Goal: Task Accomplishment & Management: Use online tool/utility

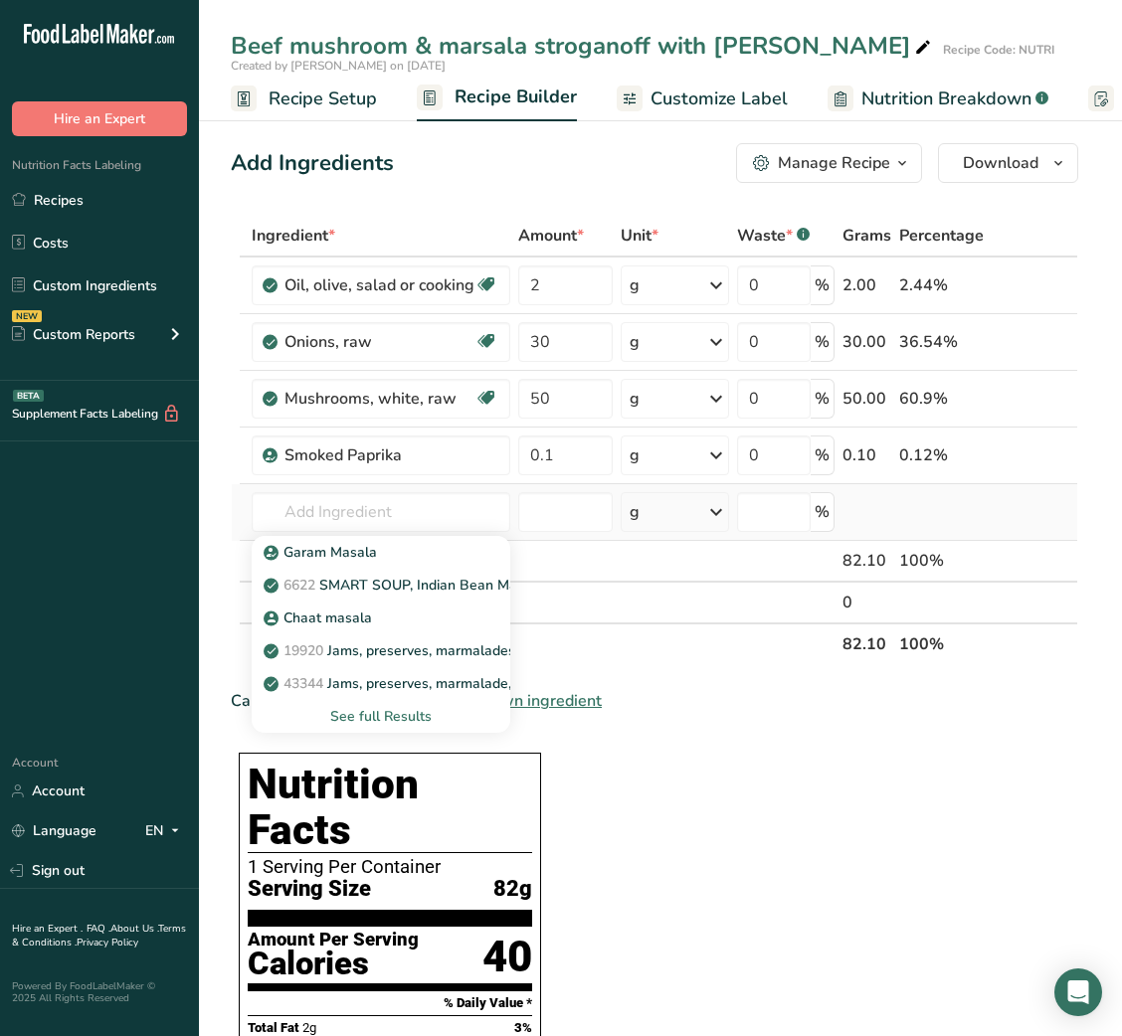
click at [380, 532] on div "Garam Masala 6622 SMART SOUP, Indian Bean Masala Chaat masala 19920 Jams, prese…" at bounding box center [381, 632] width 259 height 201
click at [378, 521] on input "text" at bounding box center [381, 512] width 259 height 40
type input "LEMON"
click at [410, 635] on link "9152 Lemon juice, raw" at bounding box center [381, 651] width 259 height 33
type input "Lemon juice, raw"
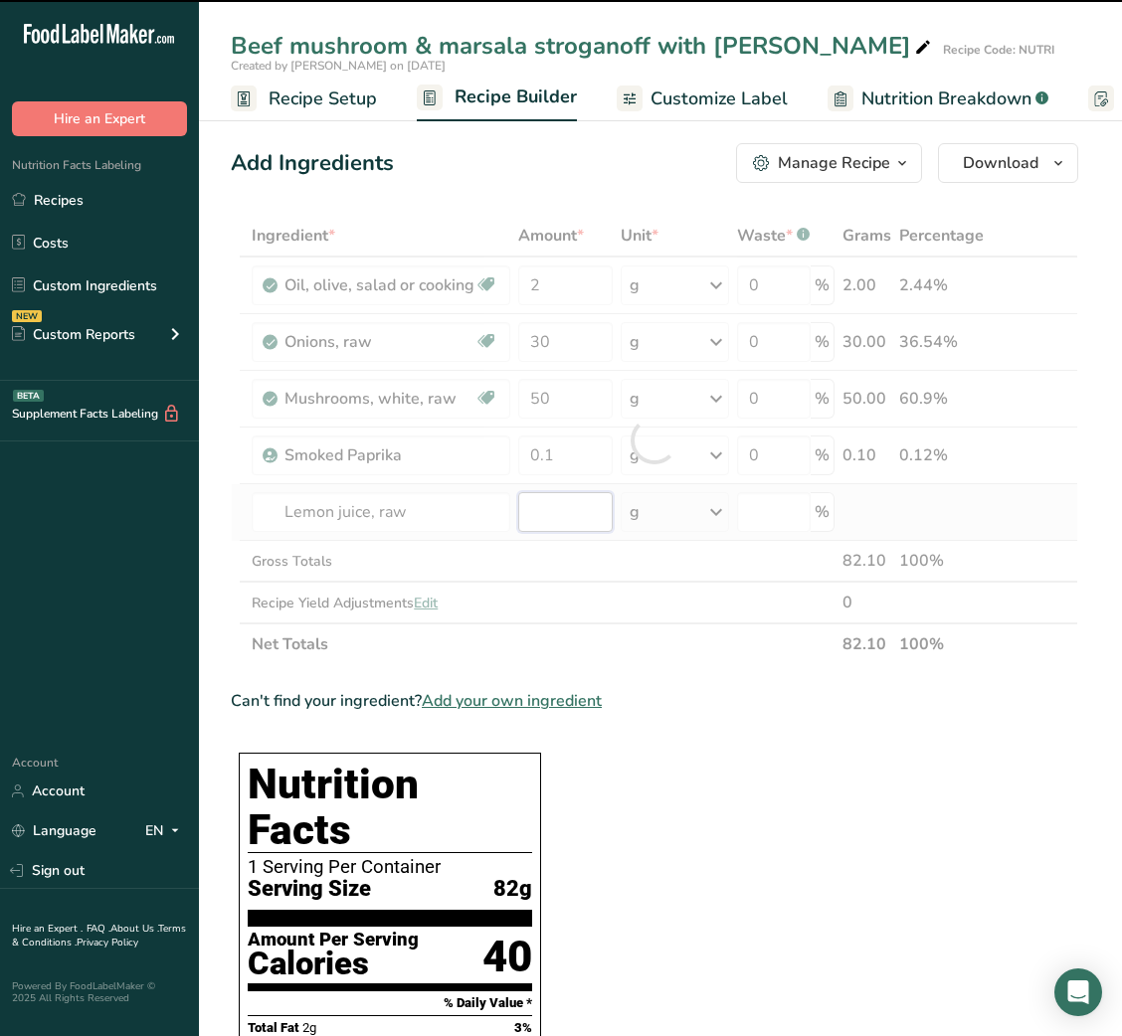
type input "0"
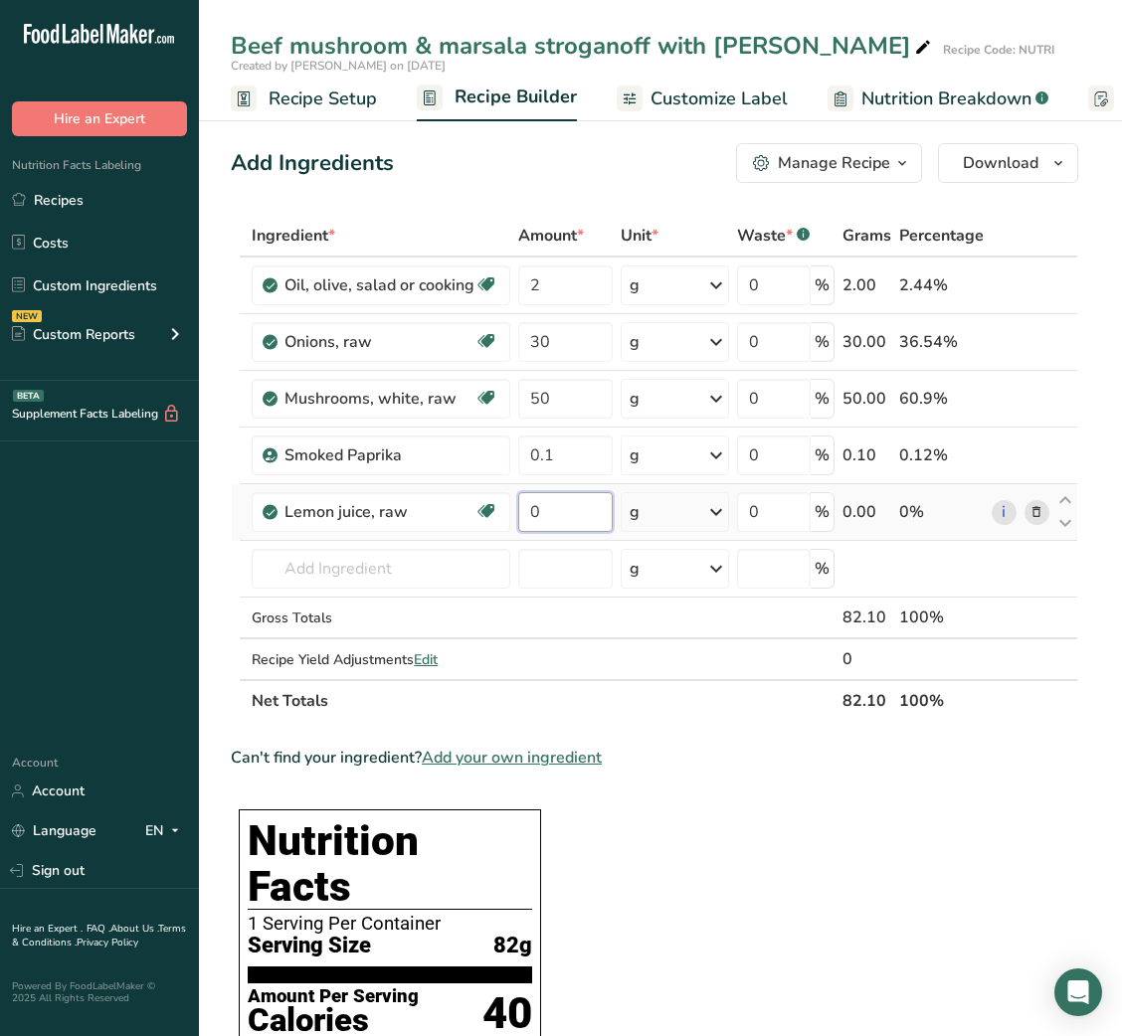
click at [526, 513] on input "0" at bounding box center [565, 512] width 94 height 40
click at [526, 513] on input "5" at bounding box center [565, 512] width 94 height 40
type input "5"
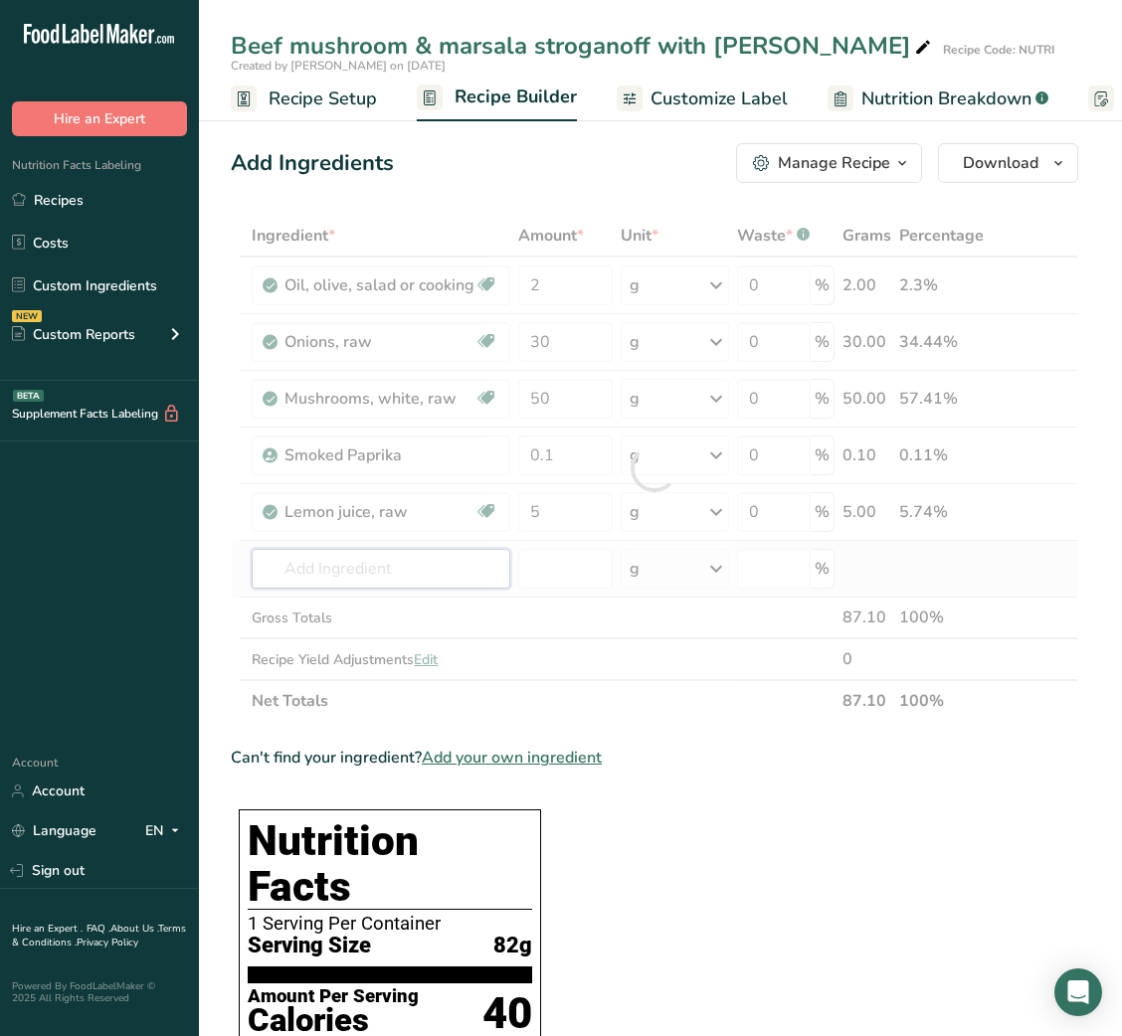
click at [379, 553] on div "Ingredient * Amount * Unit * Waste * .a-a{fill:#347362;}.b-a{fill:#fff;} Grams …" at bounding box center [654, 468] width 847 height 507
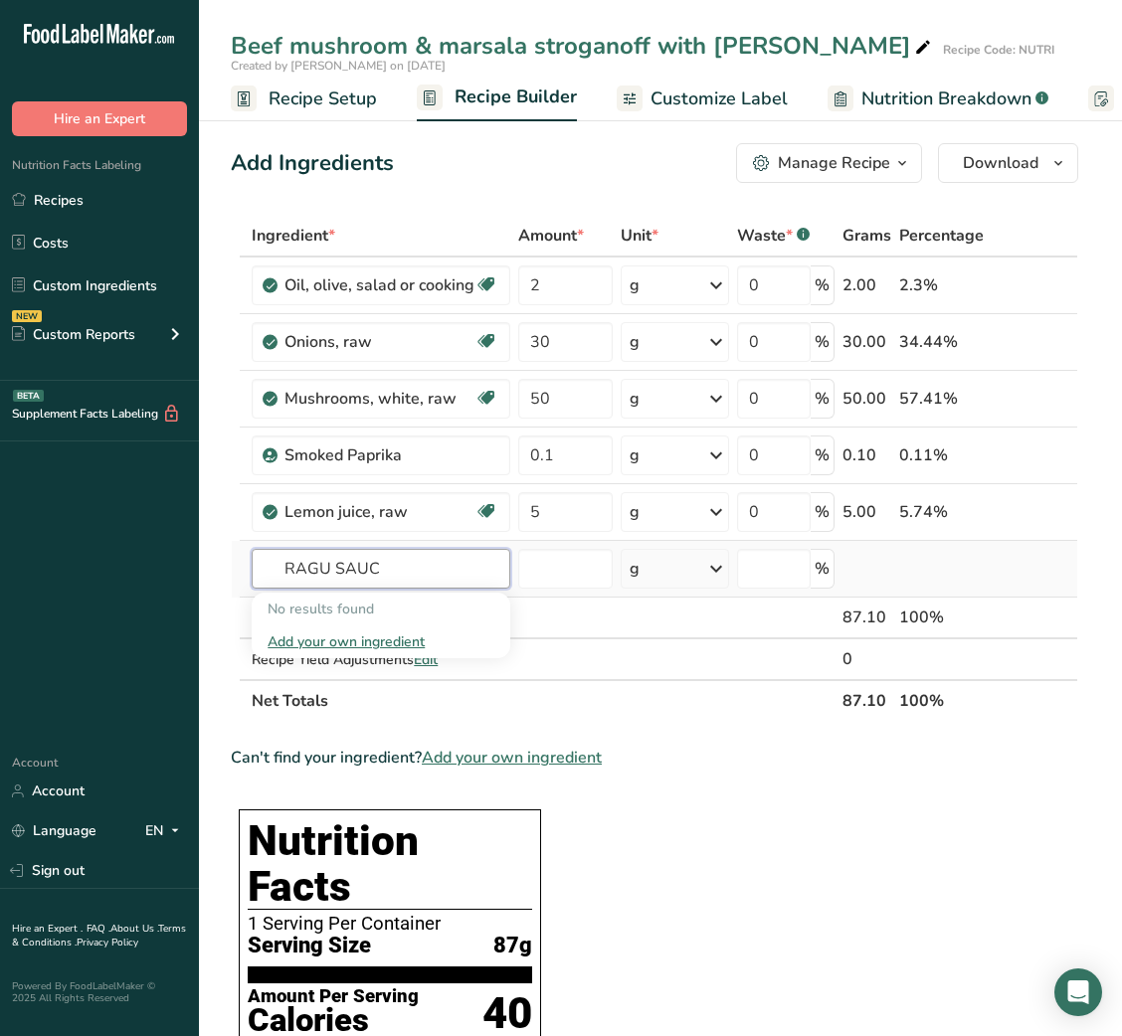
type input "RAGU SAUCE"
click at [347, 563] on input "RAGU SAUCE" at bounding box center [381, 569] width 259 height 40
type input "DIJON MUS"
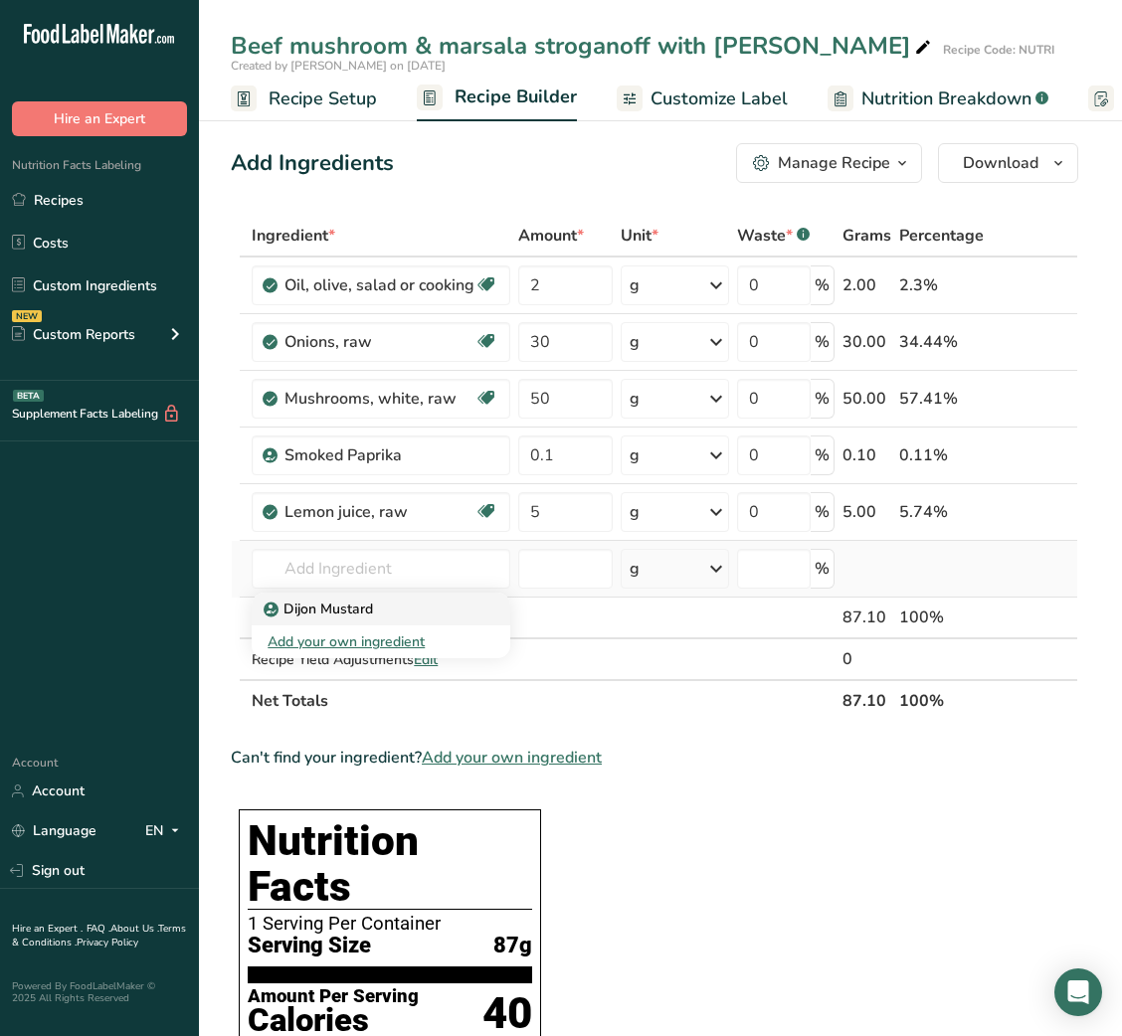
click at [342, 595] on link "Dijon Mustard" at bounding box center [381, 609] width 259 height 33
type input "Dijon Mustard"
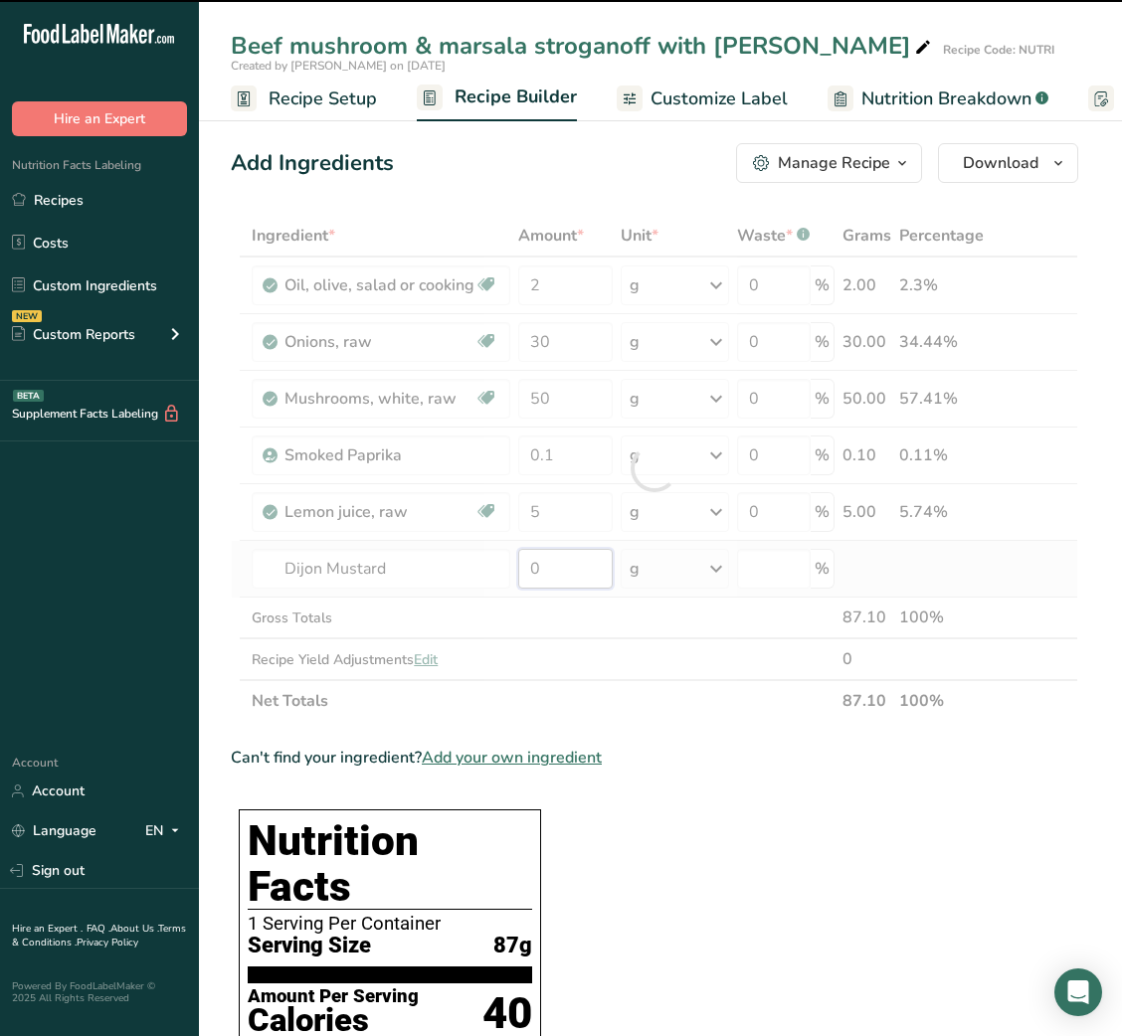
type input "00"
type input "0"
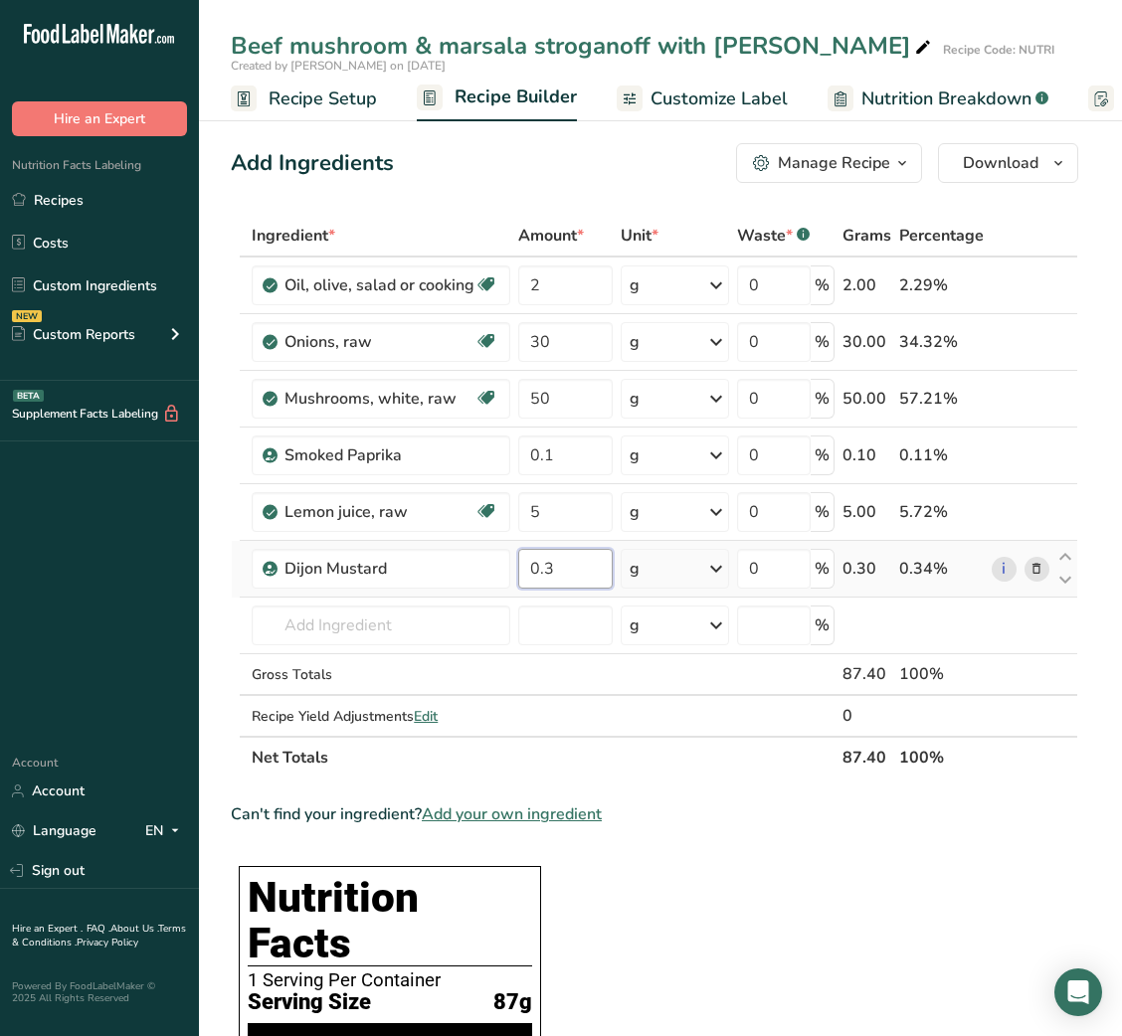
type input "0.3"
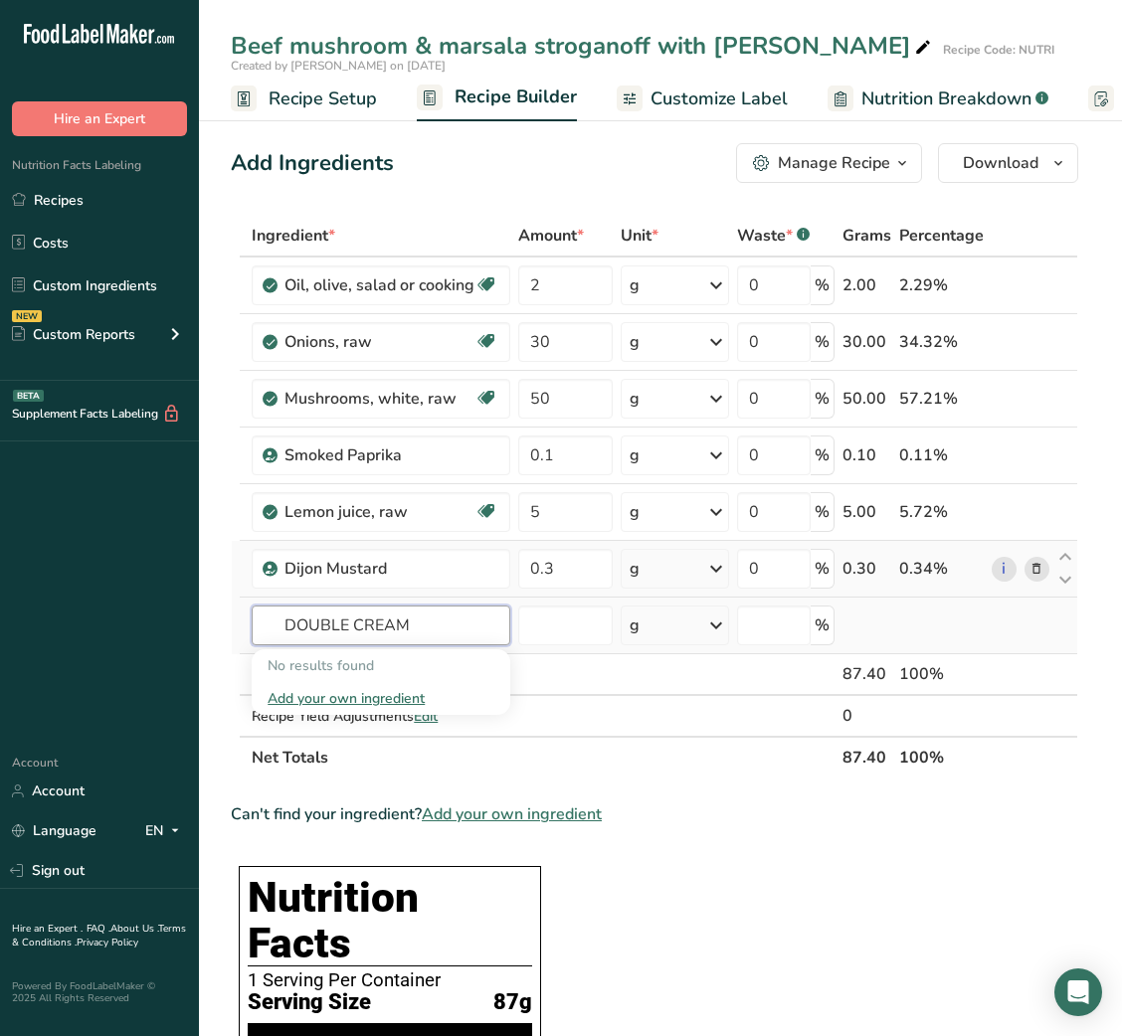
click at [324, 620] on input "DOUBLE CREAM" at bounding box center [381, 626] width 259 height 40
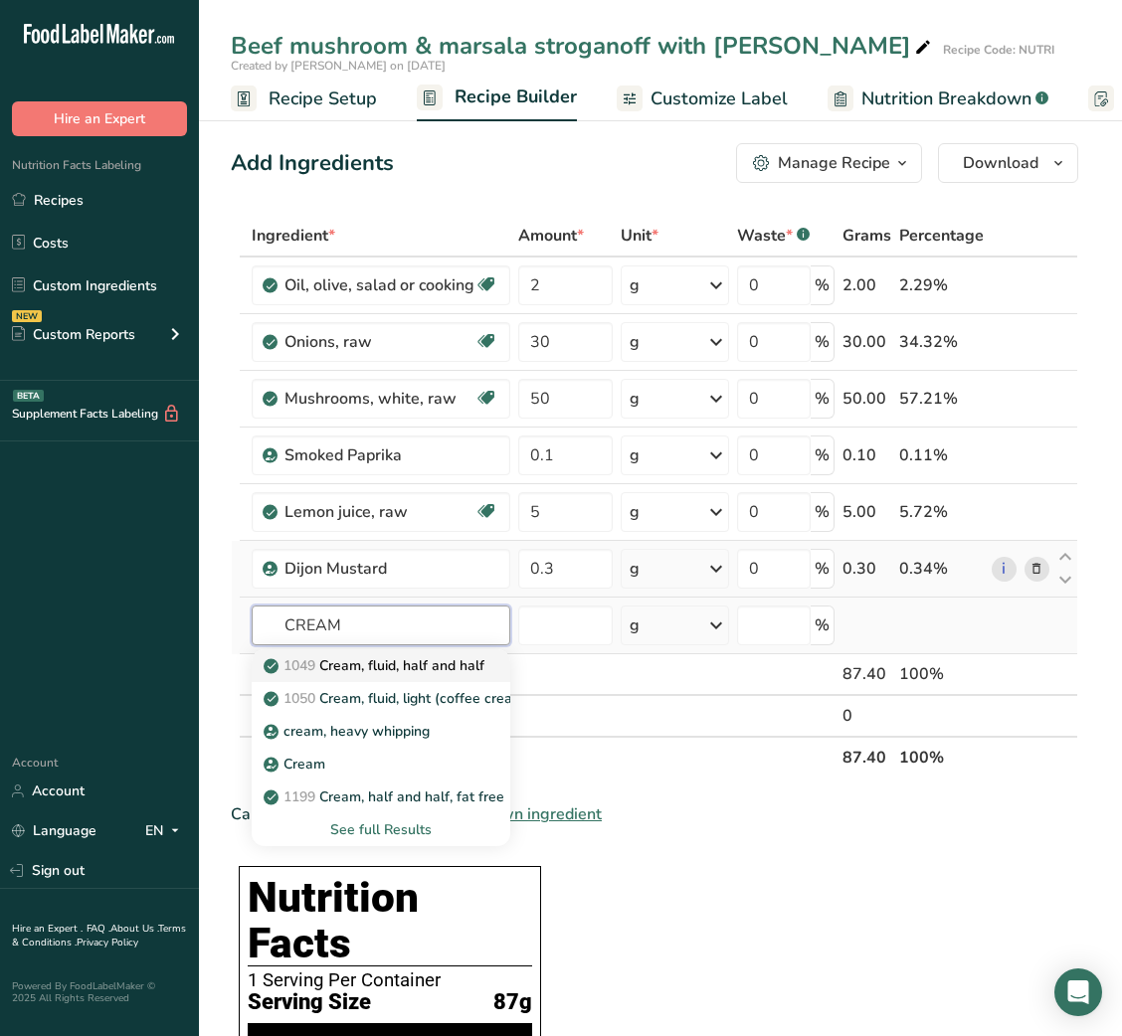
type input "CREAM"
click at [351, 673] on p "1049 Cream, fluid, half and half" at bounding box center [376, 665] width 217 height 21
type input "Cream, fluid, half and half"
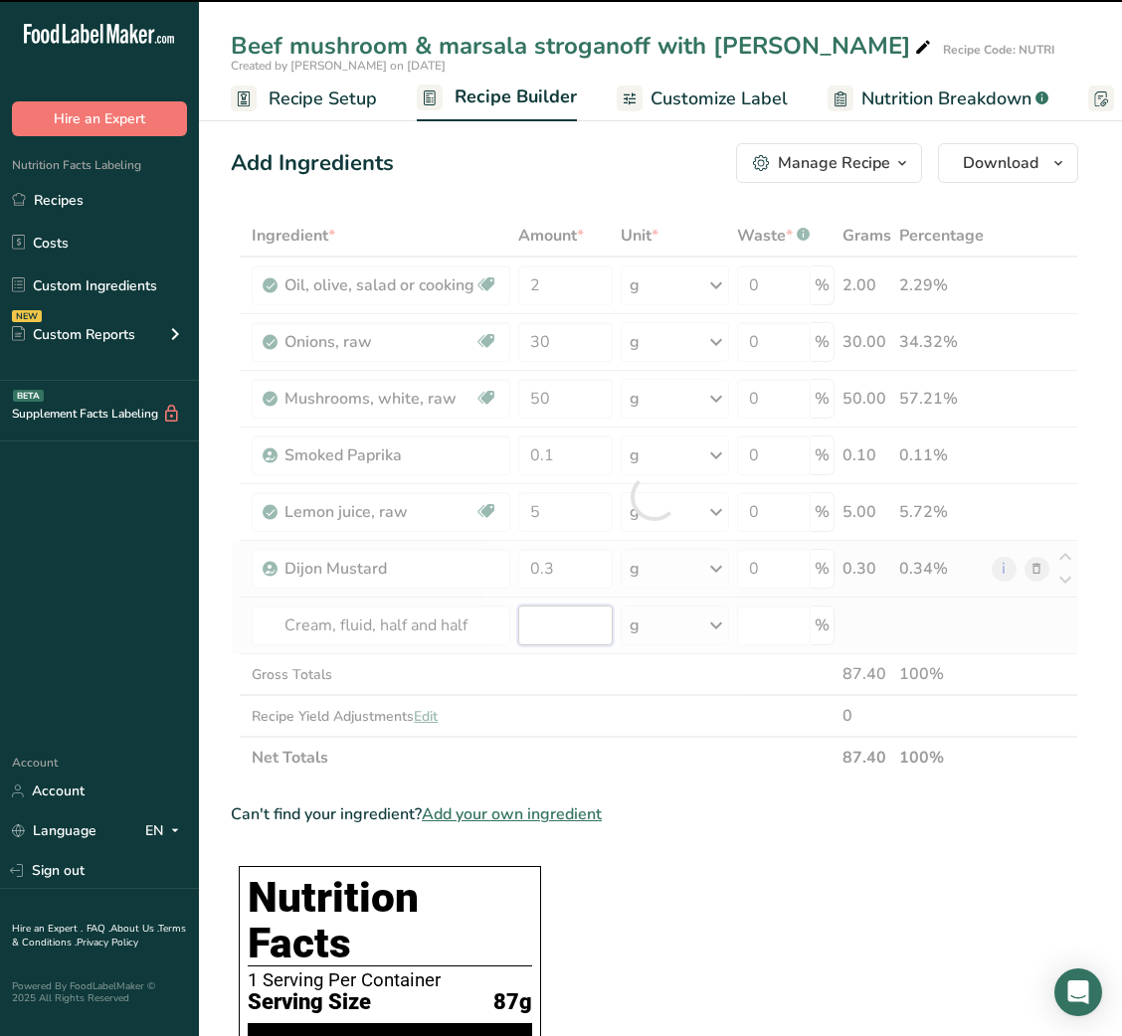
type input "0"
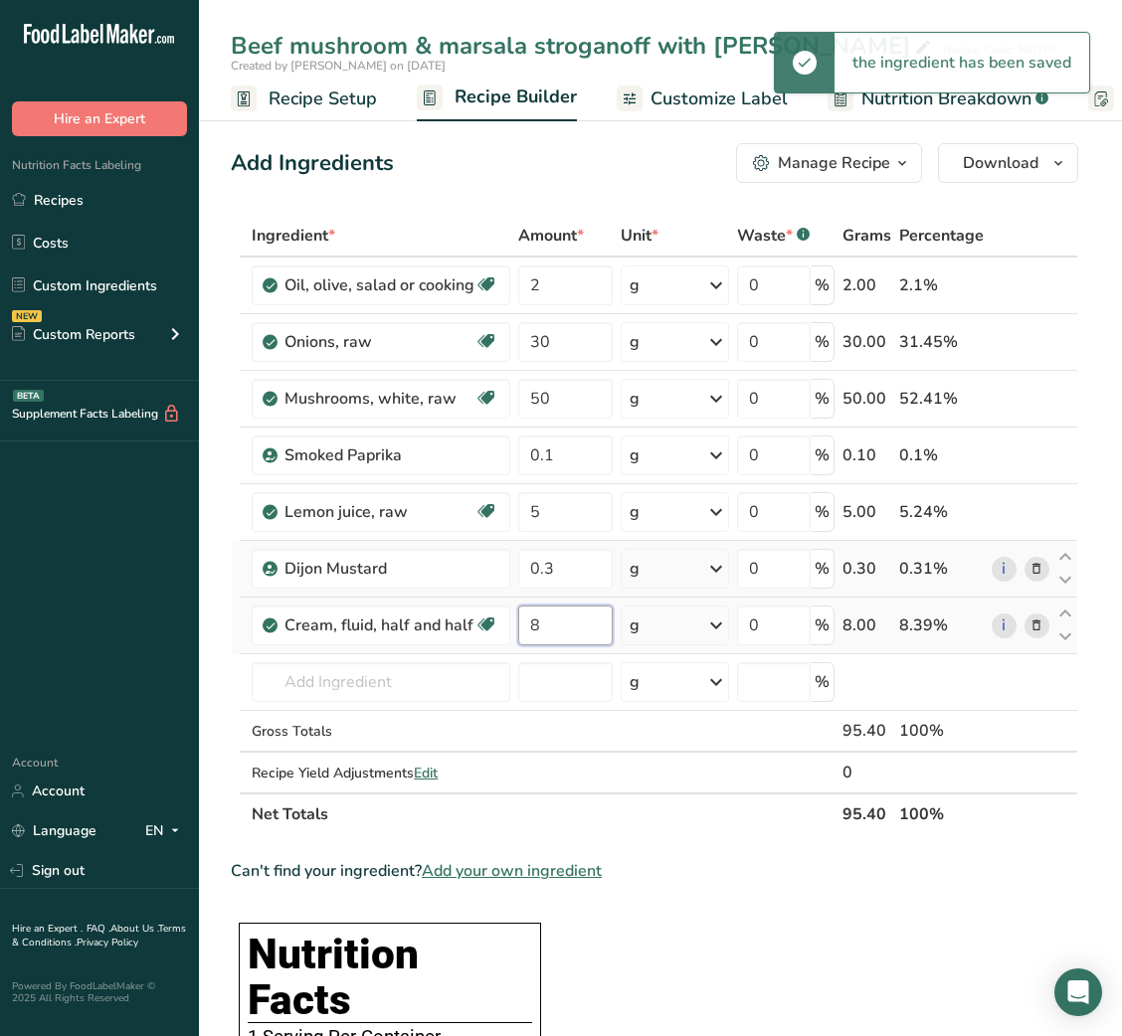
type input "8"
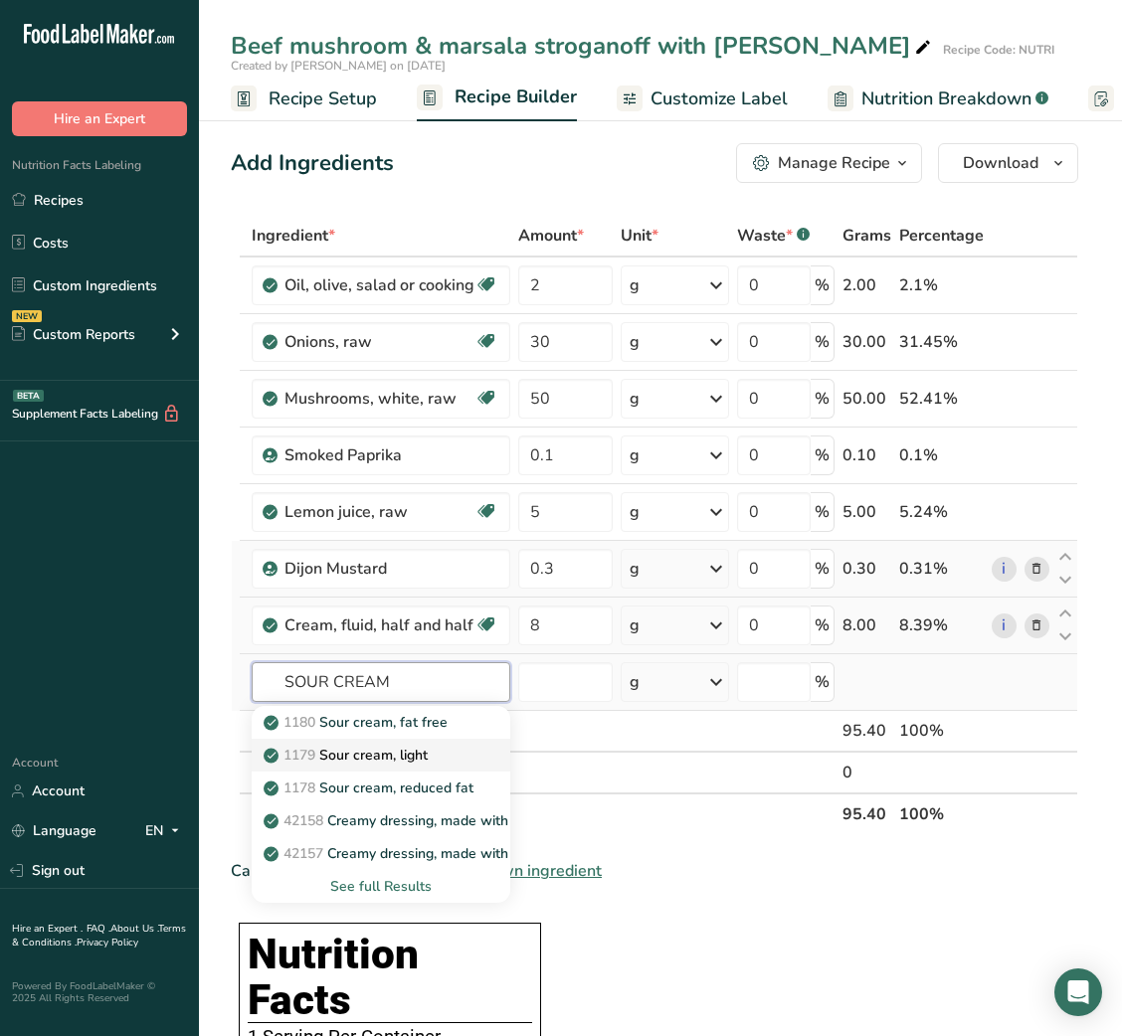
type input "SOUR CREAM"
click at [428, 752] on p "1179 Sour cream, light" at bounding box center [348, 755] width 160 height 21
type input "Sour cream, light"
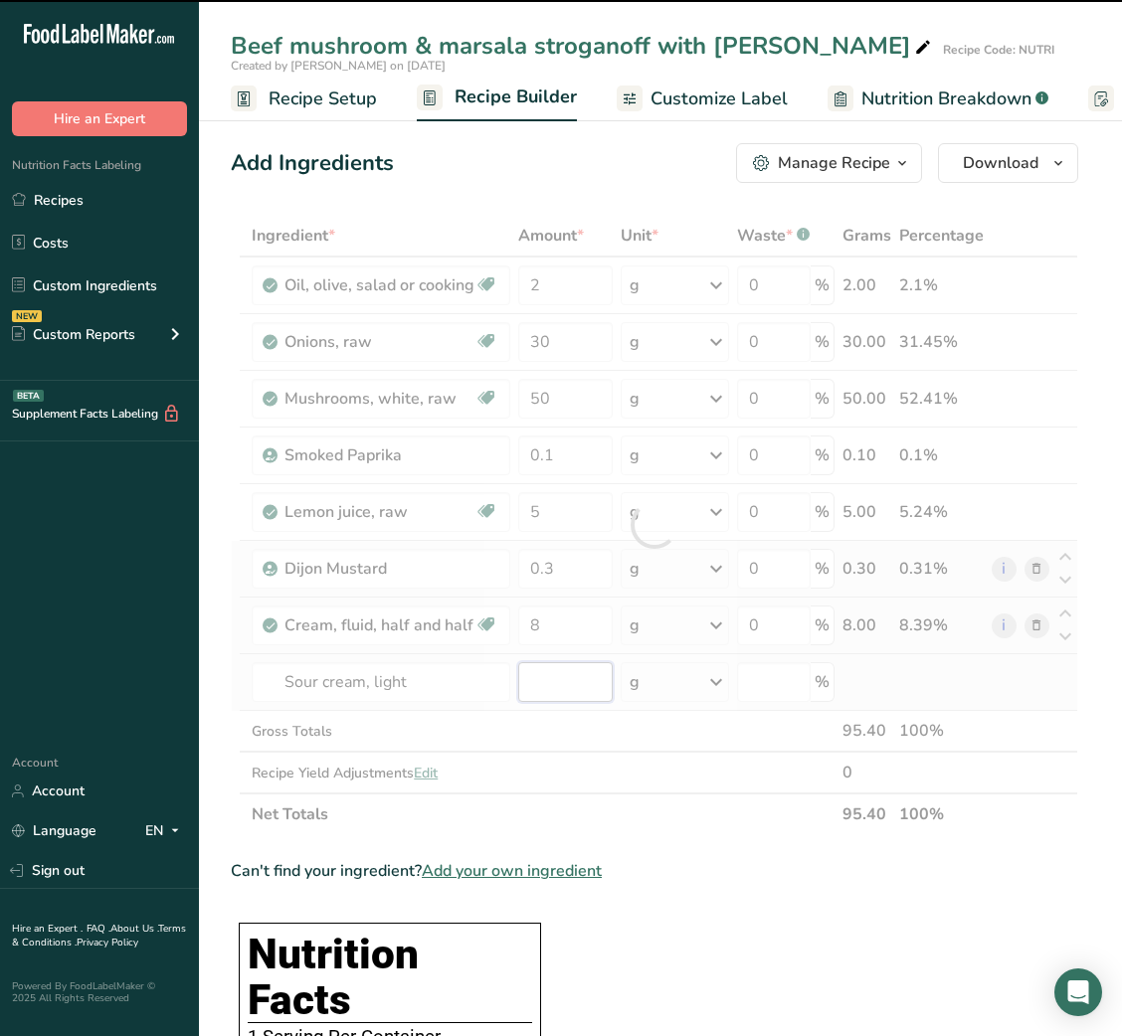
type input "0"
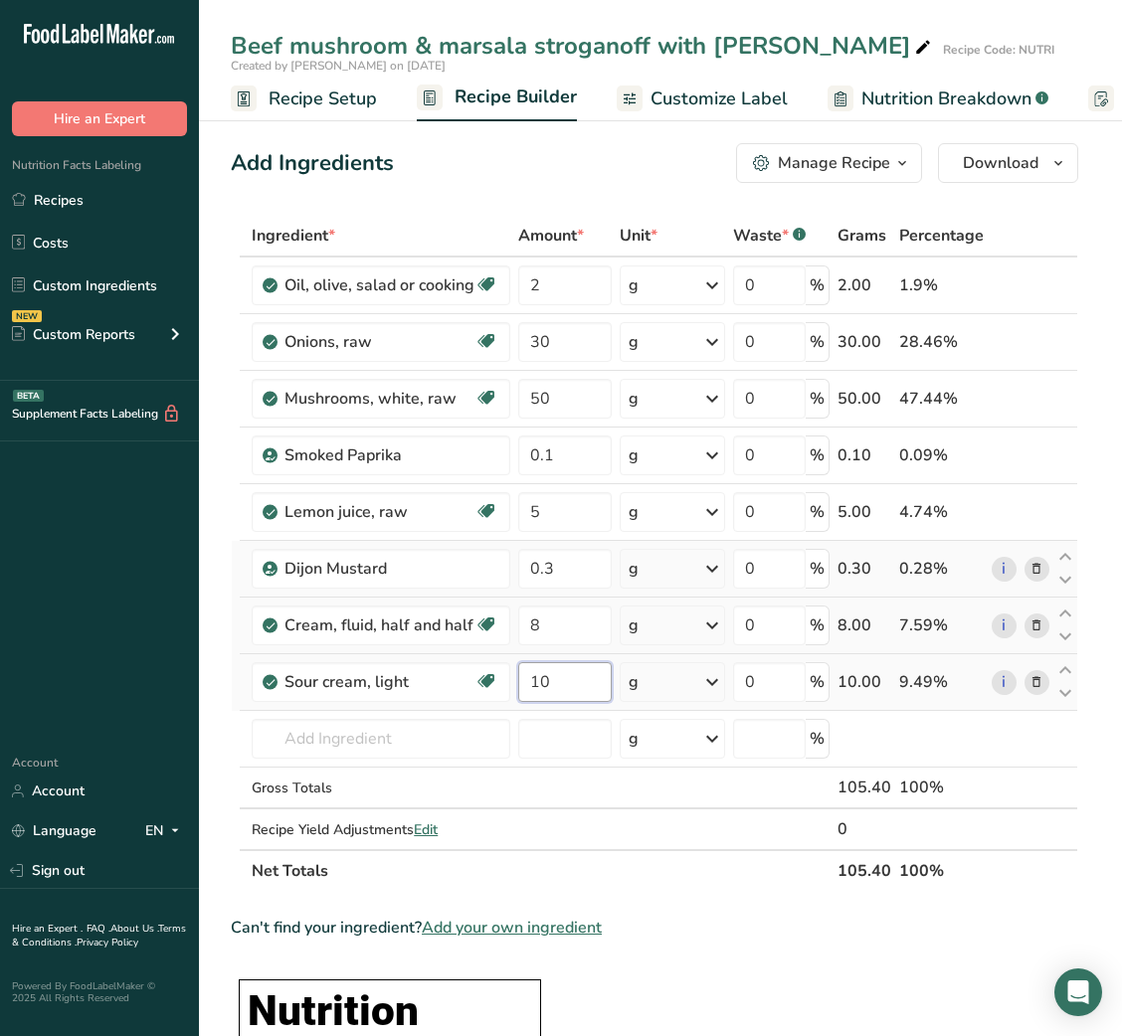
type input "10"
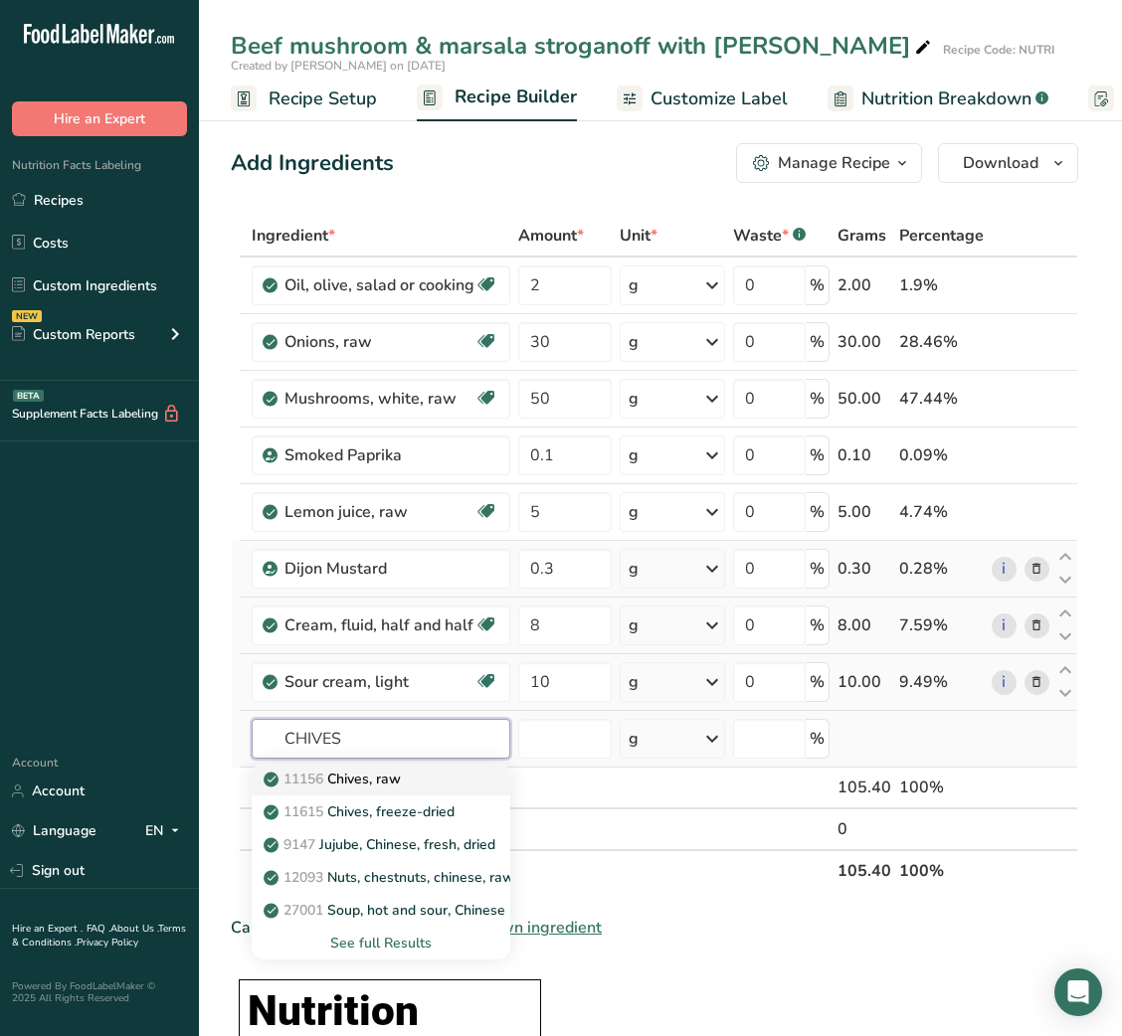
type input "CHIVES"
click at [360, 779] on p "11156 Chives, raw" at bounding box center [334, 779] width 133 height 21
type input "Chives, raw"
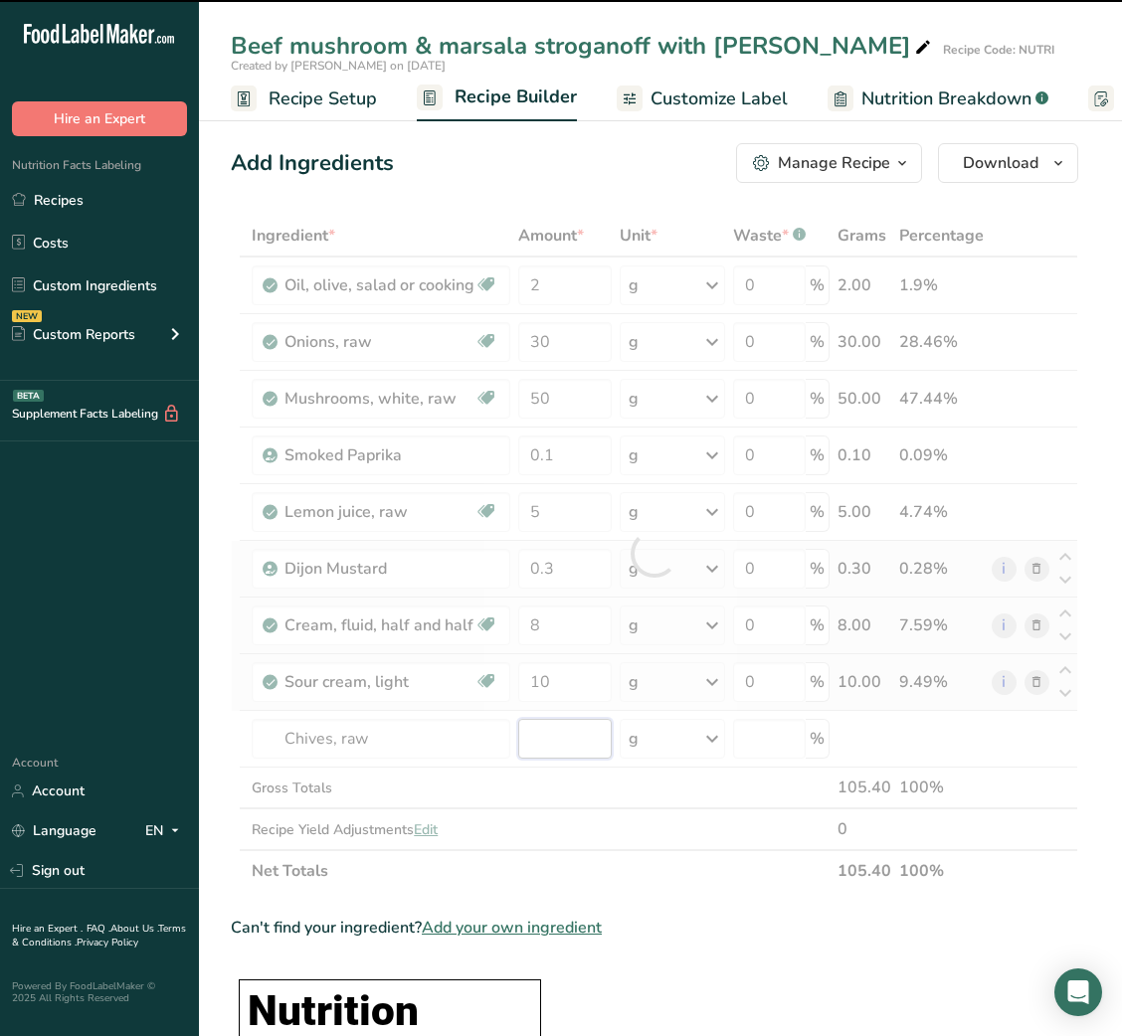
type input "0"
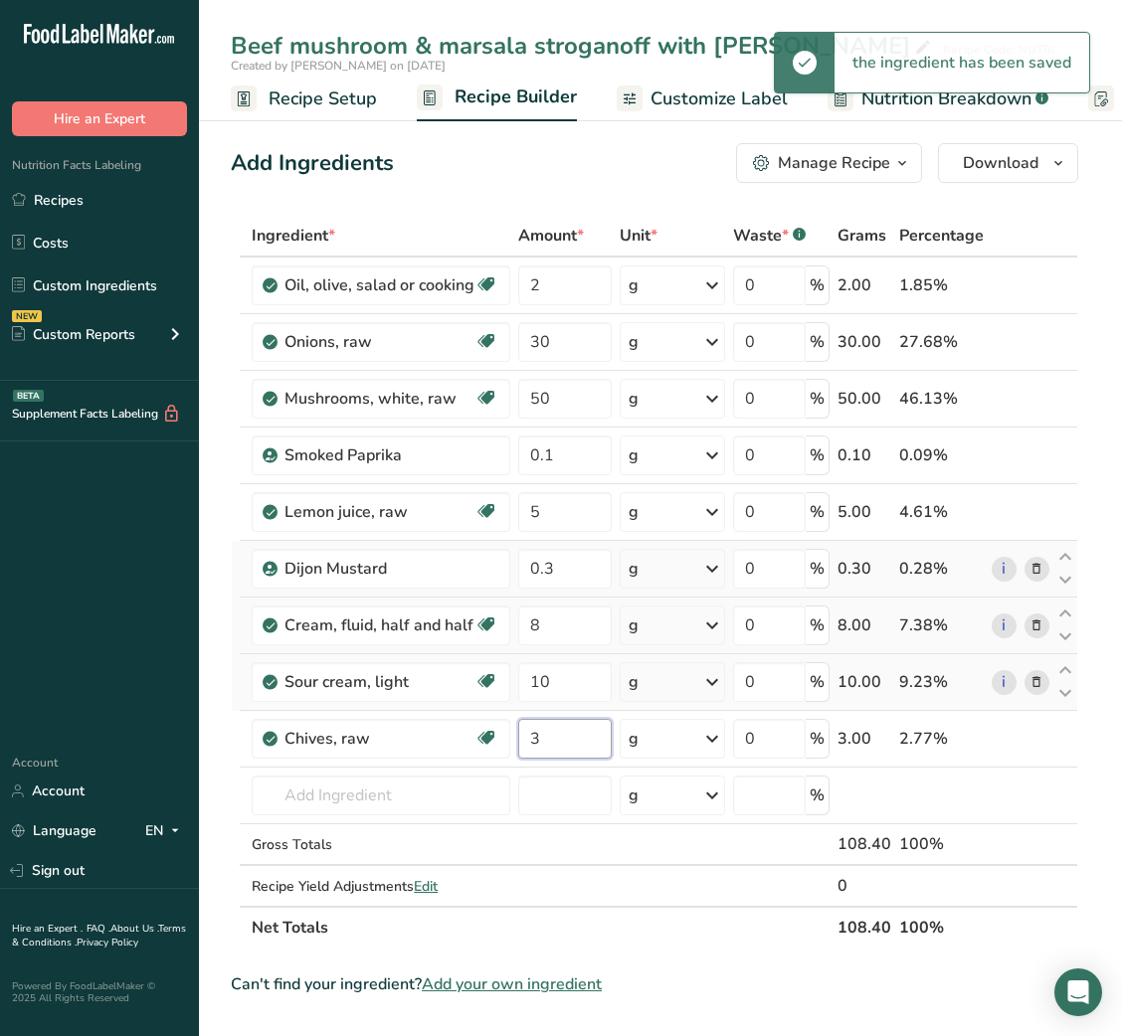
type input "3"
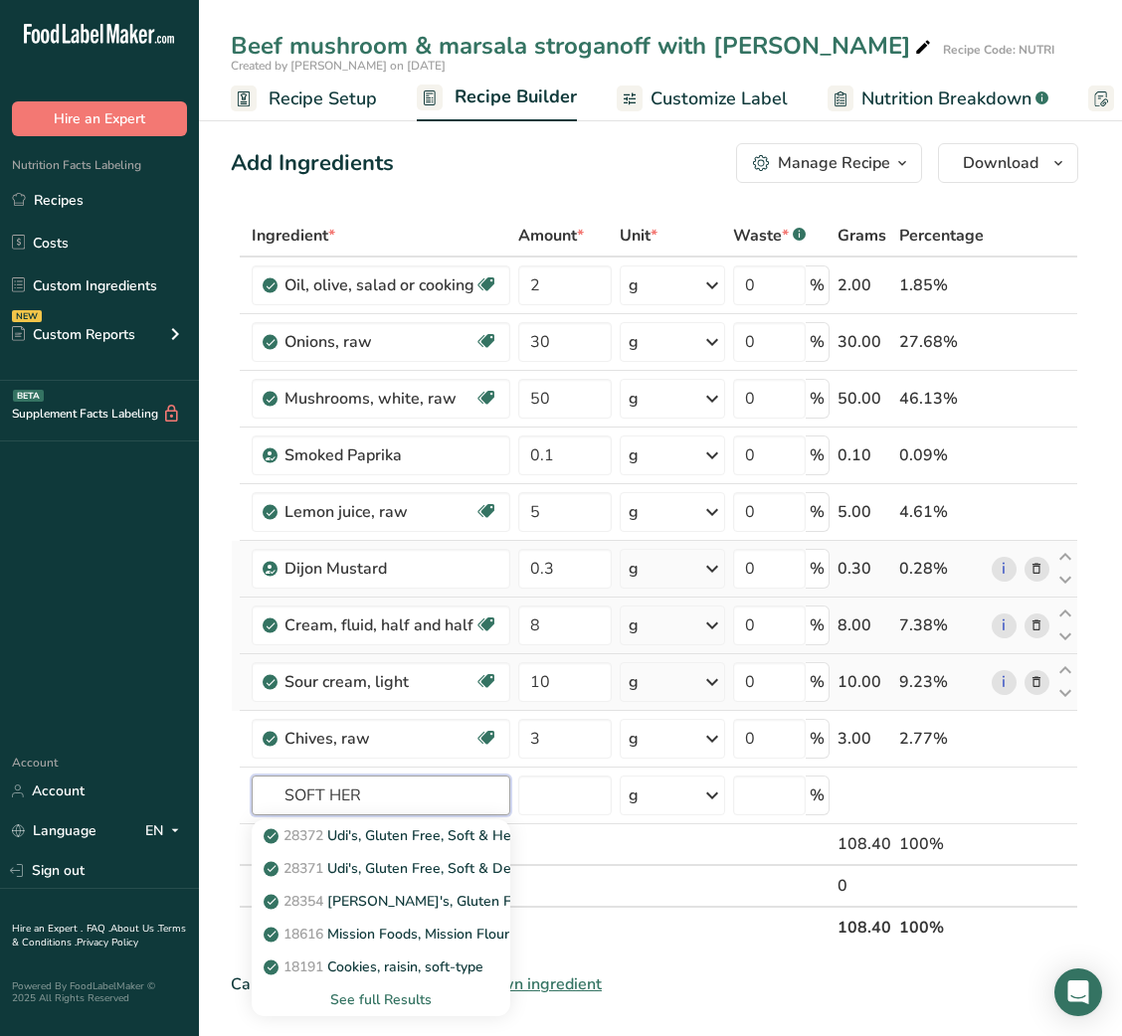
type input "SOFT HERB"
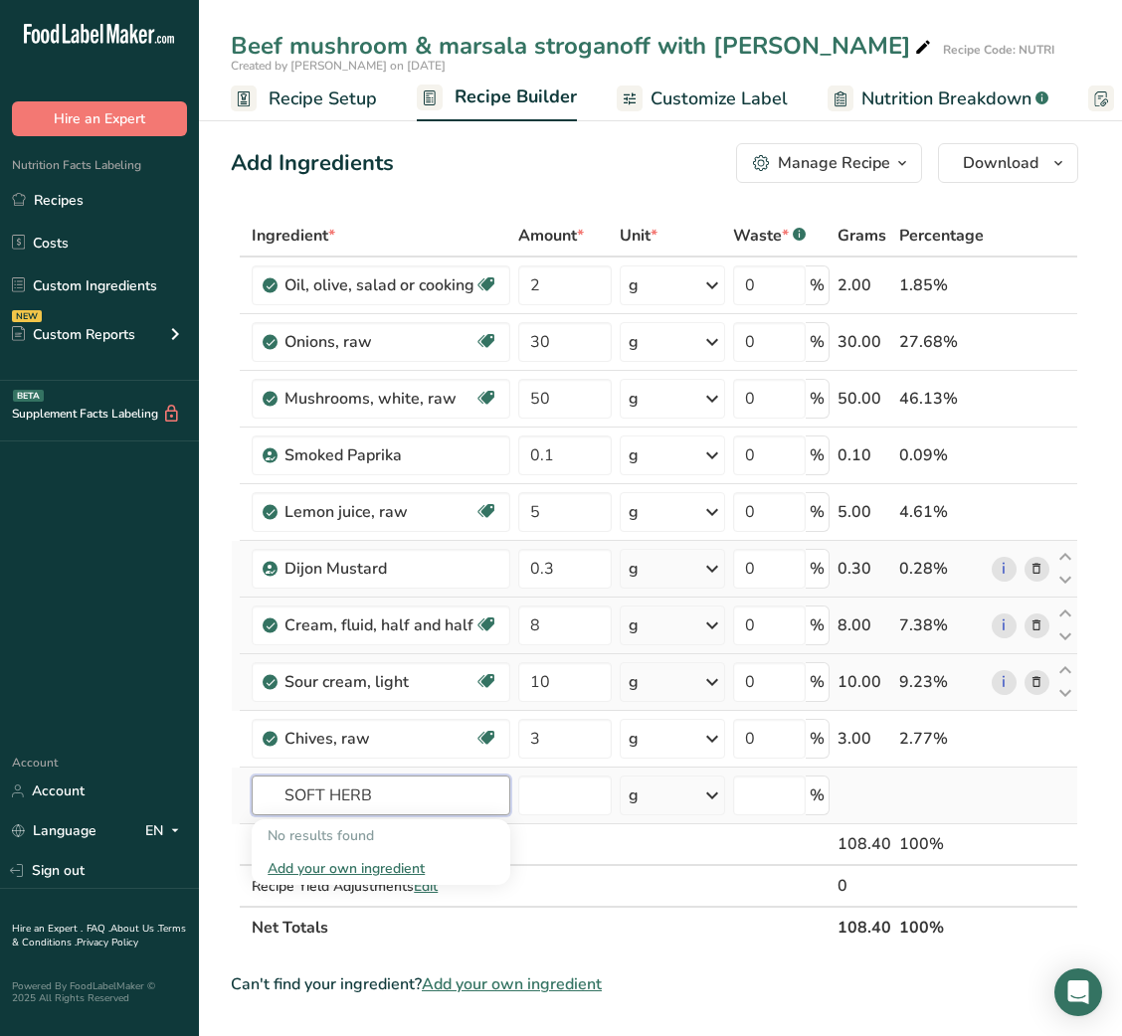
click at [359, 799] on input "SOFT HERB" at bounding box center [381, 796] width 259 height 40
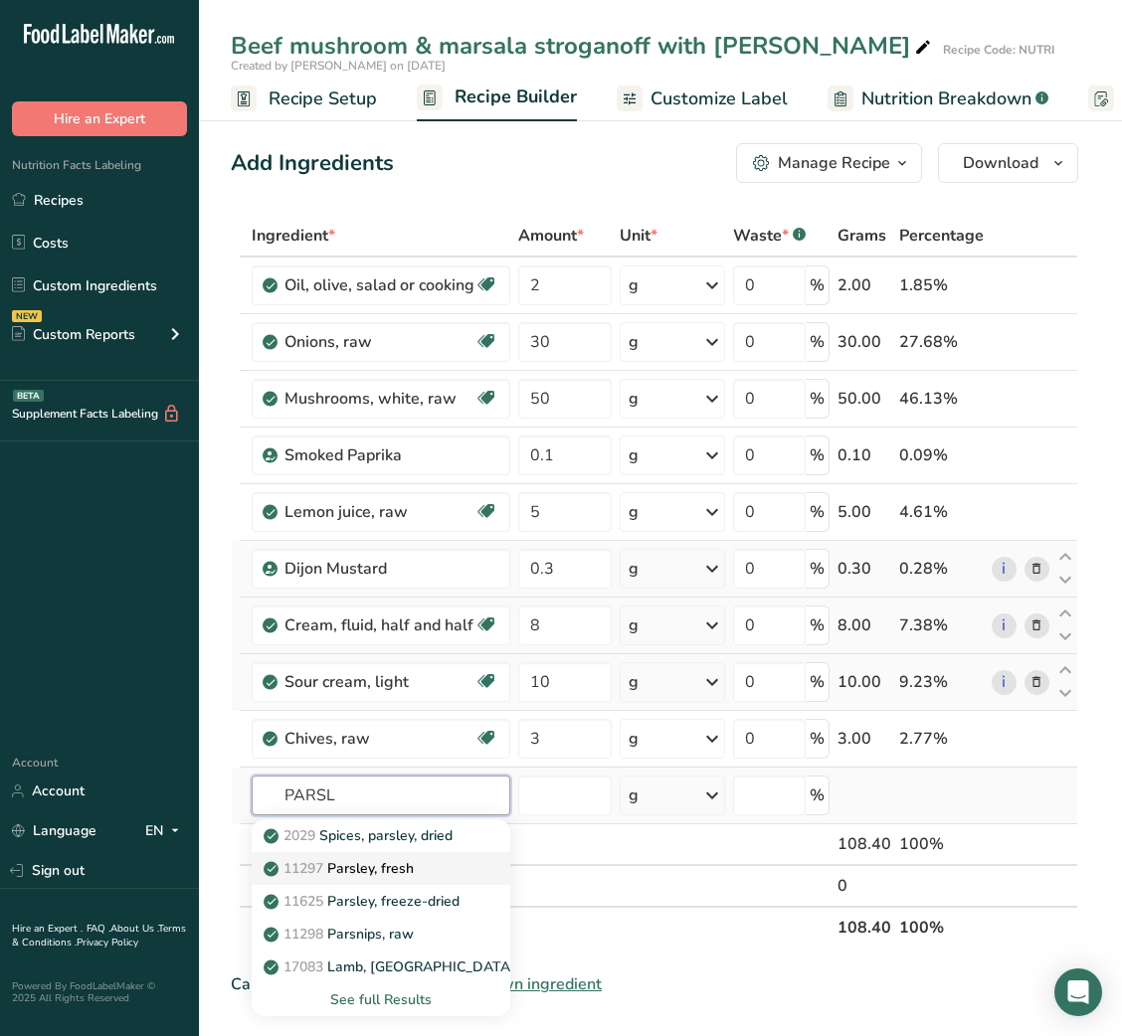
type input "PARSL"
click at [365, 864] on p "11297 [GEOGRAPHIC_DATA], fresh" at bounding box center [341, 868] width 146 height 21
type input "Parsley, fresh"
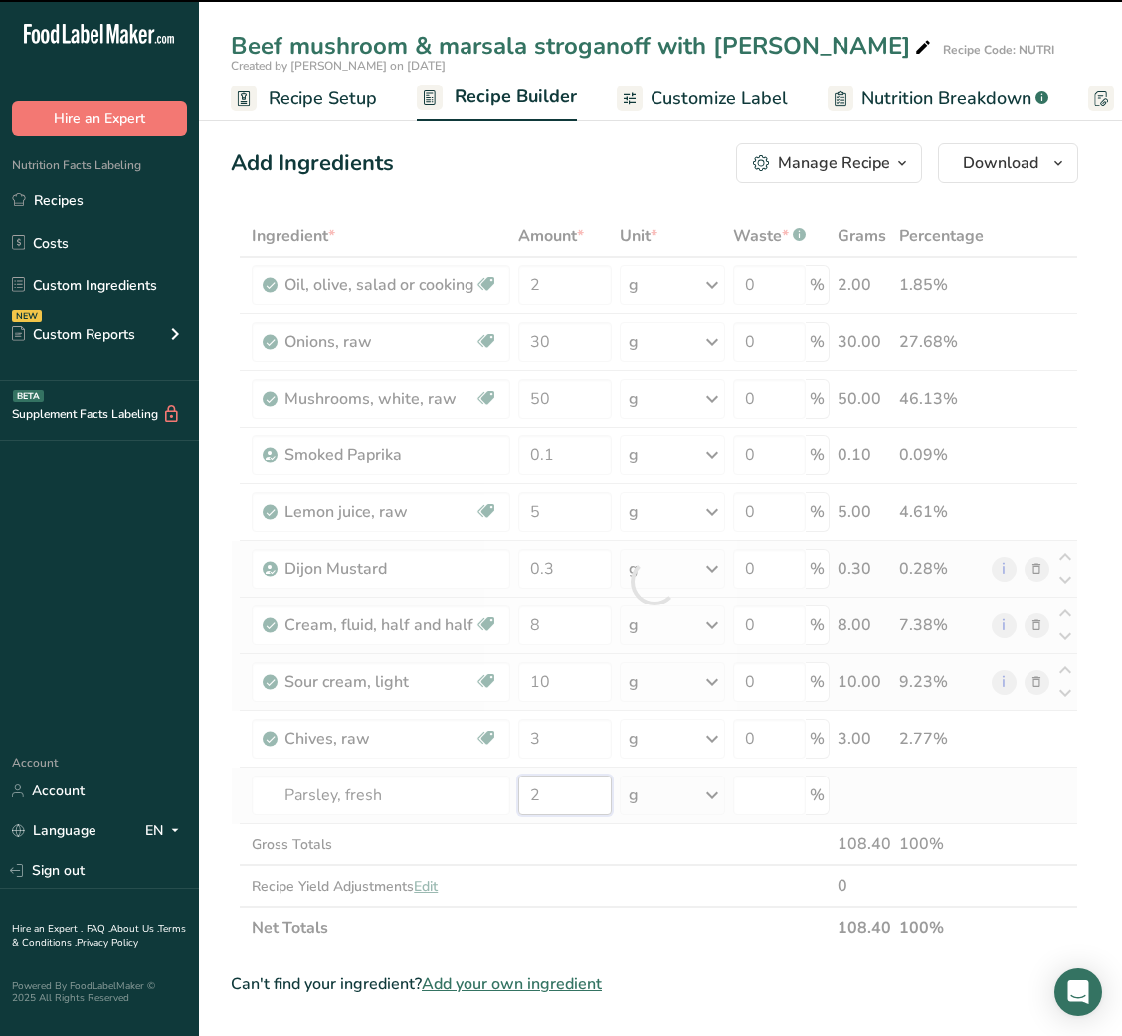
type input "0"
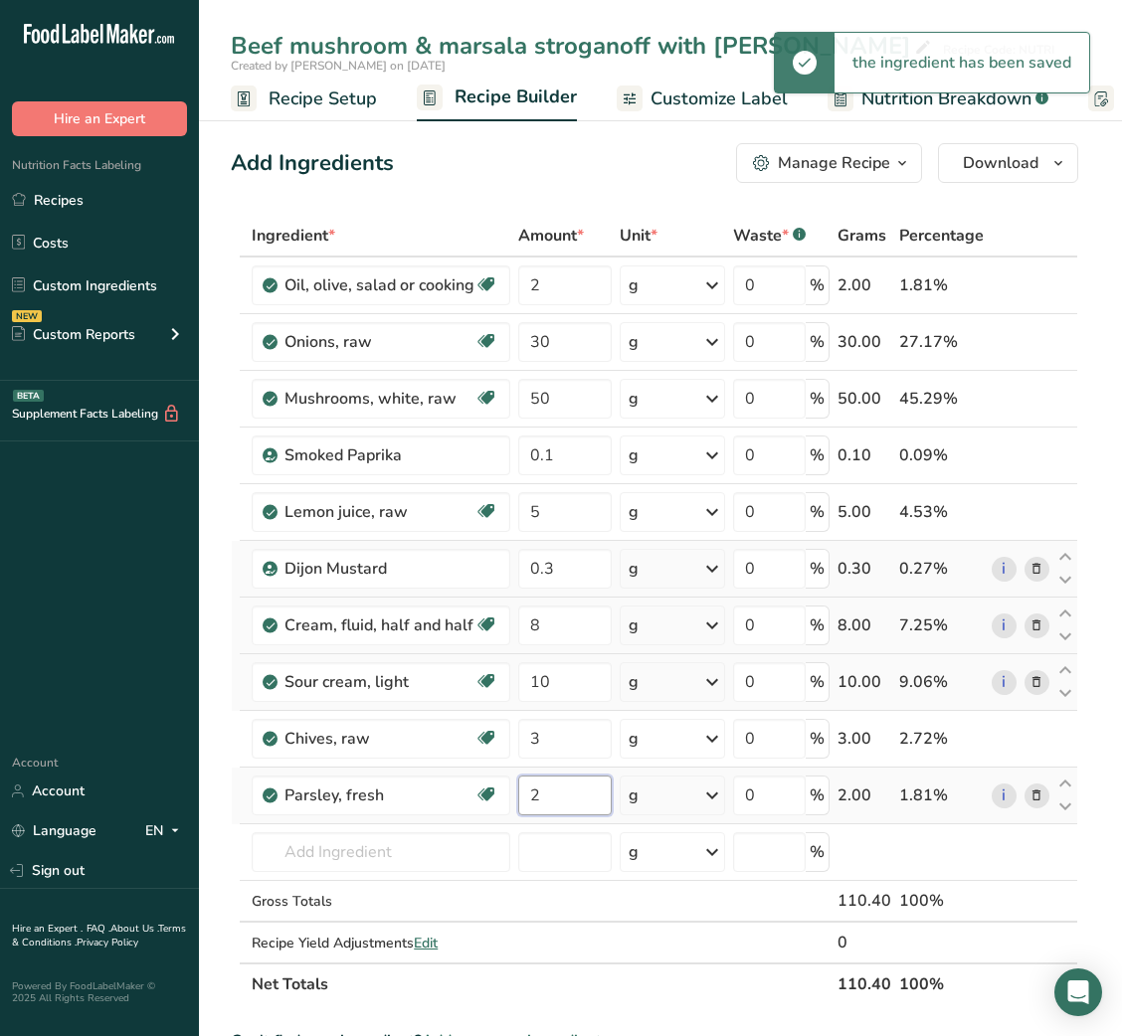
type input "2"
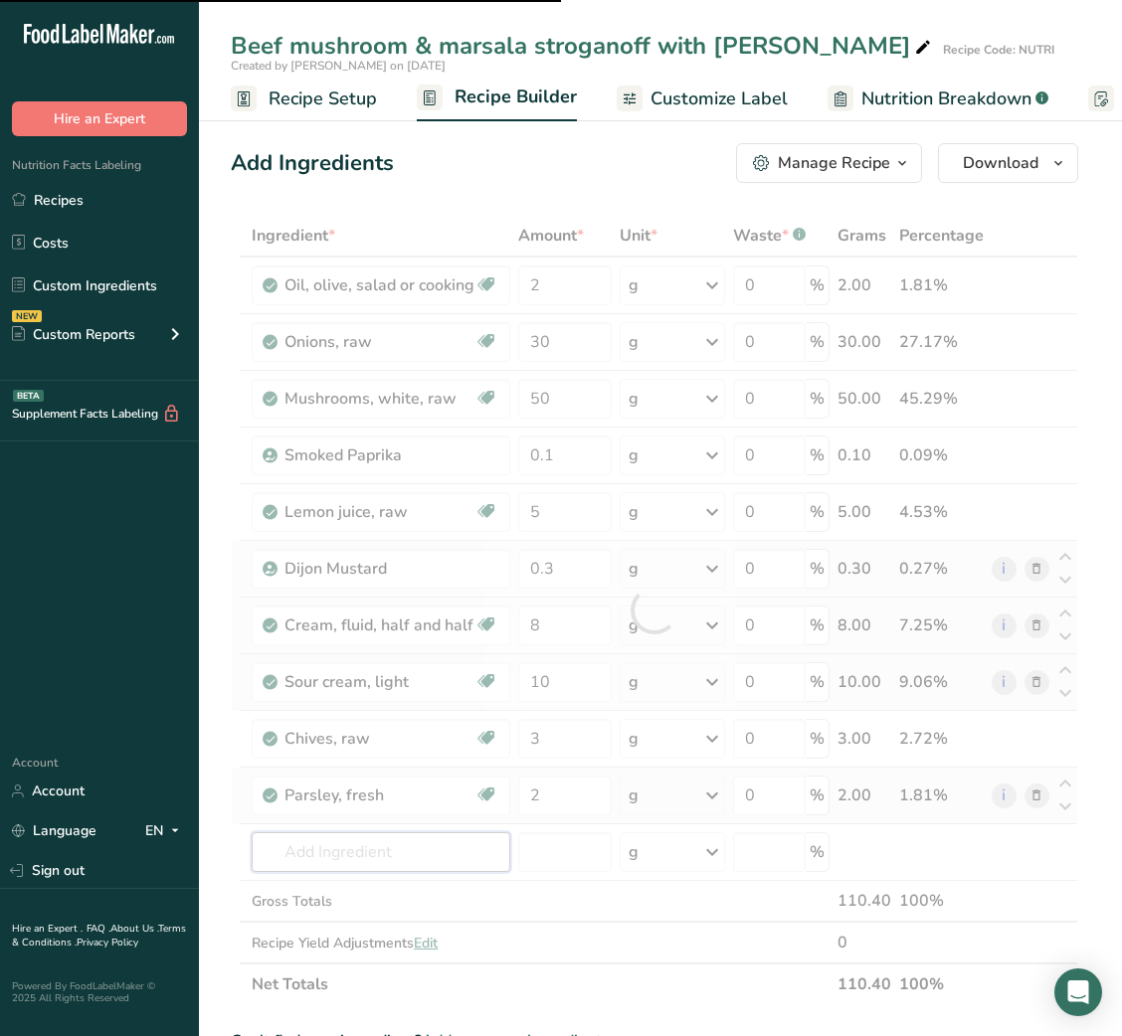
type input "C"
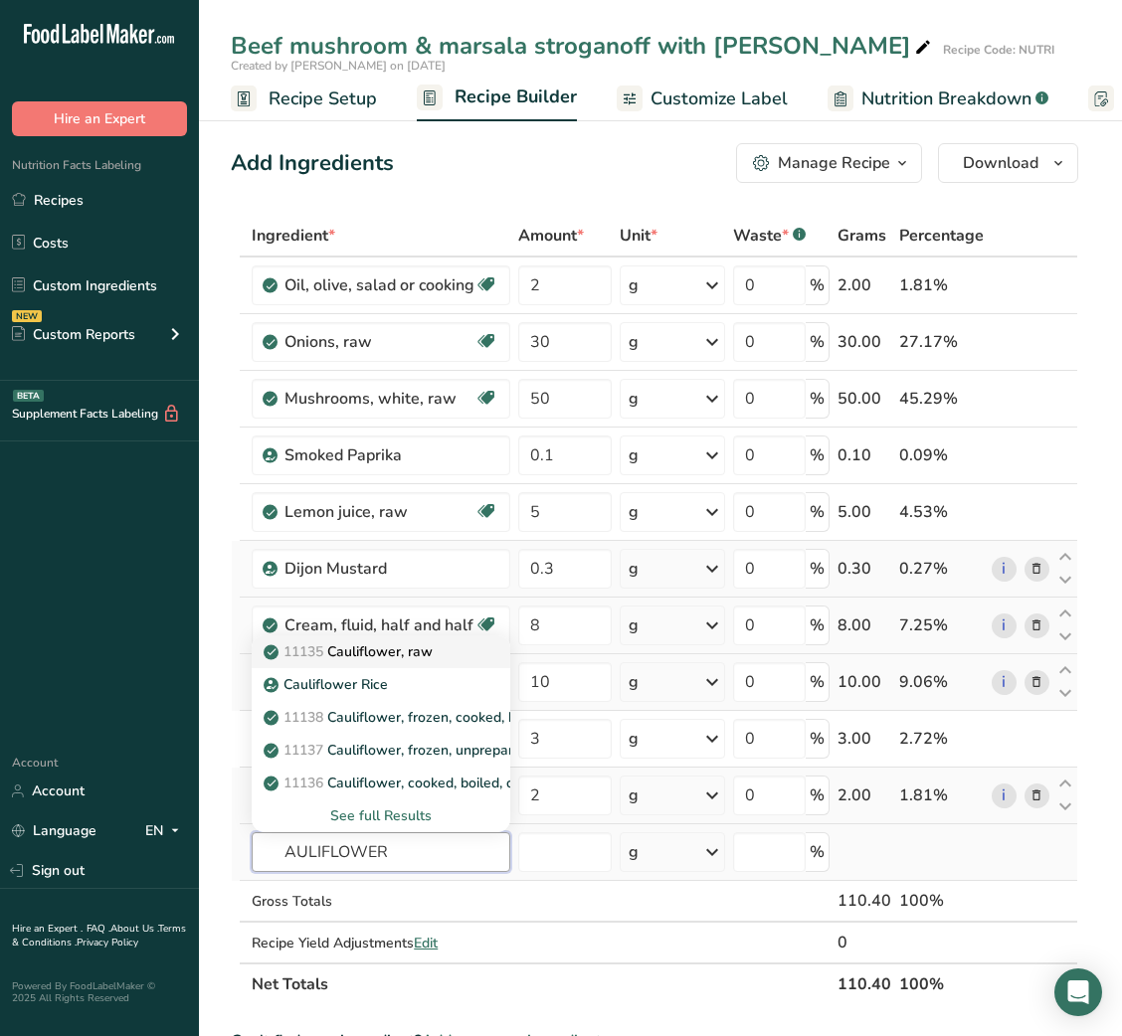
type input "AULIFLOWER"
click at [397, 658] on p "11135 Cauliflower, raw" at bounding box center [350, 651] width 165 height 21
type input "Cauliflower, raw"
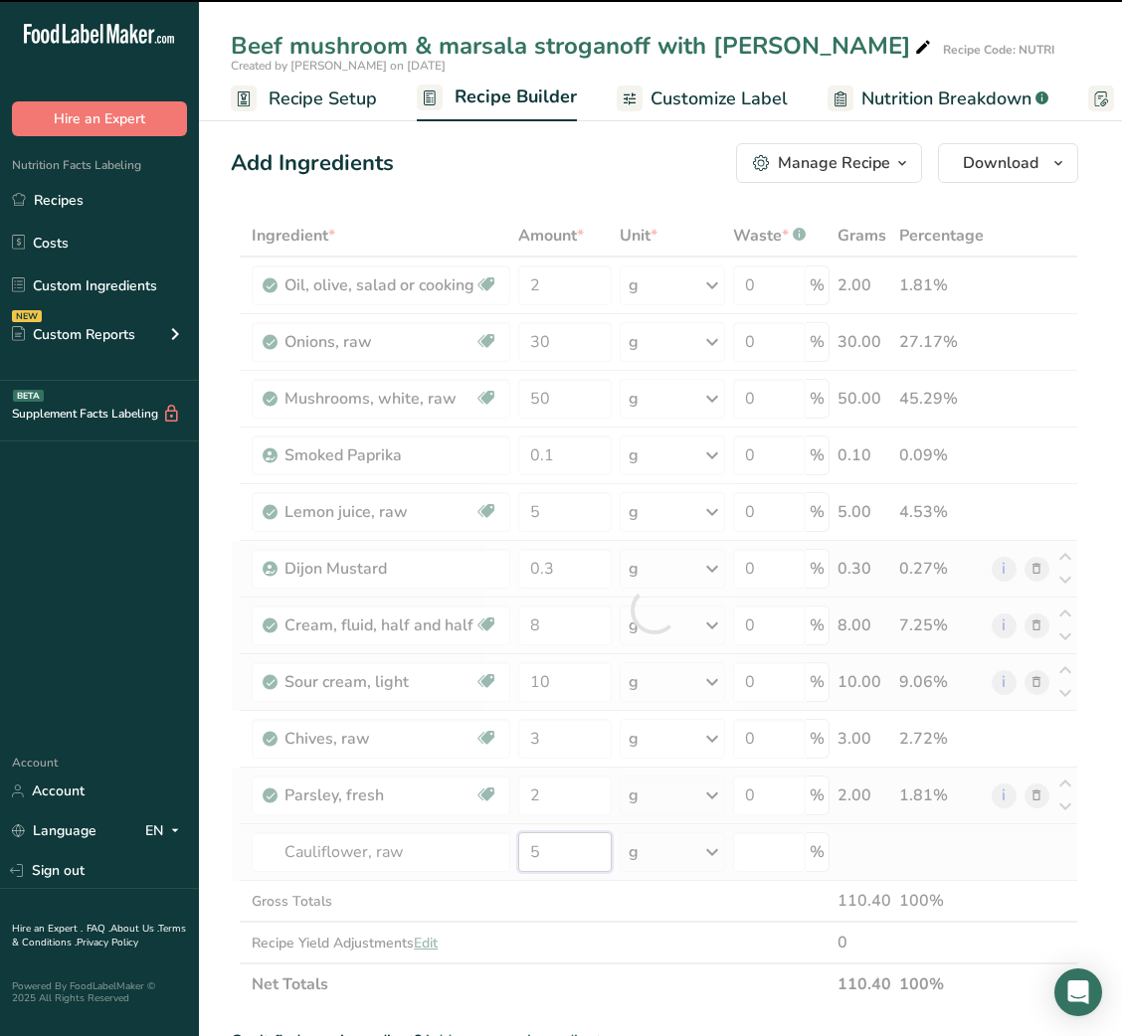
type input "50"
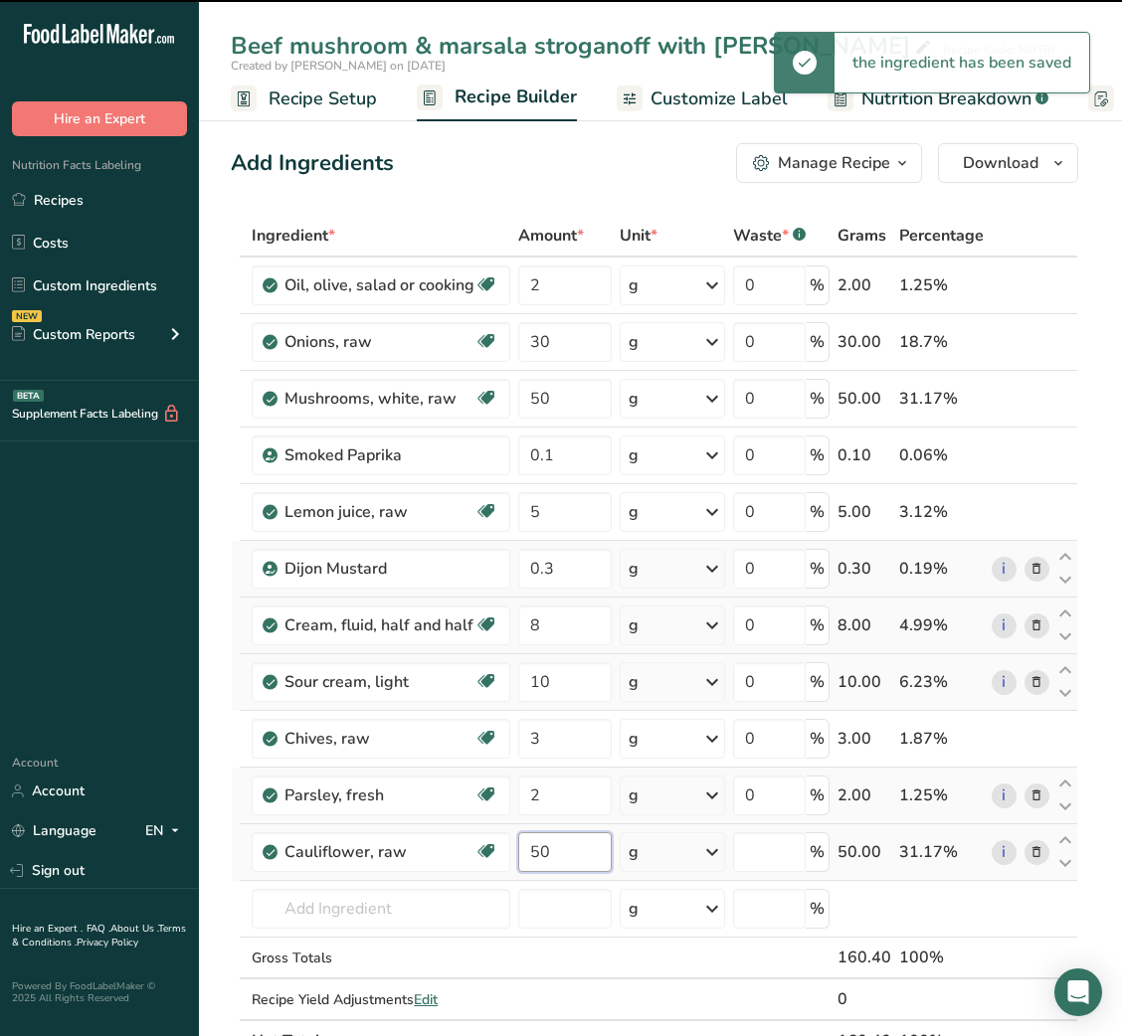
type input "0"
type input "5"
type input "150"
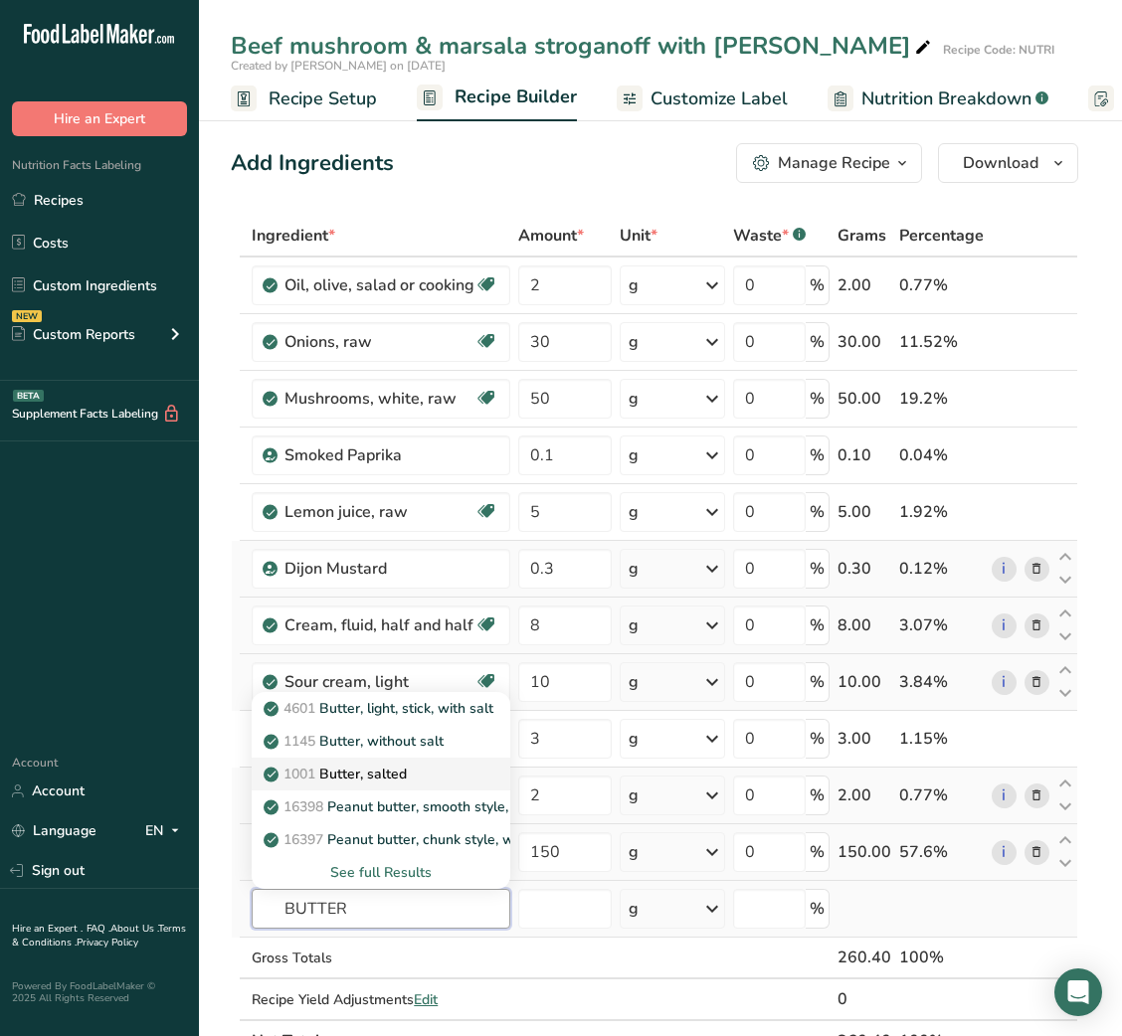
type input "BUTTER"
click at [397, 766] on p "1001 Butter, salted" at bounding box center [337, 774] width 139 height 21
type input "Butter, salted"
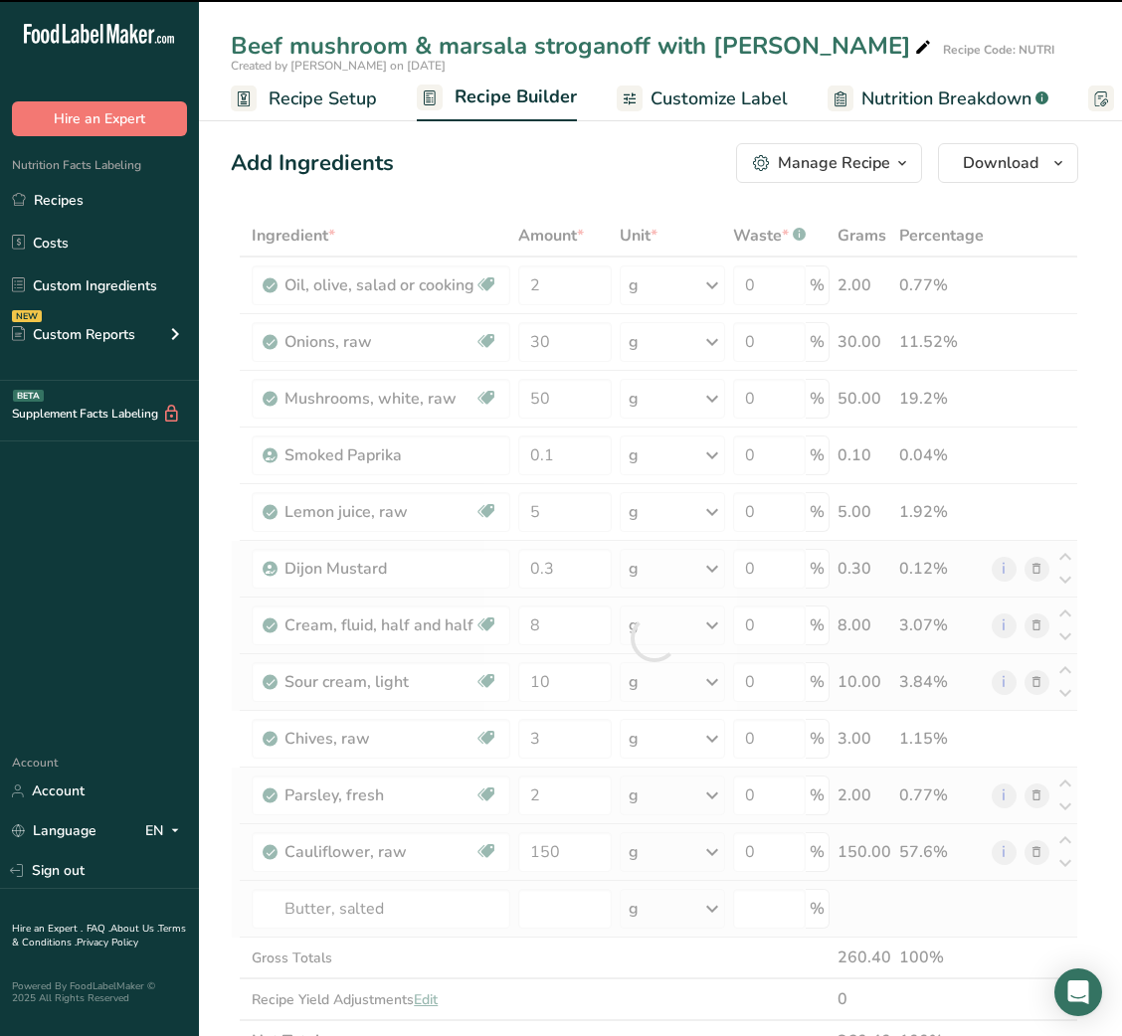
type input "0"
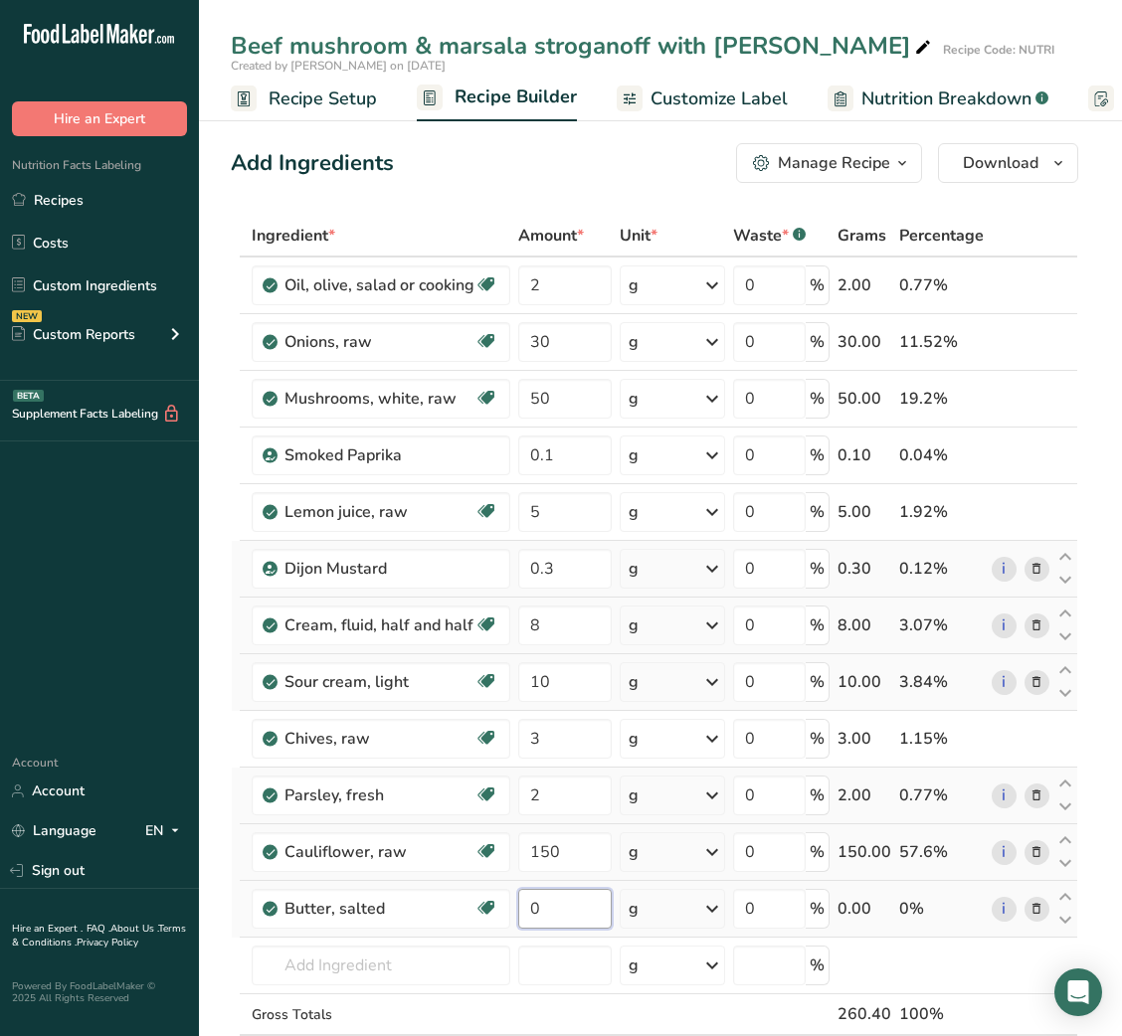
click at [518, 898] on input "0" at bounding box center [564, 909] width 93 height 40
type input "3"
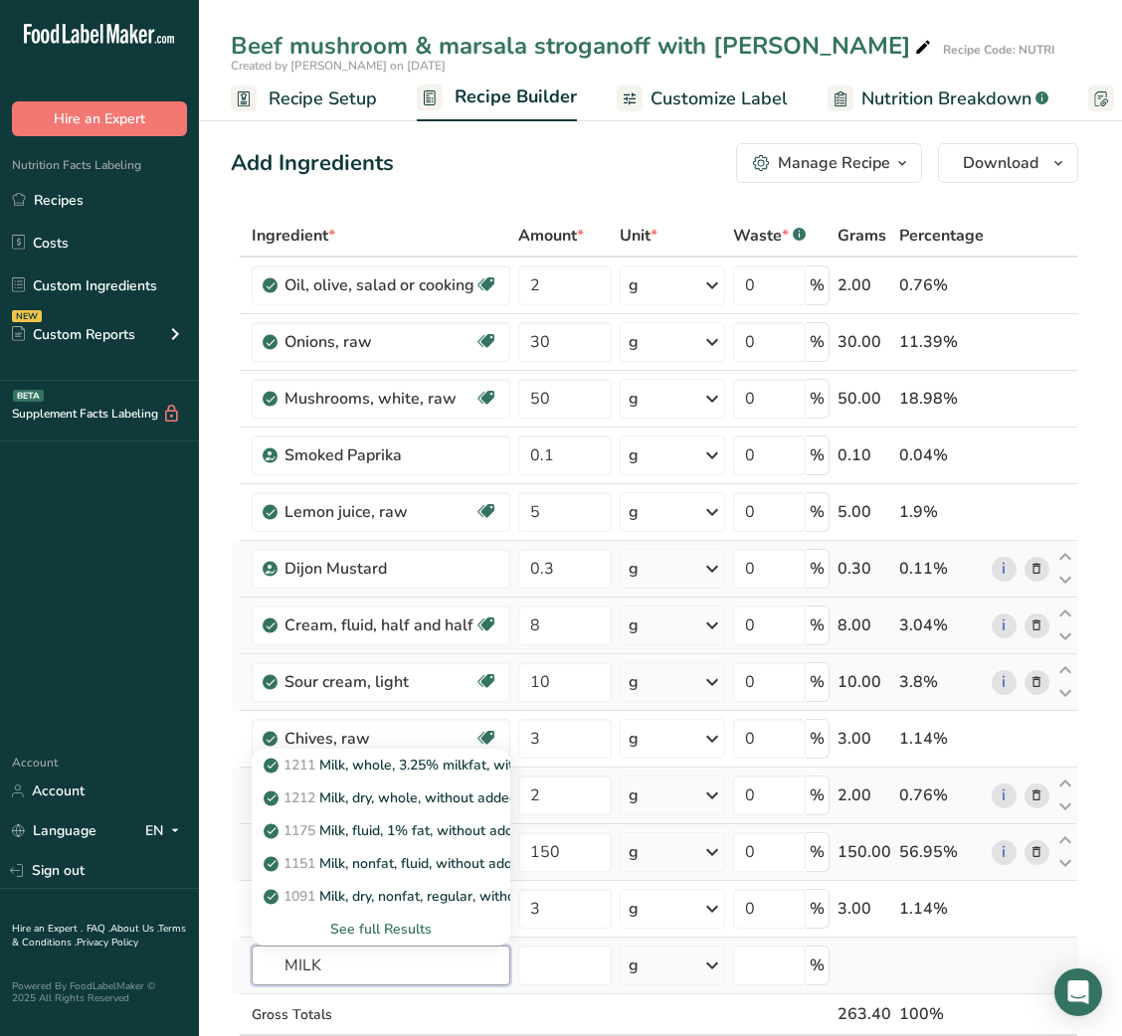
type input "MILK"
click at [396, 924] on div "See full Results" at bounding box center [381, 929] width 227 height 21
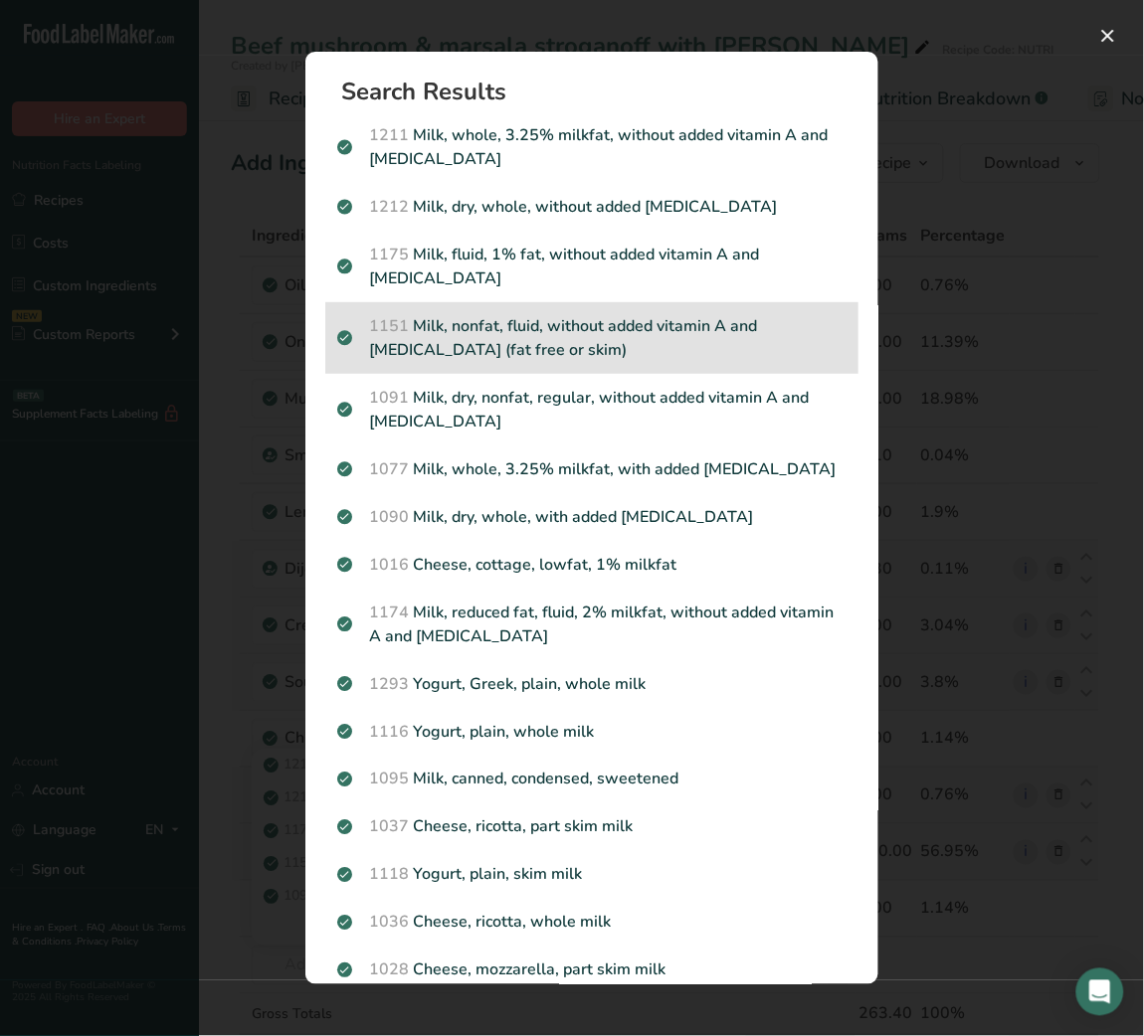
click at [559, 330] on p "1151 Milk, nonfat, fluid, without added vitamin A and [MEDICAL_DATA] (fat free …" at bounding box center [591, 338] width 509 height 48
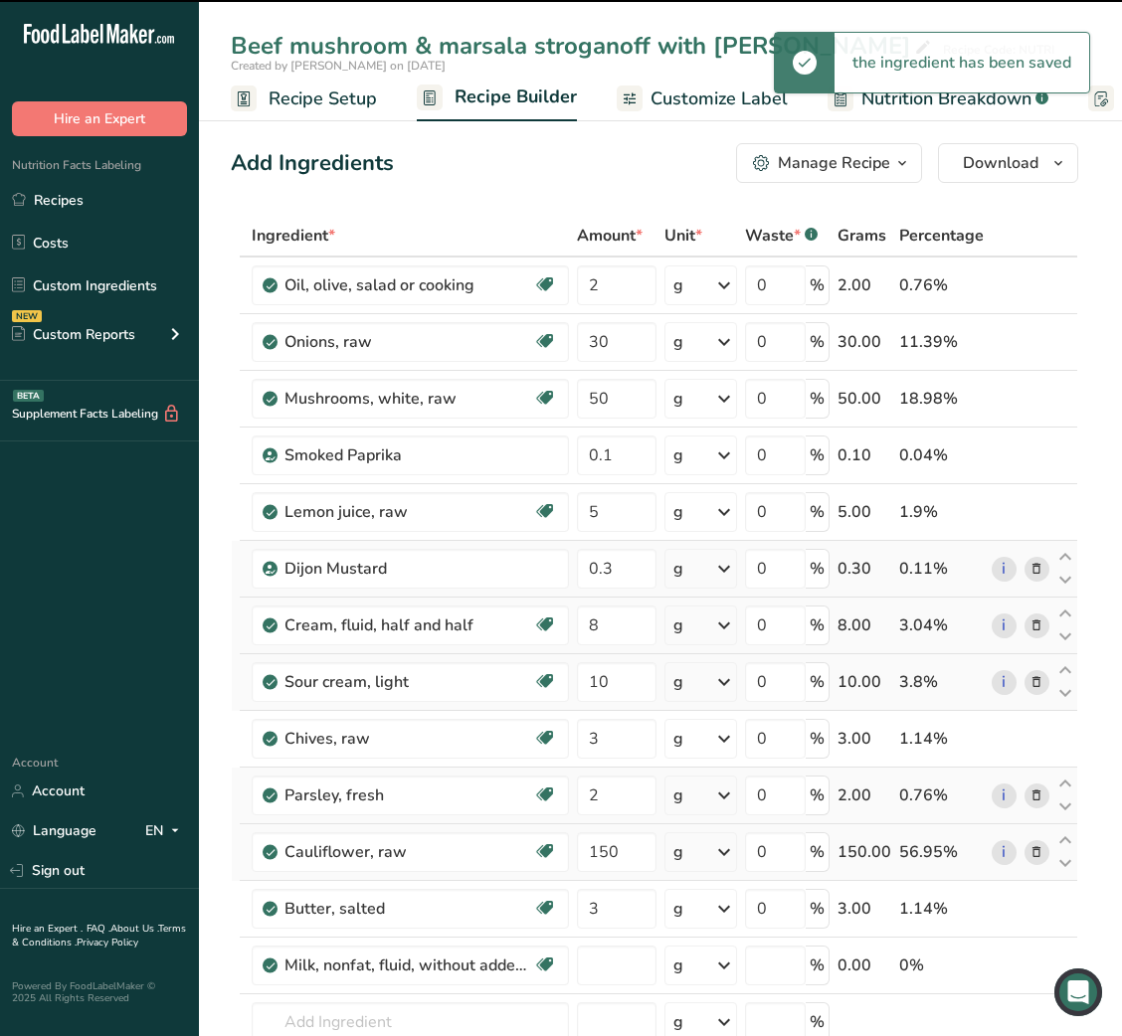
type input "0"
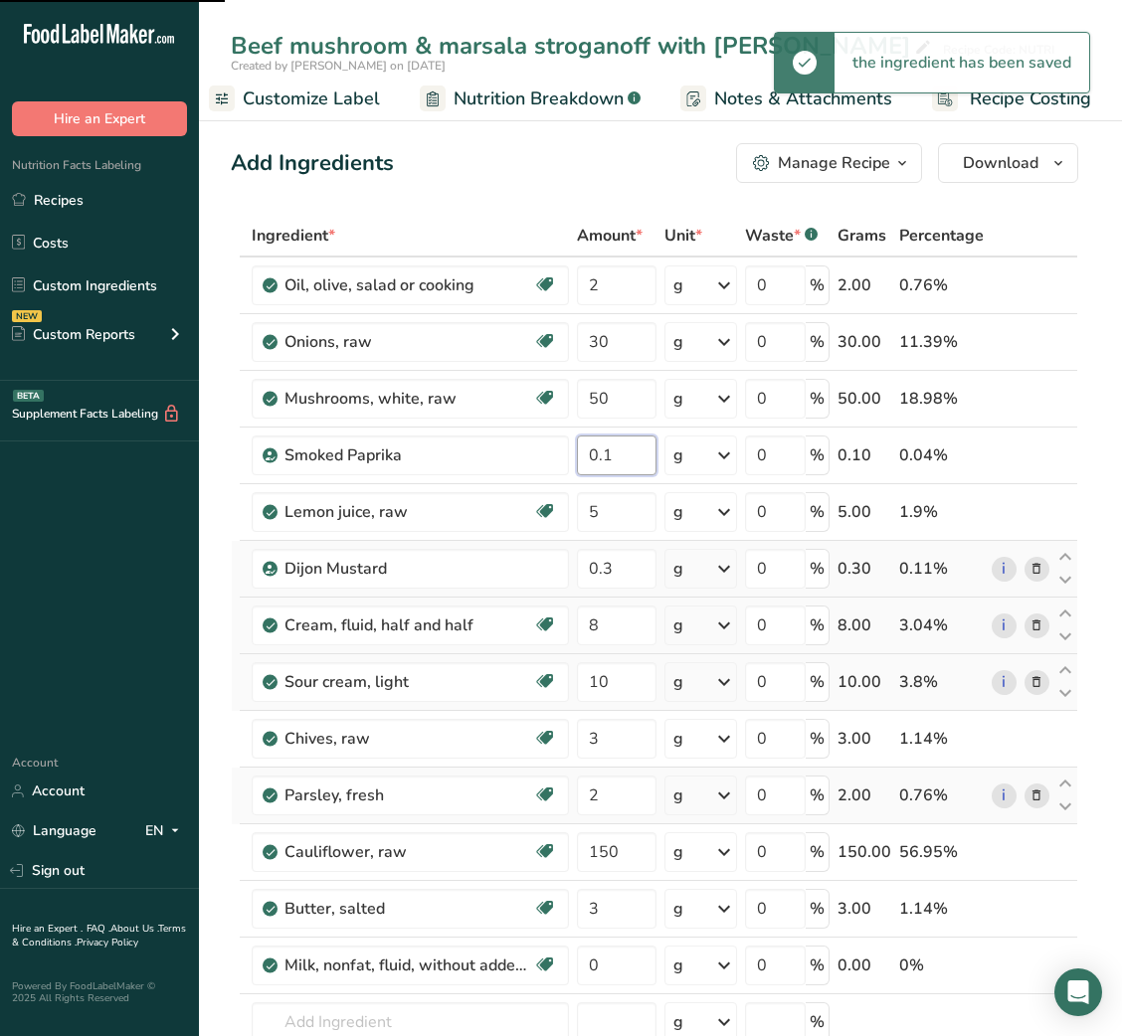
scroll to position [679, 0]
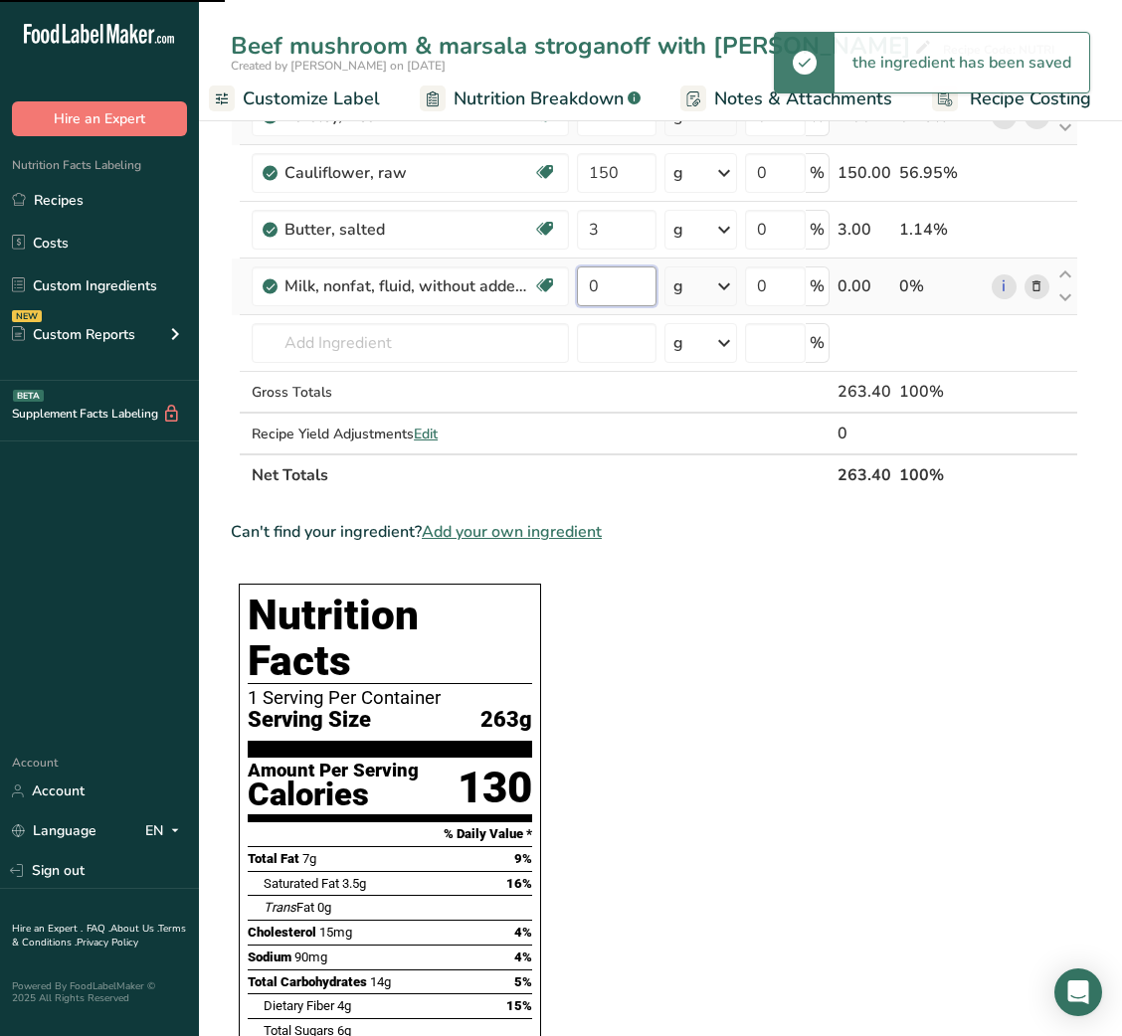
click at [593, 280] on div "Ingredient * Amount * Unit * Waste * .a-a{fill:#347362;}.b-a{fill:#fff;} Grams …" at bounding box center [654, 16] width 847 height 961
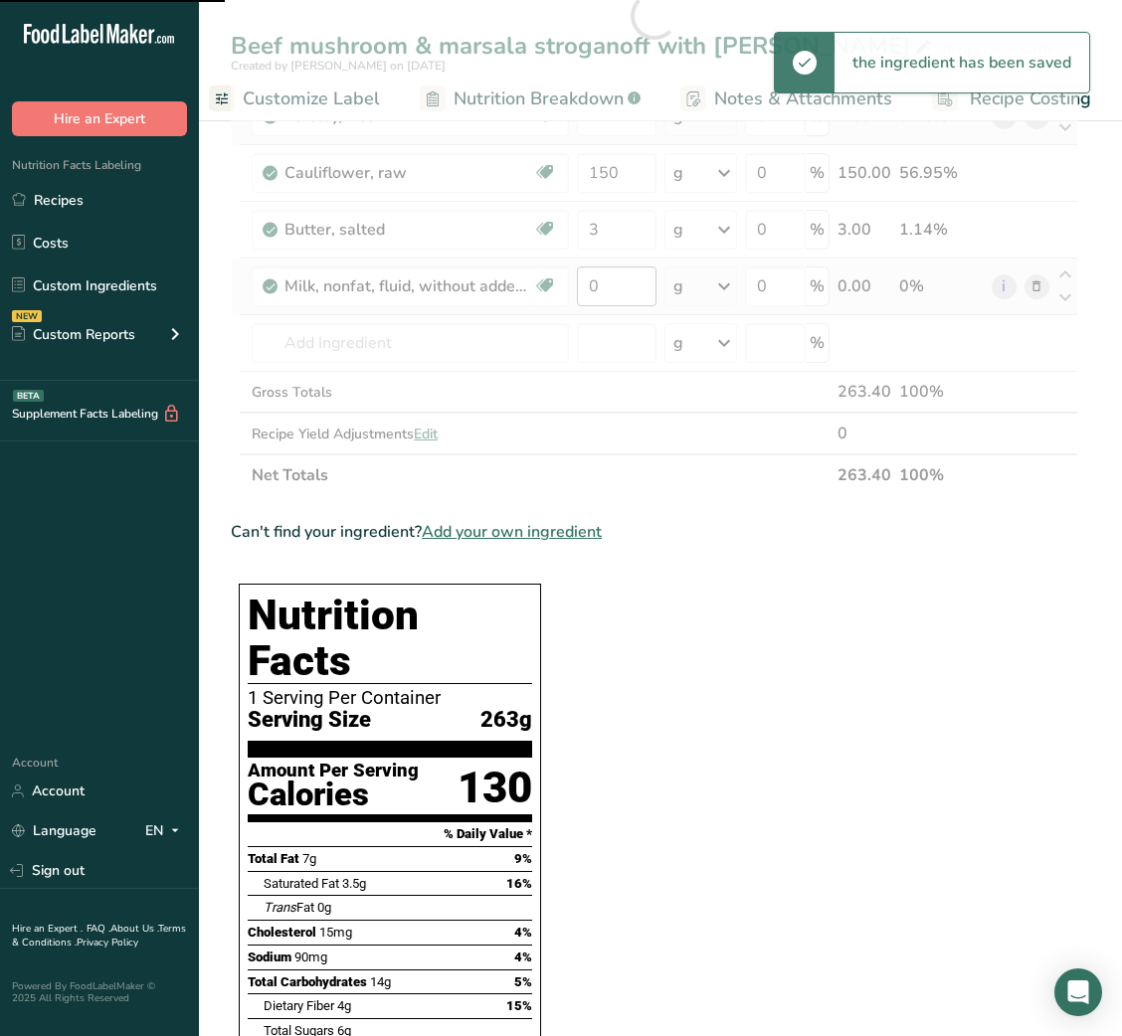
click at [593, 280] on div at bounding box center [654, 16] width 847 height 961
click at [593, 280] on input "0" at bounding box center [616, 287] width 79 height 40
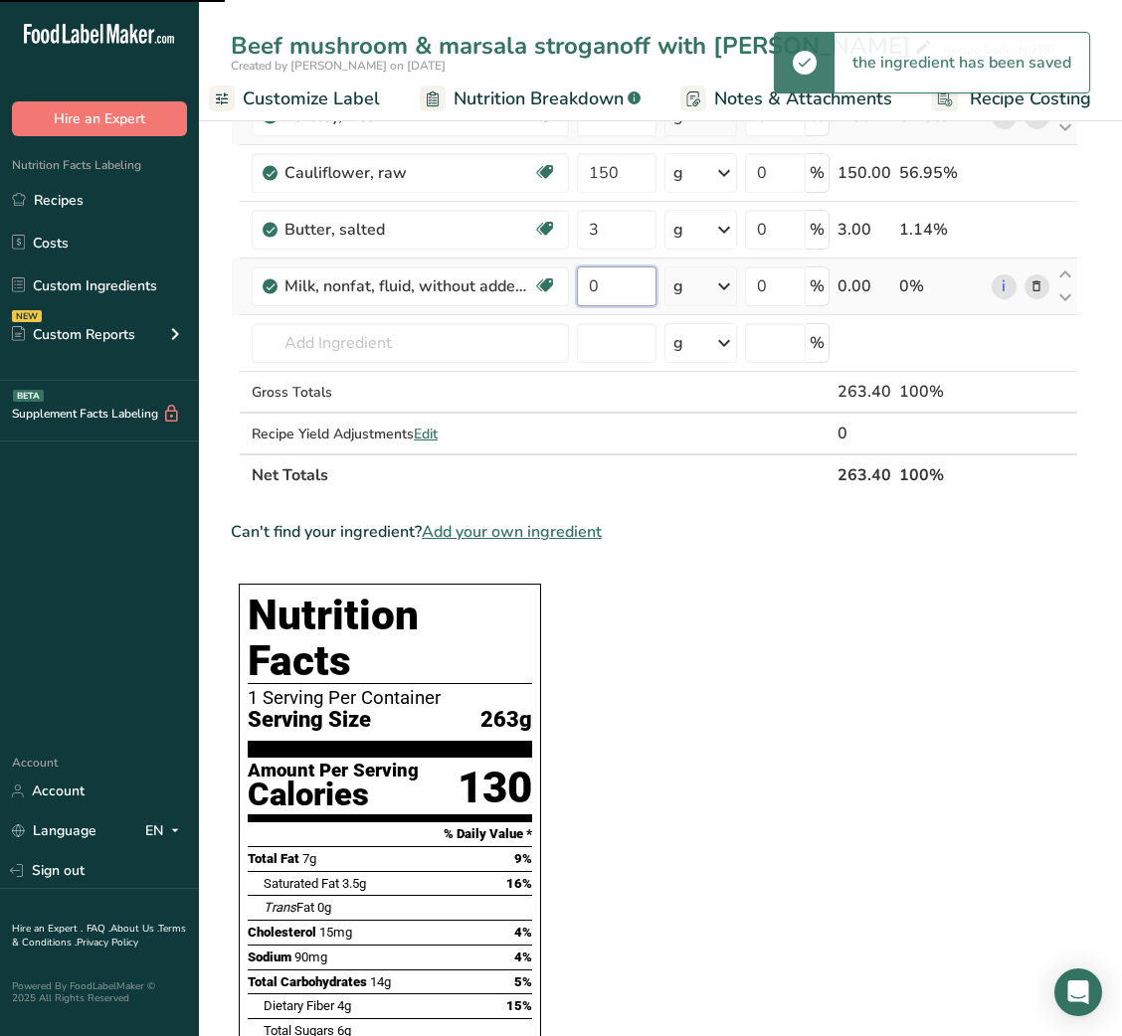
click at [594, 284] on input "0" at bounding box center [616, 287] width 79 height 40
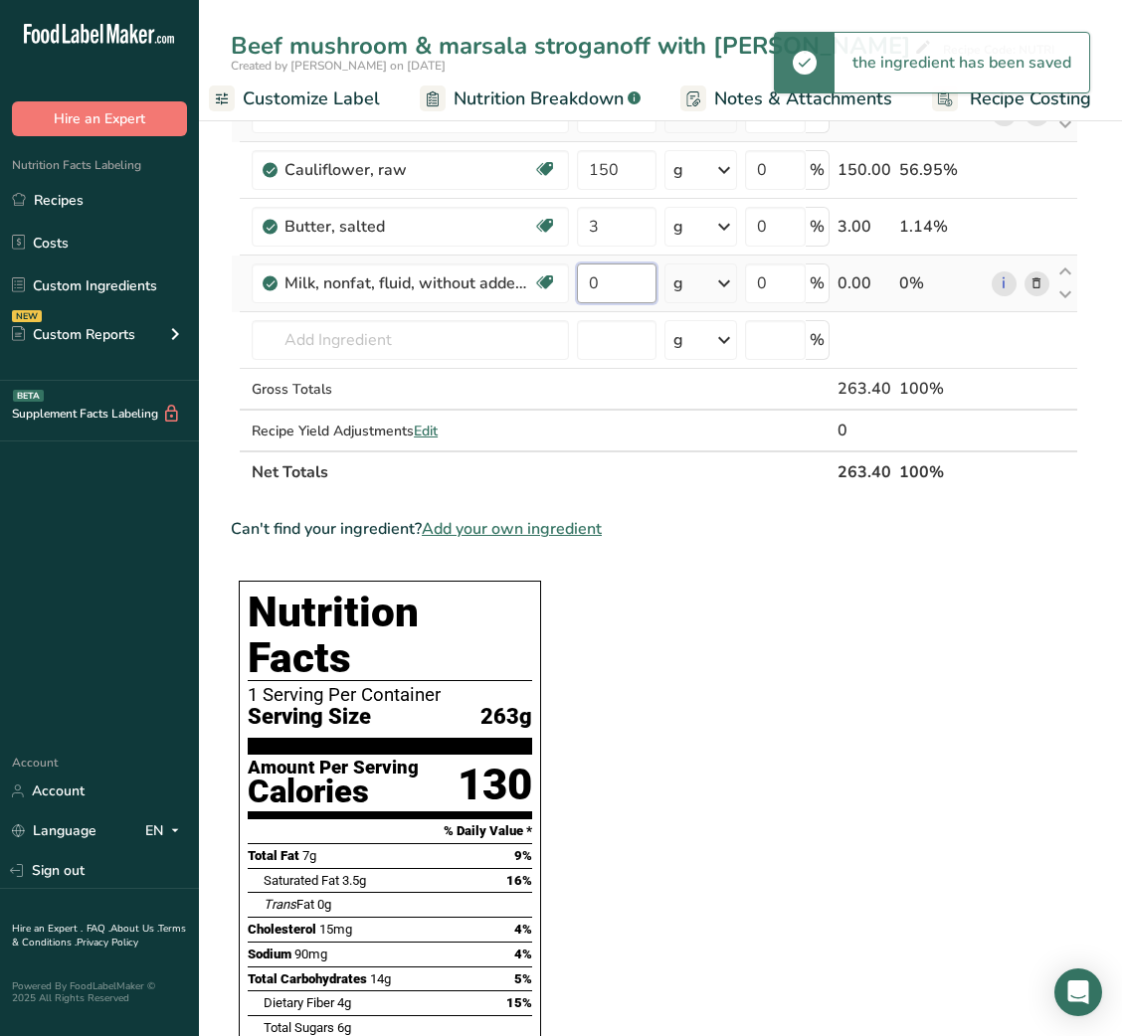
click at [594, 284] on input "0" at bounding box center [616, 284] width 79 height 40
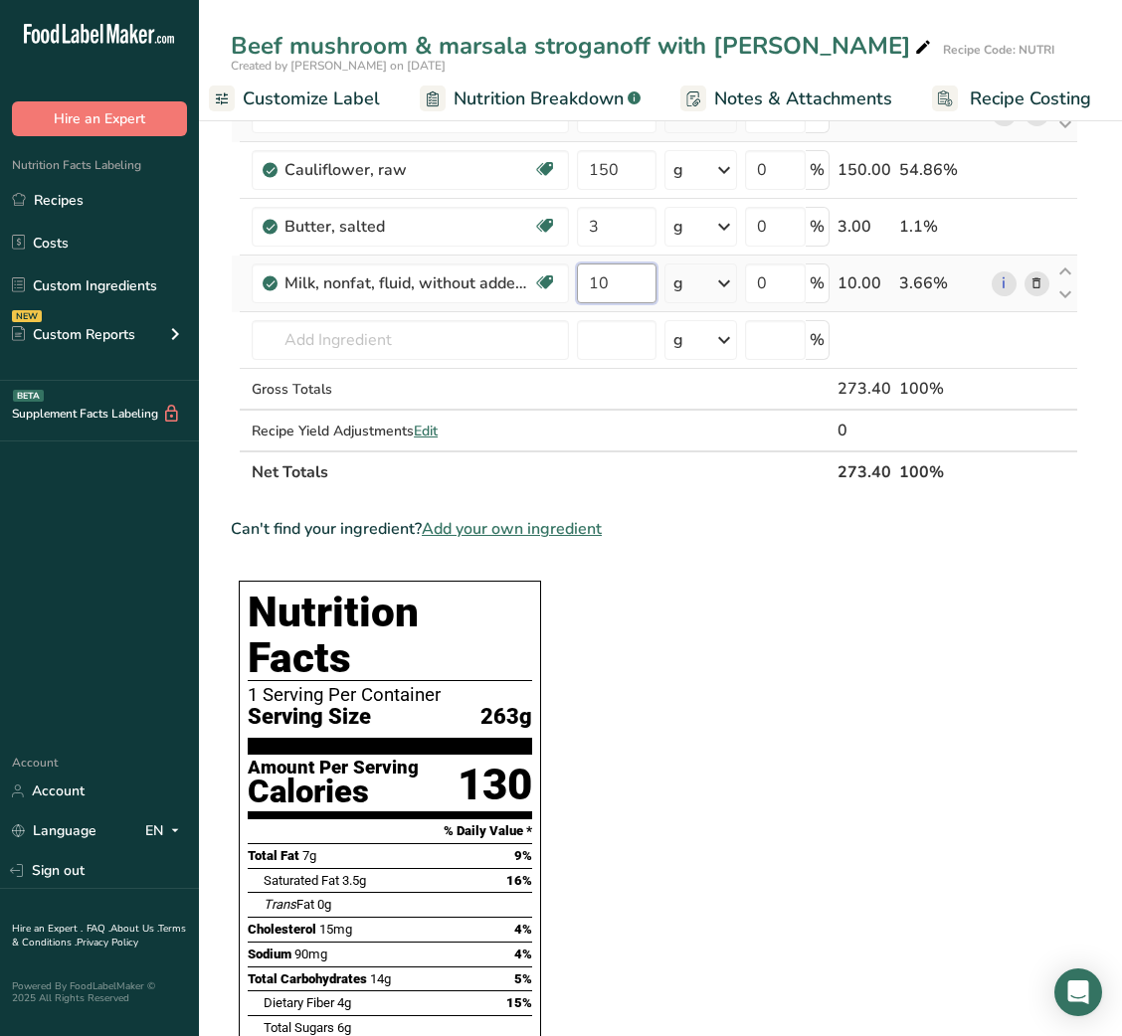
type input "10"
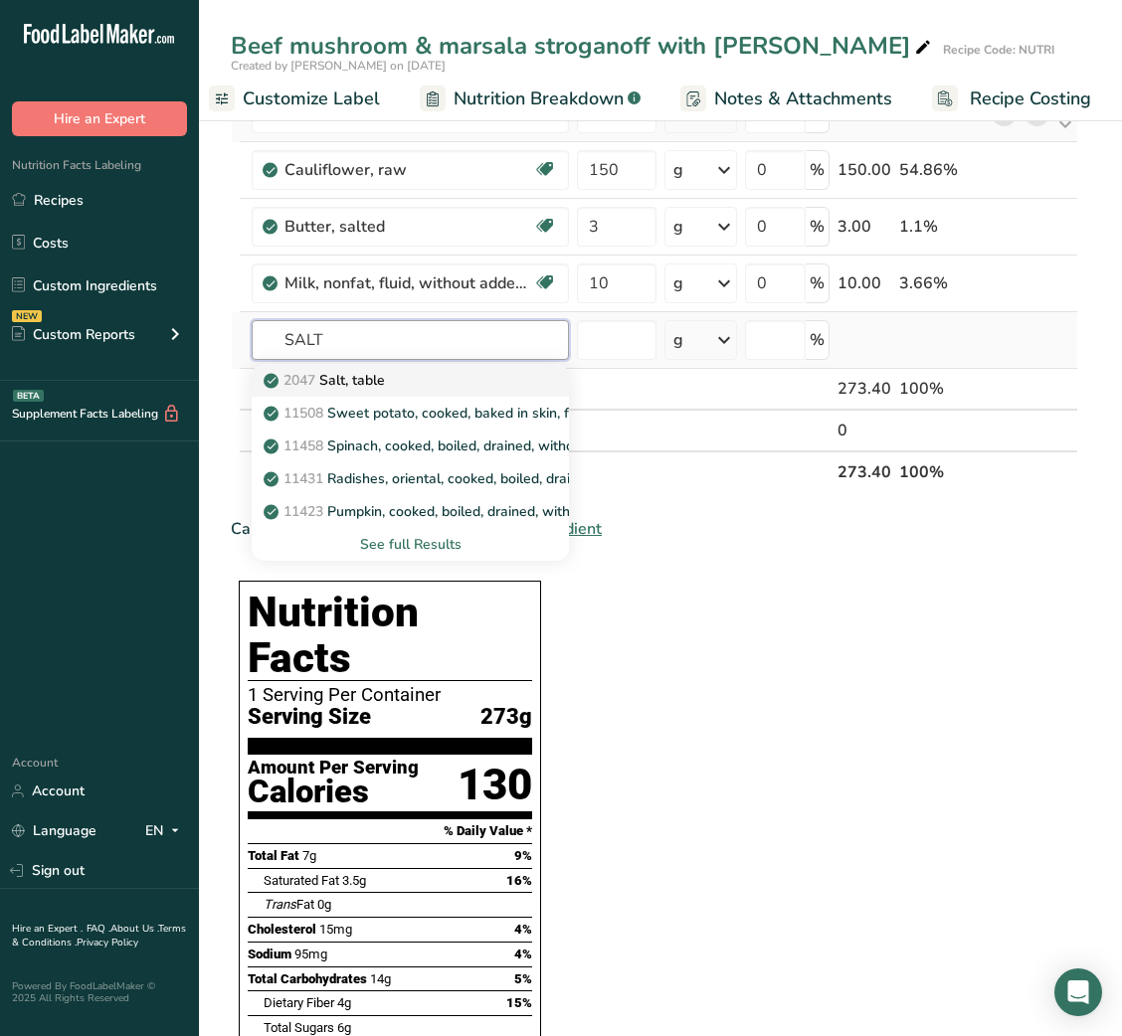
type input "SALT"
click at [450, 378] on div "2047 Salt, table" at bounding box center [395, 380] width 254 height 21
type input "Salt, table"
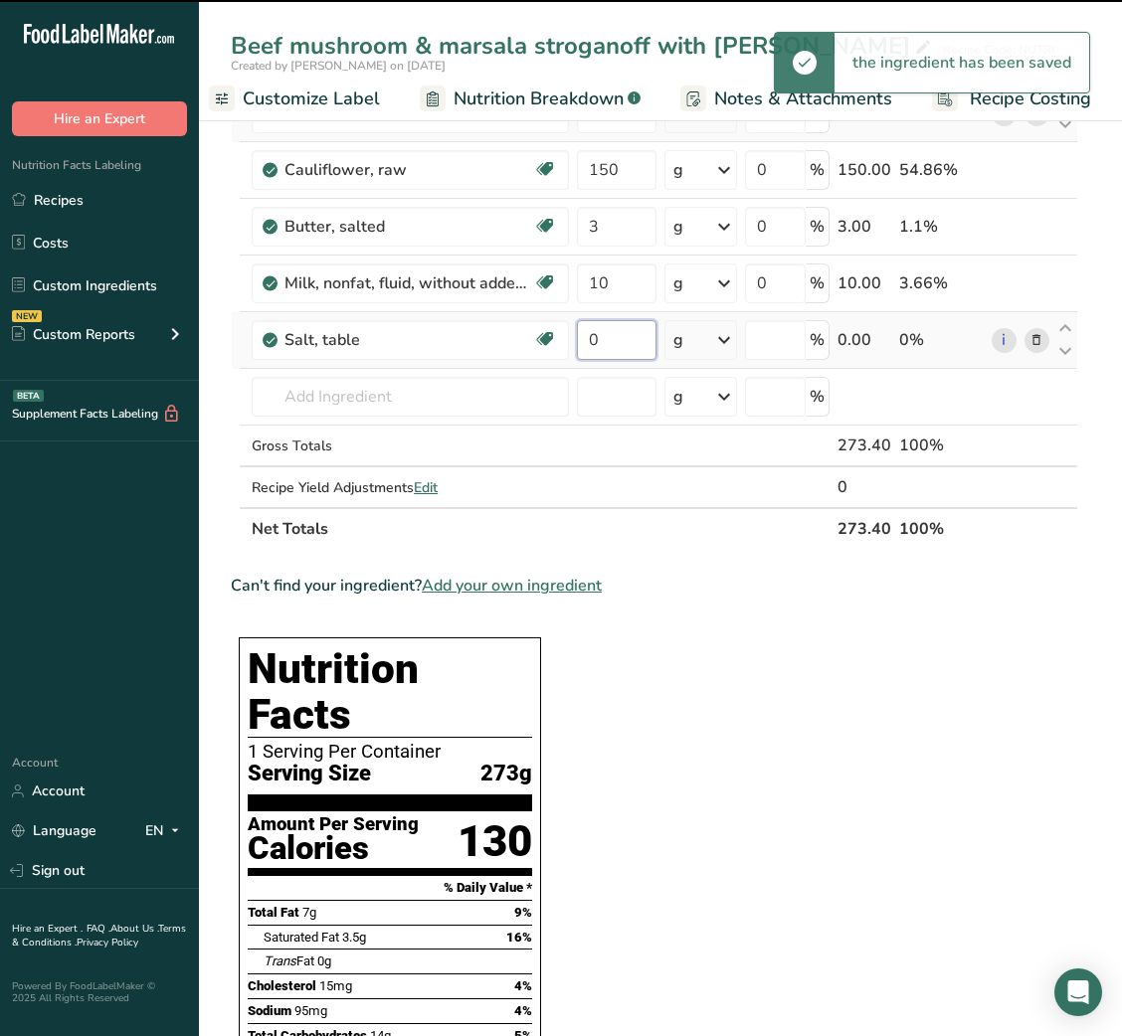
type input "00"
type input "0"
type input "0.1"
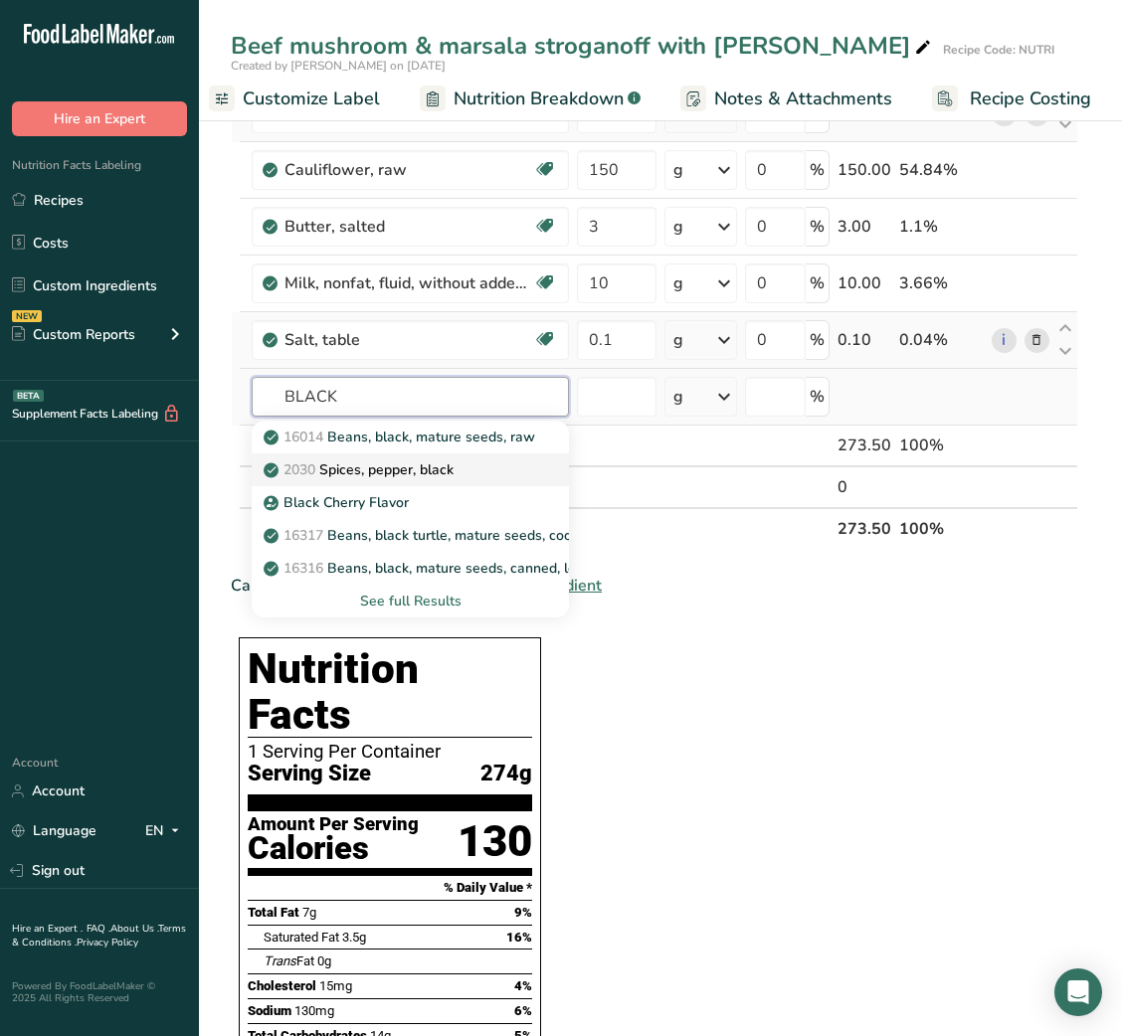
type input "BLACK"
click at [474, 481] on link "2030 Spices, pepper, black" at bounding box center [410, 470] width 317 height 33
type input "Spices, pepper, black"
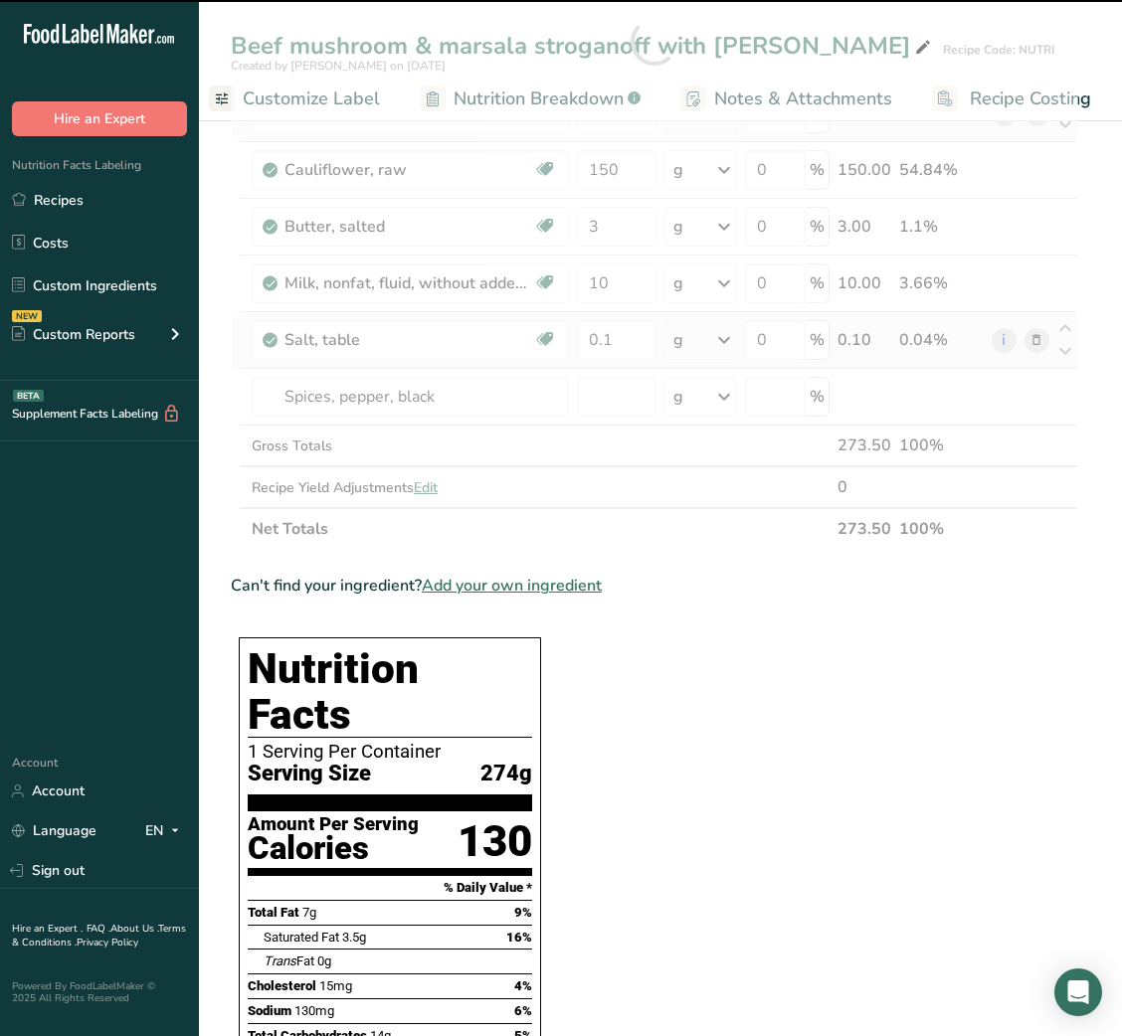
type input "0"
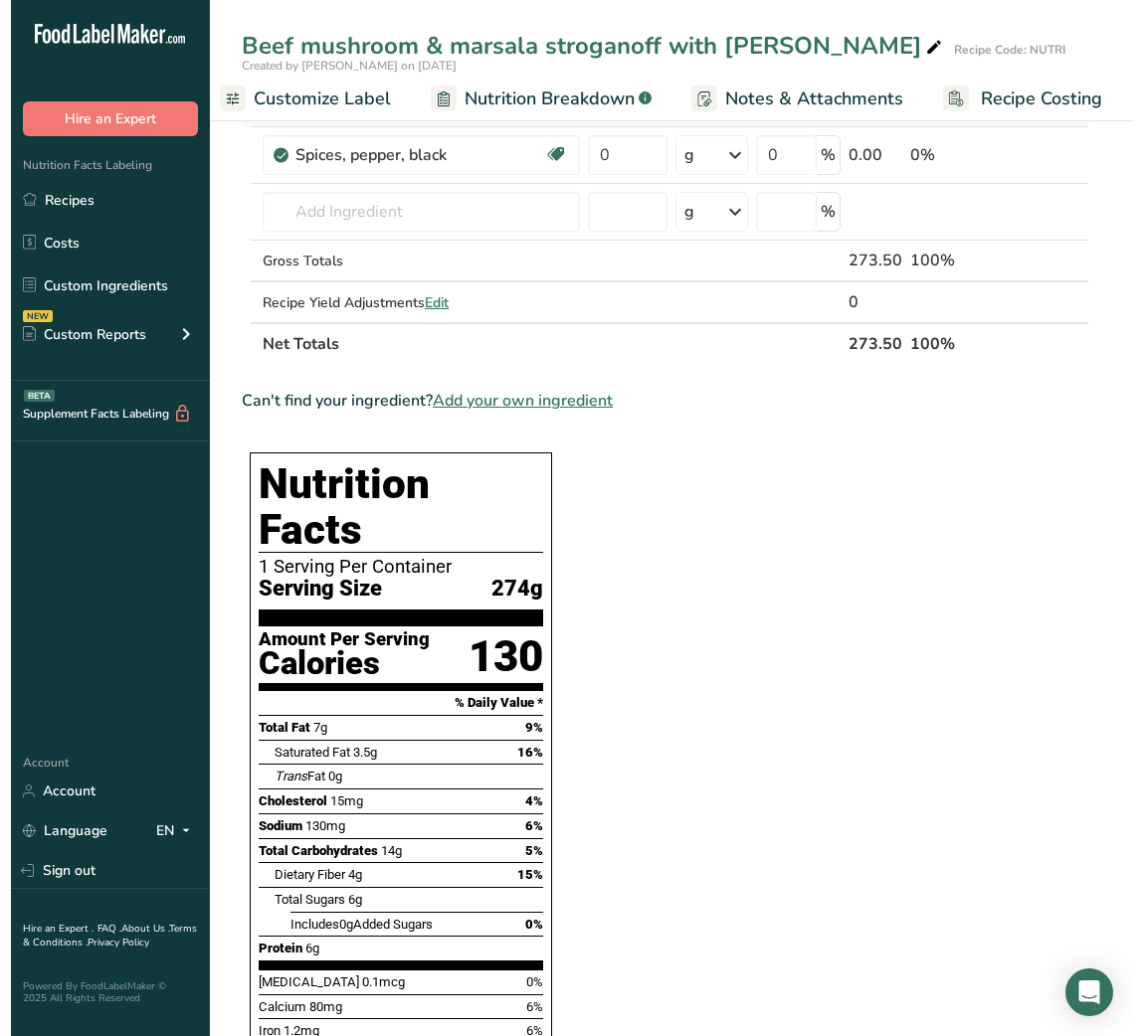
scroll to position [918, 0]
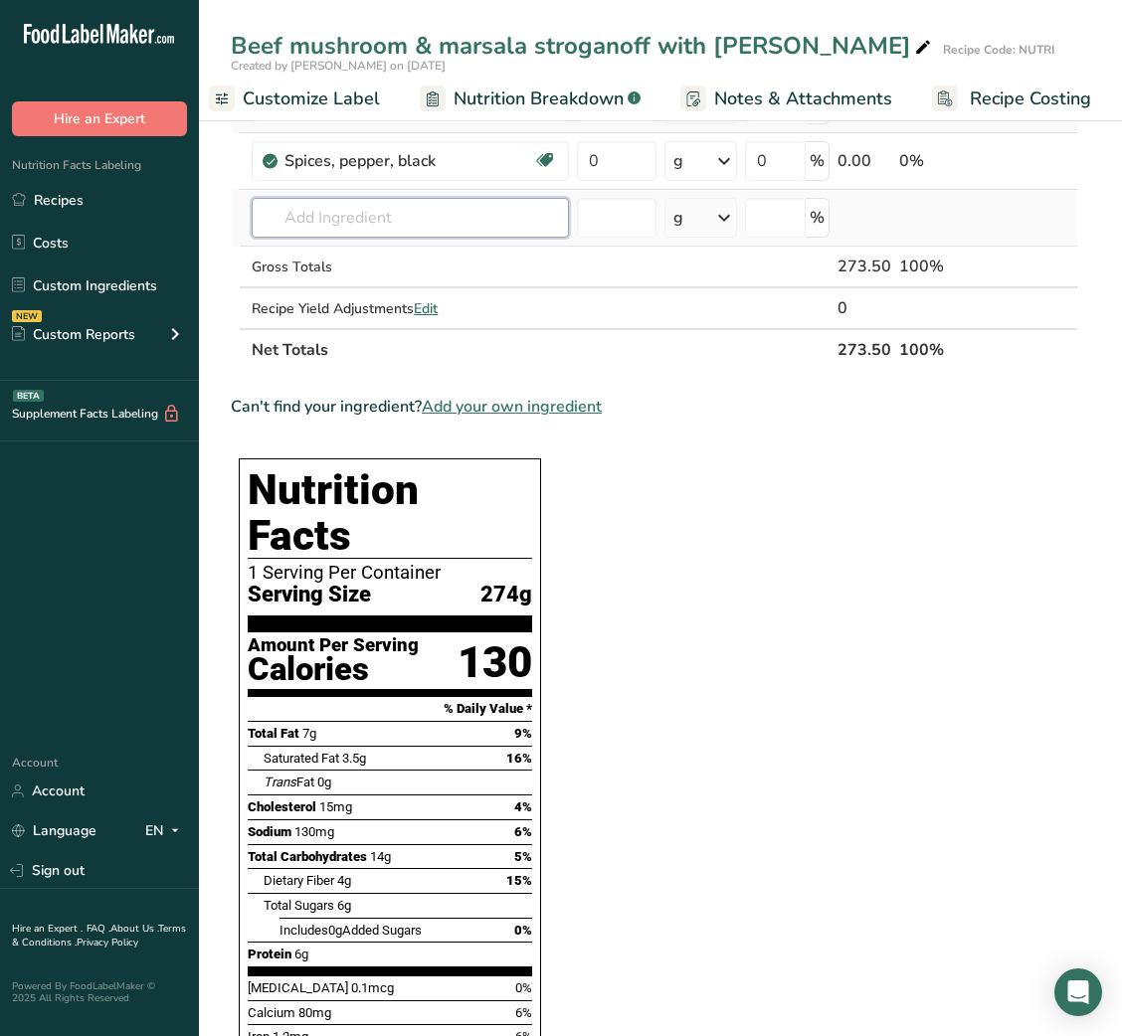
click at [367, 225] on input "text" at bounding box center [410, 218] width 317 height 40
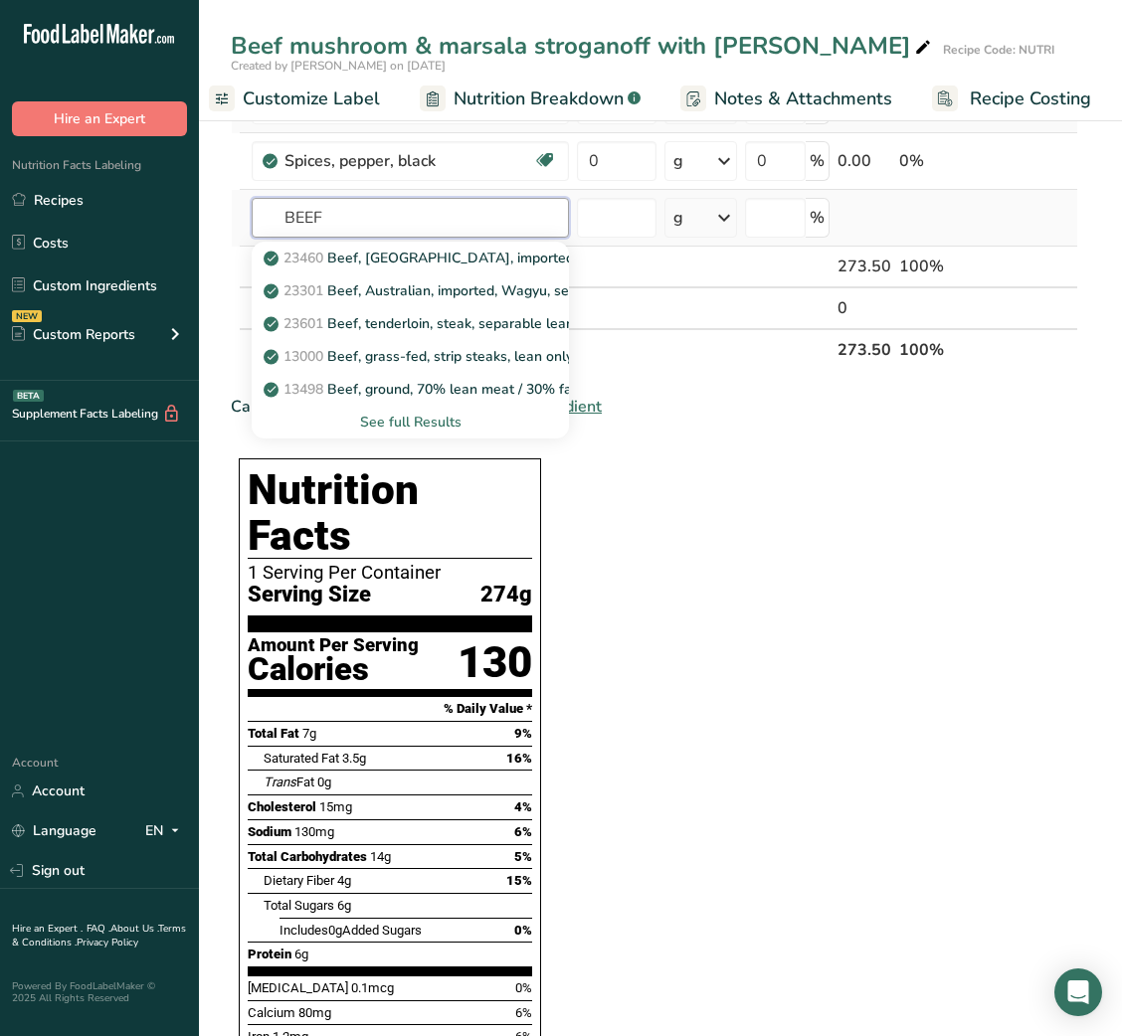
type input "BEEF"
click at [429, 427] on div "See full Results" at bounding box center [410, 422] width 285 height 21
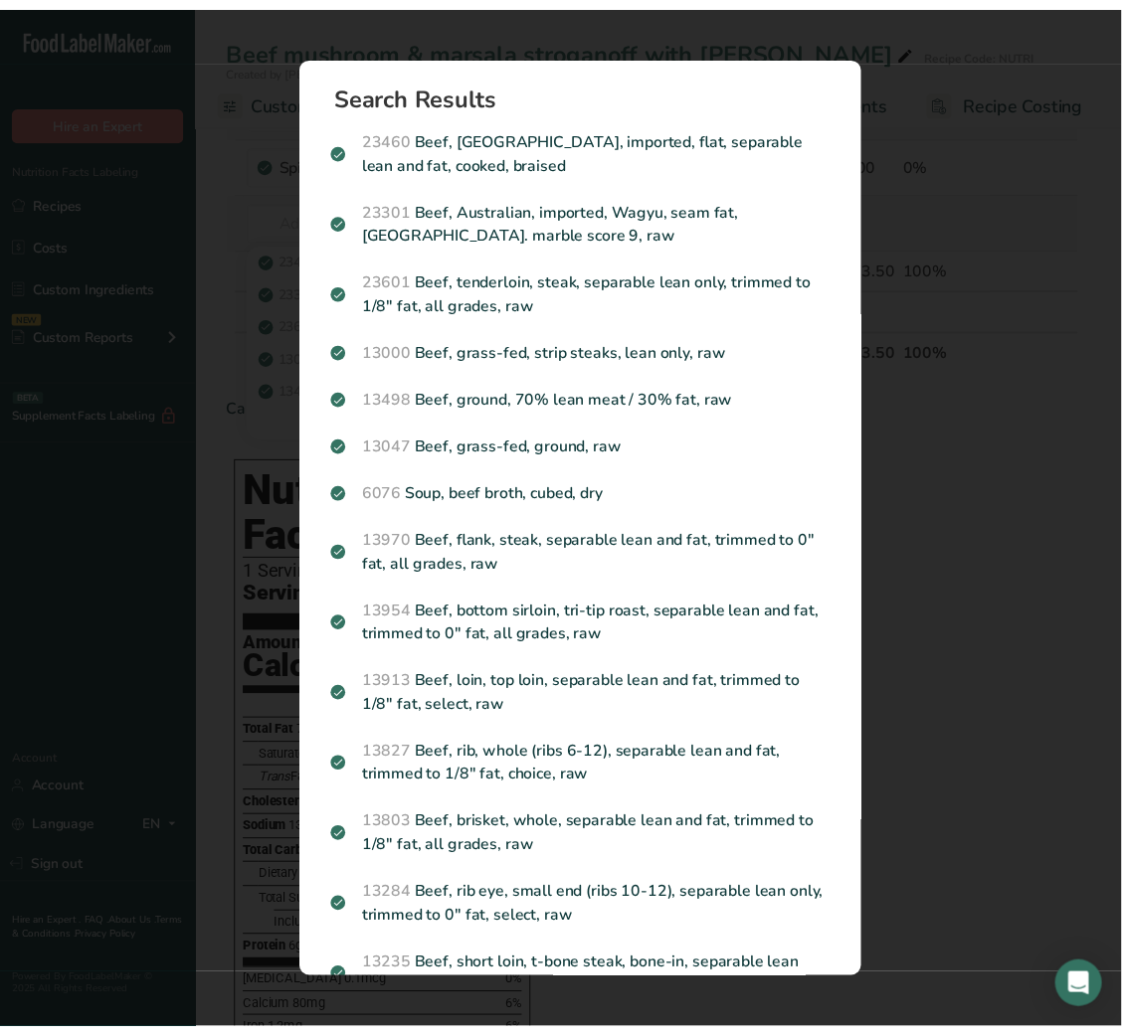
scroll to position [0, 385]
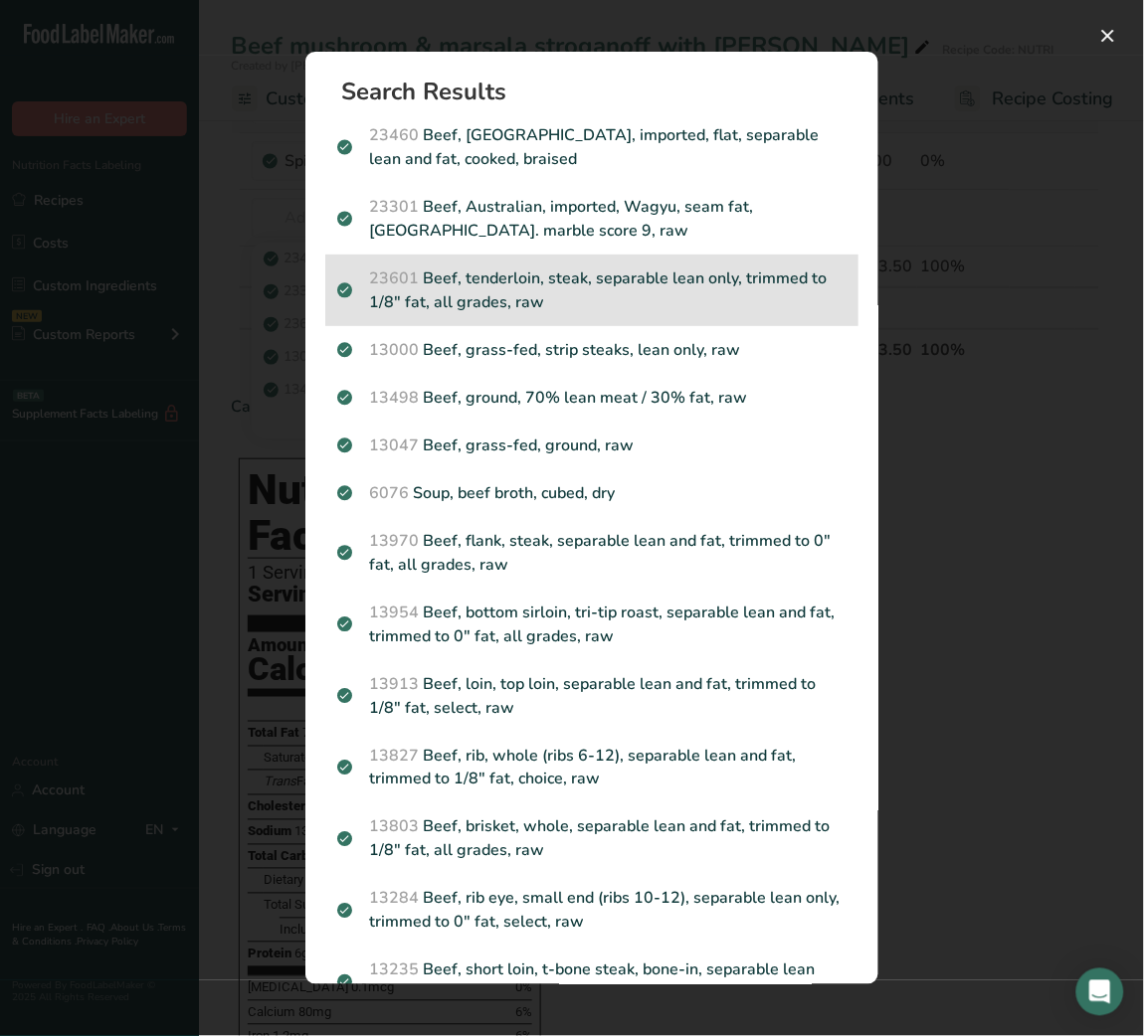
click at [564, 302] on p "23601 Beef, tenderloin, steak, separable lean only, trimmed to 1/8" fat, all gr…" at bounding box center [591, 291] width 509 height 48
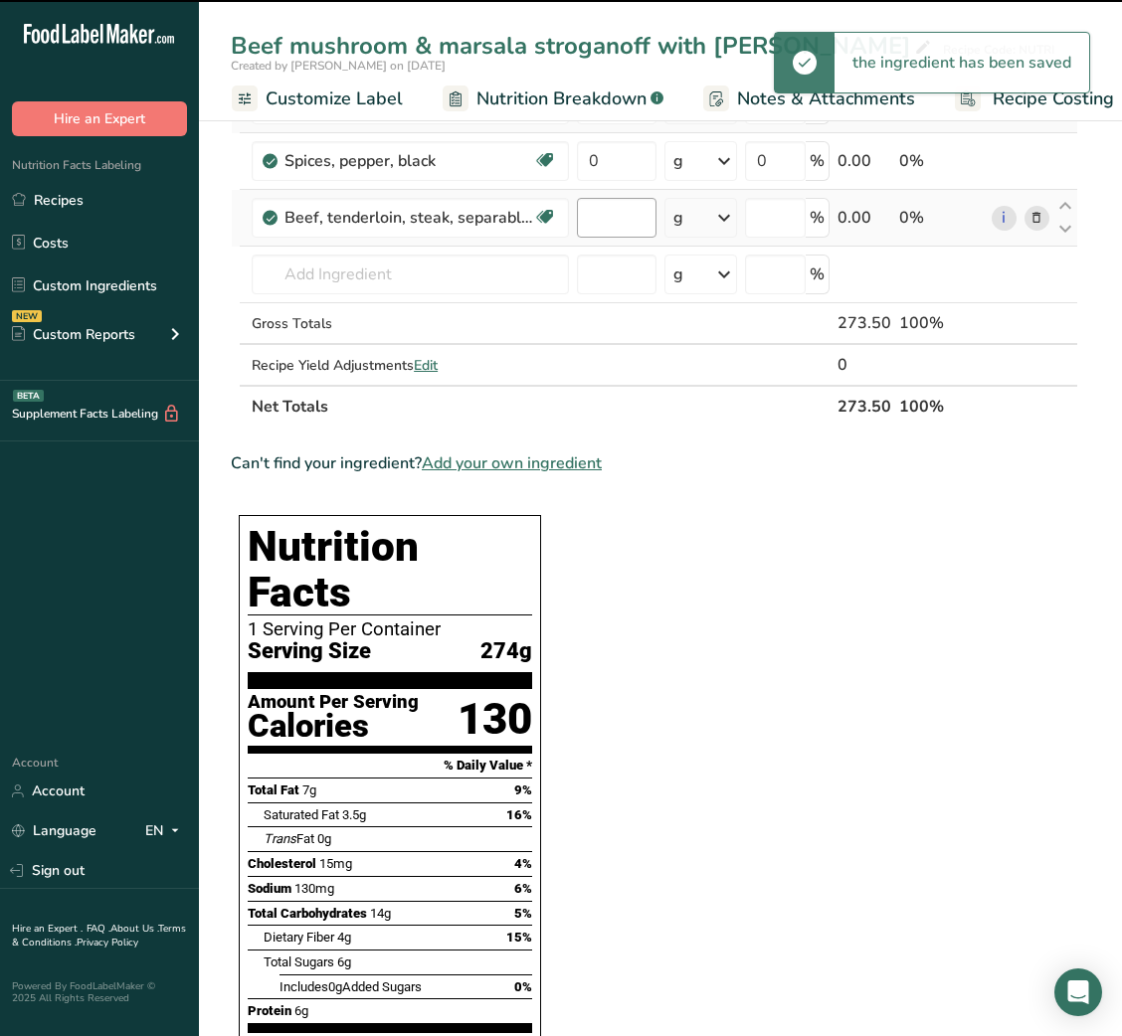
type input "0"
click at [608, 218] on input "0" at bounding box center [616, 218] width 79 height 40
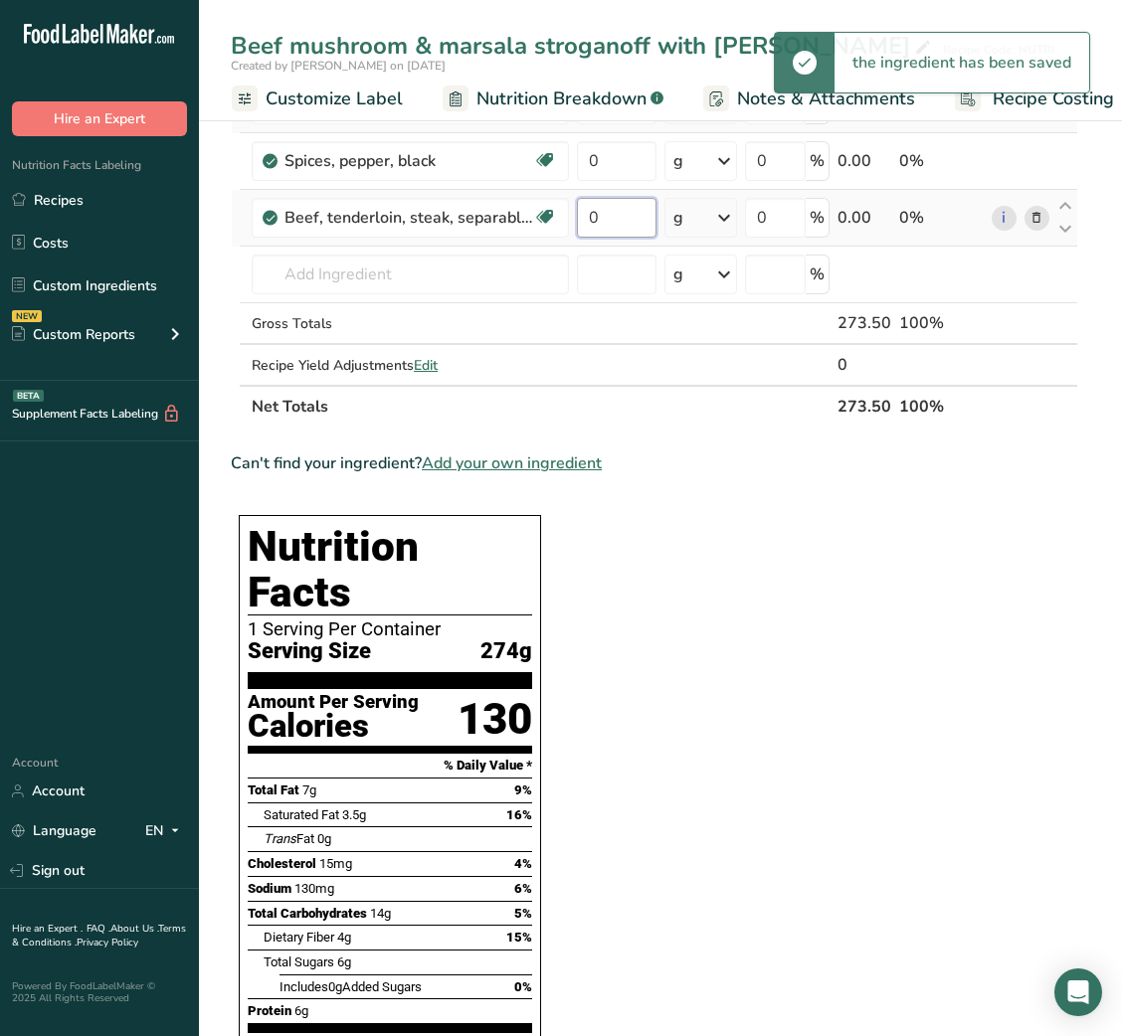
click at [608, 218] on input "0" at bounding box center [616, 218] width 79 height 40
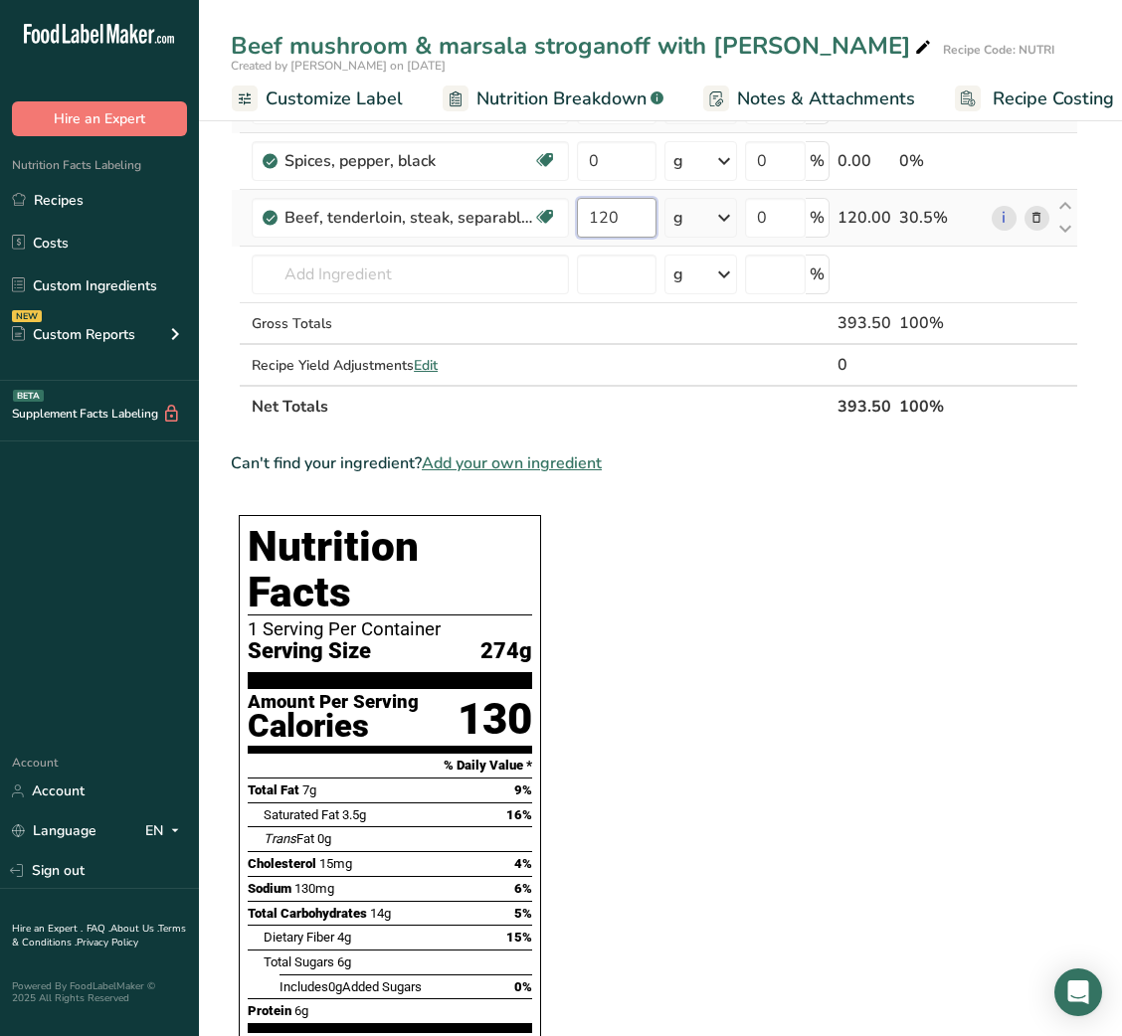
type input "120"
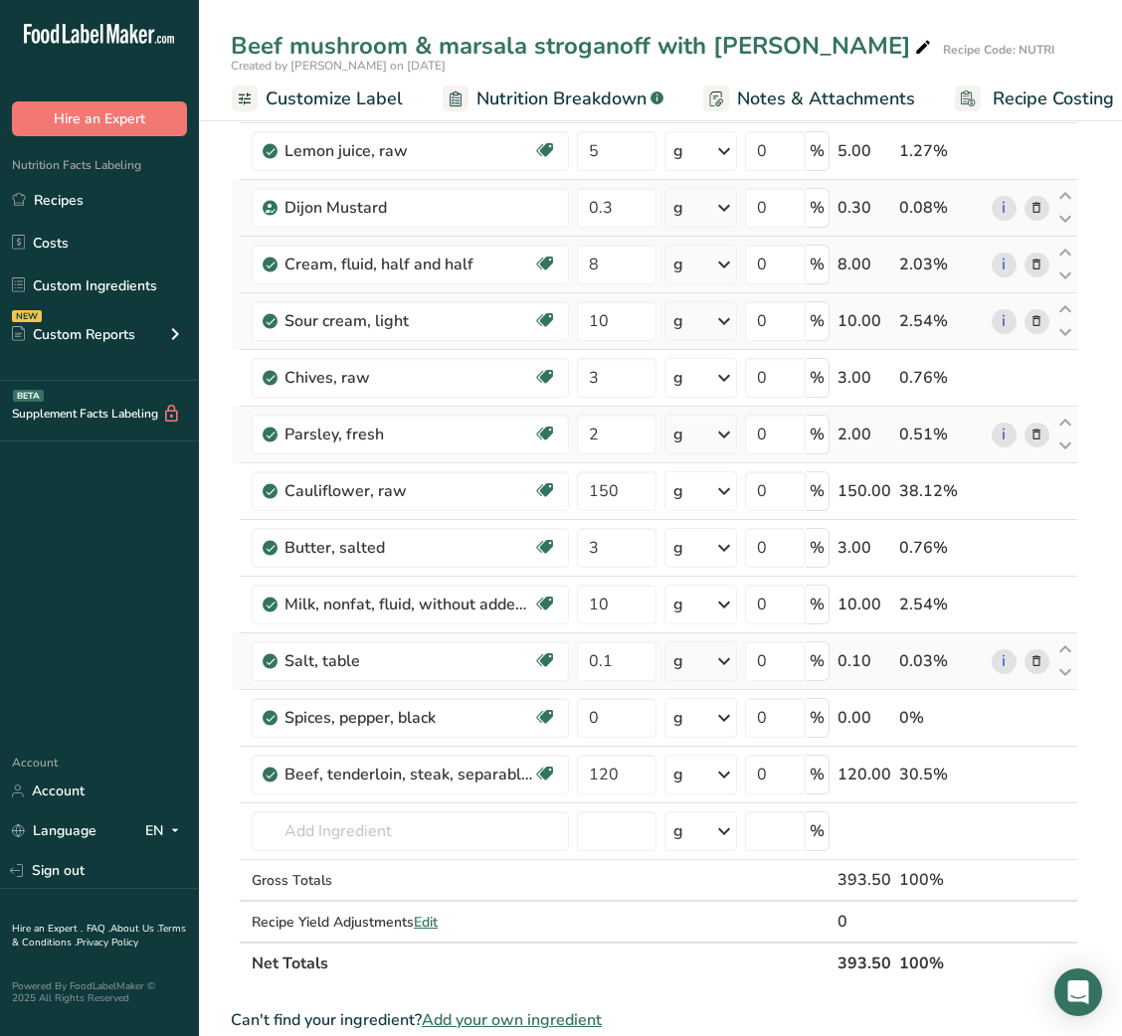
scroll to position [357, 0]
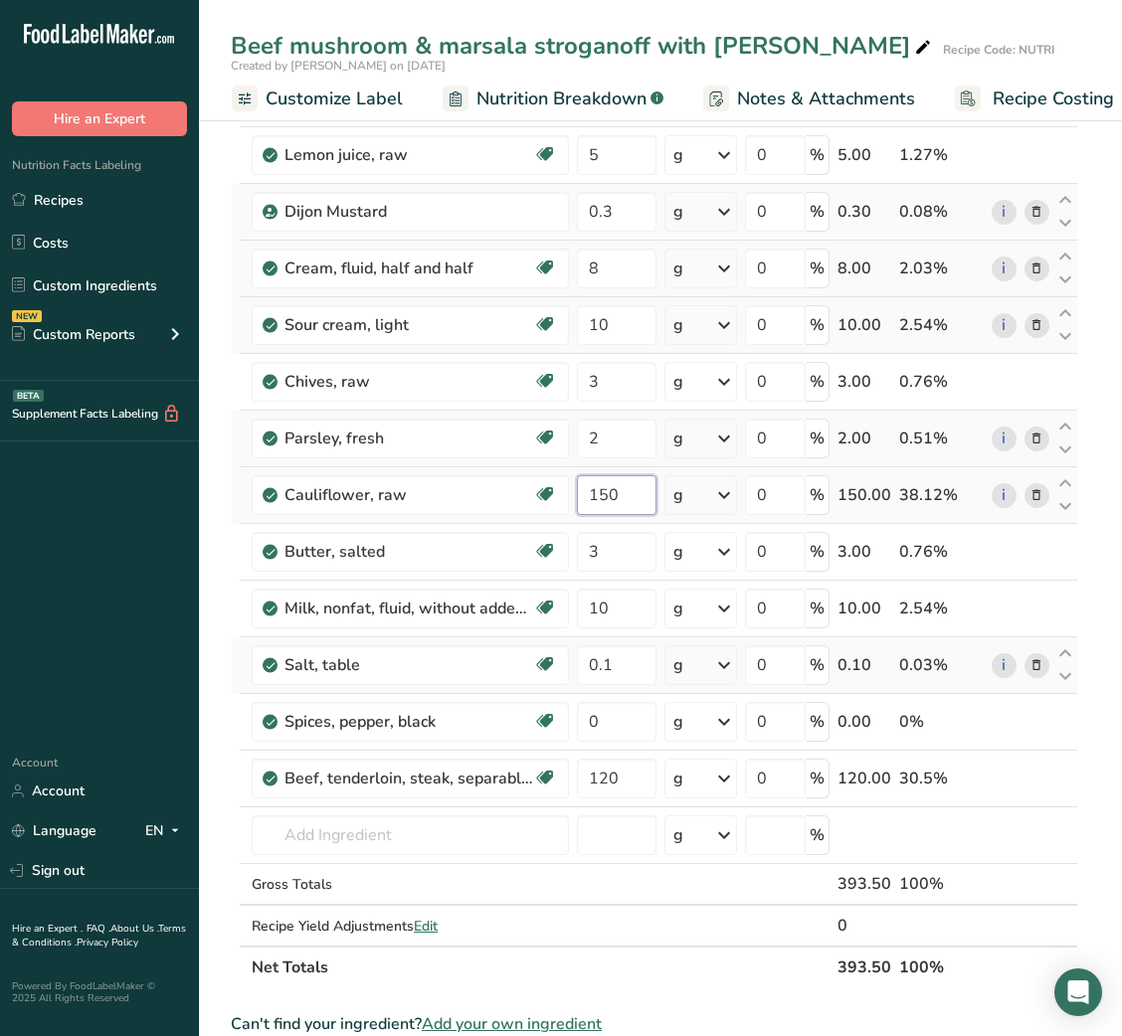
click at [606, 486] on input "150" at bounding box center [616, 495] width 79 height 40
type input "100"
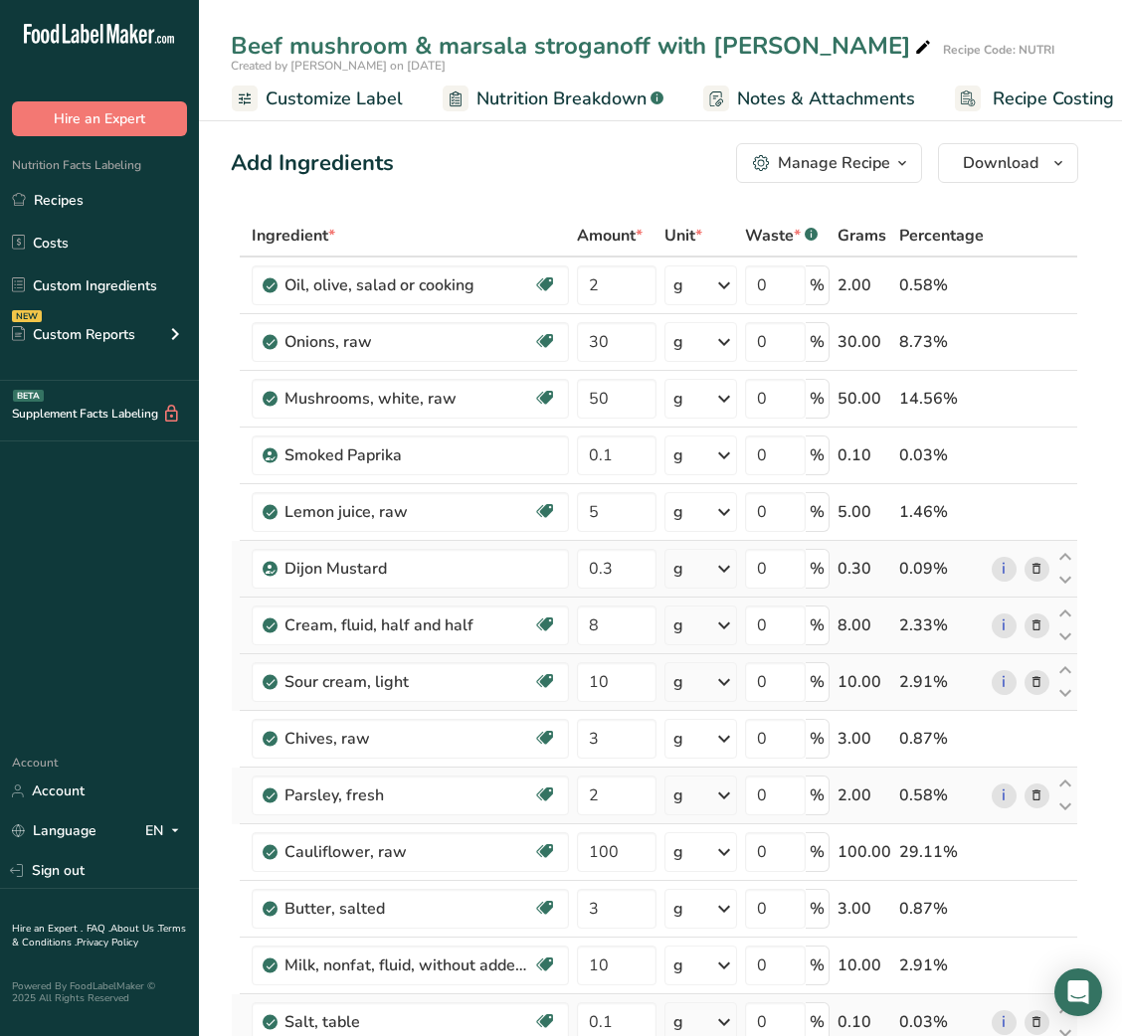
scroll to position [0, 0]
click at [693, 86] on span "Customize Label" at bounding box center [718, 99] width 137 height 27
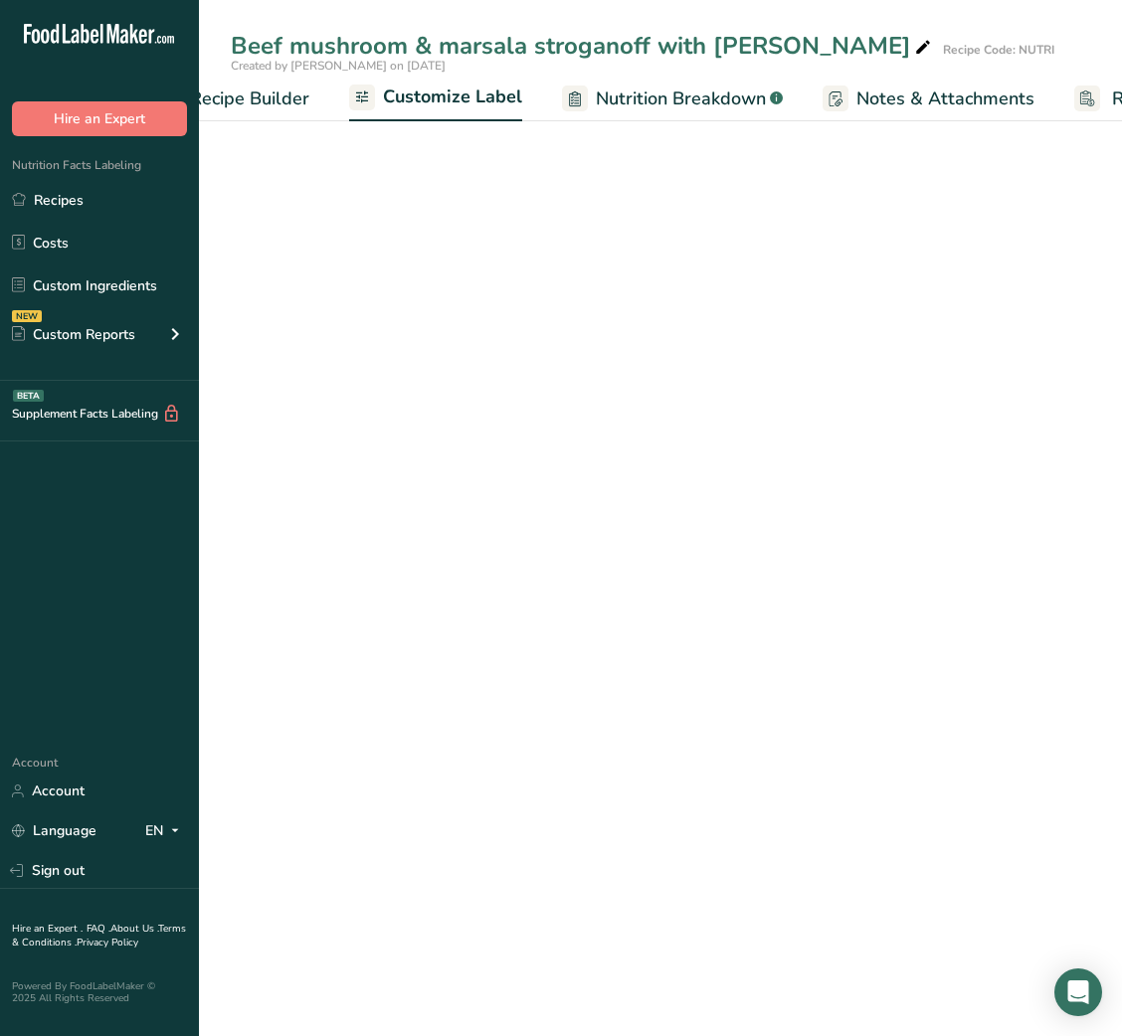
scroll to position [0, 387]
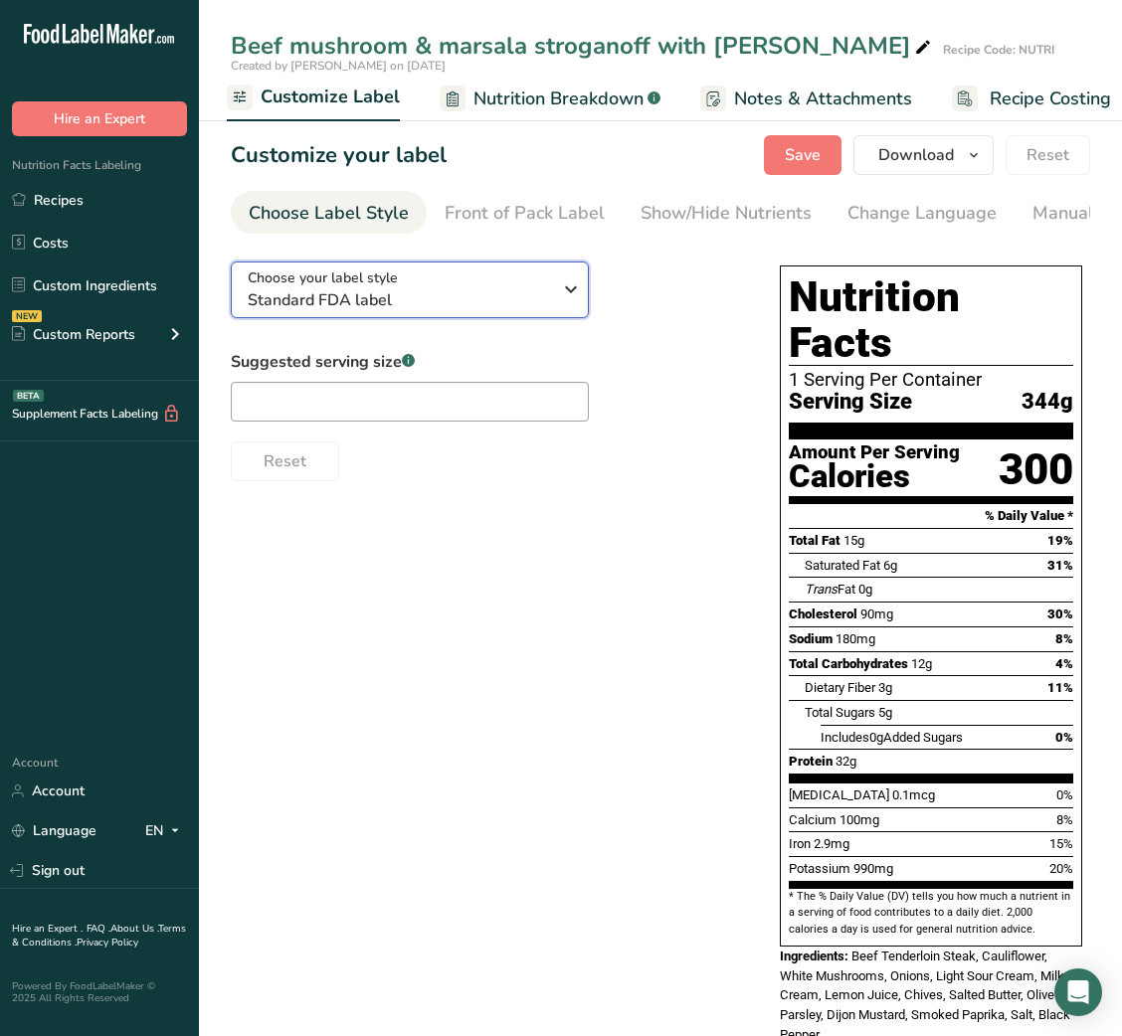
click at [497, 278] on div "Choose your label style Standard FDA label" at bounding box center [399, 290] width 303 height 45
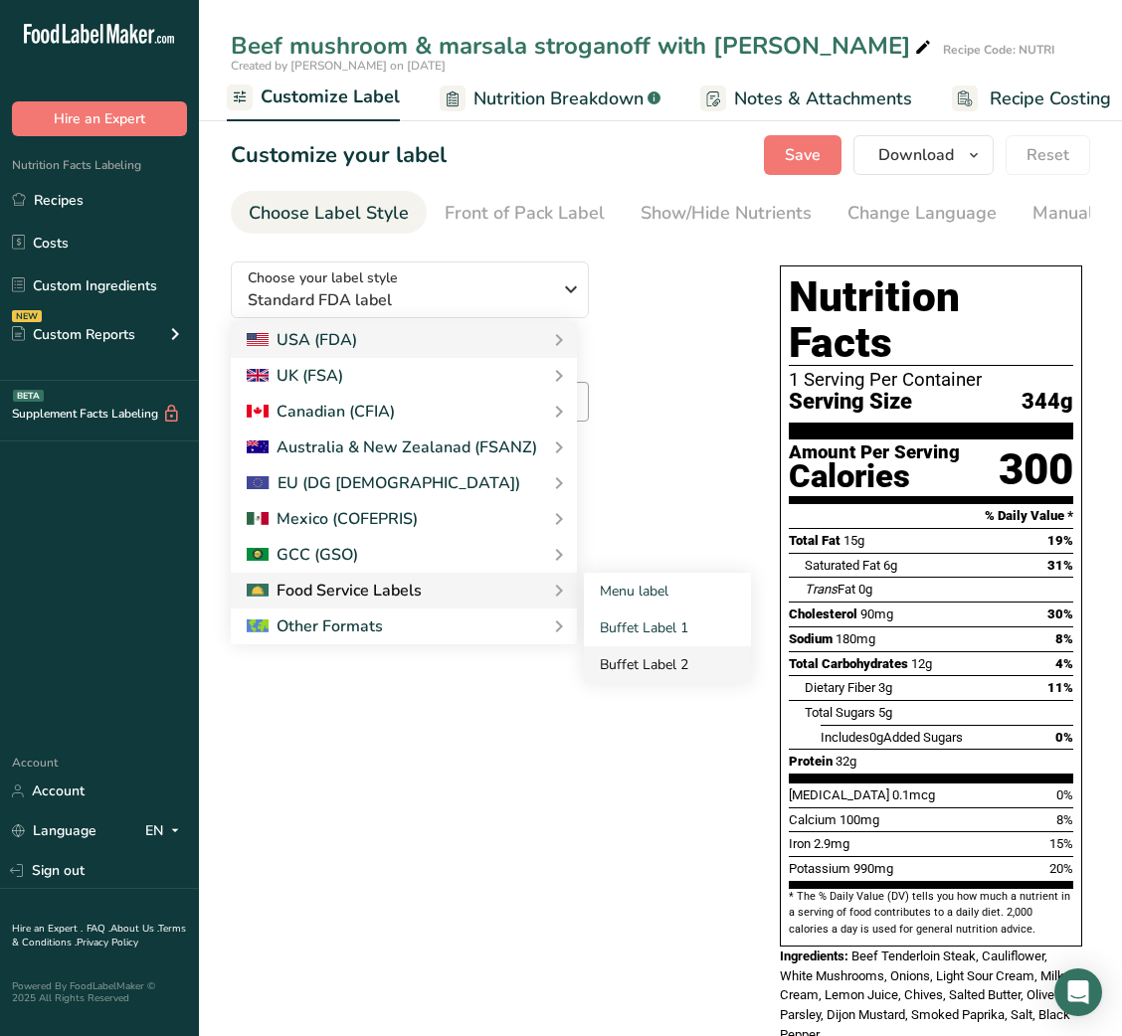
click at [625, 665] on link "Buffet Label 2" at bounding box center [667, 664] width 167 height 37
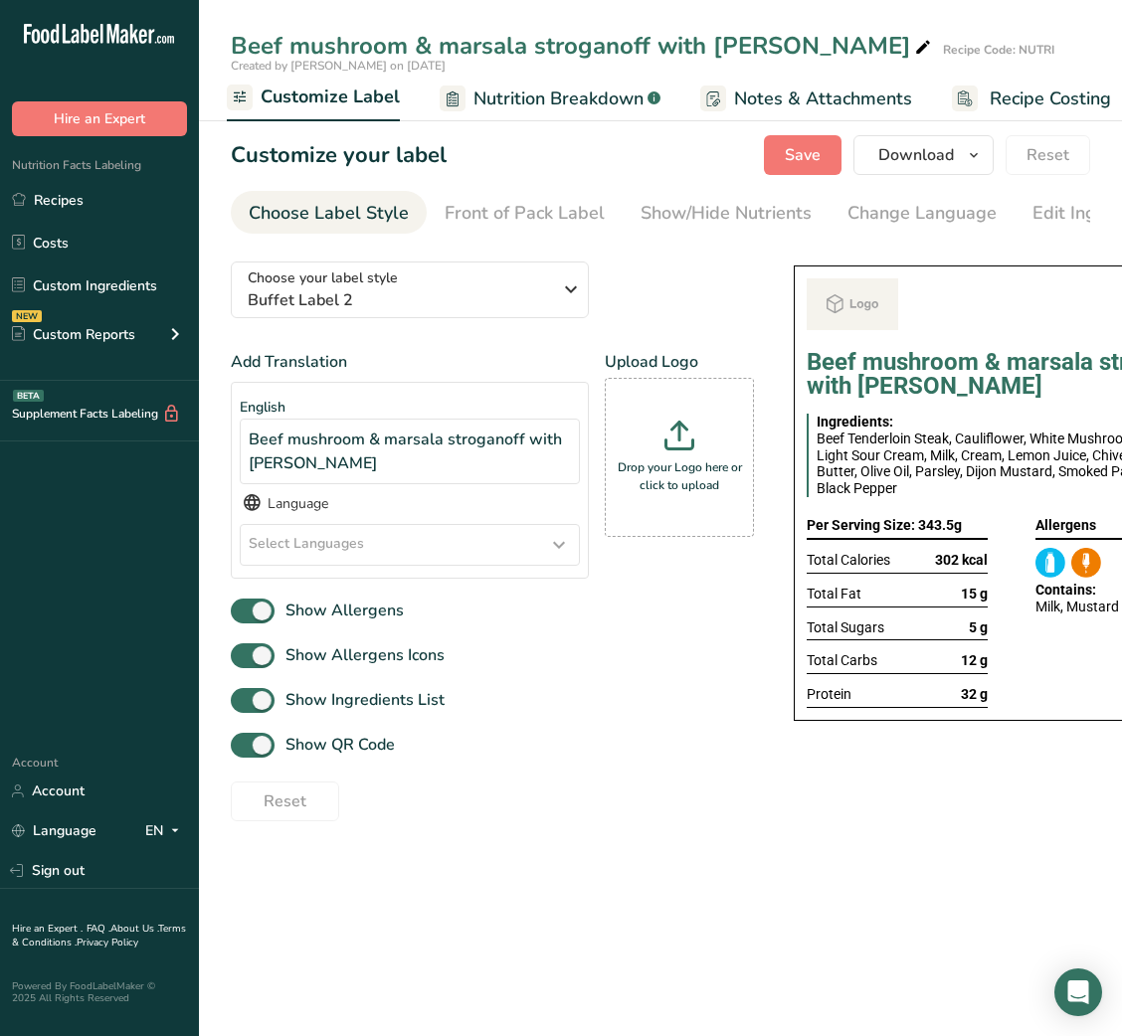
click at [625, 665] on div "Choose your label style Buffet Label 2 USA (FDA) Standard FDA label Tabular FDA…" at bounding box center [492, 534] width 523 height 576
click at [319, 757] on span "Show QR Code" at bounding box center [334, 745] width 120 height 24
click at [244, 752] on input "Show QR Code" at bounding box center [237, 745] width 13 height 13
checkbox input "false"
click at [738, 223] on div "Show/Hide Nutrients" at bounding box center [725, 213] width 171 height 27
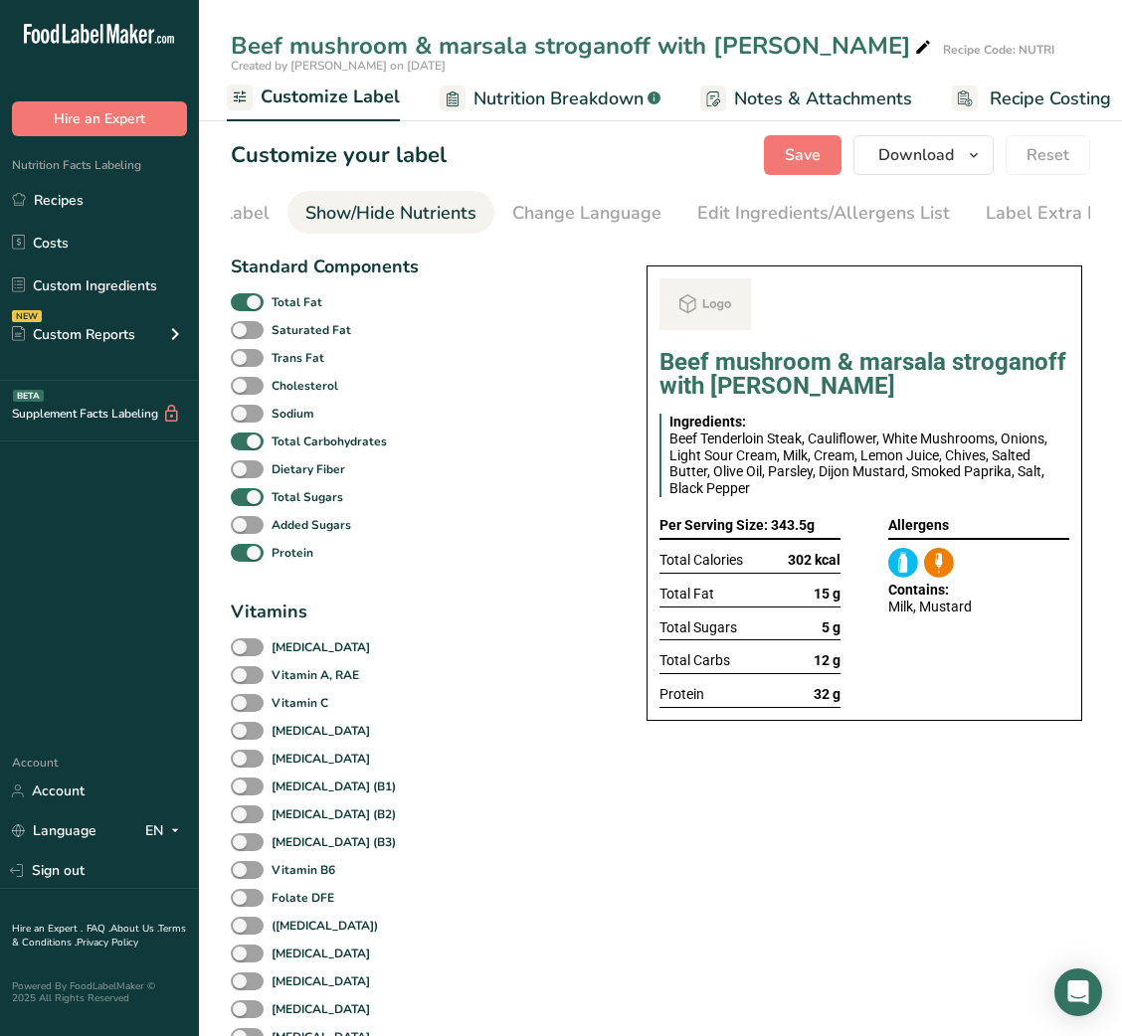
scroll to position [0, 363]
click at [267, 301] on span "Total Fat" at bounding box center [293, 302] width 59 height 18
click at [244, 301] on input "Total Fat" at bounding box center [237, 301] width 13 height 13
checkbox input "false"
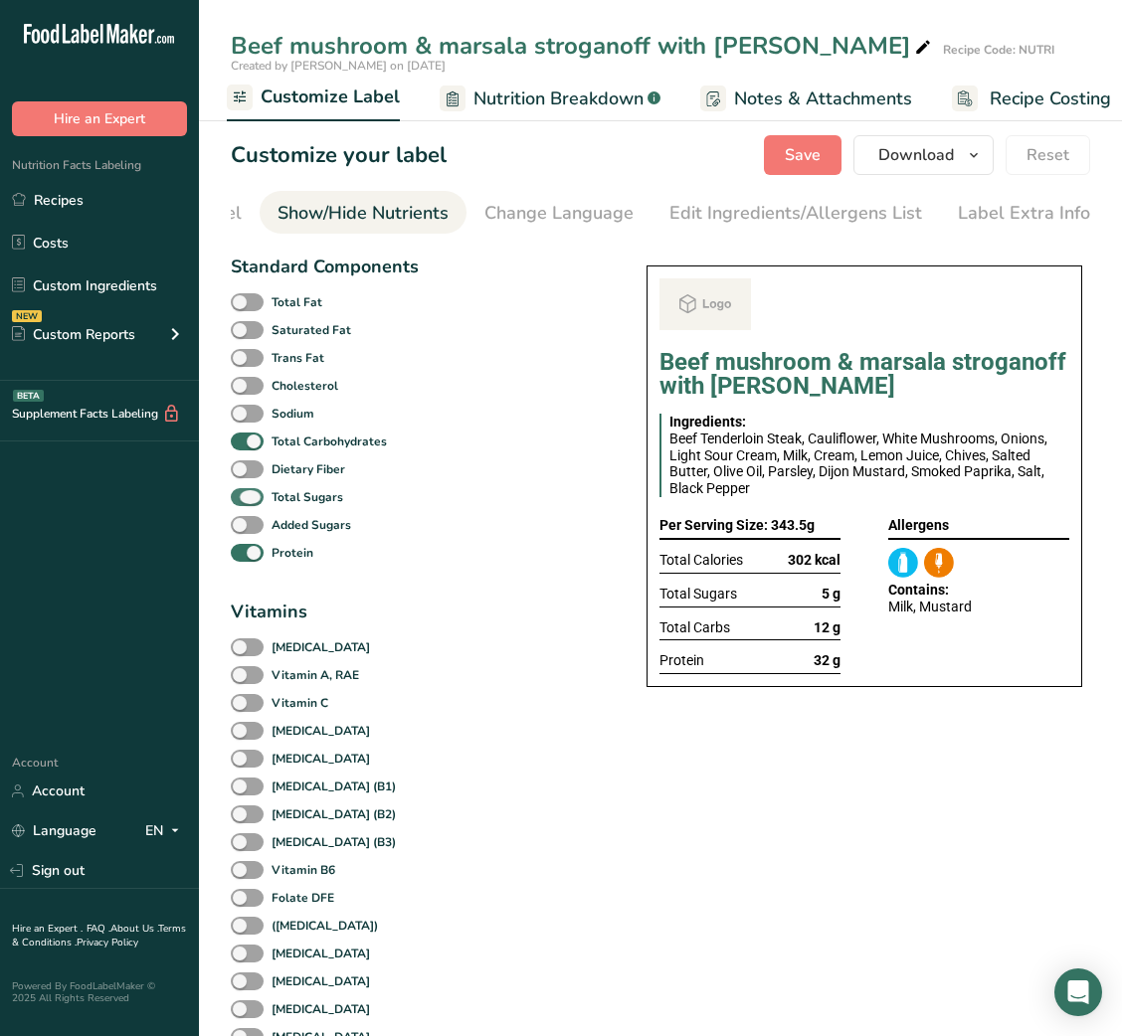
click at [282, 505] on b "Total Sugars" at bounding box center [308, 497] width 72 height 18
click at [244, 503] on input "Total Sugars" at bounding box center [237, 496] width 13 height 13
checkbox input "false"
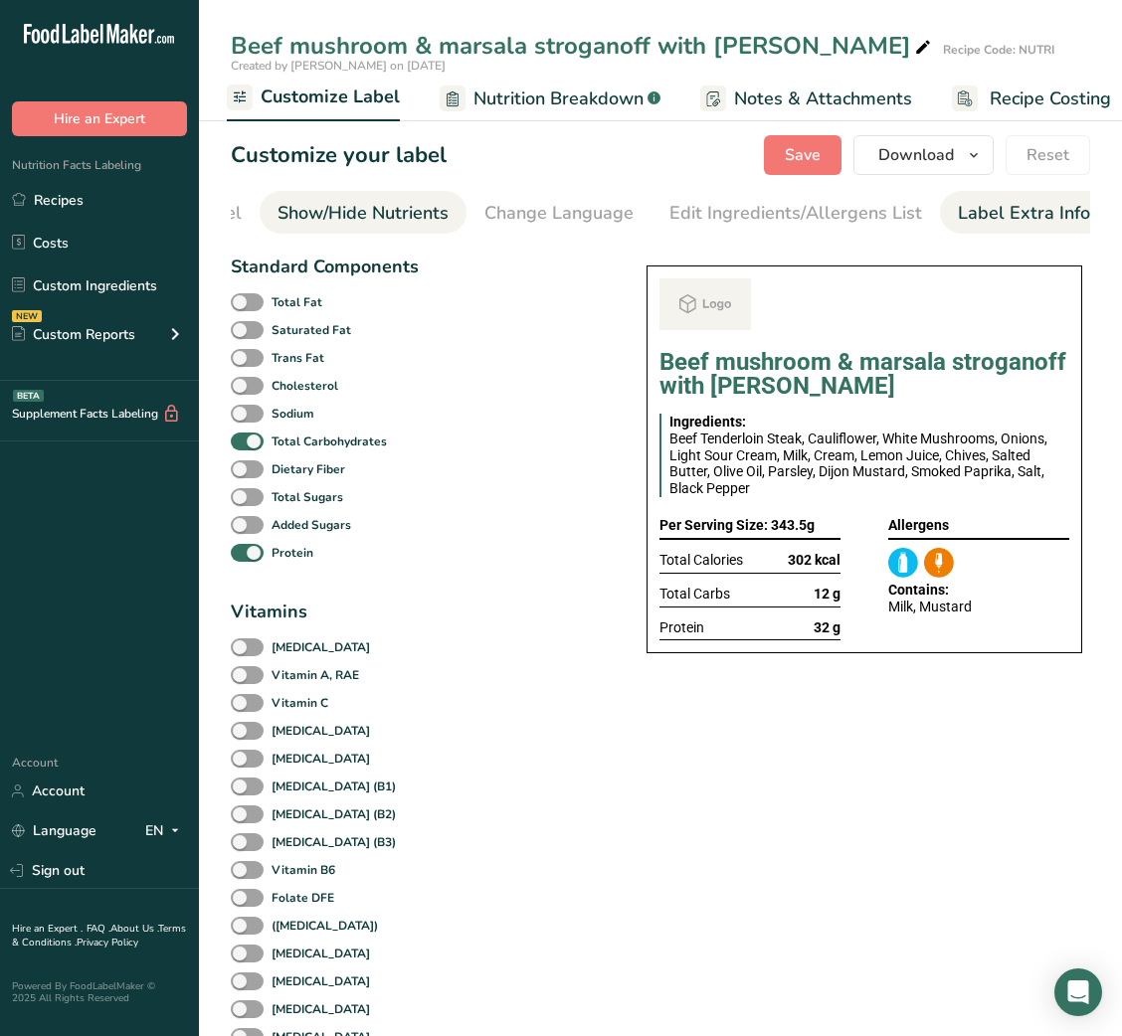
click at [1018, 202] on div "Label Extra Info" at bounding box center [1024, 213] width 132 height 27
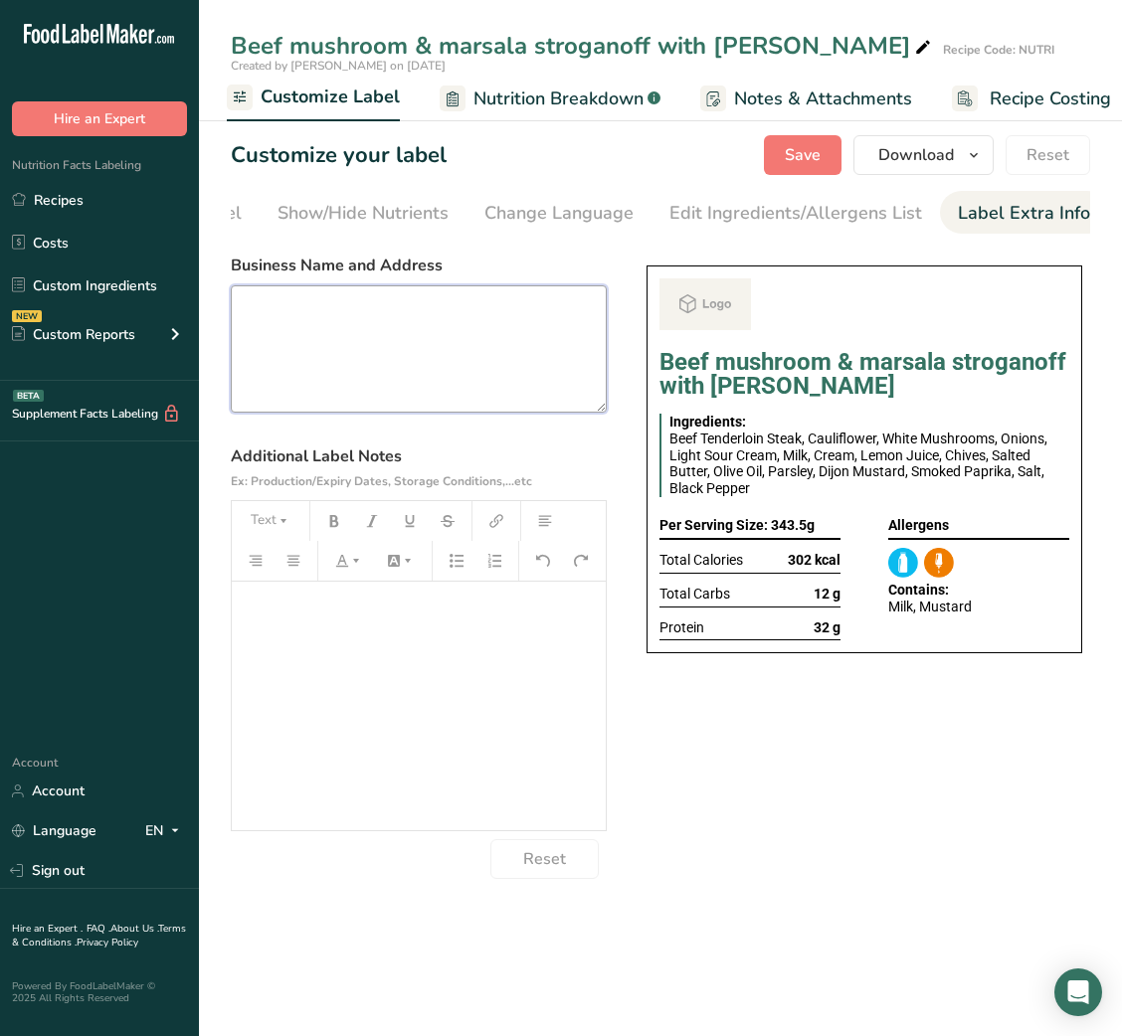
click at [335, 400] on textarea at bounding box center [419, 348] width 376 height 127
click at [363, 316] on textarea at bounding box center [419, 348] width 376 height 127
paste textarea "DINNER Use By: [DATE] Storage: Keep refrigerated below 5 °C Heating: Reheat tho…"
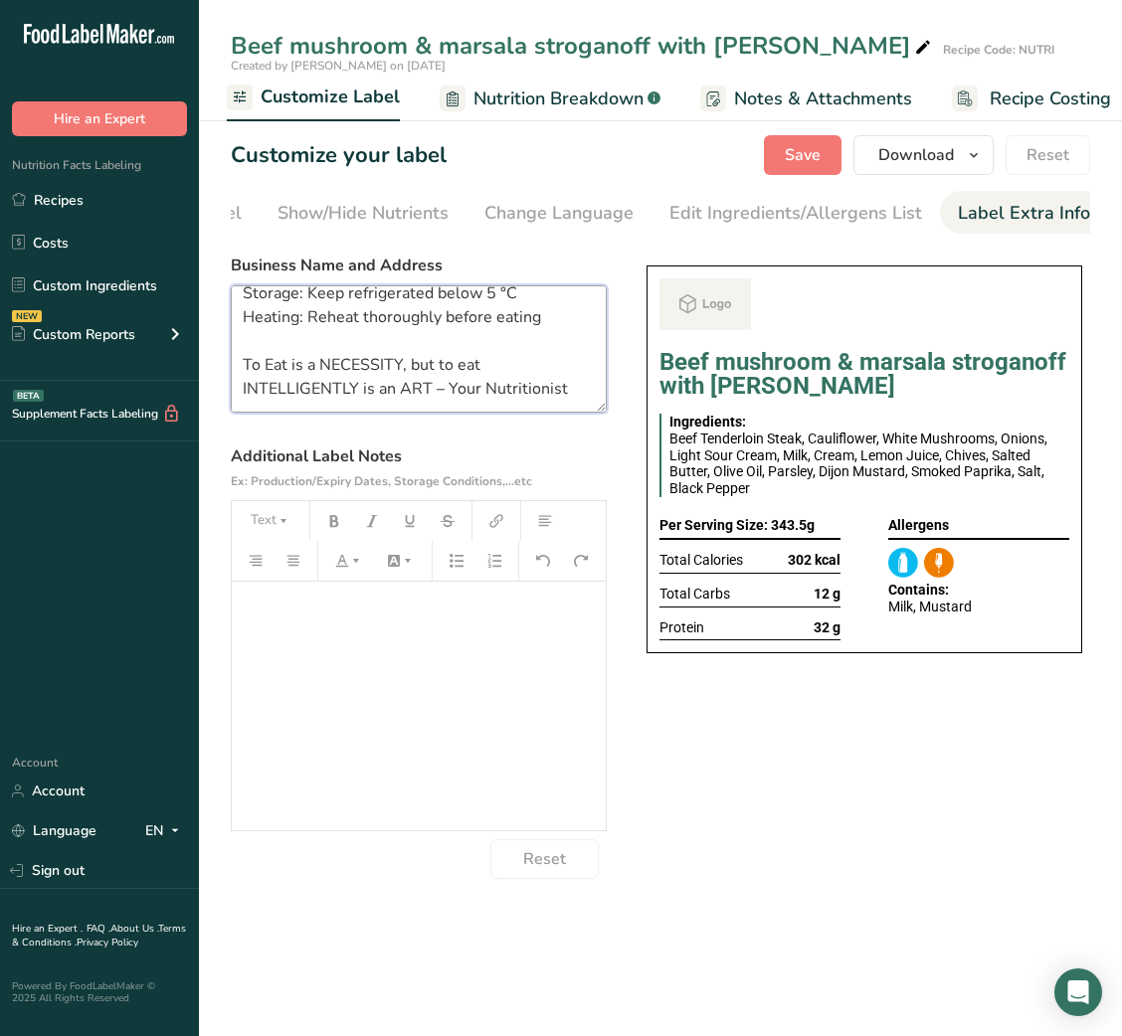
scroll to position [0, 0]
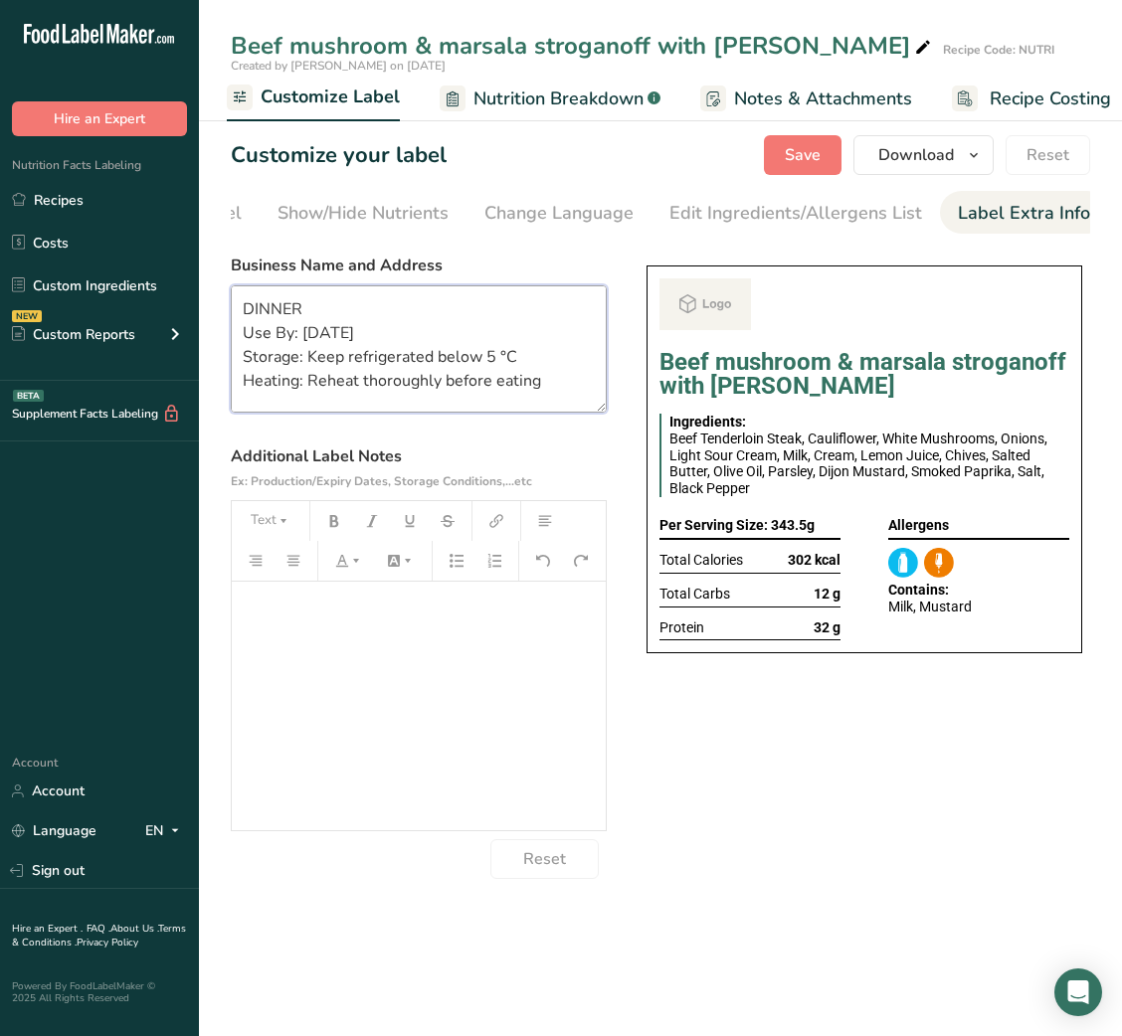
click at [277, 314] on textarea "DINNER Use By: [DATE] Storage: Keep refrigerated below 5 °C Heating: Reheat tho…" at bounding box center [419, 348] width 376 height 127
click at [313, 336] on textarea "LUNCH Use By: [DATE] Storage: Keep refrigerated below 5 °C Heating: Reheat thor…" at bounding box center [419, 348] width 376 height 127
click at [777, 751] on div "Choose your label style Buffet Label 2 USA (FDA) Standard FDA label Tabular FDA…" at bounding box center [660, 563] width 859 height 634
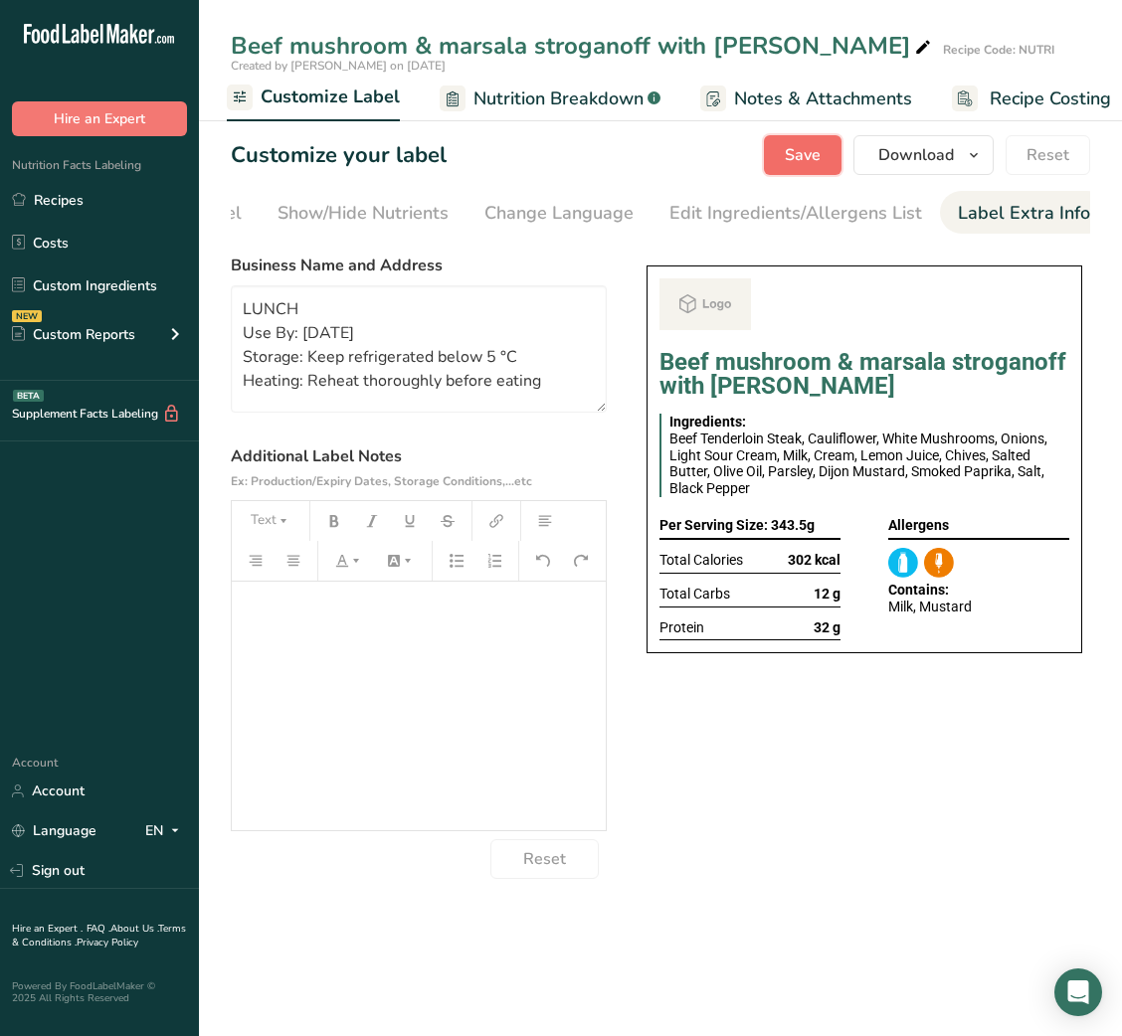
click at [808, 149] on span "Save" at bounding box center [803, 155] width 36 height 24
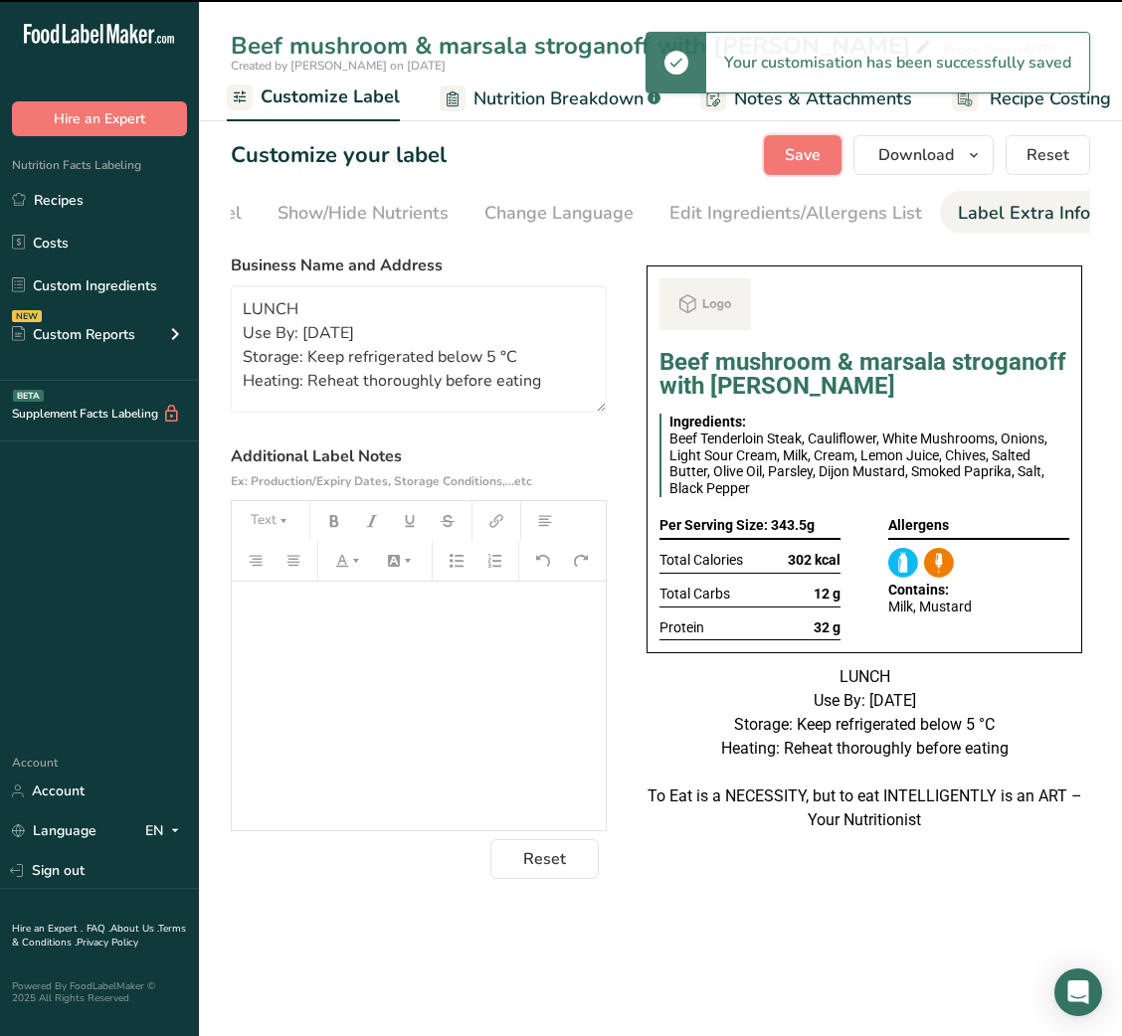
type textarea "LUNCH Use By: [DATE] Storage: Keep refrigerated below 5 °C Heating: Reheat thor…"
click at [917, 163] on span "Download" at bounding box center [916, 155] width 76 height 24
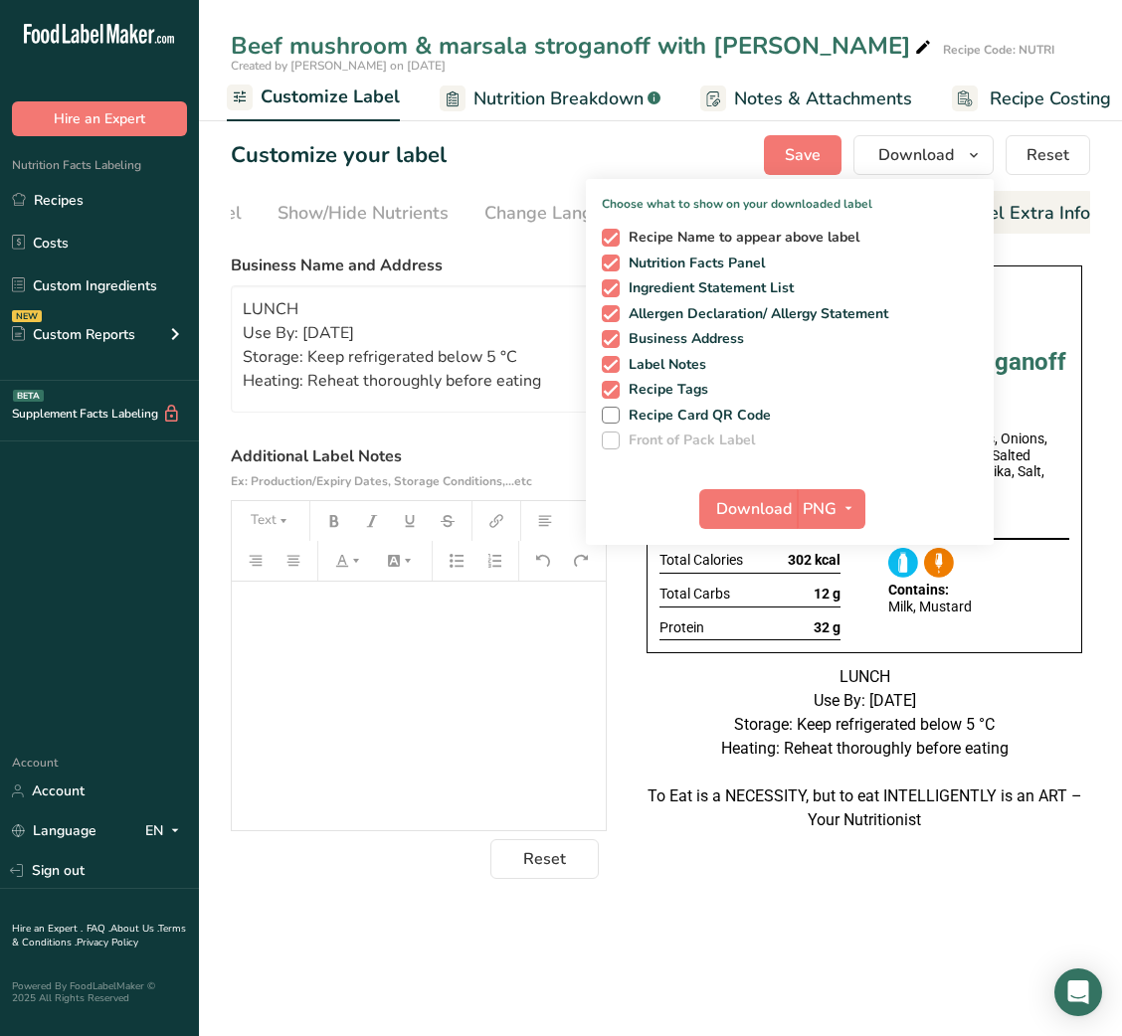
click at [617, 241] on span at bounding box center [611, 238] width 18 height 18
click at [615, 241] on input "Recipe Name to appear above label" at bounding box center [608, 237] width 13 height 13
checkbox input "false"
click at [538, 171] on div "Customize your label Save Download Choose what to show on your downloaded label…" at bounding box center [660, 155] width 859 height 40
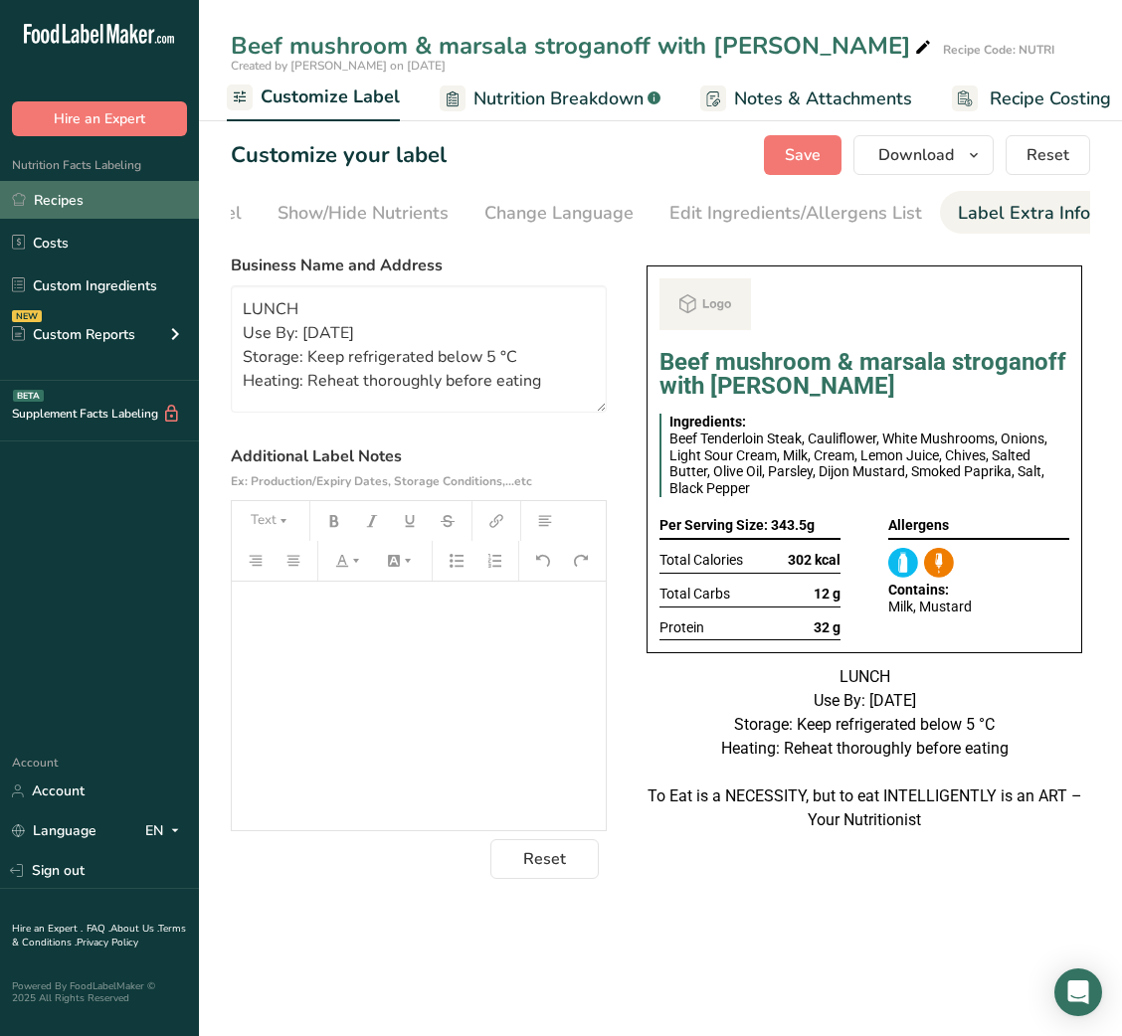
click at [105, 201] on link "Recipes" at bounding box center [99, 200] width 199 height 38
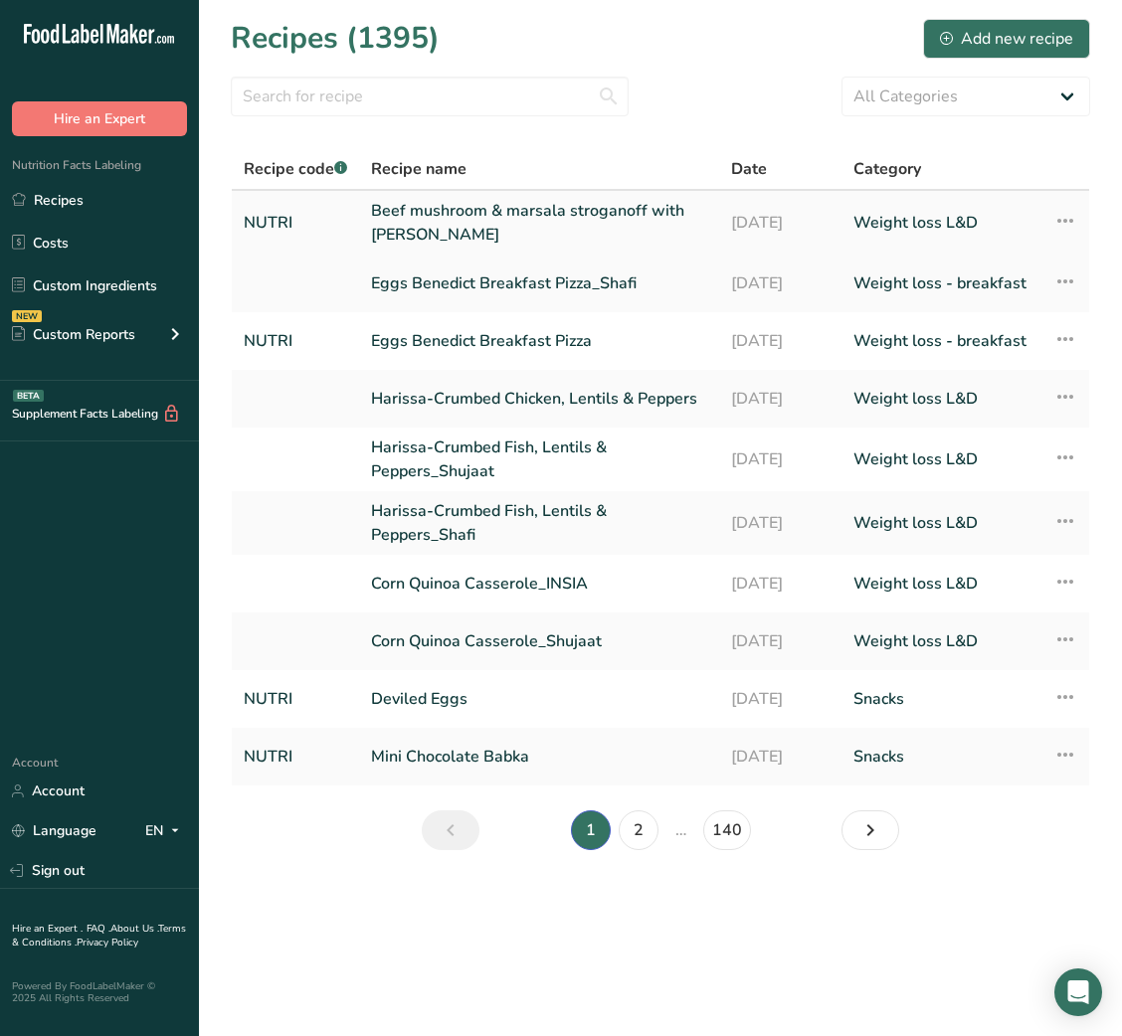
click at [1061, 219] on icon at bounding box center [1065, 221] width 24 height 36
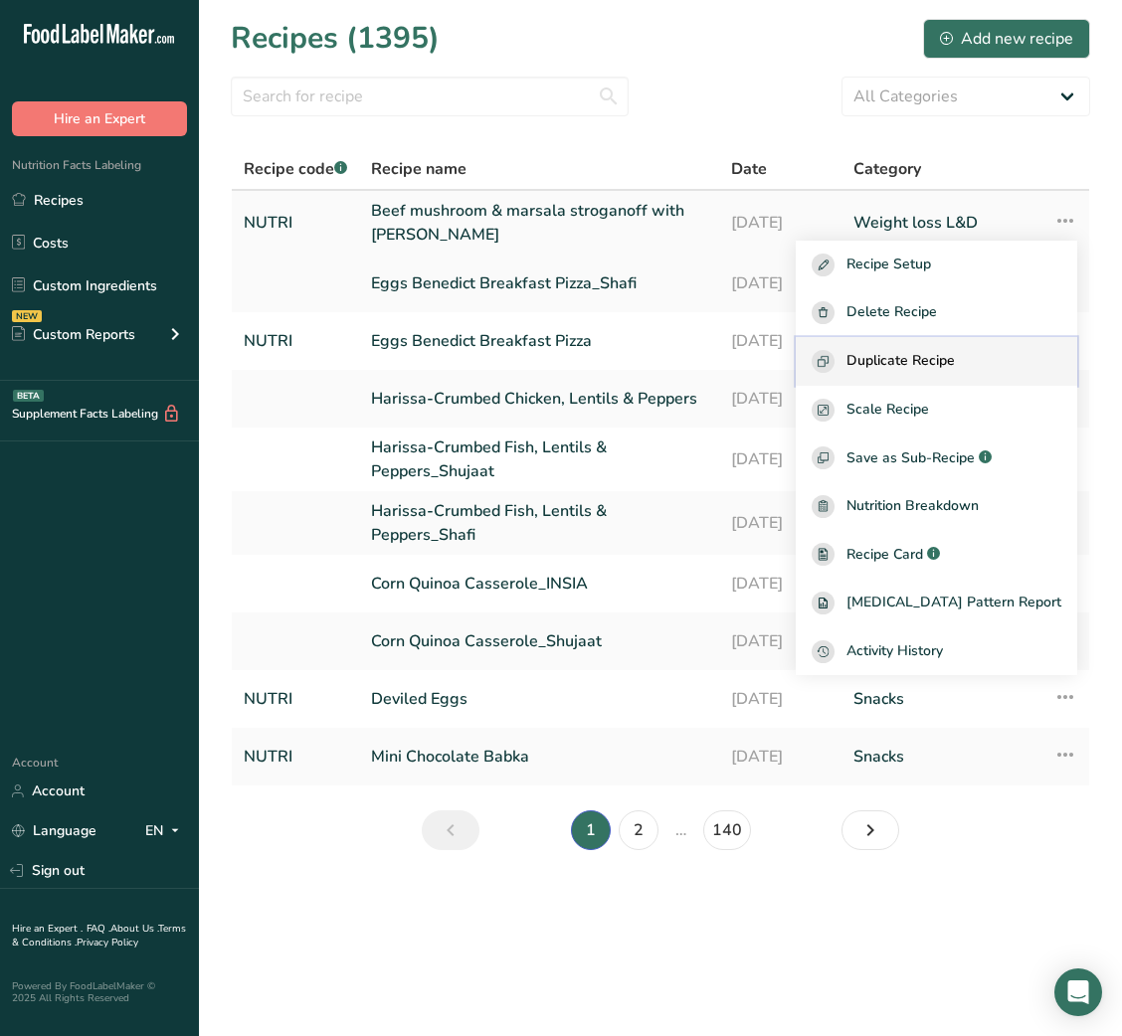
click at [948, 355] on span "Duplicate Recipe" at bounding box center [900, 361] width 108 height 23
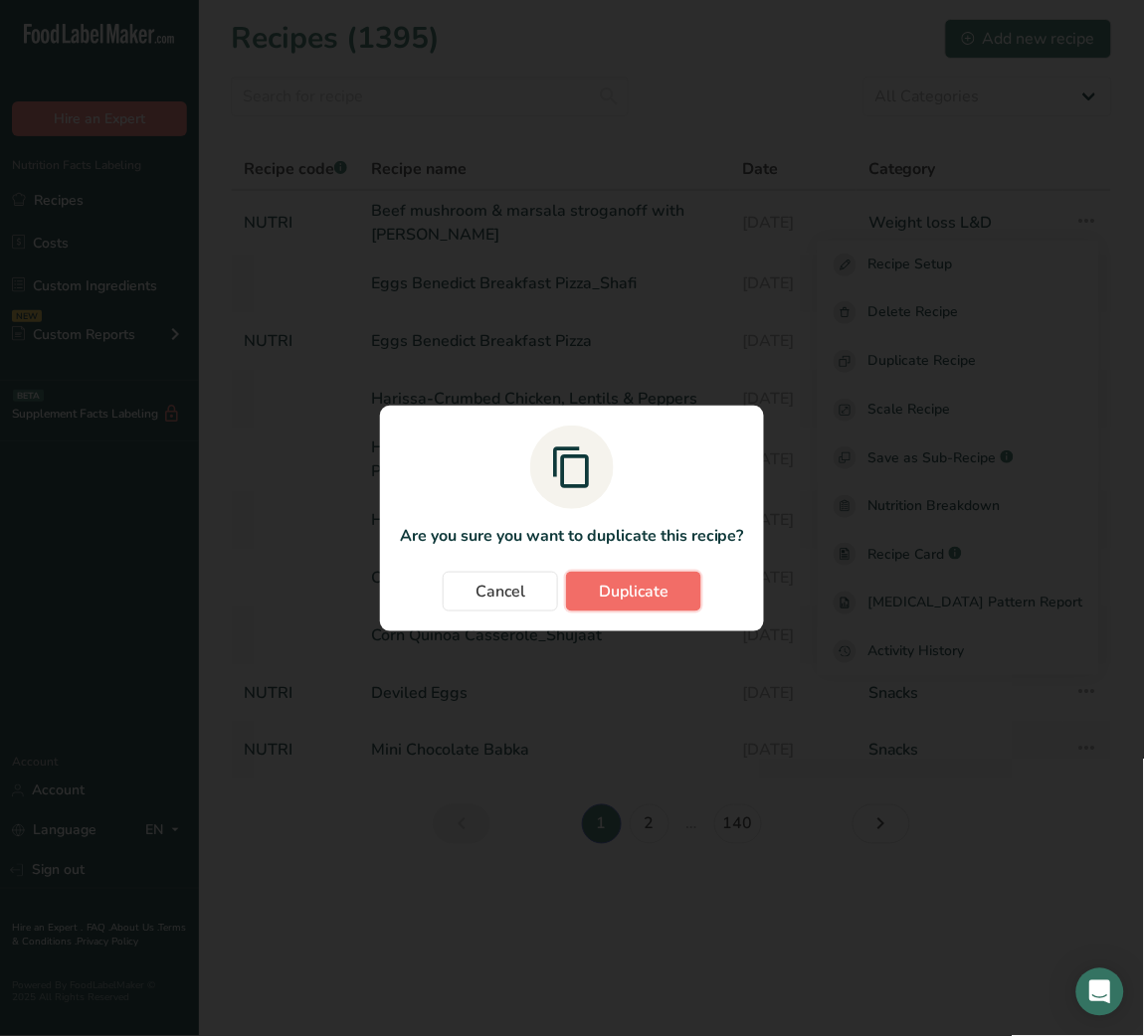
click at [677, 587] on button "Duplicate" at bounding box center [633, 592] width 135 height 40
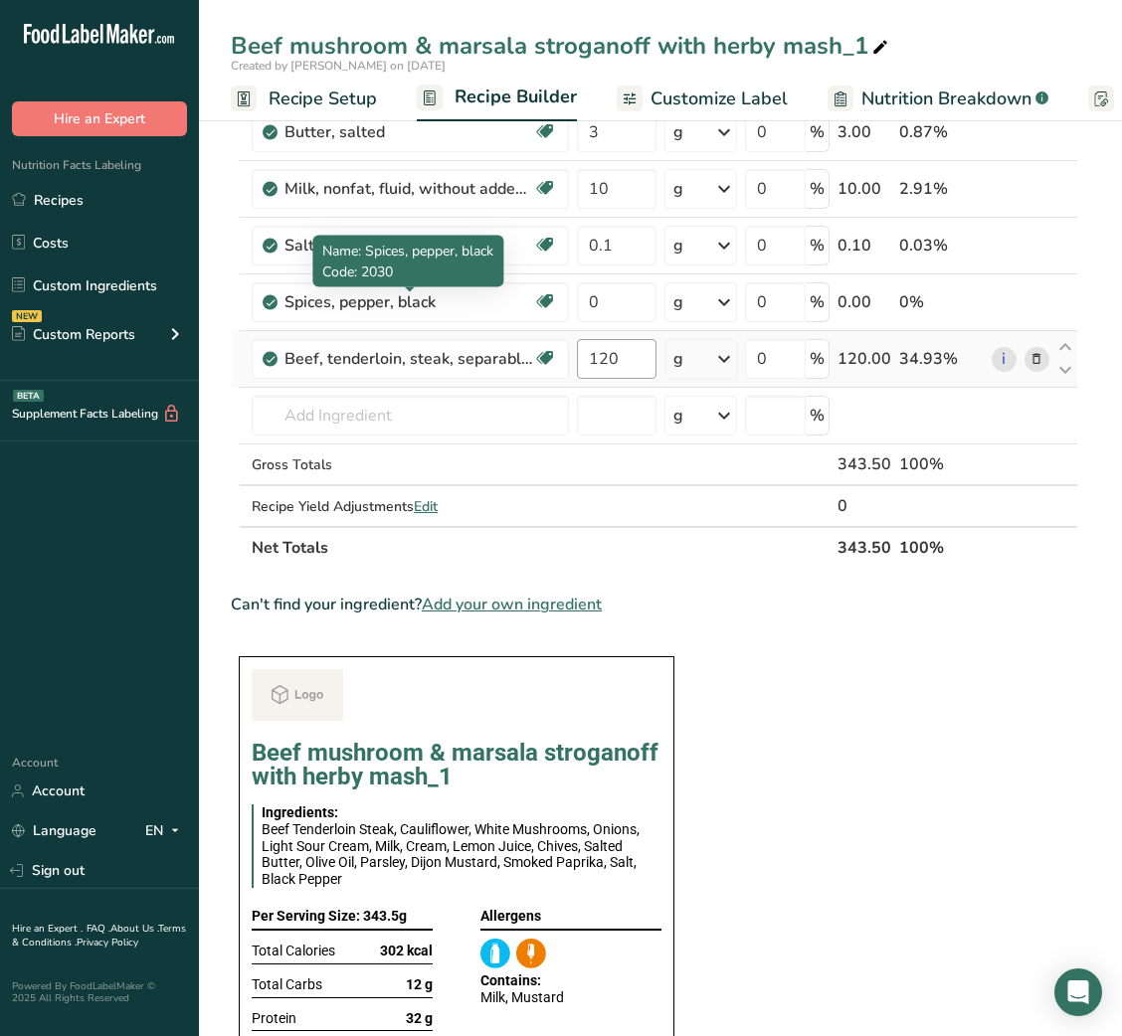
scroll to position [775, 0]
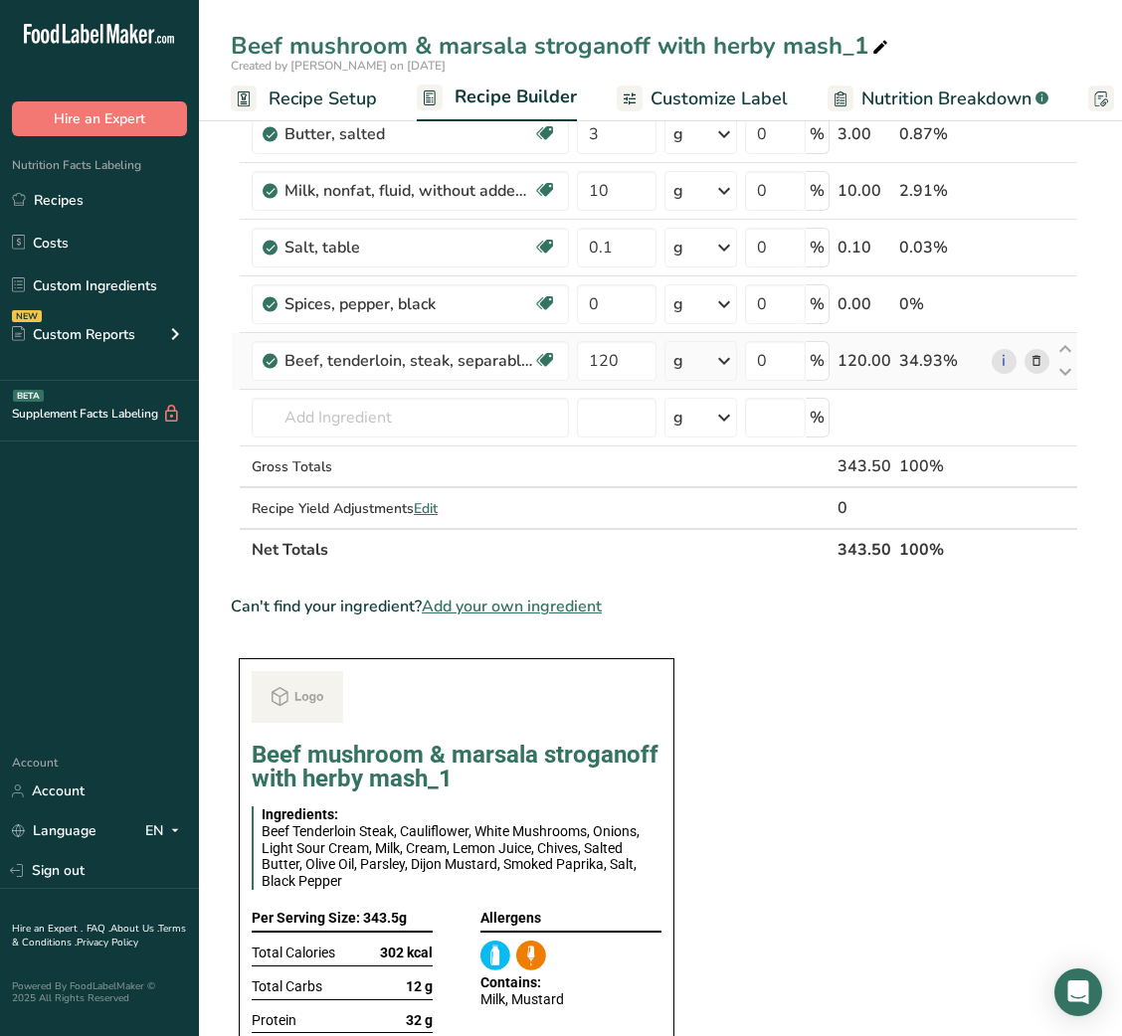
click at [1036, 362] on icon at bounding box center [1036, 361] width 14 height 21
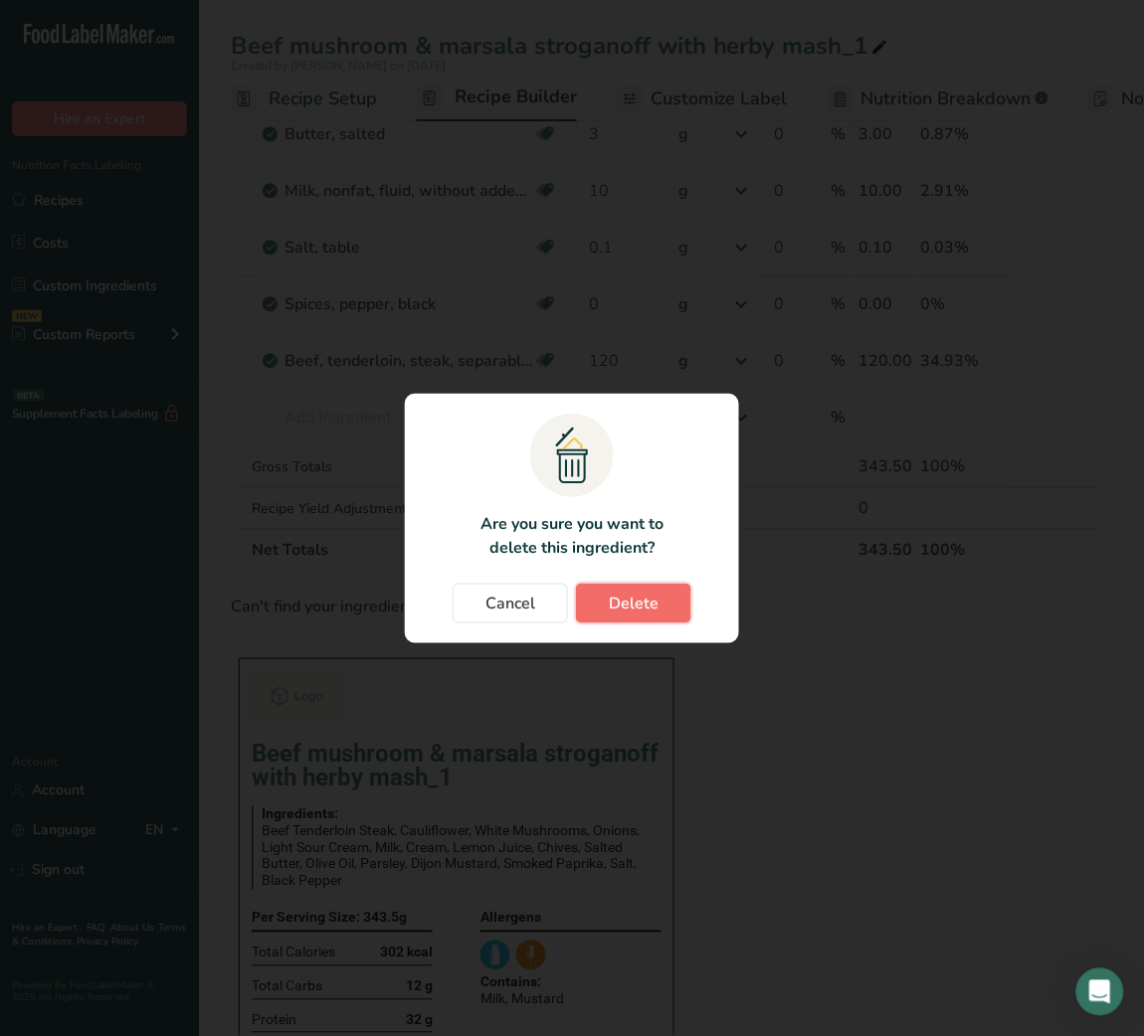
click at [661, 600] on button "Delete" at bounding box center [633, 604] width 115 height 40
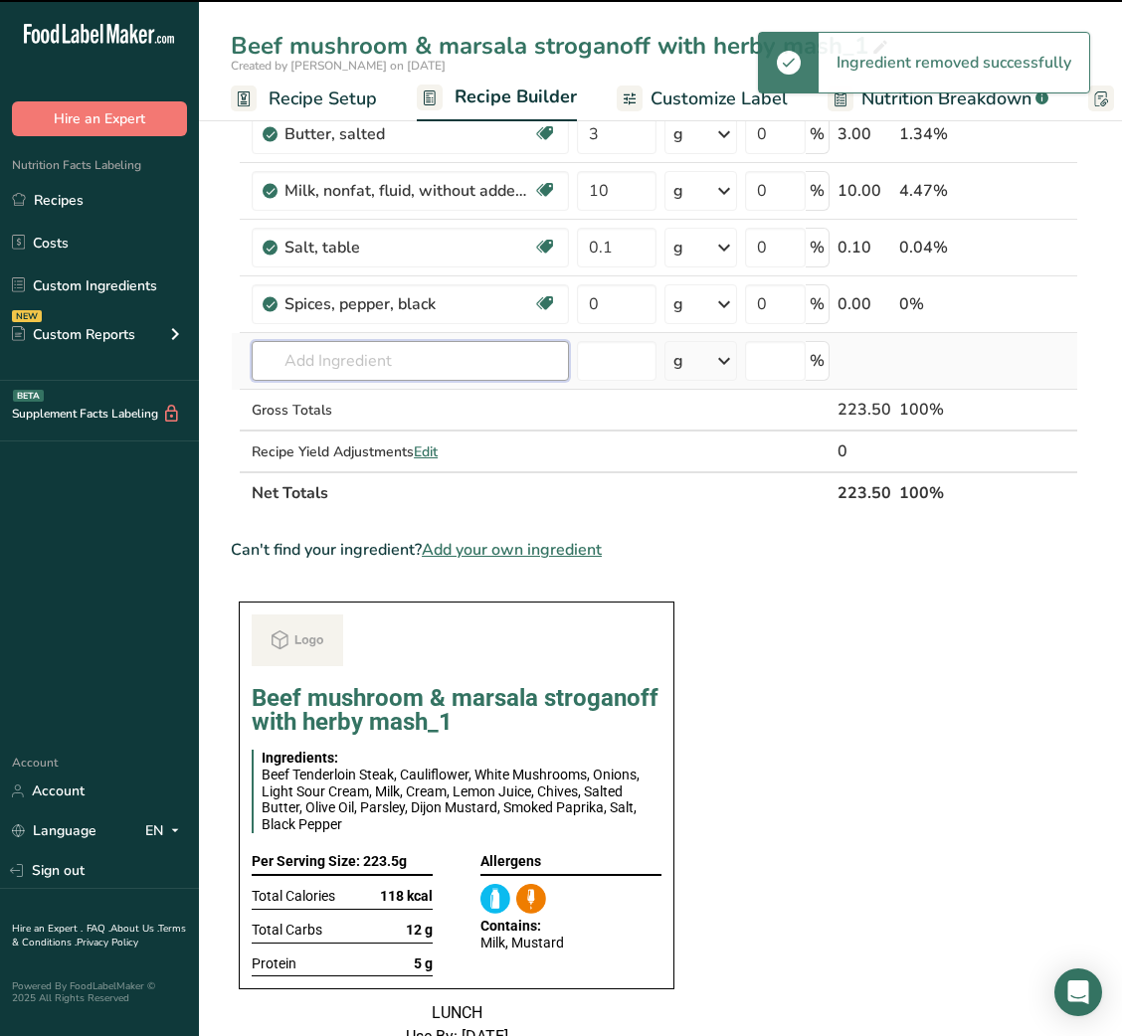
click at [367, 364] on input "text" at bounding box center [410, 361] width 317 height 40
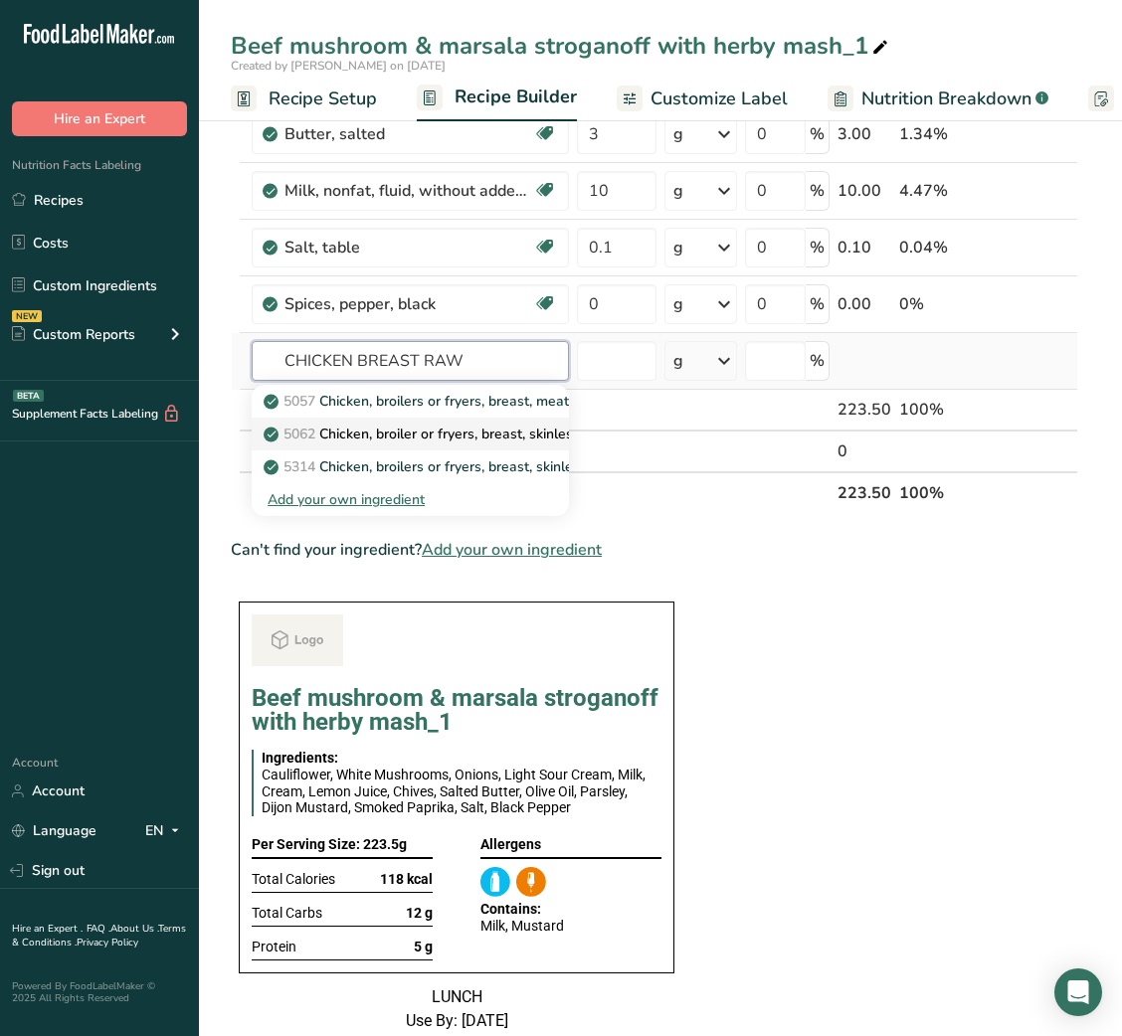
type input "CHICKEN BREAST RAW"
click at [419, 435] on p "5062 Chicken, broiler or fryers, breast, skinless, boneless, meat only, raw" at bounding box center [507, 434] width 478 height 21
type input "Chicken, broiler or fryers, breast, skinless, boneless, meat only, raw"
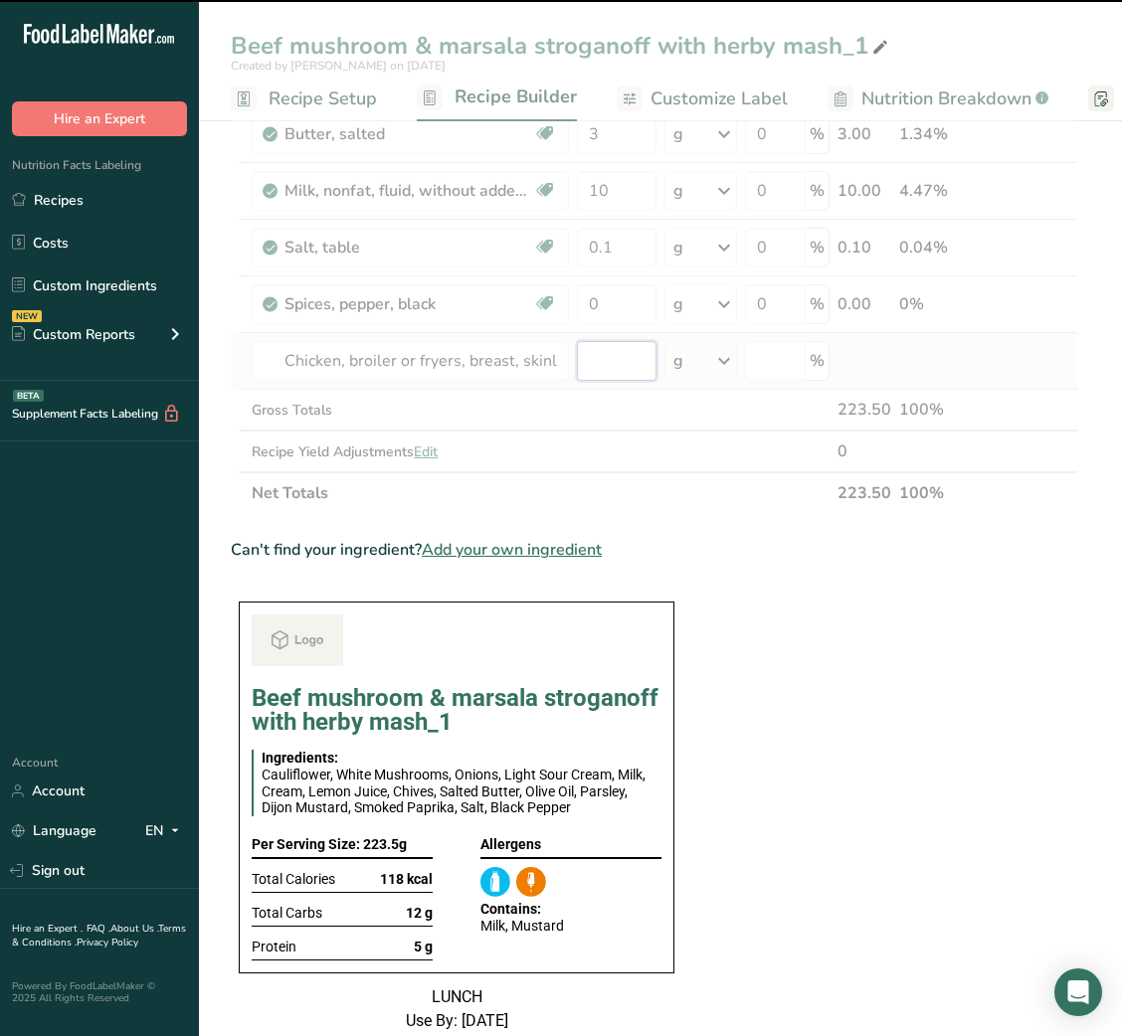
type input "0"
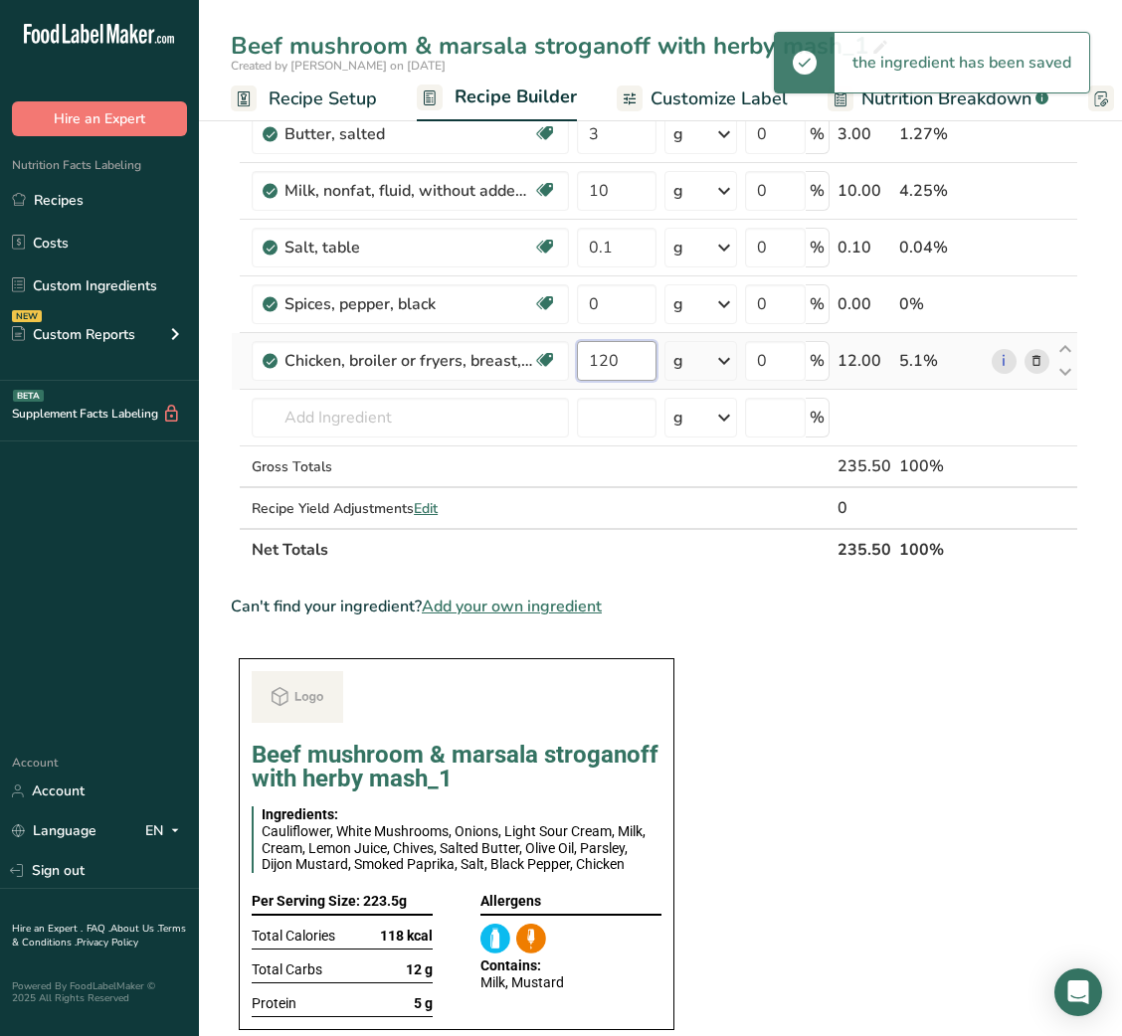
type input "120"
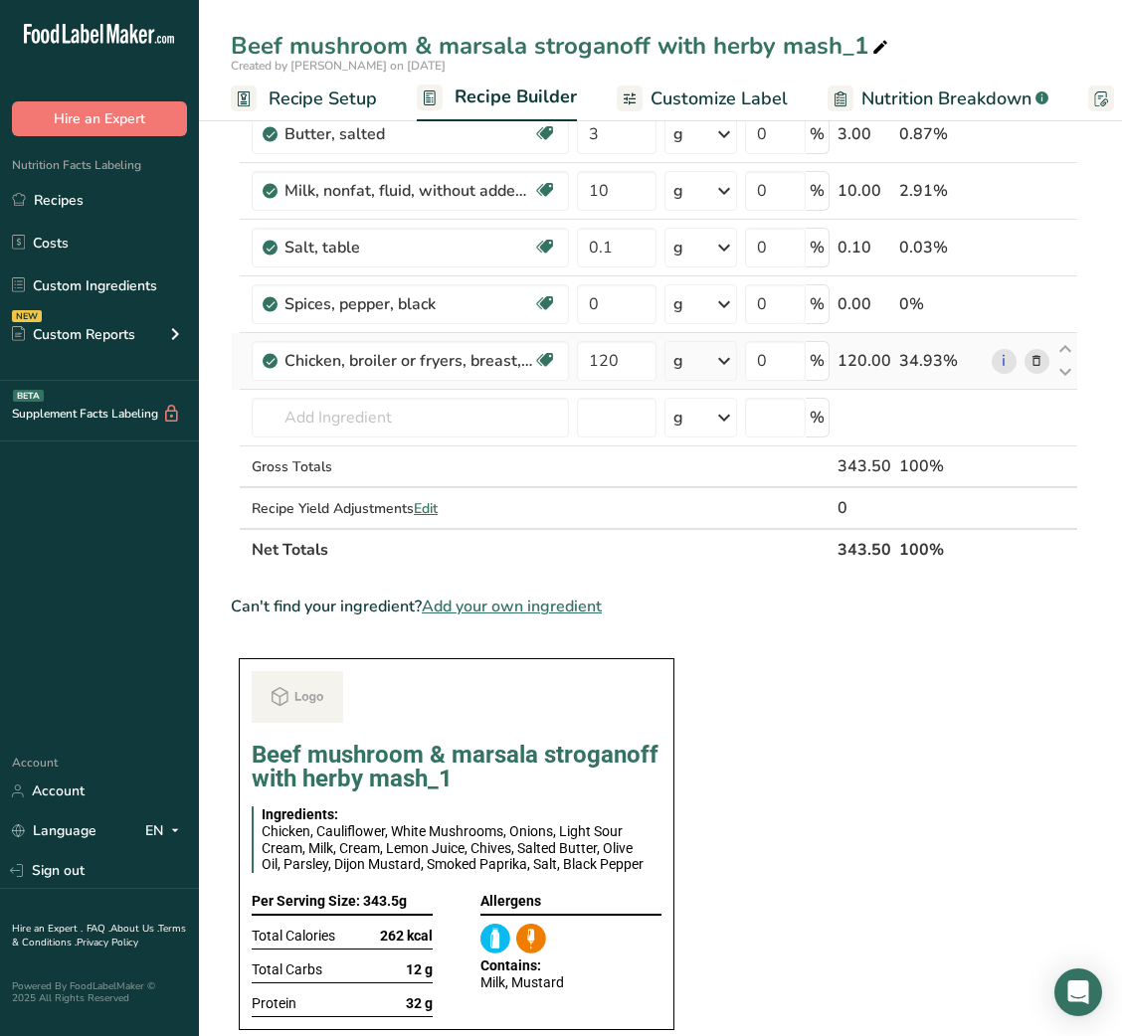
click at [774, 578] on section "Ingredient * Amount * Unit * Waste * .a-a{fill:#347362;}.b-a{fill:#fff;} Grams …" at bounding box center [654, 662] width 847 height 2445
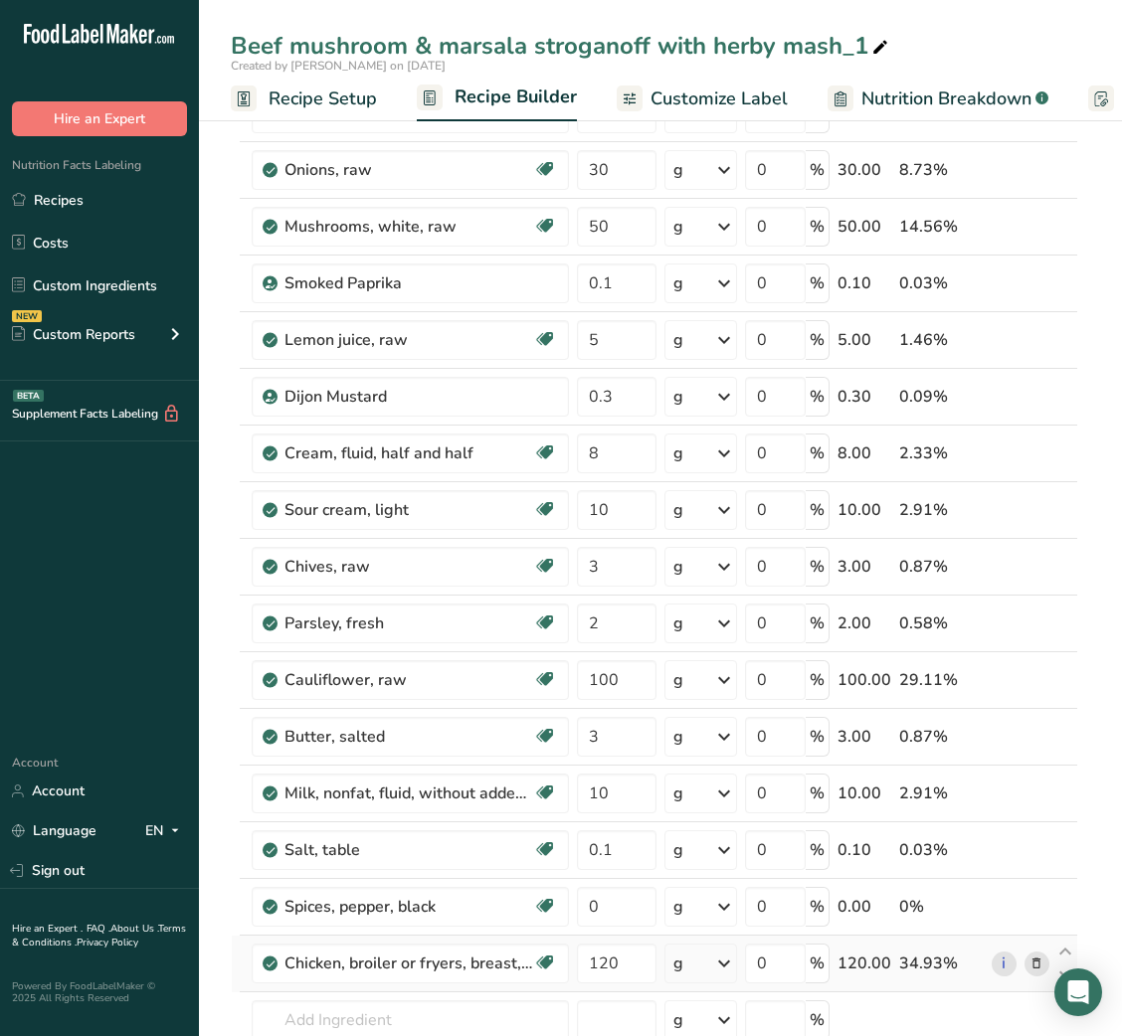
scroll to position [0, 0]
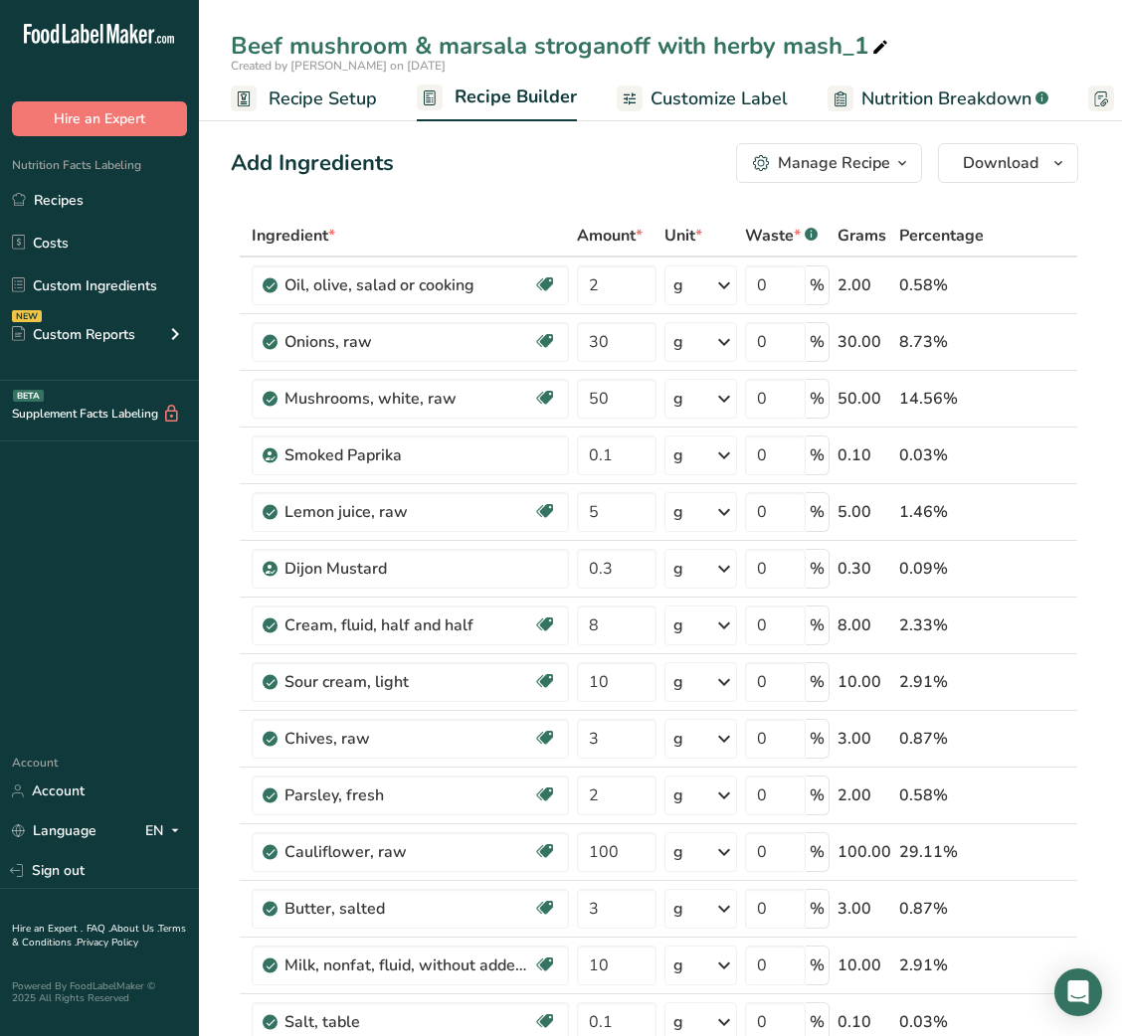
click at [250, 46] on div "Beef mushroom & marsala stroganoff with herby mash_1" at bounding box center [561, 46] width 661 height 36
click at [917, 47] on input "Chicken mushroom & marsala stroganoff with herby mash_1" at bounding box center [660, 46] width 859 height 36
type input "Chicken mushroom & marsala stroganoff with [PERSON_NAME]"
click at [564, 176] on div "Add Ingredients Manage Recipe Delete Recipe Duplicate Recipe Scale Recipe Save …" at bounding box center [654, 163] width 847 height 40
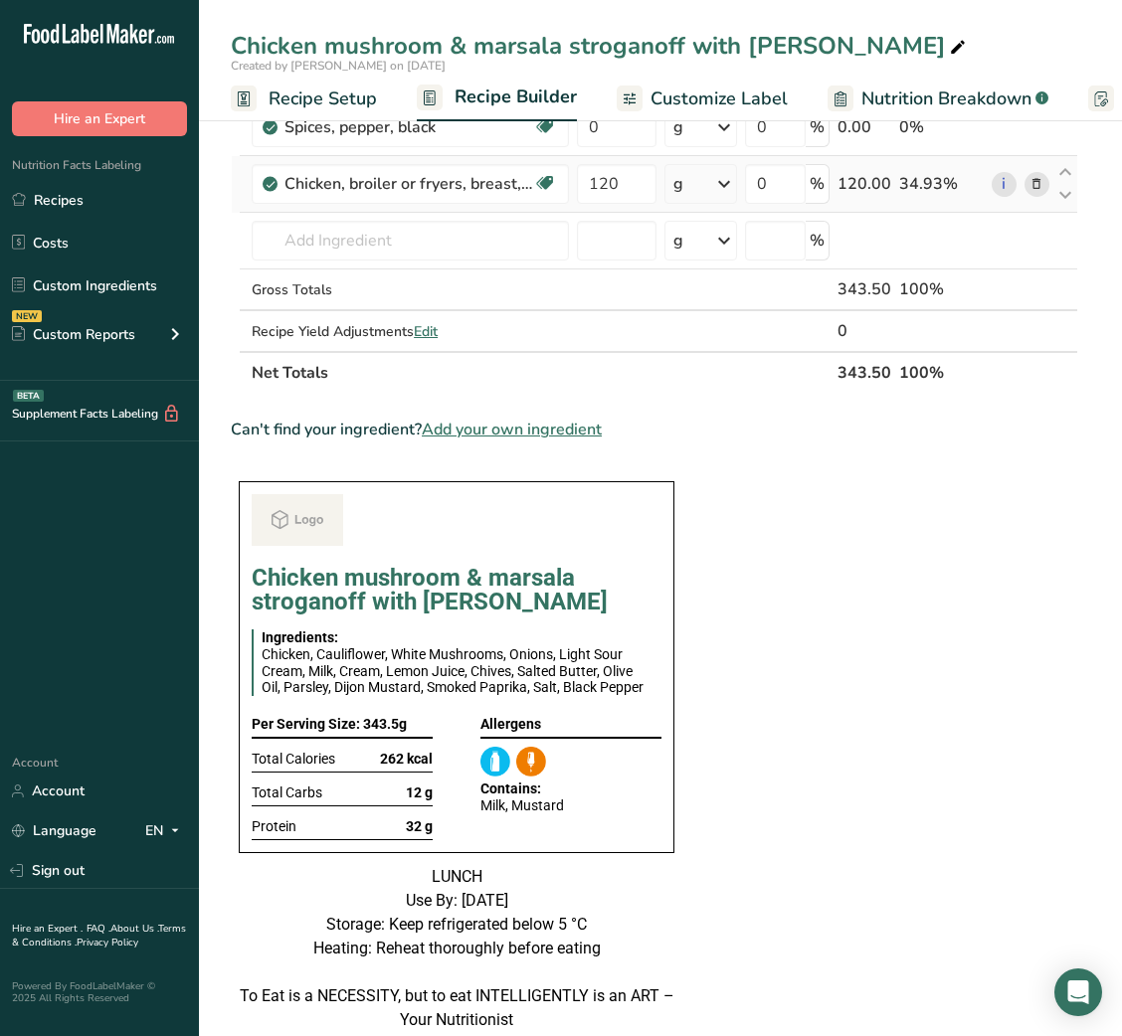
scroll to position [959, 0]
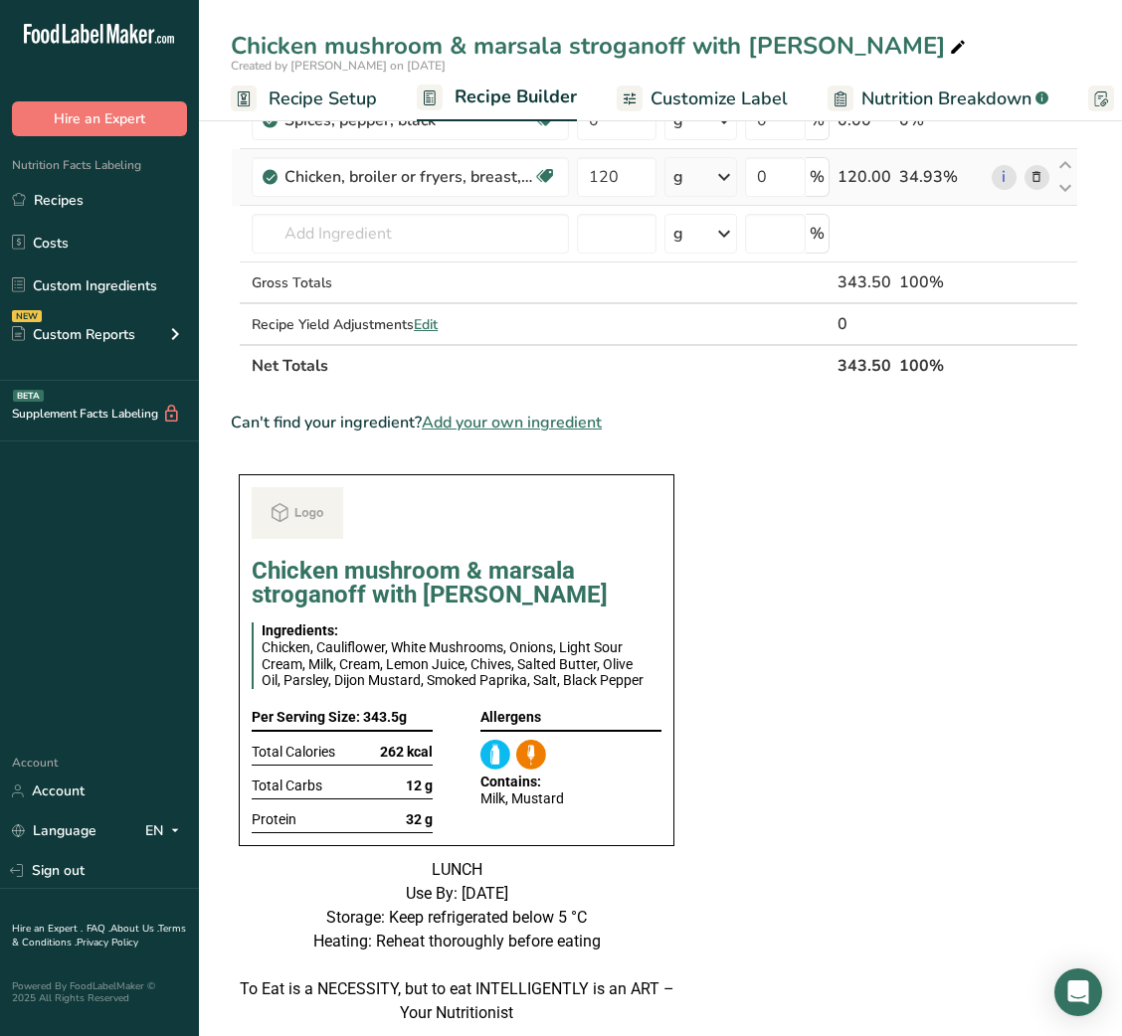
click at [873, 536] on section "Ingredient * Amount * Unit * Waste * .a-a{fill:#347362;}.b-a{fill:#fff;} Grams …" at bounding box center [654, 478] width 847 height 2445
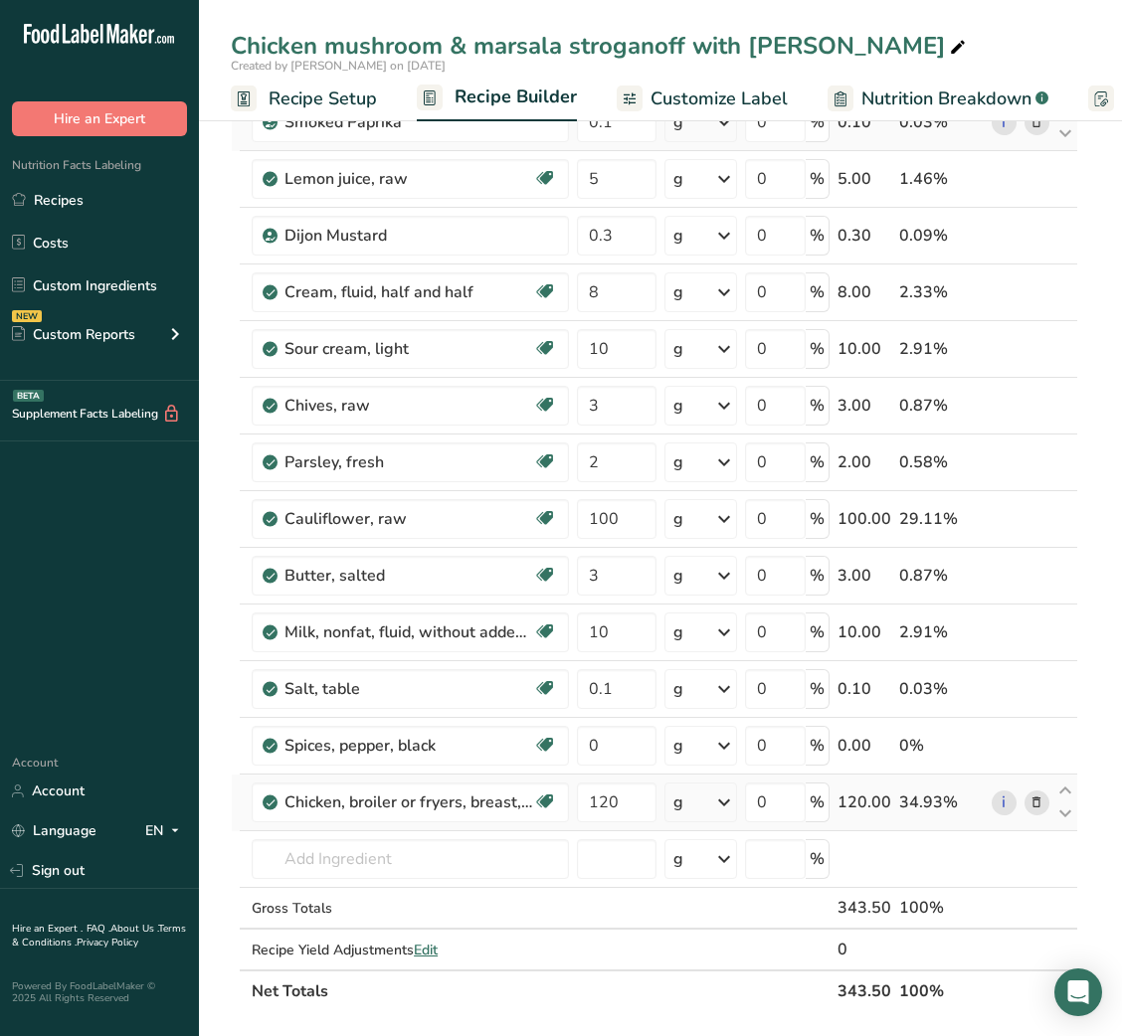
scroll to position [0, 0]
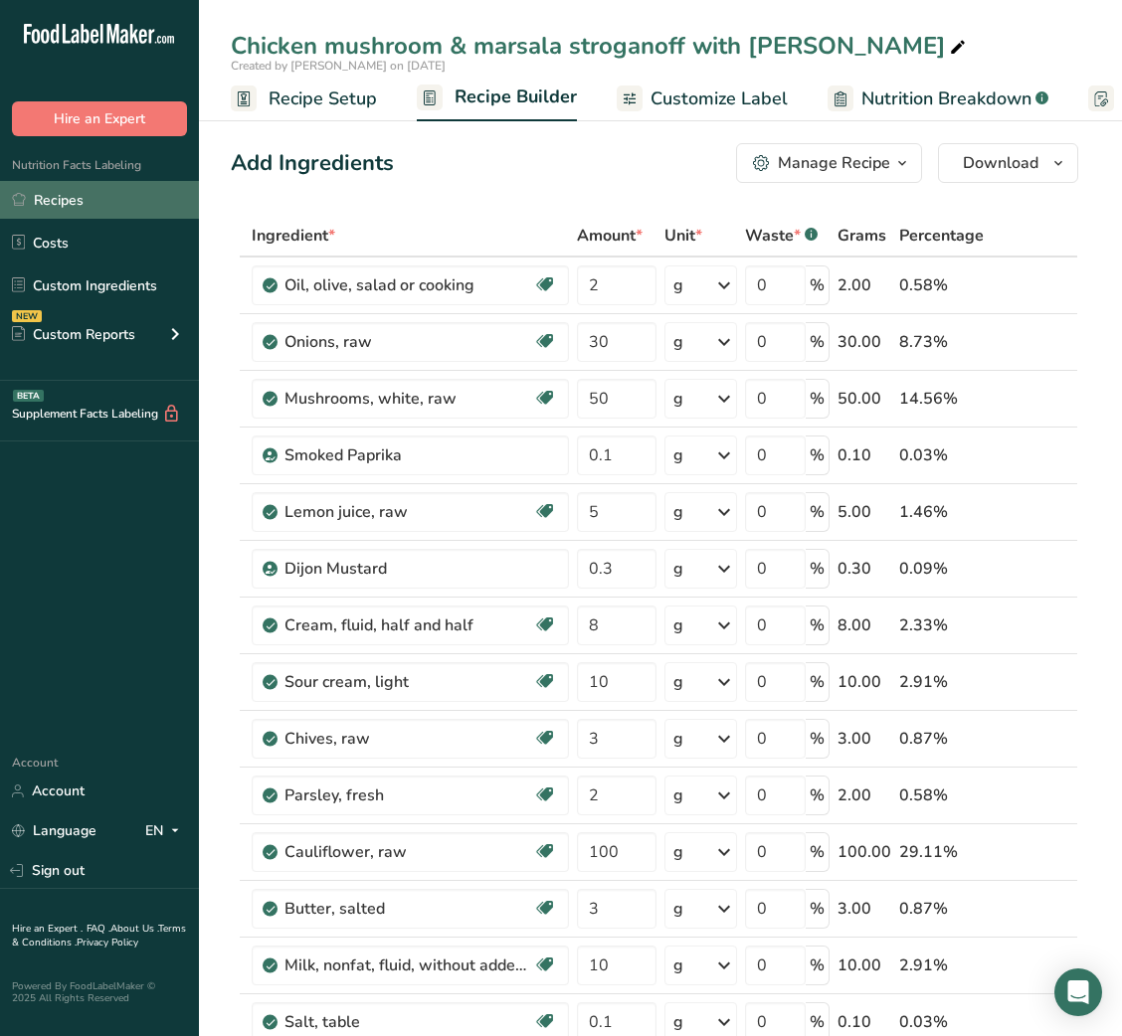
click at [105, 189] on link "Recipes" at bounding box center [99, 200] width 199 height 38
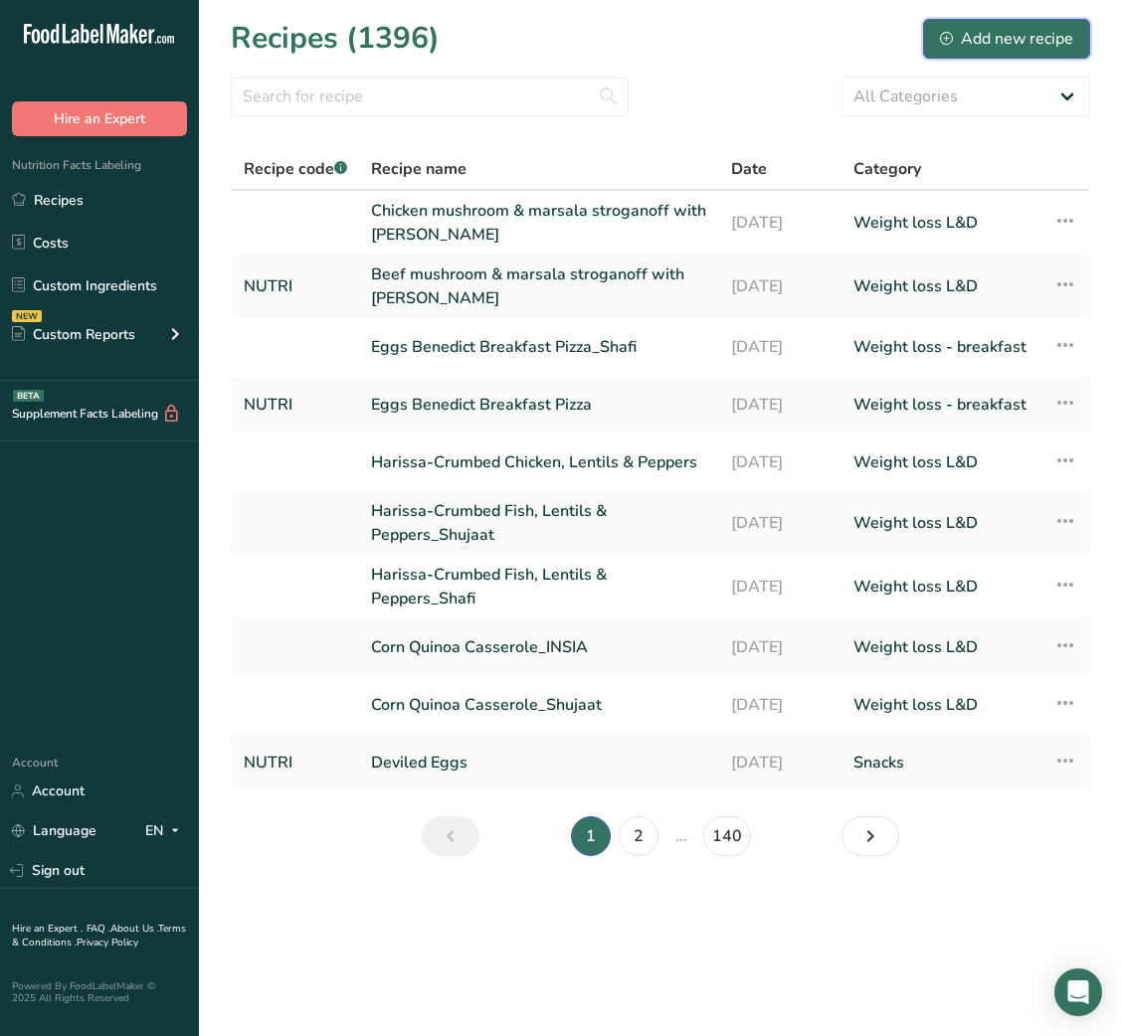
click at [1034, 28] on div "Add new recipe" at bounding box center [1006, 39] width 133 height 24
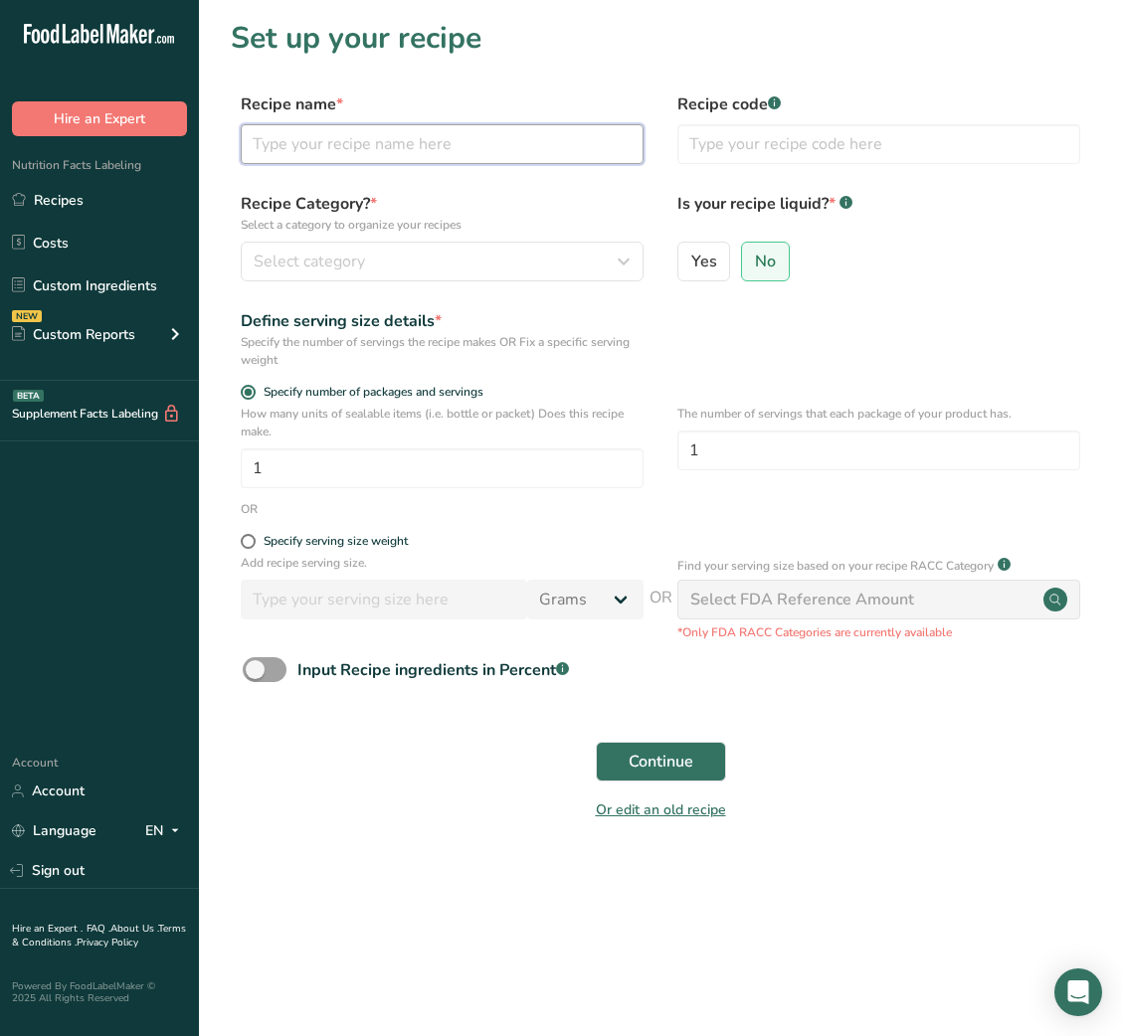
click at [363, 129] on input "text" at bounding box center [442, 144] width 403 height 40
paste input "Healthy Chicken Caesar Sub Roll"
type input "Healthy Chicken Caesar Sub Roll"
click at [810, 121] on div "Recipe code .a-a{fill:#347362;}.b-a{fill:#fff;}" at bounding box center [878, 134] width 403 height 84
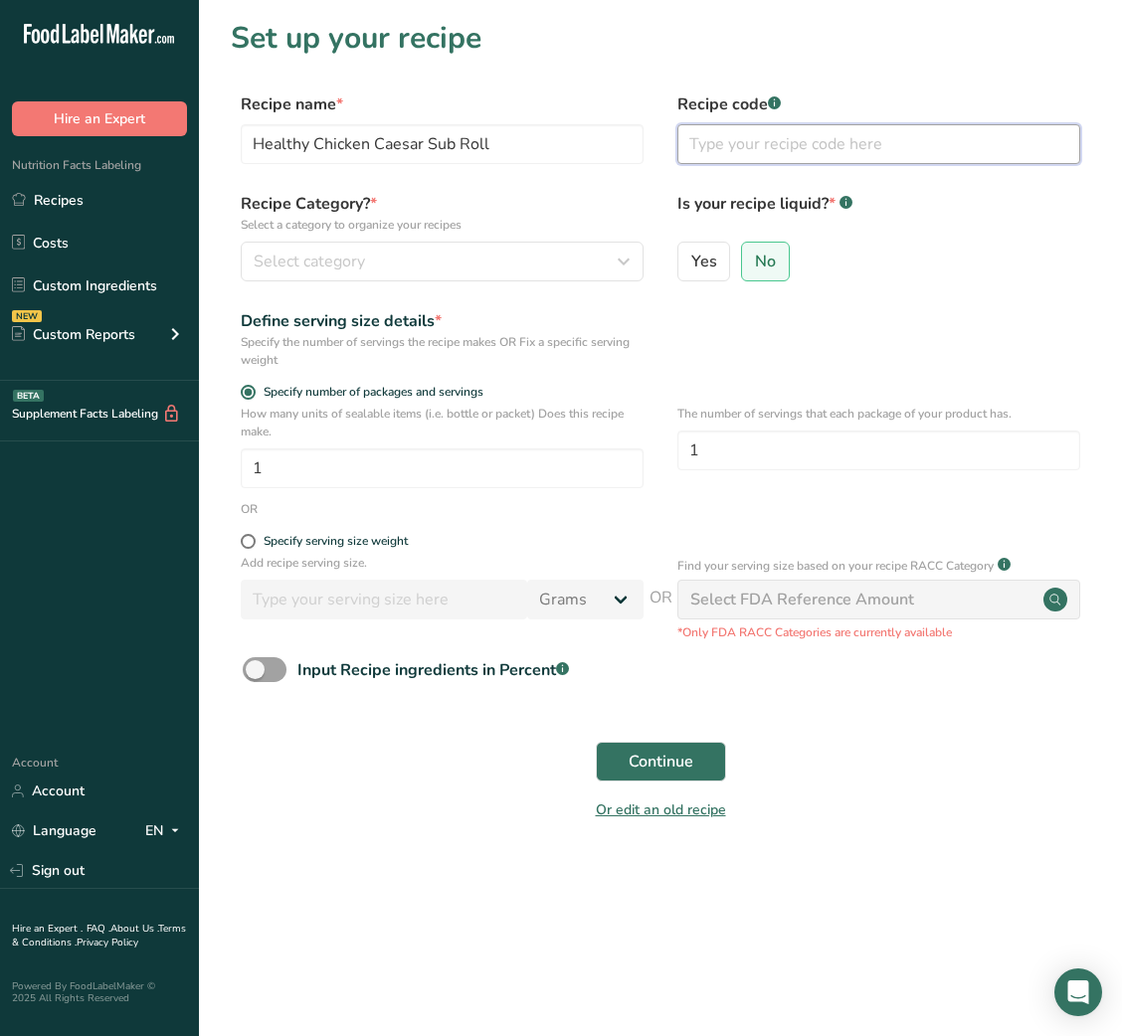
click at [798, 139] on input "text" at bounding box center [878, 144] width 403 height 40
type input "NUTRI"
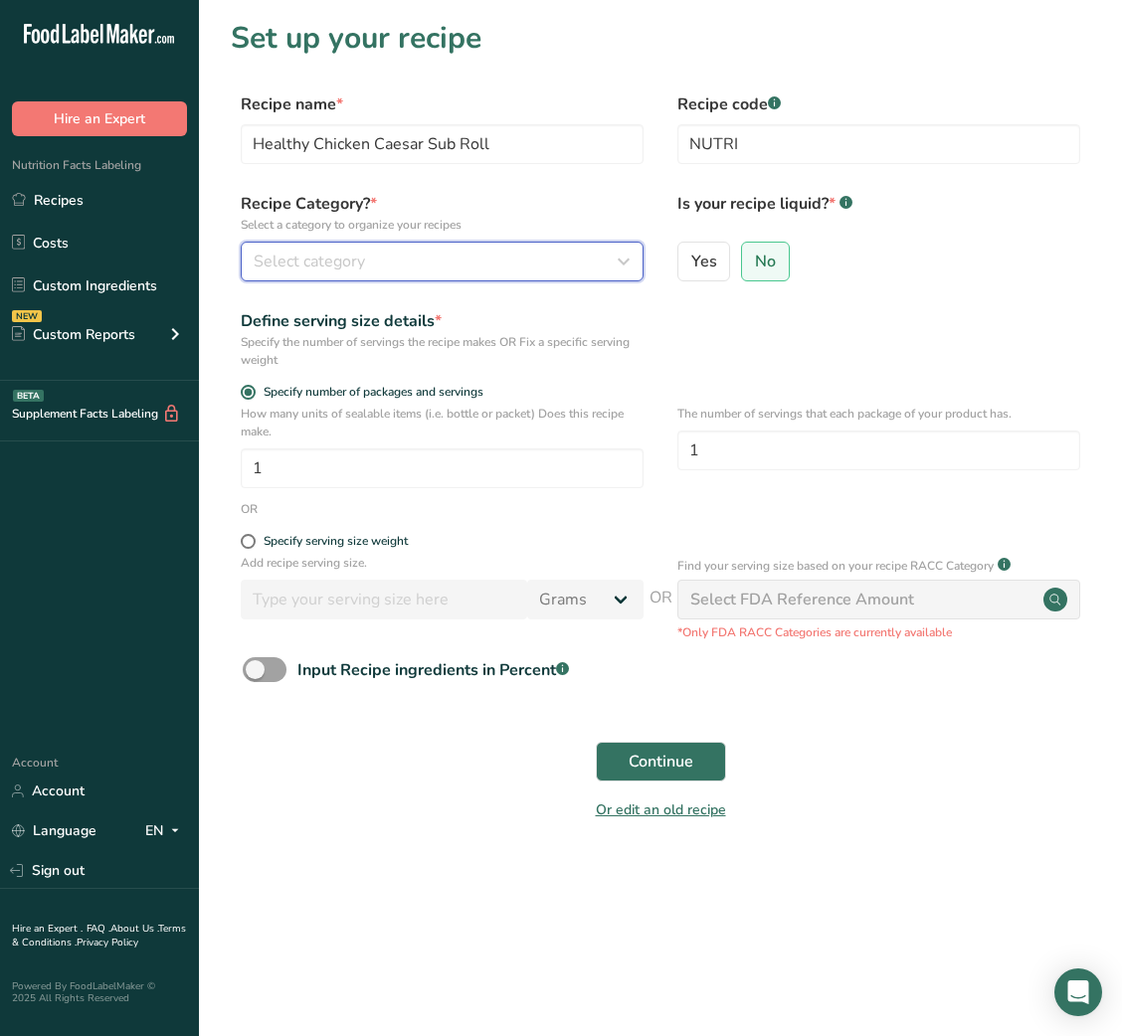
click at [490, 242] on button "Select category" at bounding box center [442, 262] width 403 height 40
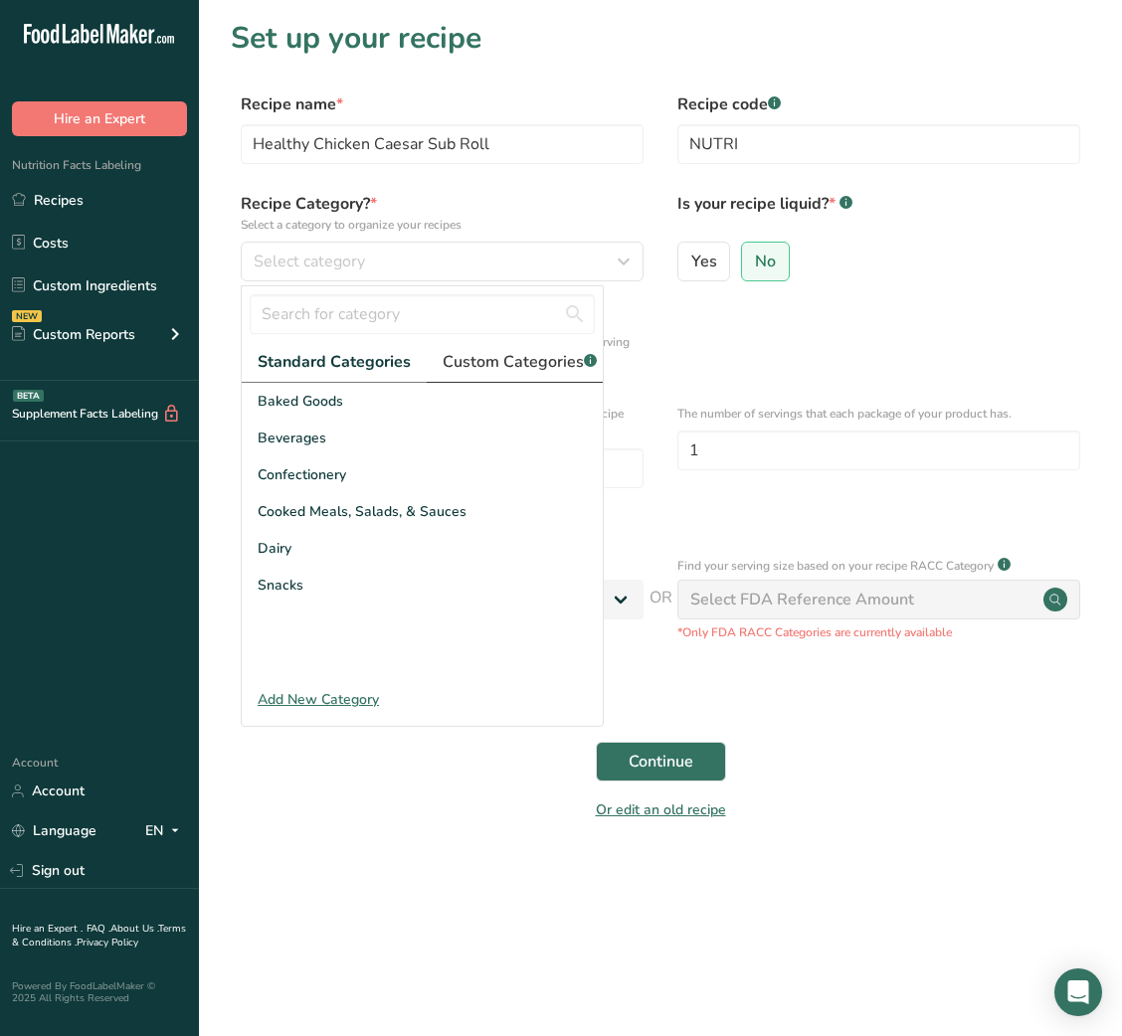
click at [498, 351] on span "Custom Categories .a-a{fill:#347362;}.b-a{fill:#fff;}" at bounding box center [520, 362] width 154 height 24
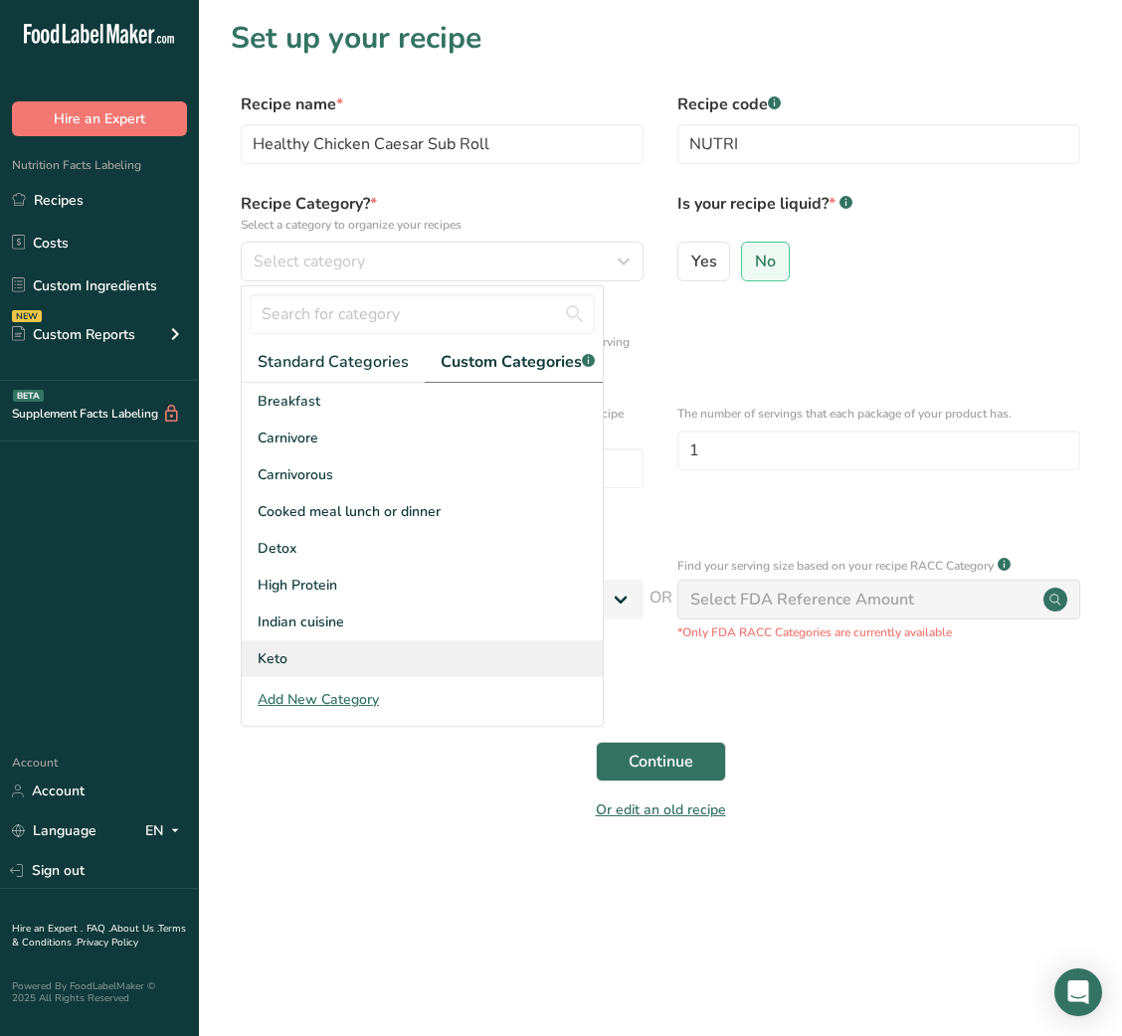
scroll to position [290, 0]
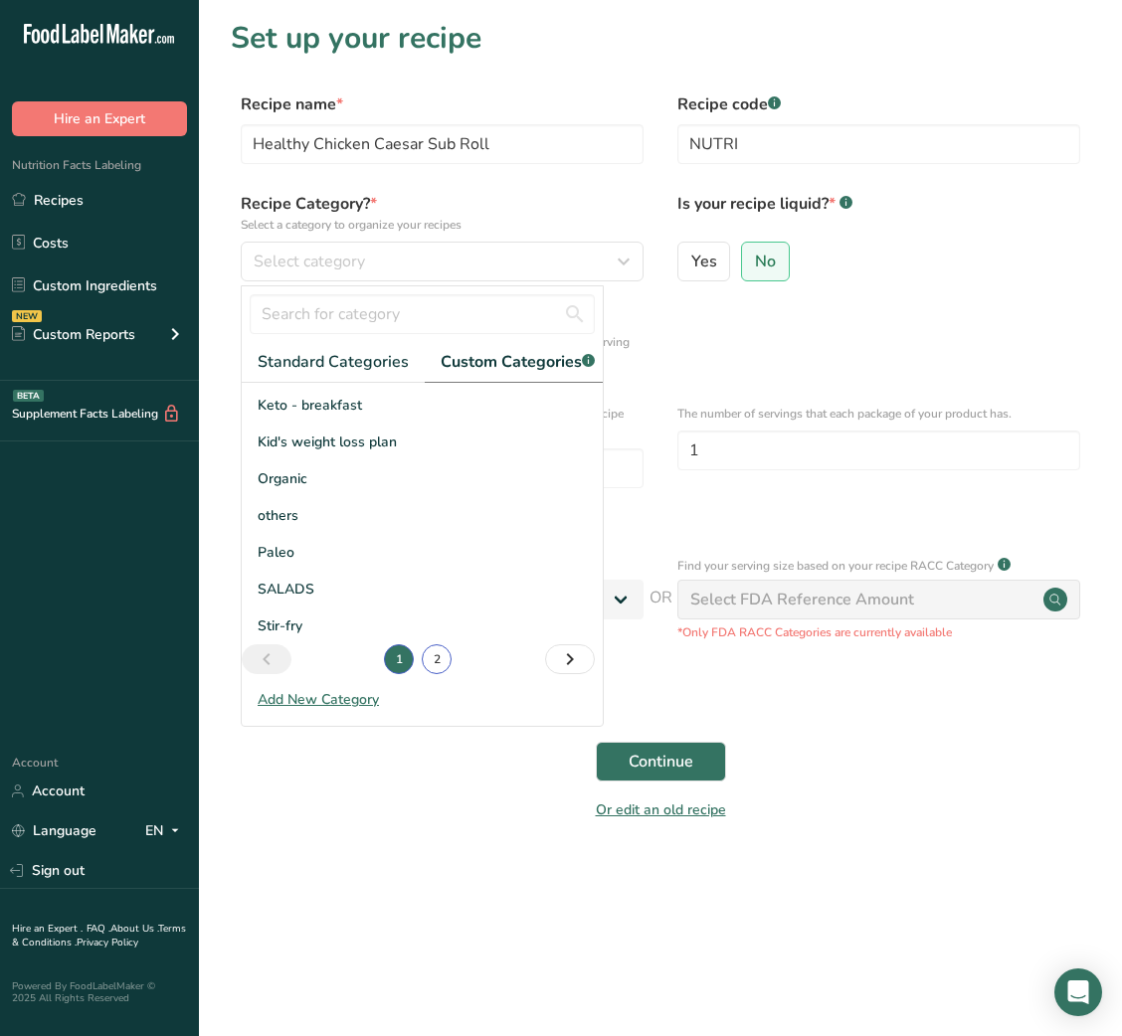
click at [425, 674] on link "2" at bounding box center [437, 659] width 30 height 30
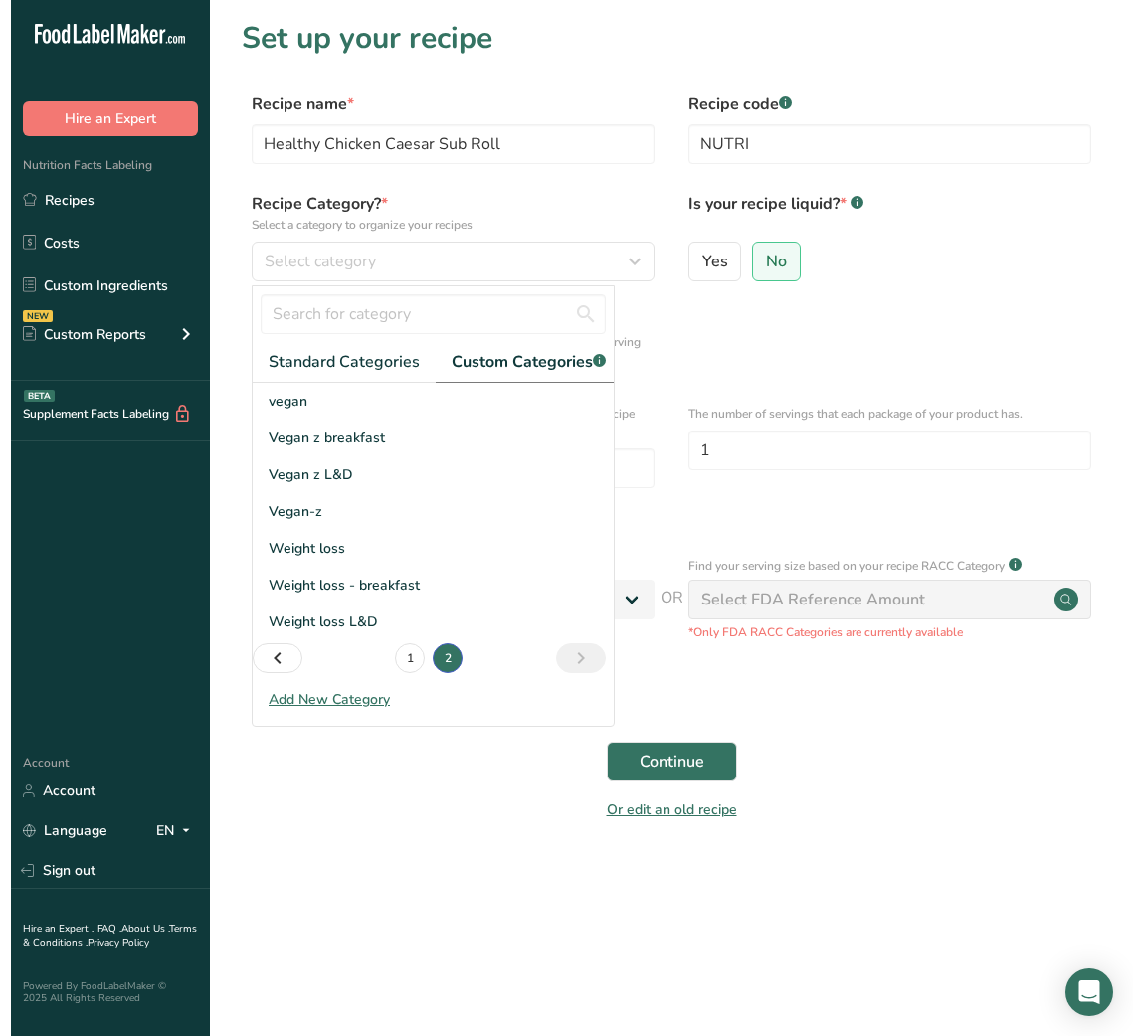
scroll to position [0, 0]
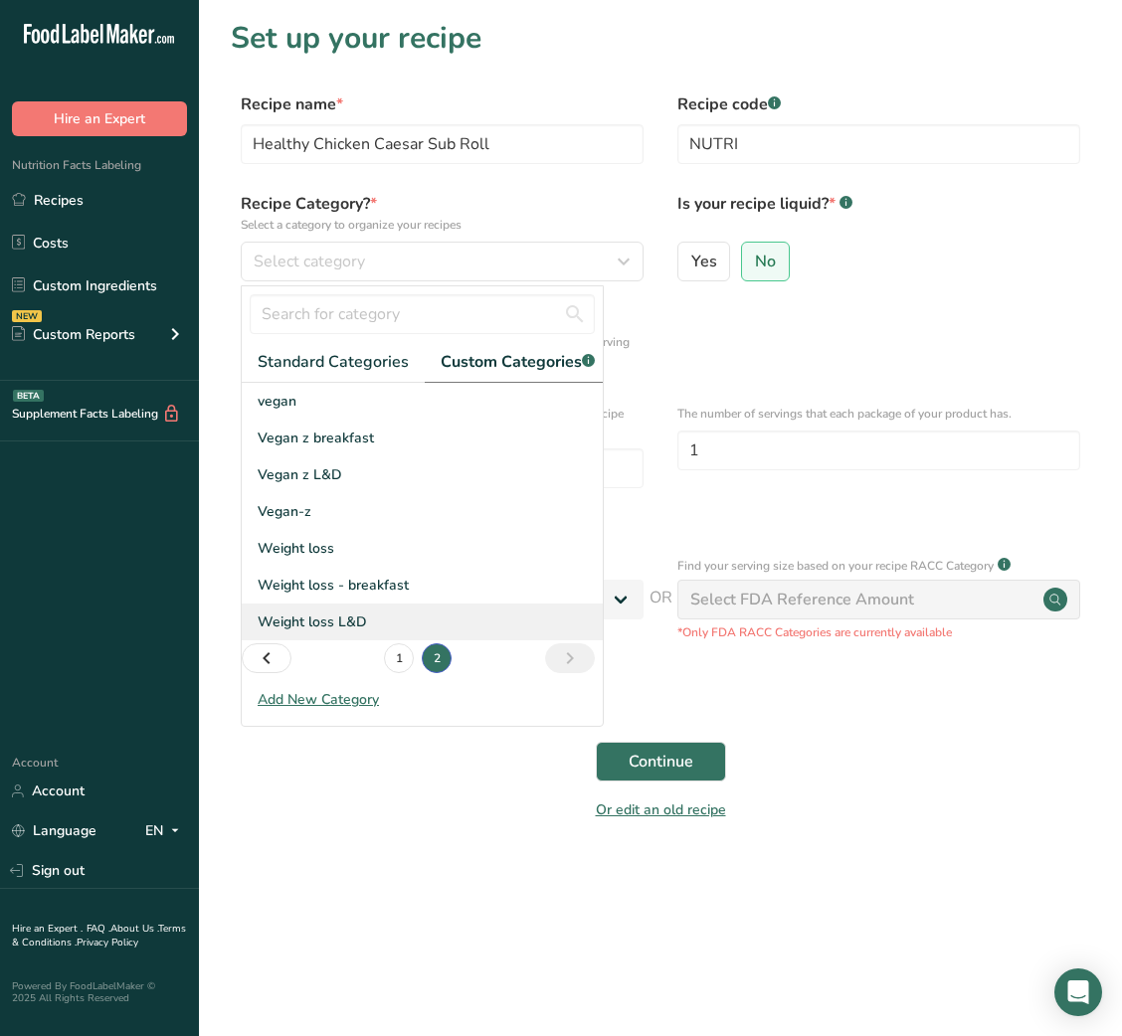
click at [306, 633] on span "Weight loss L&D" at bounding box center [312, 622] width 109 height 21
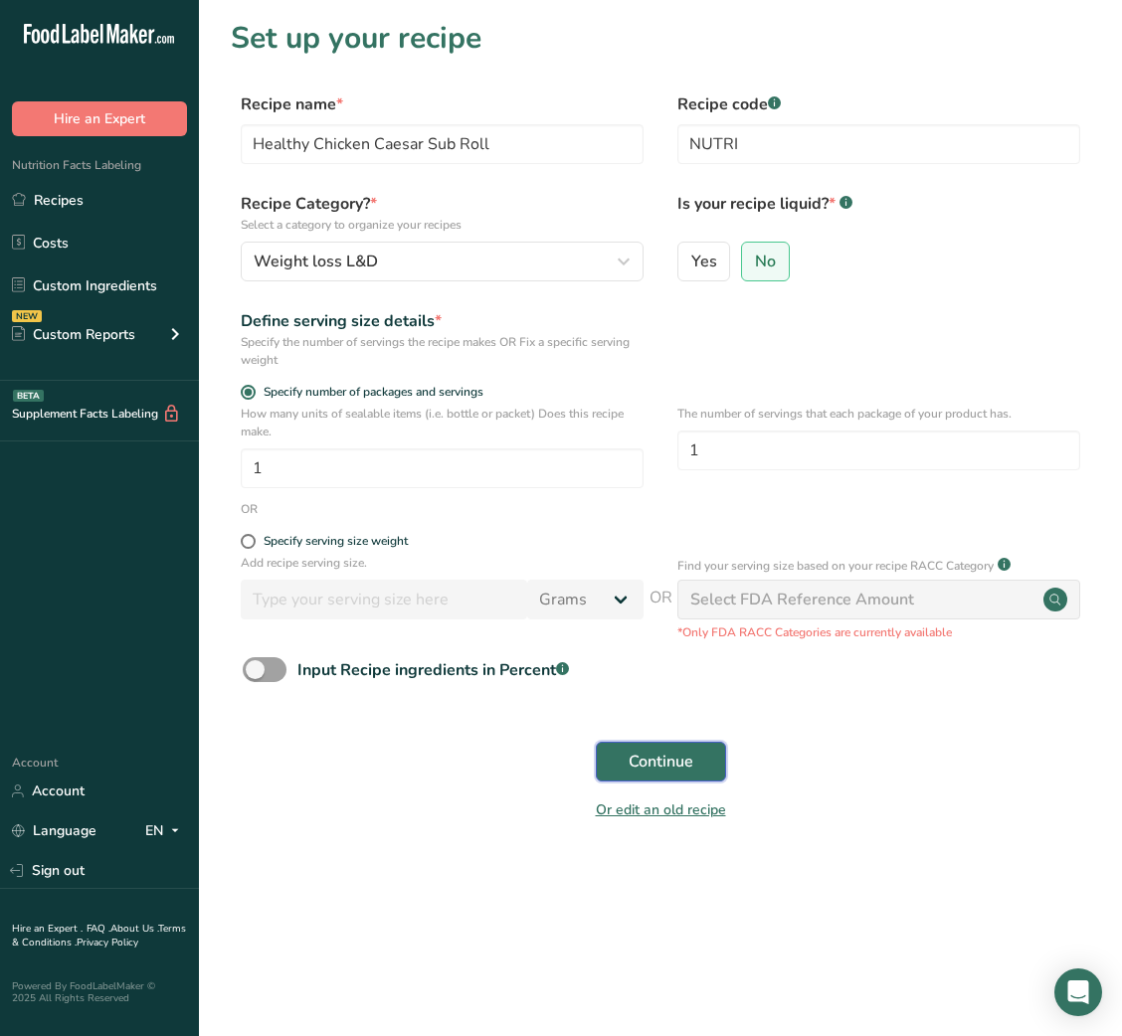
click at [651, 758] on span "Continue" at bounding box center [661, 762] width 65 height 24
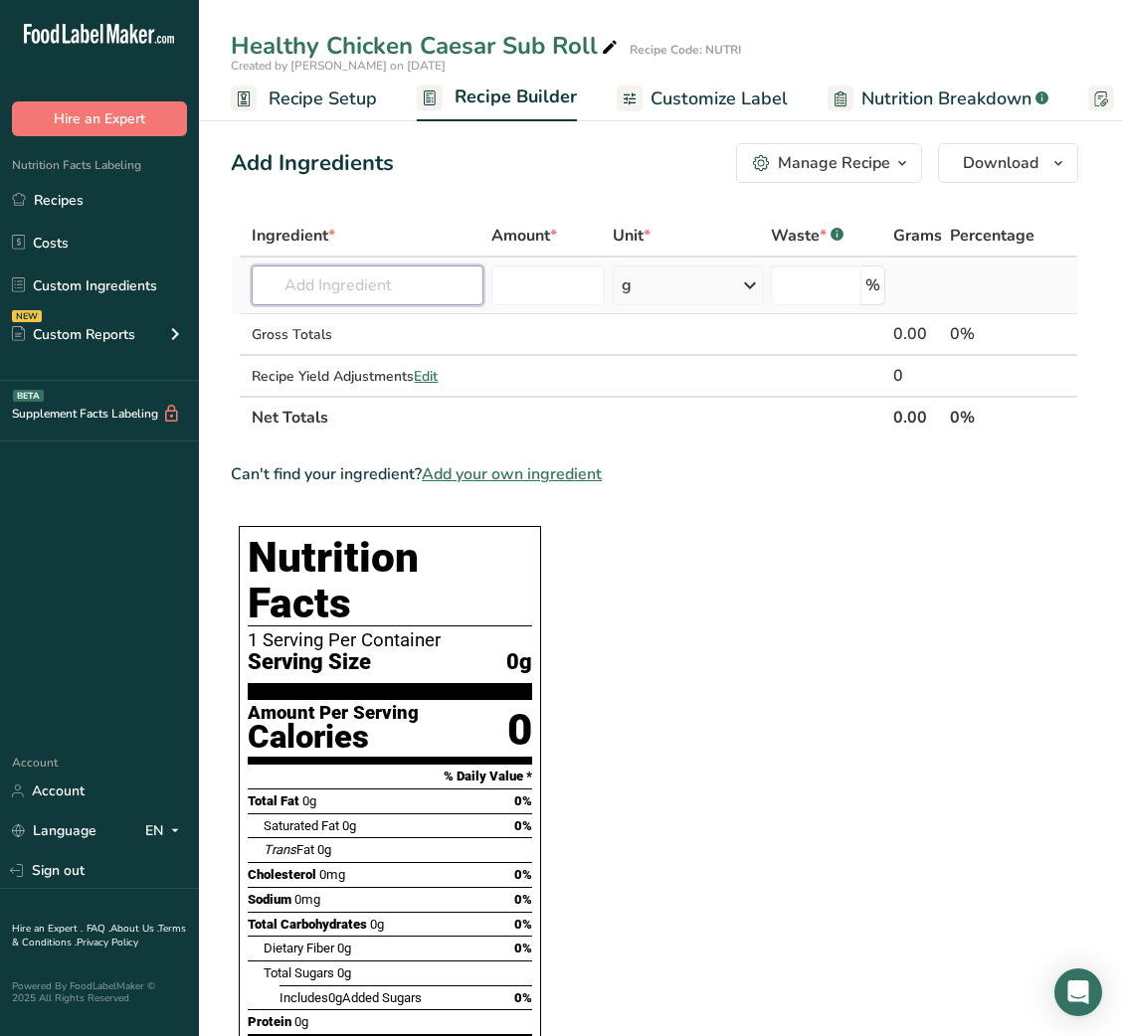
click at [349, 300] on input "text" at bounding box center [368, 286] width 232 height 40
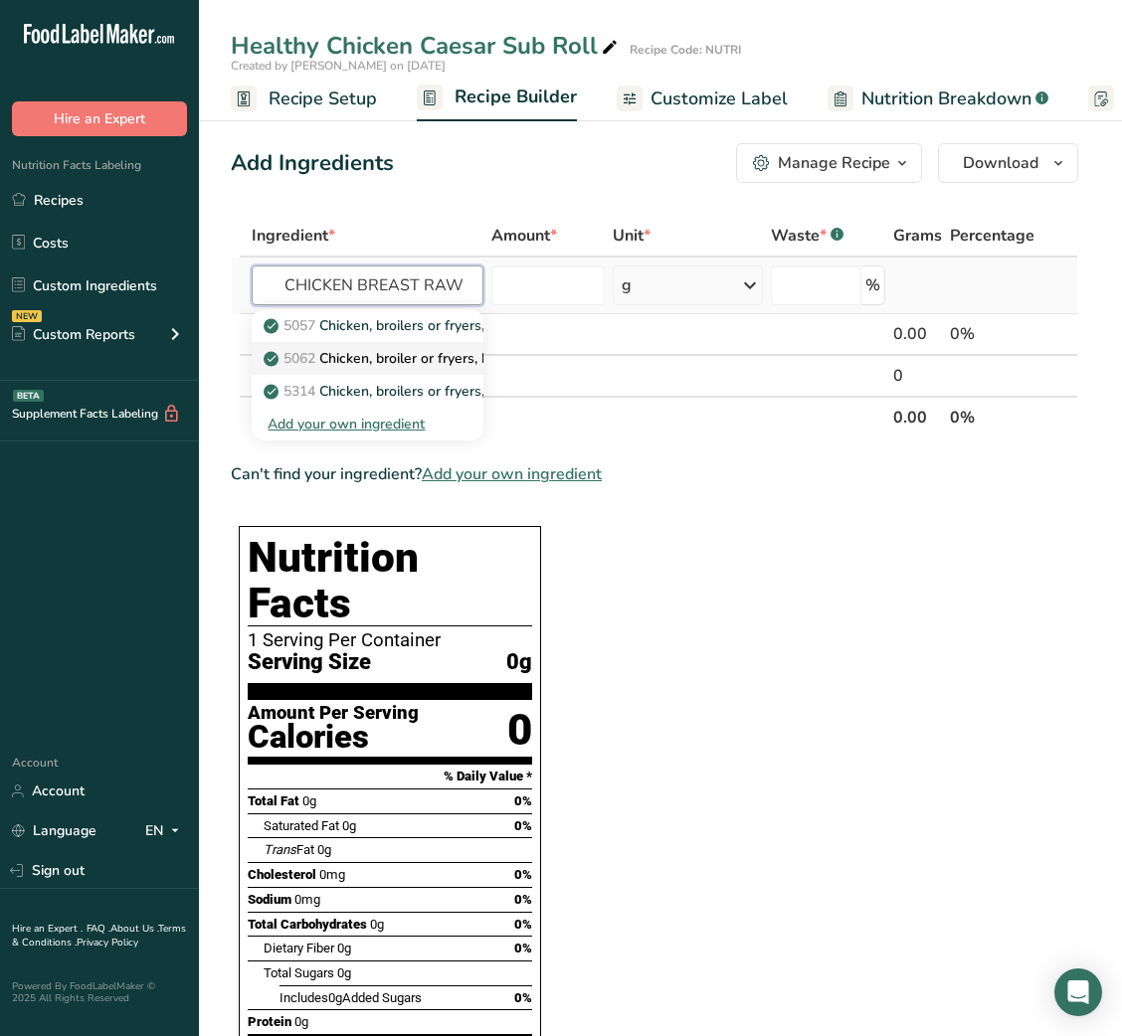
type input "CHICKEN BREAST RAW"
click at [445, 357] on p "5062 Chicken, broiler or fryers, breast, skinless, boneless, meat only, raw" at bounding box center [507, 358] width 478 height 21
type input "Chicken, broiler or fryers, breast, skinless, boneless, meat only, raw"
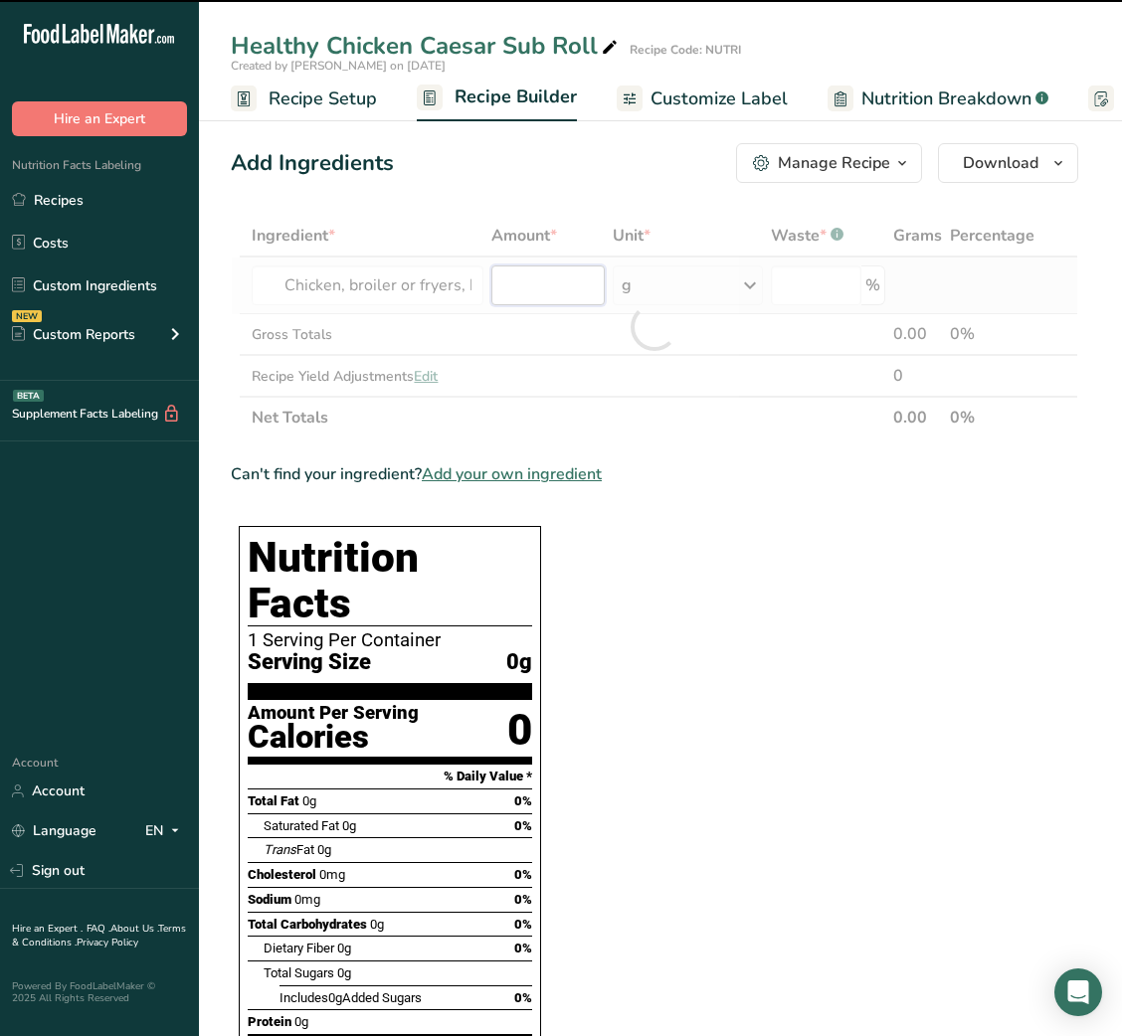
type input "0"
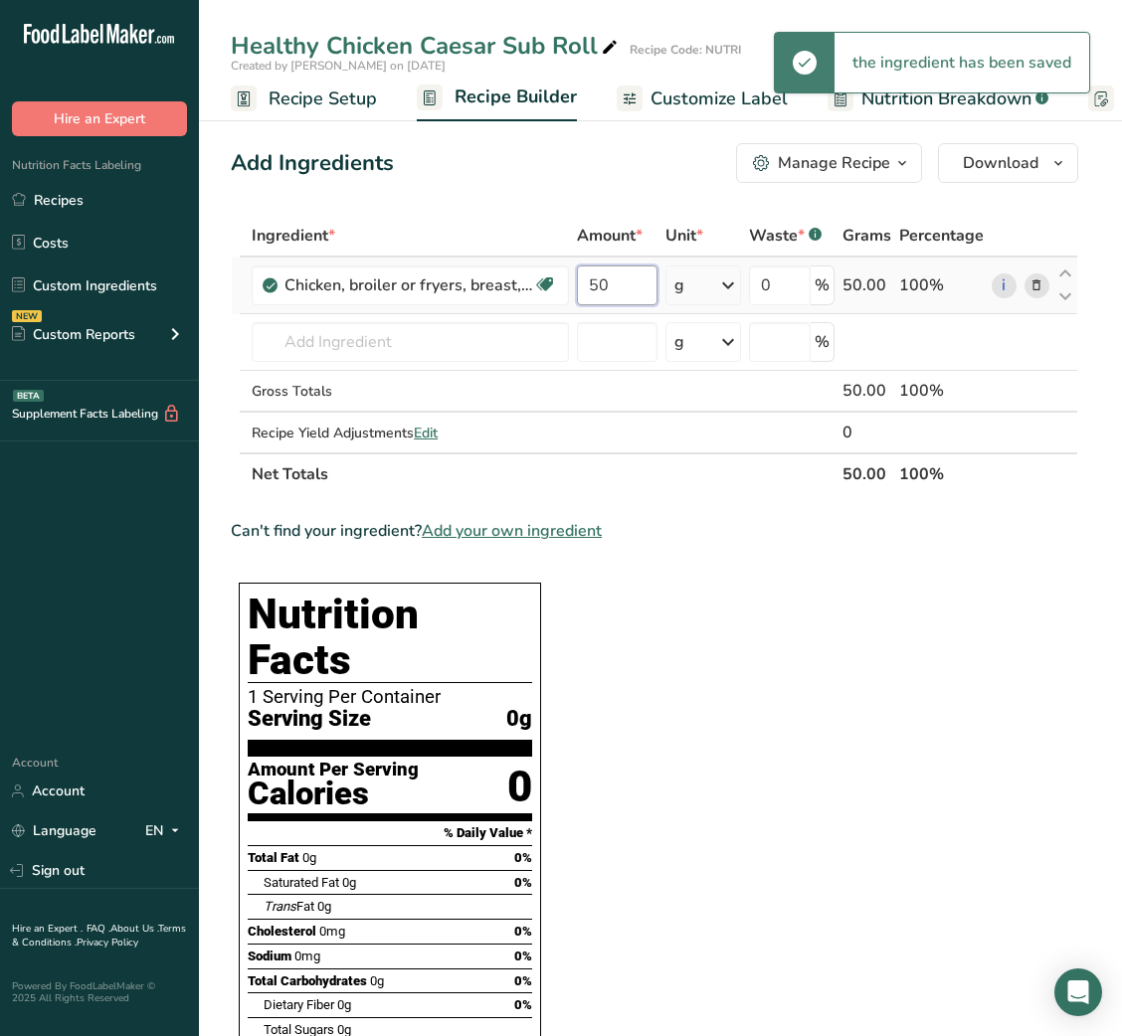
type input "50"
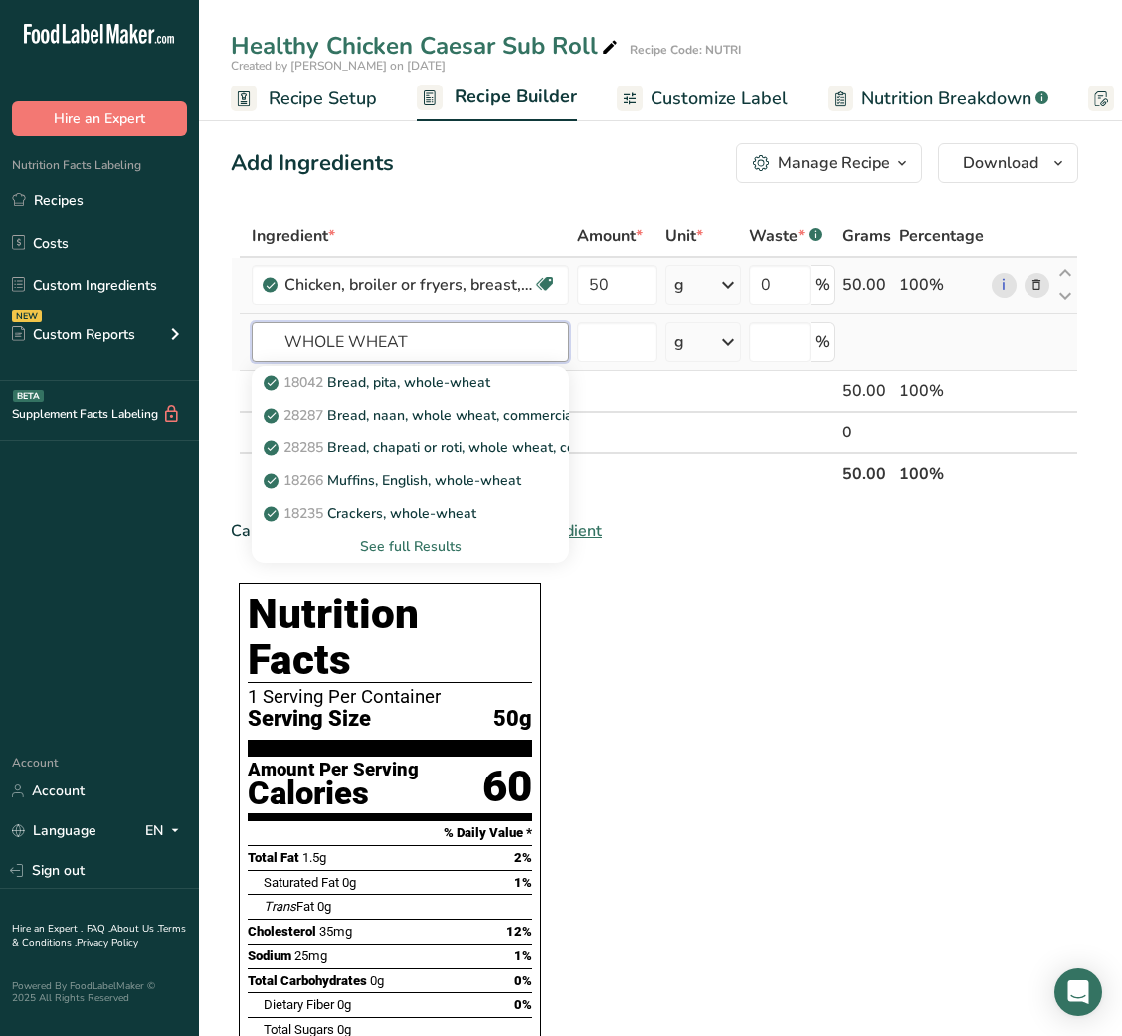
type input "WHOLE WHEAT"
click at [405, 541] on div "See full Results" at bounding box center [410, 546] width 285 height 21
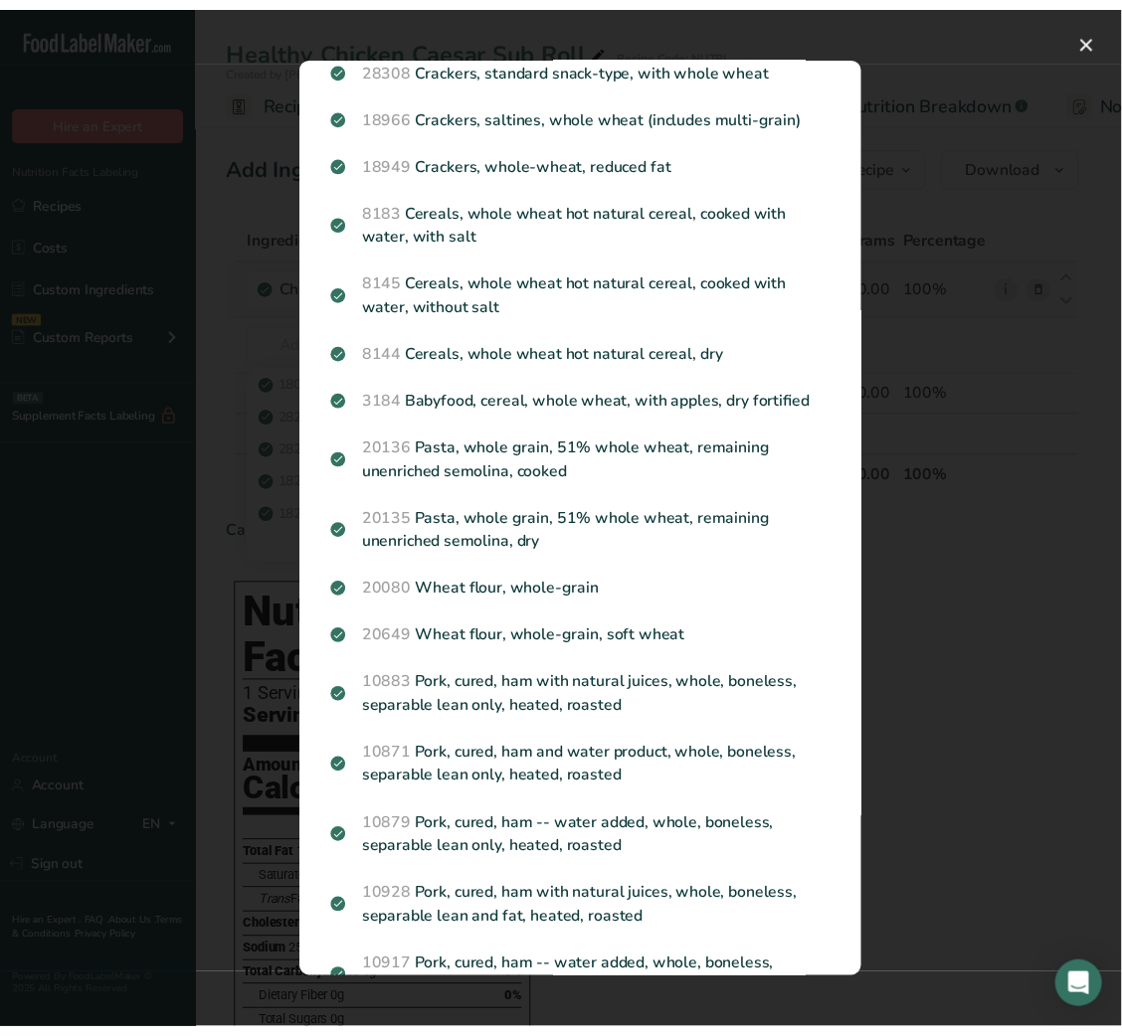
scroll to position [1556, 0]
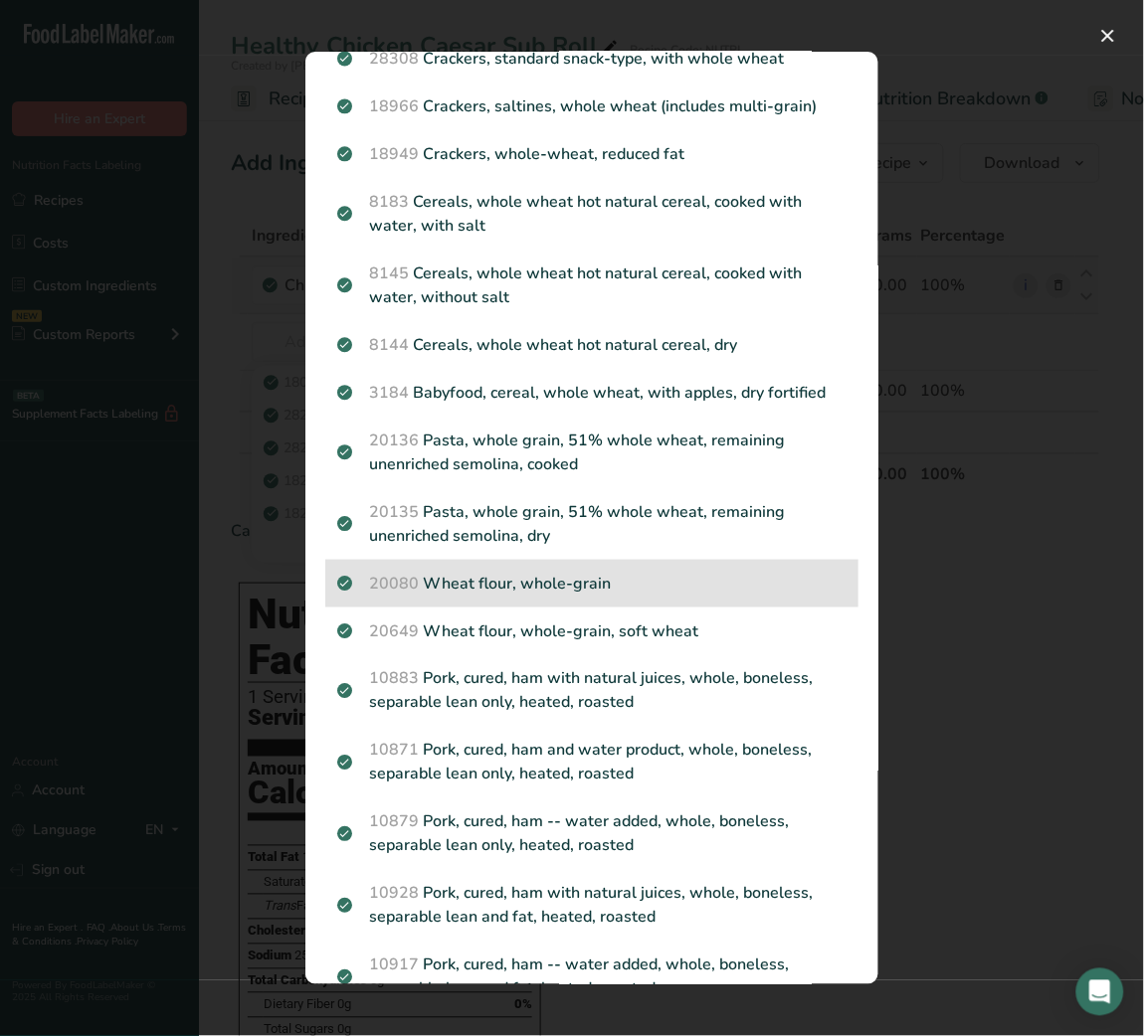
click at [575, 596] on p "20080 Wheat flour, whole-grain" at bounding box center [591, 584] width 509 height 24
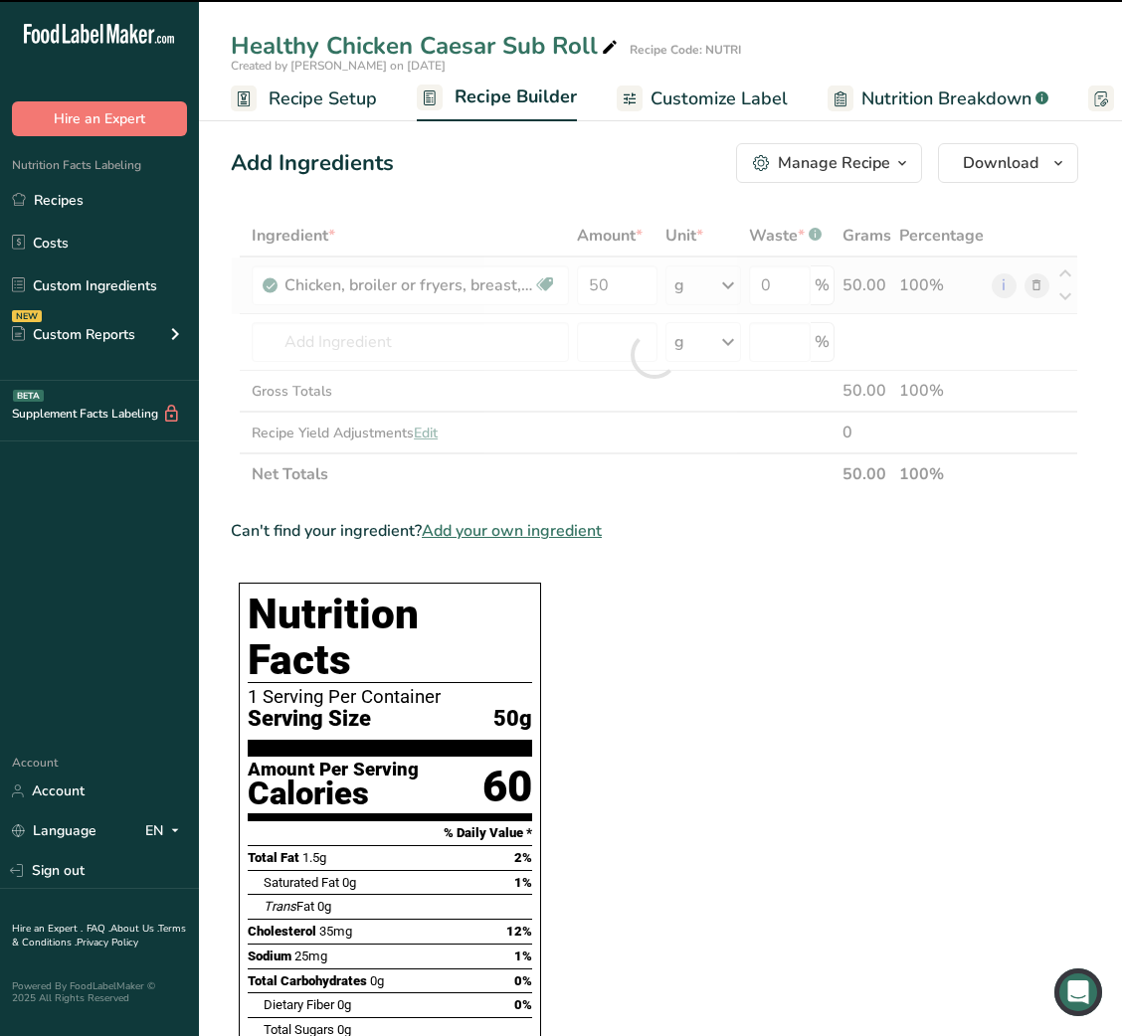
type input "0"
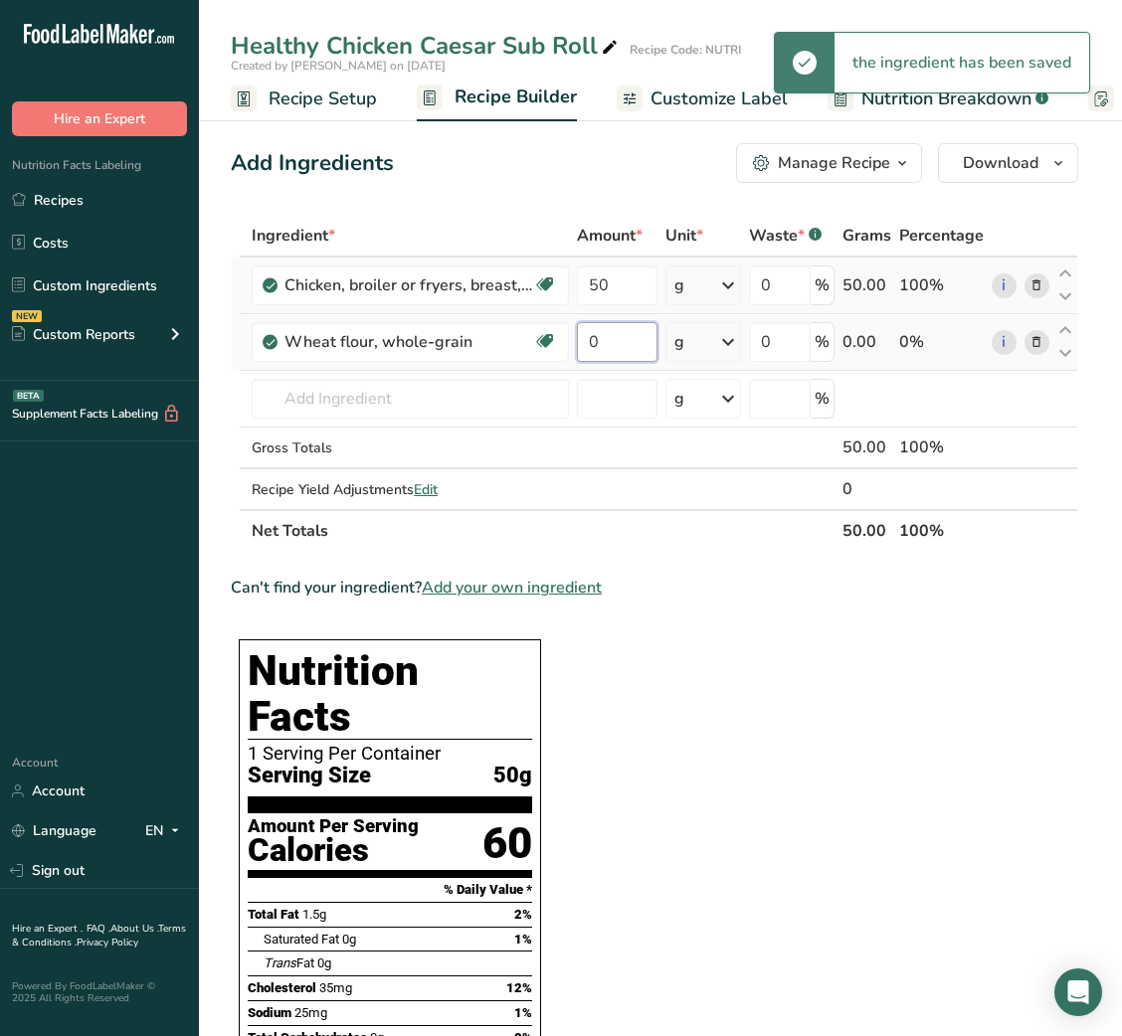
click at [588, 343] on input "0" at bounding box center [617, 342] width 81 height 40
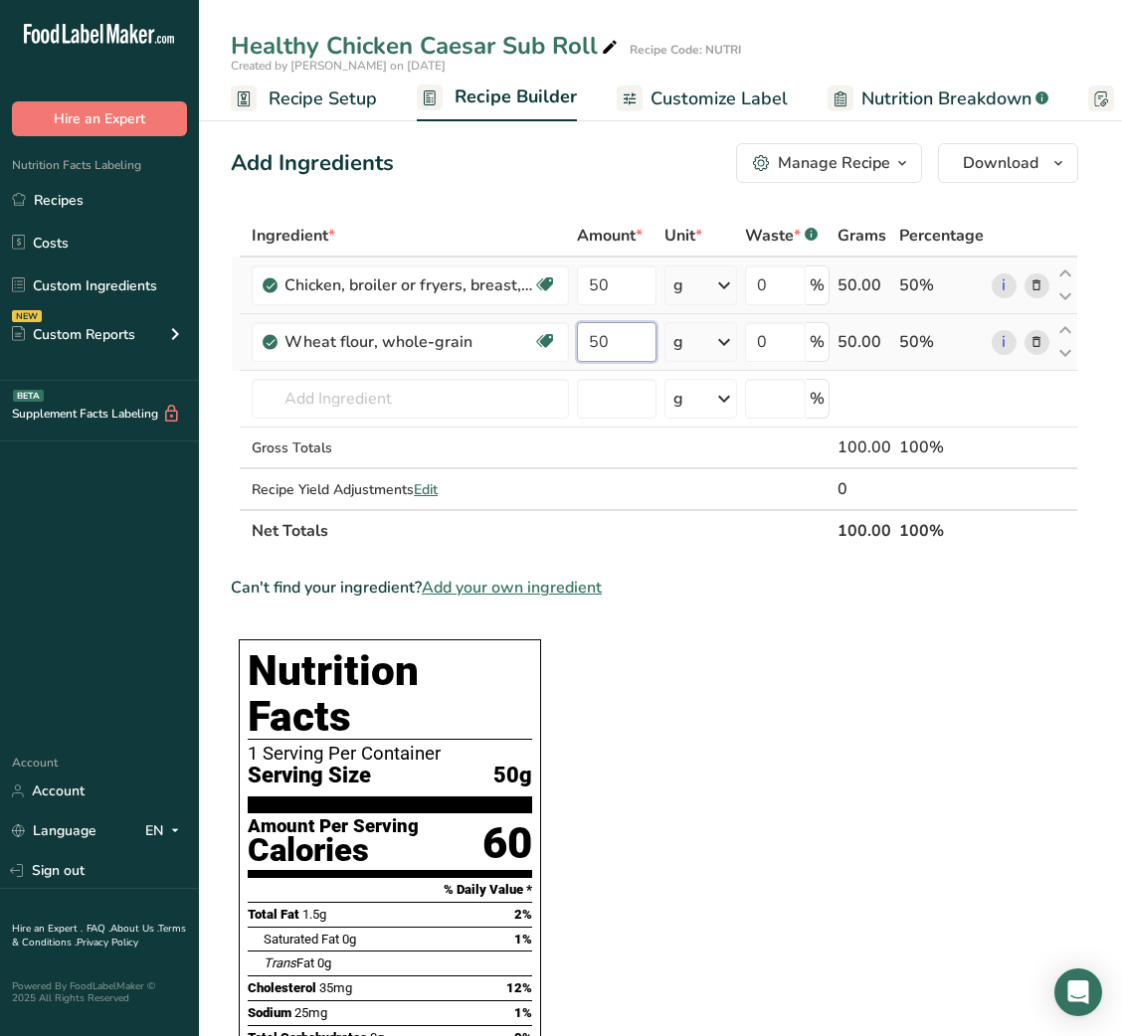
type input "50"
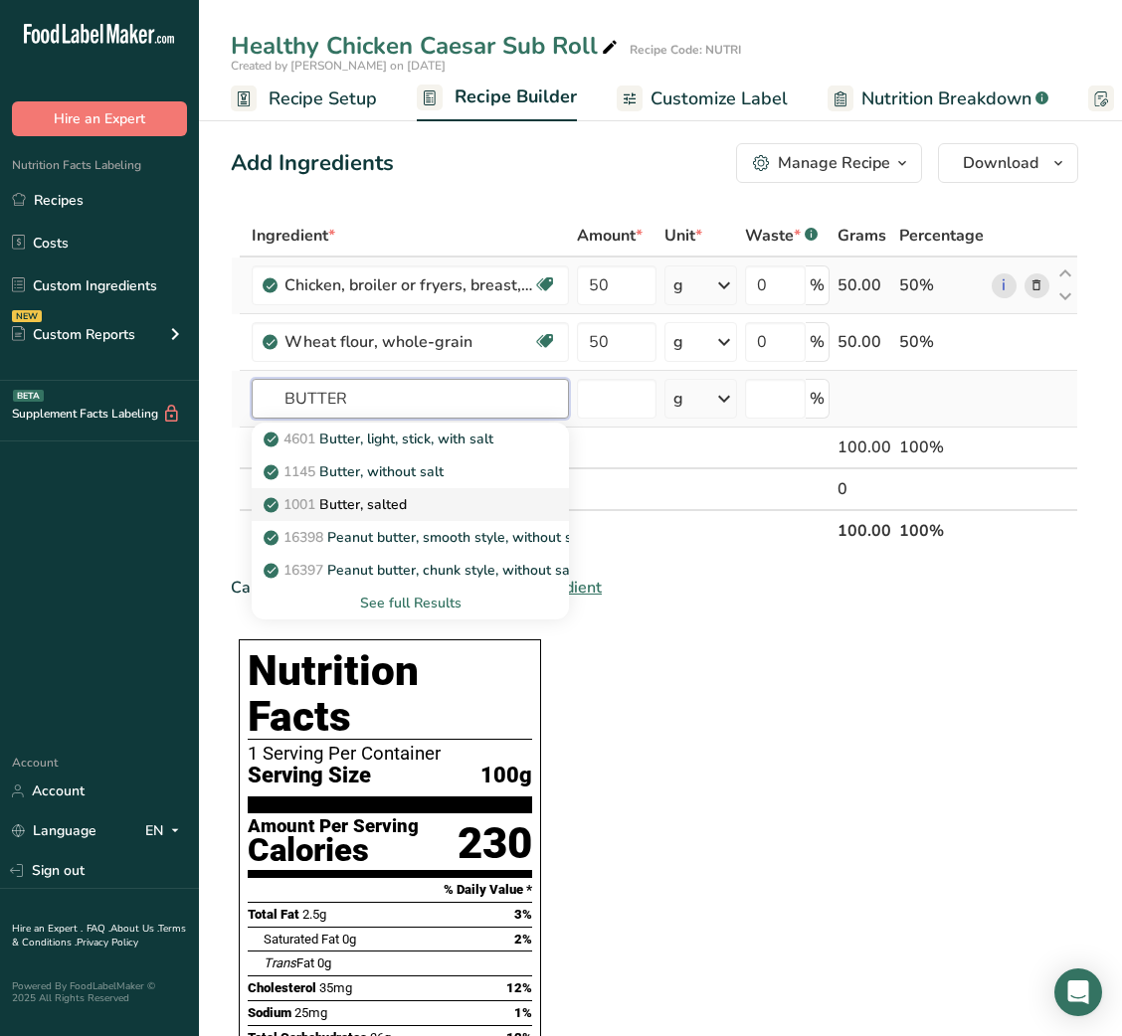
type input "BUTTER"
click at [399, 500] on p "1001 Butter, salted" at bounding box center [337, 504] width 139 height 21
type input "Butter, salted"
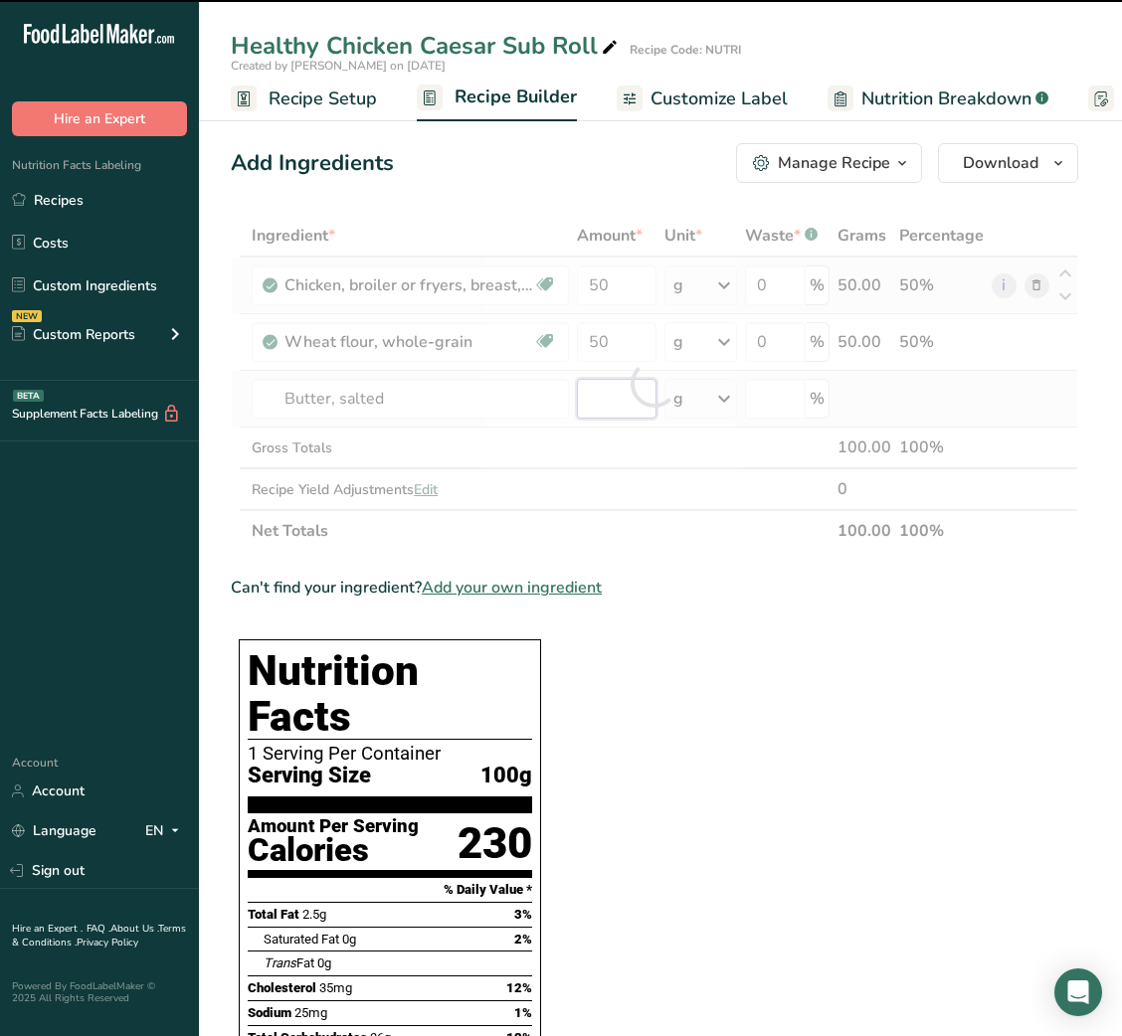
type input "0"
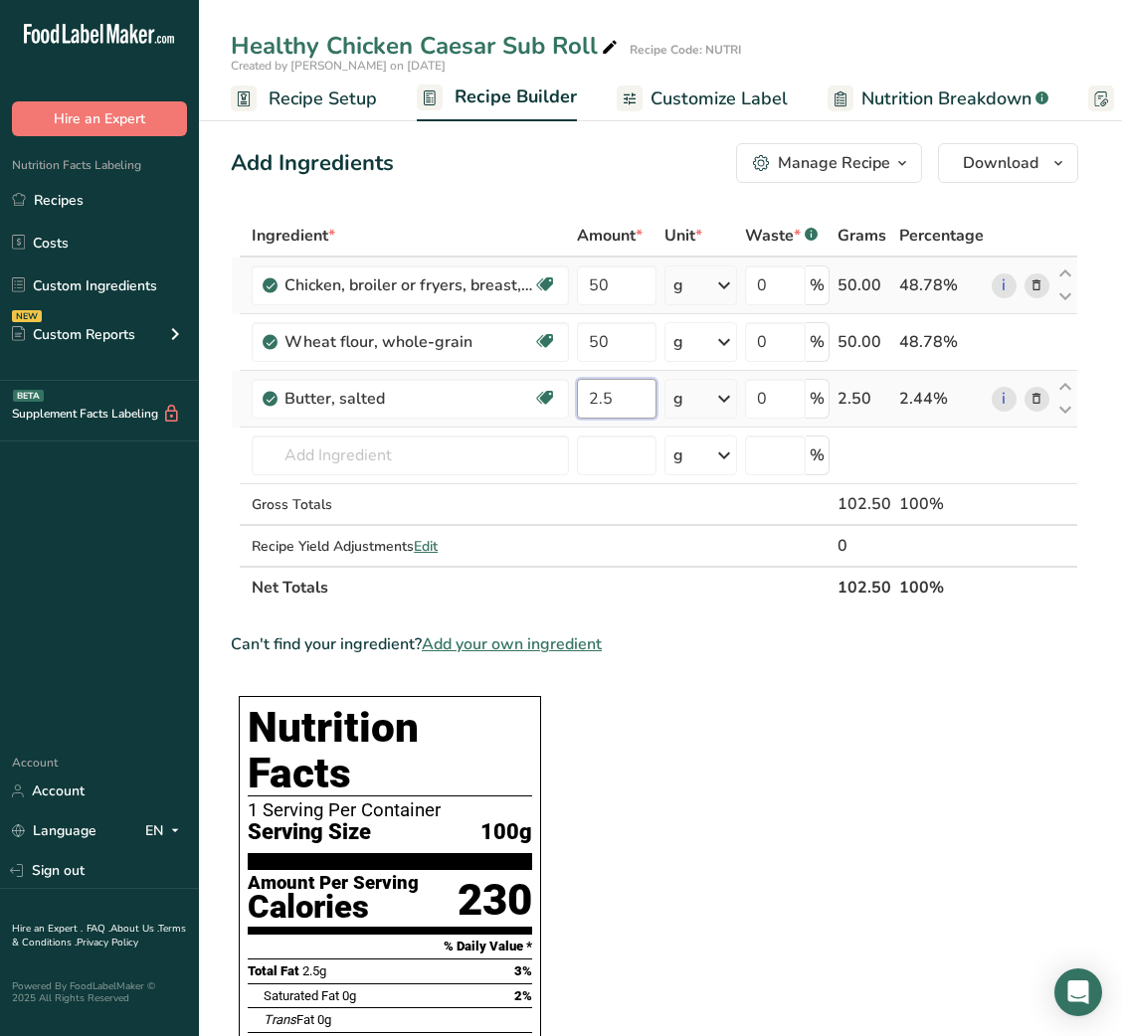
type input "2.5"
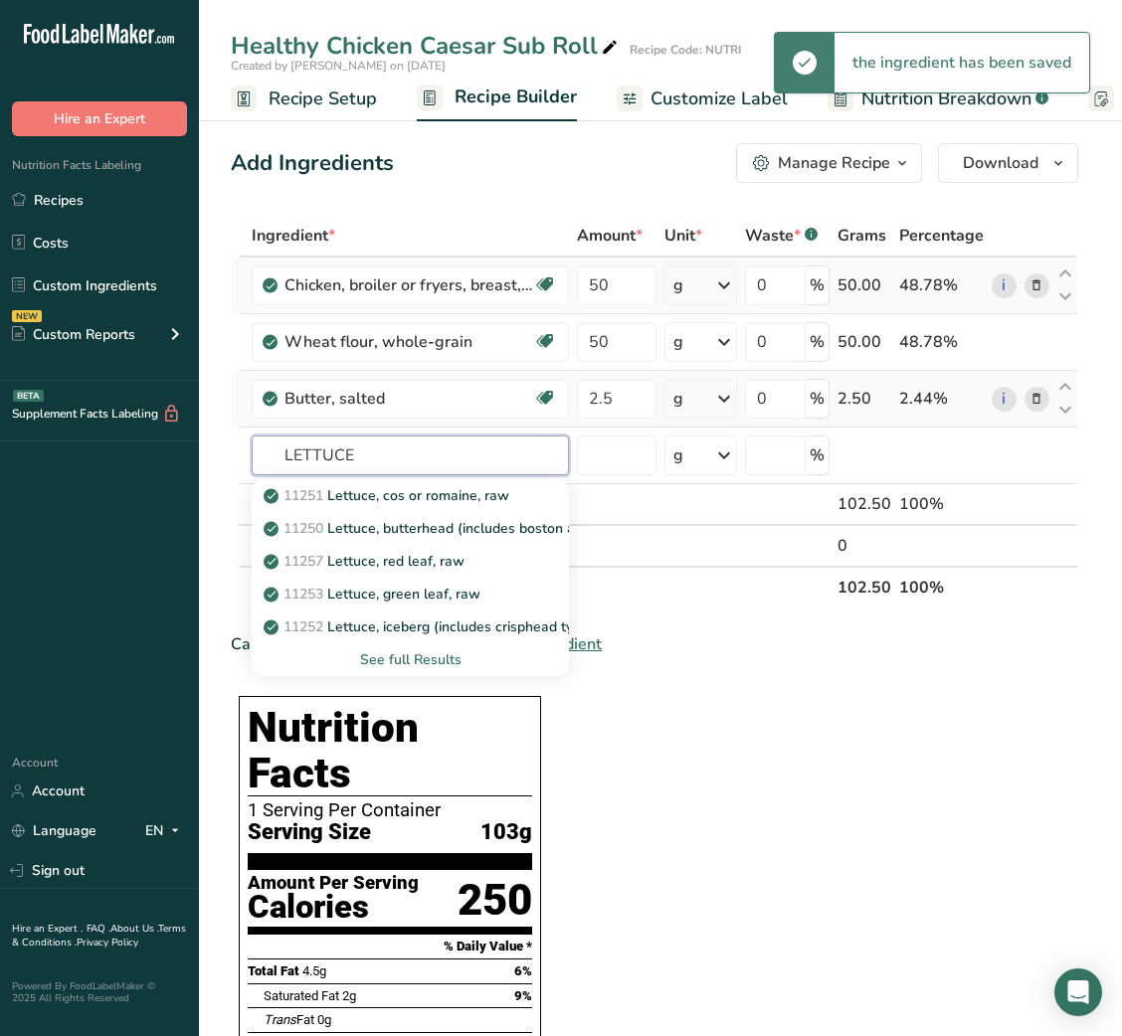
type input "LETTUCE"
click at [399, 500] on p "11251 [GEOGRAPHIC_DATA], cos or romaine, raw" at bounding box center [389, 495] width 242 height 21
type input "Lettuce, cos or romaine, raw"
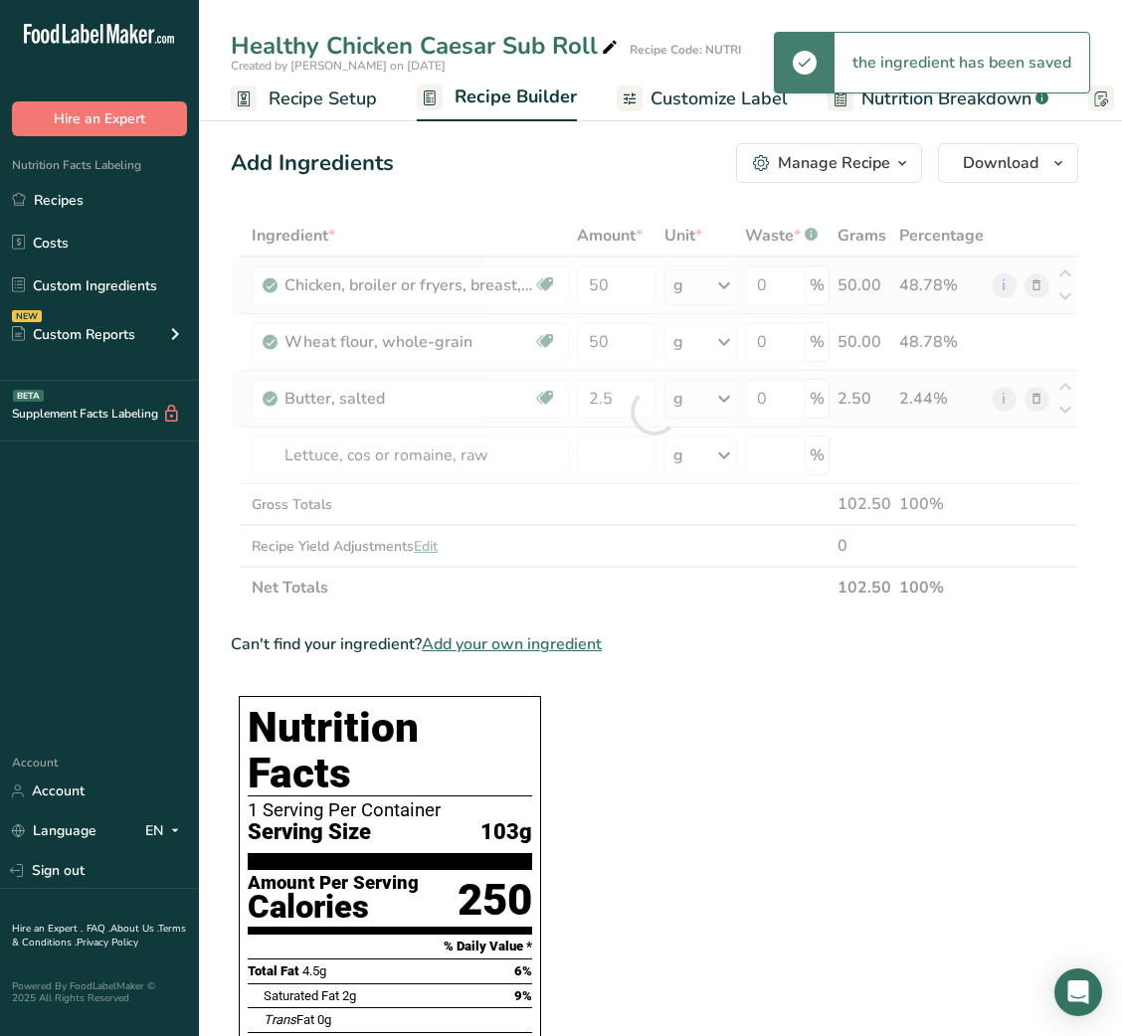
click at [399, 500] on div at bounding box center [654, 412] width 847 height 394
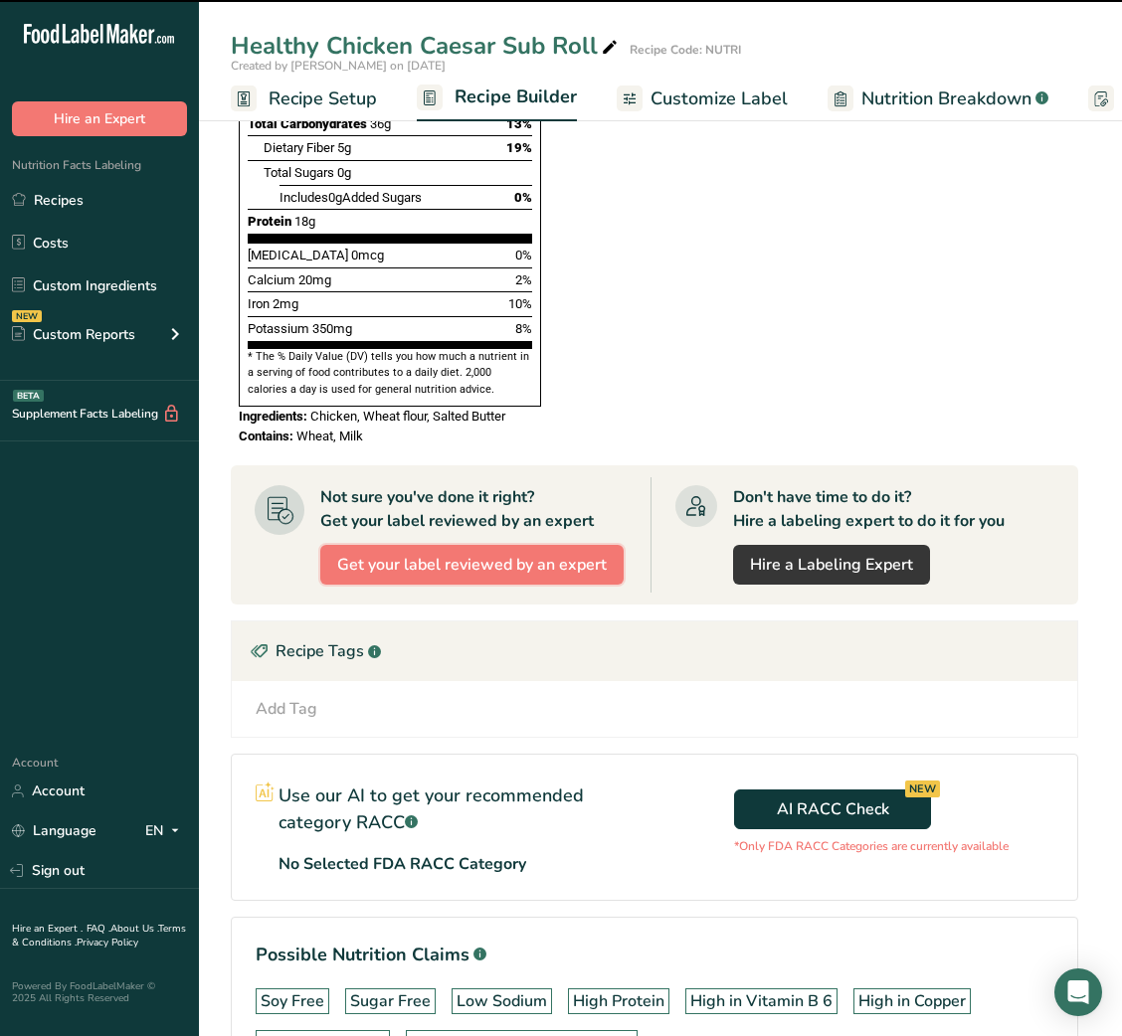
scroll to position [105, 0]
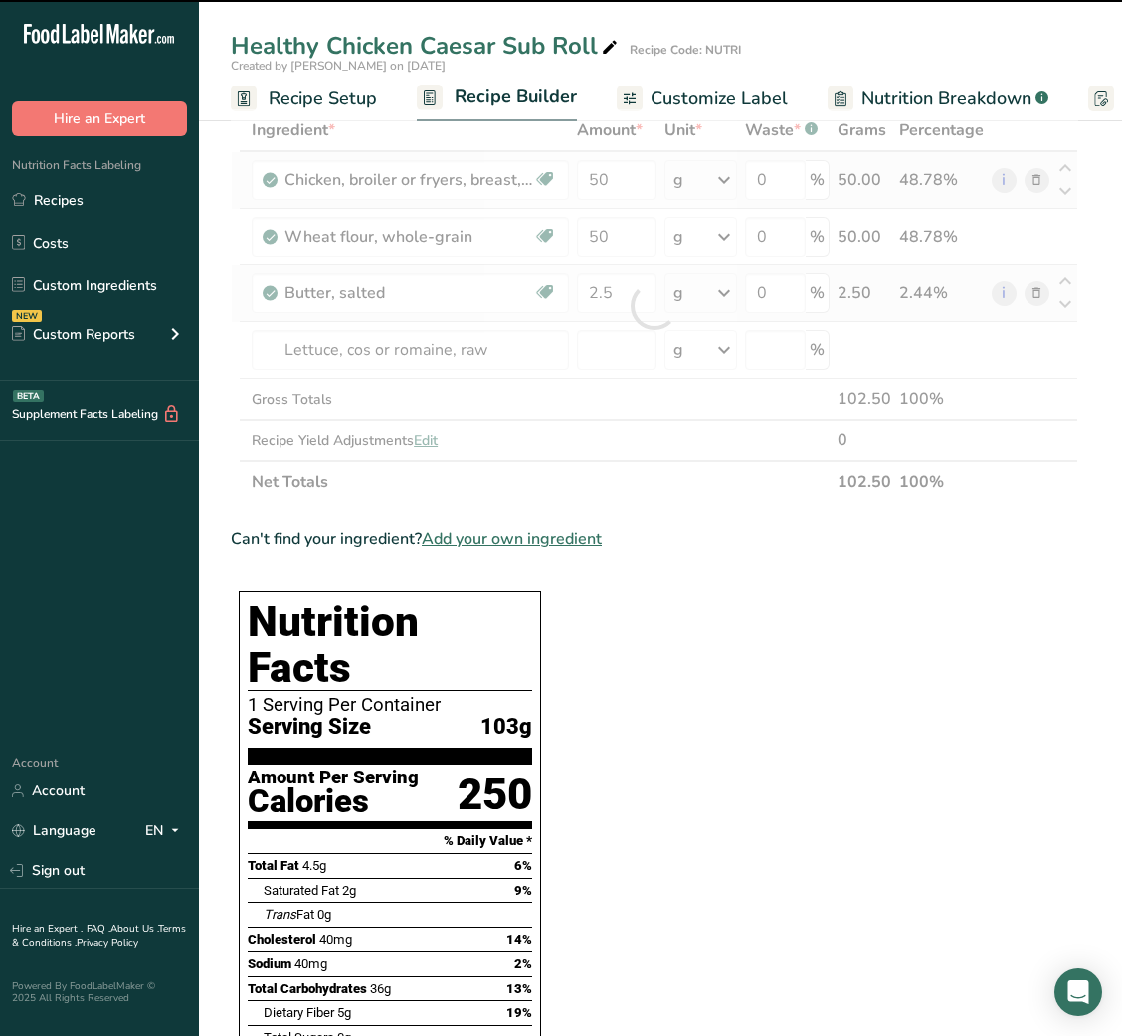
type input "0"
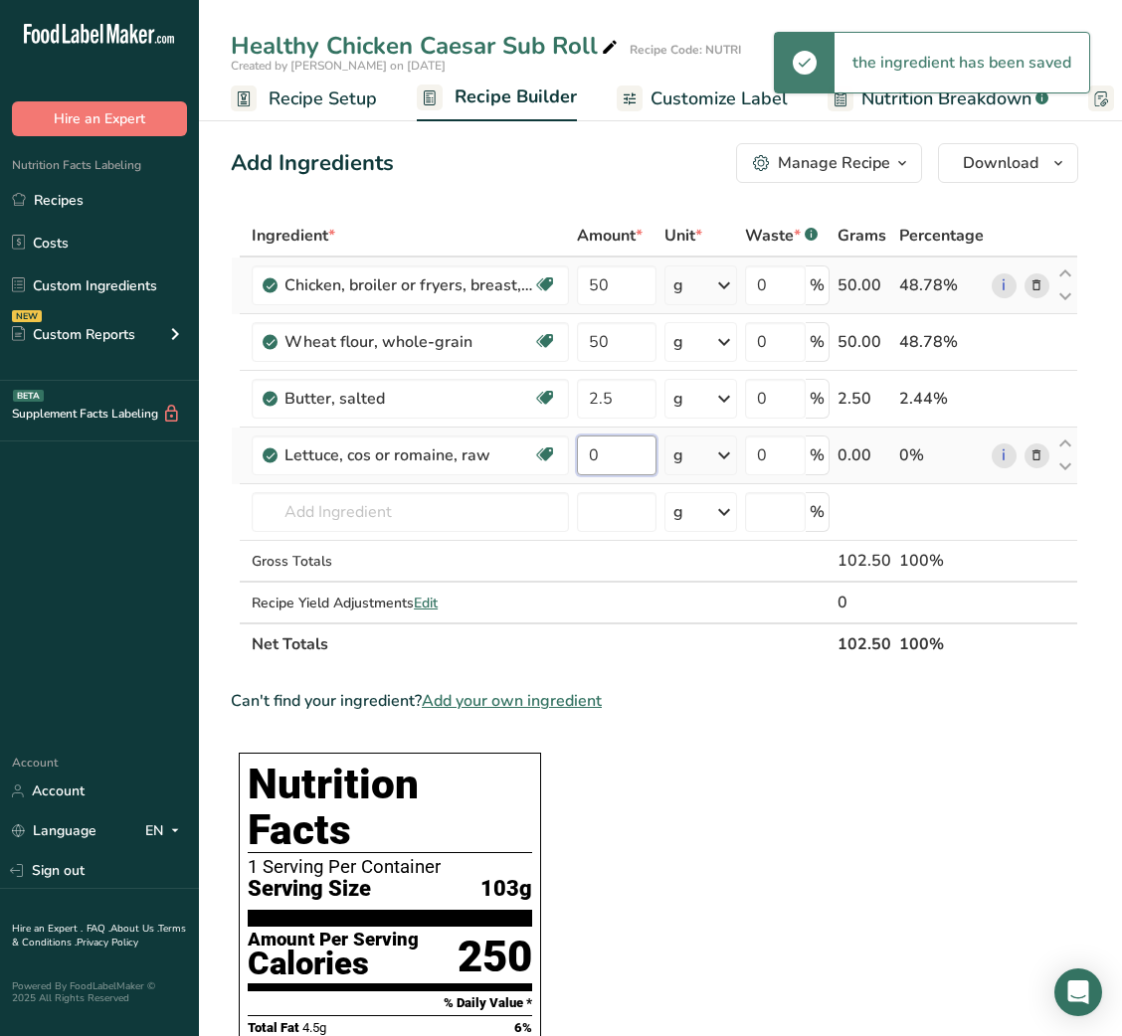
click at [582, 452] on input "0" at bounding box center [616, 456] width 79 height 40
type input "30"
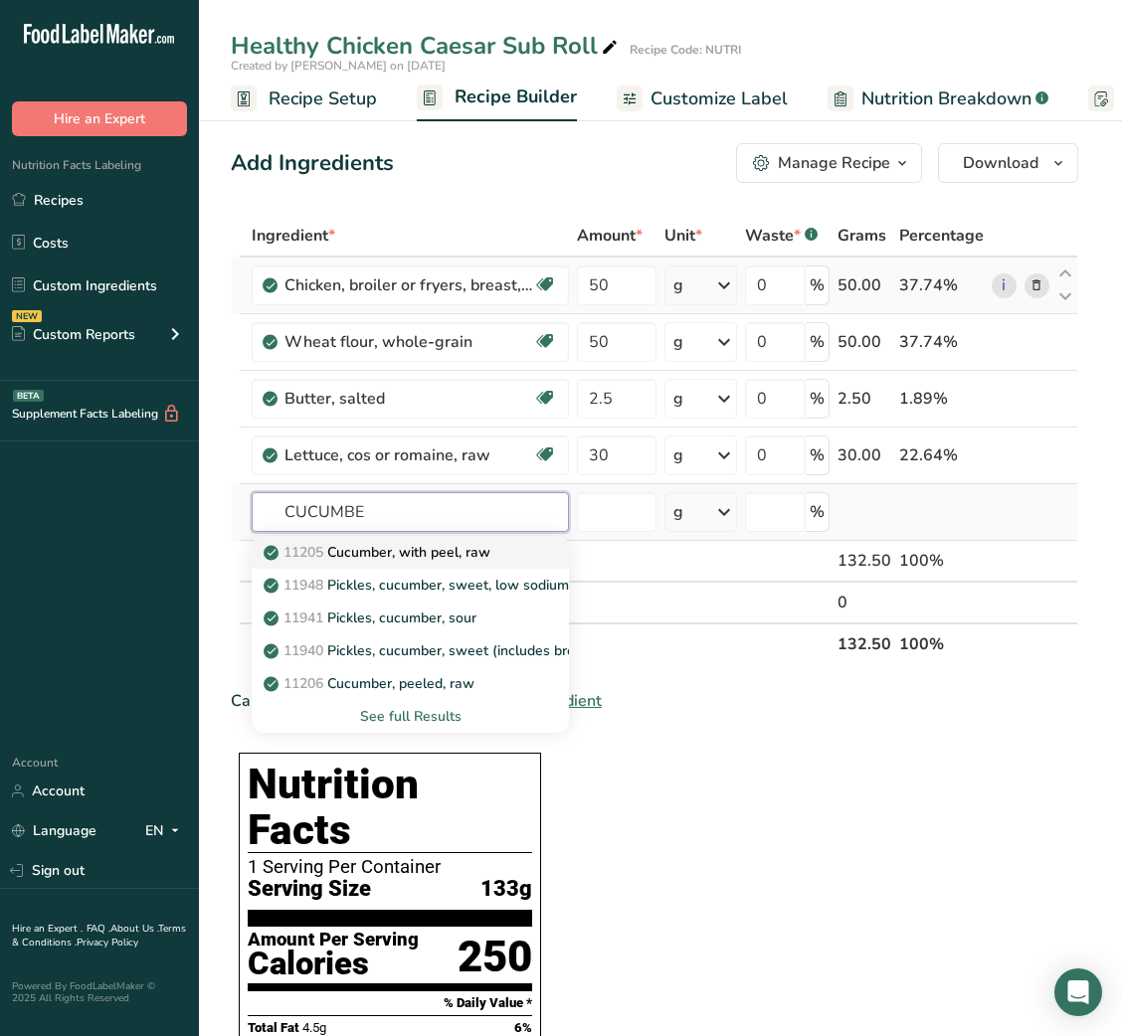
type input "CUCUMBE"
click at [384, 557] on p "11205 Cucumber, with peel, raw" at bounding box center [379, 552] width 223 height 21
type input "Cucumber, with peel, raw"
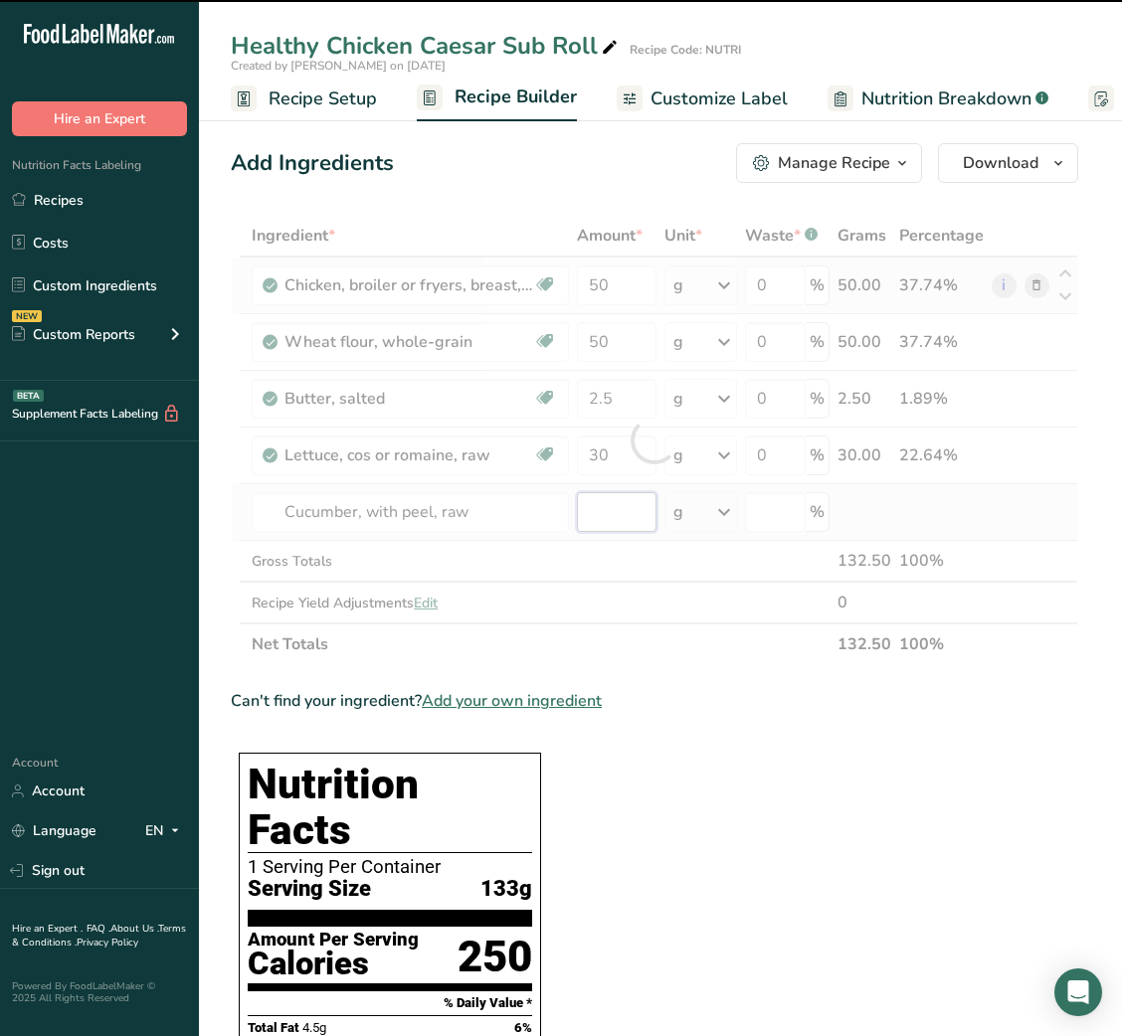
type input "0"
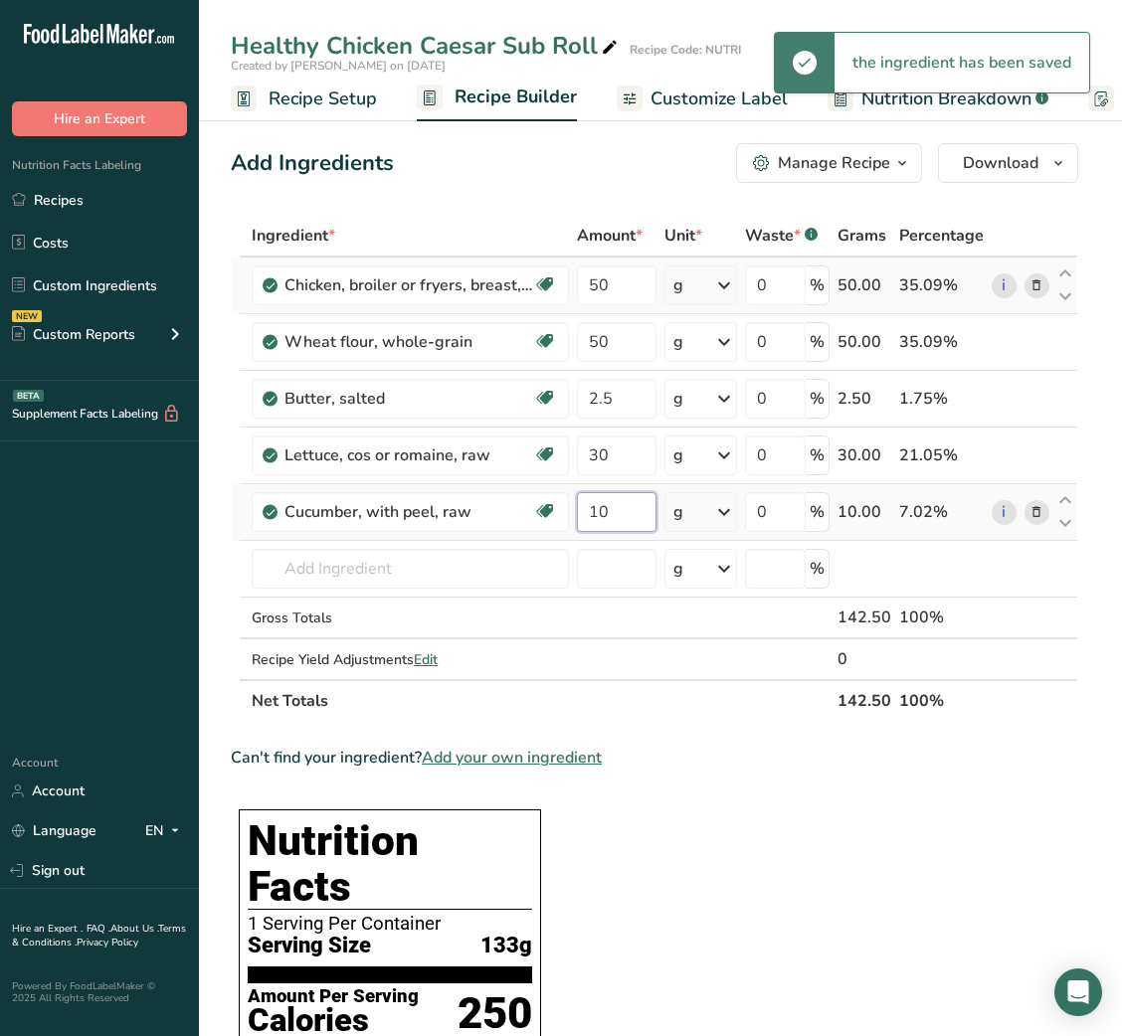
type input "10"
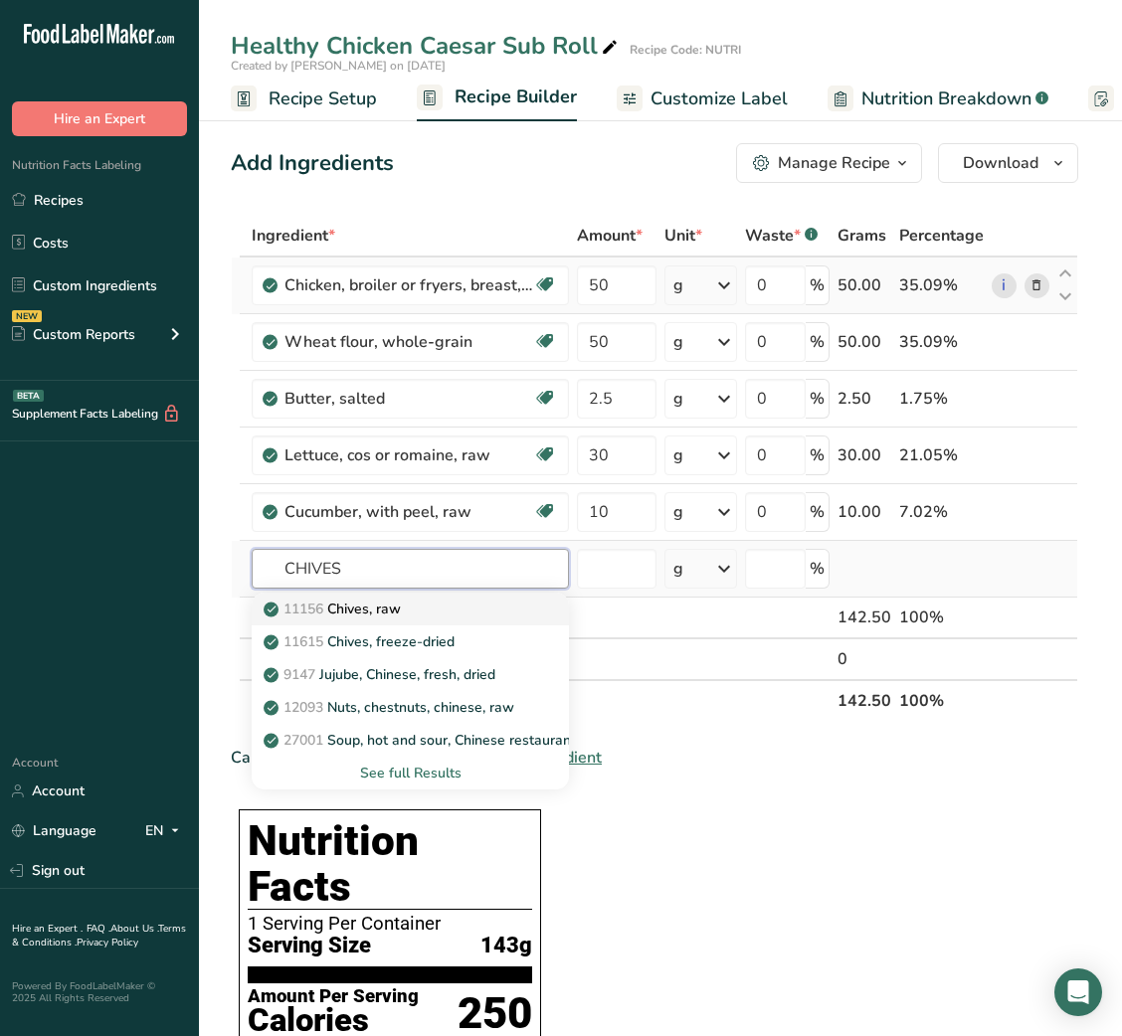
type input "CHIVES"
click at [450, 601] on div "11156 Chives, raw" at bounding box center [395, 609] width 254 height 21
type input "Chives, raw"
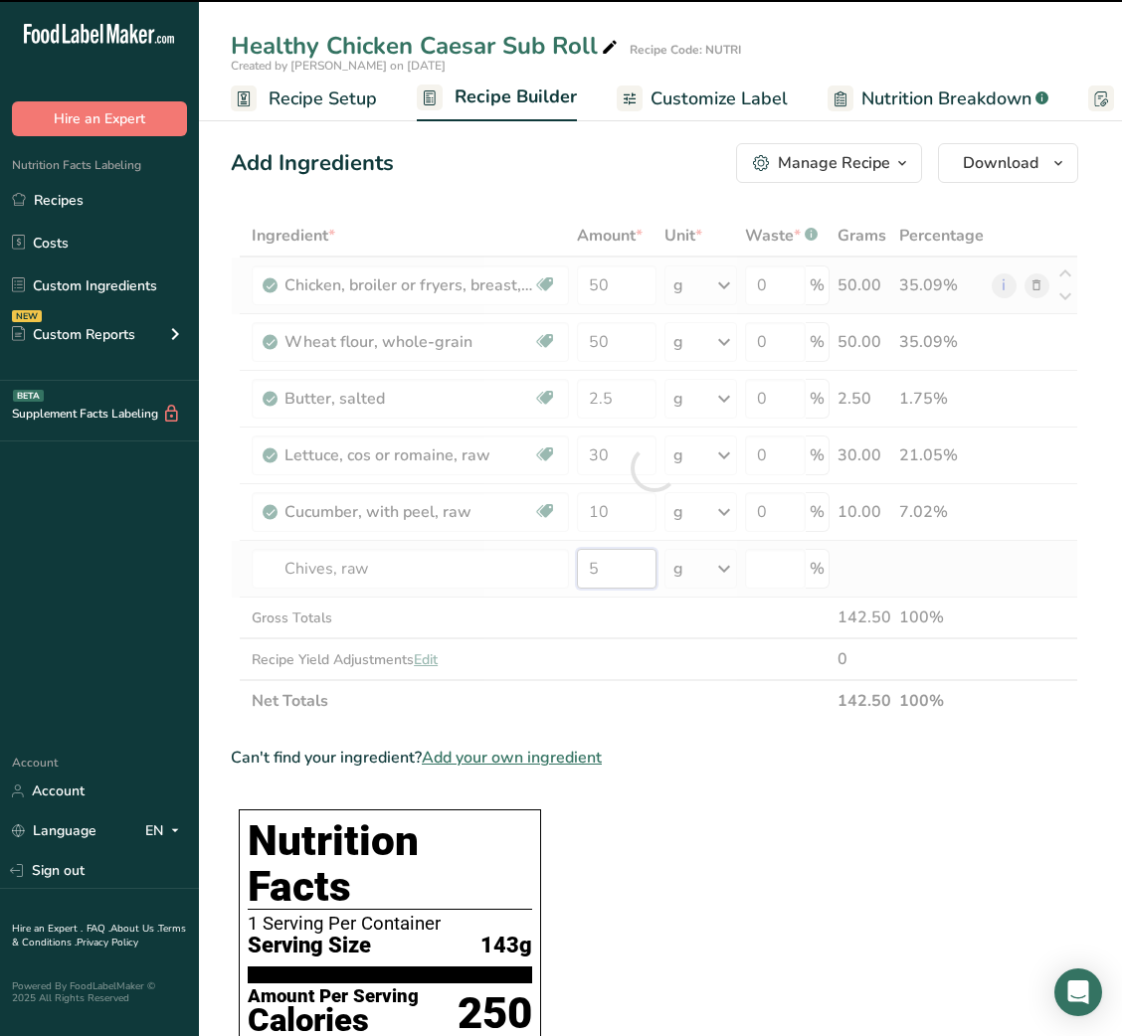
type input "0"
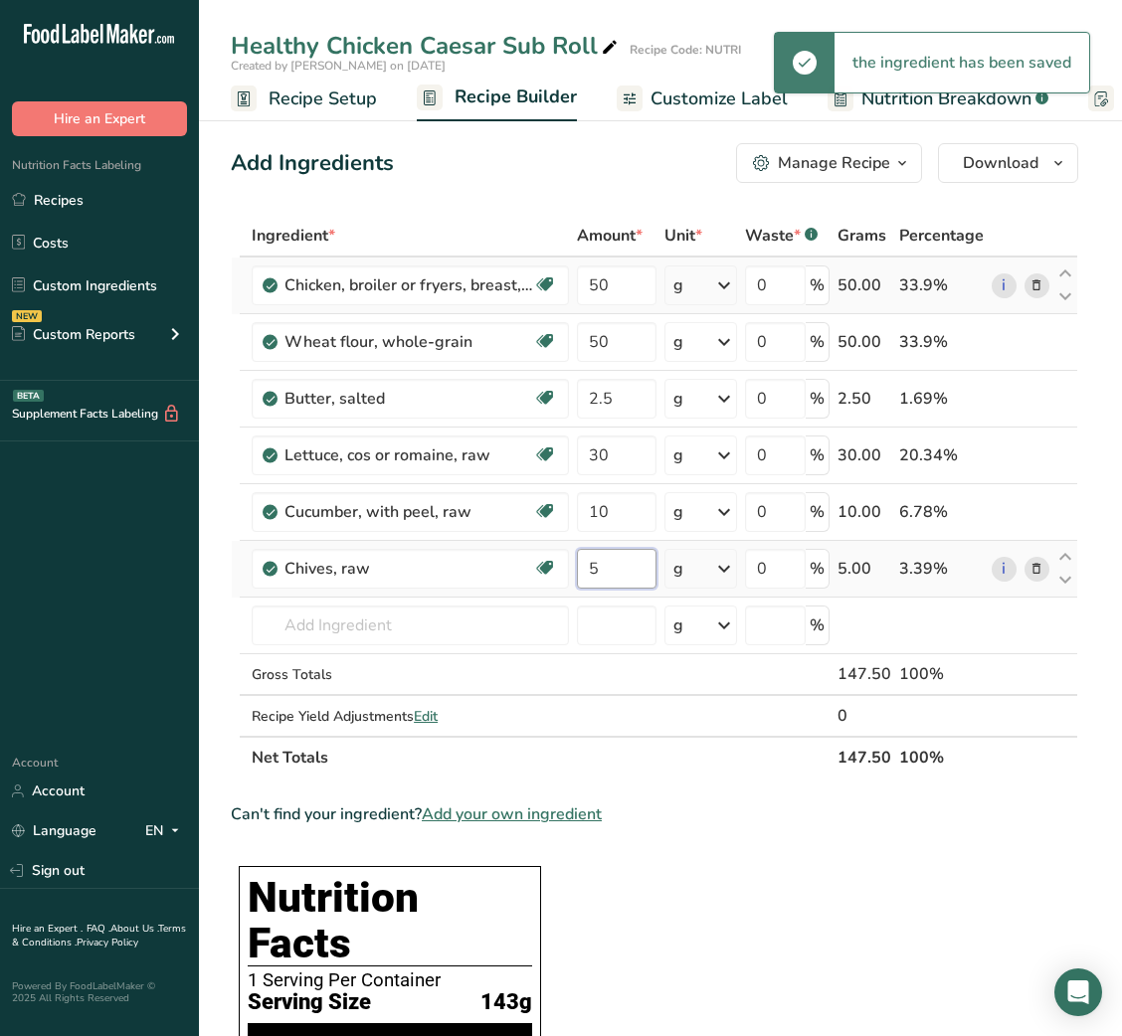
type input "5"
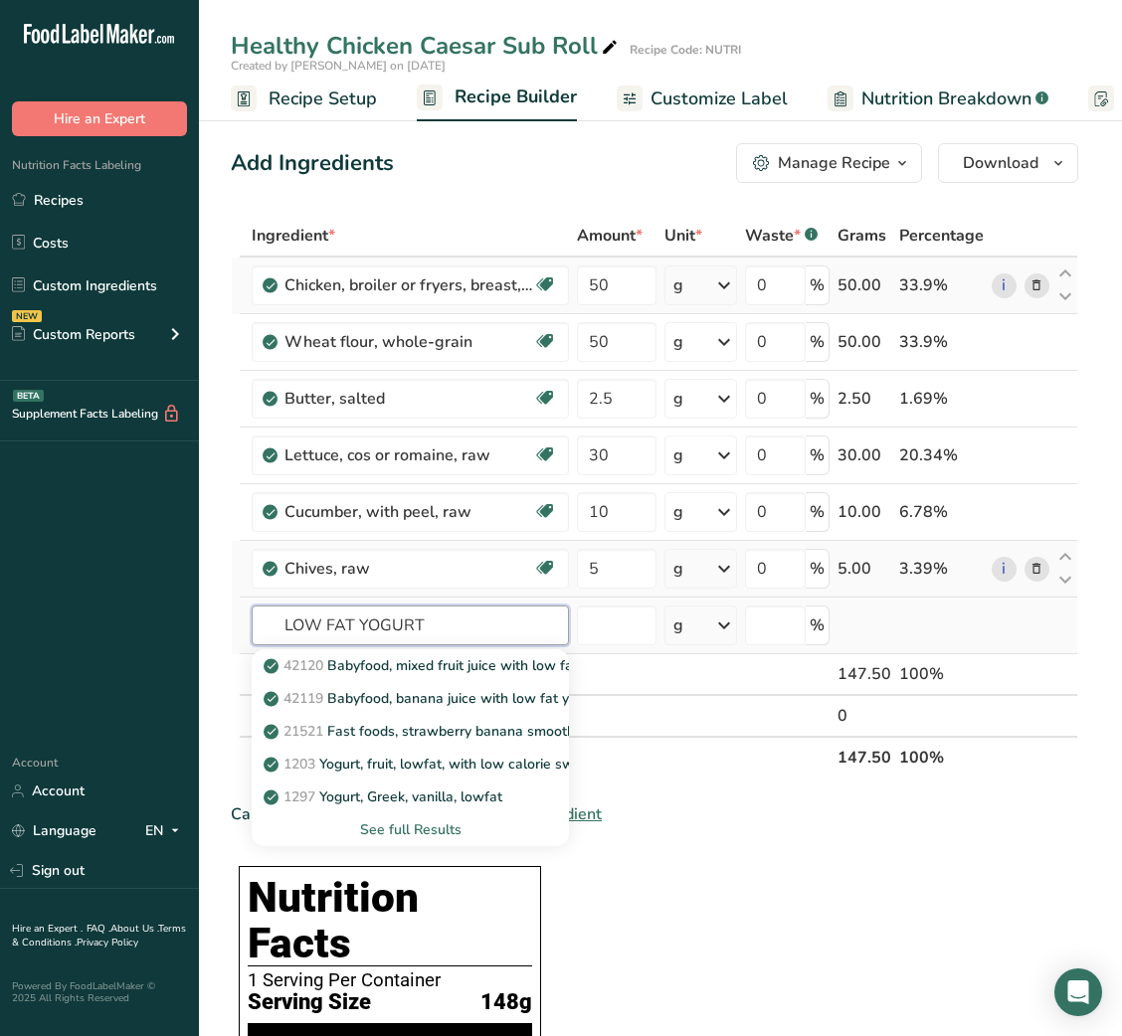
type input "LOW FAT YOGURT"
click at [432, 828] on div "See full Results" at bounding box center [410, 829] width 285 height 21
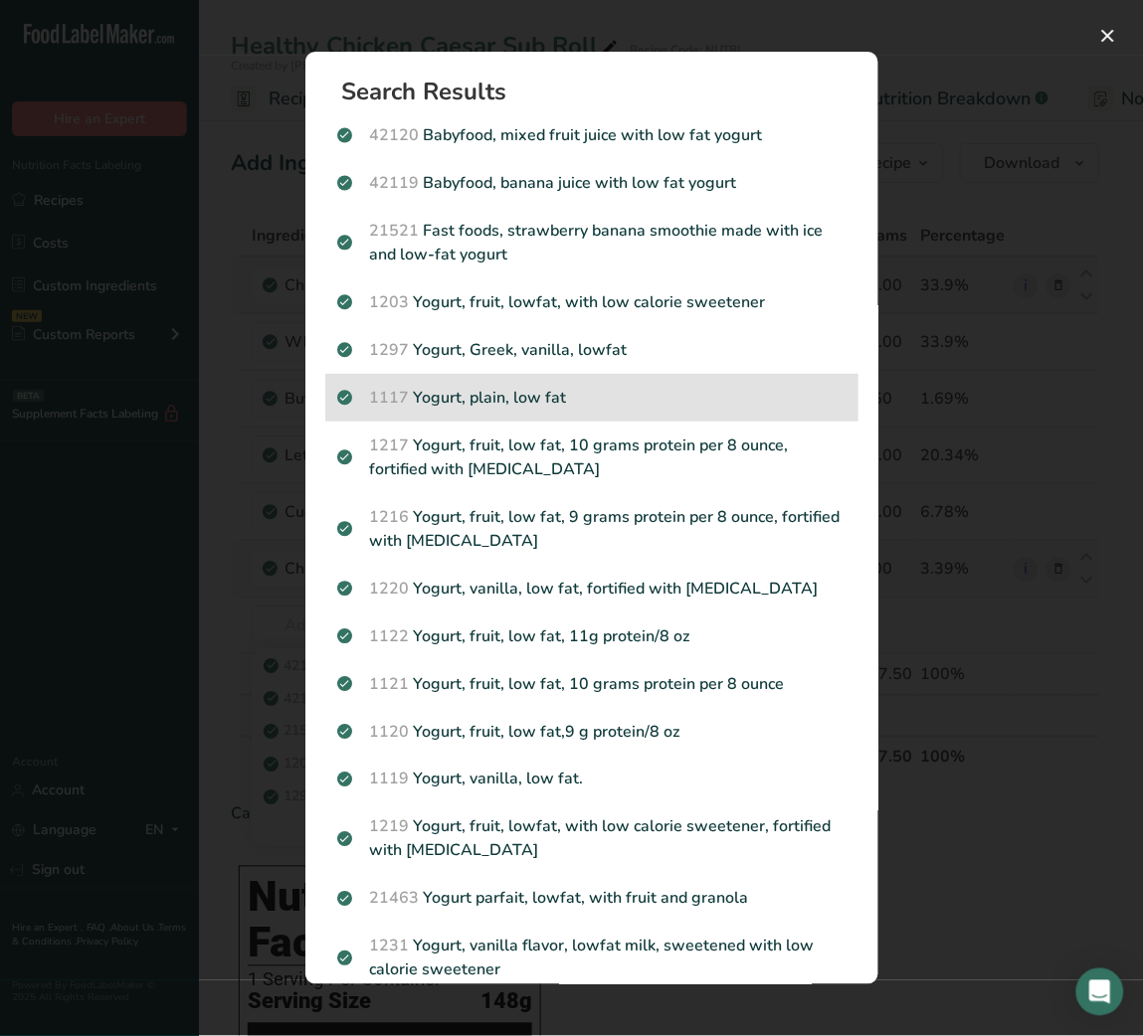
click at [468, 405] on p "1117 Yogurt, plain, low fat" at bounding box center [591, 398] width 509 height 24
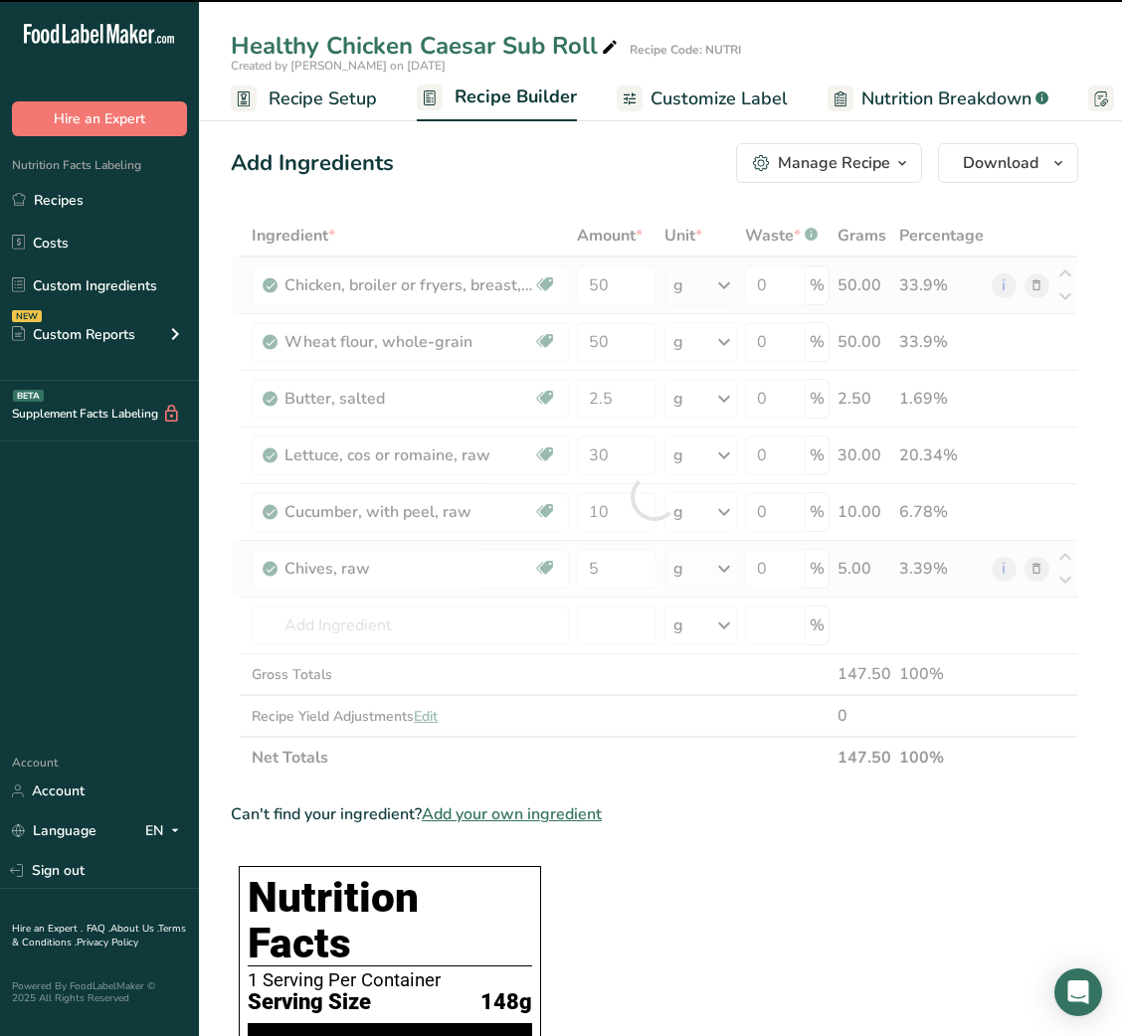
type input "0"
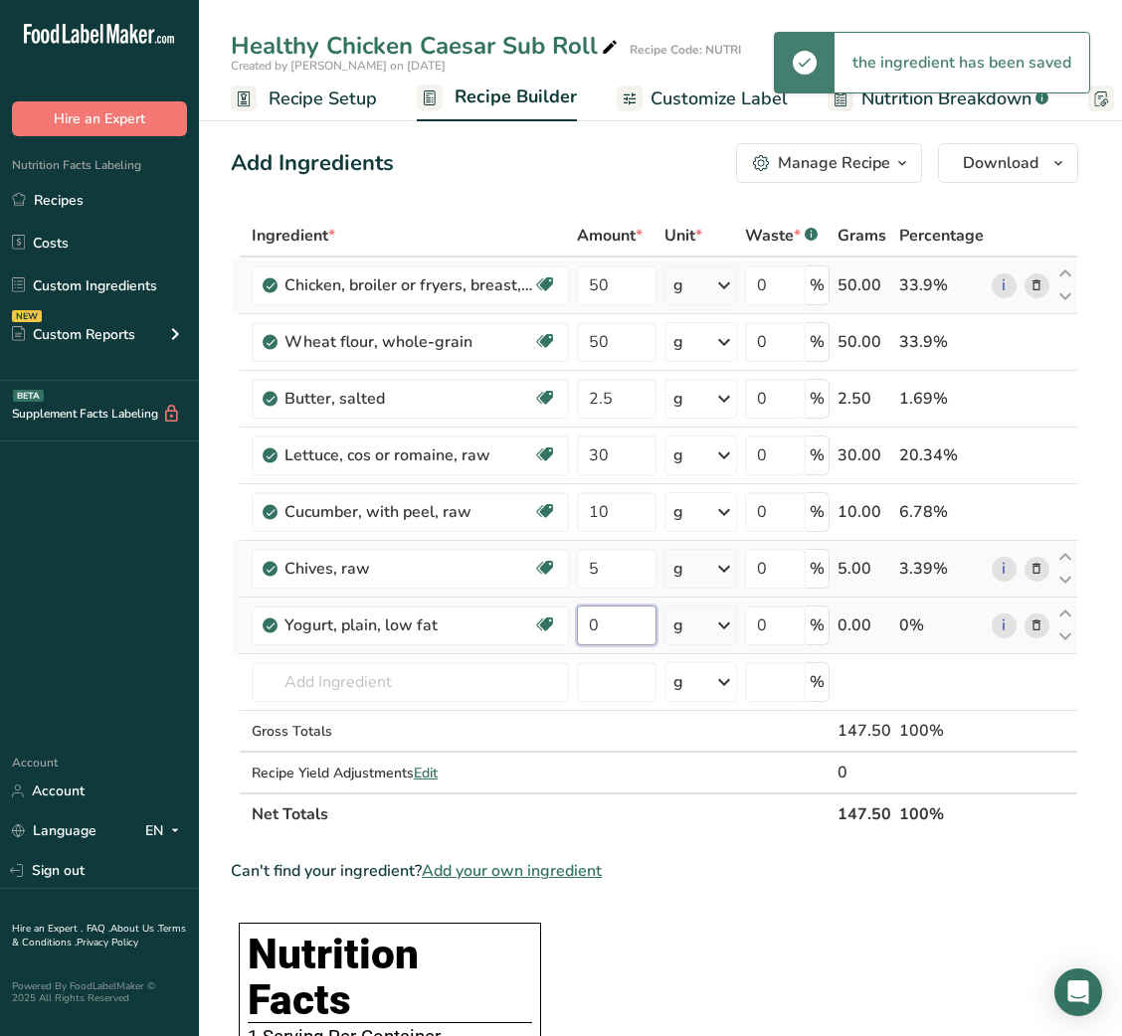
click at [590, 624] on input "0" at bounding box center [616, 626] width 79 height 40
type input "15"
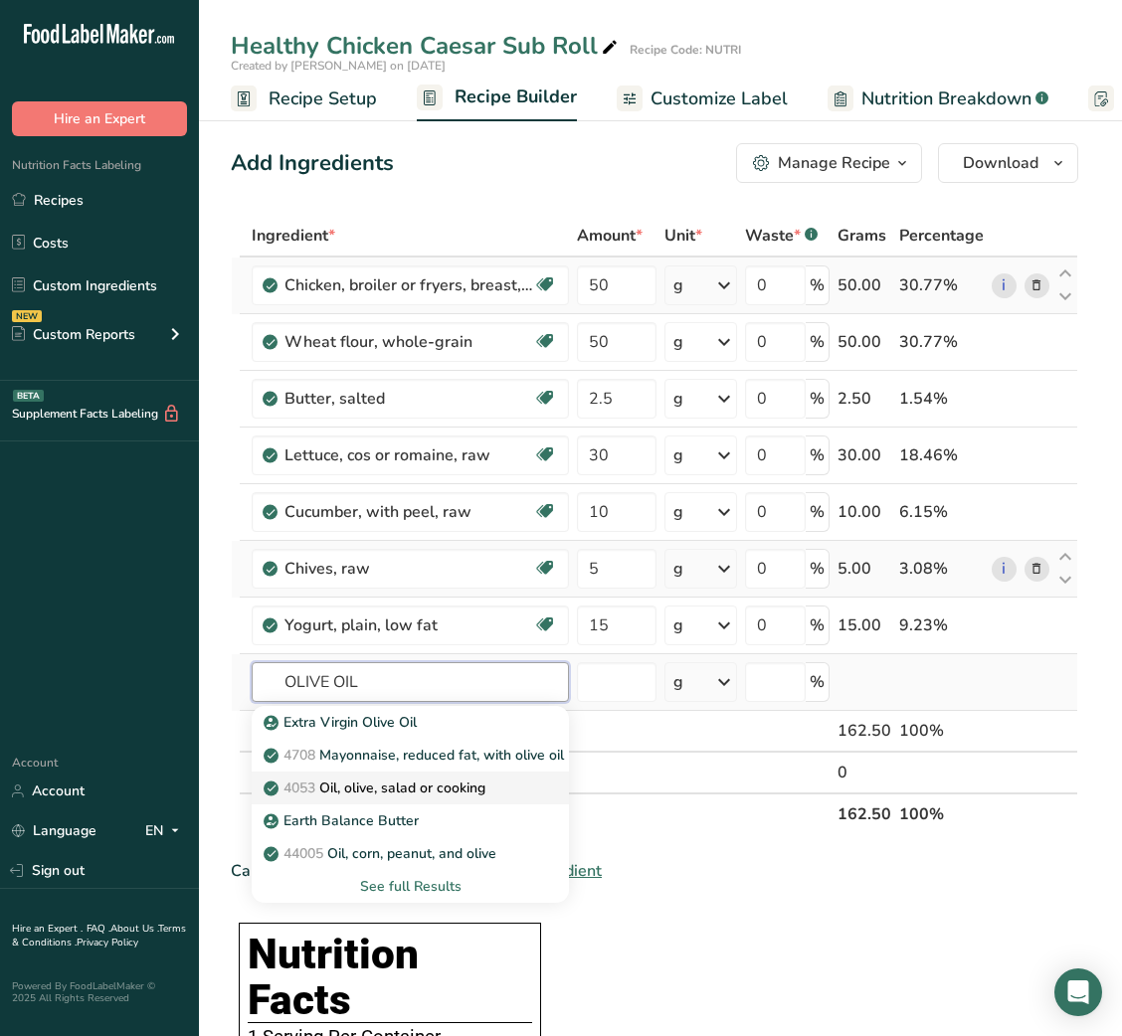
type input "OLIVE OIL"
click at [454, 776] on link "4053 Oil, olive, salad or cooking" at bounding box center [410, 788] width 317 height 33
type input "Oil, olive, salad or cooking"
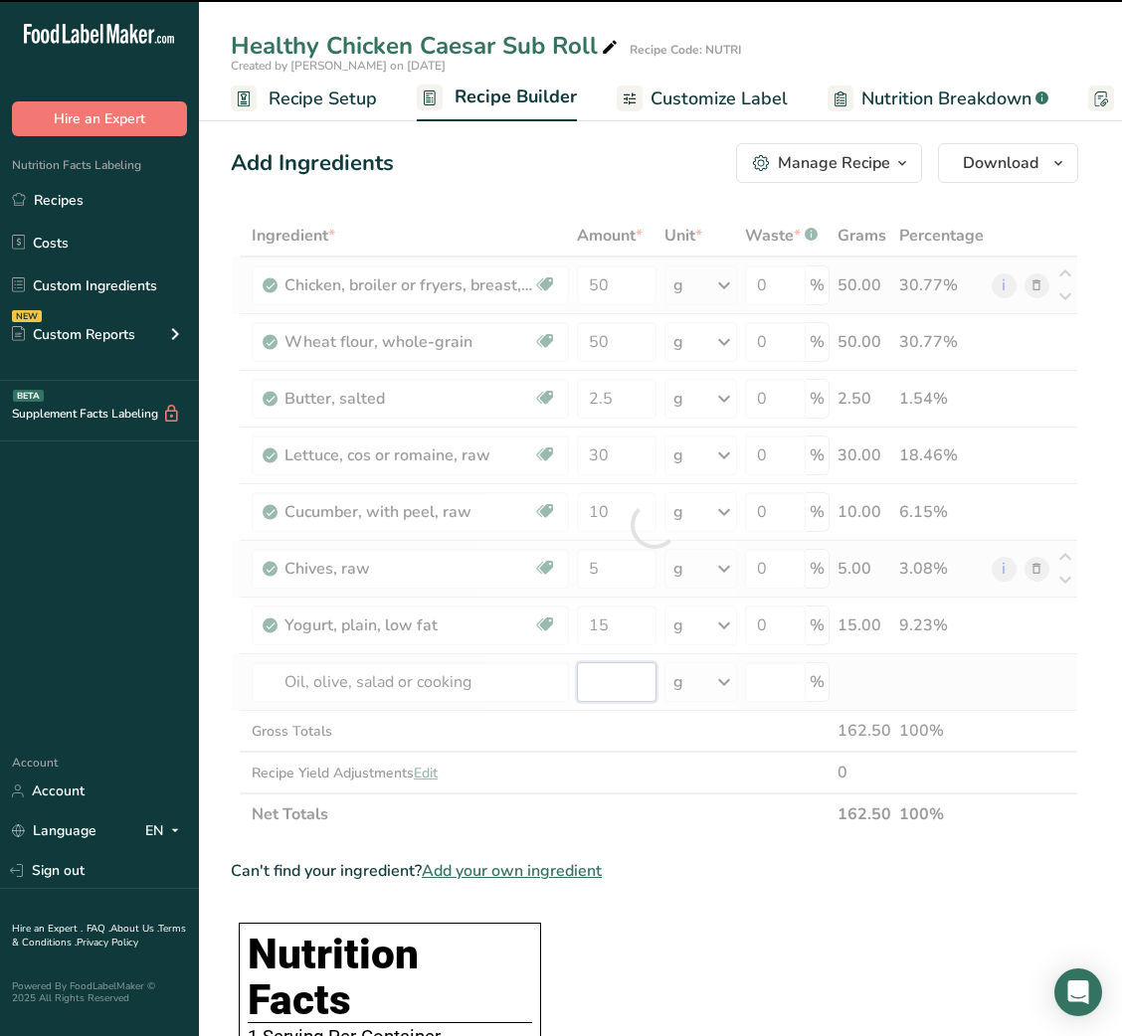
type input "0"
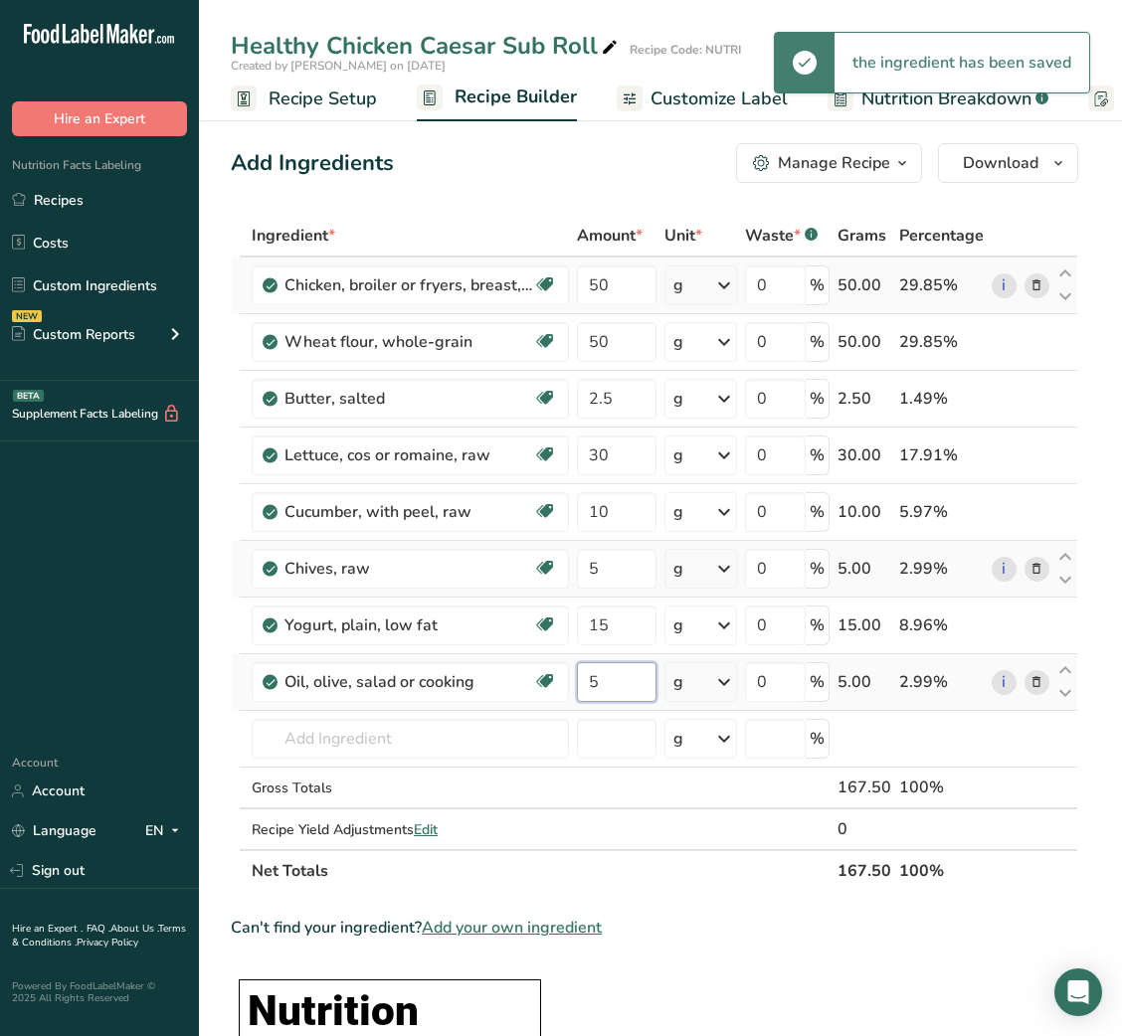
type input "5"
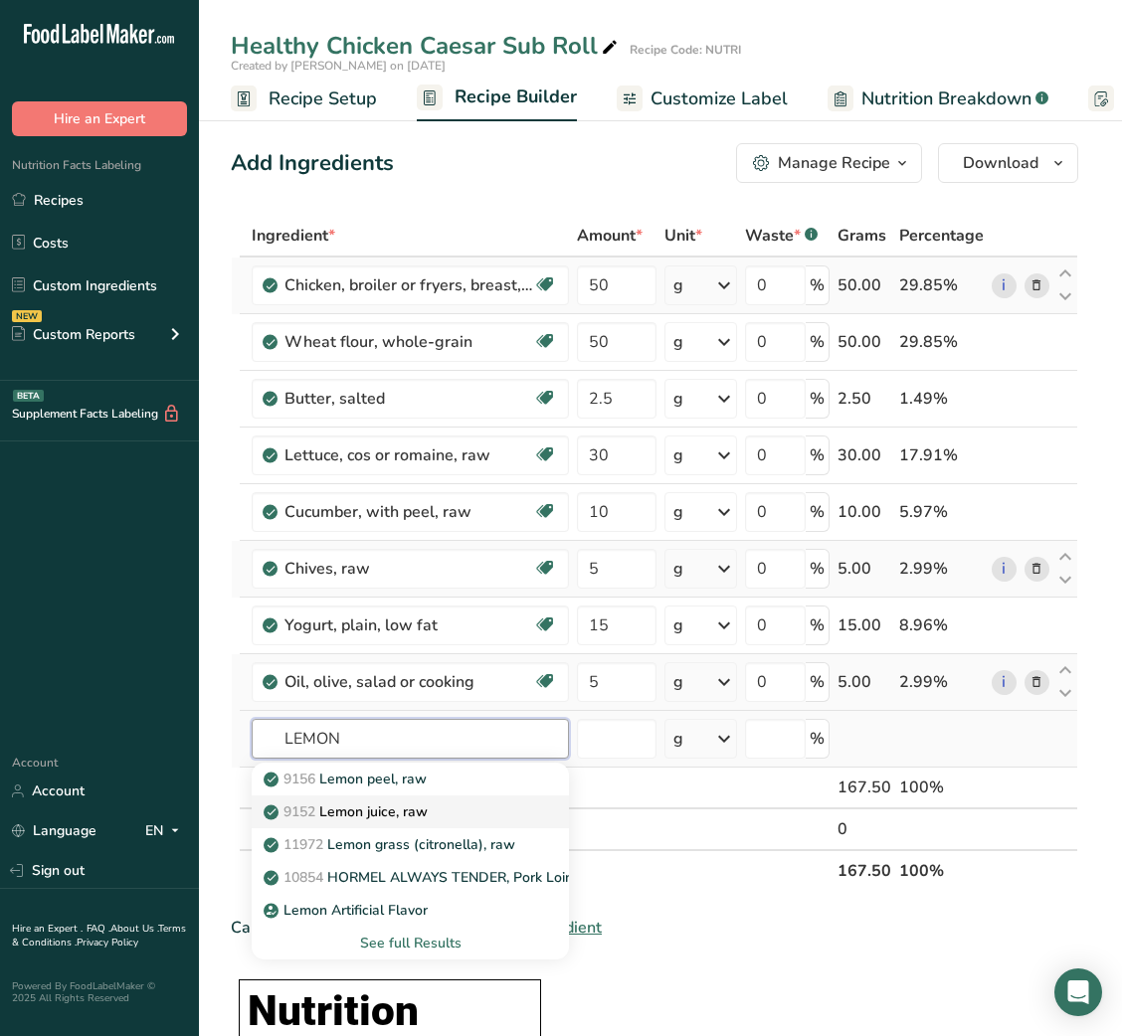
type input "LEMON"
click at [433, 811] on div "9152 Lemon juice, raw" at bounding box center [395, 812] width 254 height 21
type input "Lemon juice, raw"
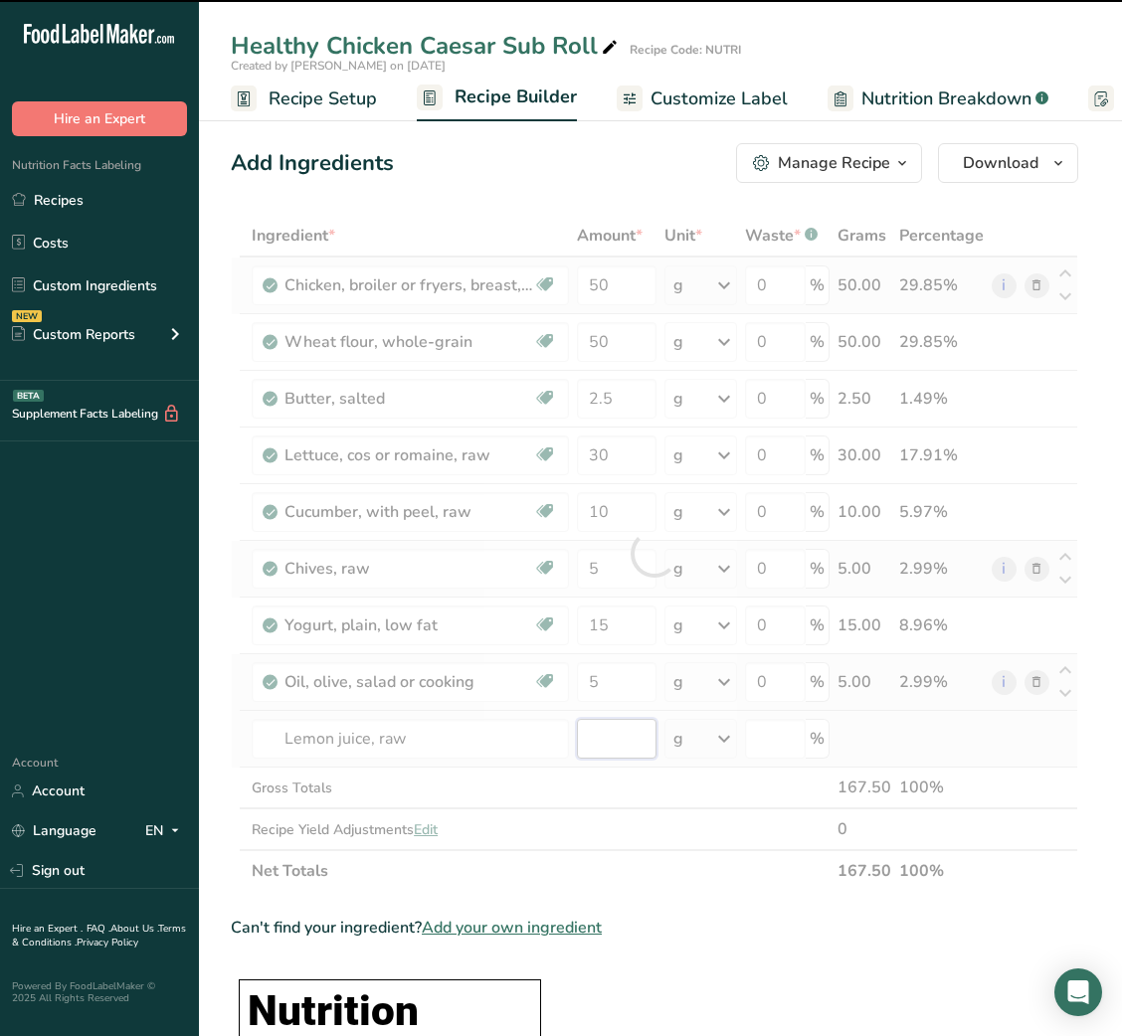
type input "0"
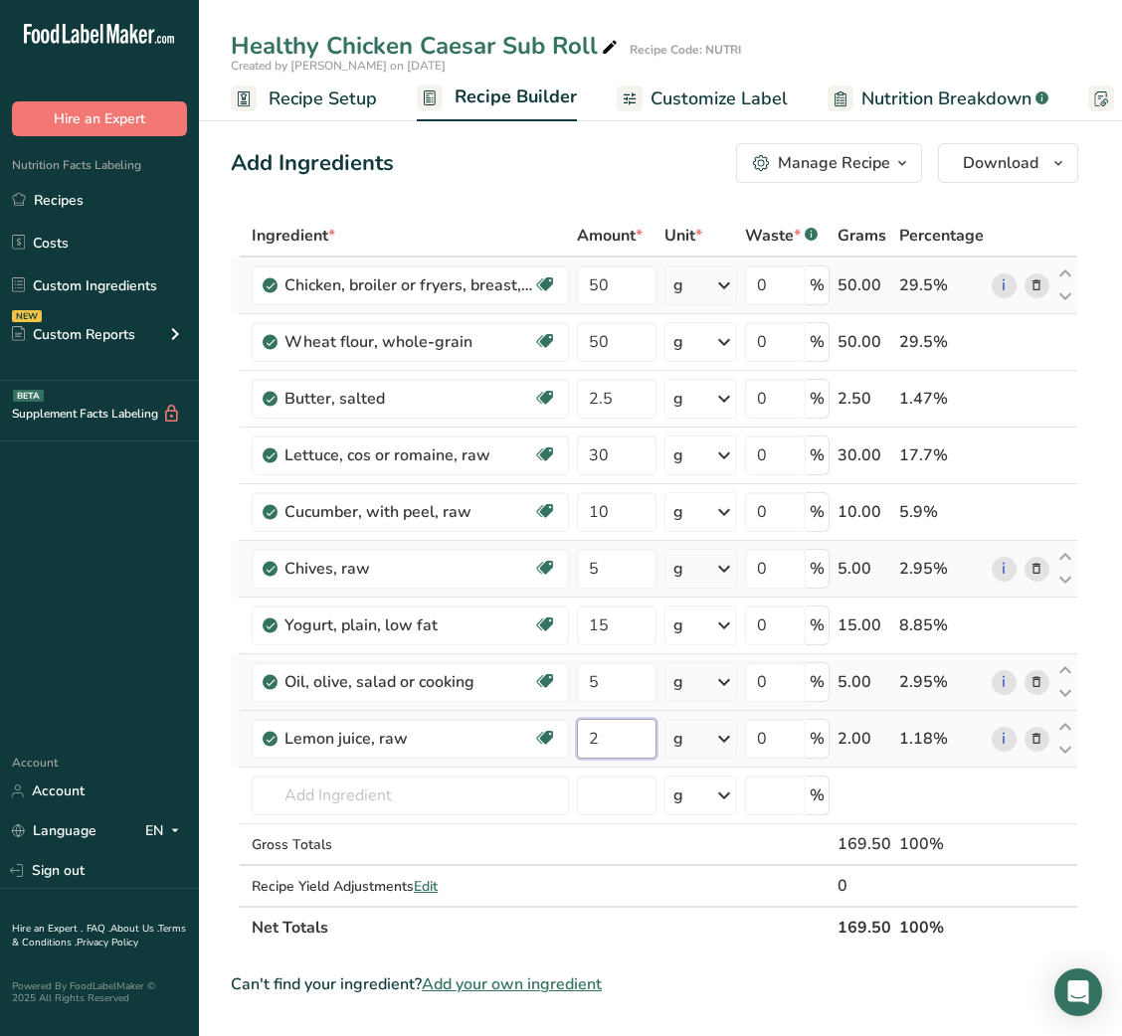
type input "2"
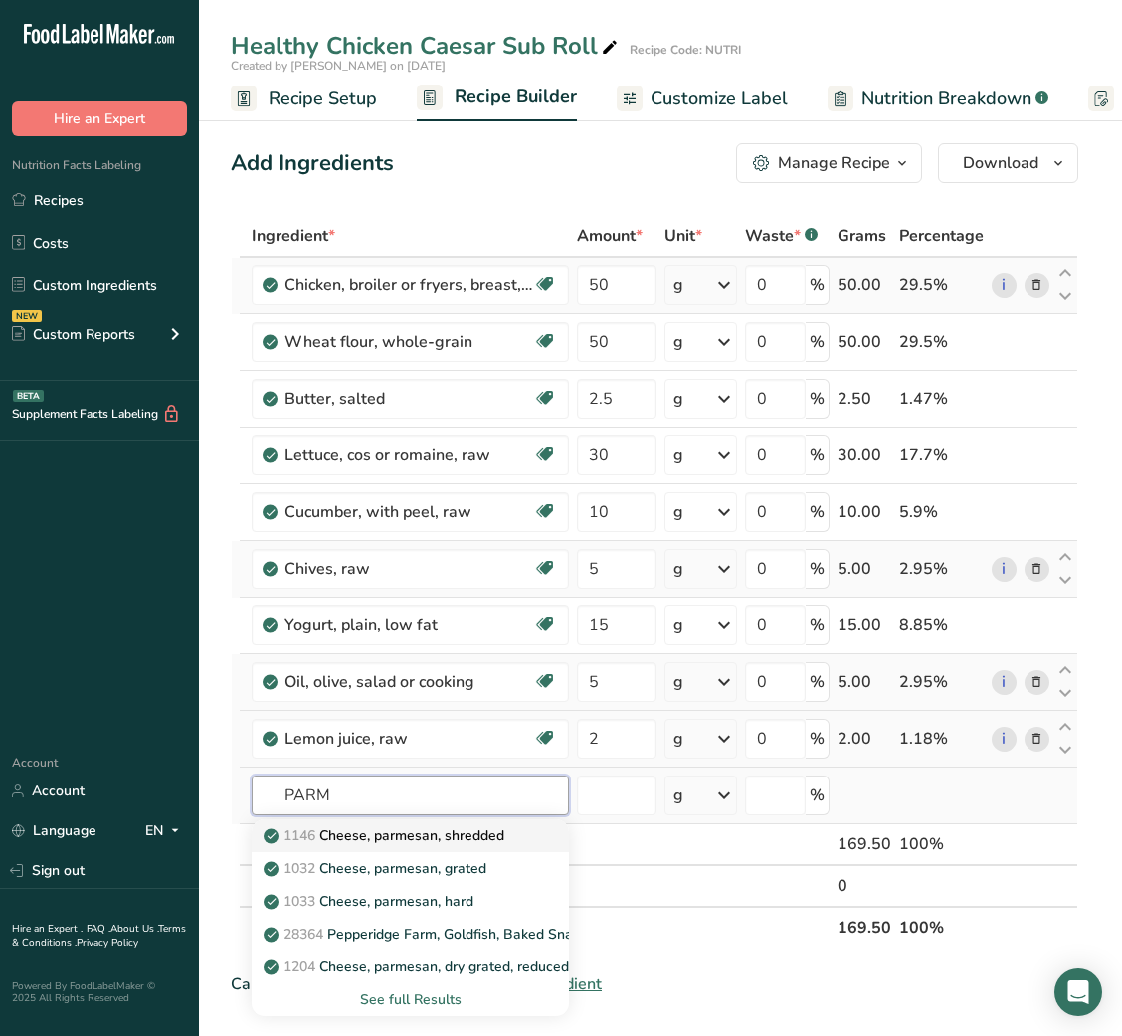
type input "PARM"
click at [428, 833] on p "1146 Cheese, parmesan, shredded" at bounding box center [386, 835] width 237 height 21
type input "Cheese, parmesan, shredded"
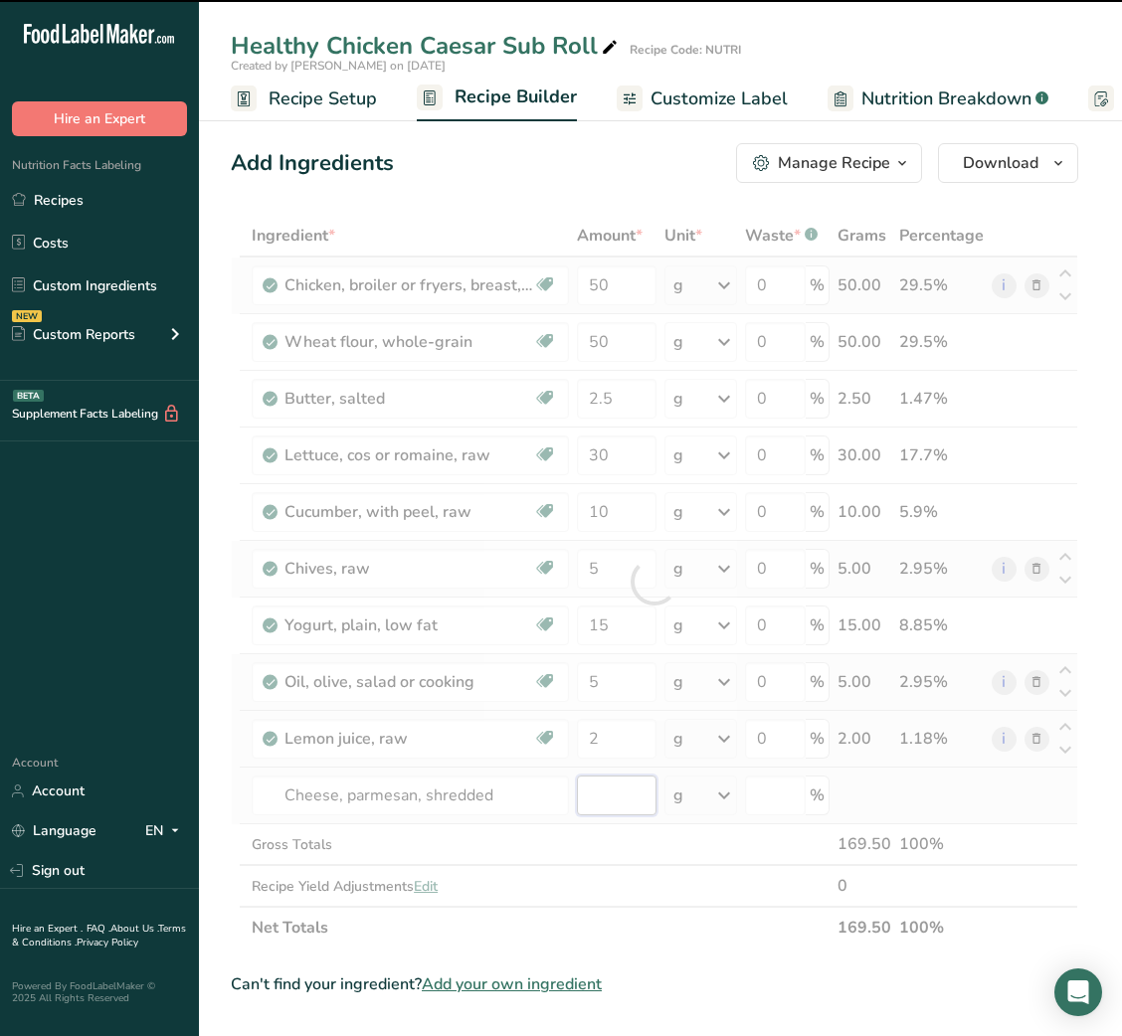
type input "0"
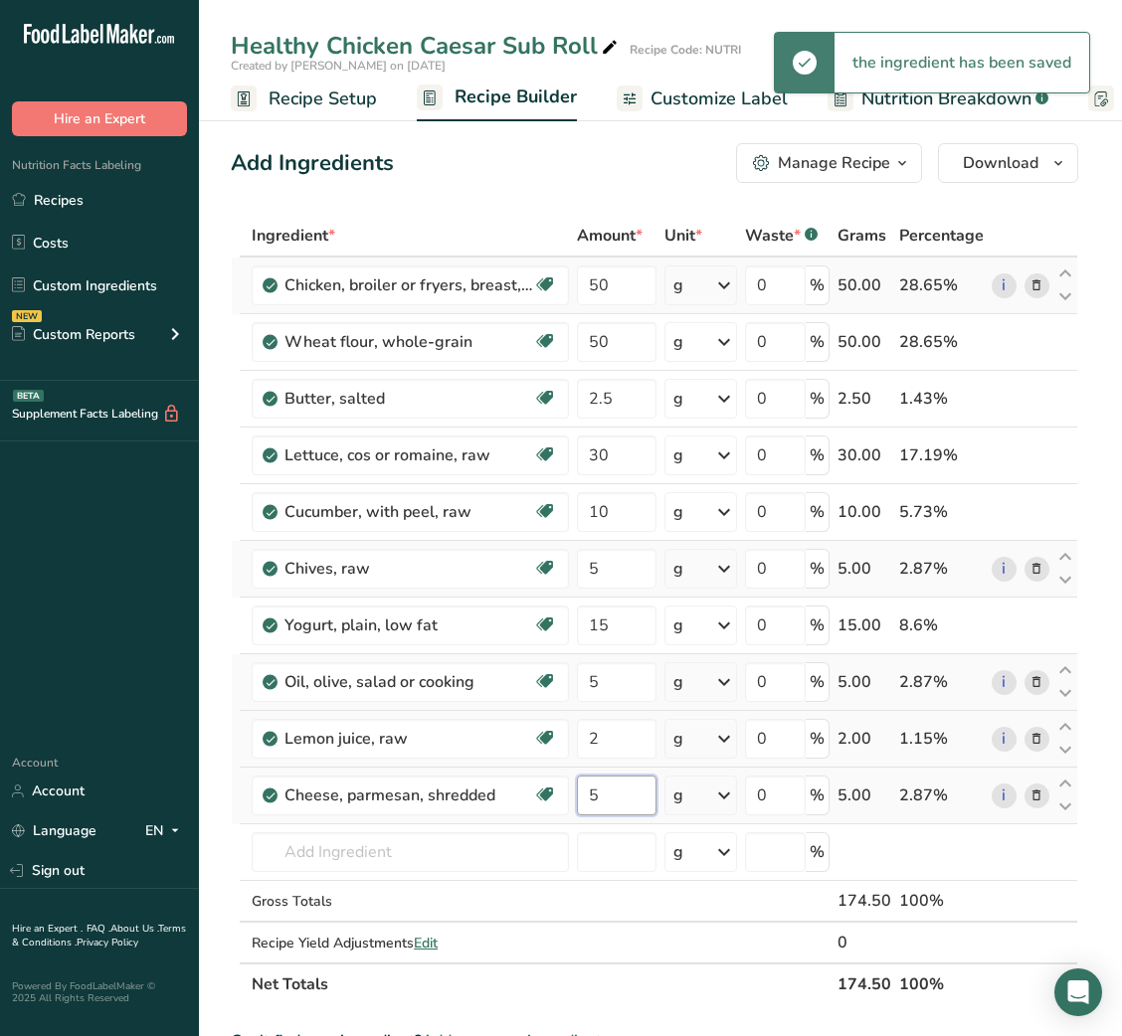
type input "5"
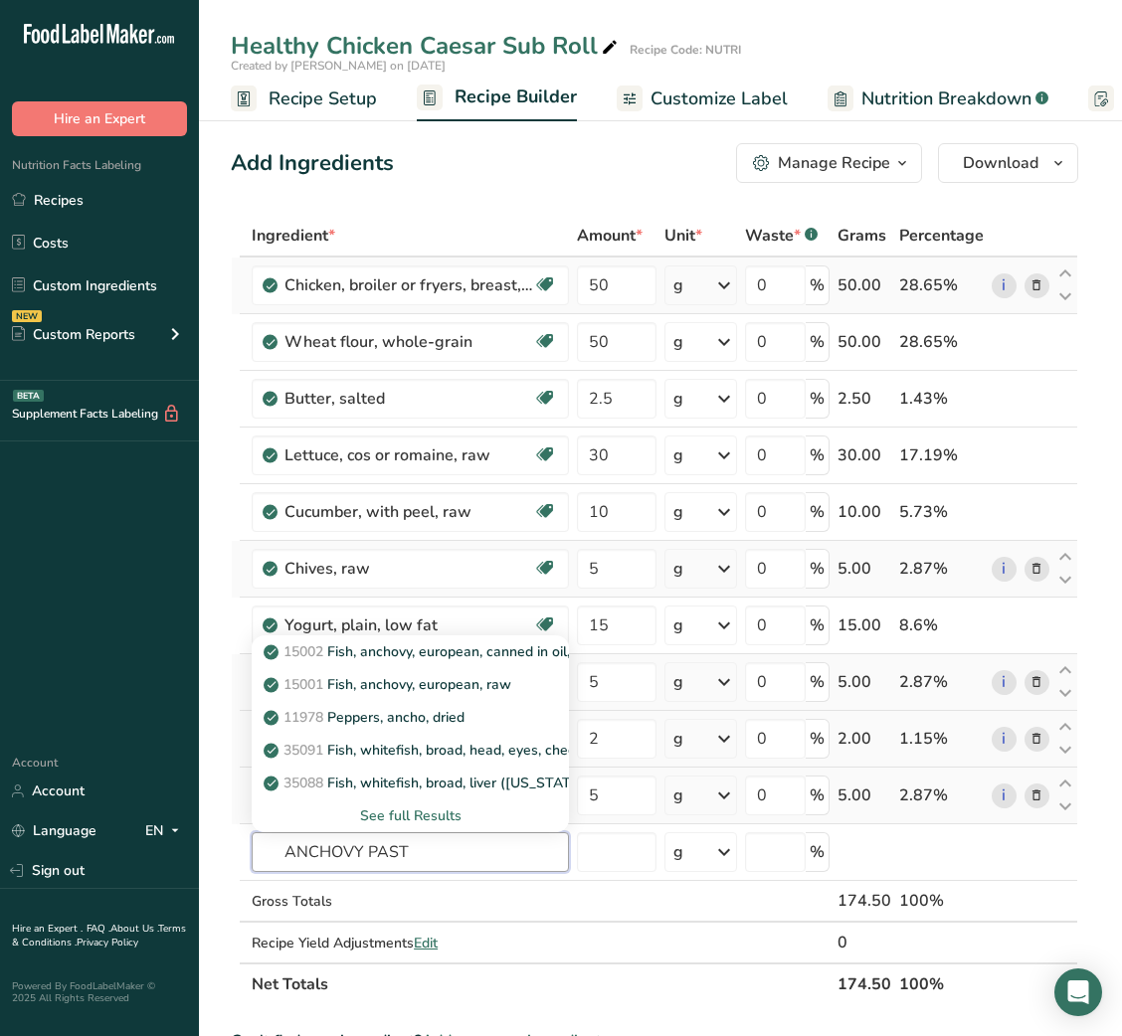
type input "ANCHOVY PASTE"
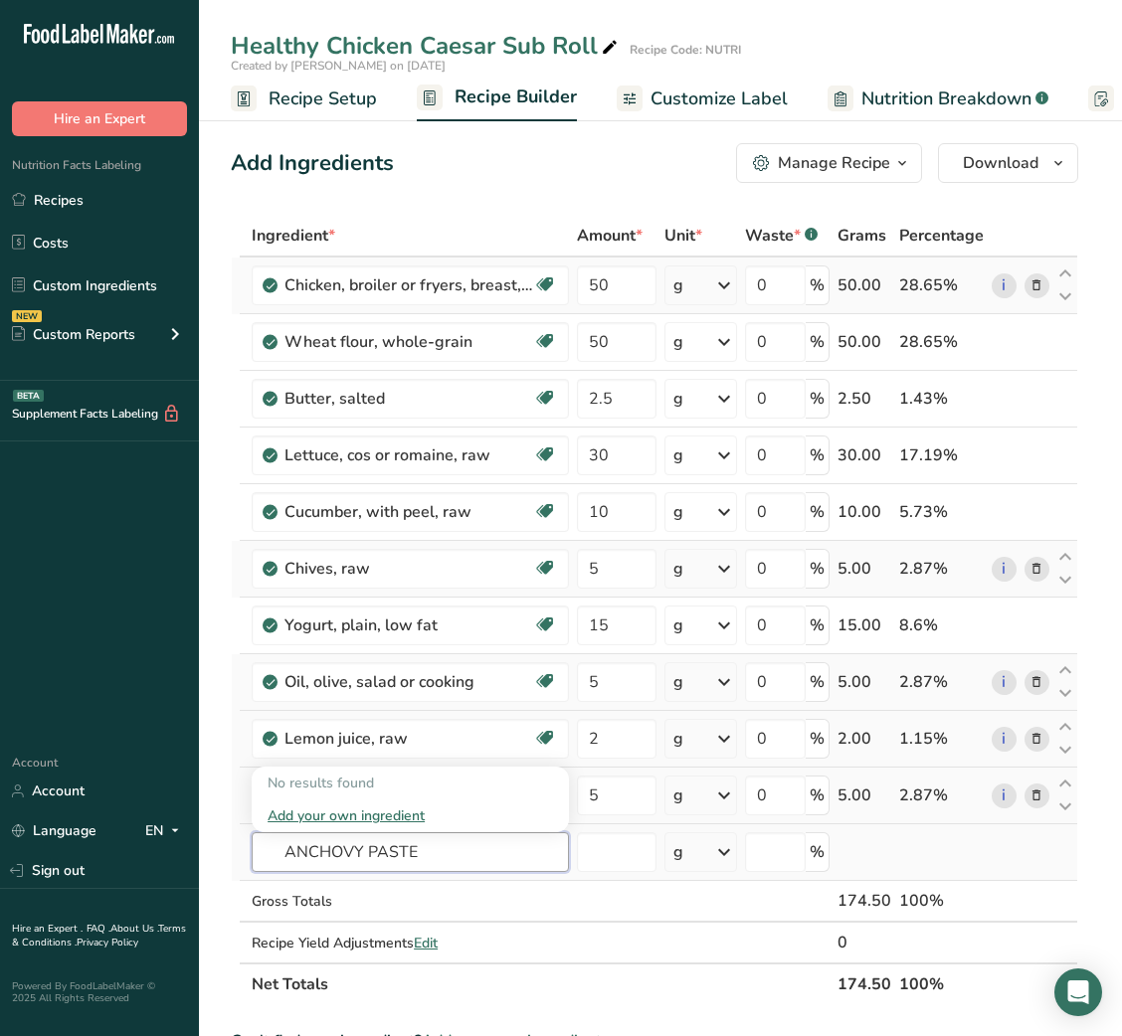
click at [362, 849] on input "ANCHOVY PASTE" at bounding box center [410, 852] width 317 height 40
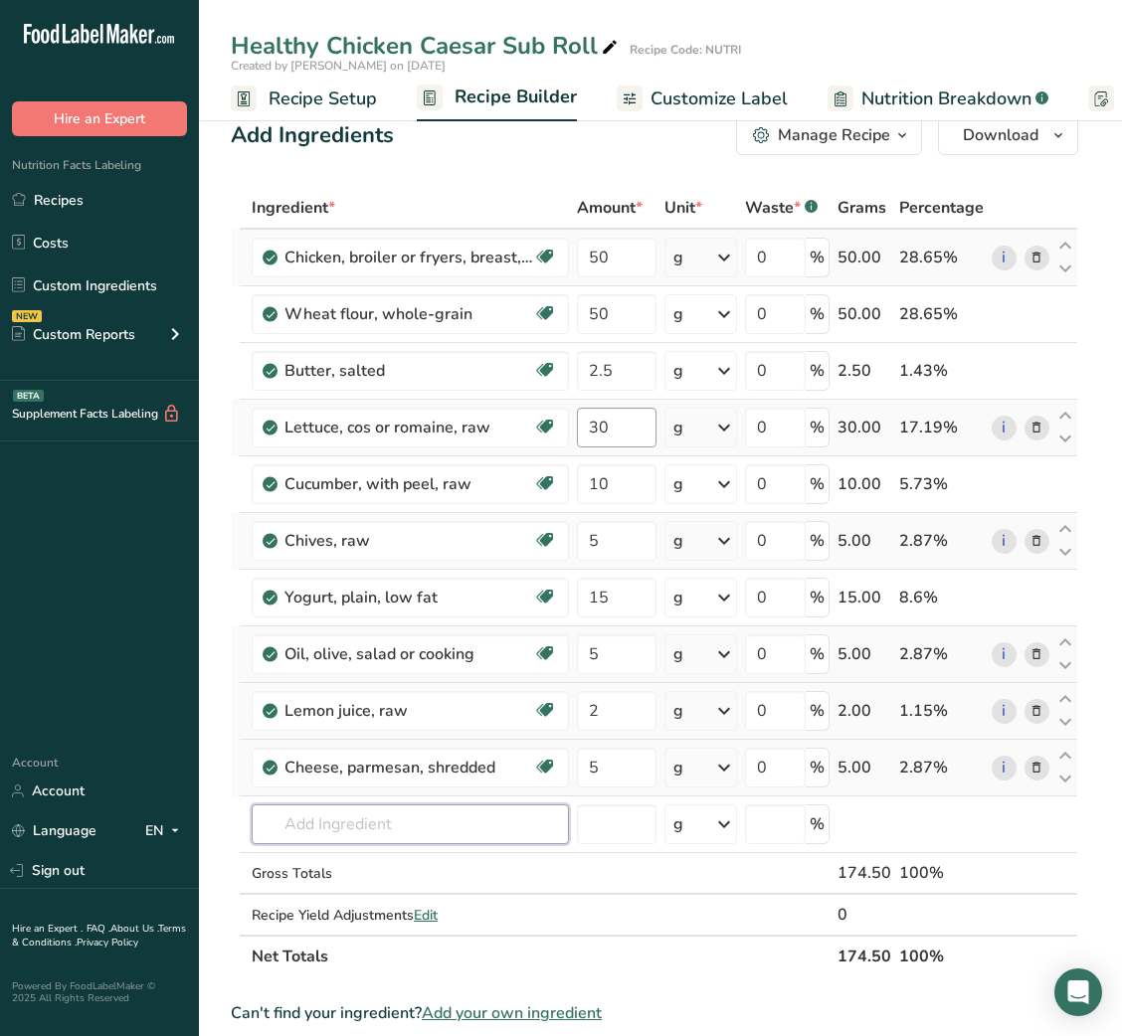
scroll to position [29, 0]
click at [596, 306] on input "50" at bounding box center [616, 313] width 79 height 40
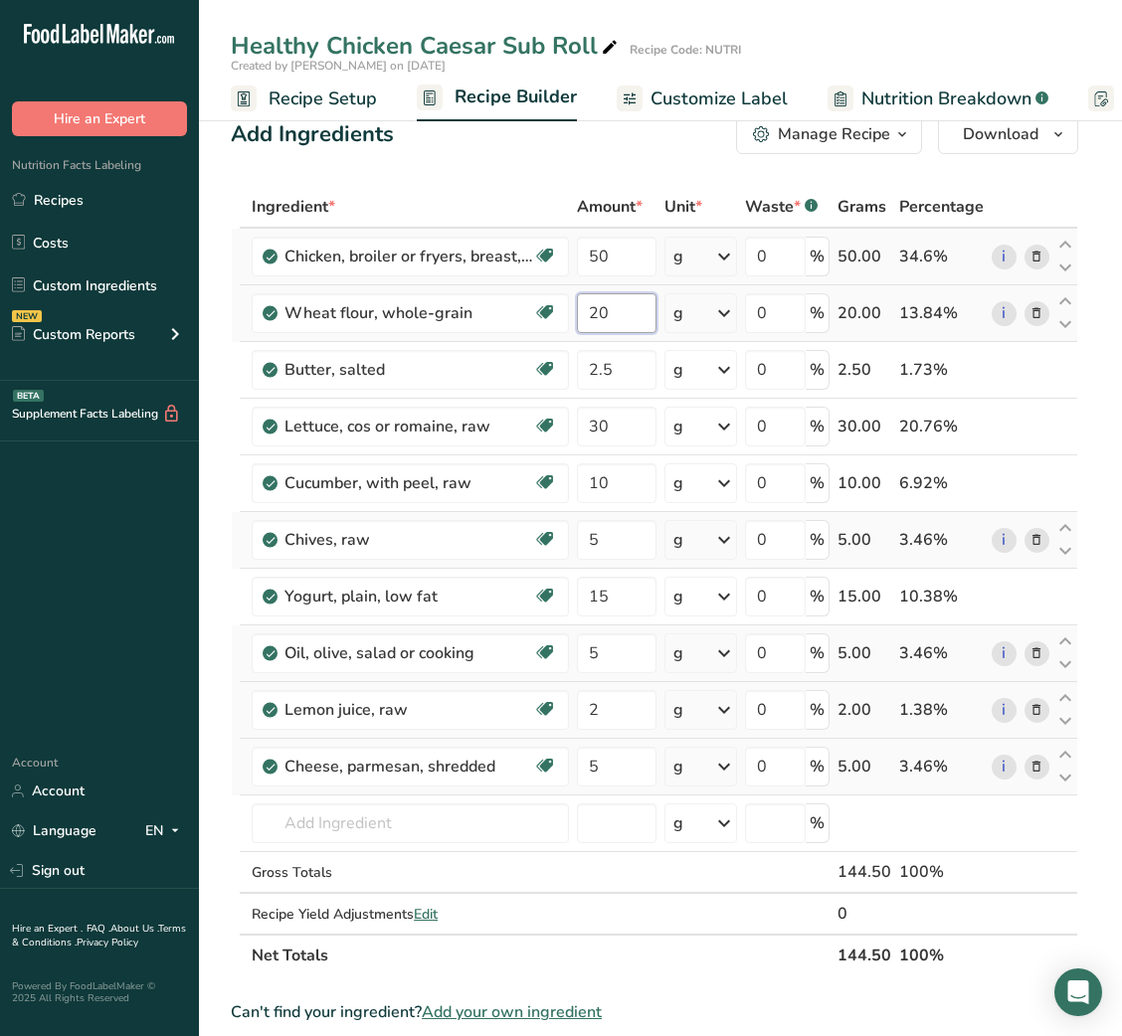
type input "20"
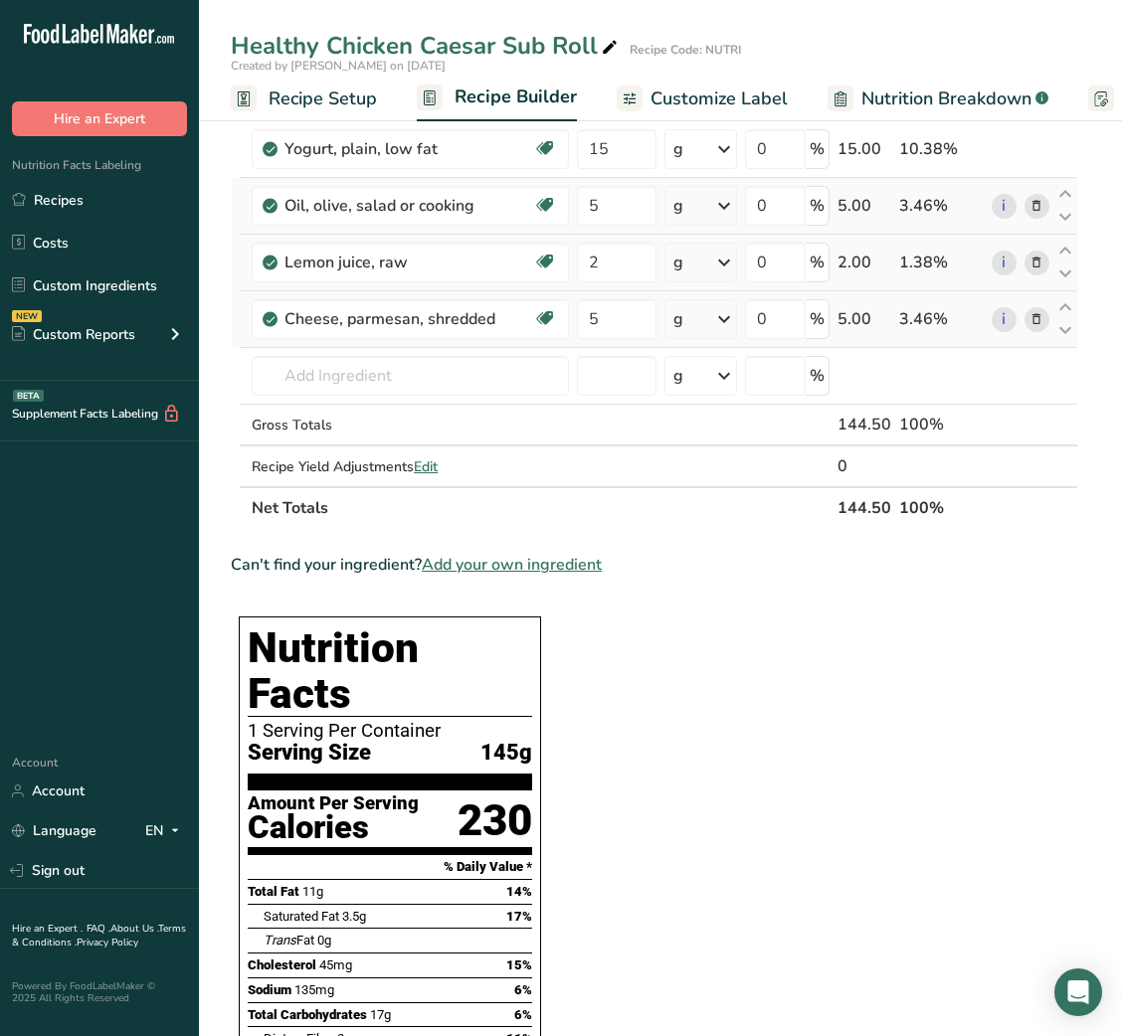
scroll to position [0, 0]
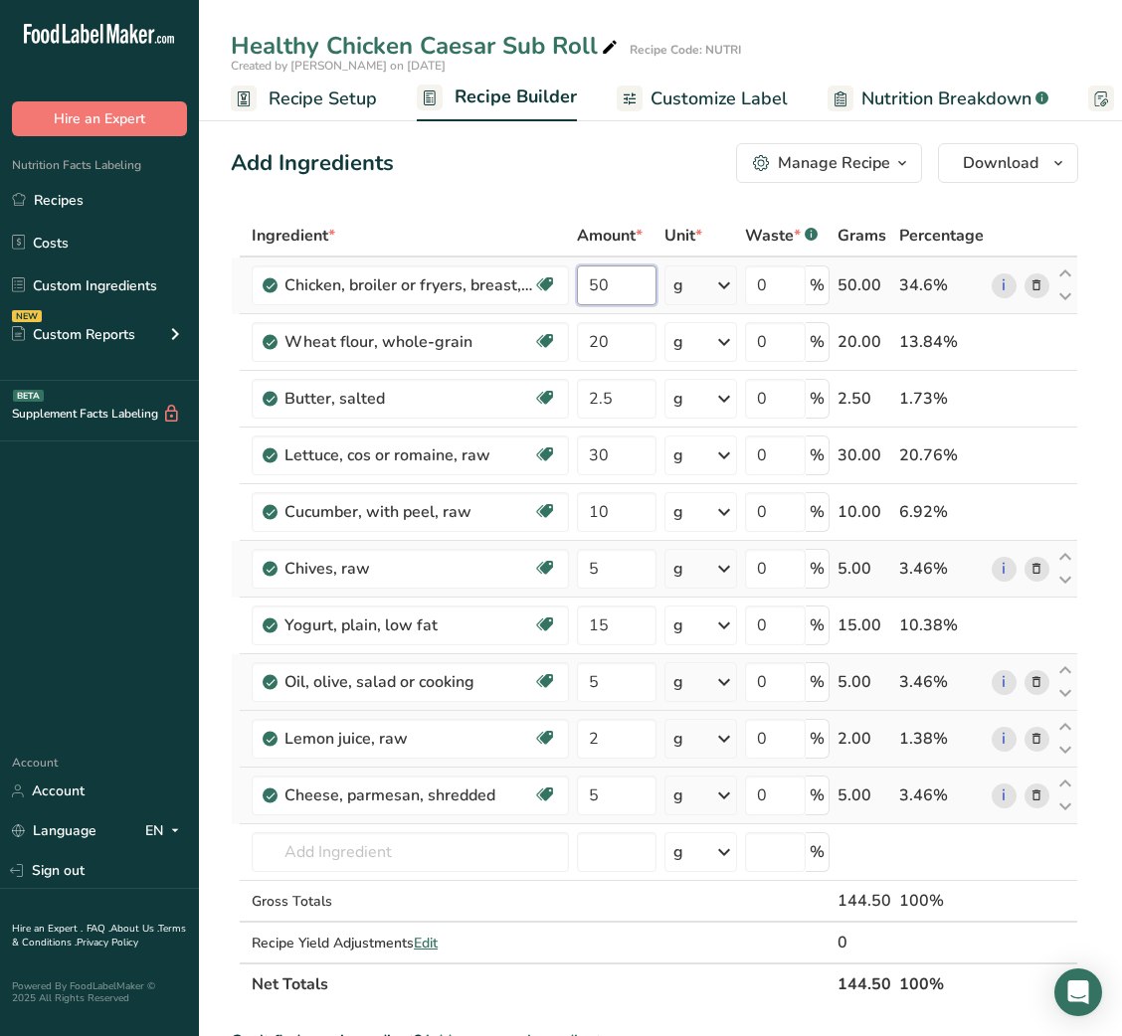
click at [592, 292] on input "50" at bounding box center [616, 286] width 79 height 40
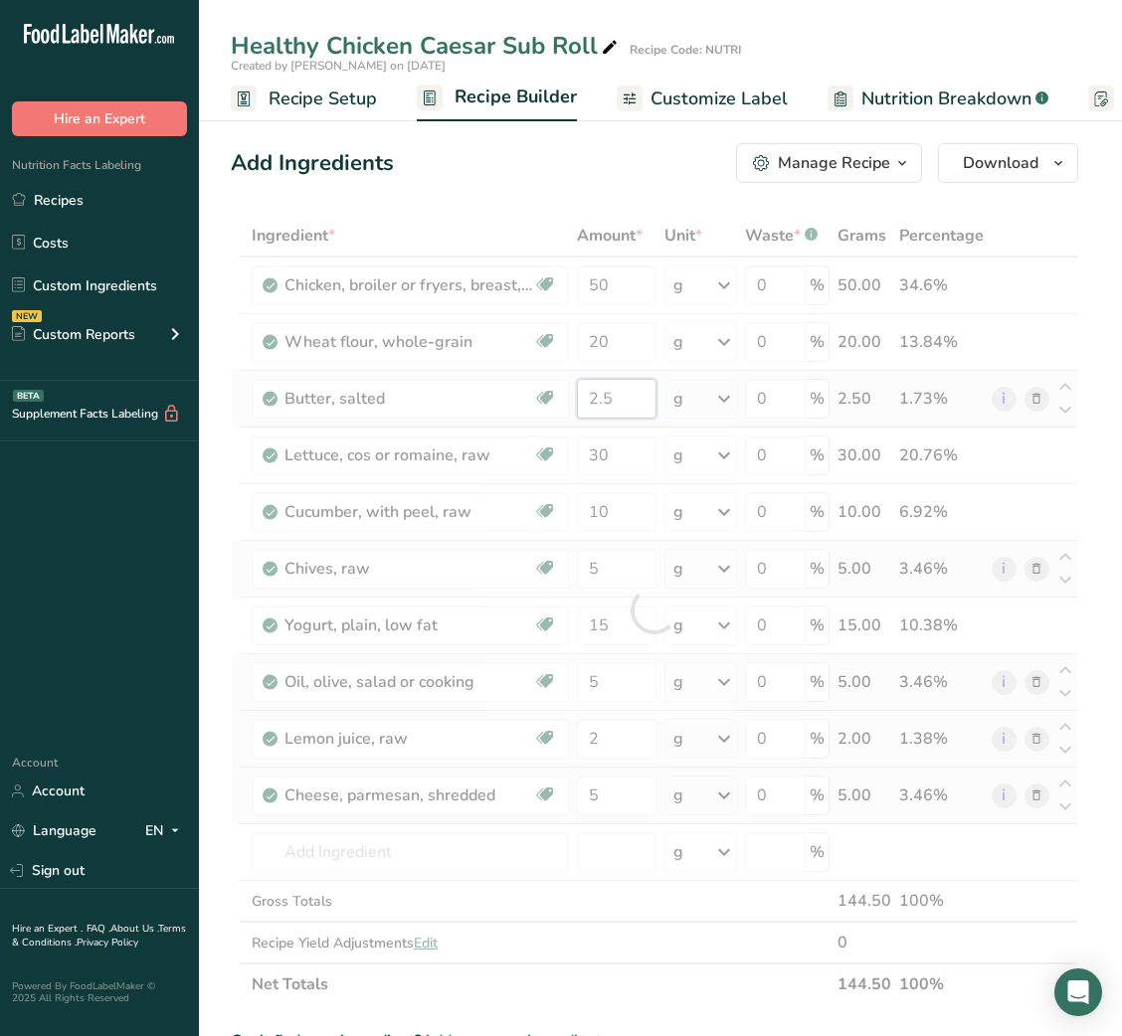
click at [606, 398] on div "Ingredient * Amount * Unit * Waste * .a-a{fill:#347362;}.b-a{fill:#fff;} Grams …" at bounding box center [654, 610] width 847 height 791
click at [606, 398] on div at bounding box center [654, 610] width 847 height 791
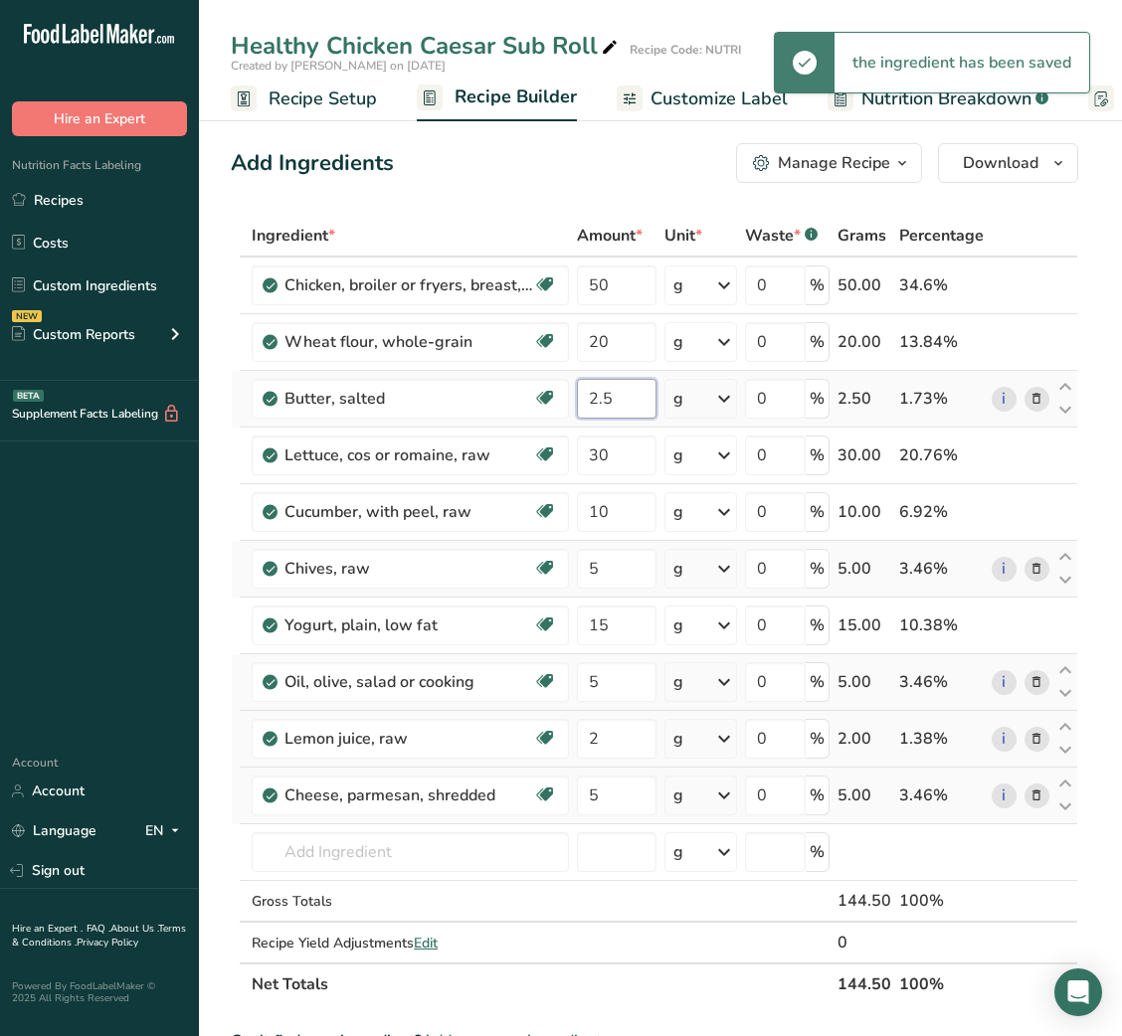
click at [606, 398] on input "2.5" at bounding box center [616, 399] width 79 height 40
type input "2"
click at [594, 680] on input "5" at bounding box center [616, 682] width 79 height 40
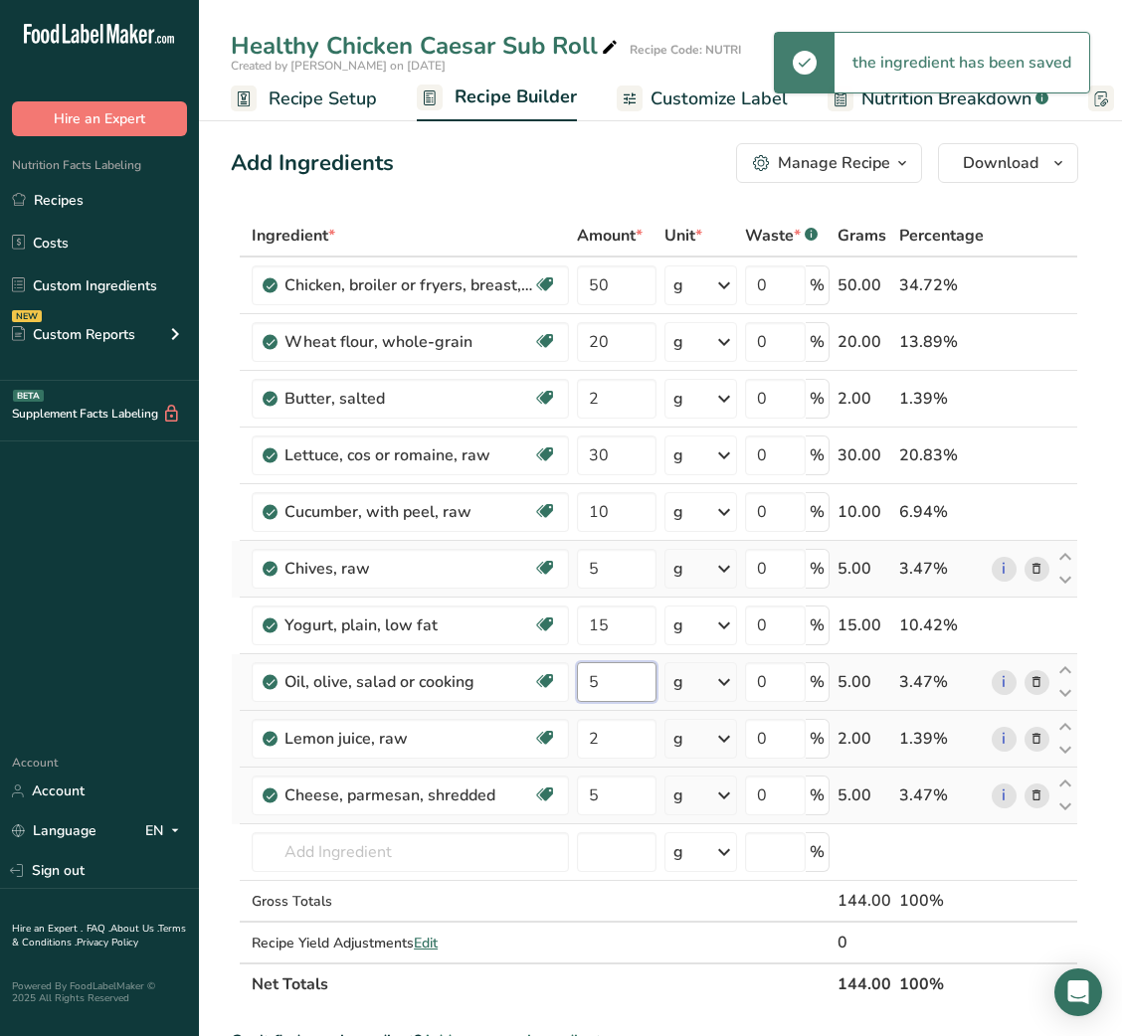
click at [594, 680] on input "5" at bounding box center [616, 682] width 79 height 40
type input "2"
click at [588, 280] on input "50" at bounding box center [616, 286] width 79 height 40
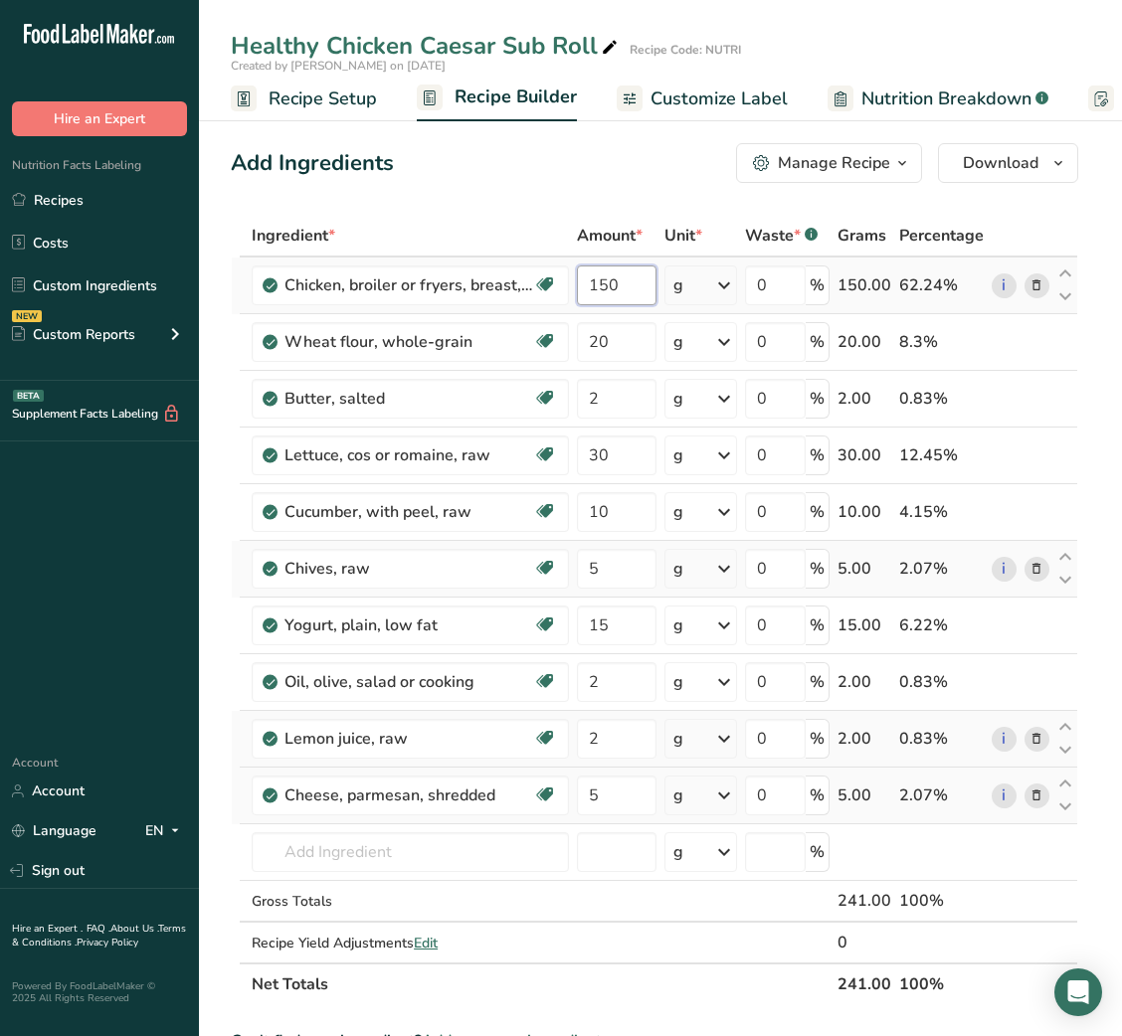
type input "150"
click at [651, 95] on span "Customize Label" at bounding box center [718, 99] width 137 height 27
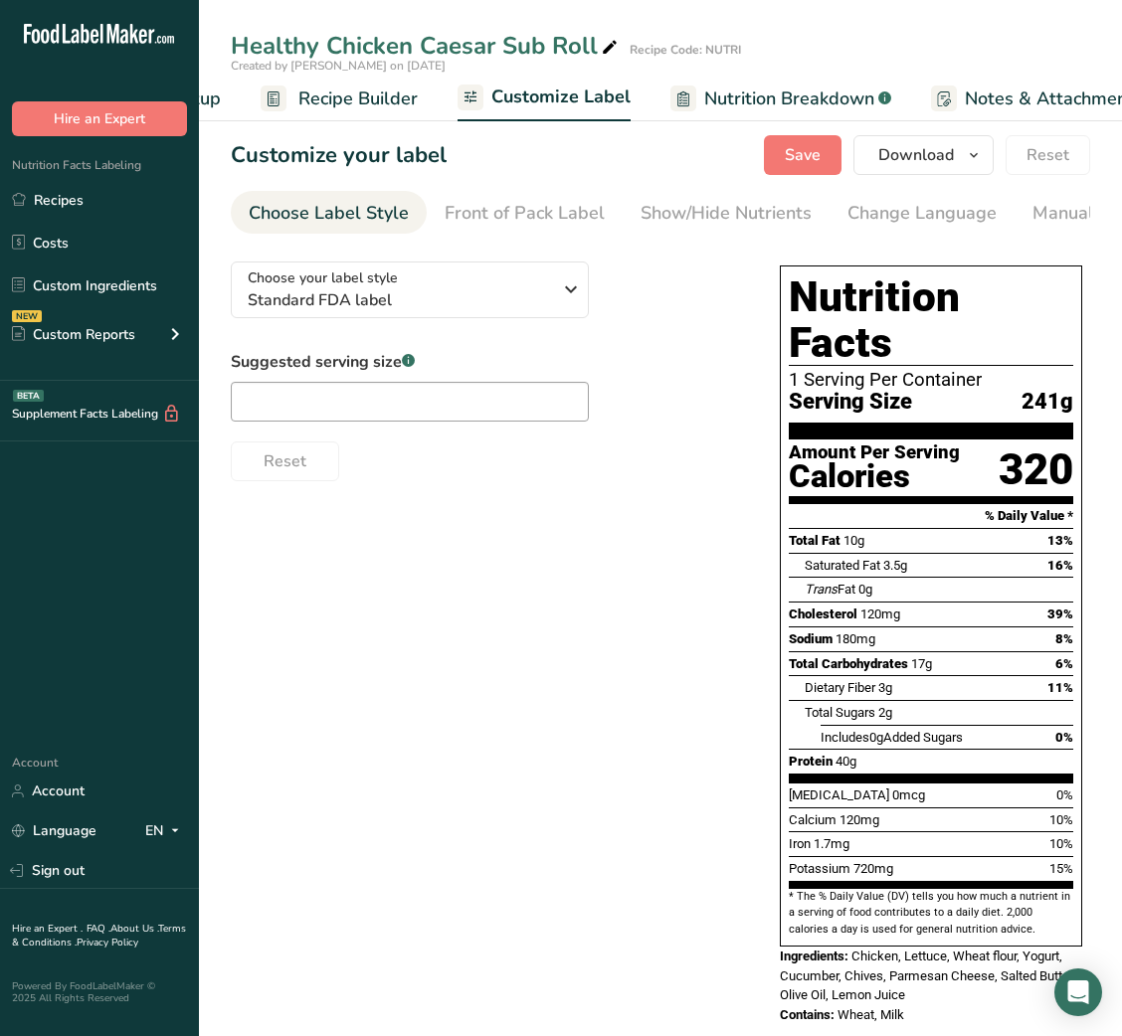
scroll to position [0, 387]
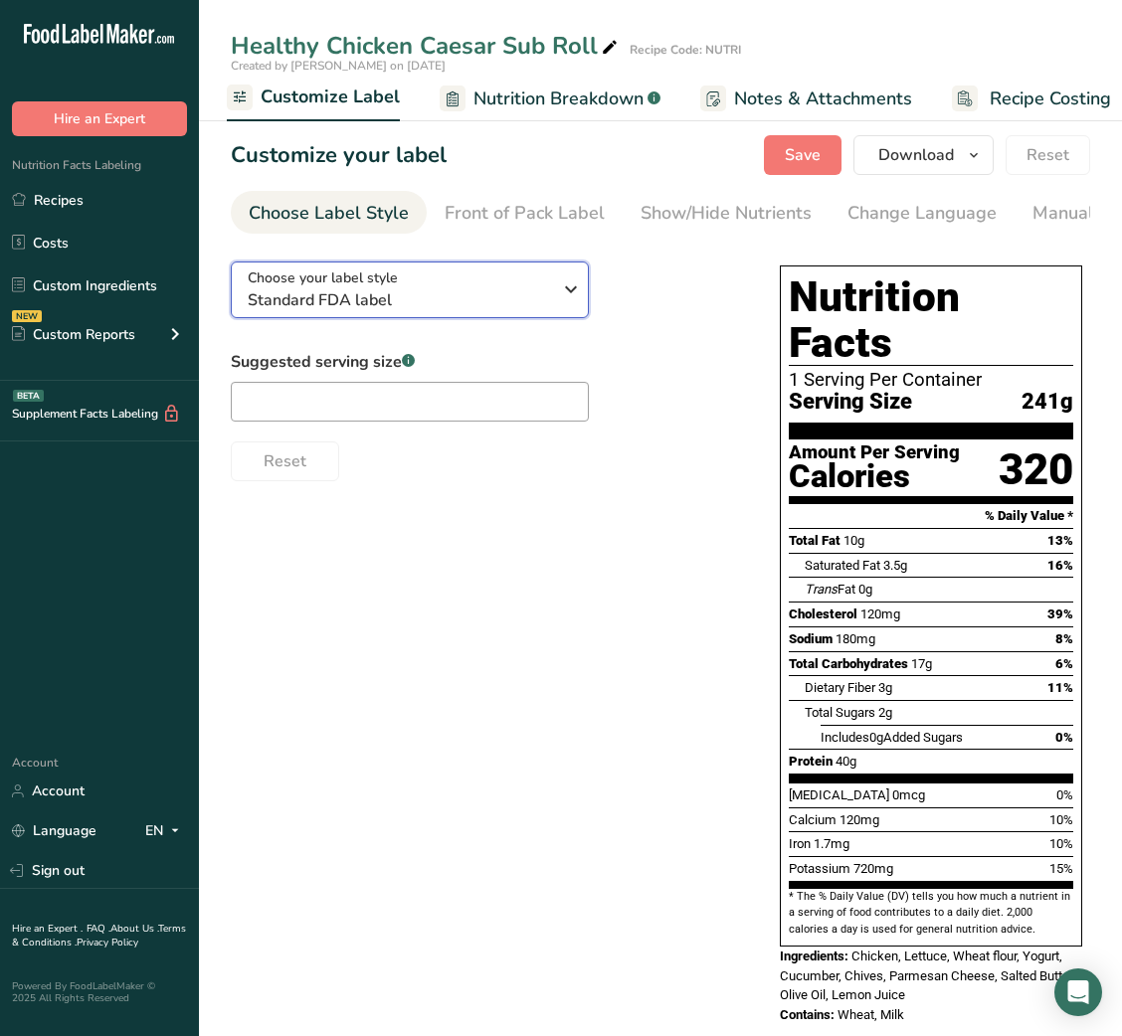
click at [518, 291] on span "Standard FDA label" at bounding box center [399, 300] width 303 height 24
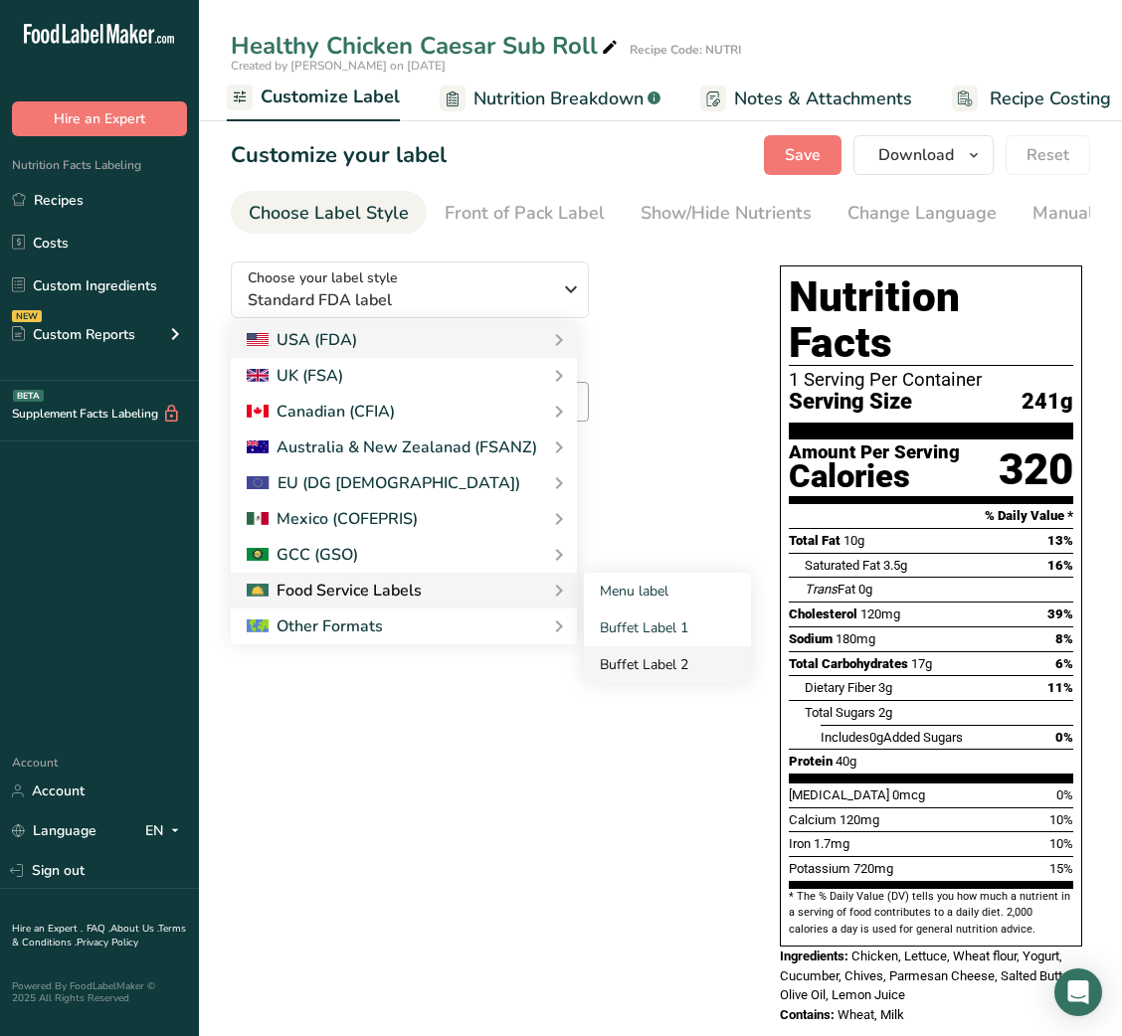
click at [684, 656] on link "Buffet Label 2" at bounding box center [667, 664] width 167 height 37
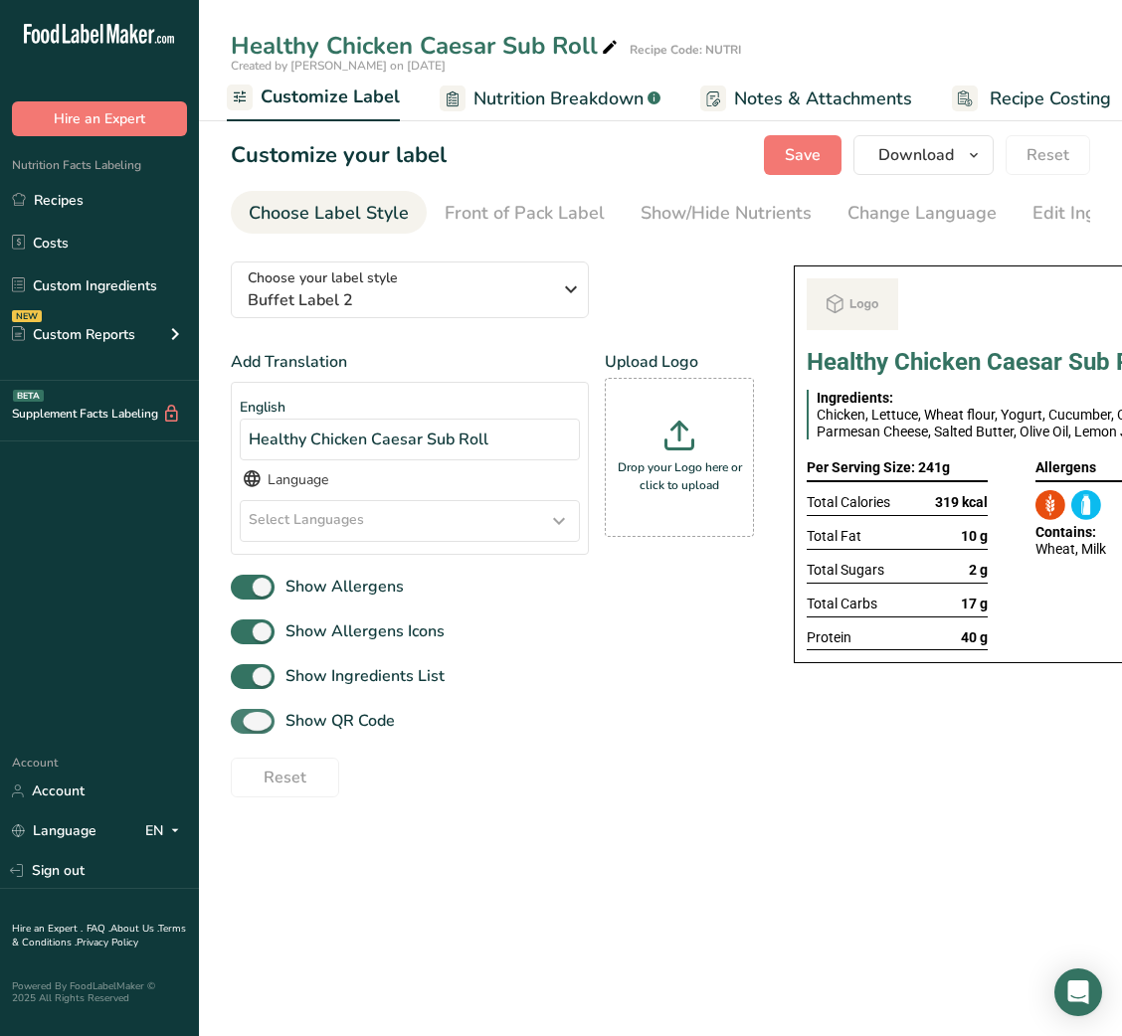
click at [333, 722] on span "Show QR Code" at bounding box center [334, 721] width 120 height 24
click at [244, 722] on input "Show QR Code" at bounding box center [237, 721] width 13 height 13
checkbox input "false"
click at [754, 227] on link "Show/Hide Nutrients" at bounding box center [725, 213] width 171 height 45
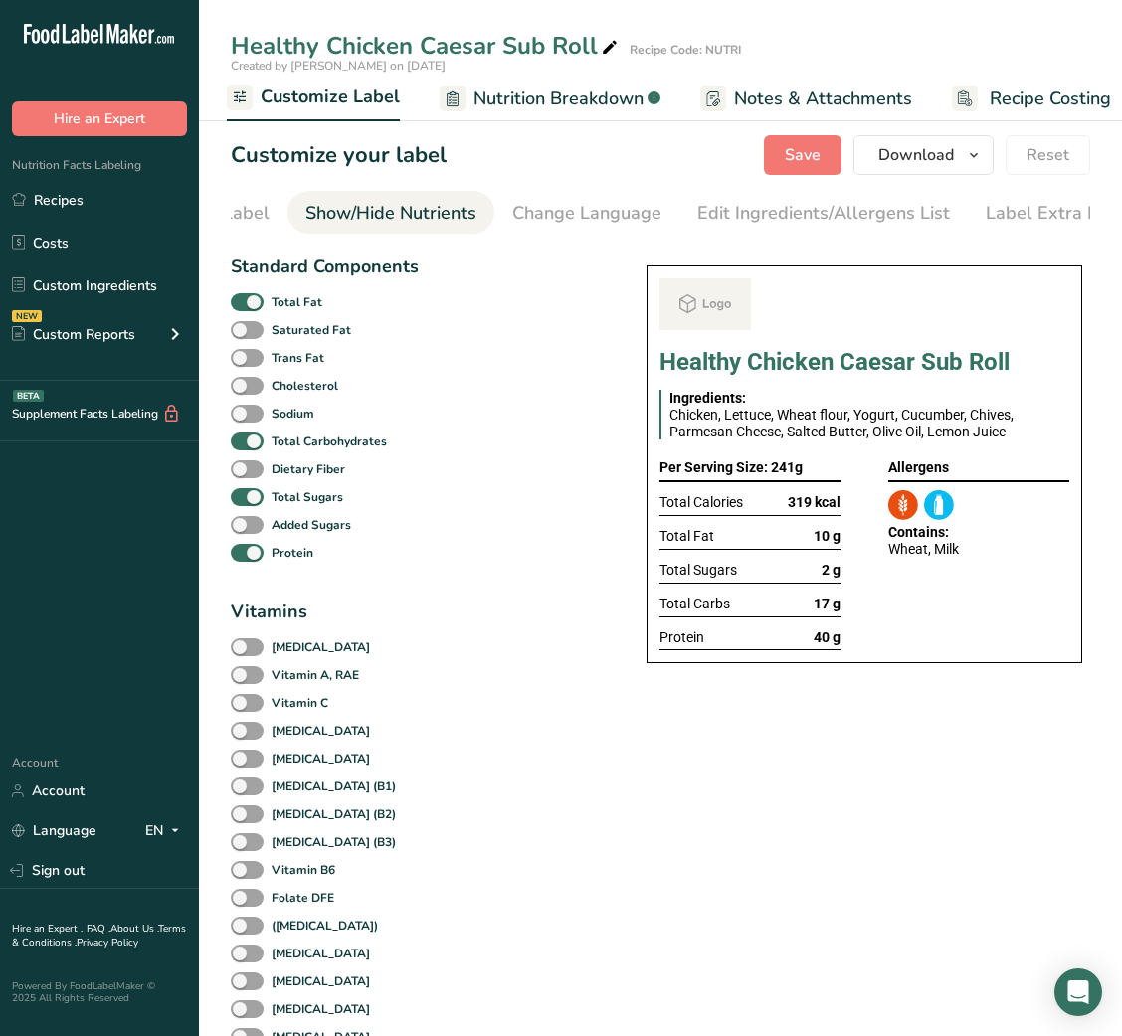
scroll to position [0, 363]
click at [291, 309] on b "Total Fat" at bounding box center [297, 302] width 51 height 18
click at [244, 308] on input "Total Fat" at bounding box center [237, 301] width 13 height 13
checkbox input "false"
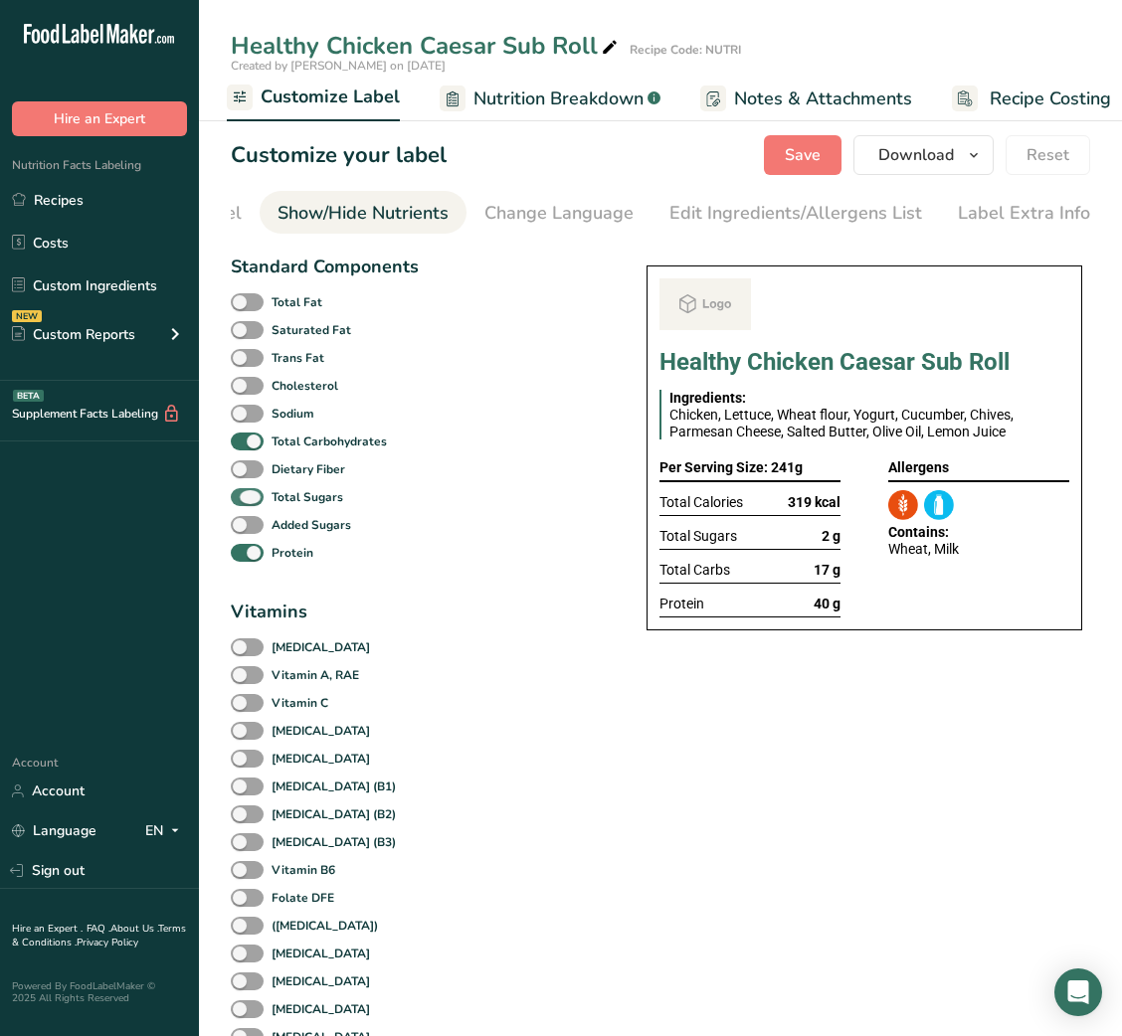
click at [276, 506] on b "Total Sugars" at bounding box center [308, 497] width 72 height 18
click at [244, 503] on input "Total Sugars" at bounding box center [237, 496] width 13 height 13
checkbox input "false"
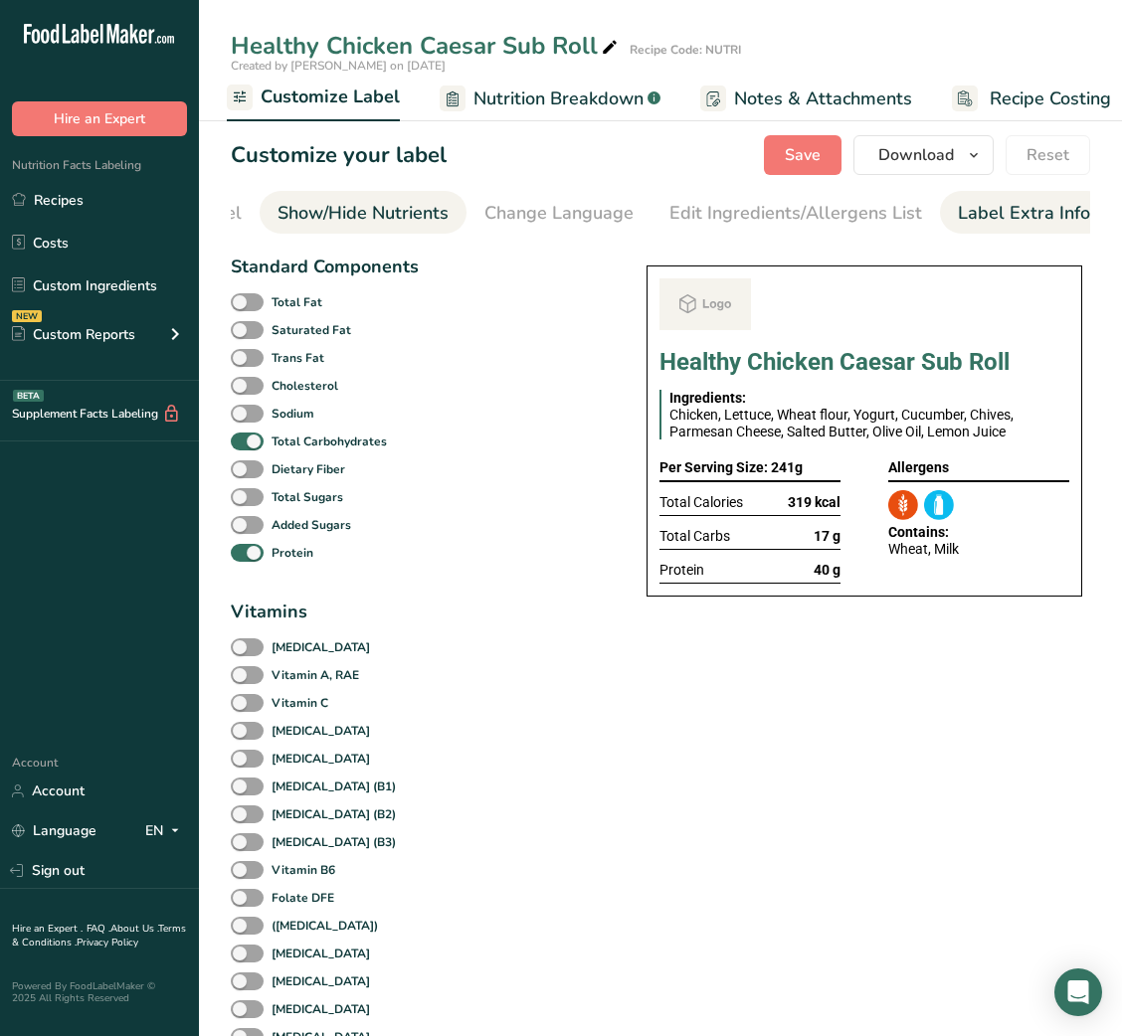
click at [1048, 213] on div "Label Extra Info" at bounding box center [1024, 213] width 132 height 27
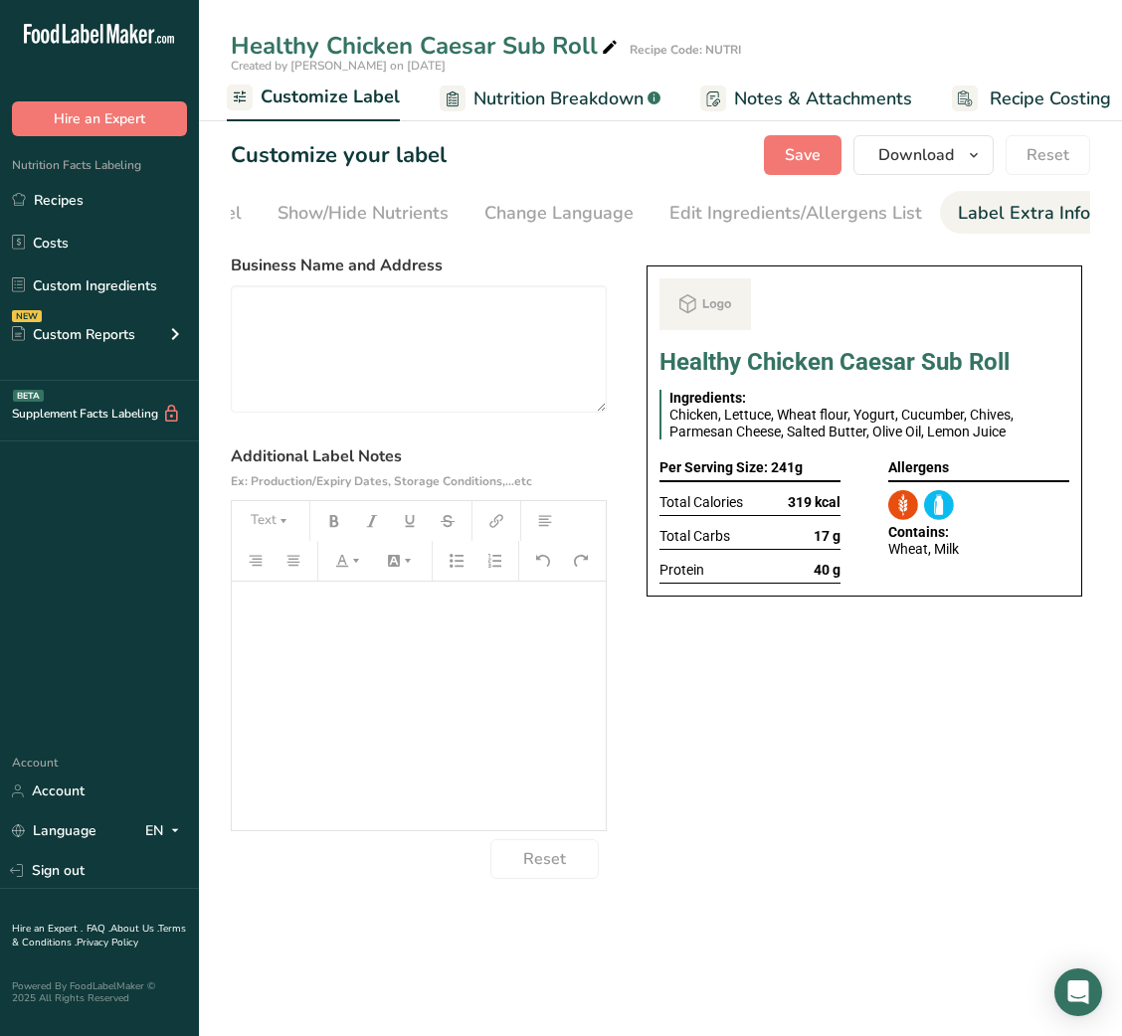
click at [509, 420] on section "Business Name and Address Additional Label Notes Ex: Production/Expiry Dates, S…" at bounding box center [419, 567] width 376 height 626
click at [508, 376] on textarea at bounding box center [419, 348] width 376 height 127
paste textarea "Healthy Chicken Caesar Sub Roll"
type textarea "Healthy Chicken Caesar Sub Roll"
click at [381, 370] on textarea at bounding box center [419, 348] width 376 height 127
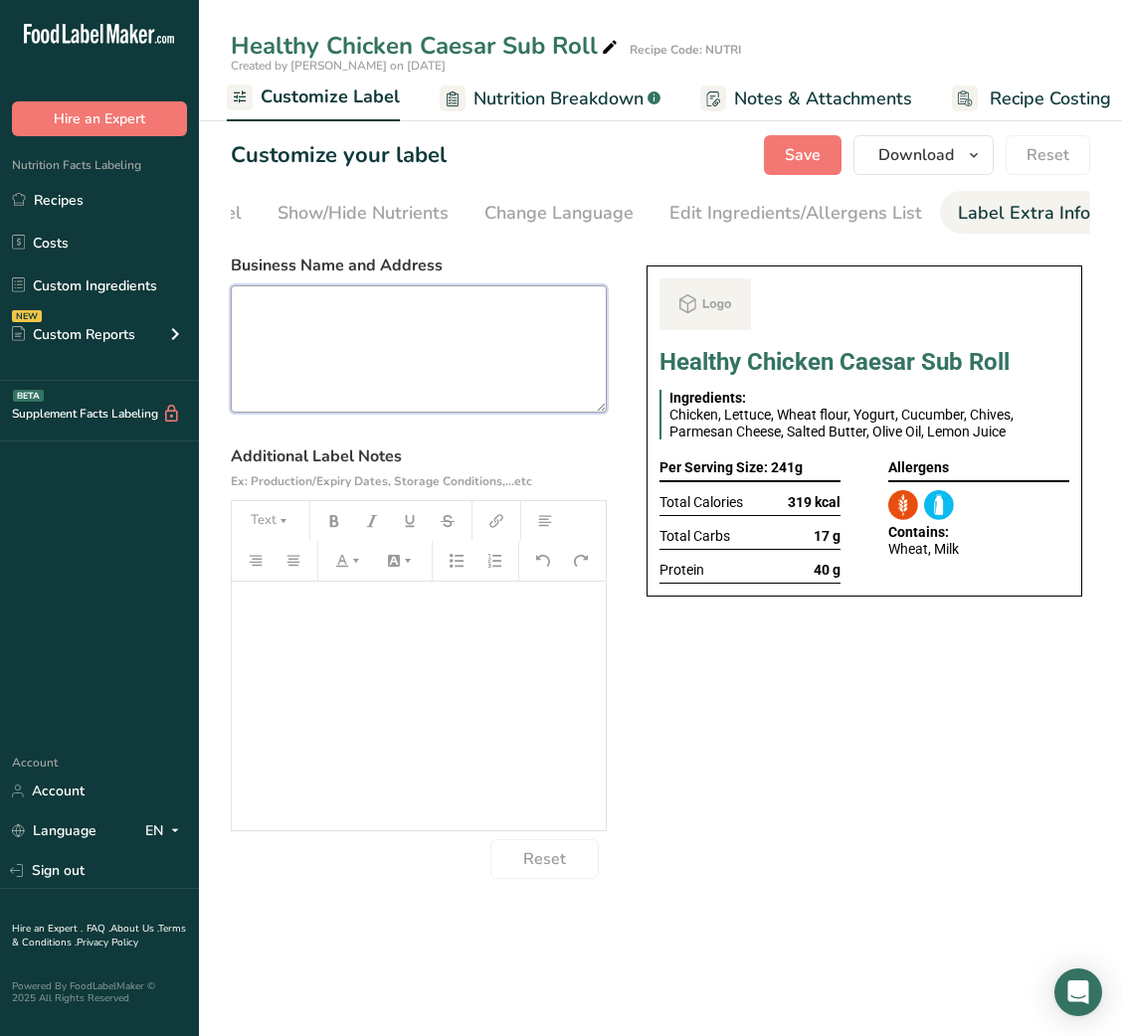
paste textarea "DINNER Use By: [DATE] Storage: Keep refrigerated below 5 °C Heating: Reheat tho…"
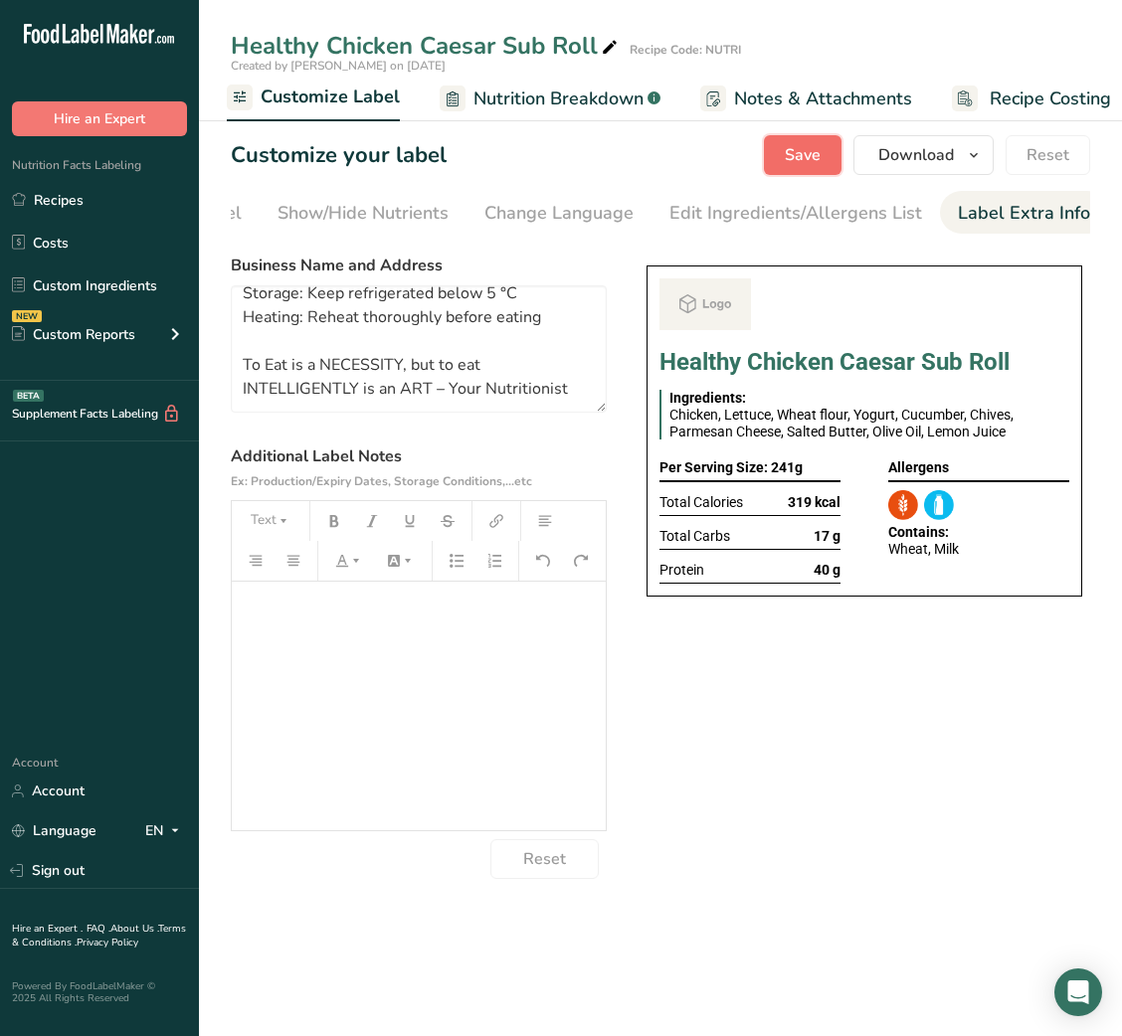
click at [798, 172] on button "Save" at bounding box center [803, 155] width 78 height 40
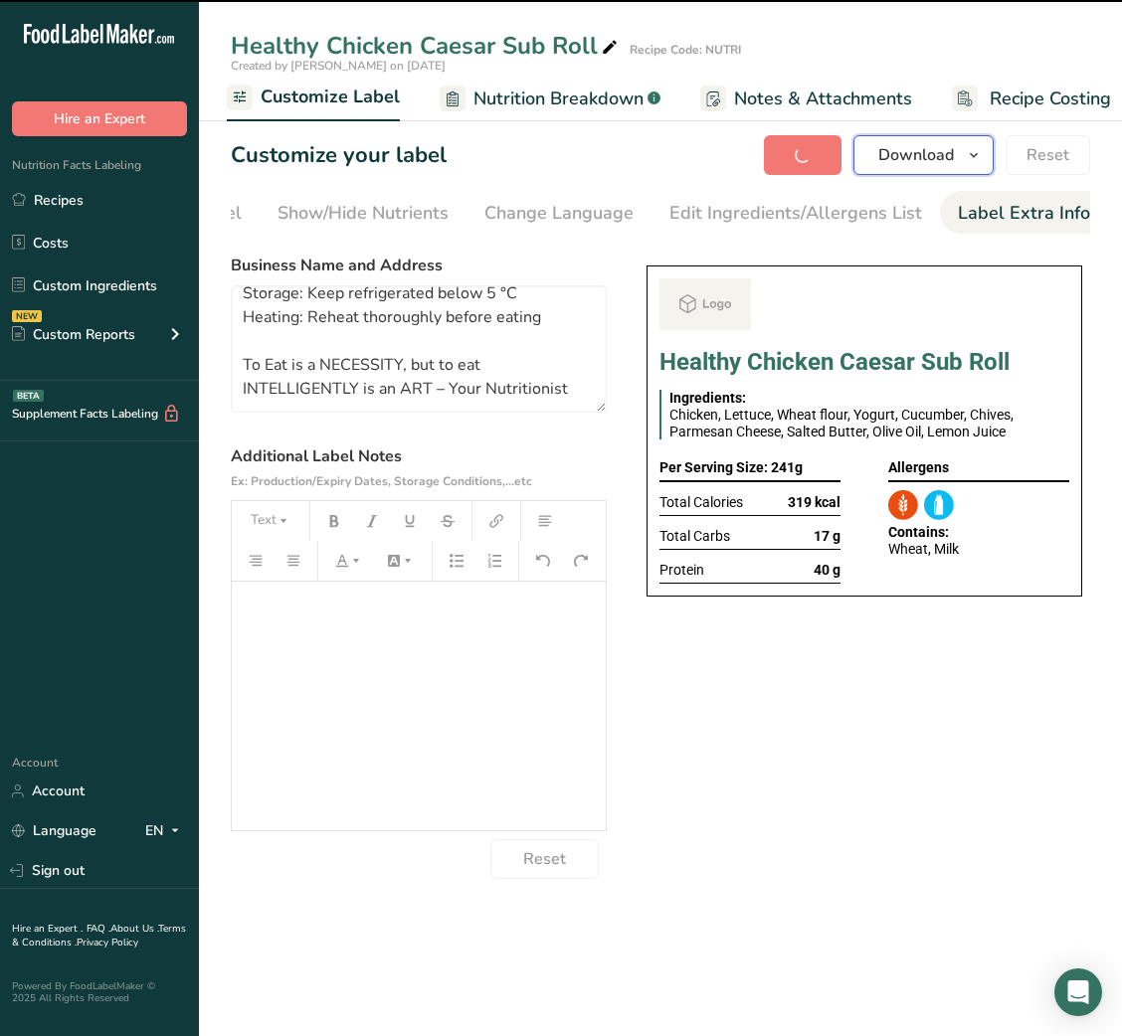
click at [897, 165] on span "Download" at bounding box center [916, 155] width 76 height 24
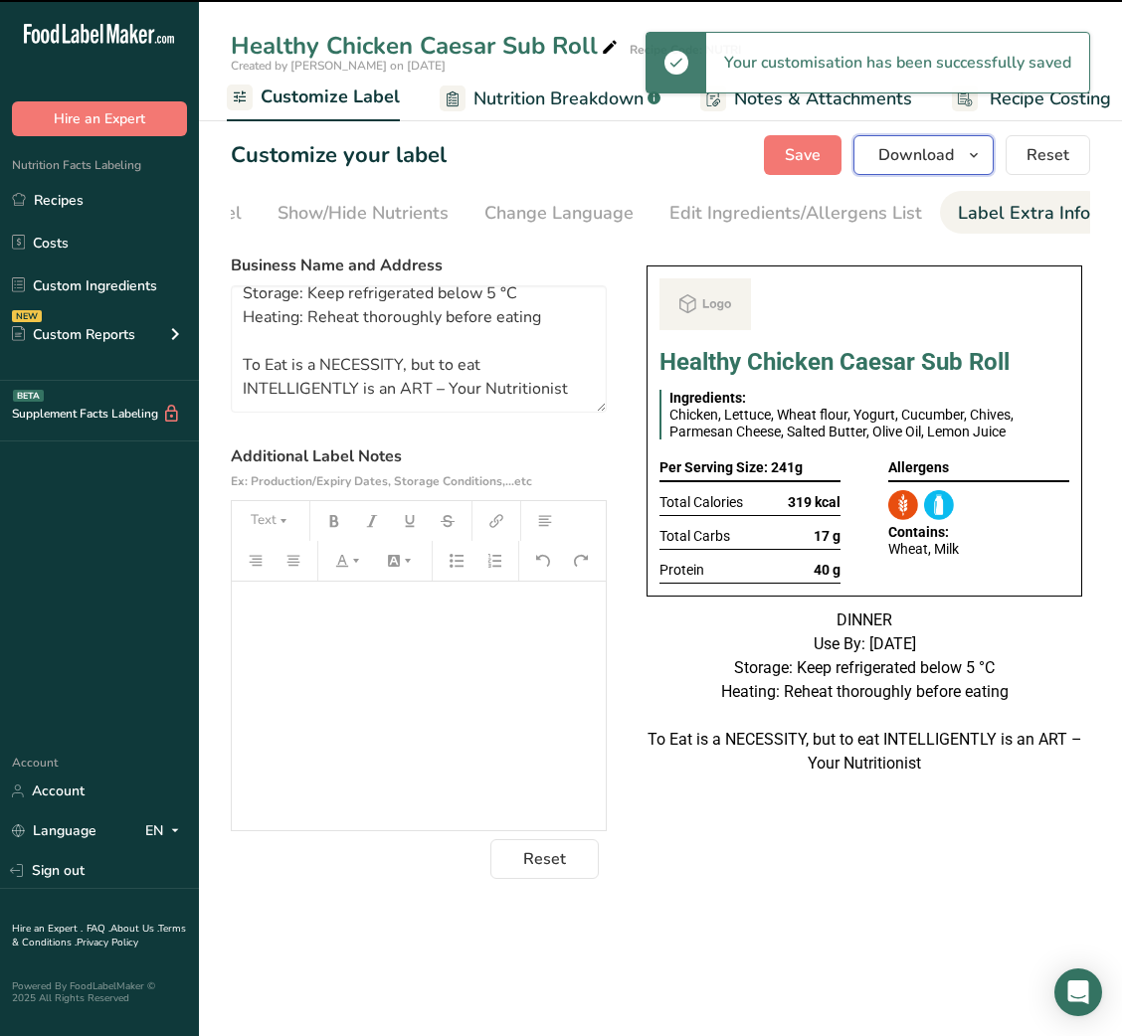
type textarea "DINNER Use By: [DATE] Storage: Keep refrigerated below 5 °C Heating: Reheat tho…"
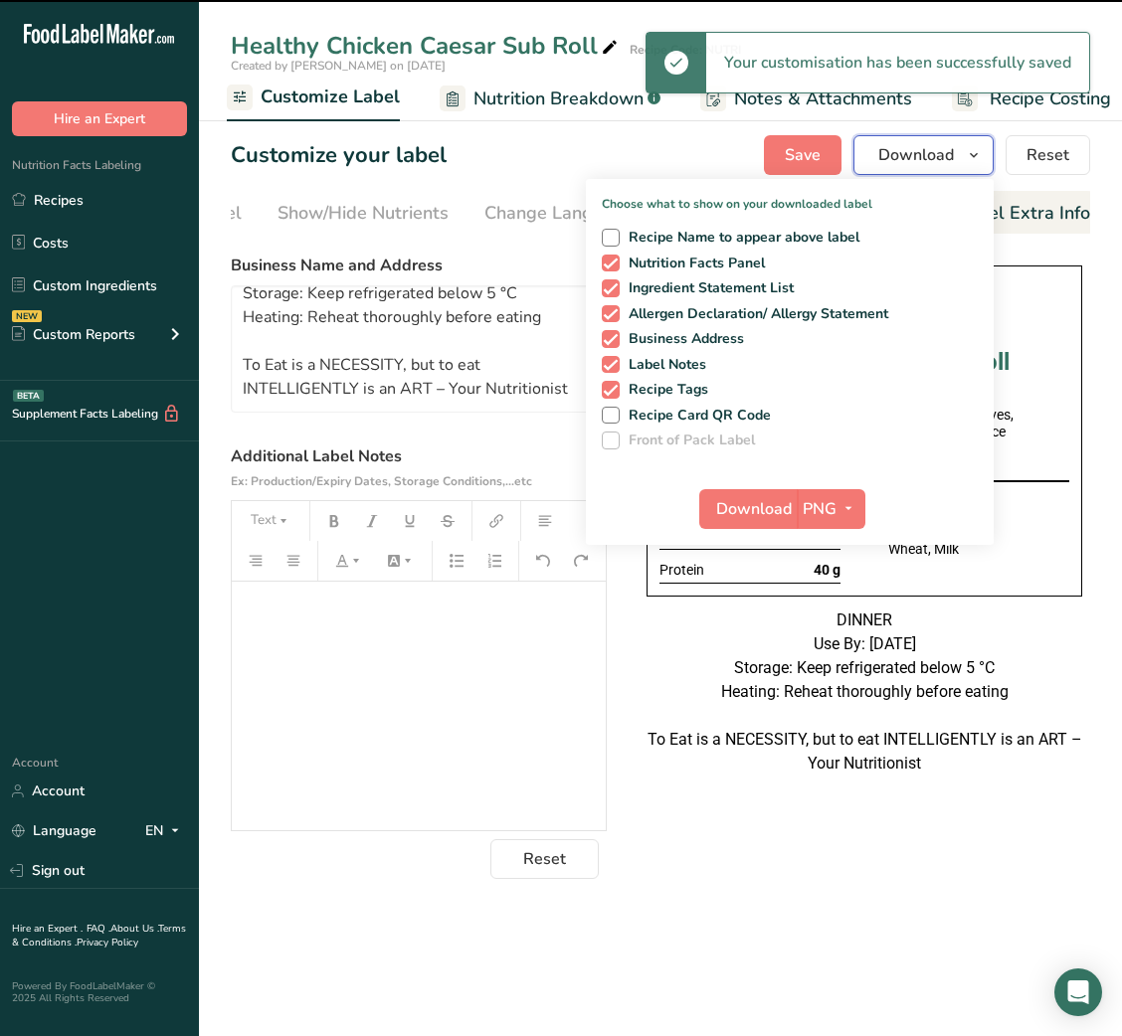
scroll to position [63, 0]
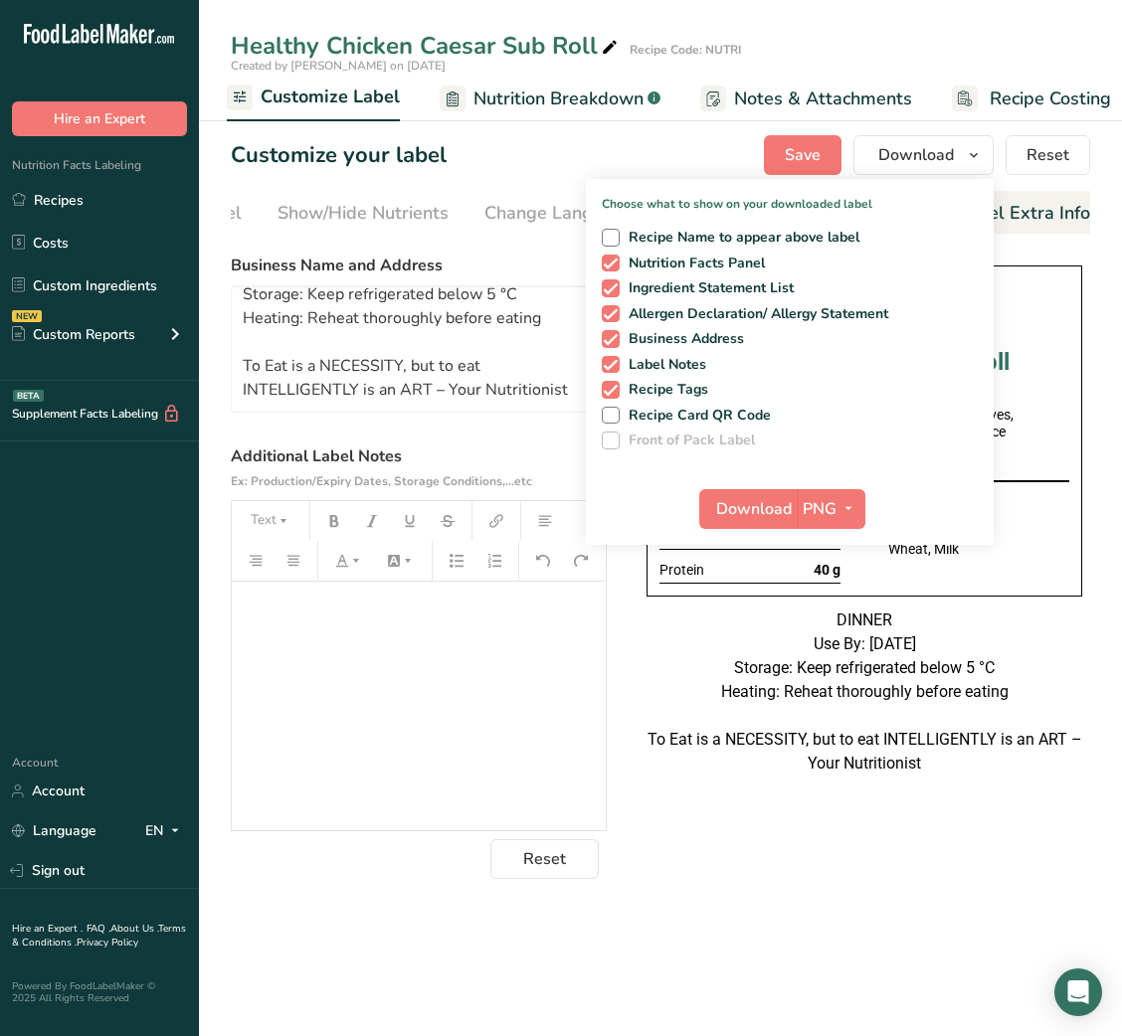
click at [718, 744] on div "DINNER Use By: [DATE] Storage: Keep refrigerated below 5 °C Heating: Reheat tho…" at bounding box center [864, 692] width 436 height 167
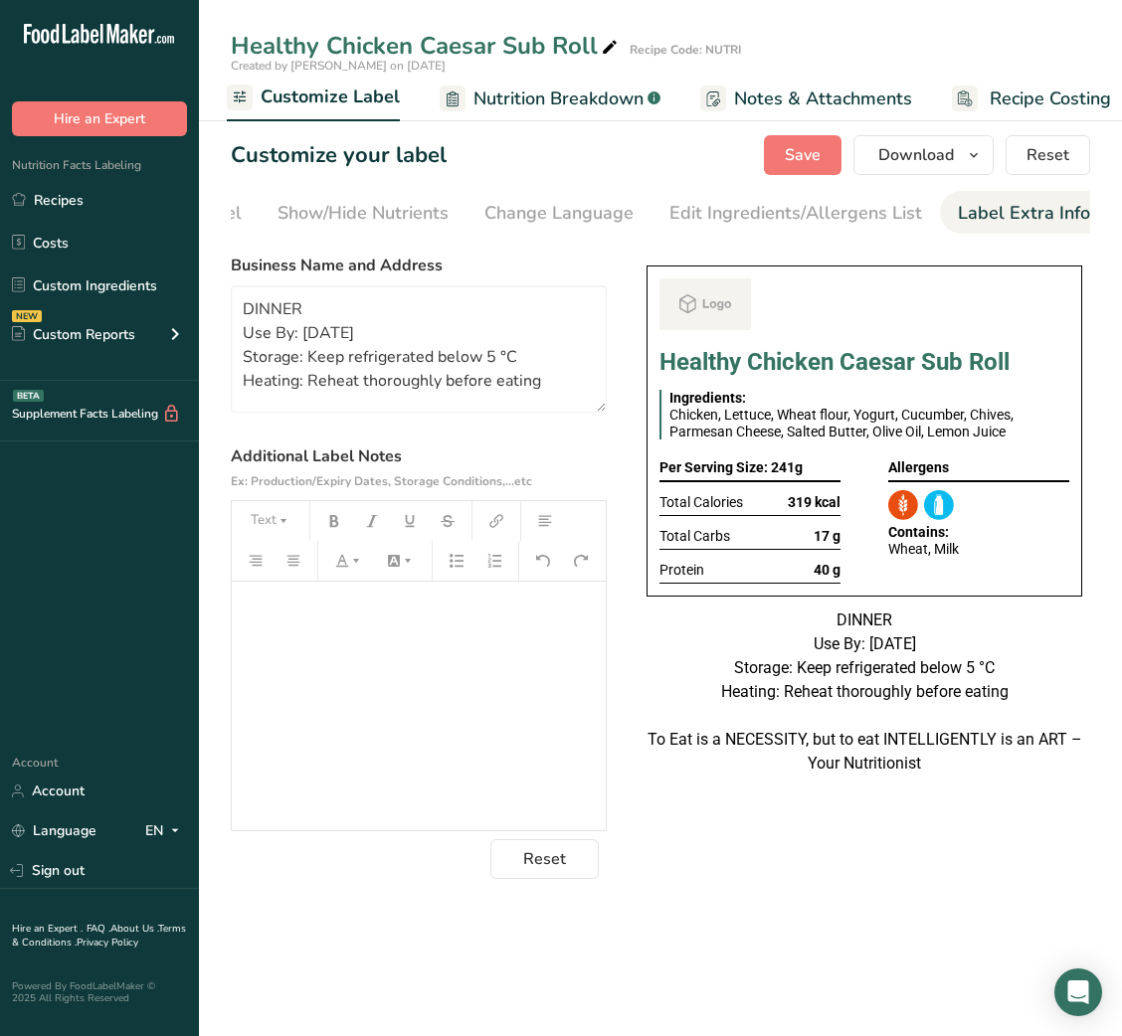
scroll to position [0, 0]
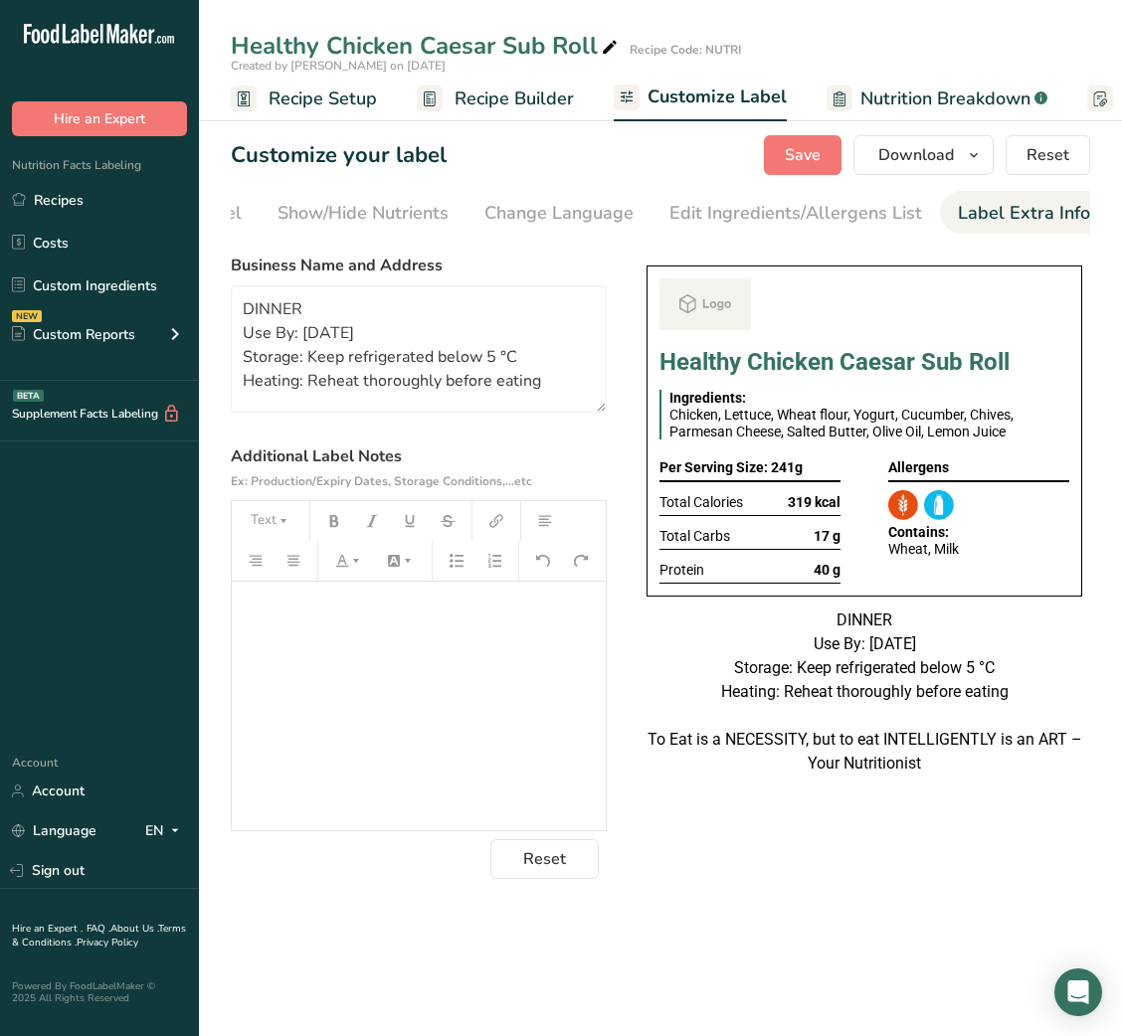
click at [522, 91] on span "Recipe Builder" at bounding box center [513, 99] width 119 height 27
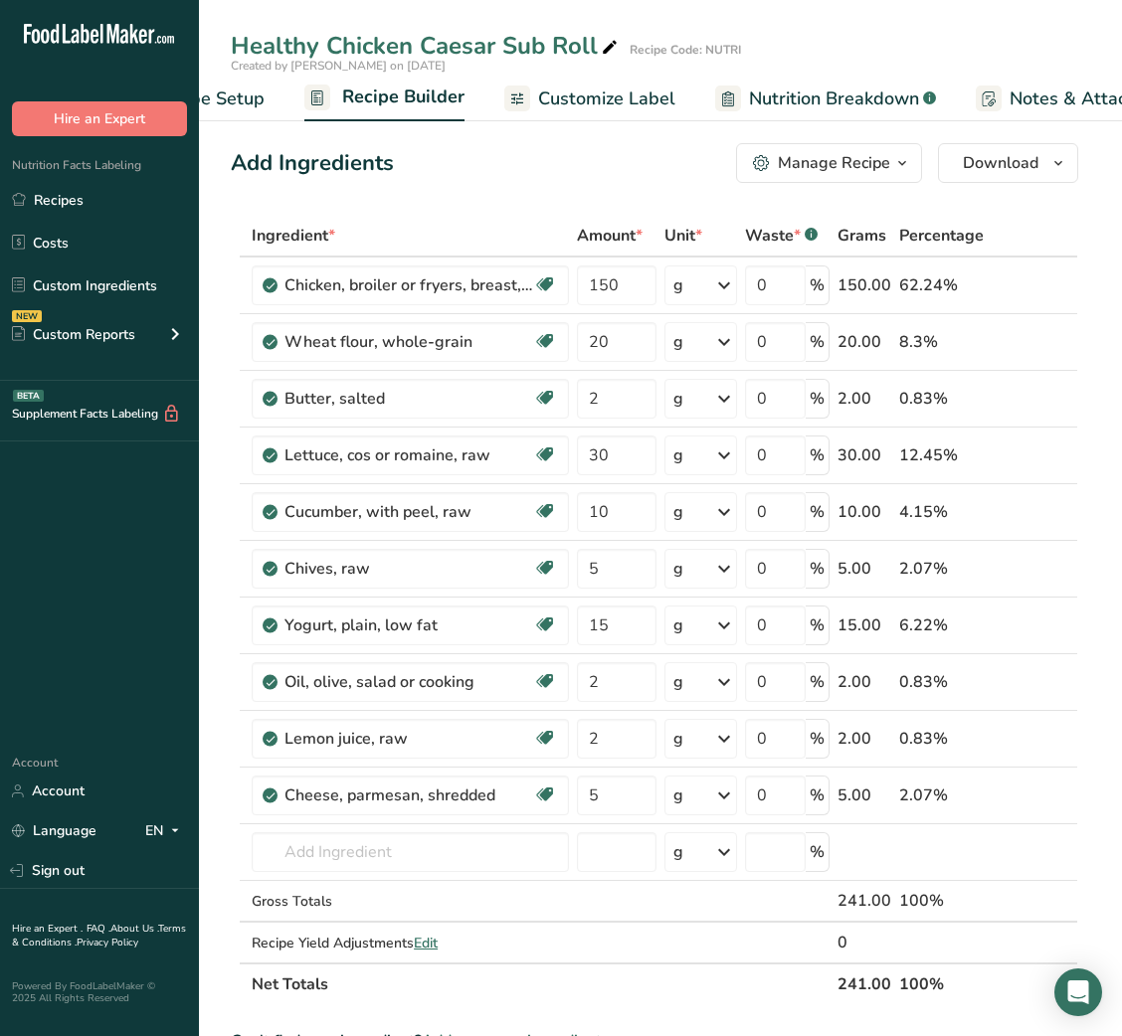
scroll to position [0, 192]
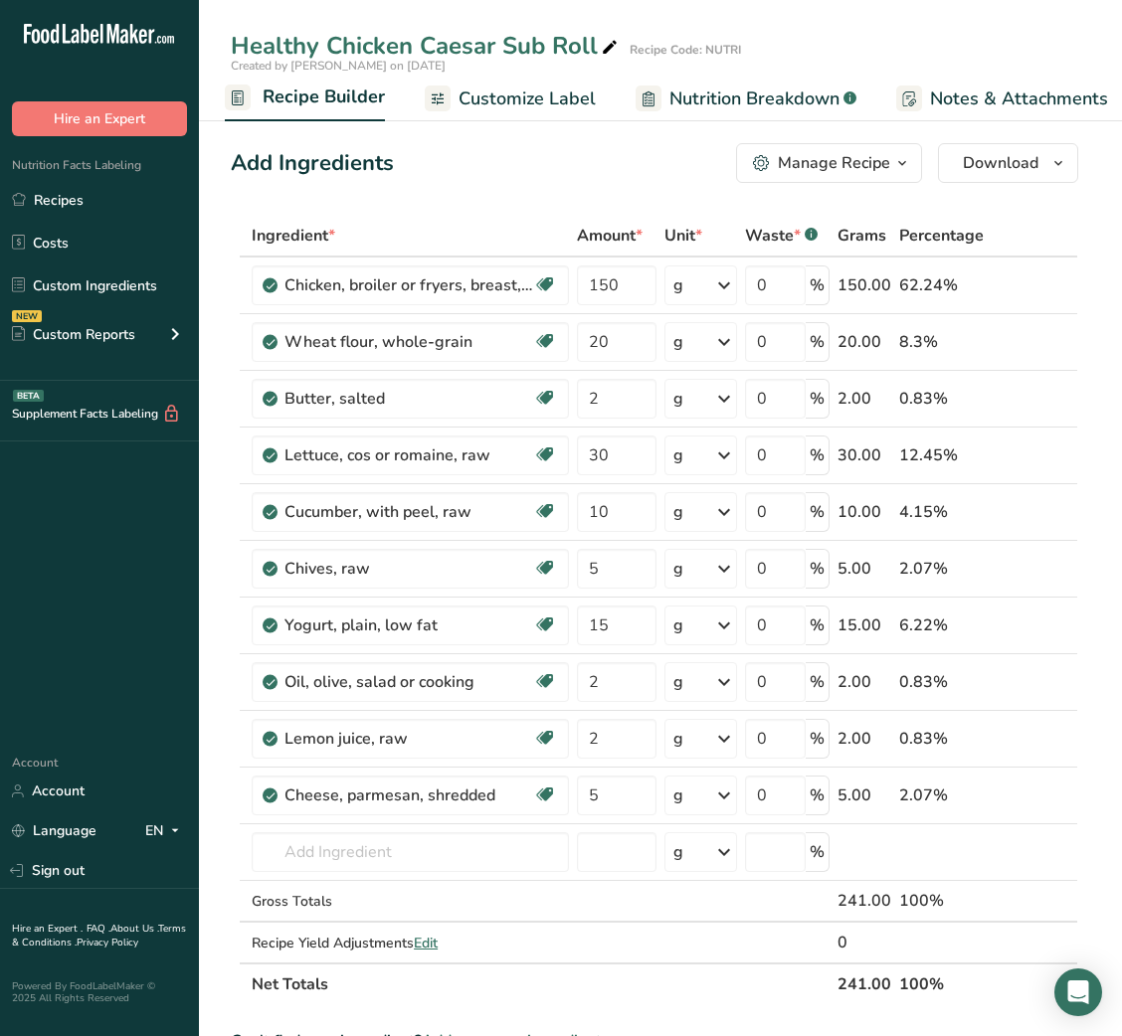
click at [894, 157] on icon "button" at bounding box center [902, 163] width 16 height 25
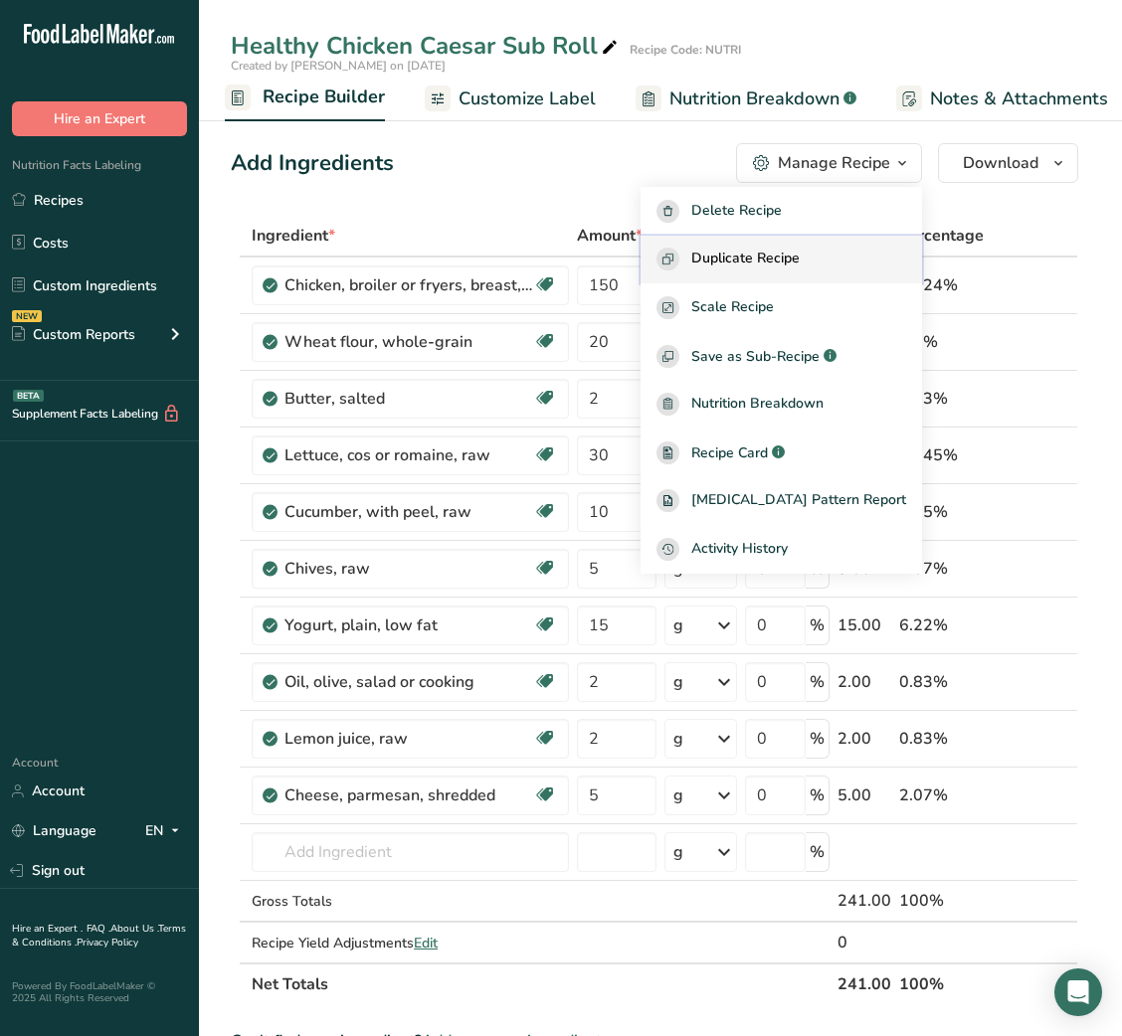
click at [816, 278] on button "Duplicate Recipe" at bounding box center [780, 260] width 281 height 49
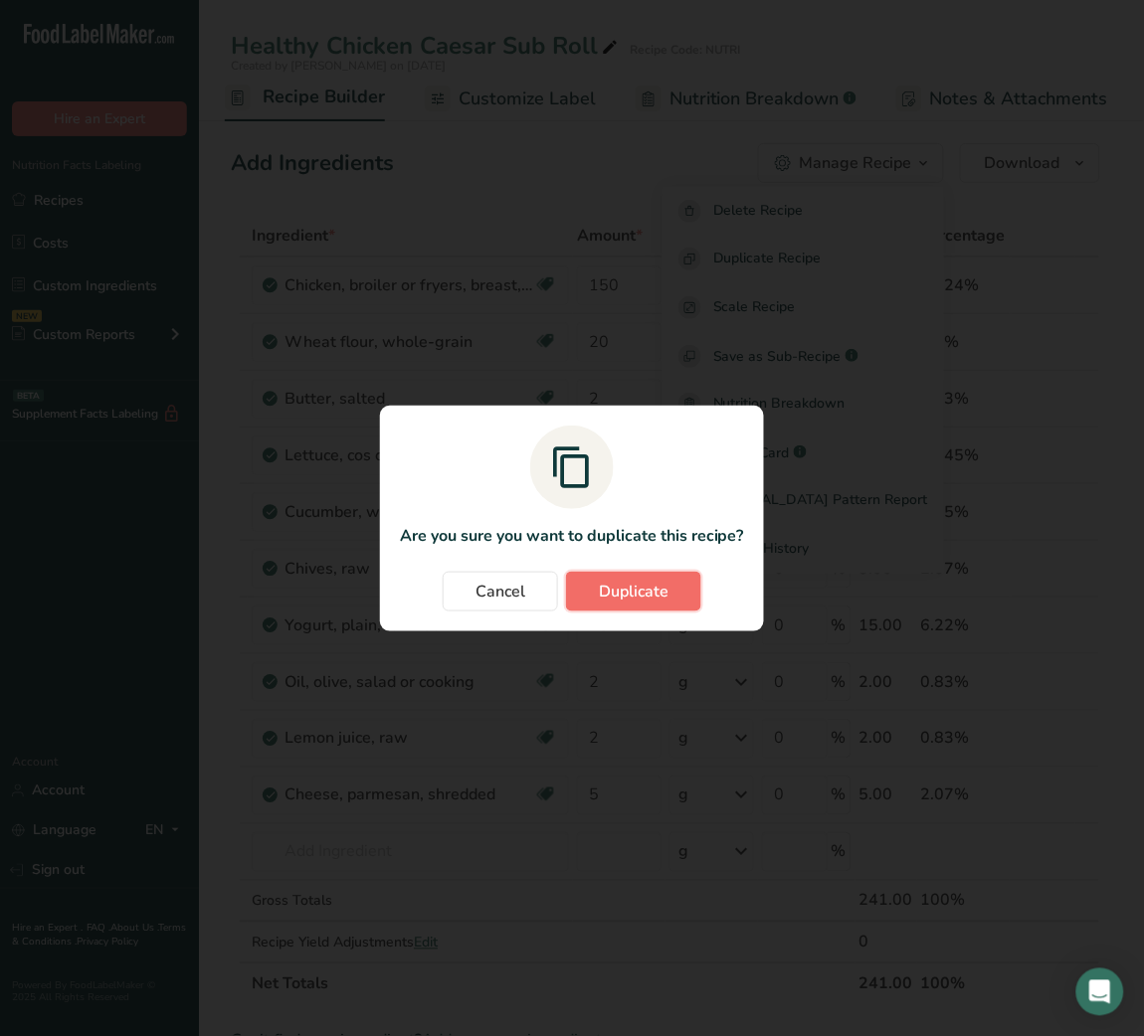
click at [661, 595] on span "Duplicate" at bounding box center [634, 592] width 70 height 24
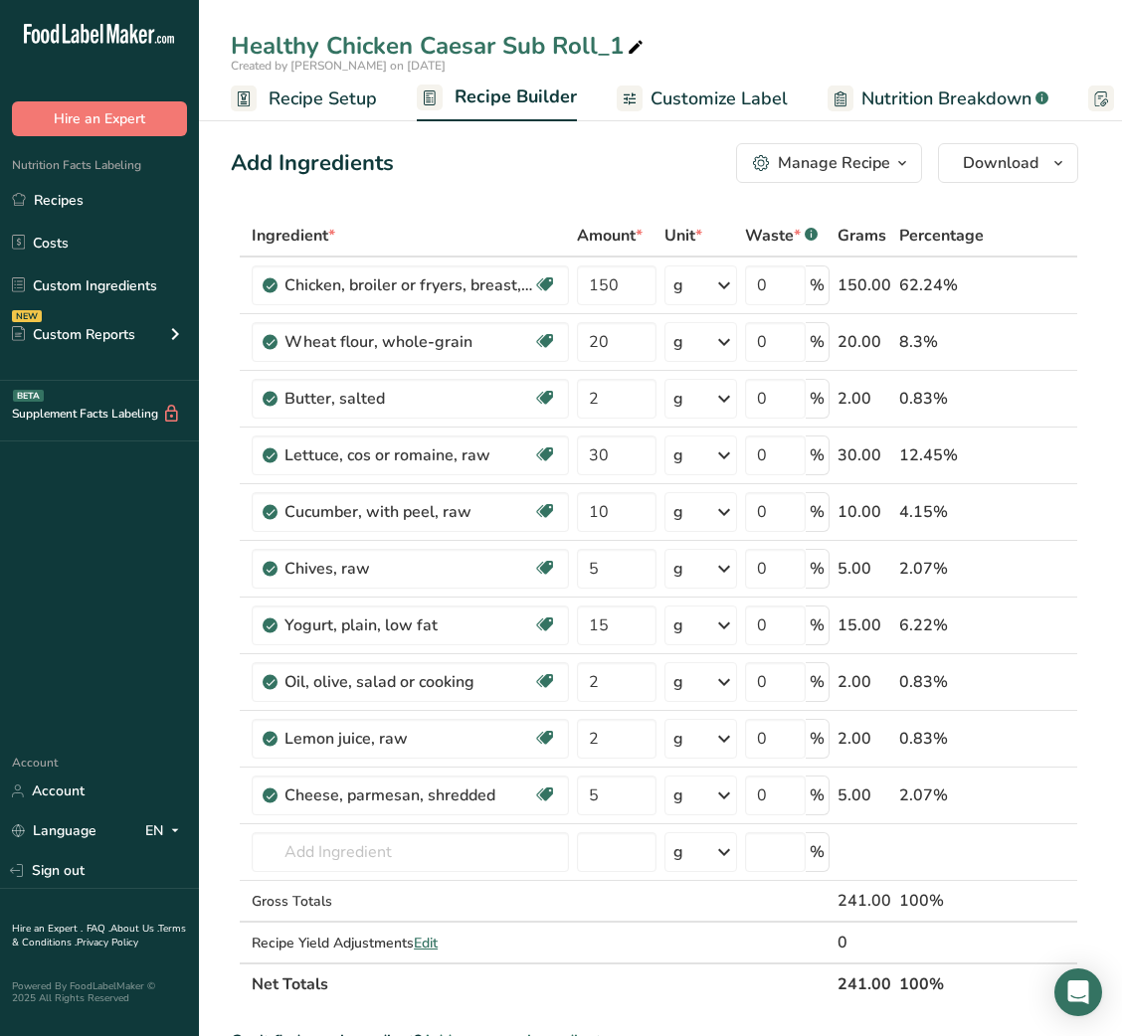
click at [630, 45] on icon at bounding box center [636, 48] width 18 height 28
type input "Healthy Chicken Caesar Sub Roll_Shafi"
click at [595, 298] on input "150" at bounding box center [616, 286] width 79 height 40
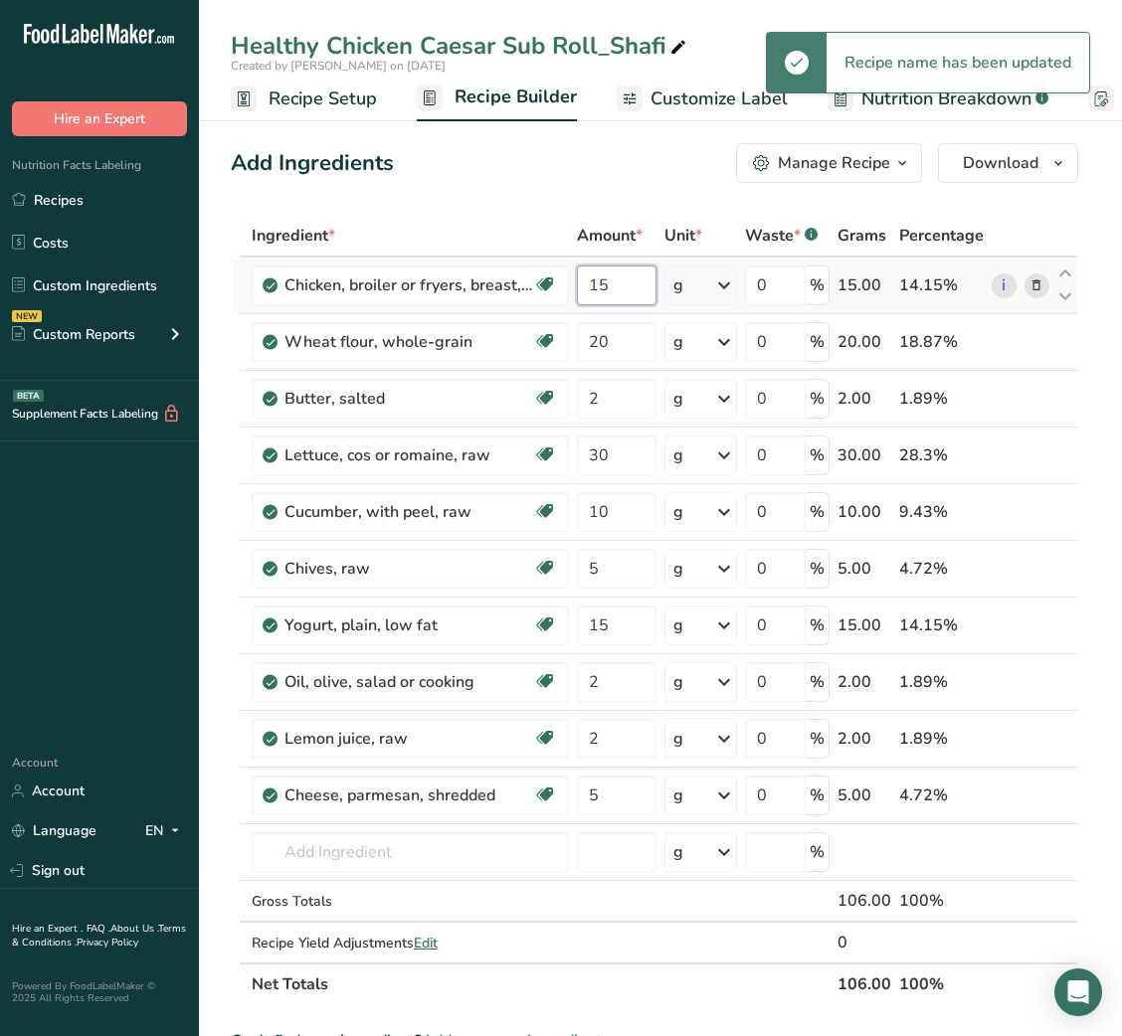
type input "1"
type input "250"
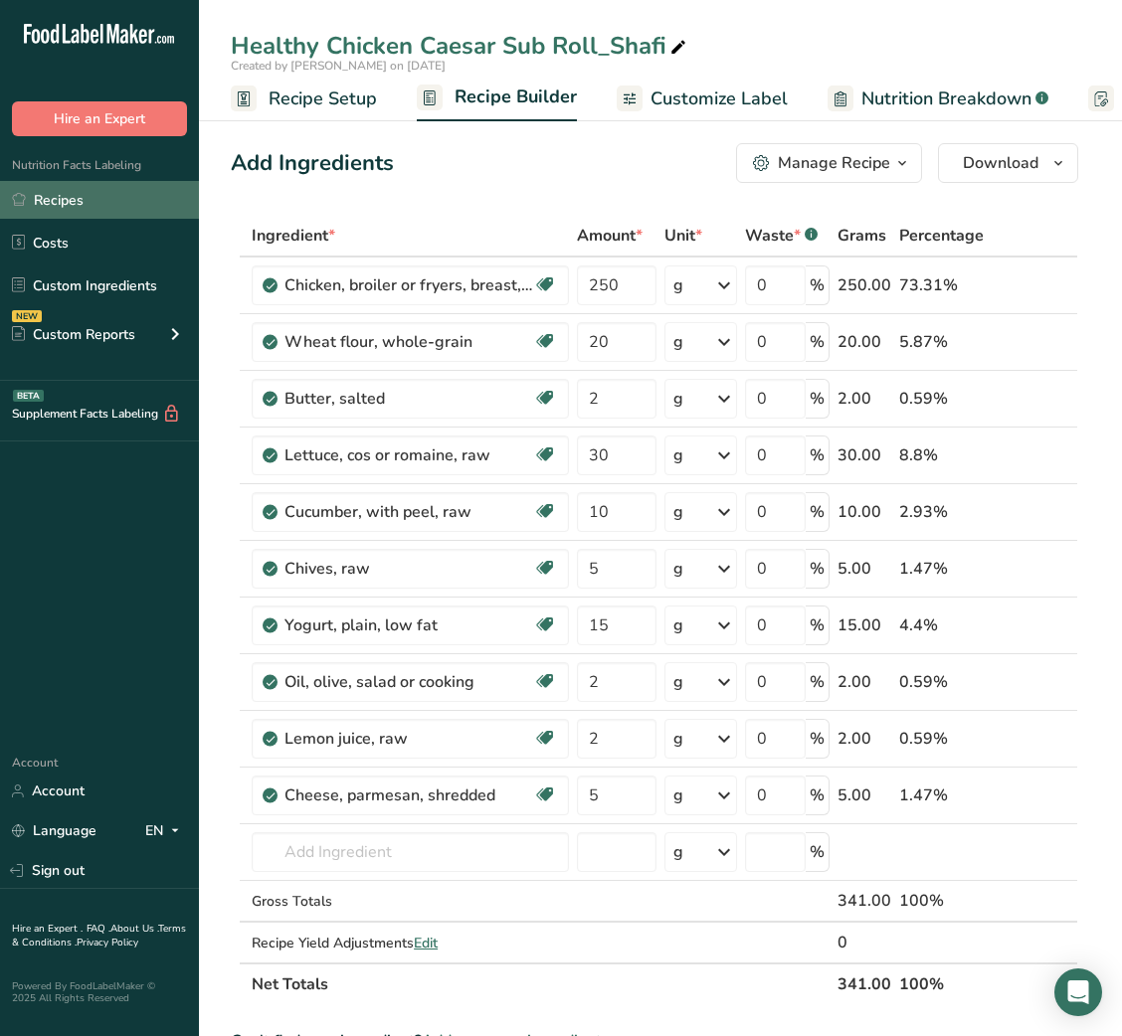
click at [86, 208] on link "Recipes" at bounding box center [99, 200] width 199 height 38
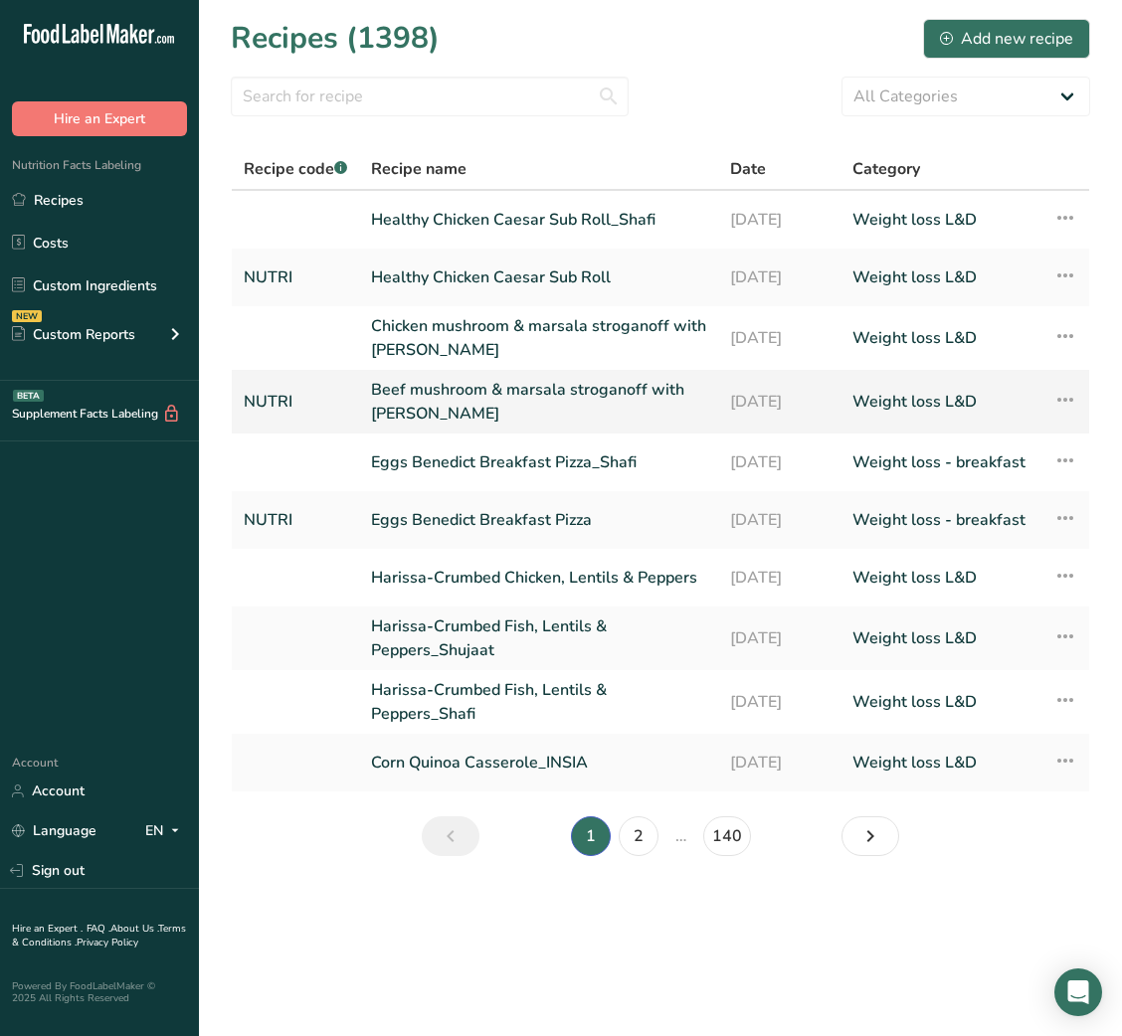
click at [529, 386] on link "Beef mushroom & marsala stroganoff with [PERSON_NAME]" at bounding box center [538, 402] width 335 height 48
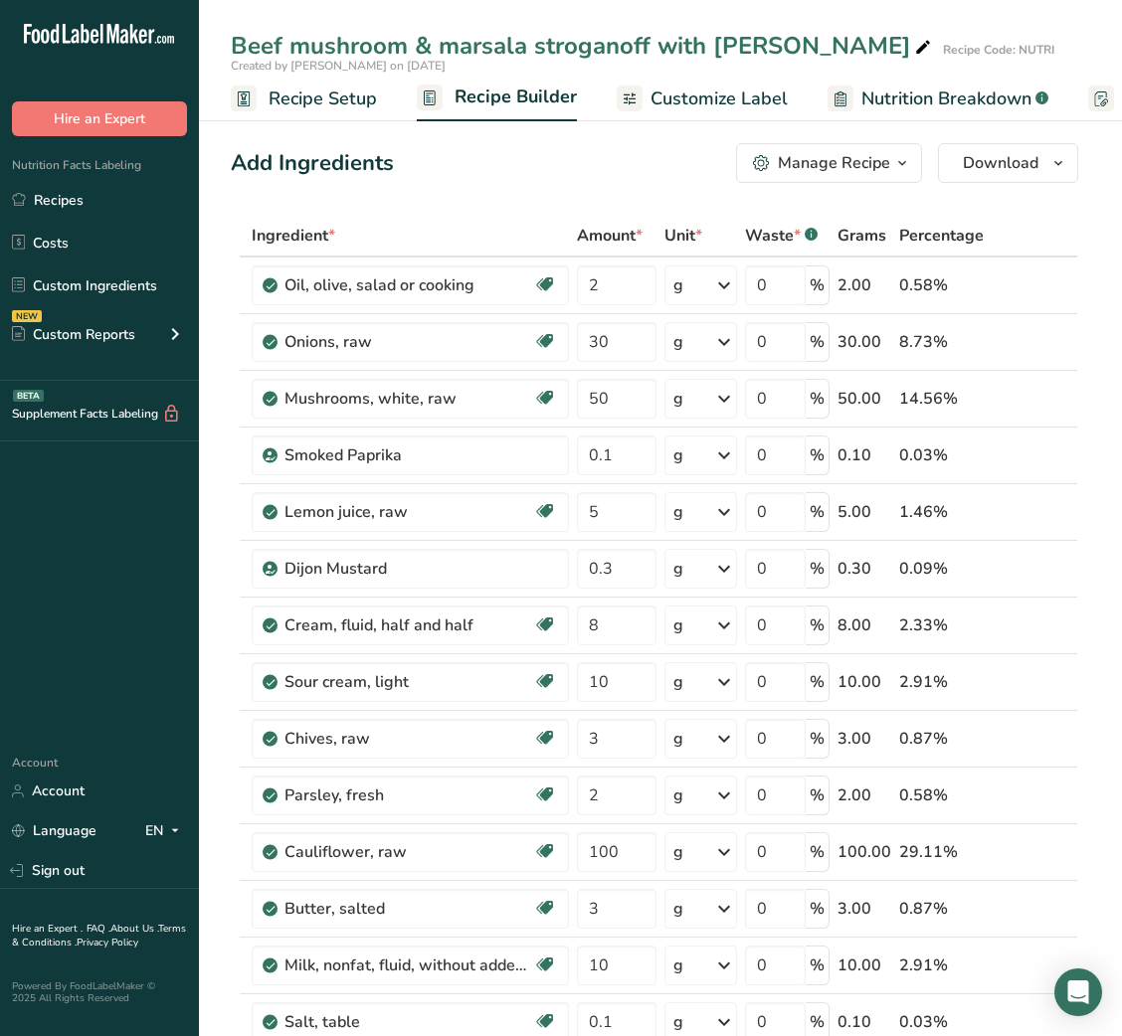
click at [884, 151] on div "Manage Recipe" at bounding box center [834, 163] width 112 height 24
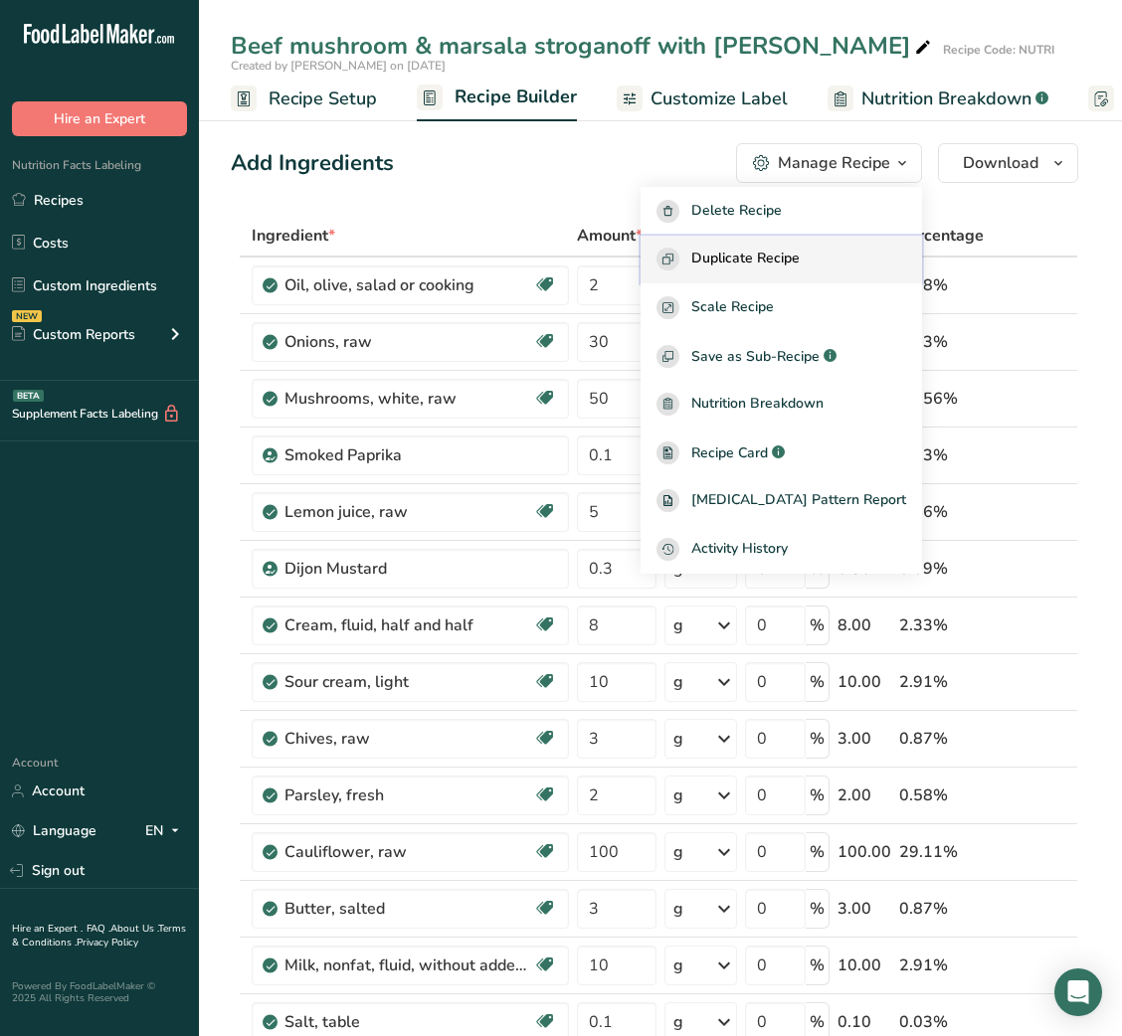
click at [789, 247] on button "Duplicate Recipe" at bounding box center [780, 260] width 281 height 49
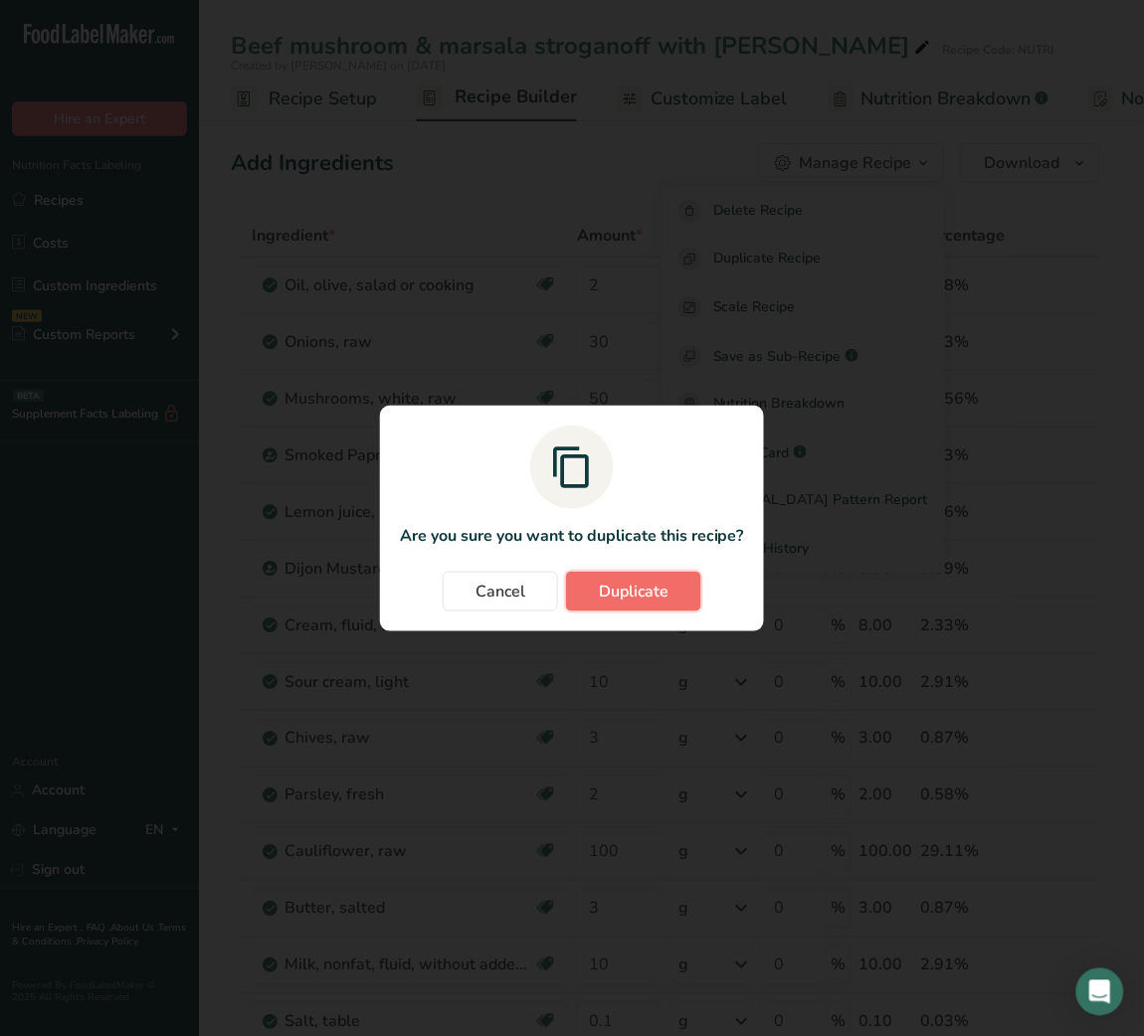
click at [637, 591] on span "Duplicate" at bounding box center [634, 592] width 70 height 24
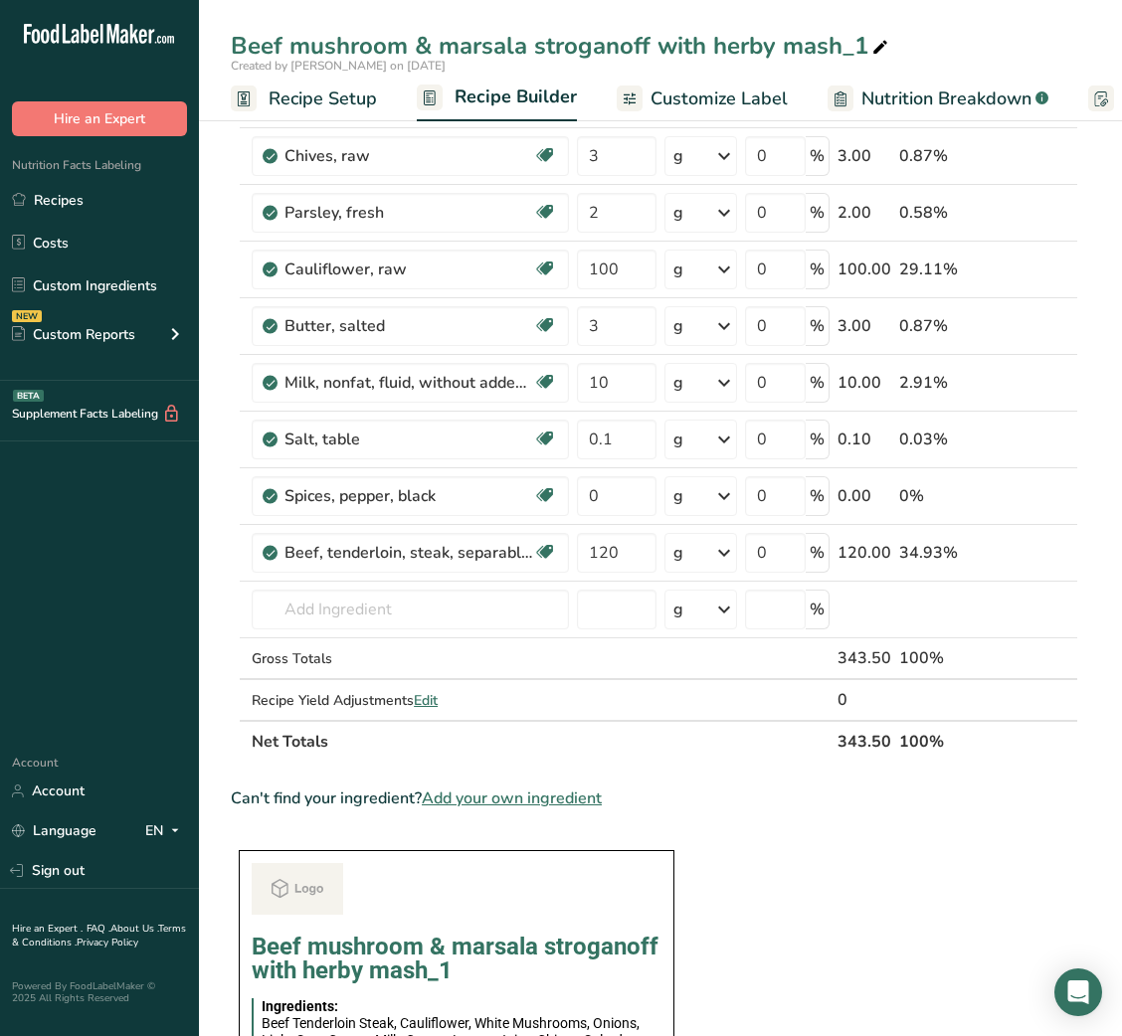
scroll to position [585, 0]
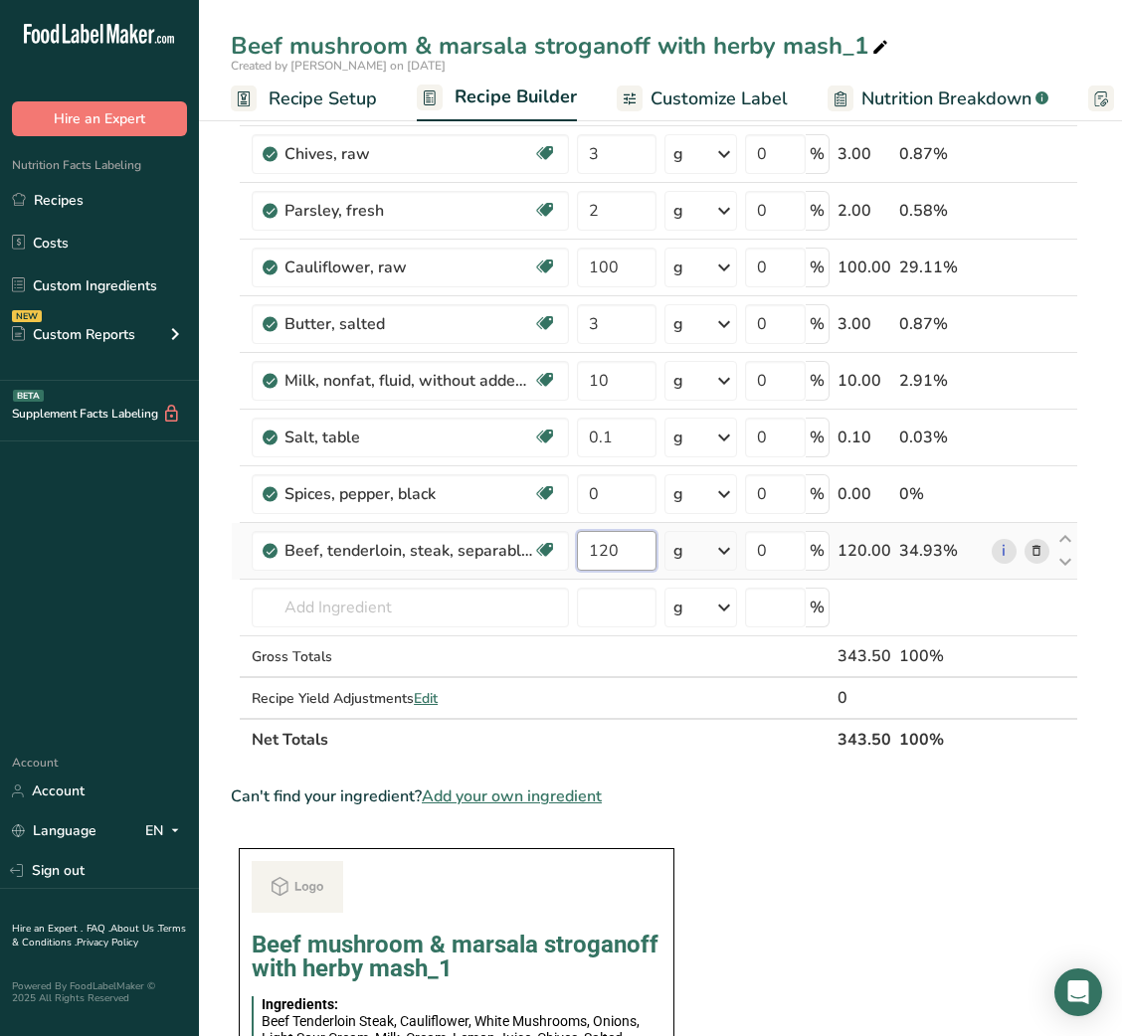
click at [611, 564] on input "120" at bounding box center [616, 551] width 79 height 40
type input "250"
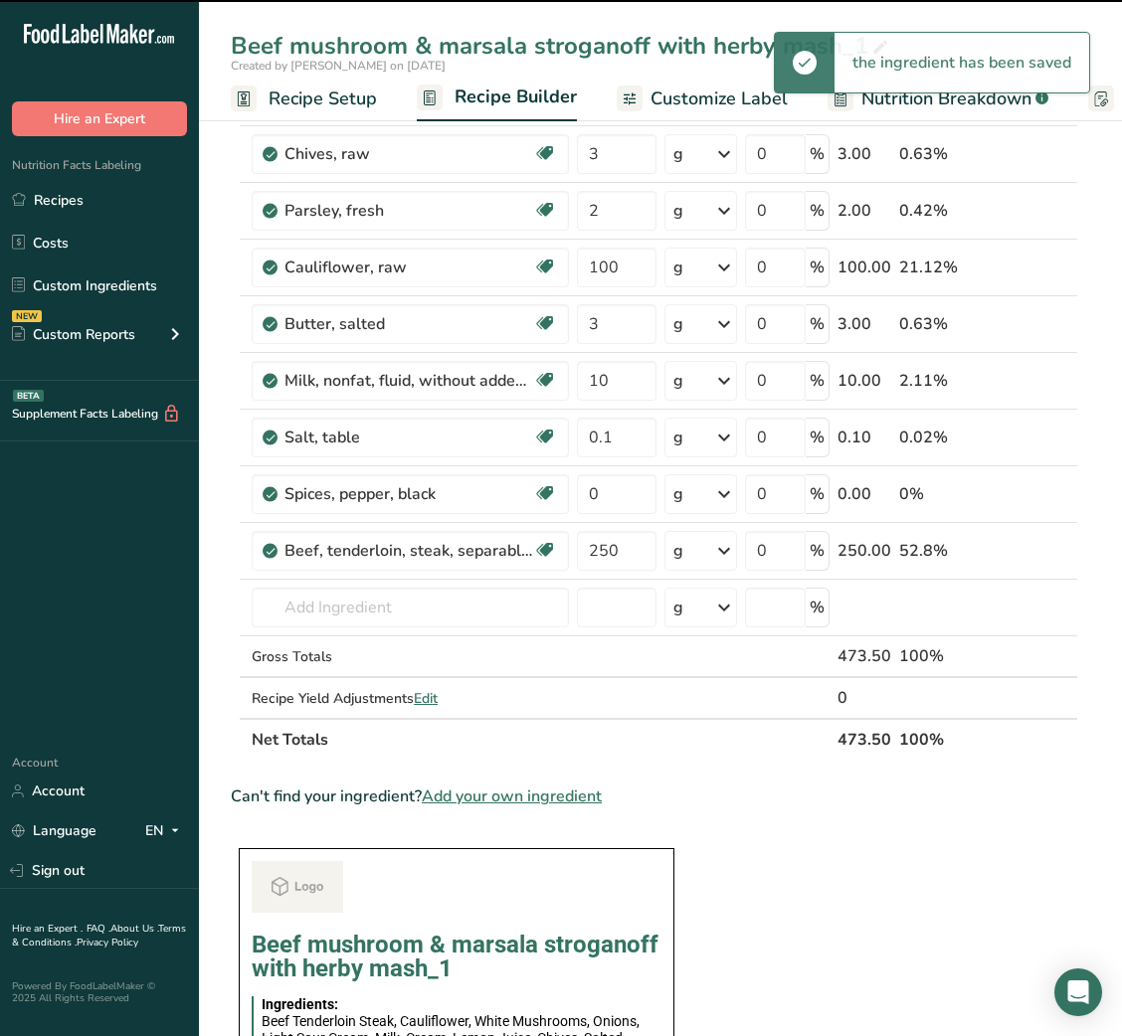
click at [873, 45] on div "the ingredient has been saved" at bounding box center [961, 63] width 255 height 60
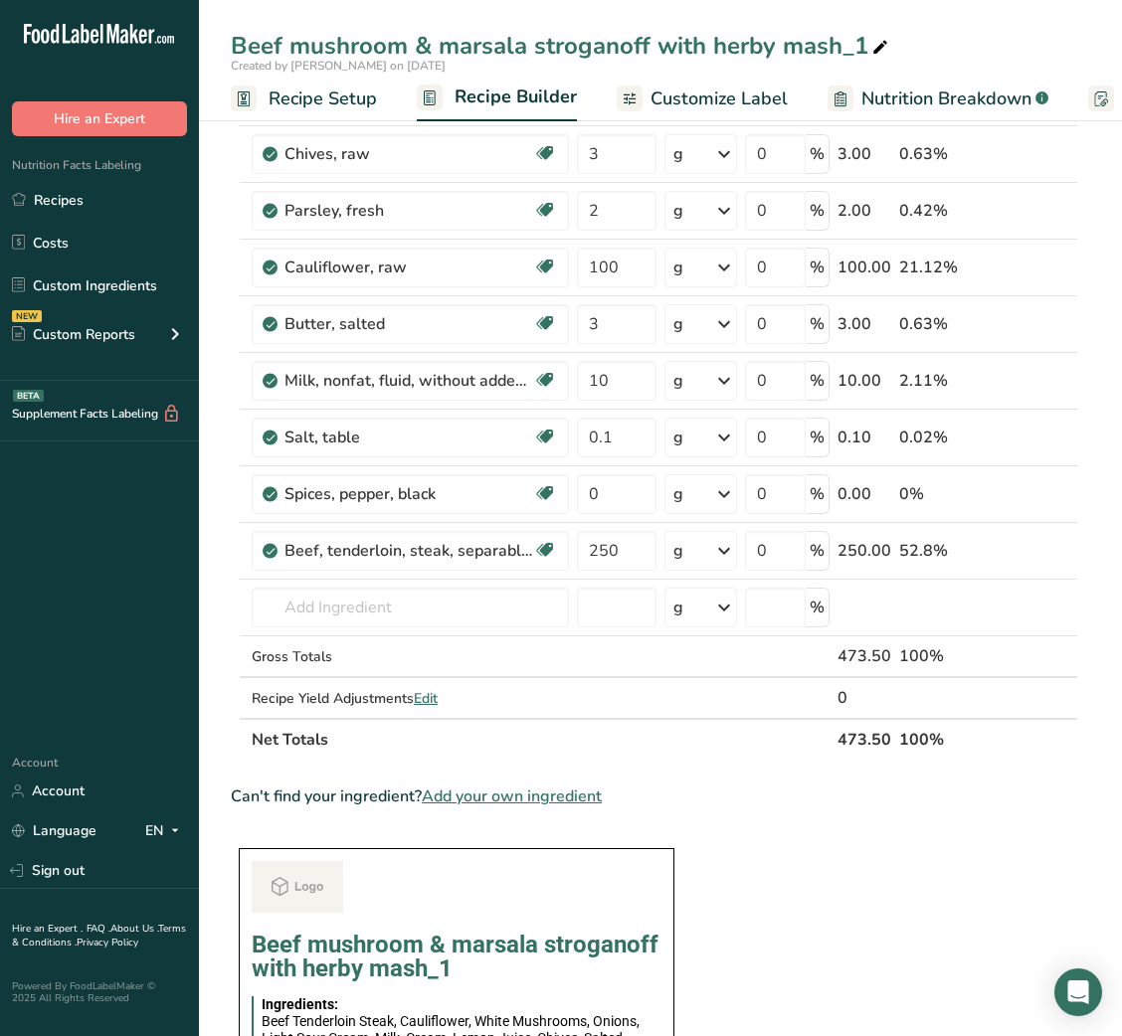
click at [873, 45] on icon at bounding box center [880, 48] width 18 height 28
type input "Beef mushroom & marsala stroganoff with herby mash_Shafi"
click at [888, 794] on div "Can't find your ingredient? Add your own ingredient" at bounding box center [654, 797] width 847 height 24
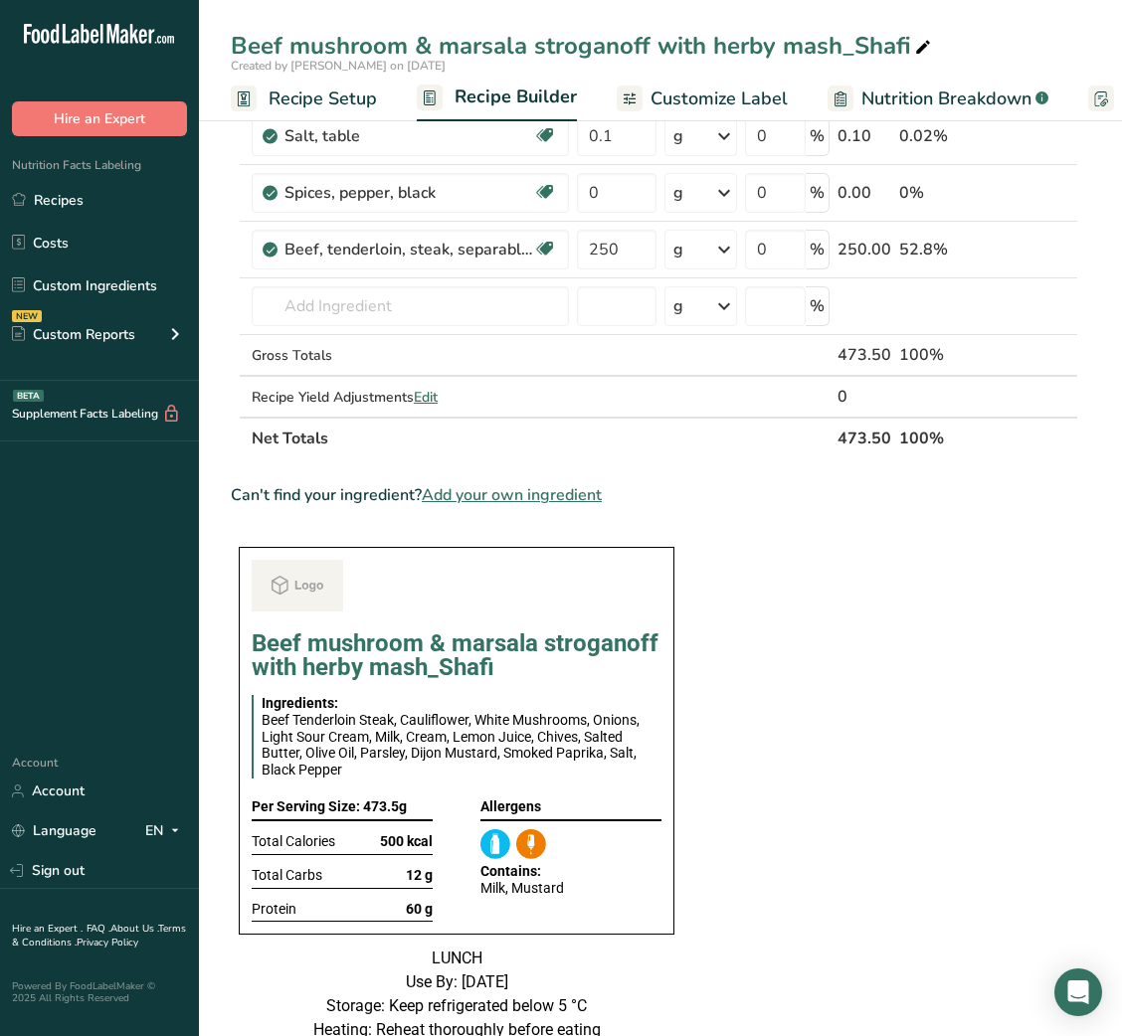
scroll to position [0, 0]
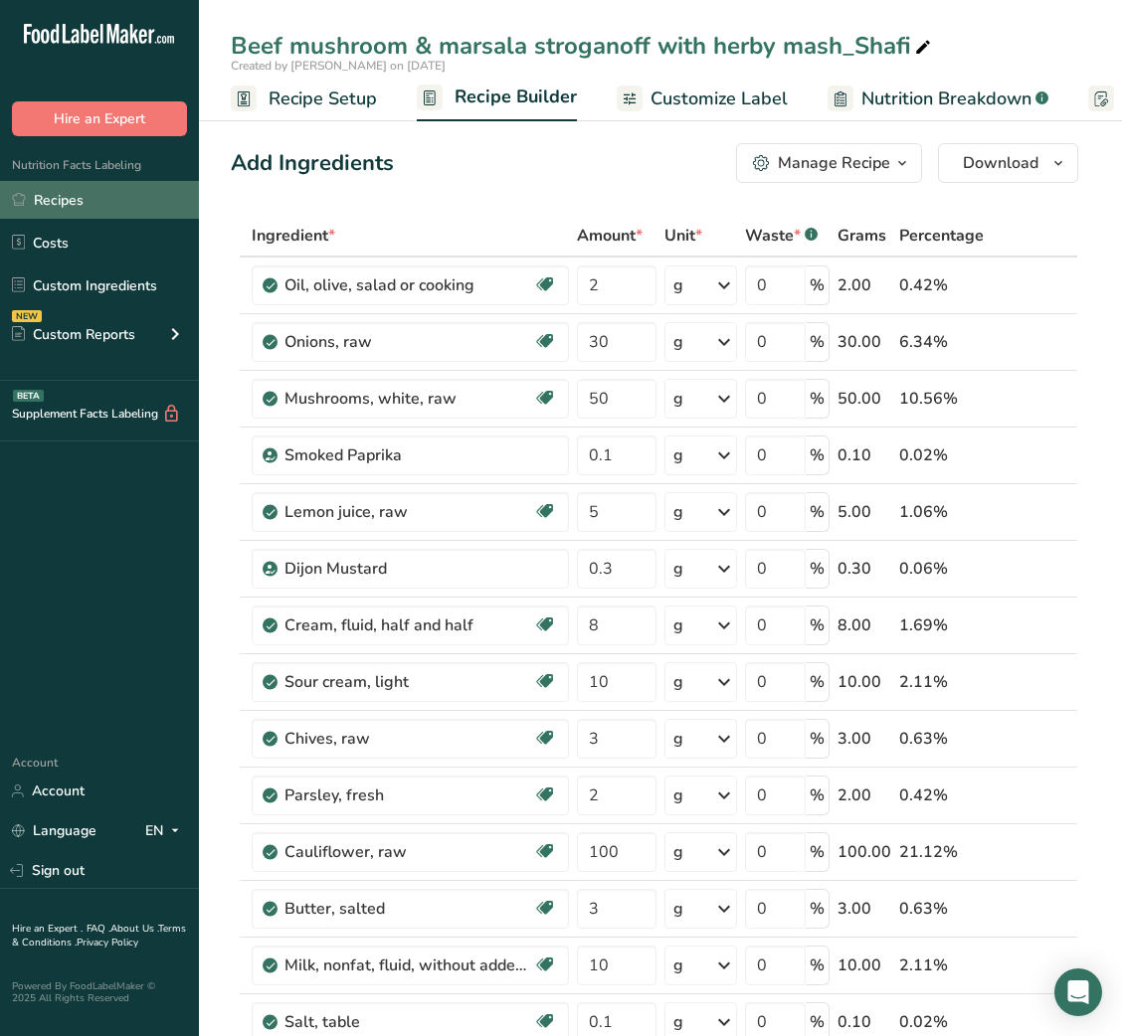
click at [67, 209] on link "Recipes" at bounding box center [99, 200] width 199 height 38
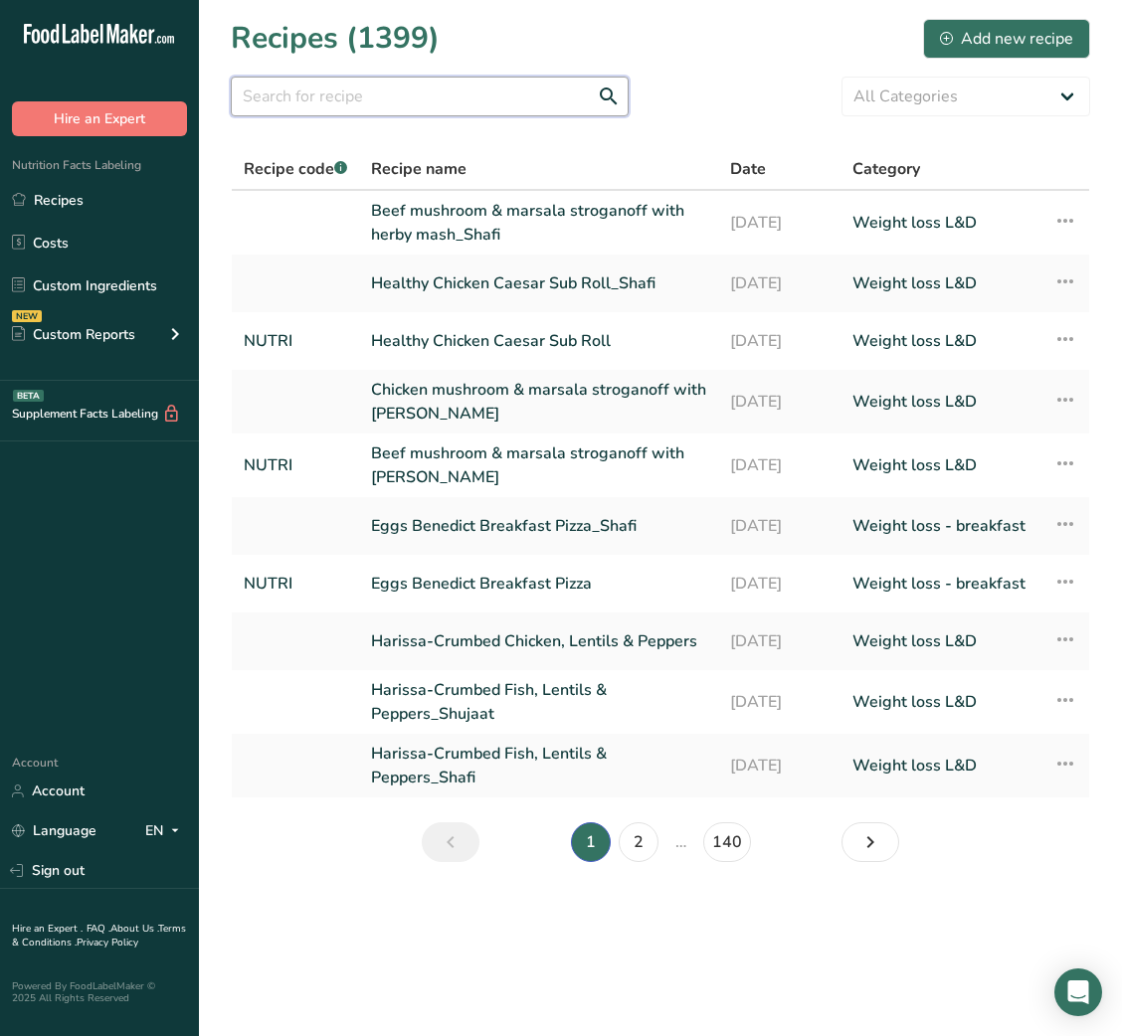
click at [461, 101] on input "text" at bounding box center [430, 97] width 398 height 40
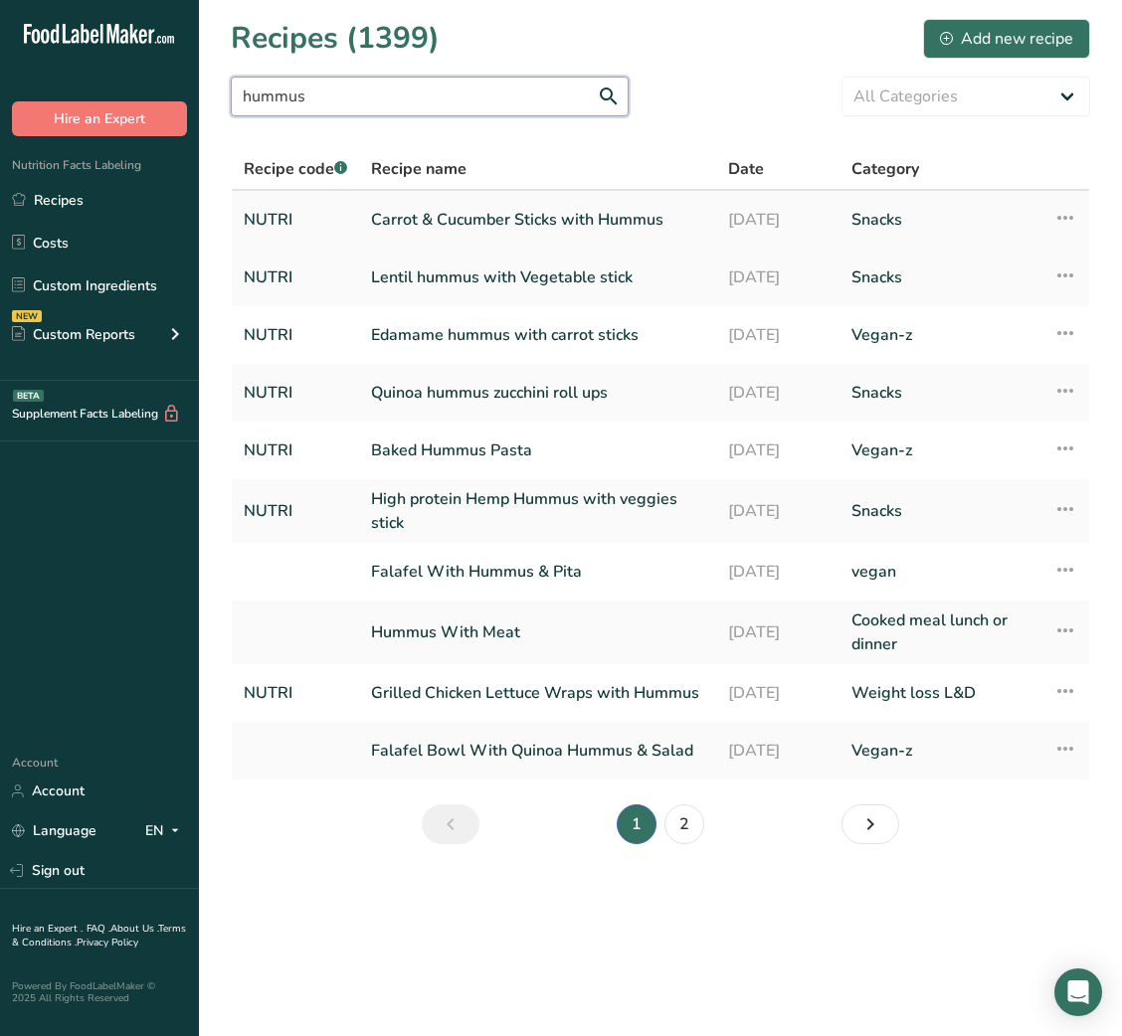
type input "hummus"
click at [572, 213] on link "Carrot & Cucumber Sticks with Hummus" at bounding box center [537, 220] width 333 height 42
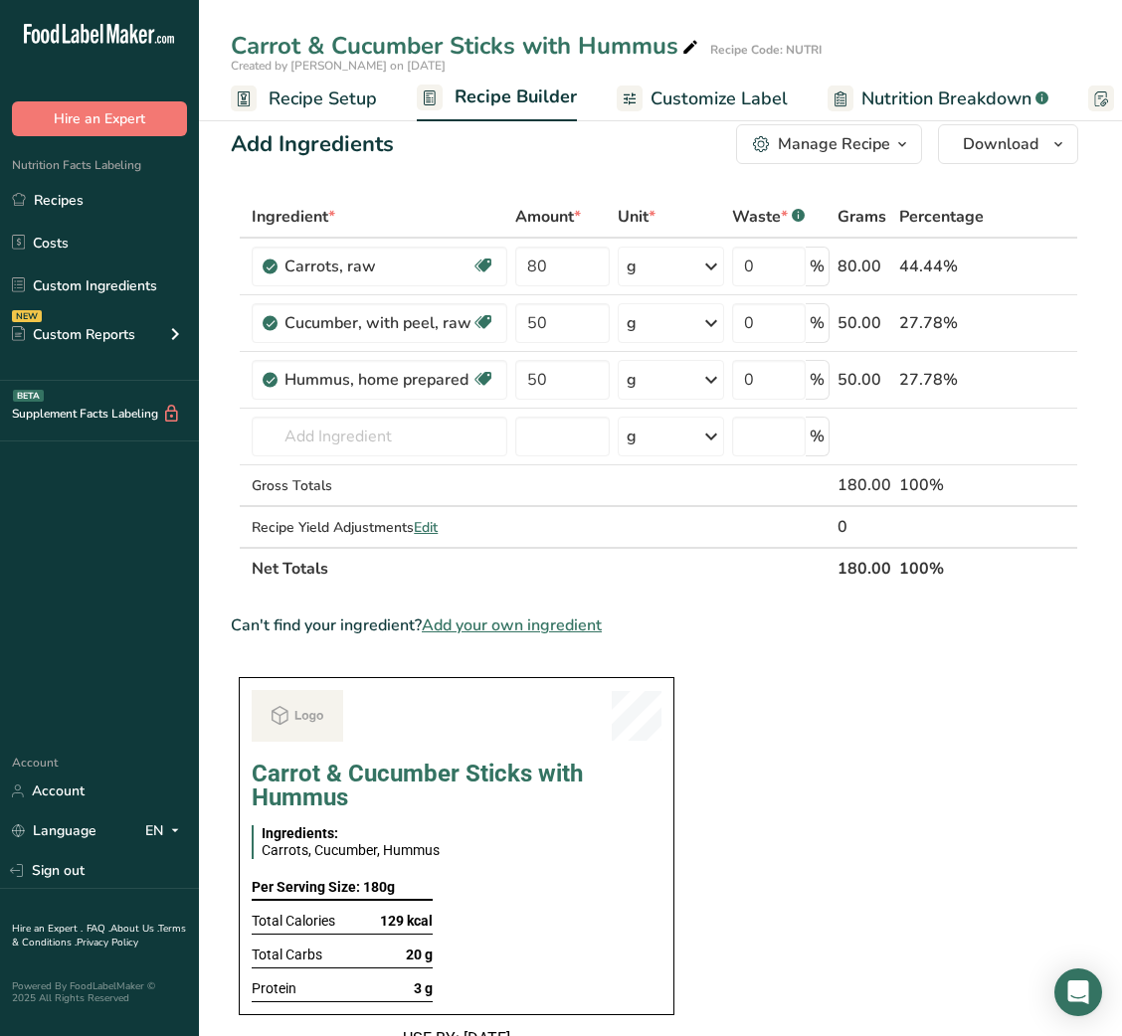
scroll to position [16, 0]
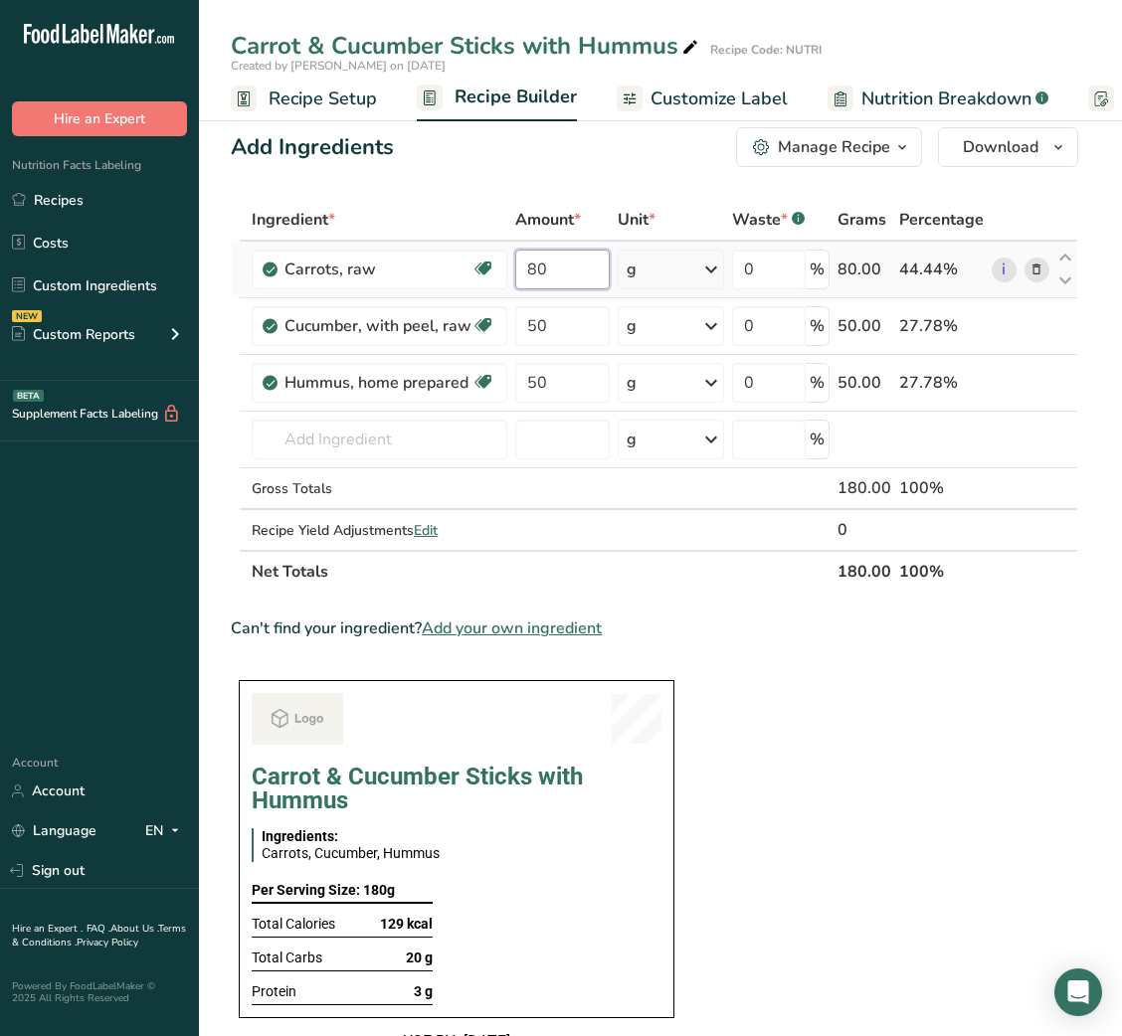
click at [532, 278] on input "80" at bounding box center [562, 270] width 94 height 40
type input "50"
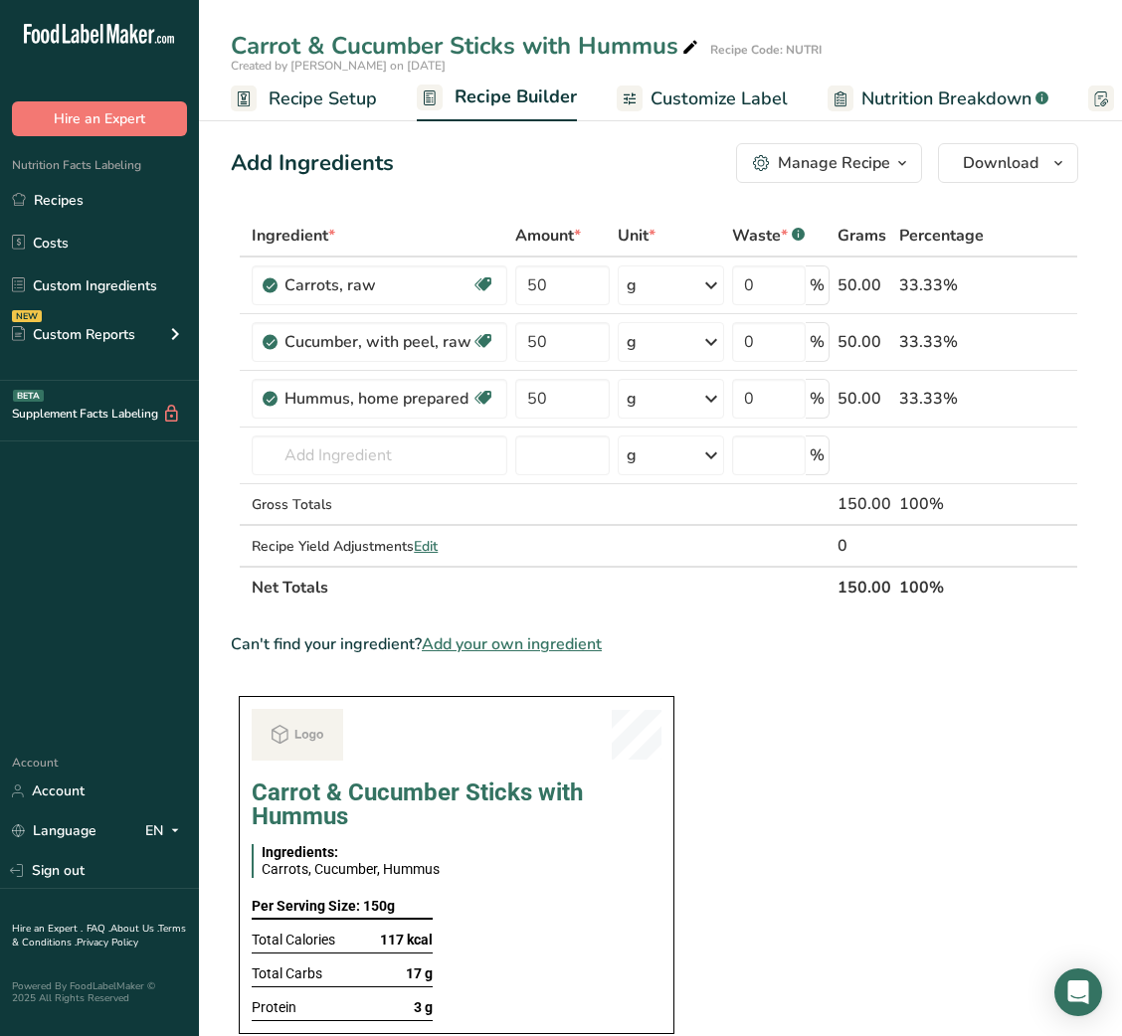
click at [754, 98] on span "Customize Label" at bounding box center [718, 99] width 137 height 27
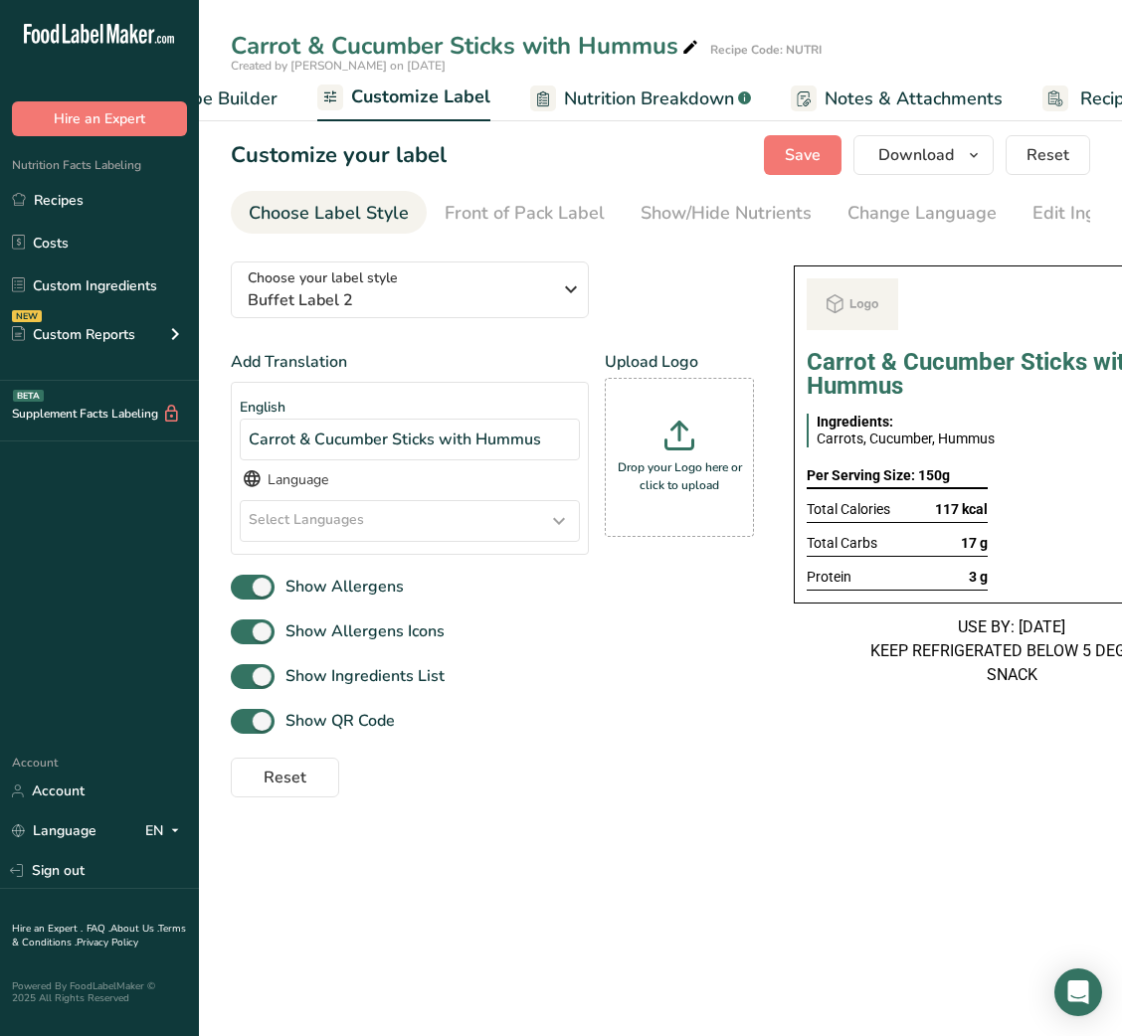
scroll to position [0, 387]
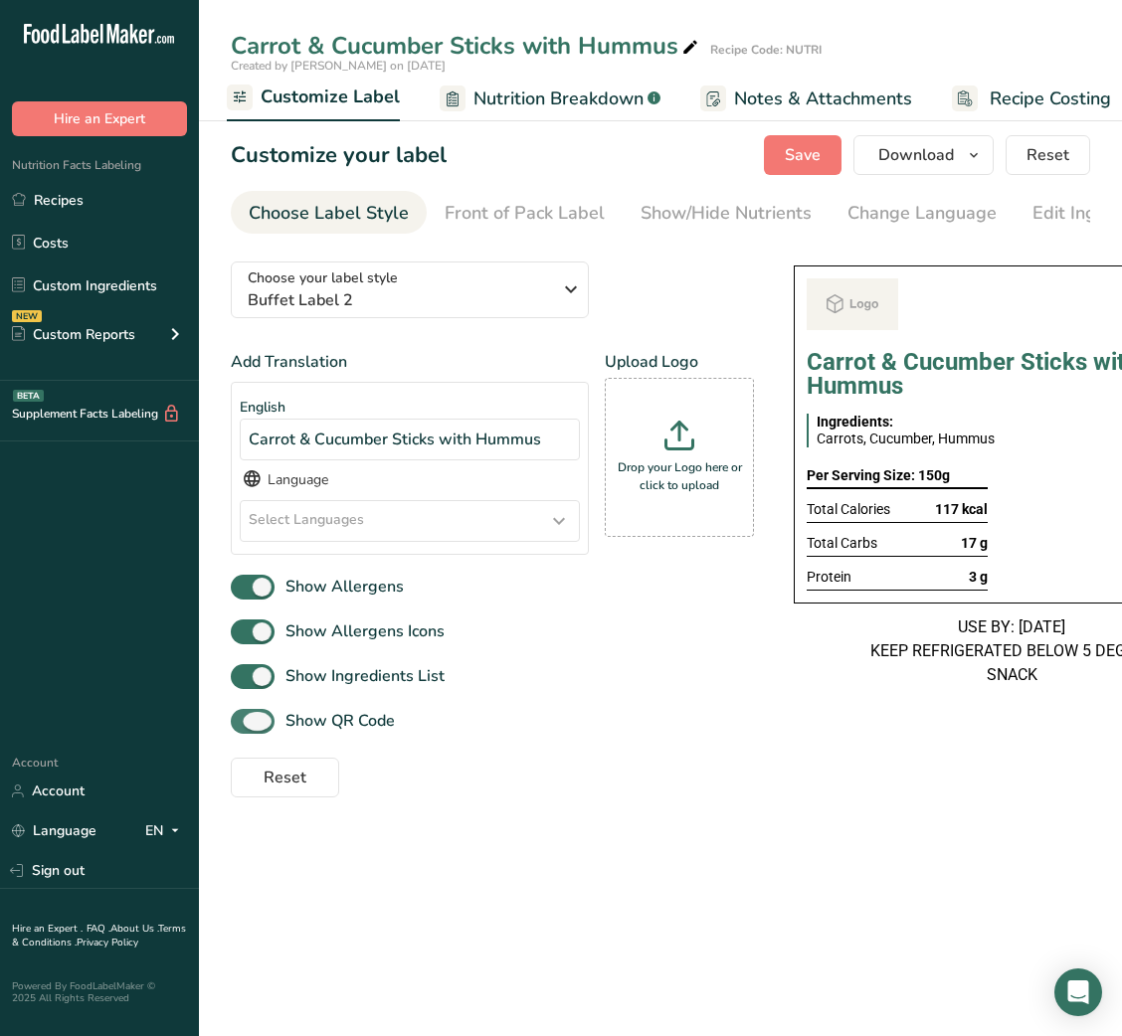
click at [254, 726] on span at bounding box center [253, 721] width 44 height 25
click at [244, 726] on input "Show QR Code" at bounding box center [237, 721] width 13 height 13
checkbox input "false"
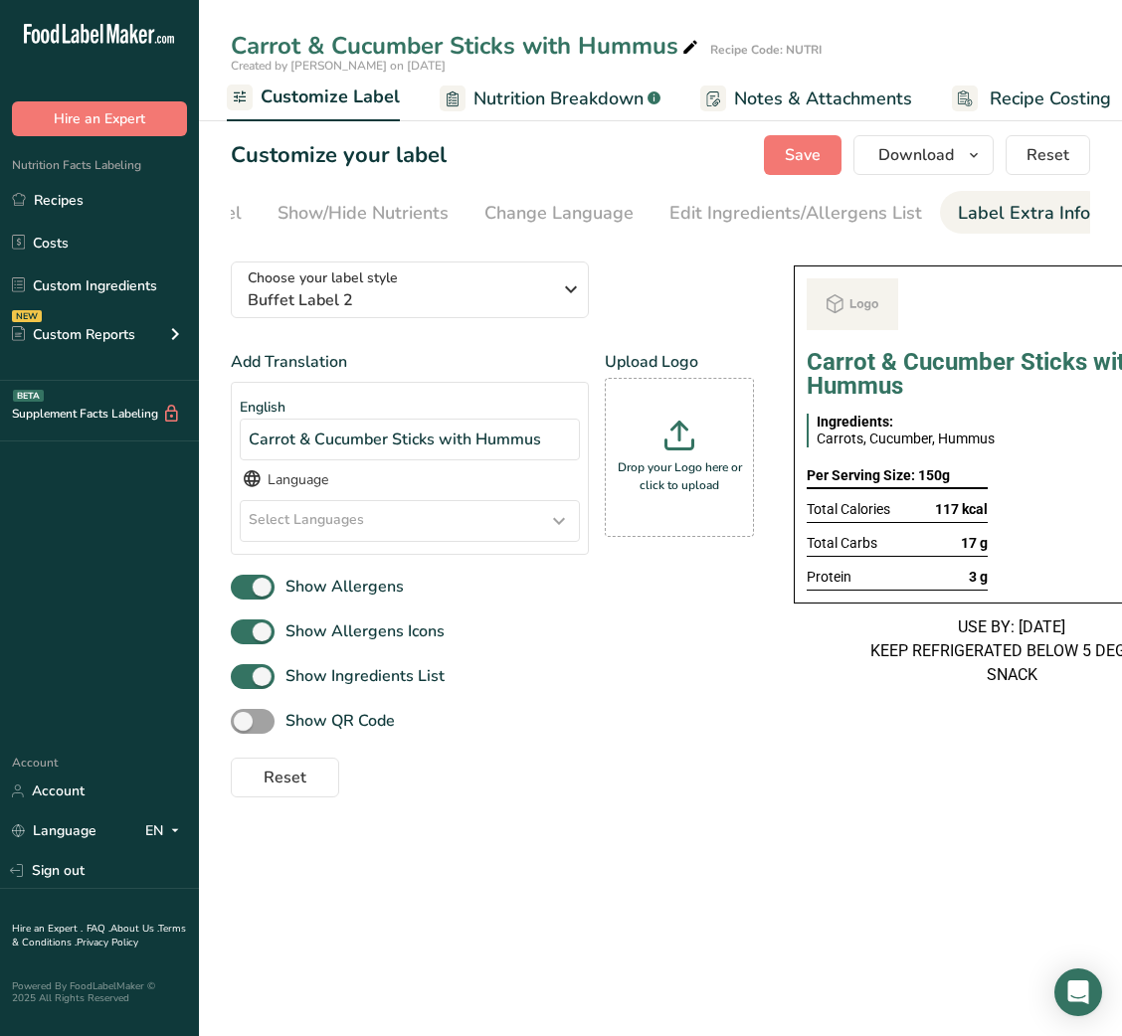
click at [1027, 215] on div "Label Extra Info" at bounding box center [1024, 213] width 132 height 27
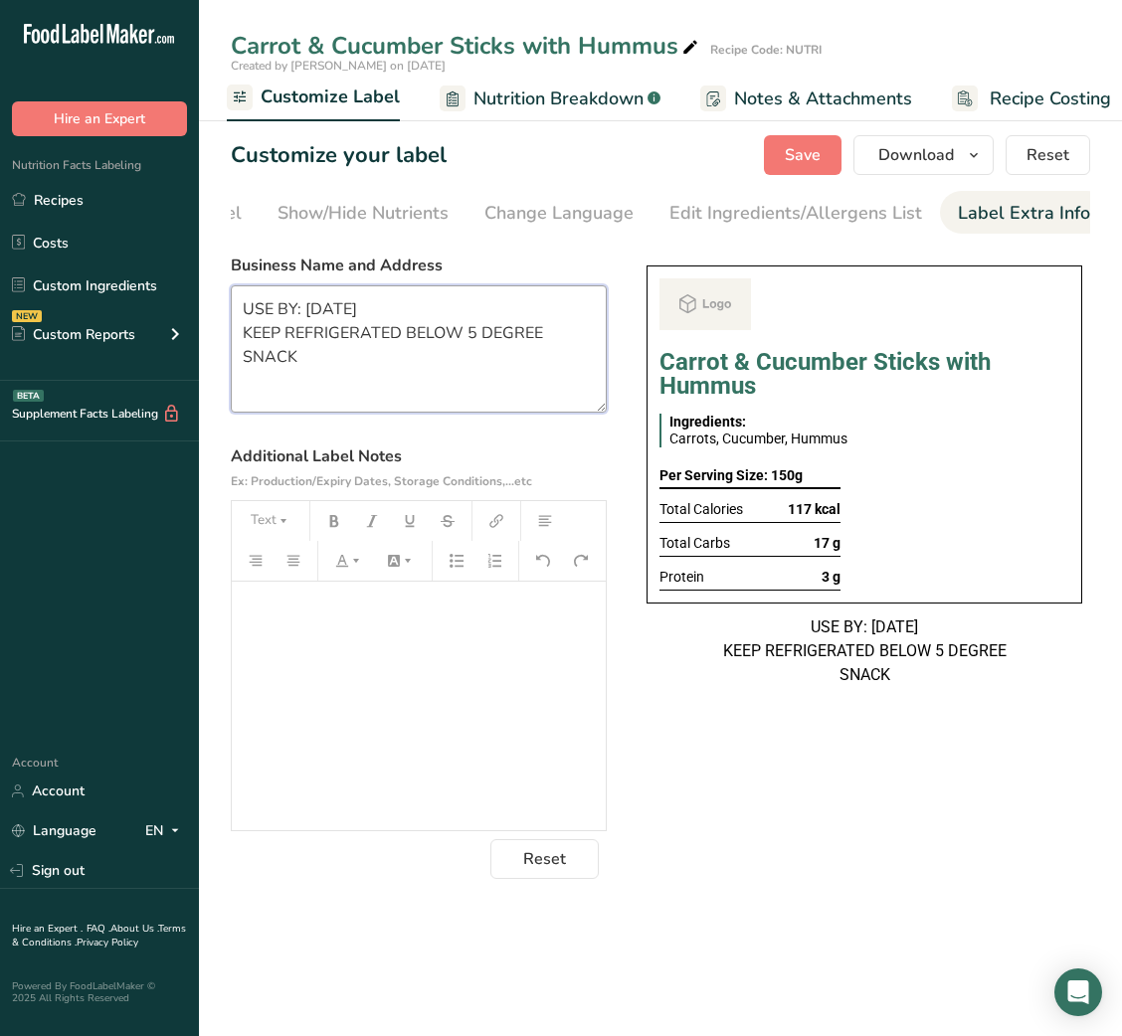
click at [520, 391] on textarea "USE BY: [DATE] KEEP REFRIGERATED BELOW 5 DEGREE SNACK" at bounding box center [419, 348] width 376 height 127
paste textarea "DINNER Use By: [DATE] Storage: Keep refrigerated below 5 °C Heating: Reheat tho…"
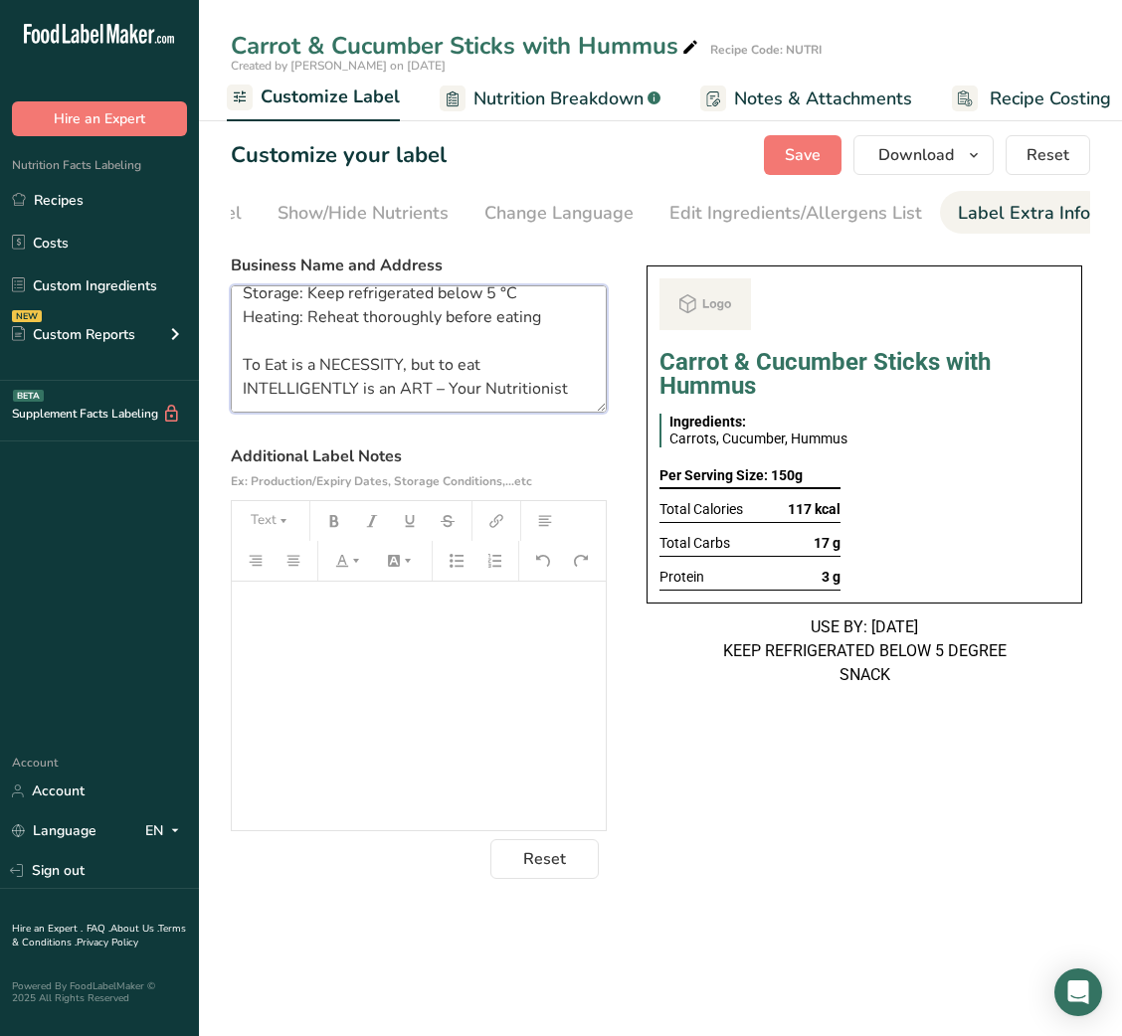
scroll to position [0, 0]
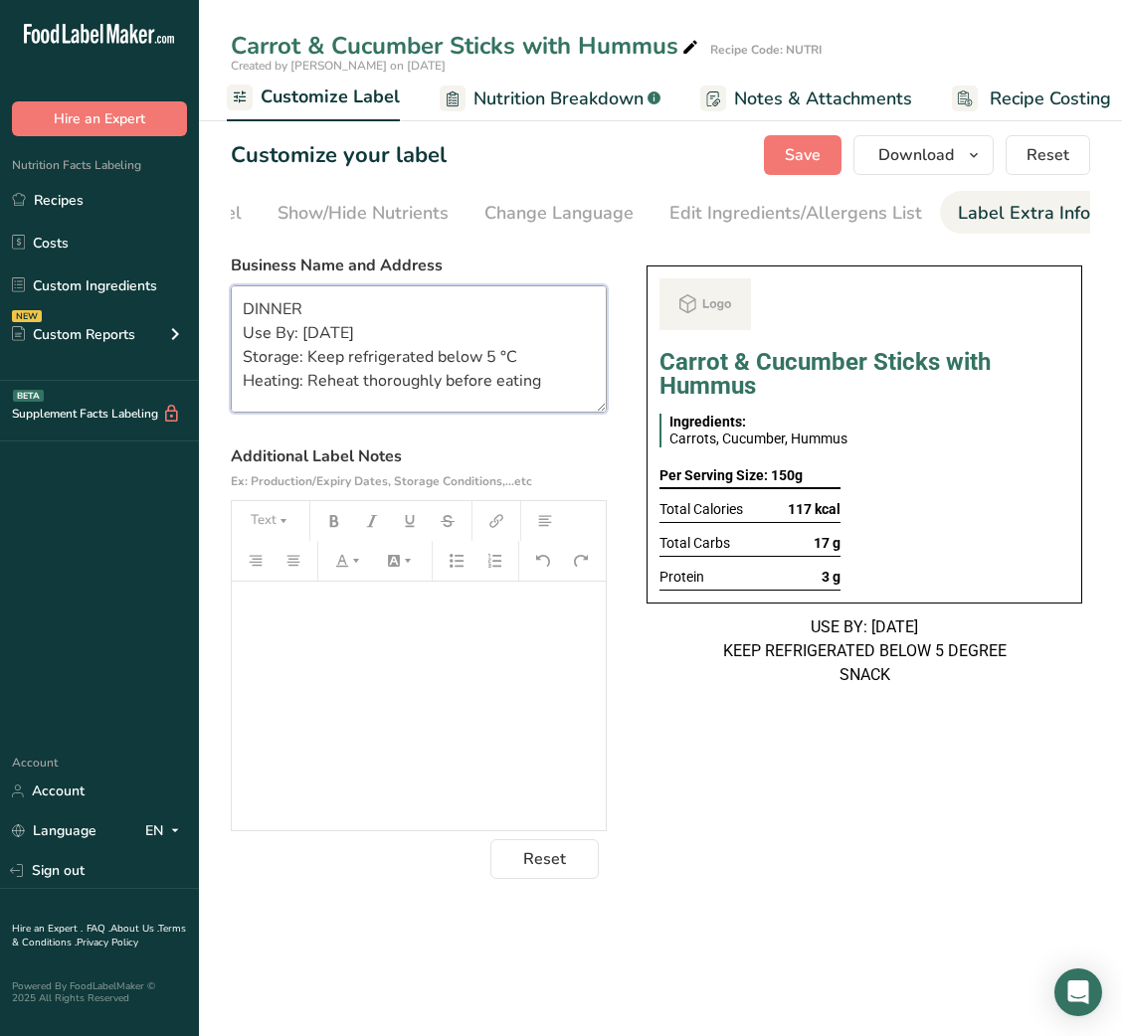
click at [290, 315] on textarea "DINNER Use By: [DATE] Storage: Keep refrigerated below 5 °C Heating: Reheat tho…" at bounding box center [419, 348] width 376 height 127
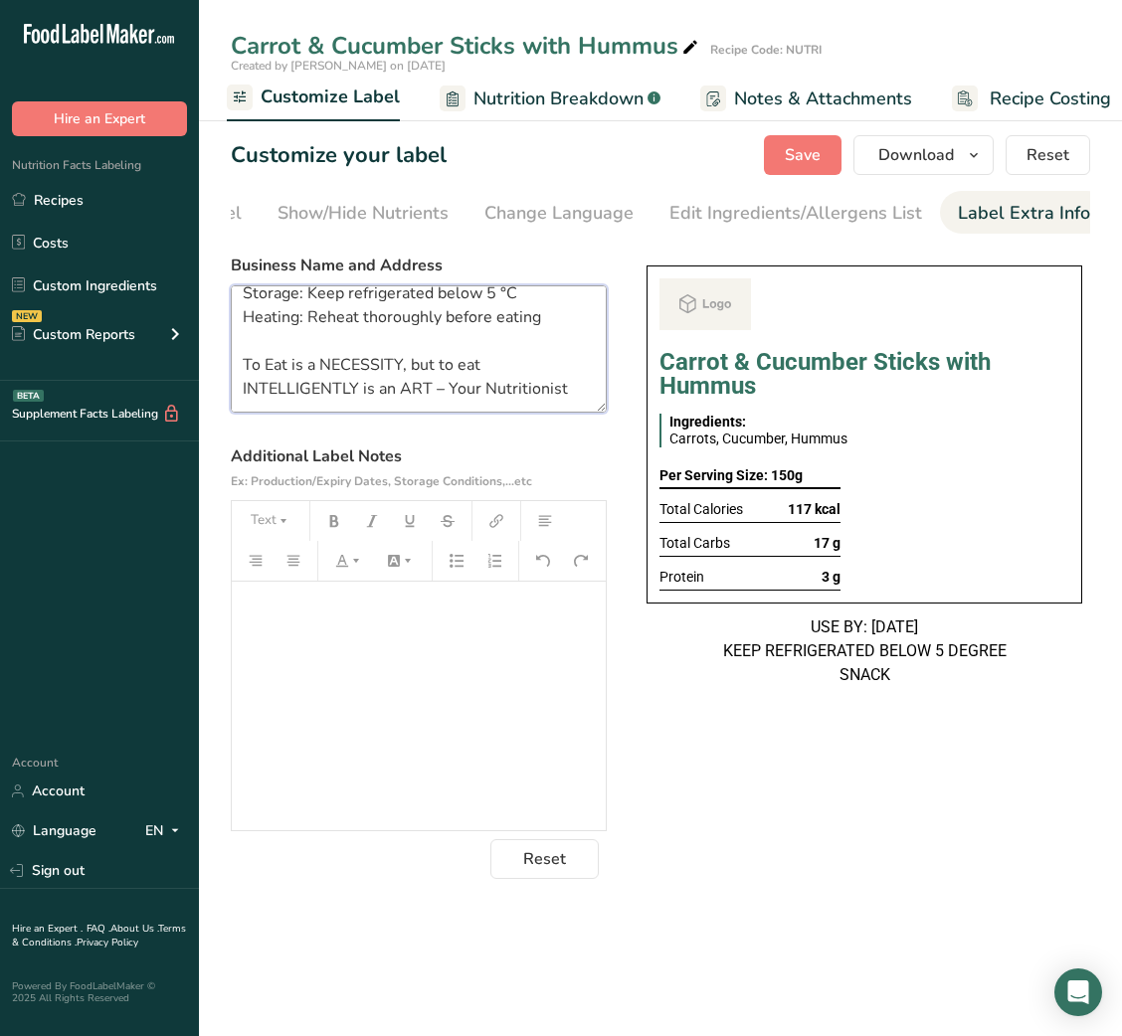
scroll to position [63, 0]
click at [318, 320] on textarea "SNACK Use By: [DATE] Storage: Keep refrigerated below 5 °C Heating: Reheat thor…" at bounding box center [419, 348] width 376 height 127
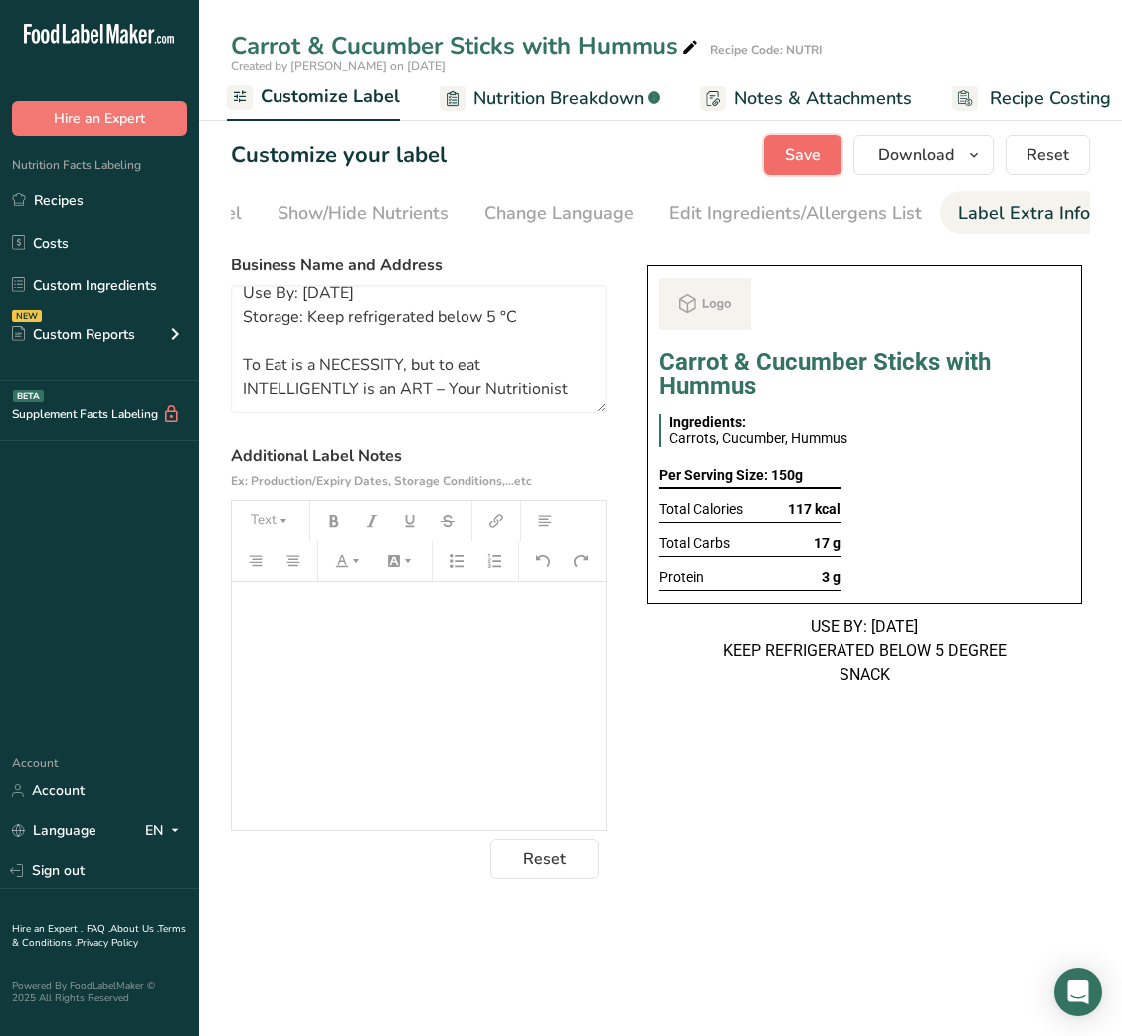
click at [808, 164] on span "Save" at bounding box center [803, 155] width 36 height 24
type textarea "SNACK Use By: [DATE] Storage: Keep refrigerated below 5 °C To Eat is a NECESSIT…"
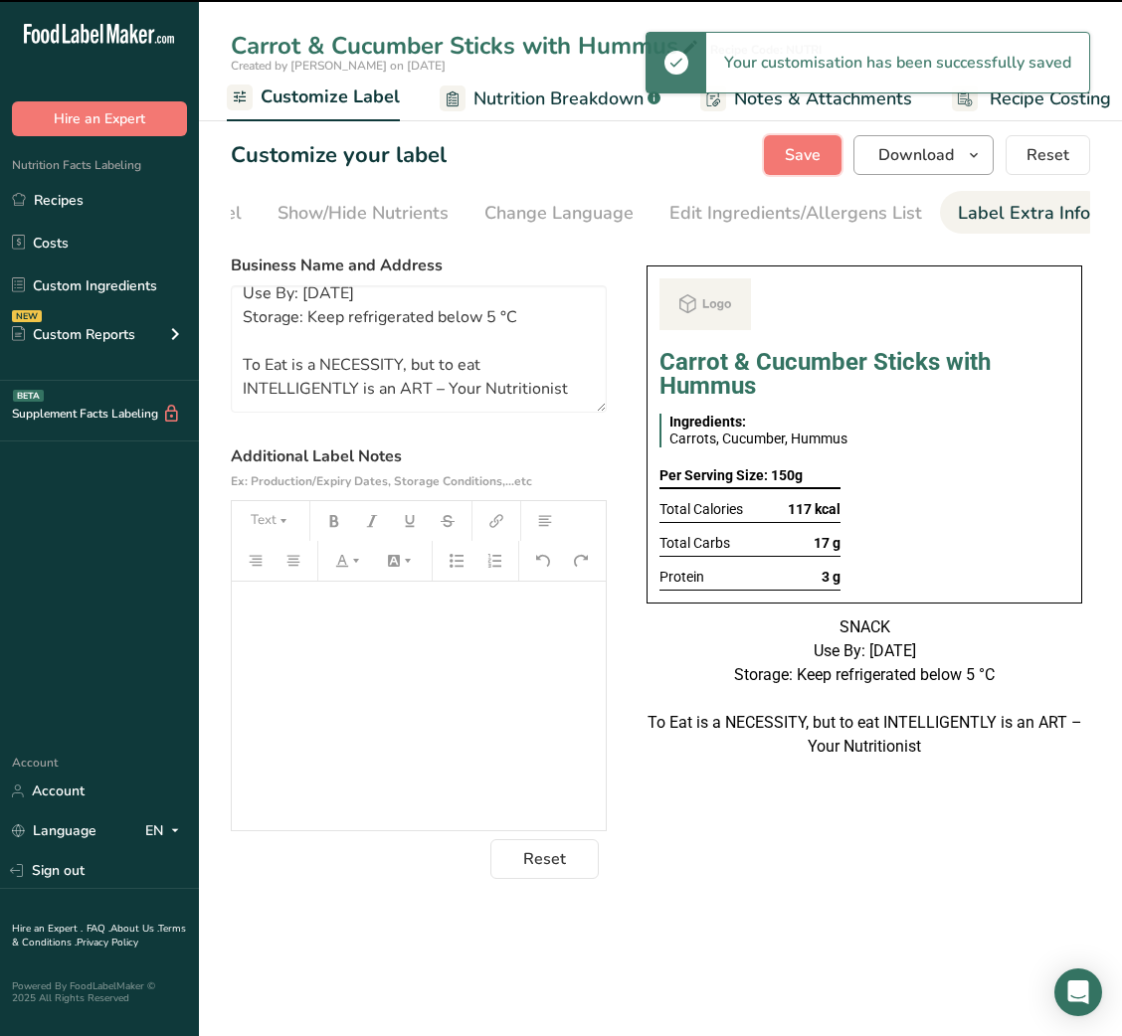
scroll to position [39, 0]
click at [923, 157] on span "Download" at bounding box center [916, 155] width 76 height 24
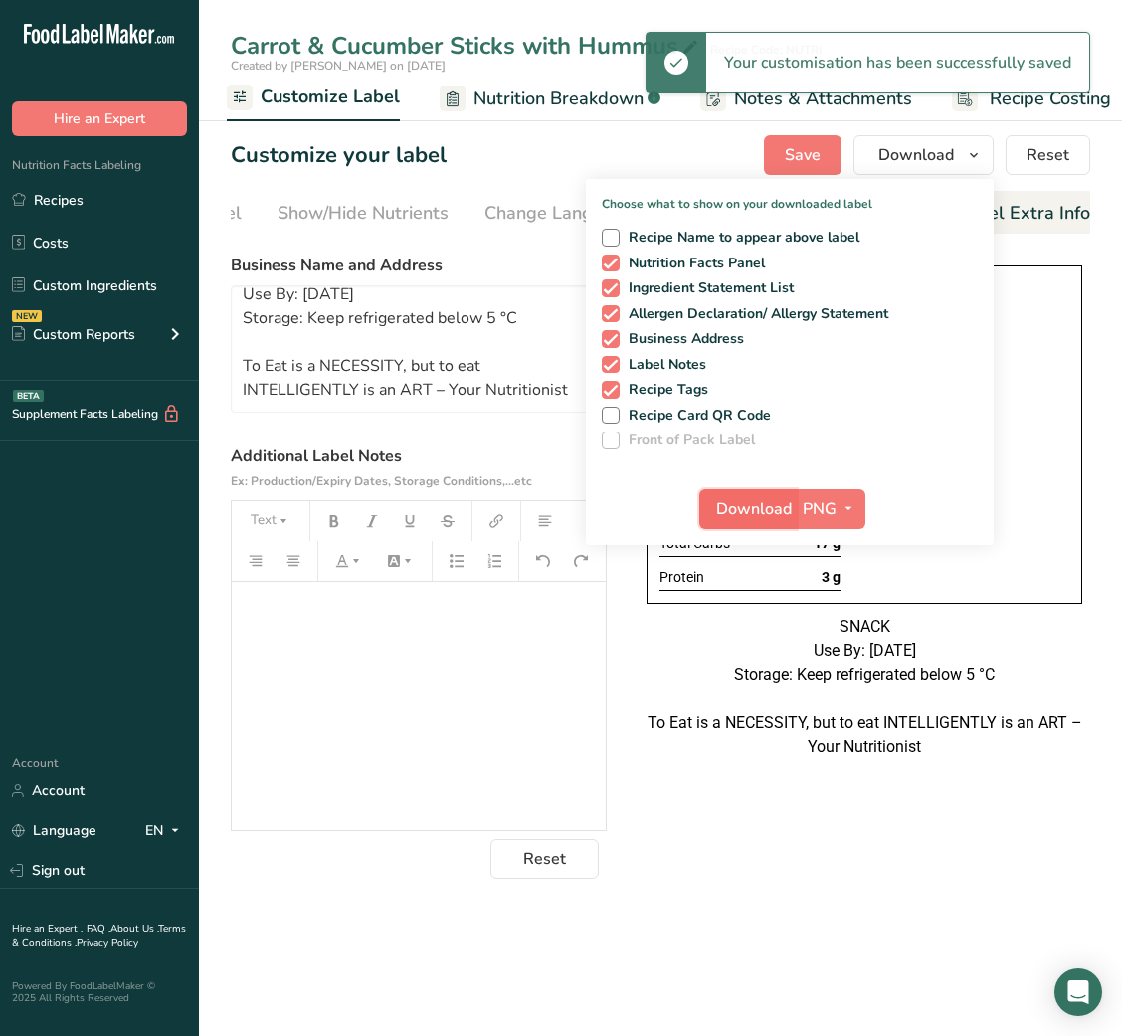
click at [766, 489] on button "Download" at bounding box center [747, 509] width 97 height 40
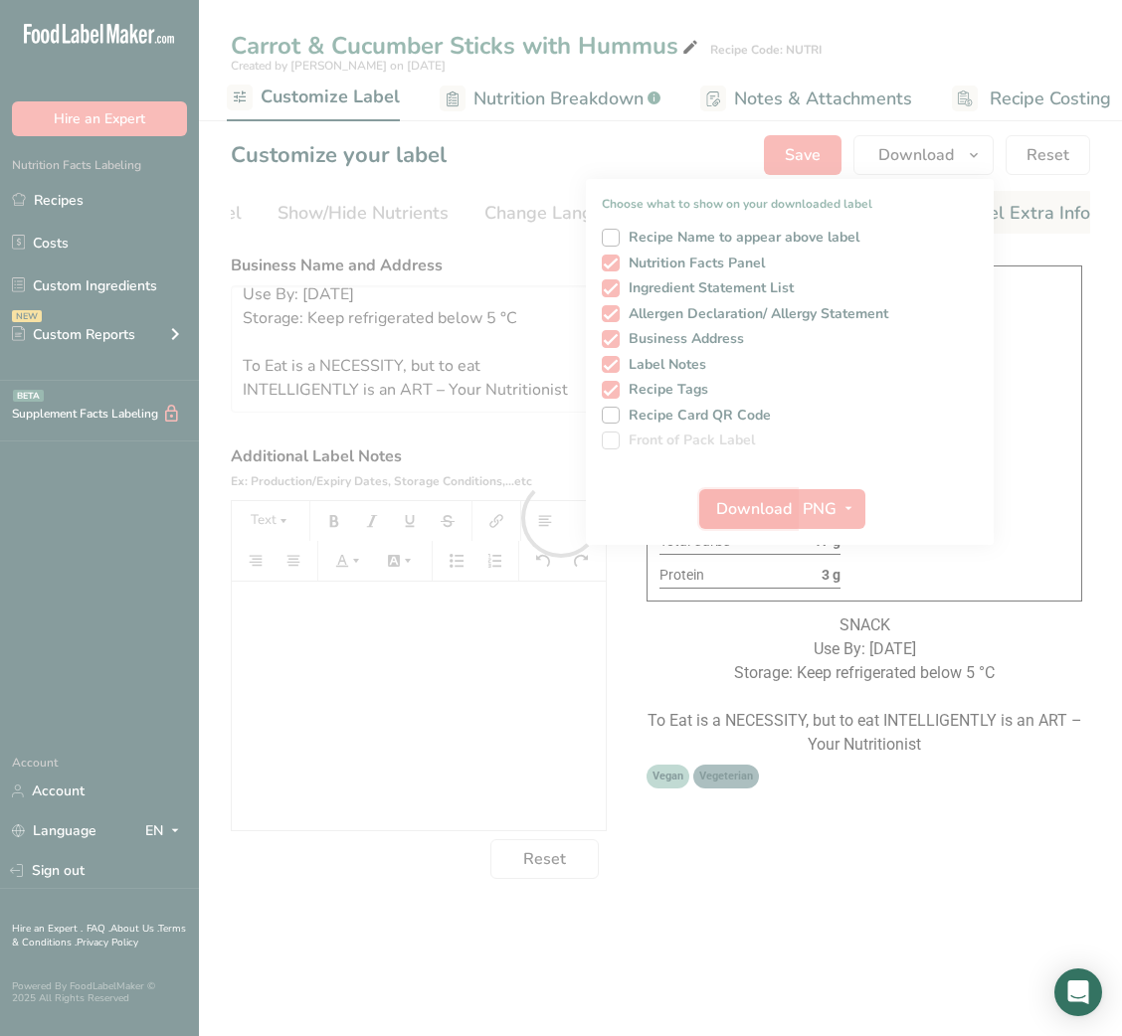
scroll to position [0, 0]
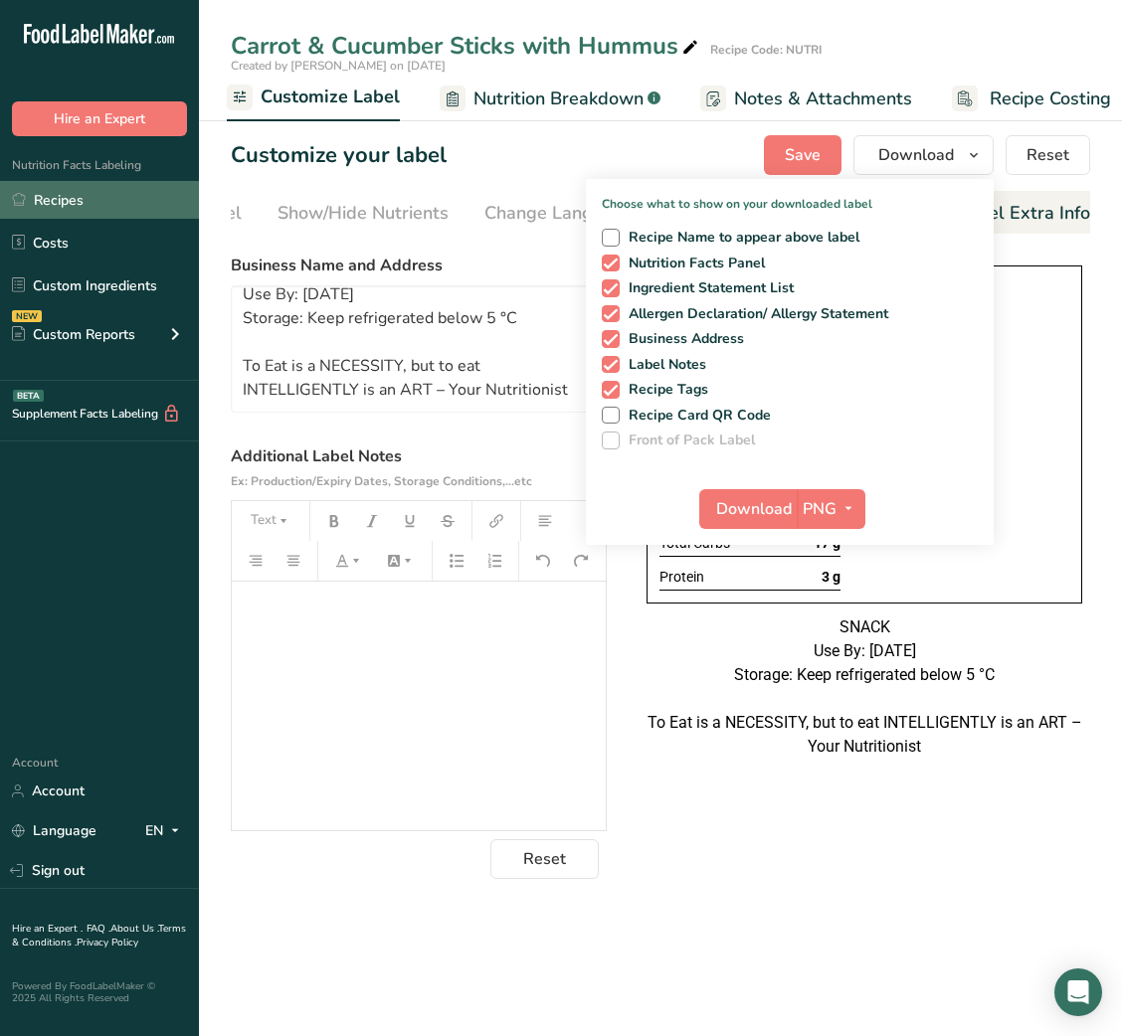
click at [102, 209] on link "Recipes" at bounding box center [99, 200] width 199 height 38
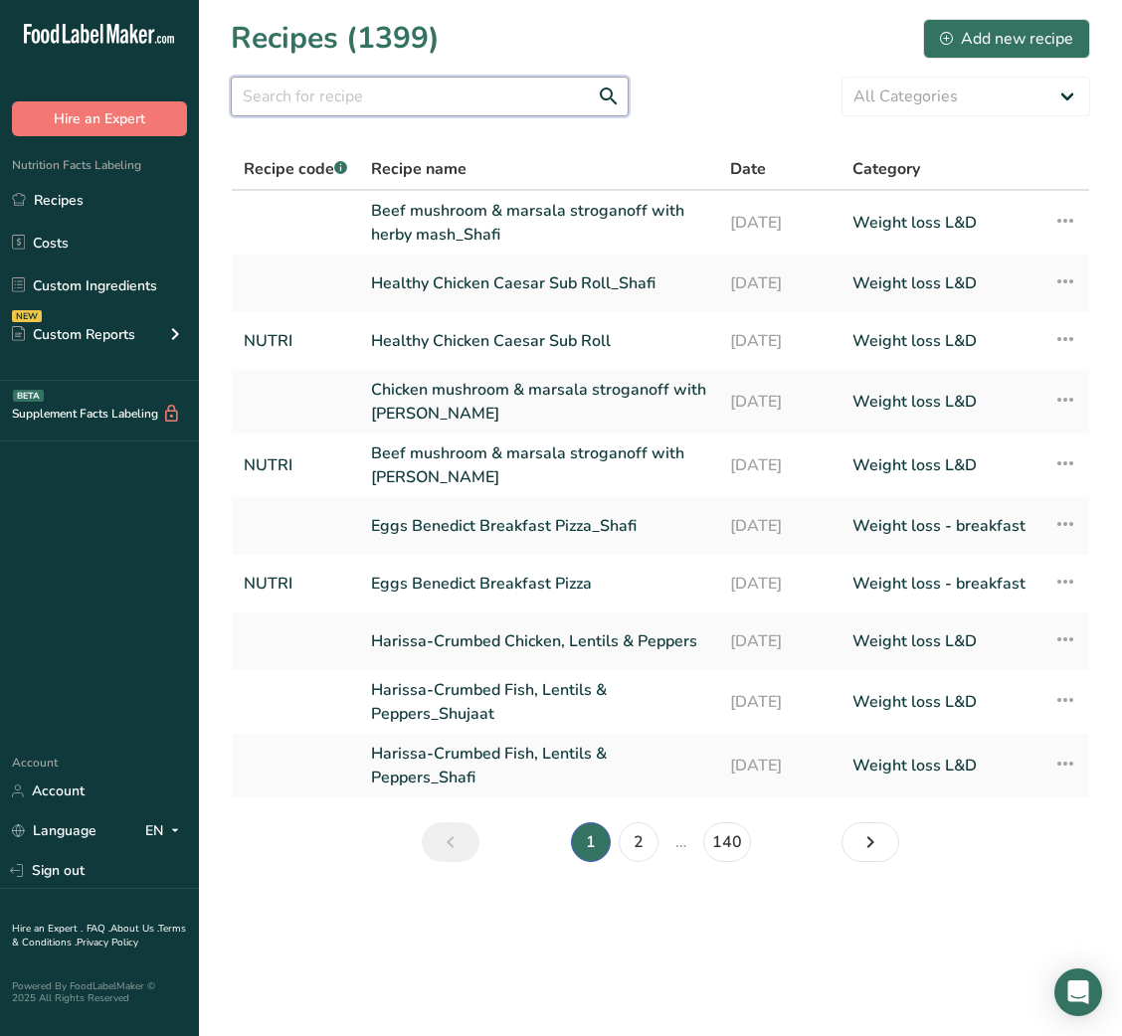
click at [365, 77] on input "text" at bounding box center [430, 97] width 398 height 40
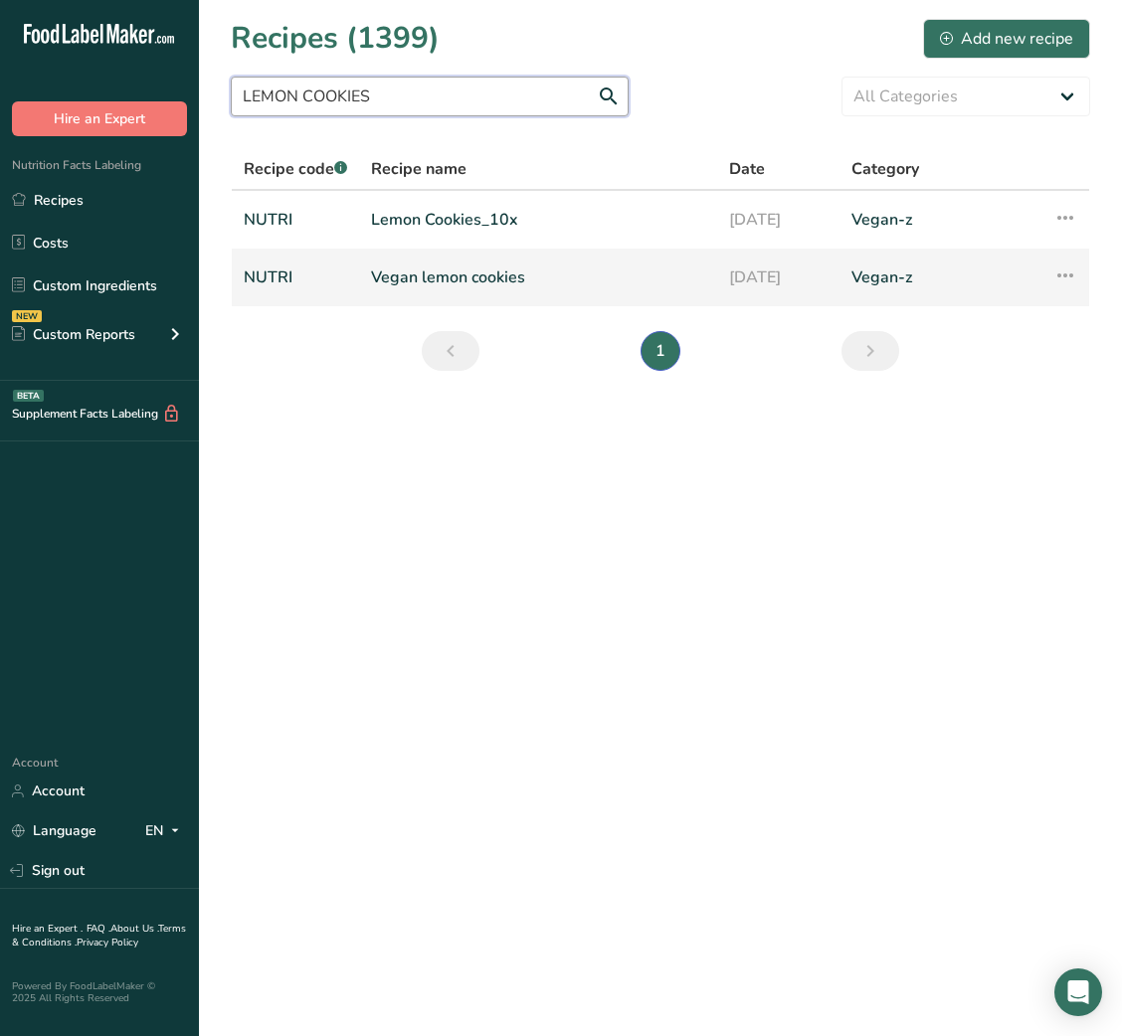
type input "LEMON COOKIES"
click at [403, 273] on link "Vegan lemon cookies" at bounding box center [538, 278] width 334 height 42
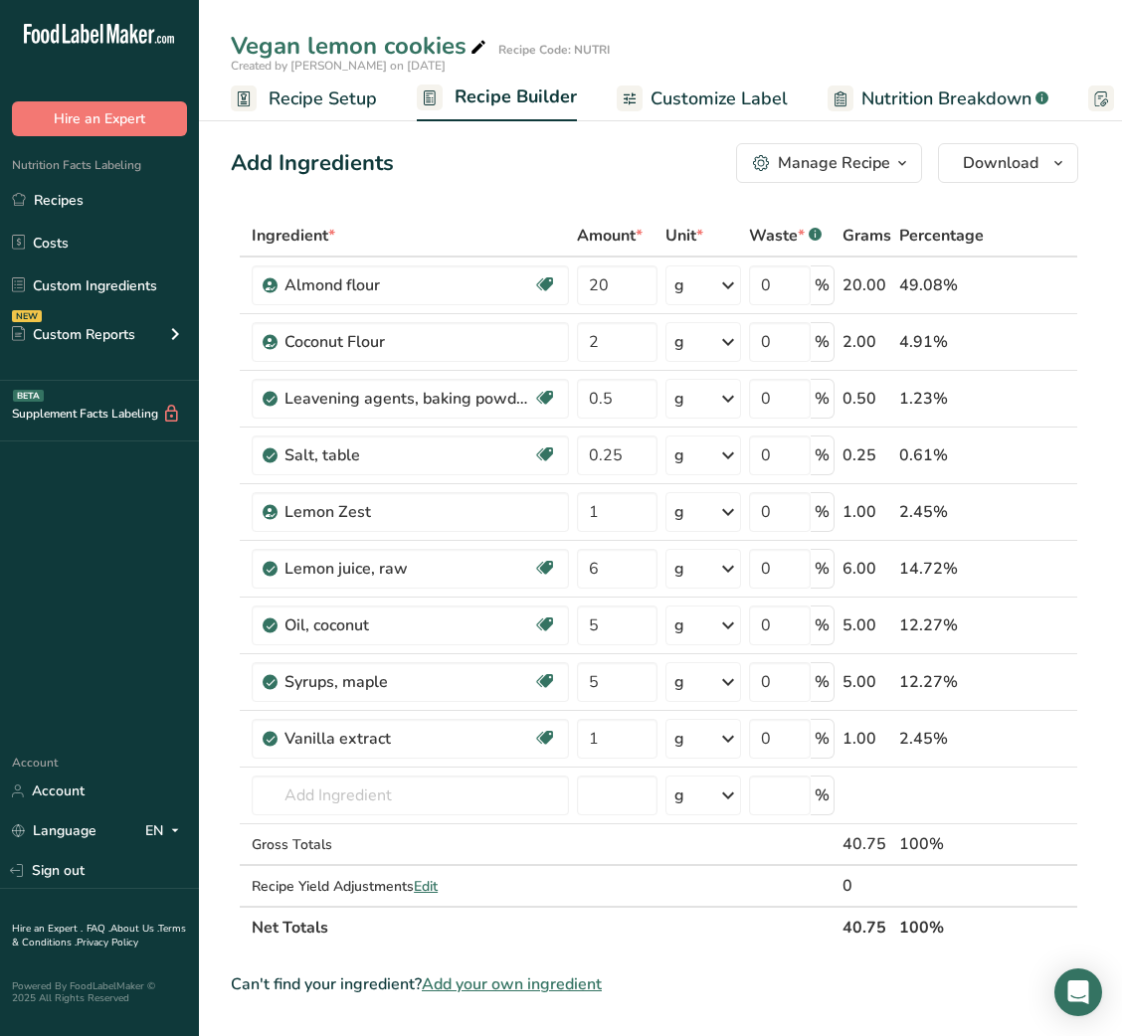
click at [886, 152] on div "Manage Recipe" at bounding box center [834, 163] width 112 height 24
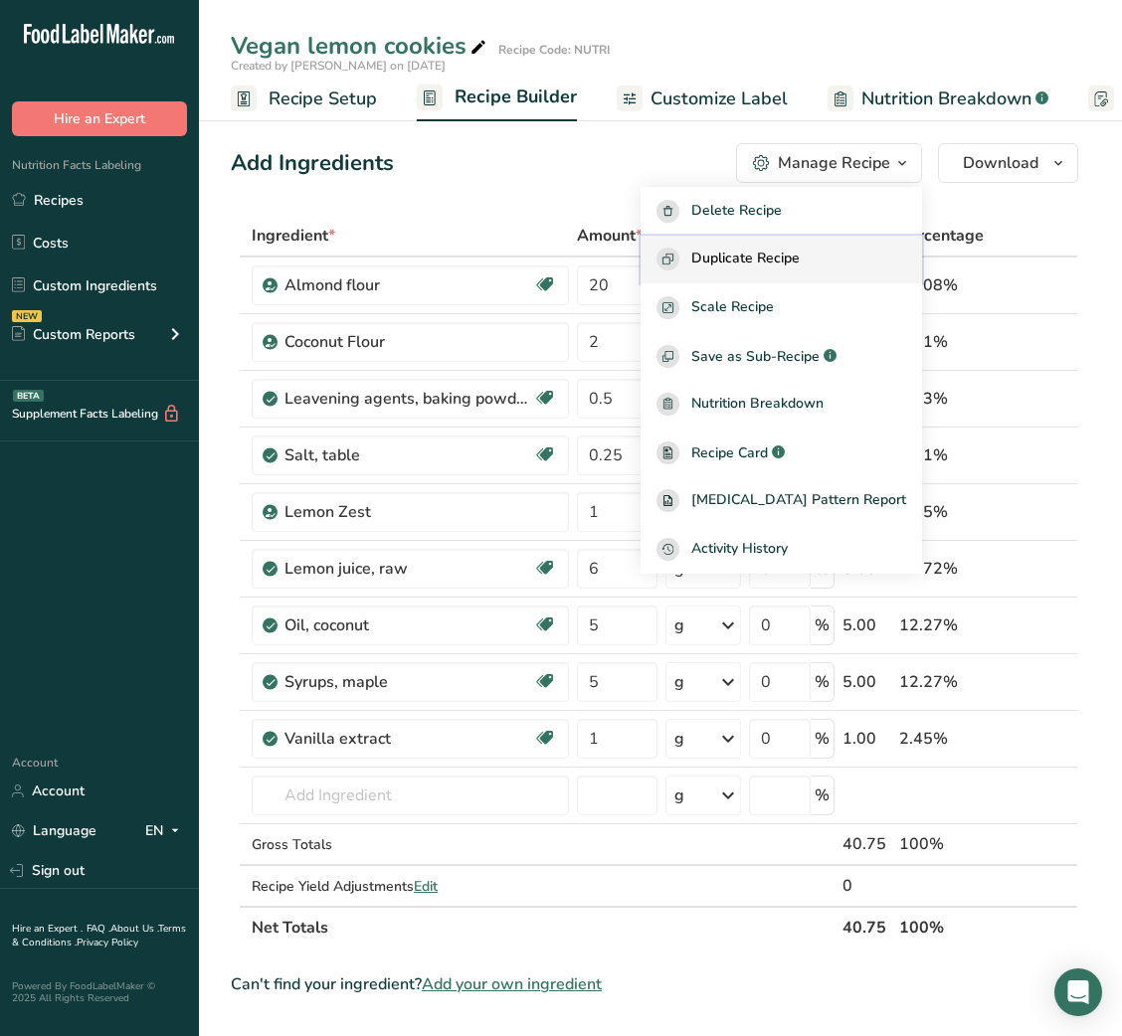
click at [800, 260] on span "Duplicate Recipe" at bounding box center [745, 259] width 108 height 23
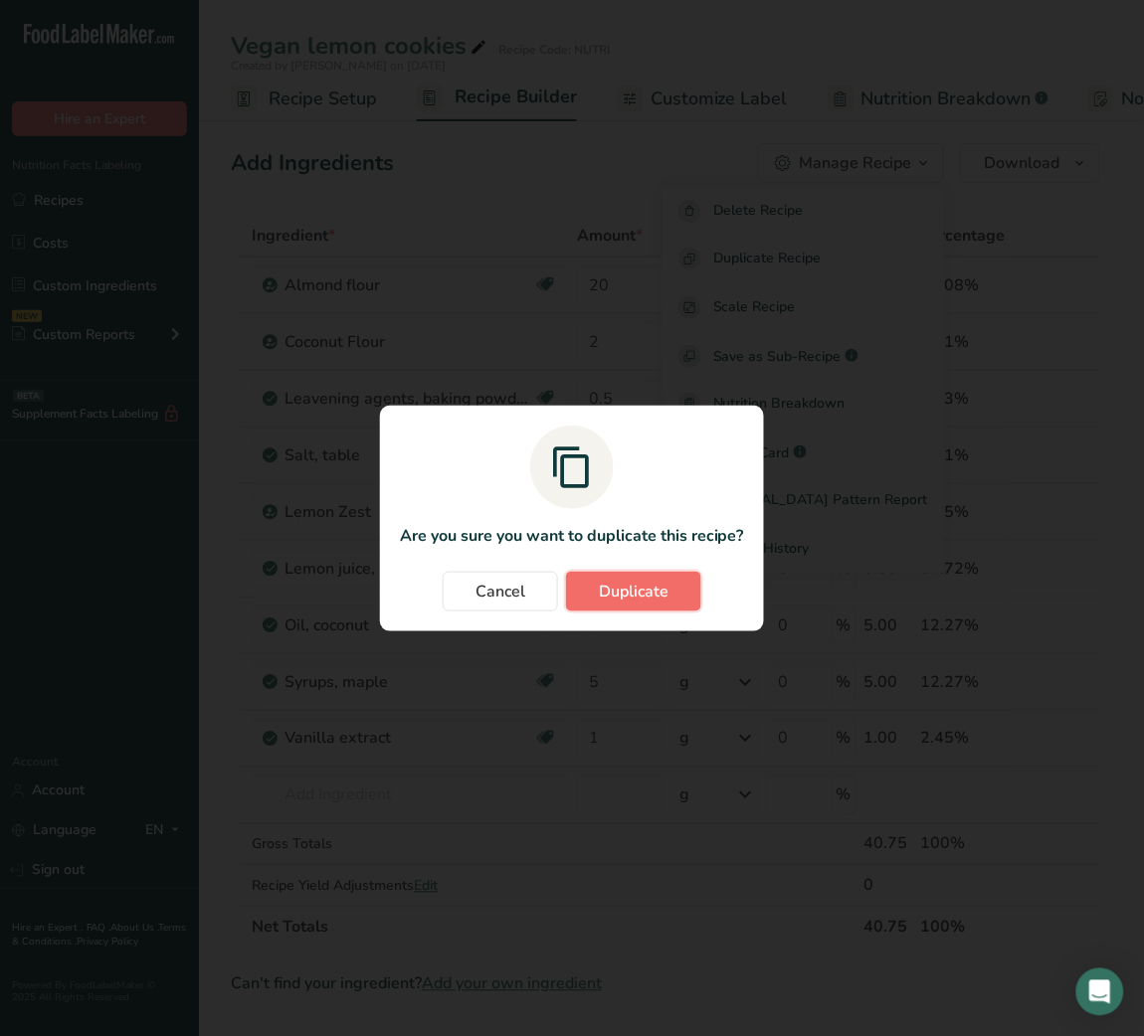
click at [619, 601] on span "Duplicate" at bounding box center [634, 592] width 70 height 24
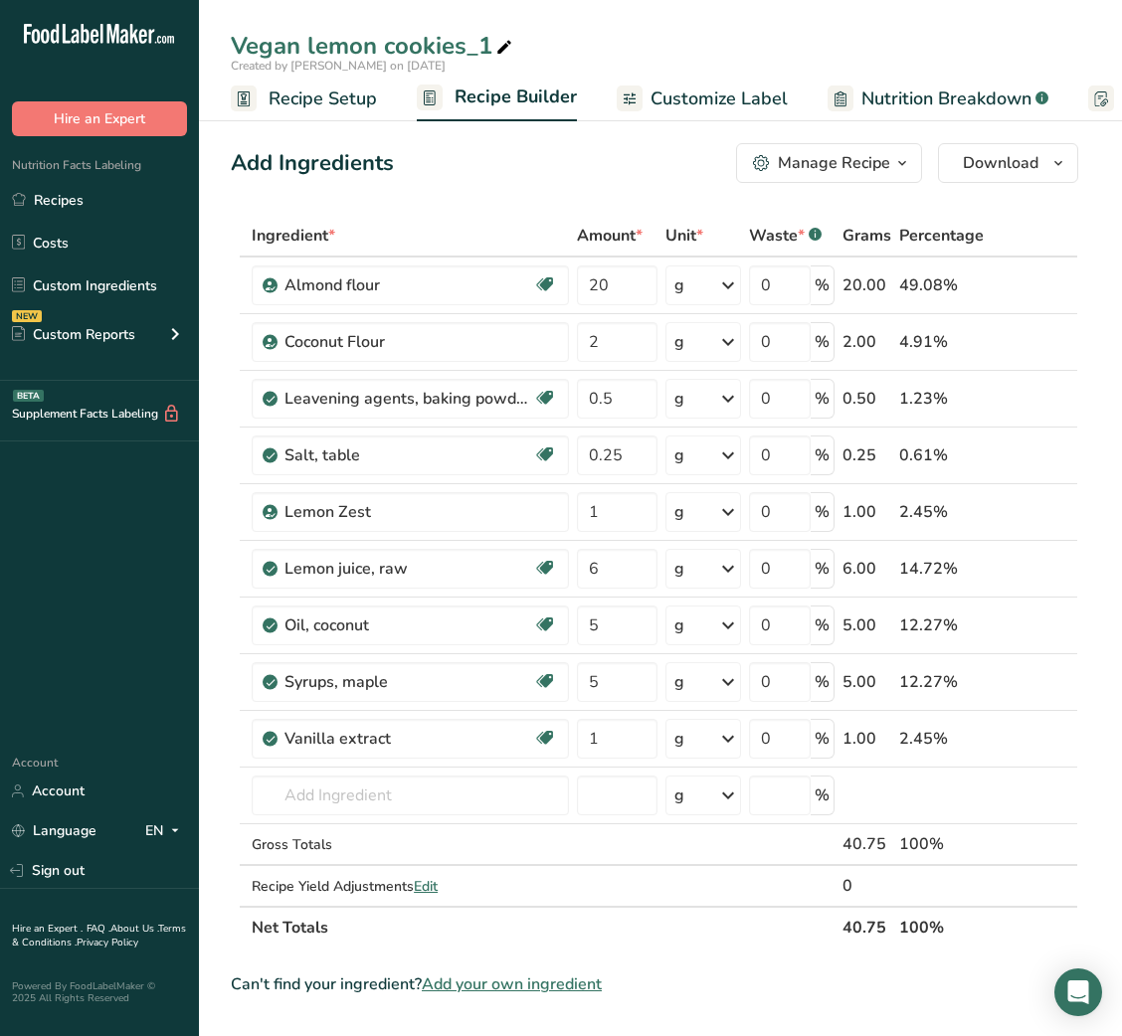
click at [305, 36] on div "Vegan lemon cookies_1" at bounding box center [373, 46] width 285 height 36
click at [319, 44] on input "Vegan lemon cookies_1" at bounding box center [660, 46] width 859 height 36
click at [311, 40] on input "Lemon cookies_1" at bounding box center [660, 46] width 859 height 36
type input "Lemon Crinkle Cookies"
click at [1034, 348] on icon at bounding box center [1036, 342] width 14 height 21
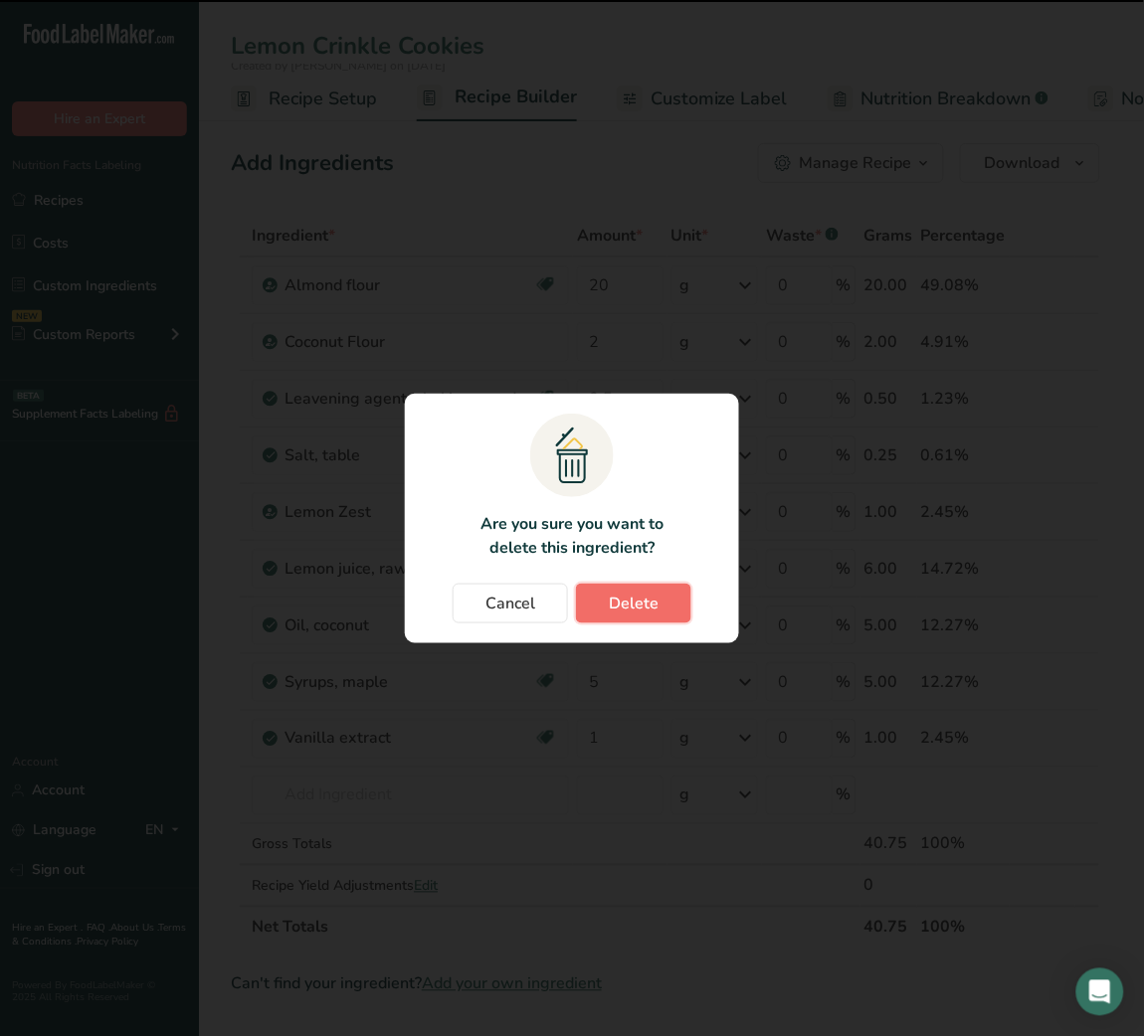
click at [631, 611] on span "Delete" at bounding box center [634, 604] width 50 height 24
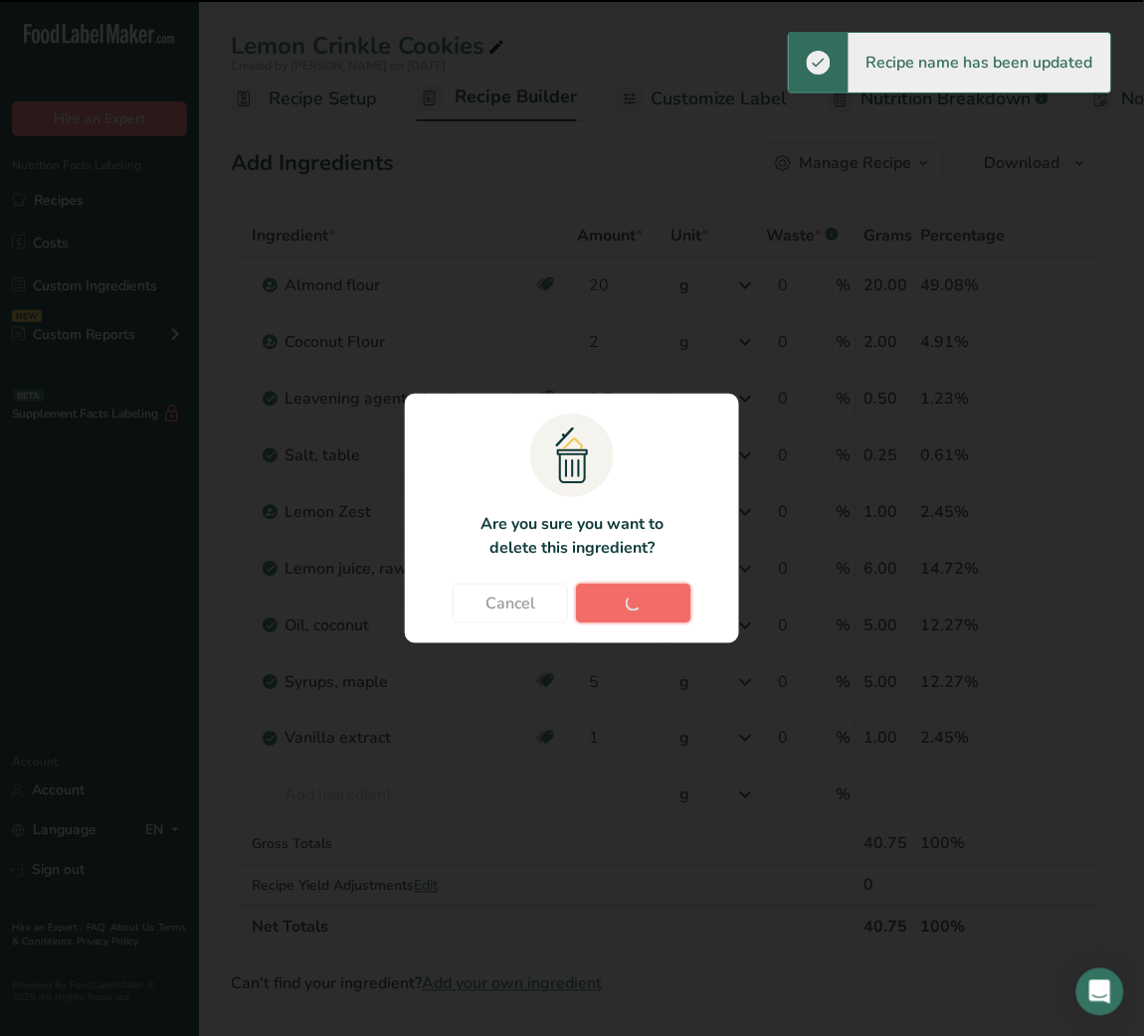
type input "0.5"
type input "0.25"
type input "1"
type input "6"
type input "5"
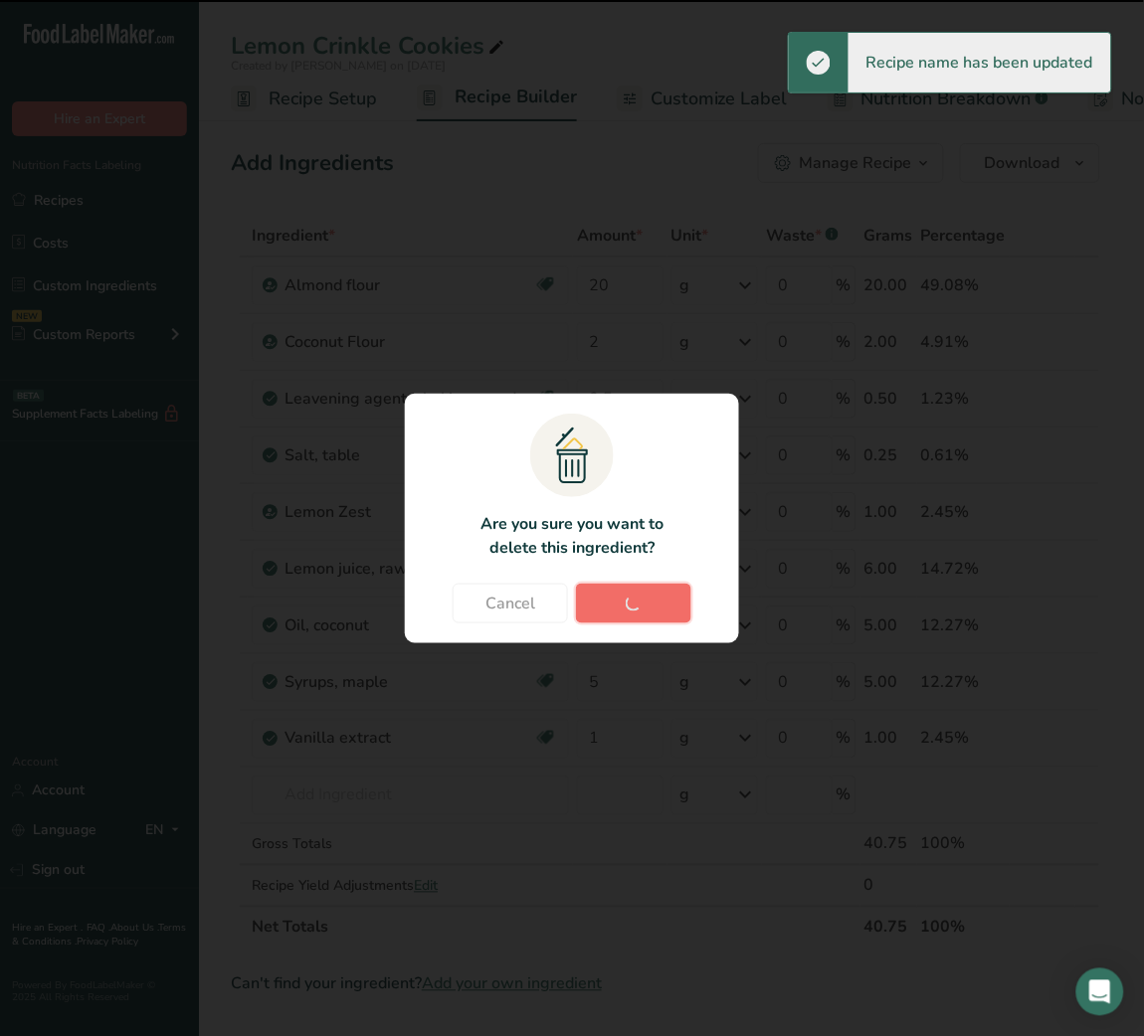
type input "1"
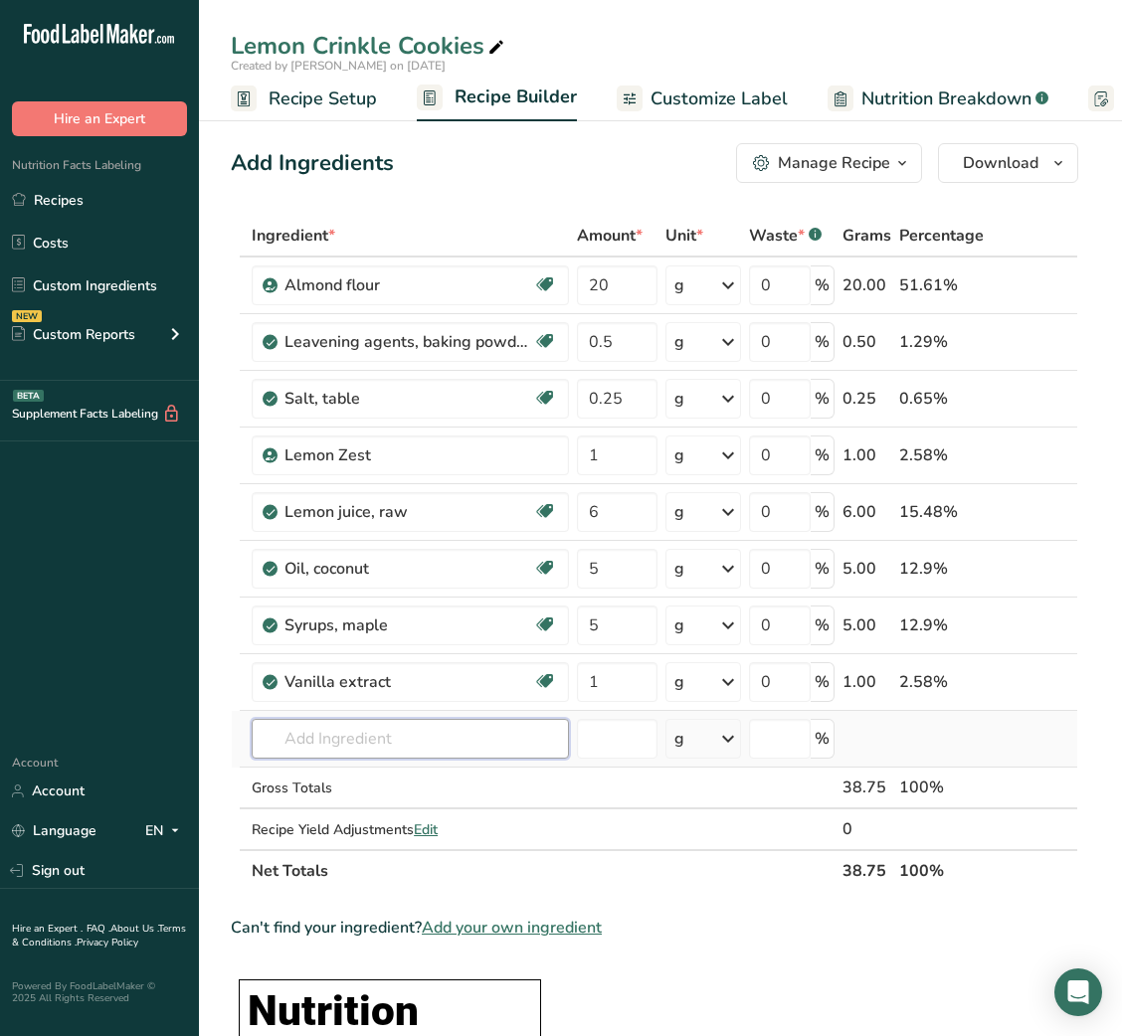
click at [332, 744] on input "text" at bounding box center [410, 739] width 317 height 40
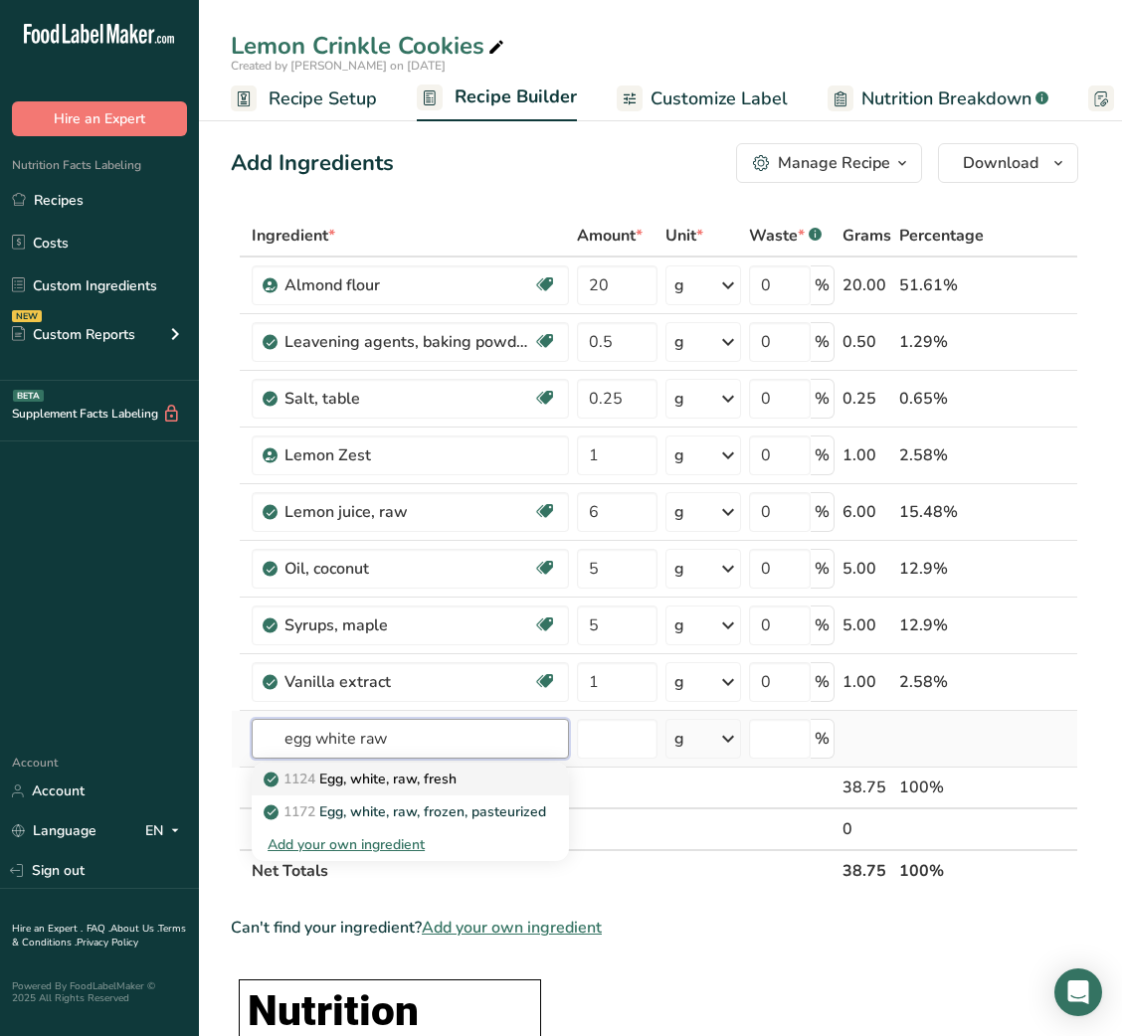
type input "egg white raw"
click at [378, 781] on p "1124 Egg, white, raw, fresh" at bounding box center [362, 779] width 189 height 21
type input "Egg, white, raw, fresh"
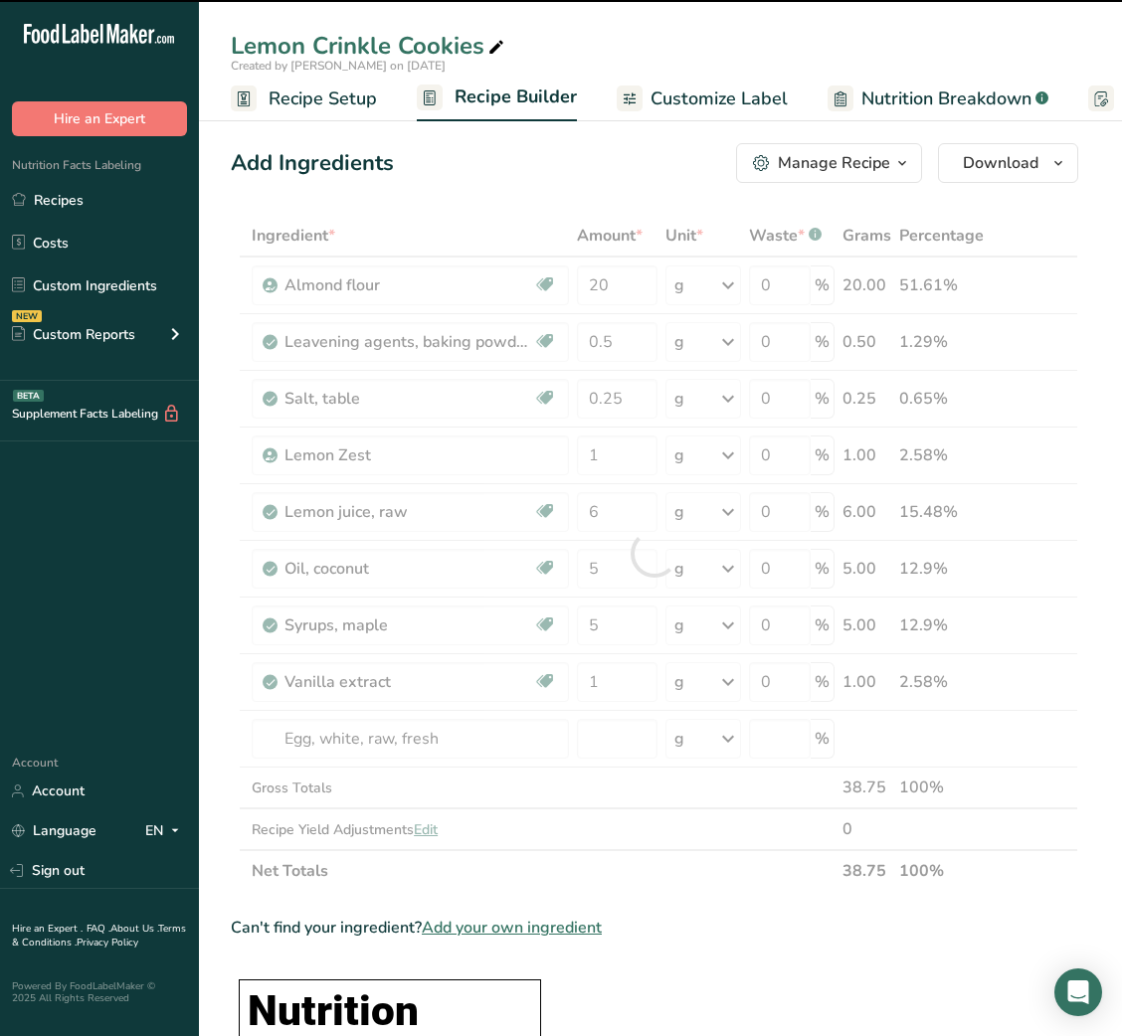
type input "0"
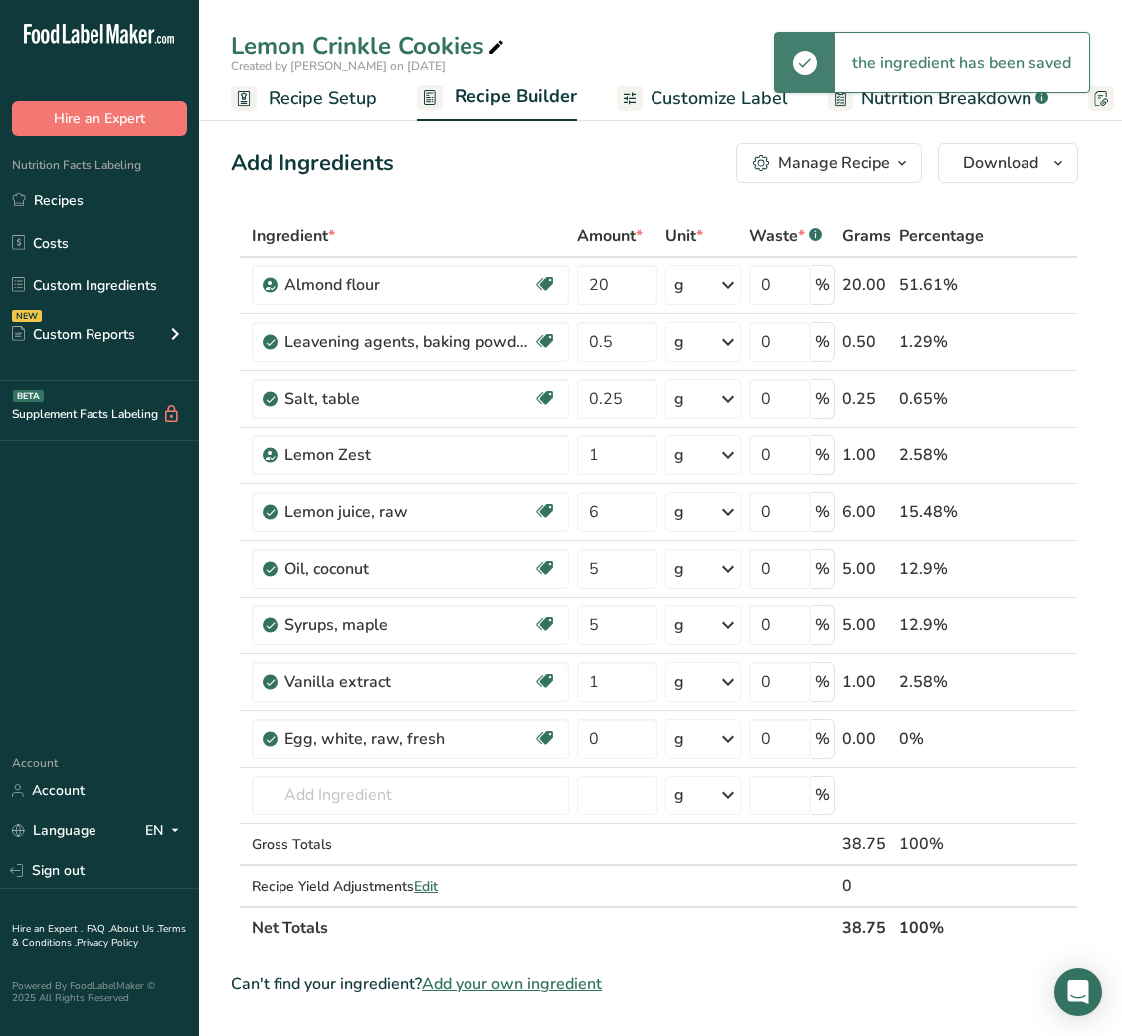
click at [702, 738] on div "g" at bounding box center [703, 739] width 76 height 40
click at [699, 803] on div "1 large" at bounding box center [760, 806] width 167 height 29
click at [613, 746] on input "0" at bounding box center [614, 739] width 75 height 40
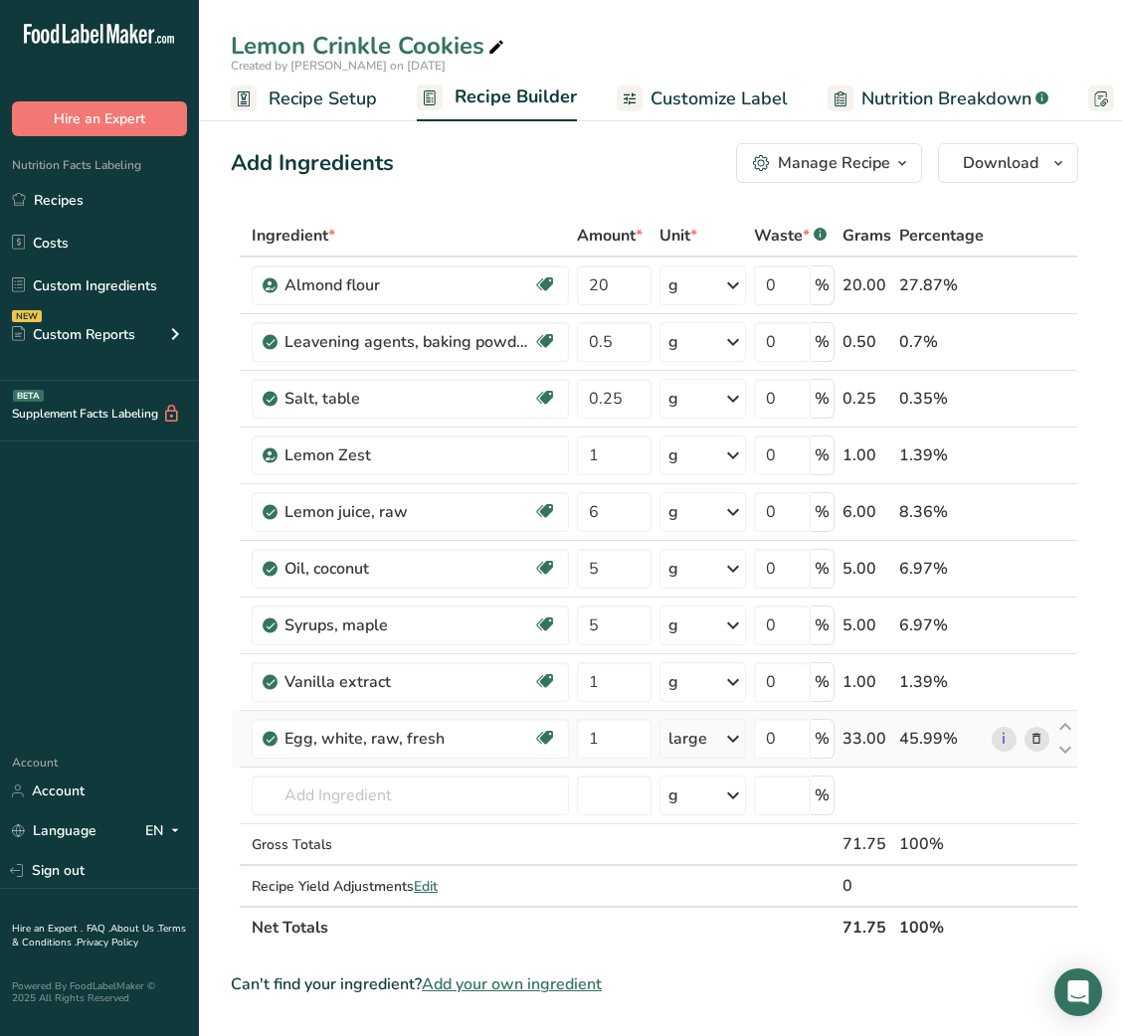
click at [730, 732] on icon at bounding box center [733, 739] width 24 height 36
click at [715, 900] on div "g" at bounding box center [754, 902] width 167 height 29
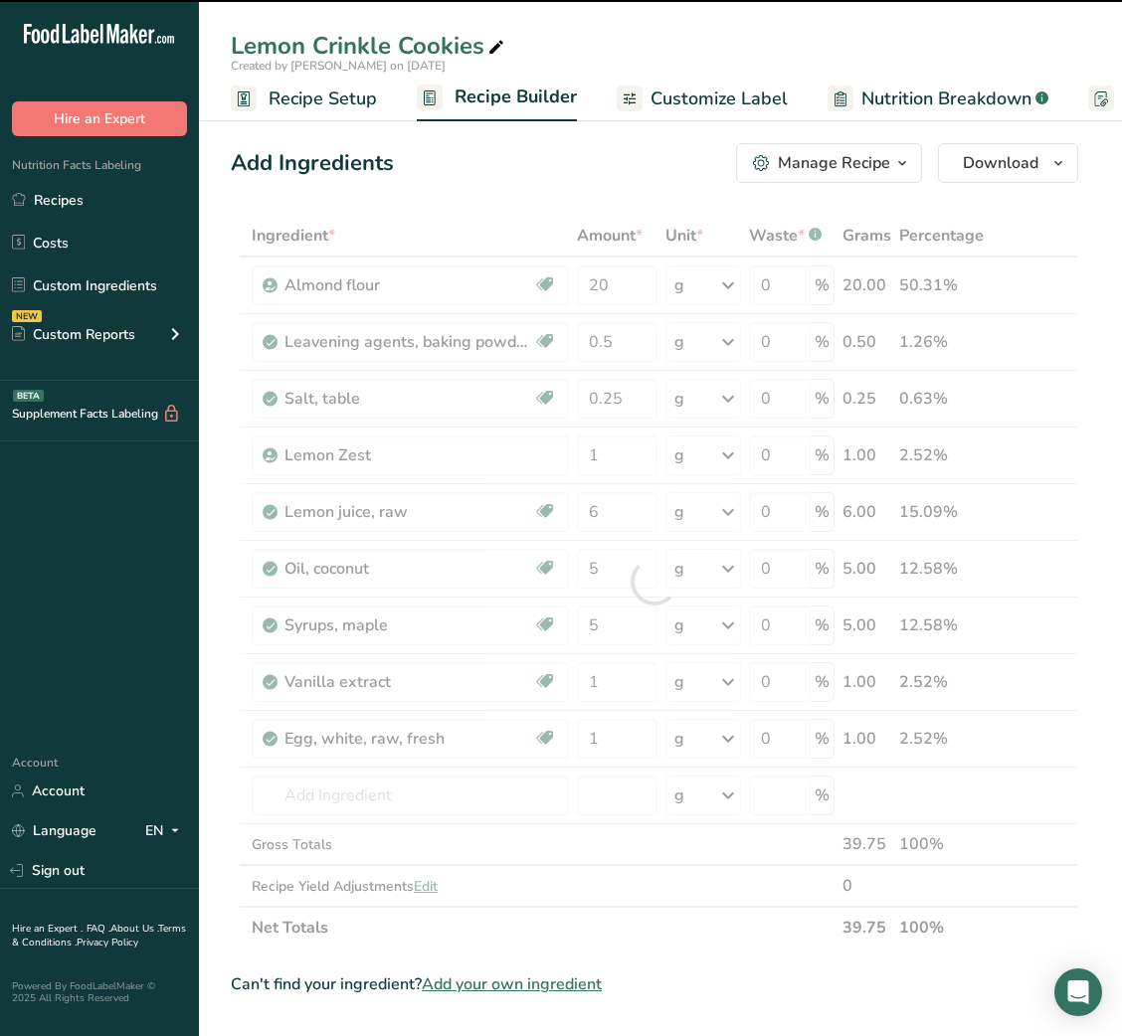
click at [607, 748] on div at bounding box center [654, 582] width 847 height 734
click at [607, 748] on input "1" at bounding box center [617, 739] width 81 height 40
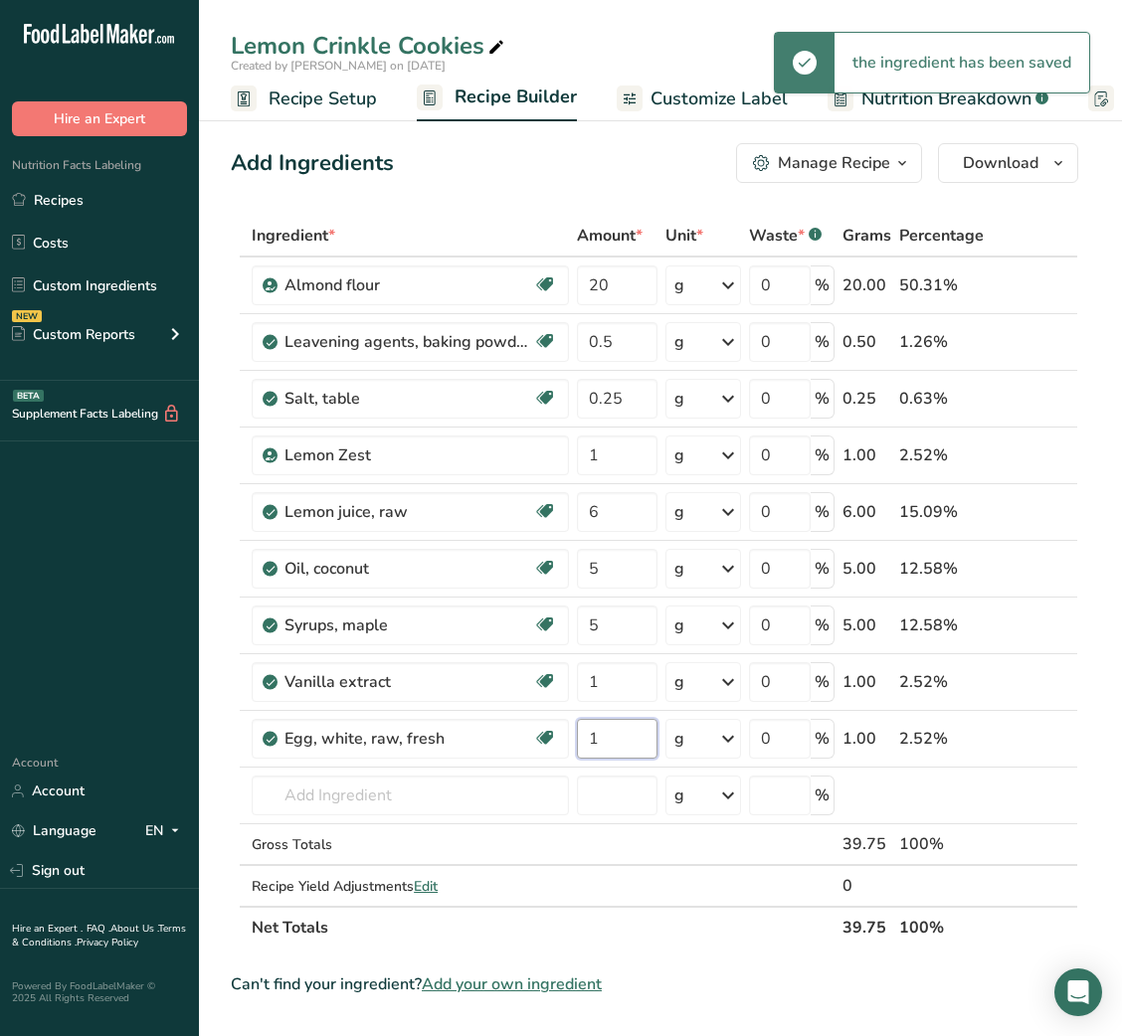
click at [607, 748] on input "1" at bounding box center [617, 739] width 81 height 40
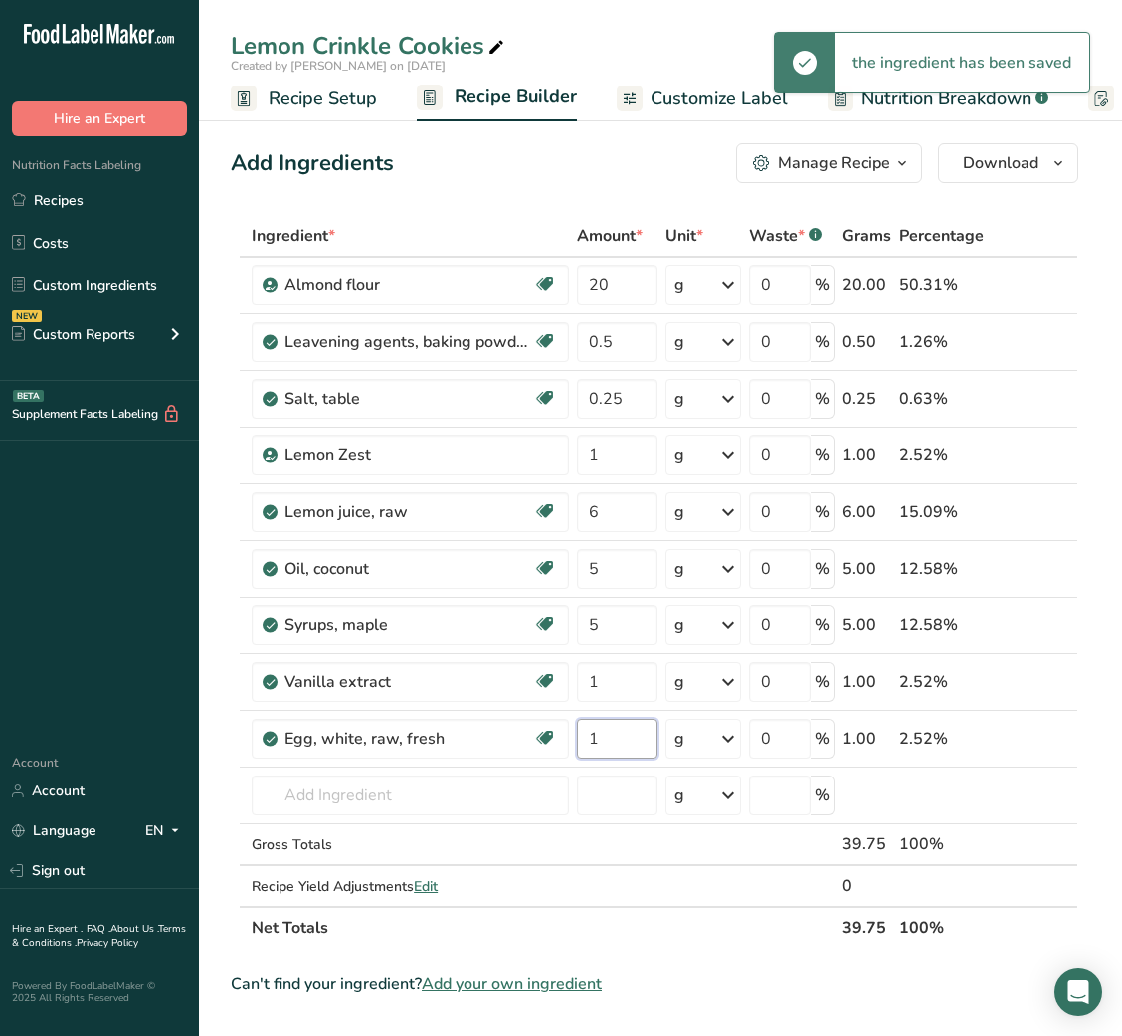
click at [607, 748] on input "1" at bounding box center [617, 739] width 81 height 40
type input "5"
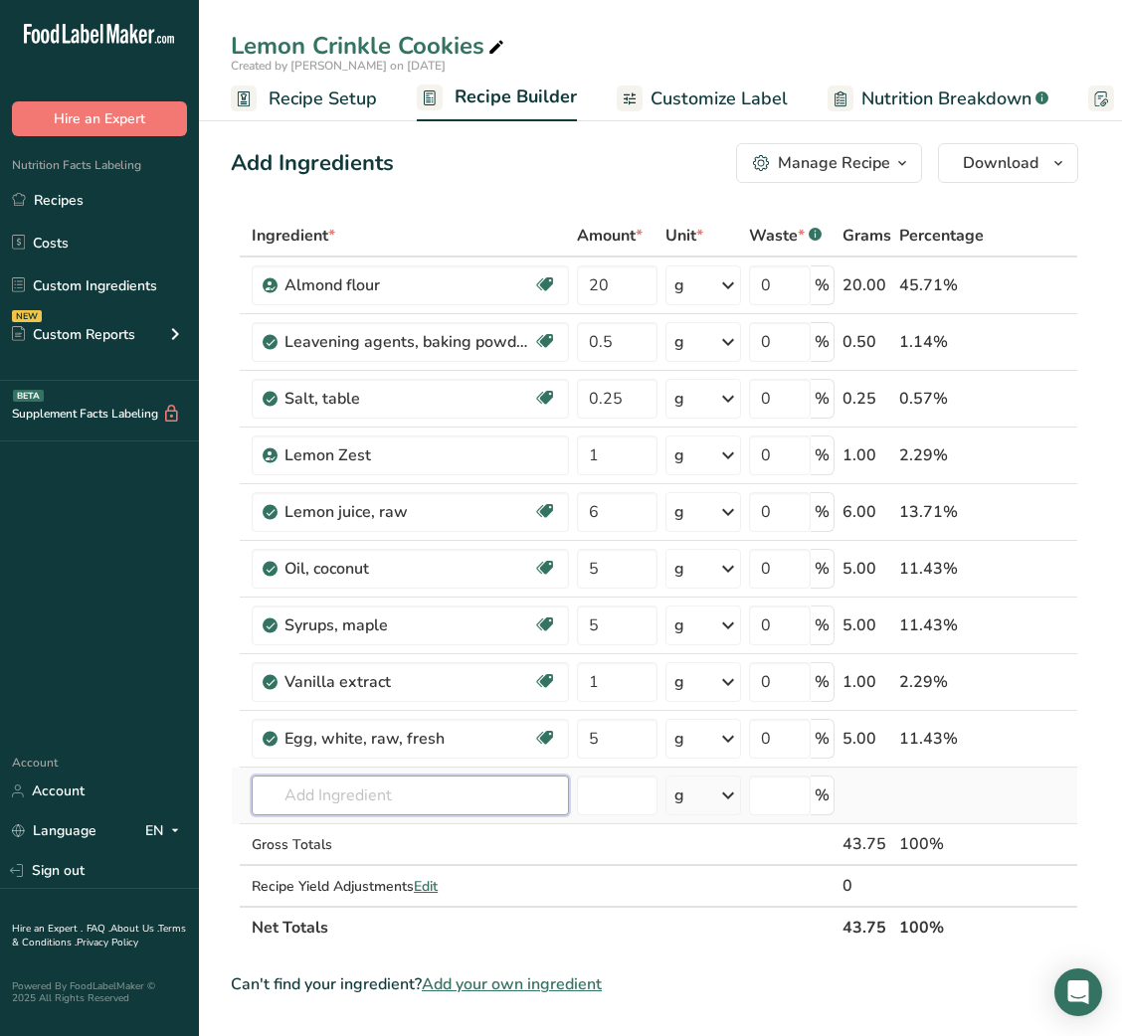
click at [348, 798] on div "Ingredient * Amount * Unit * Waste * .a-a{fill:#347362;}.b-a{fill:#fff;} Grams …" at bounding box center [654, 582] width 847 height 734
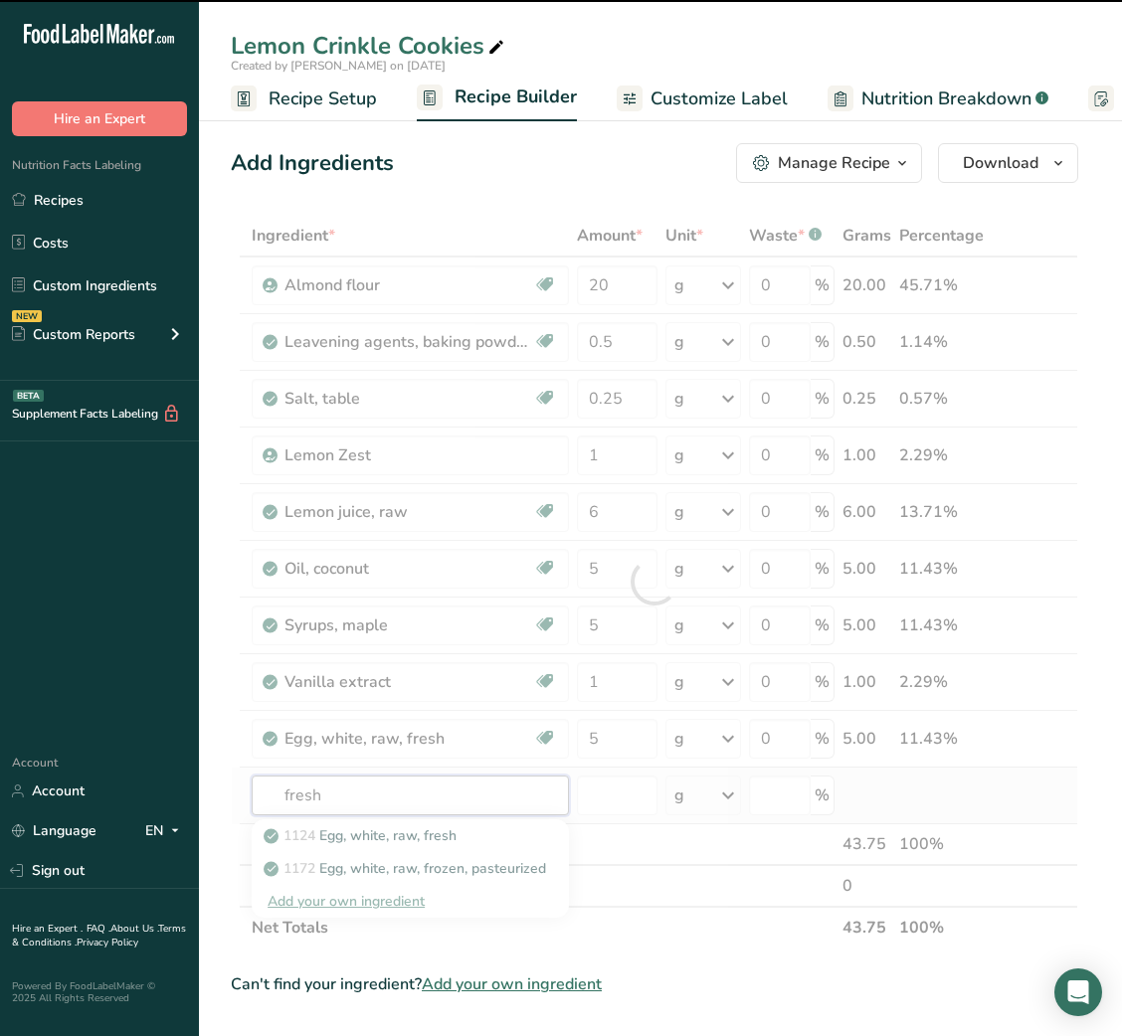
type input "fresh"
type input "l"
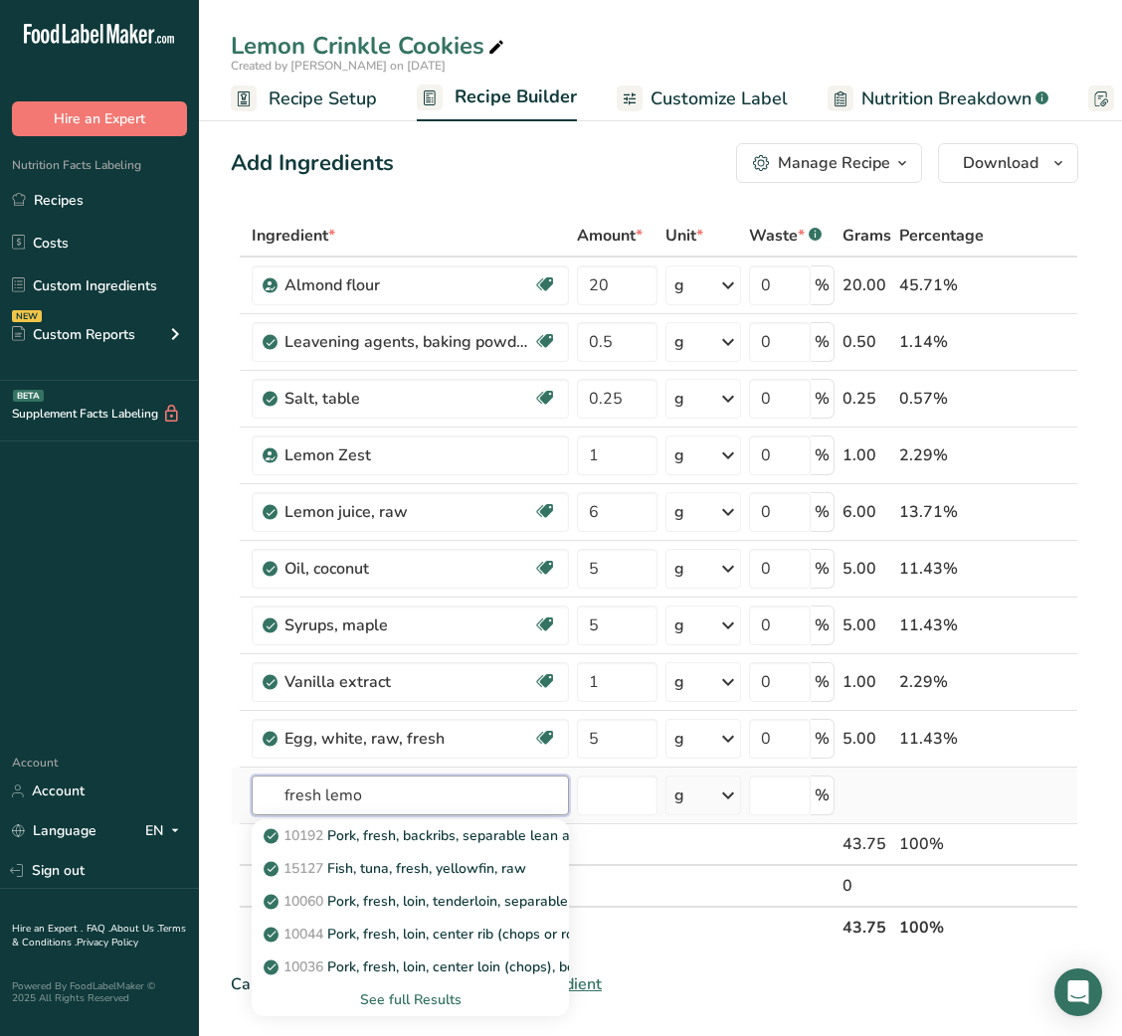
type input "fresh lemon"
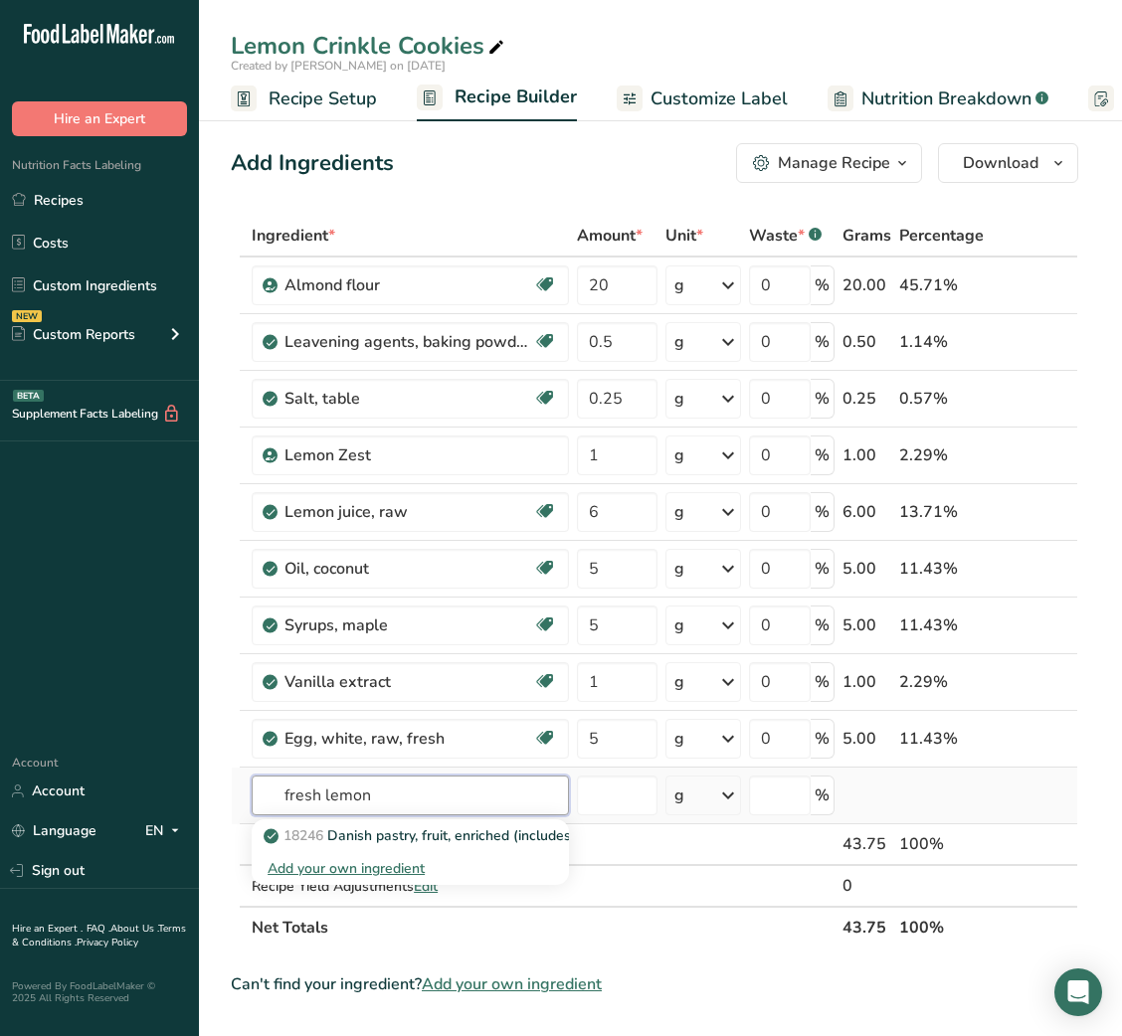
click at [331, 800] on input "fresh lemon" at bounding box center [410, 796] width 317 height 40
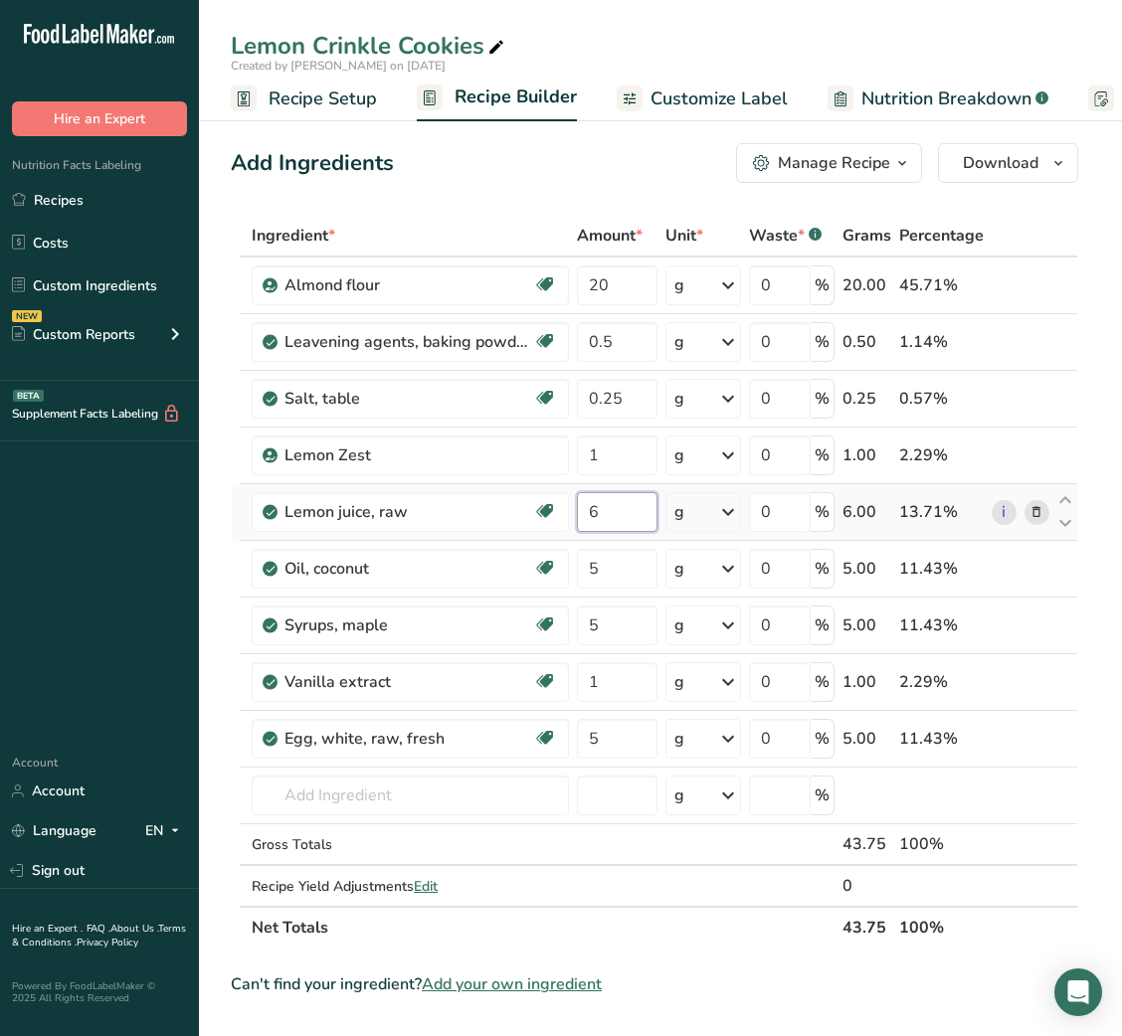
click at [581, 516] on input "6" at bounding box center [617, 512] width 81 height 40
type input "2"
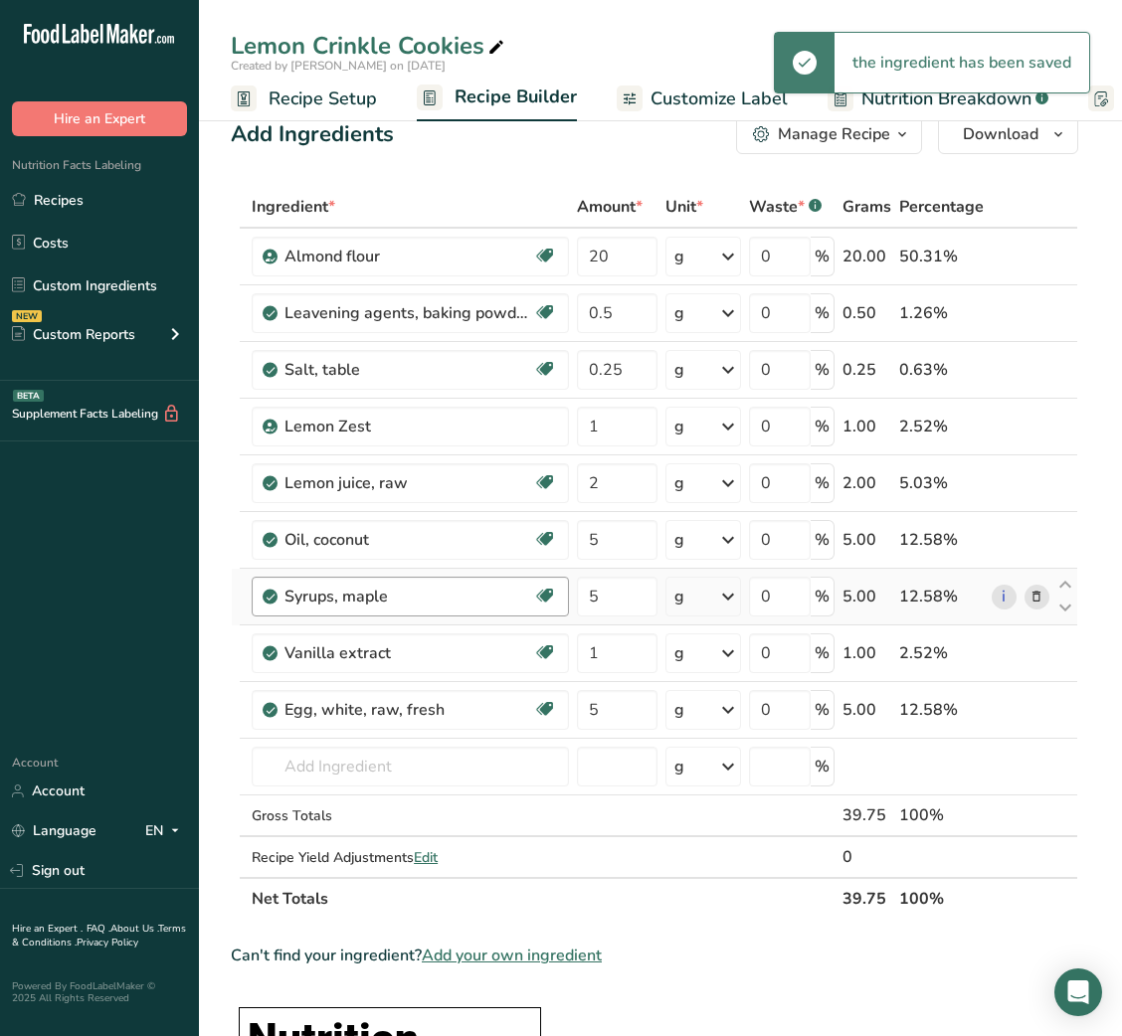
scroll to position [33, 0]
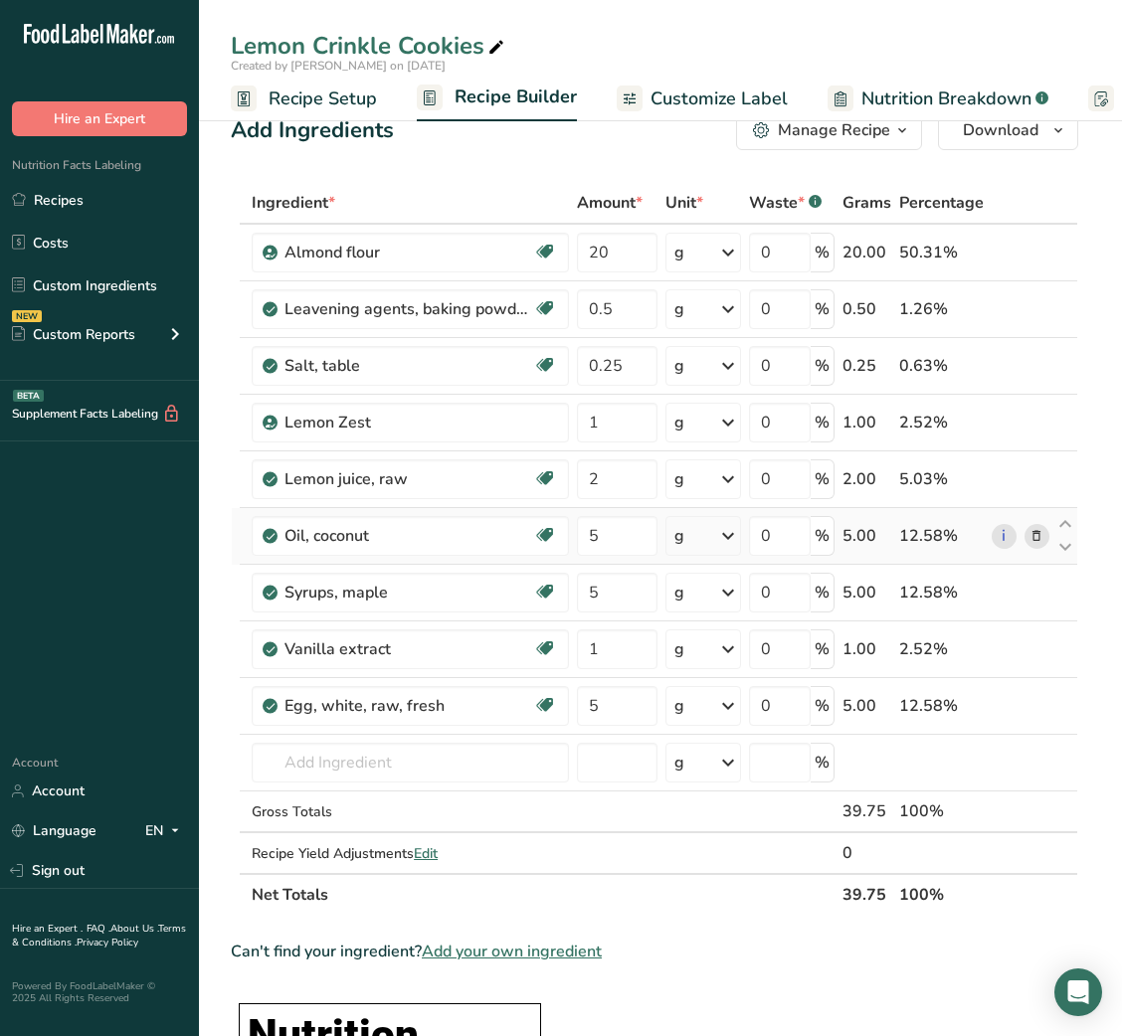
click at [1042, 535] on icon at bounding box center [1036, 536] width 14 height 21
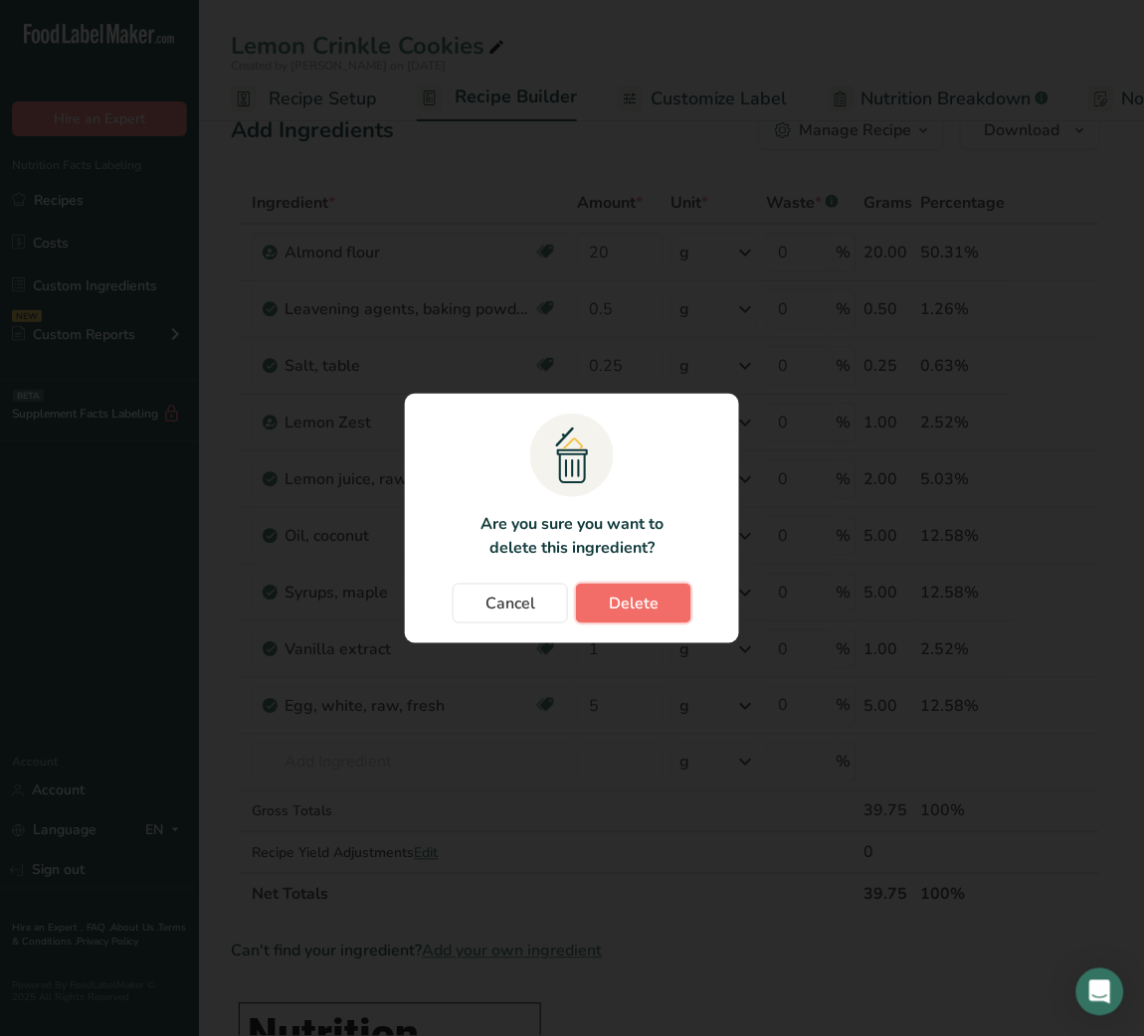
click at [635, 619] on button "Delete" at bounding box center [633, 604] width 115 height 40
type input "1"
type input "5"
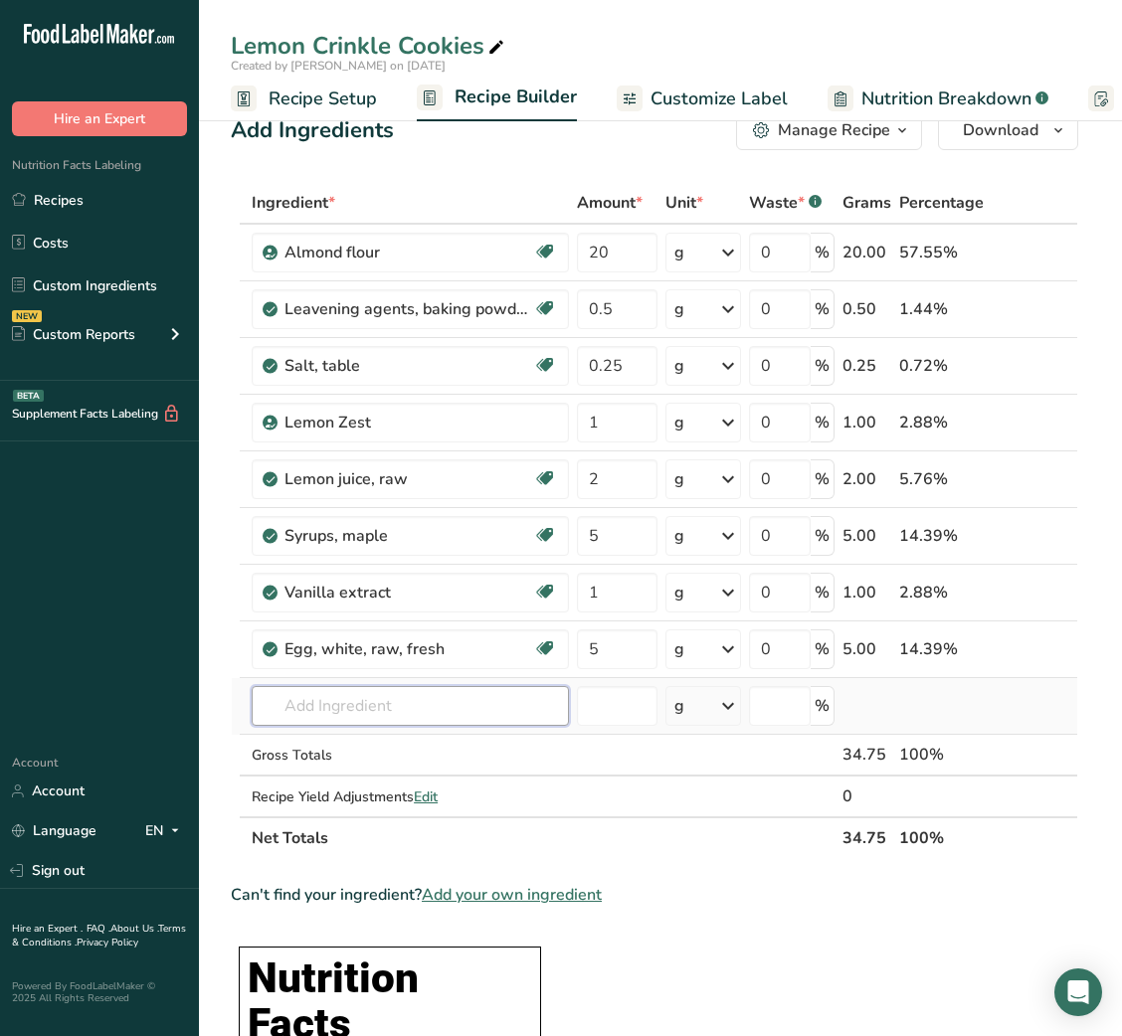
click at [348, 712] on input "text" at bounding box center [410, 706] width 317 height 40
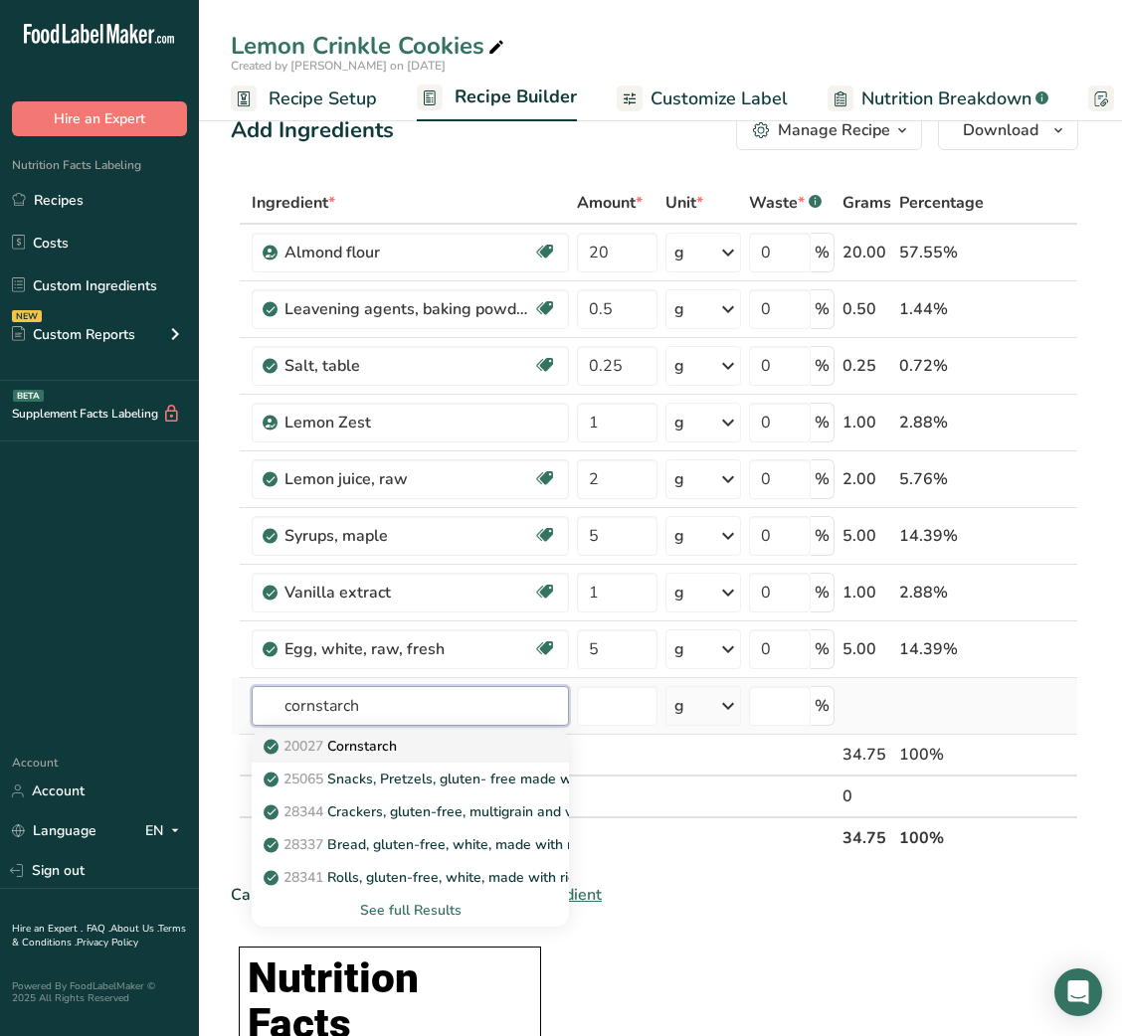
type input "cornstarch"
click at [381, 748] on p "20027 [GEOGRAPHIC_DATA]" at bounding box center [332, 746] width 129 height 21
type input "Cornstarch"
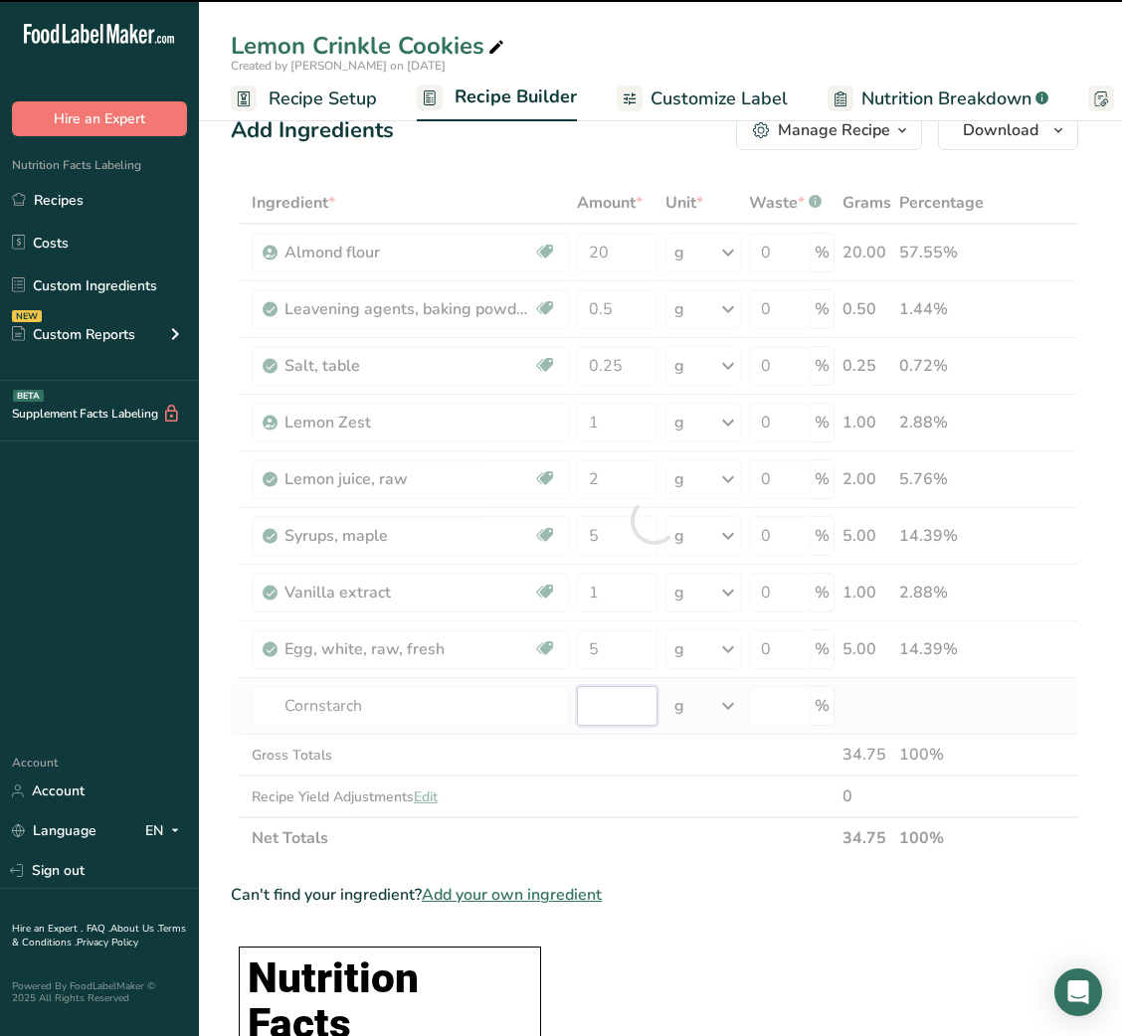
type input "0"
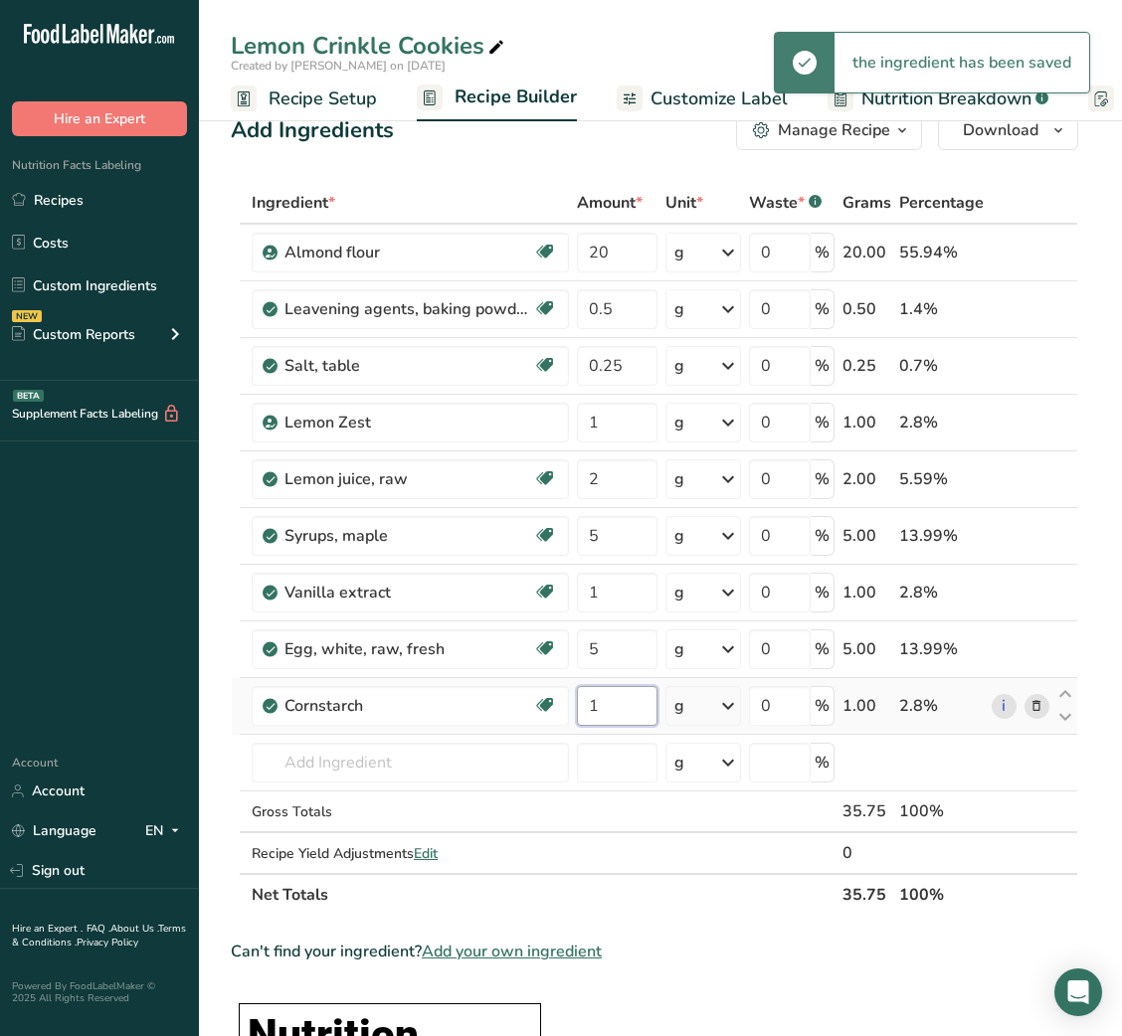
type input "1"
click at [381, 748] on input "text" at bounding box center [410, 763] width 317 height 40
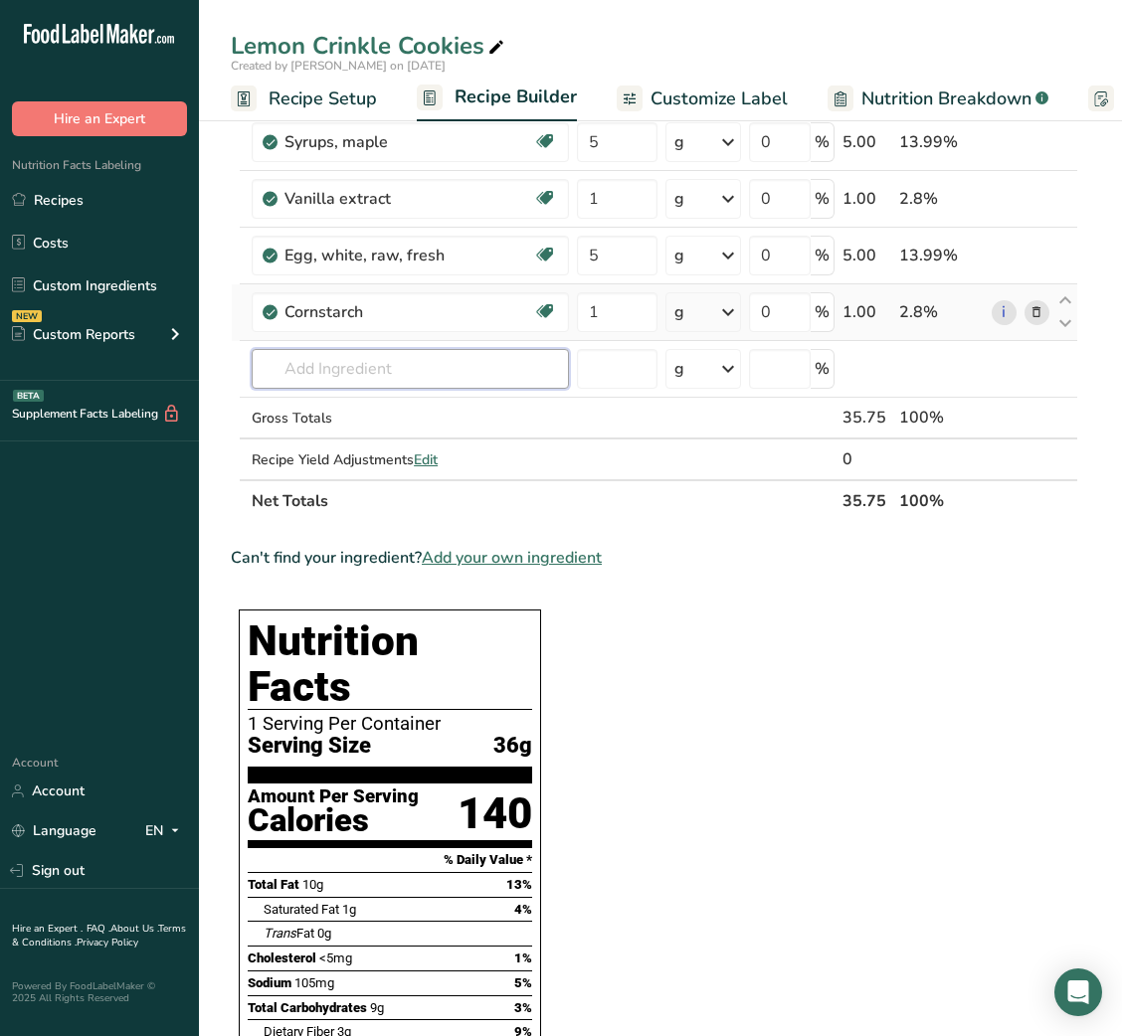
scroll to position [0, 0]
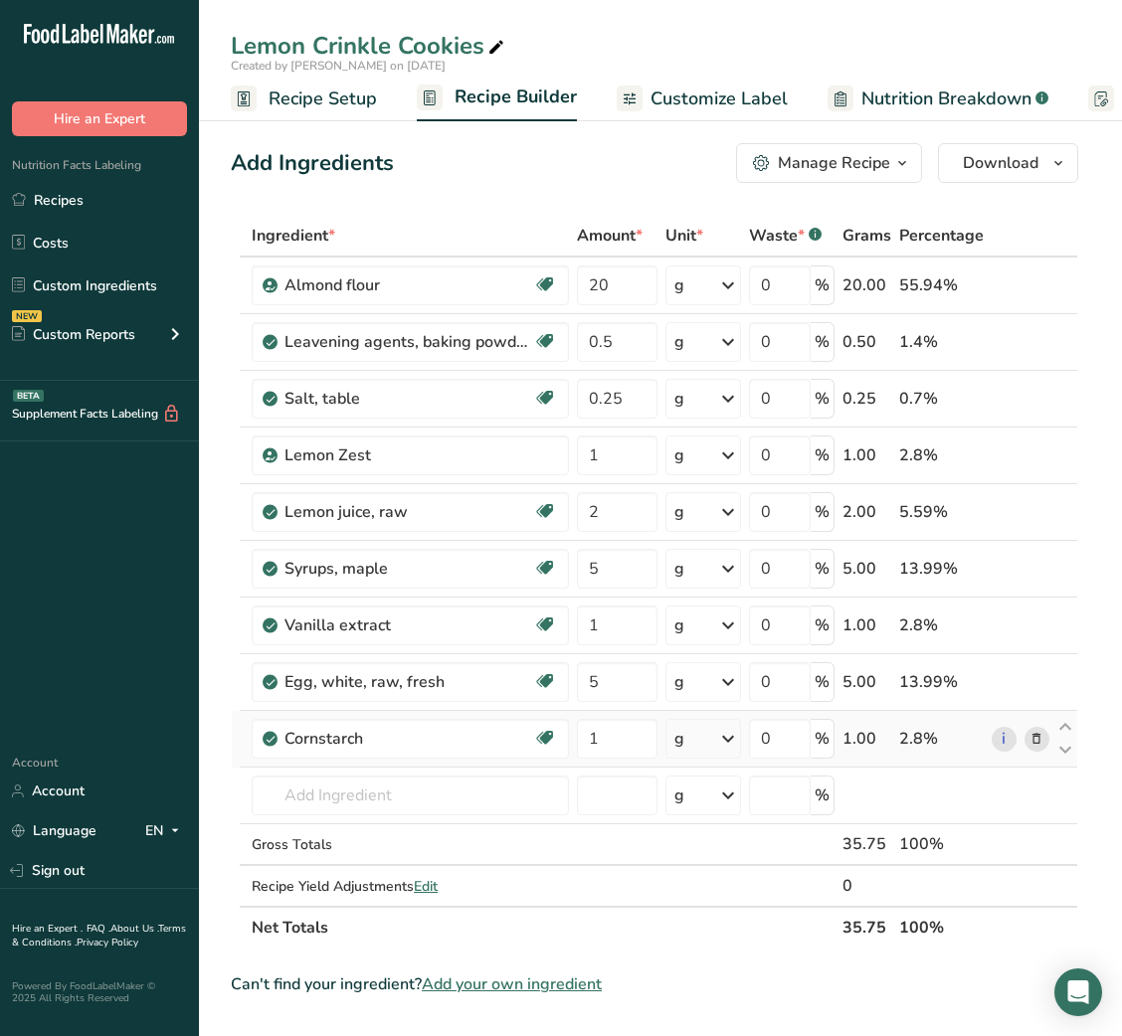
click at [718, 101] on span "Customize Label" at bounding box center [718, 99] width 137 height 27
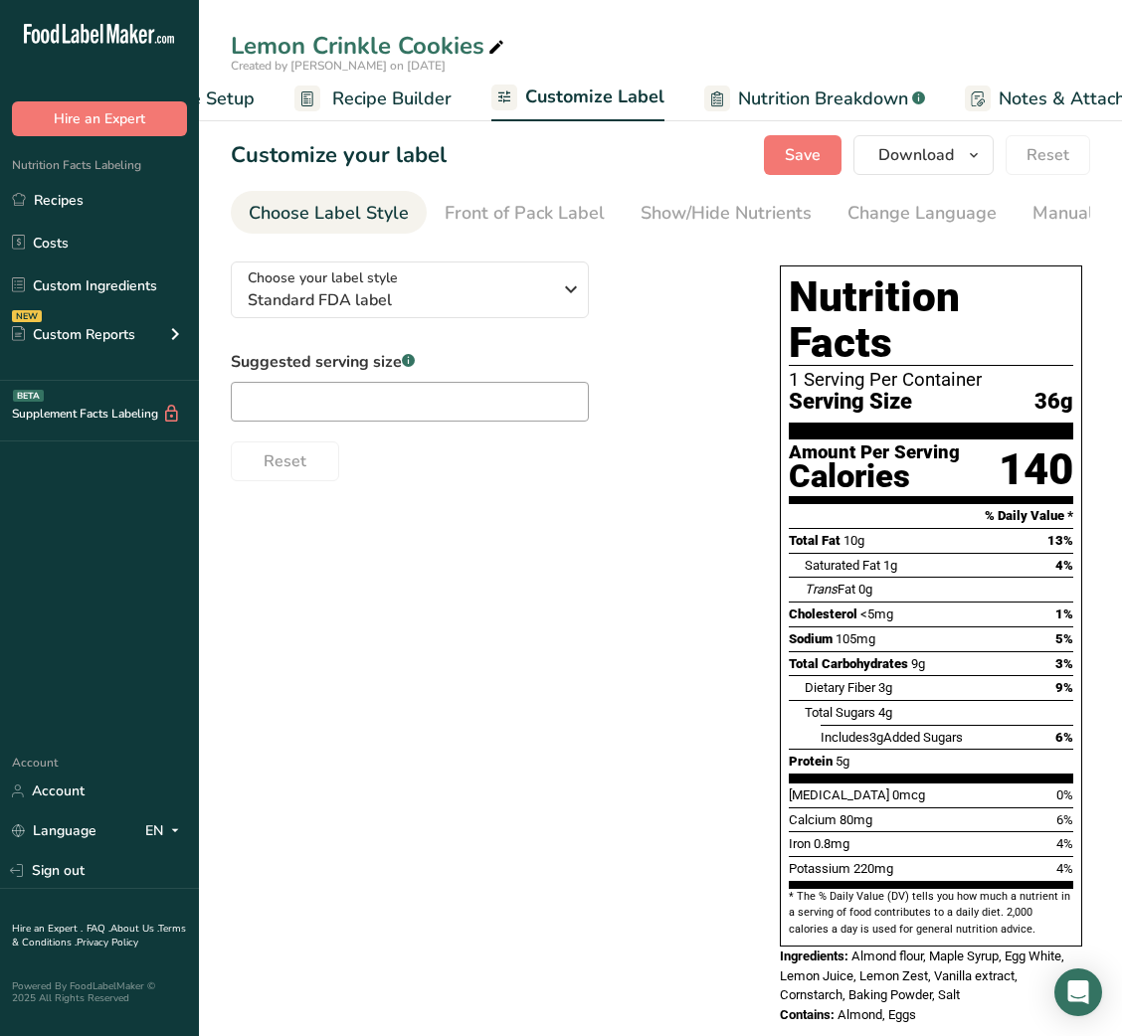
scroll to position [0, 387]
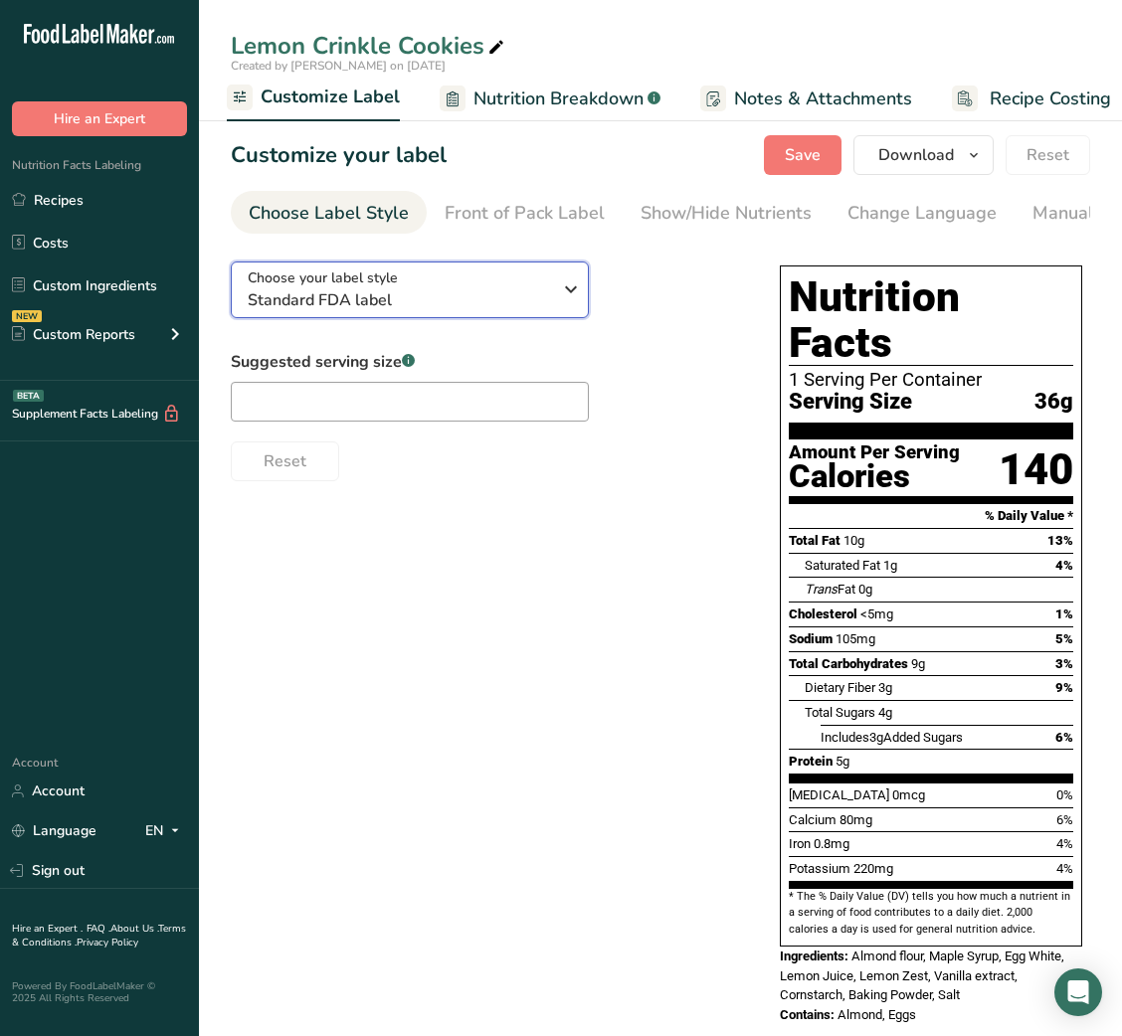
click at [505, 316] on button "Choose your label style Standard FDA label" at bounding box center [410, 290] width 358 height 57
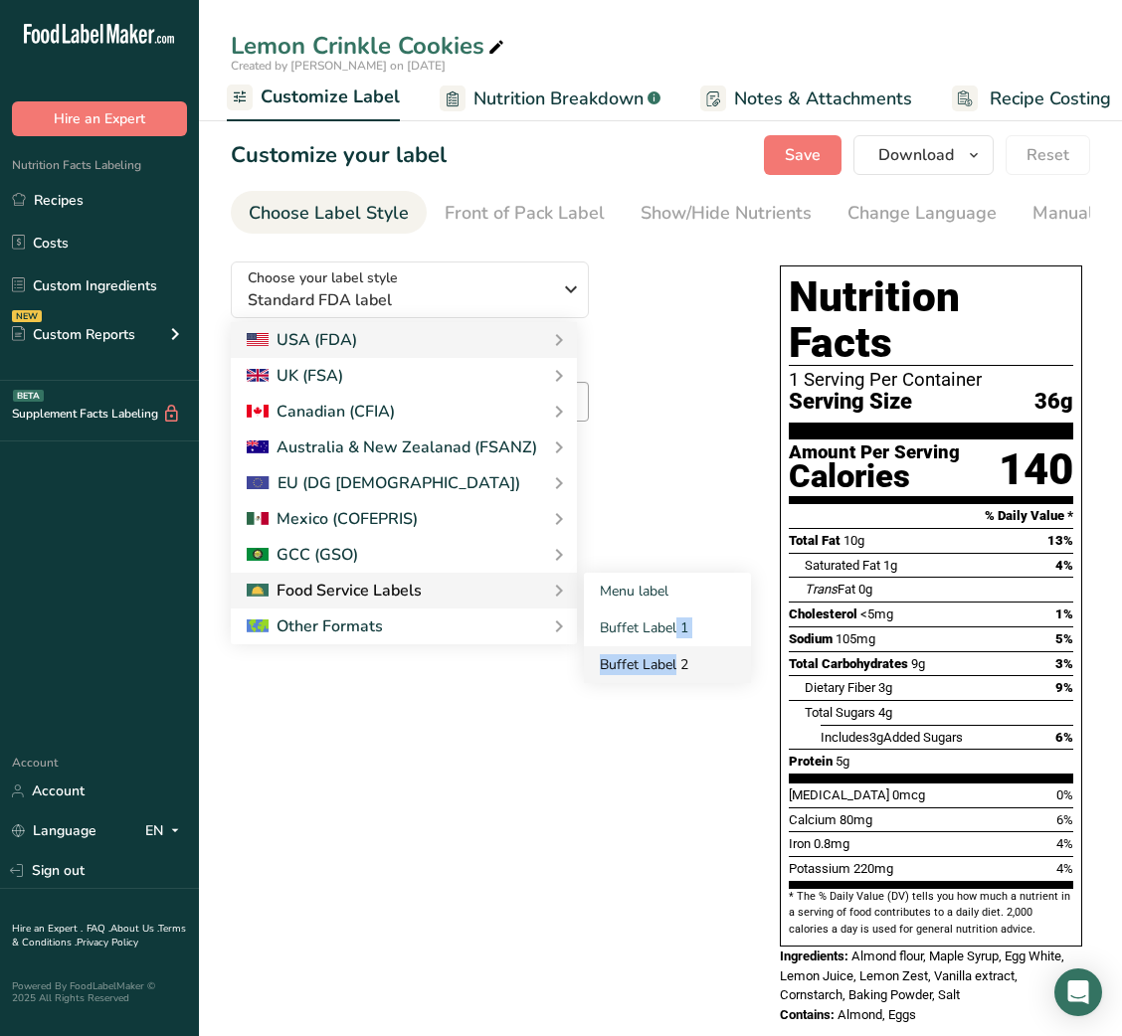
drag, startPoint x: 619, startPoint y: 648, endPoint x: 619, endPoint y: 662, distance: 13.9
click at [619, 662] on div "Menu label Buffet Label 1 Buffet Label 2" at bounding box center [667, 628] width 167 height 110
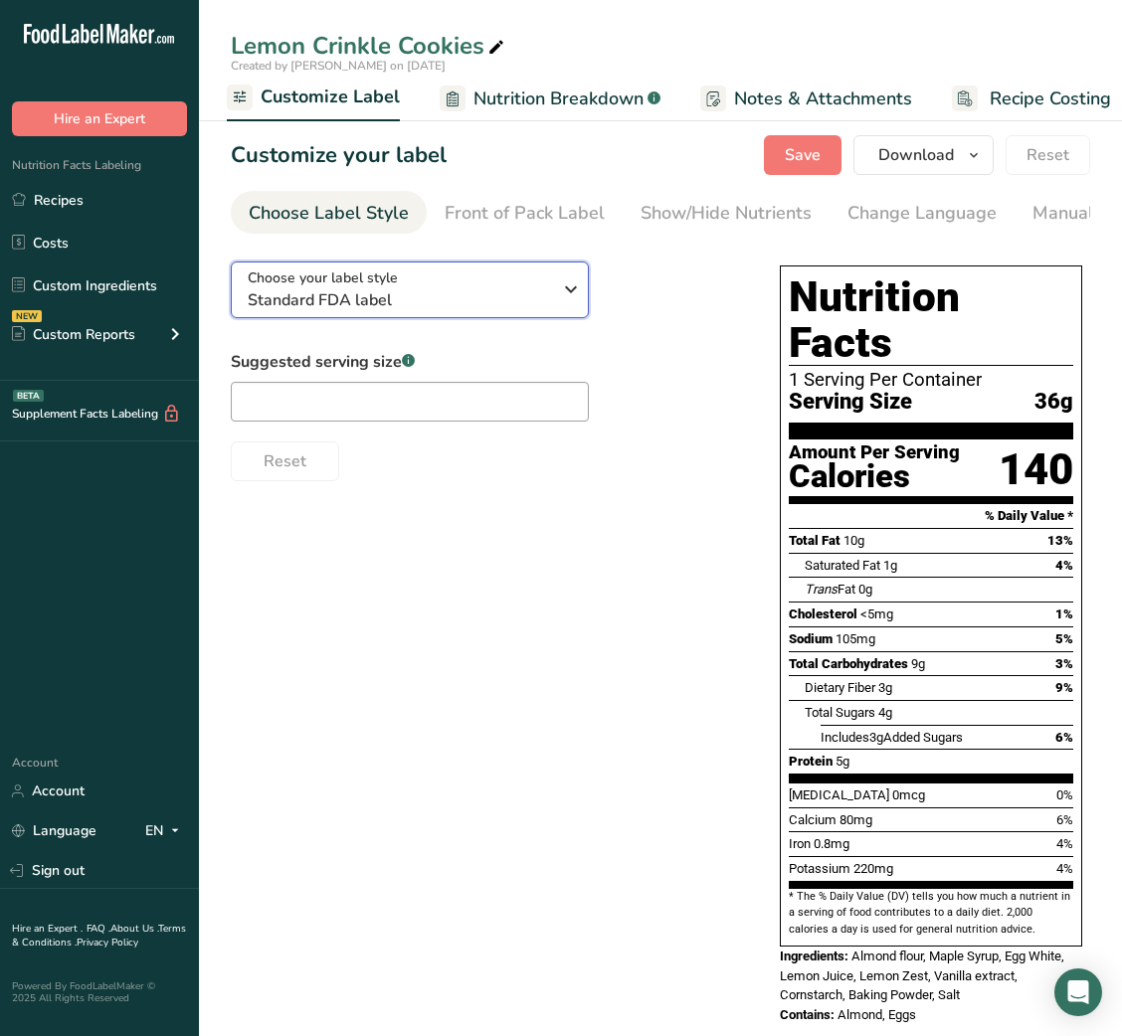
click at [485, 307] on span "Standard FDA label" at bounding box center [399, 300] width 303 height 24
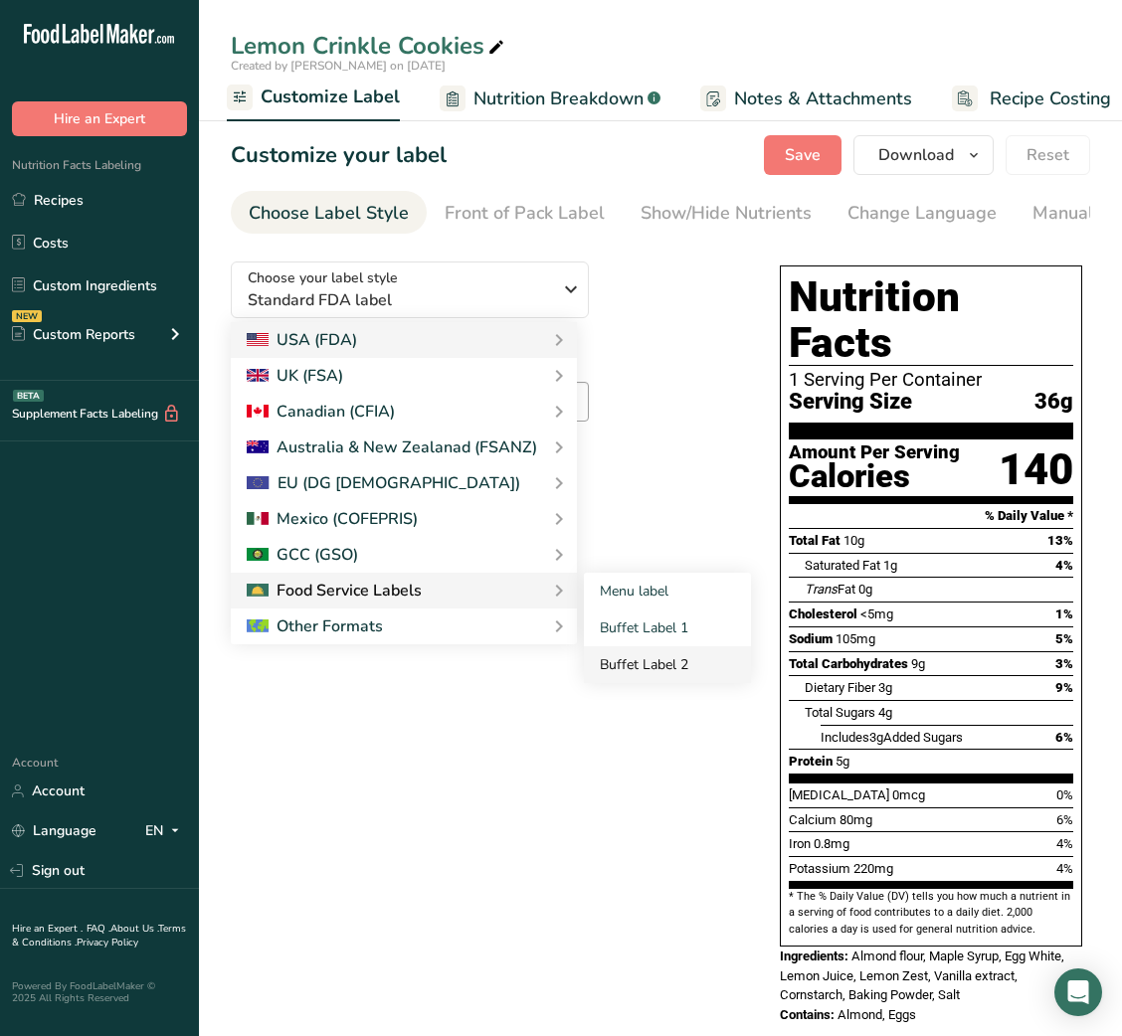
click at [652, 665] on link "Buffet Label 2" at bounding box center [667, 664] width 167 height 37
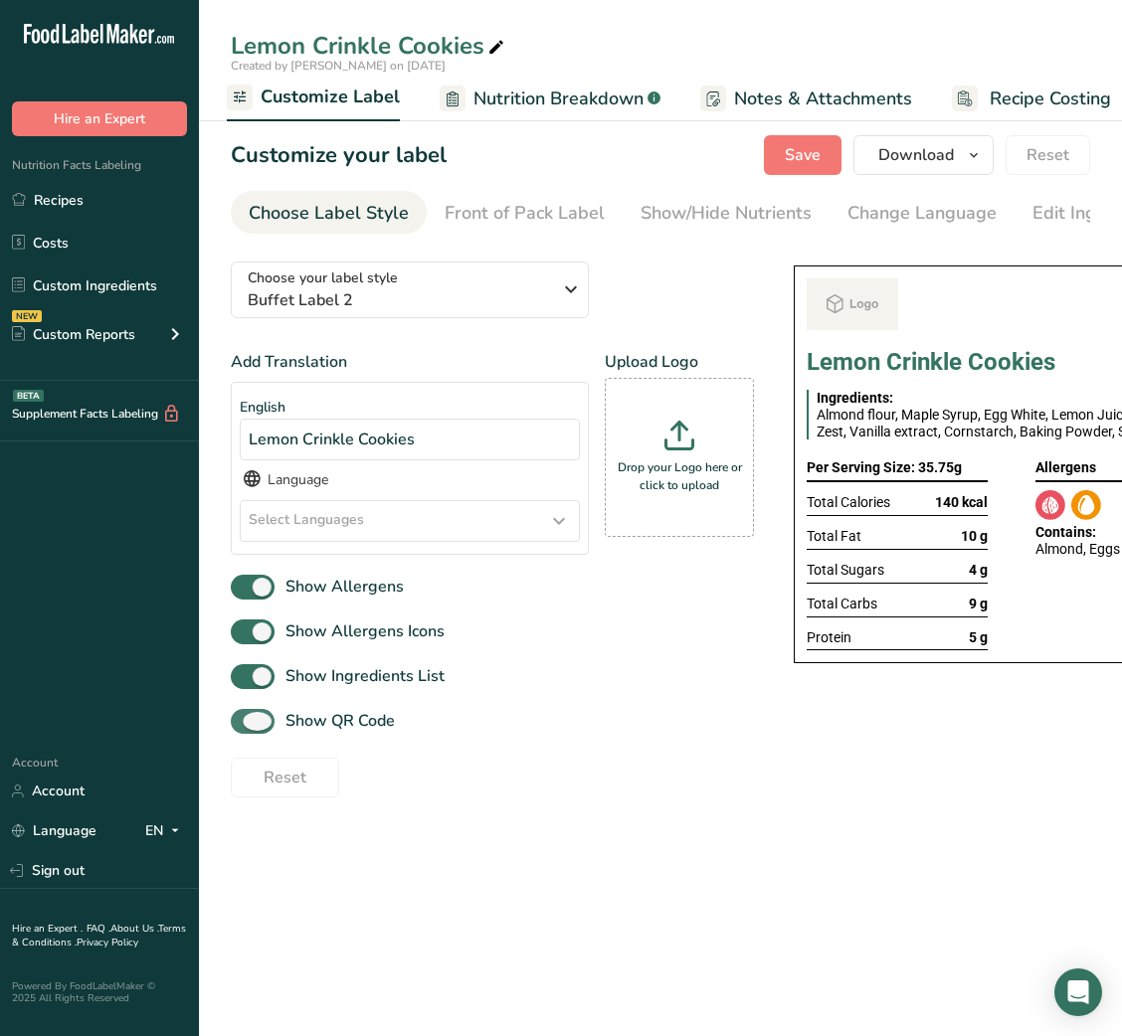
click at [326, 725] on span "Show QR Code" at bounding box center [334, 721] width 120 height 24
click at [244, 725] on input "Show QR Code" at bounding box center [237, 721] width 13 height 13
checkbox input "false"
click at [751, 214] on div "Show/Hide Nutrients" at bounding box center [725, 213] width 171 height 27
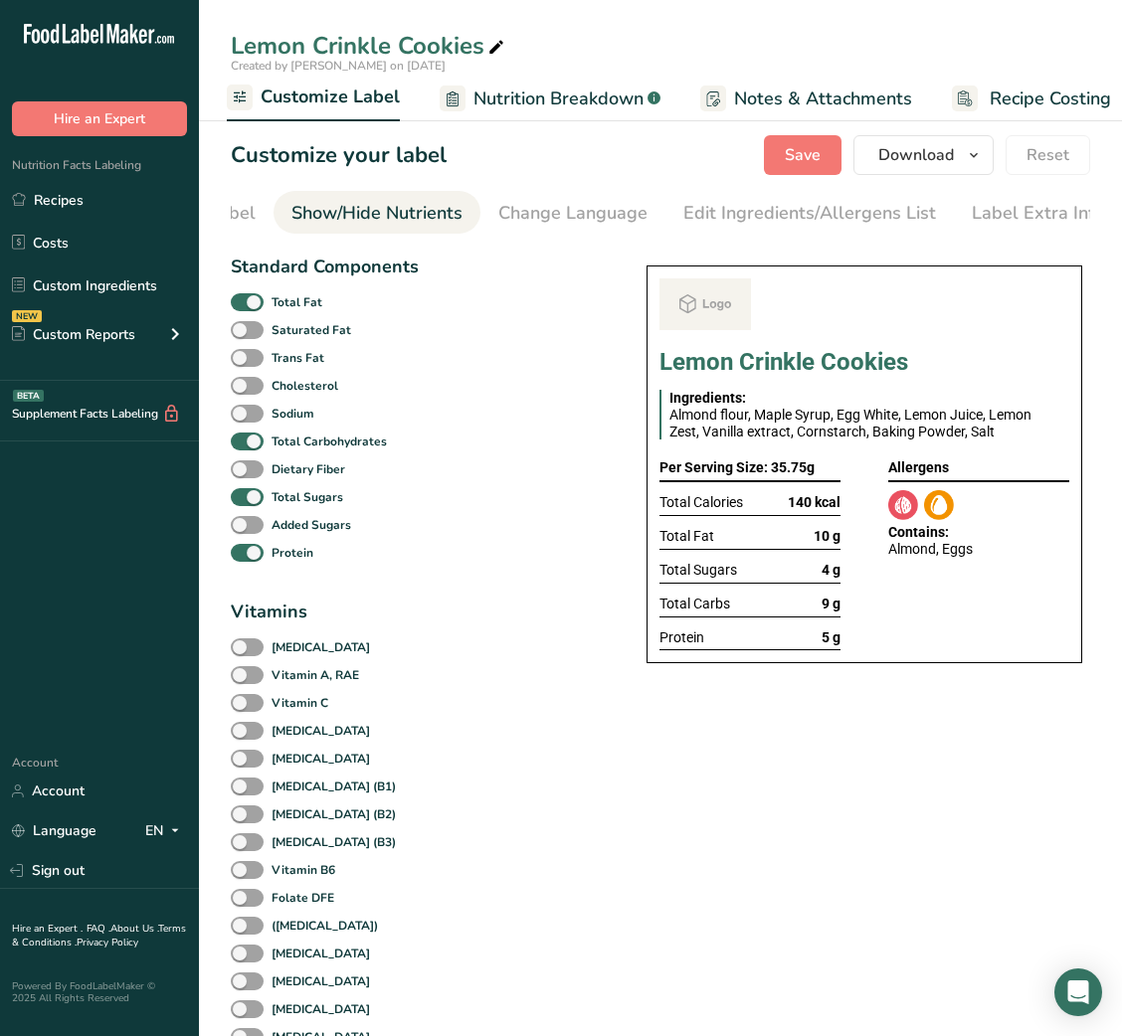
scroll to position [0, 363]
drag, startPoint x: 299, startPoint y: 295, endPoint x: 283, endPoint y: 306, distance: 19.3
click at [283, 306] on div "Total Fat" at bounding box center [324, 302] width 187 height 28
click at [283, 306] on b "Total Fat" at bounding box center [297, 302] width 51 height 18
click at [244, 306] on input "Total Fat" at bounding box center [237, 301] width 13 height 13
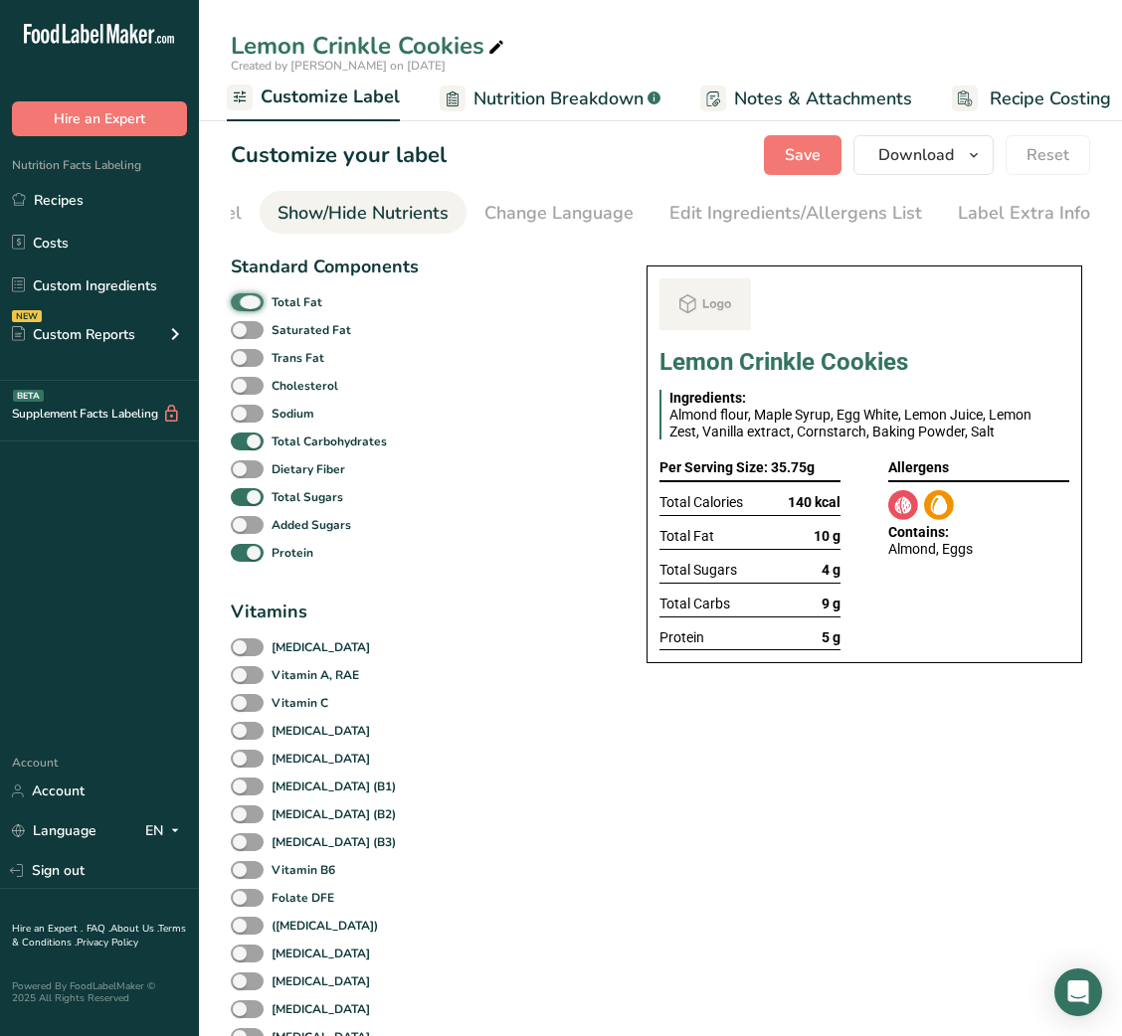
checkbox input "false"
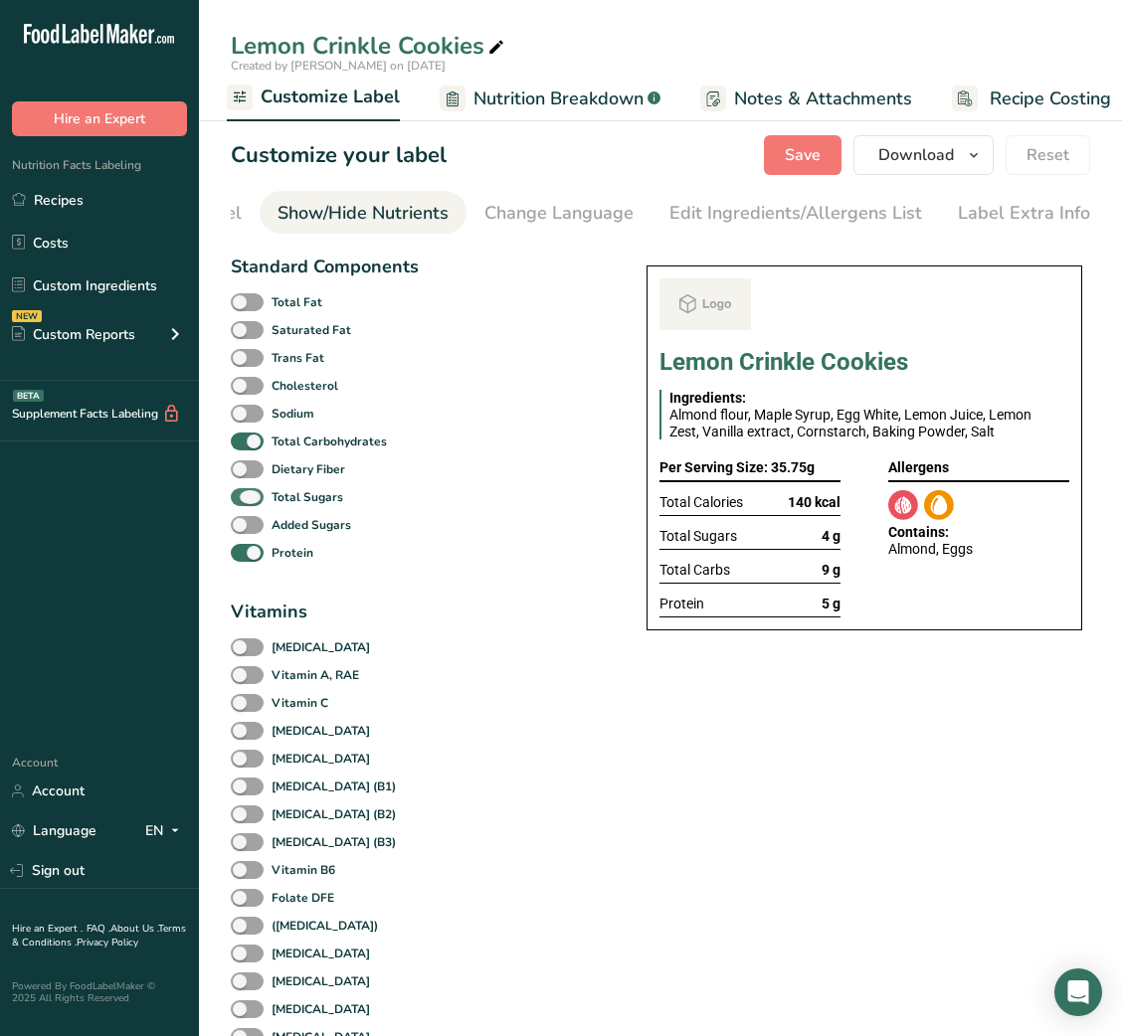
click at [256, 497] on span at bounding box center [247, 497] width 33 height 19
click at [244, 497] on input "Total Sugars" at bounding box center [237, 496] width 13 height 13
checkbox input "false"
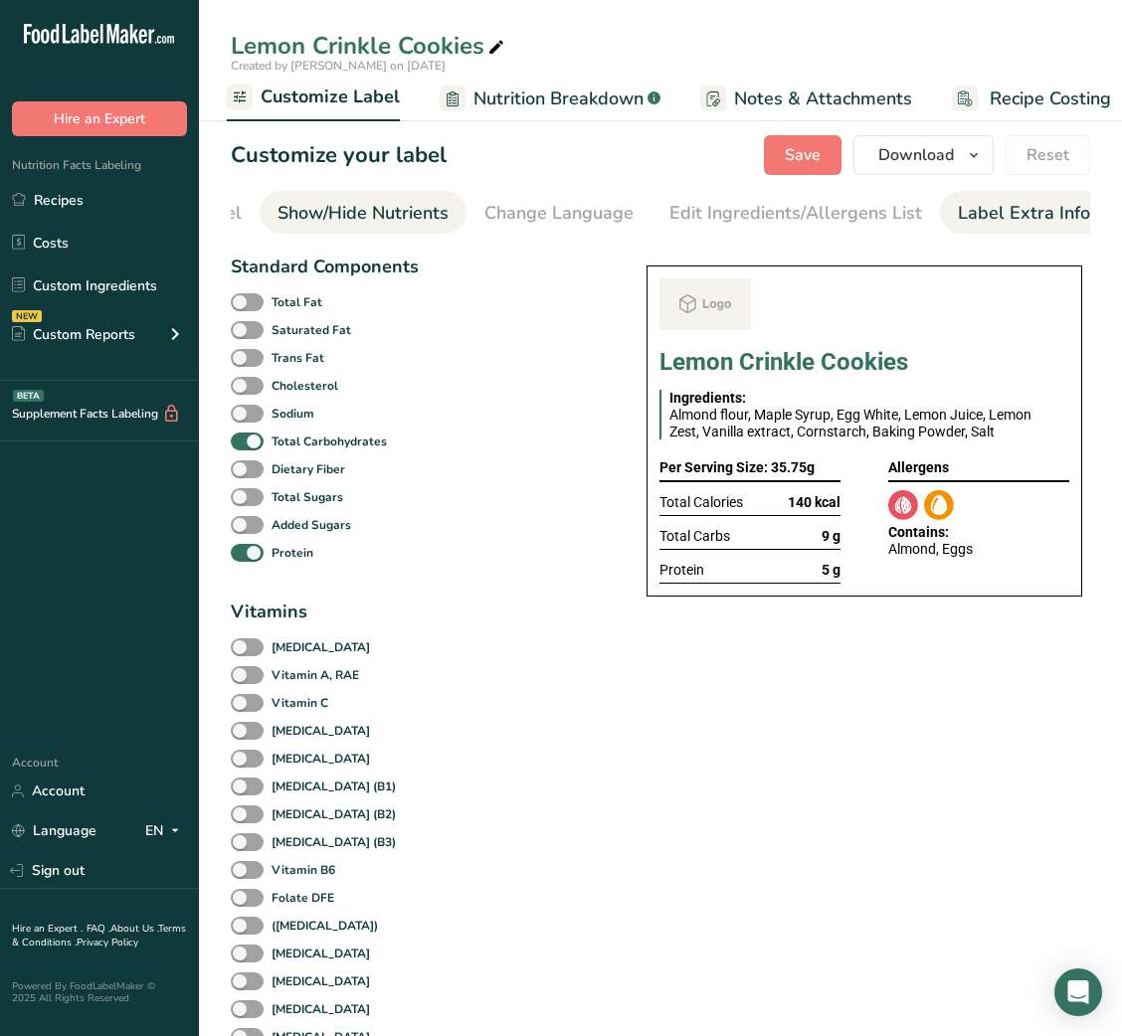
click at [1035, 215] on div "Label Extra Info" at bounding box center [1024, 213] width 132 height 27
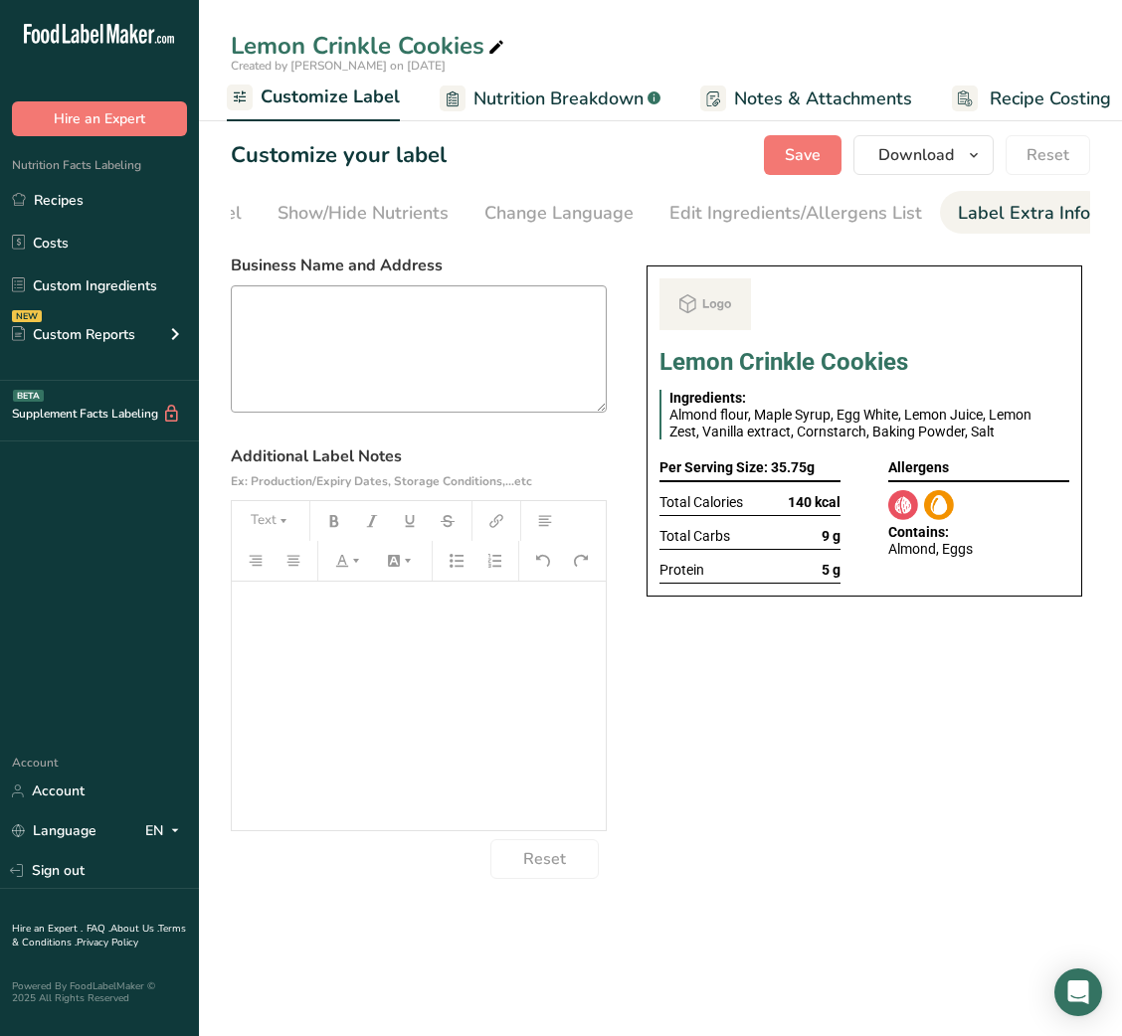
drag, startPoint x: 514, startPoint y: 284, endPoint x: 452, endPoint y: 357, distance: 95.9
click at [452, 357] on div "Business Name and Address" at bounding box center [419, 333] width 376 height 159
click at [452, 357] on textarea at bounding box center [419, 348] width 376 height 127
paste textarea "DINNER Use By: [DATE] Storage: Keep refrigerated below 5 °C Heating: Reheat tho…"
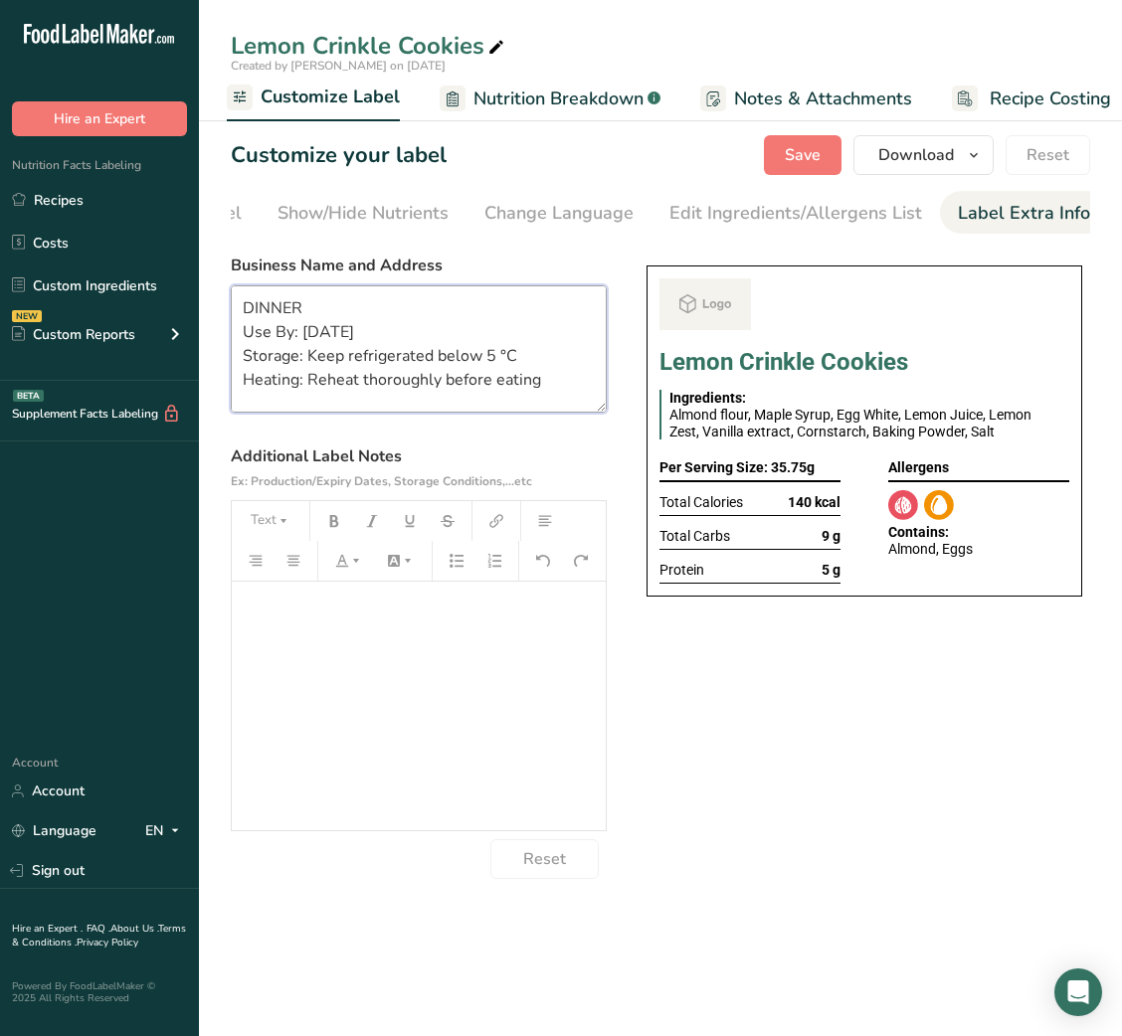
click at [277, 313] on textarea "DINNER Use By: [DATE] Storage: Keep refrigerated below 5 °C Heating: Reheat tho…" at bounding box center [419, 348] width 376 height 127
click at [287, 392] on textarea "SNACK Use By: [DATE] Storage: Keep refrigerated below 5 °C Heating: Reheat thor…" at bounding box center [419, 348] width 376 height 127
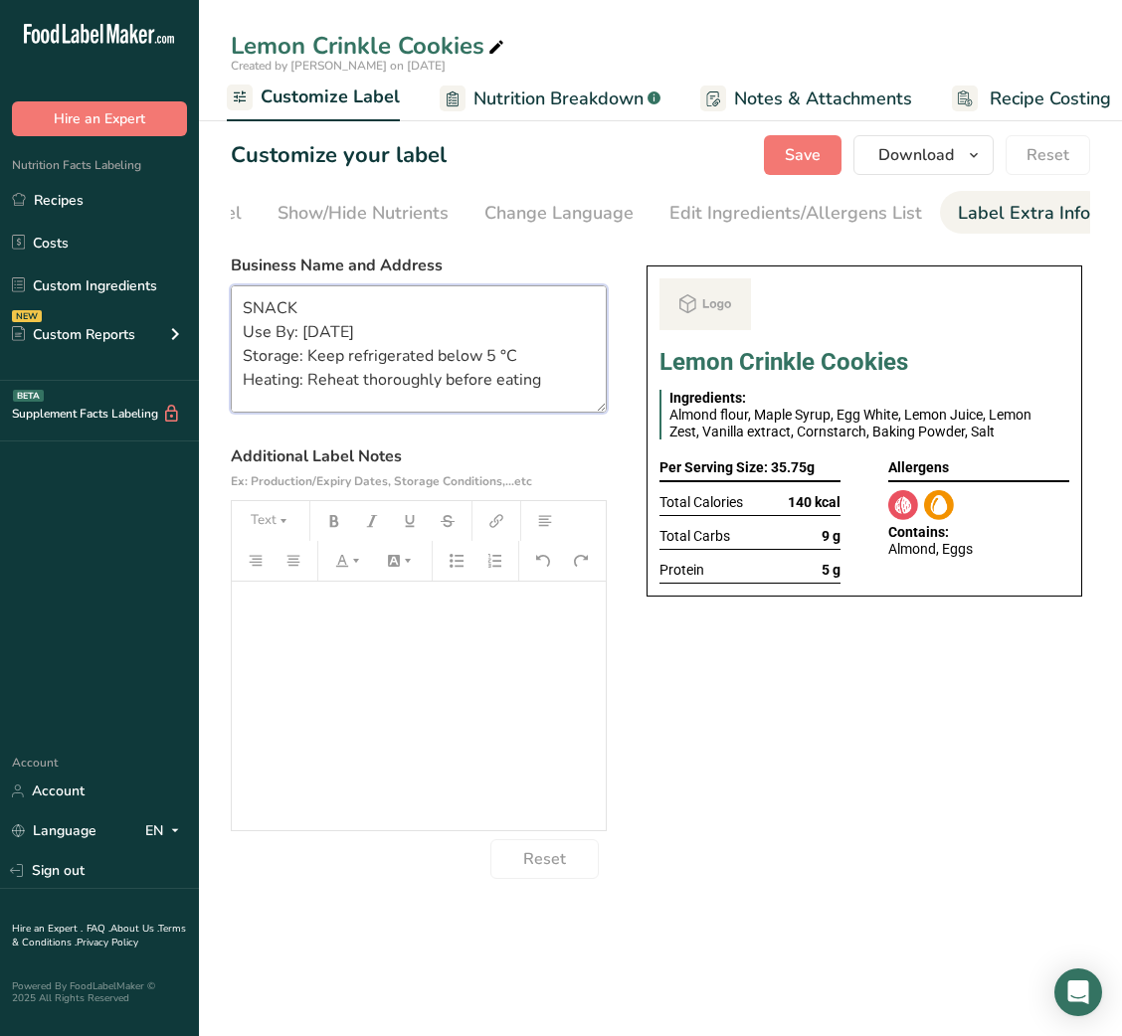
click at [287, 392] on textarea "SNACK Use By: [DATE] Storage: Keep refrigerated below 5 °C Heating: Reheat thor…" at bounding box center [419, 348] width 376 height 127
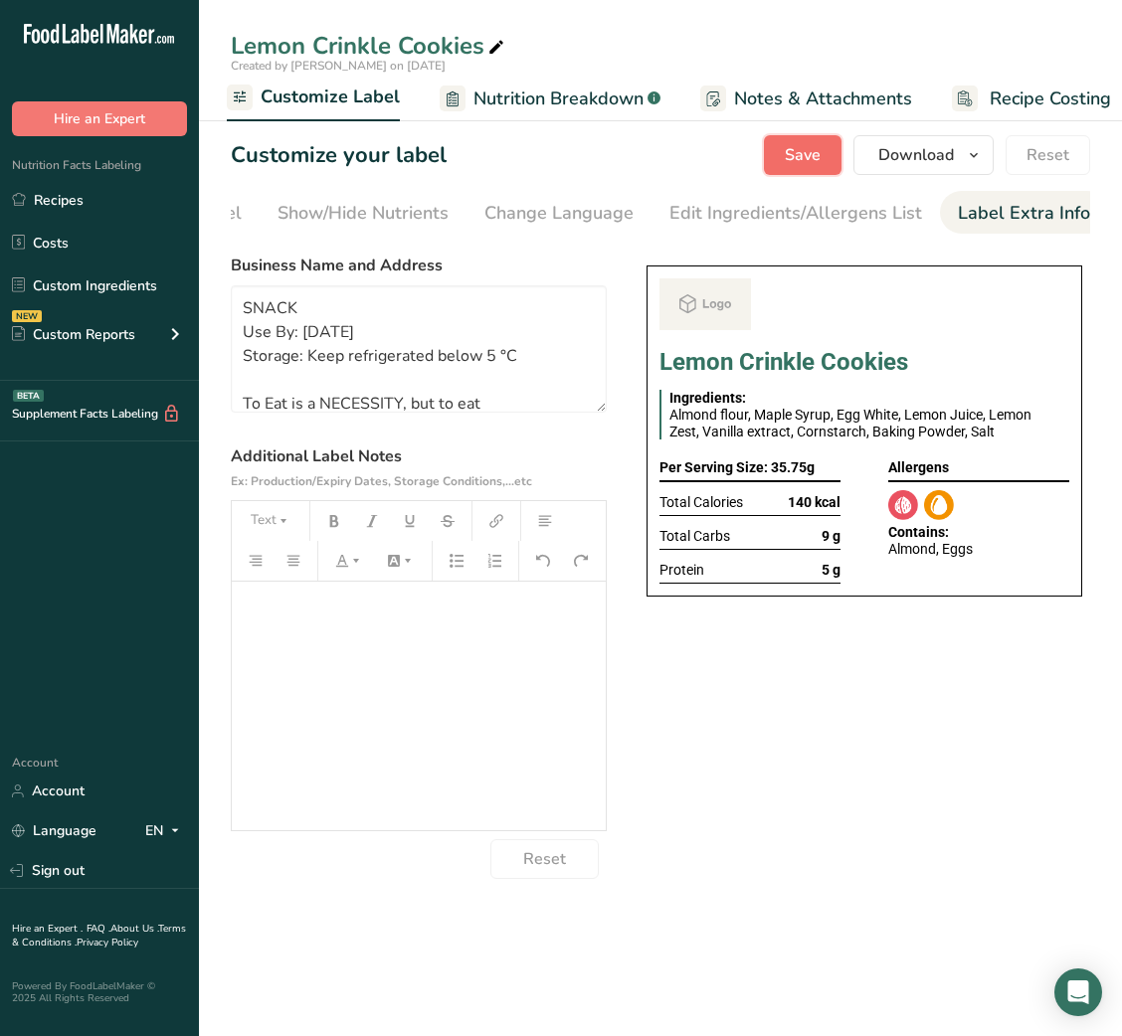
click at [802, 152] on span "Save" at bounding box center [803, 155] width 36 height 24
type textarea "SNACK Use By: [DATE] Storage: Keep refrigerated below 5 °C To Eat is a NECESSIT…"
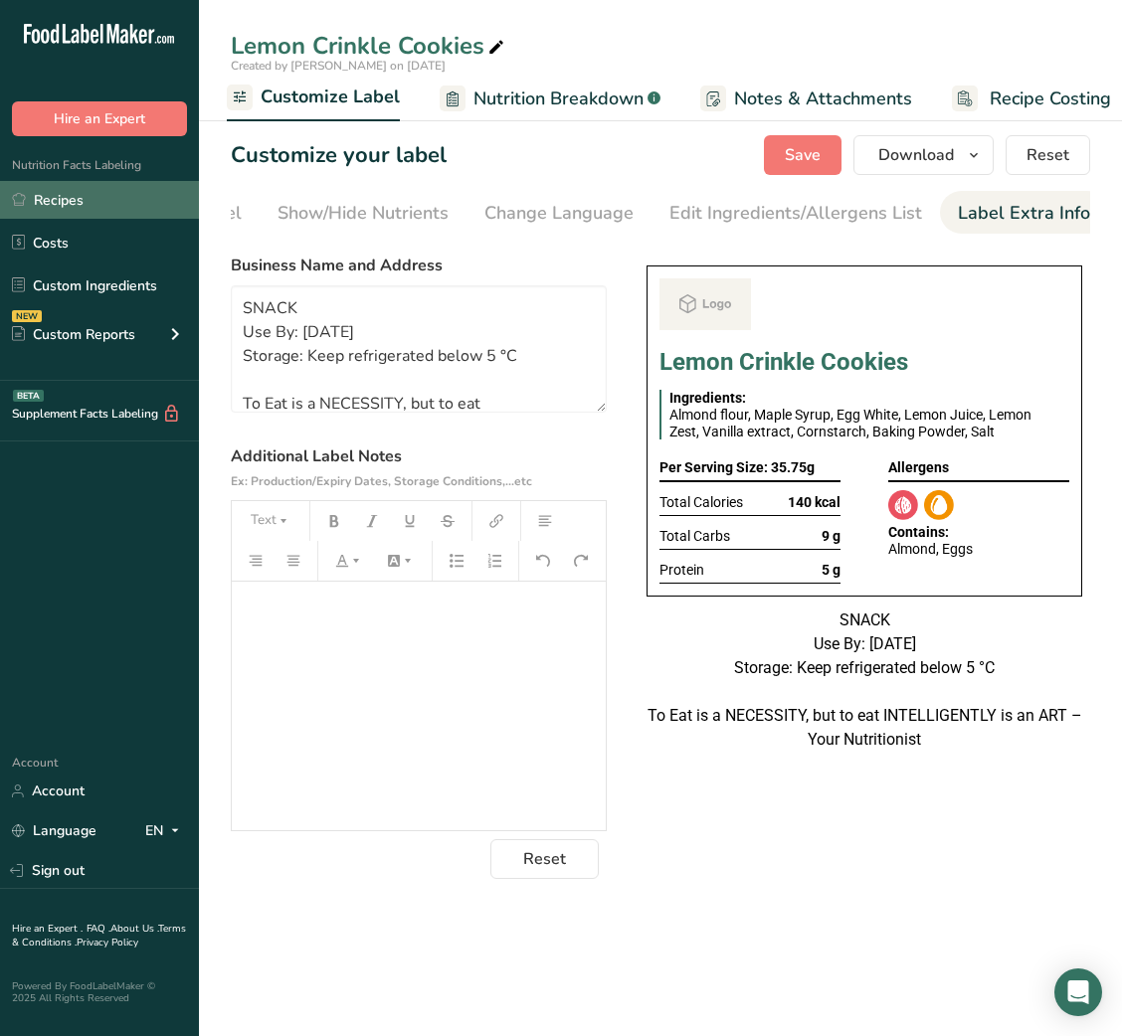
click at [135, 203] on link "Recipes" at bounding box center [99, 200] width 199 height 38
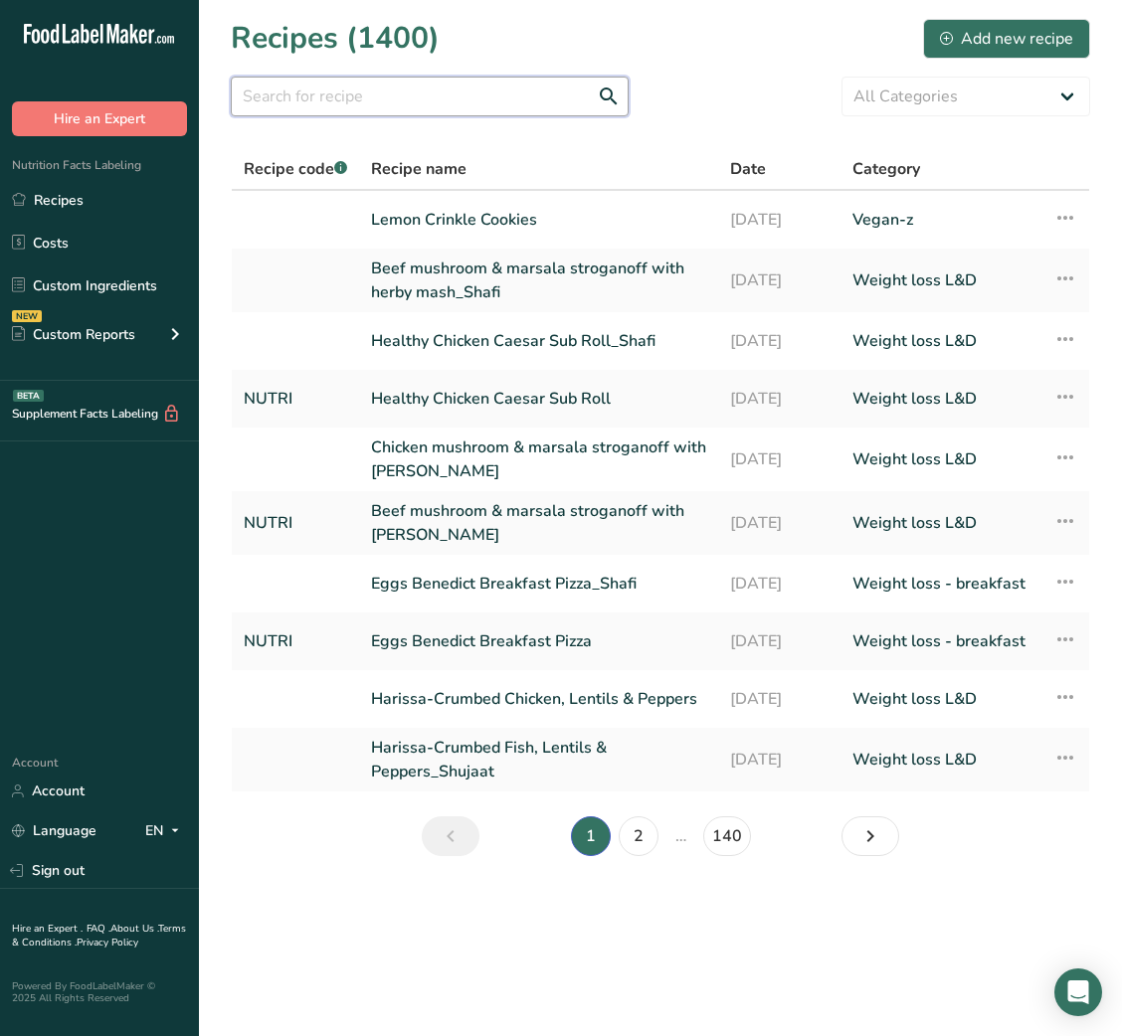
click at [405, 93] on input "text" at bounding box center [430, 97] width 398 height 40
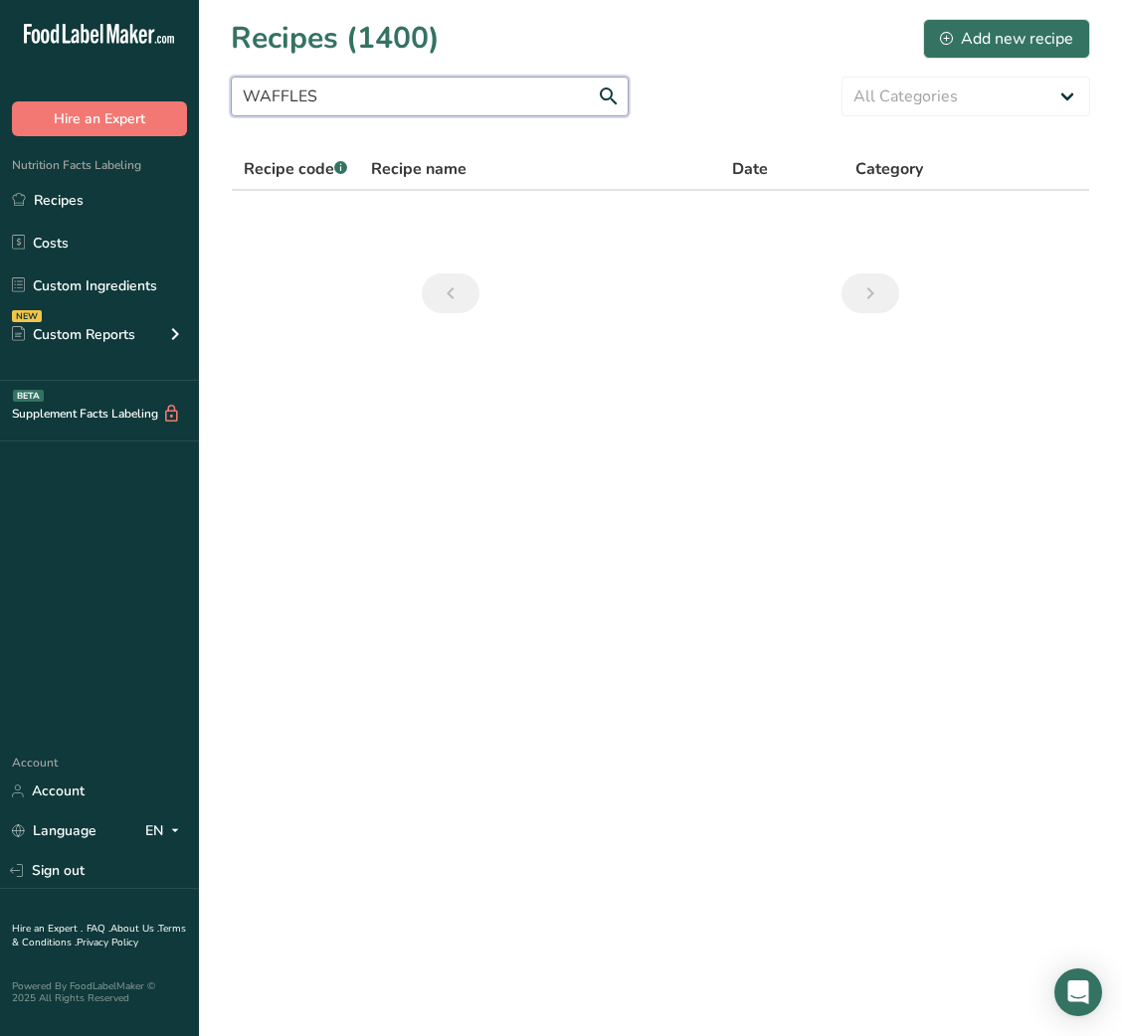
click at [405, 104] on input "WAFFLES" at bounding box center [430, 97] width 398 height 40
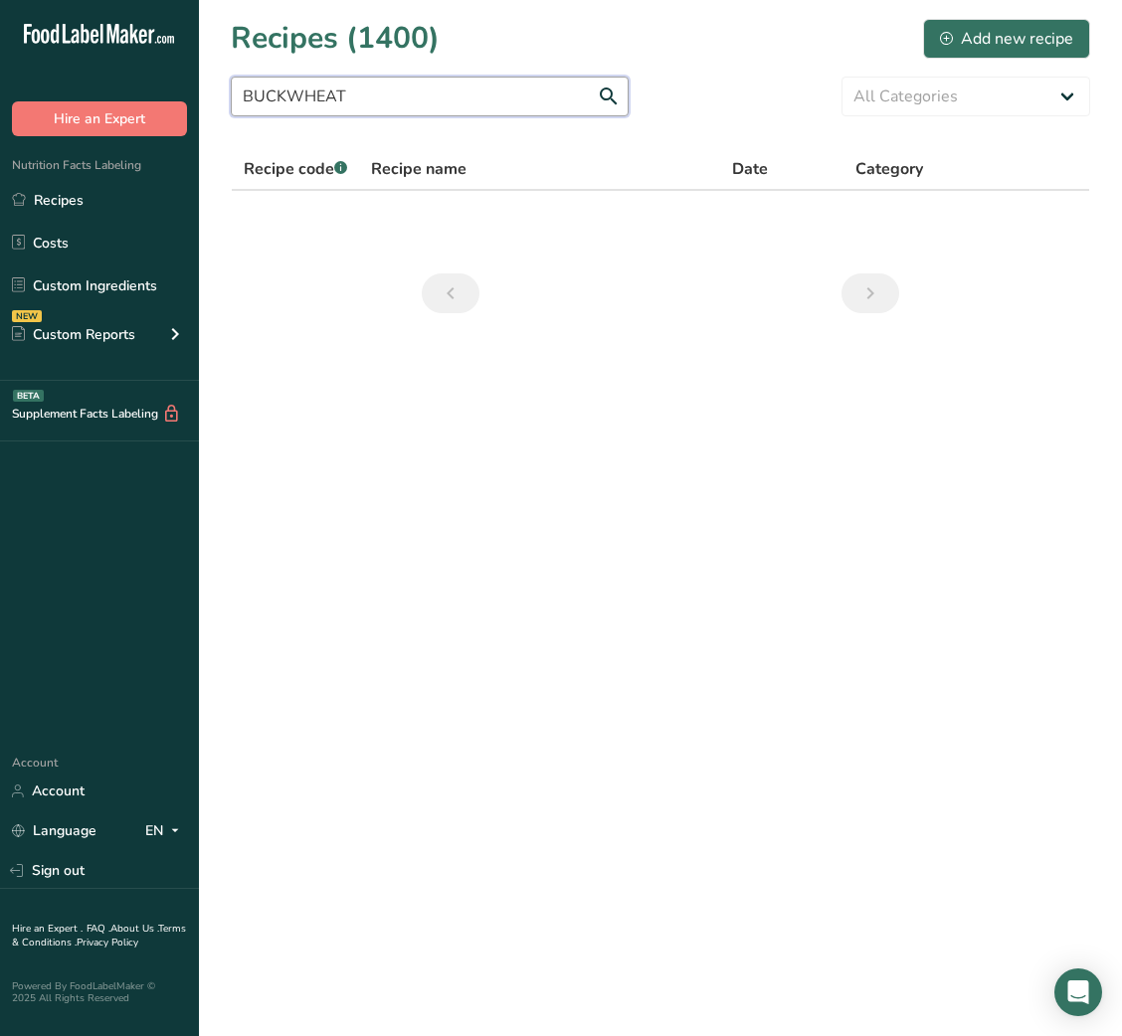
type input "BUCKWHEAT"
click at [1013, 33] on div "Add new recipe" at bounding box center [1006, 39] width 133 height 24
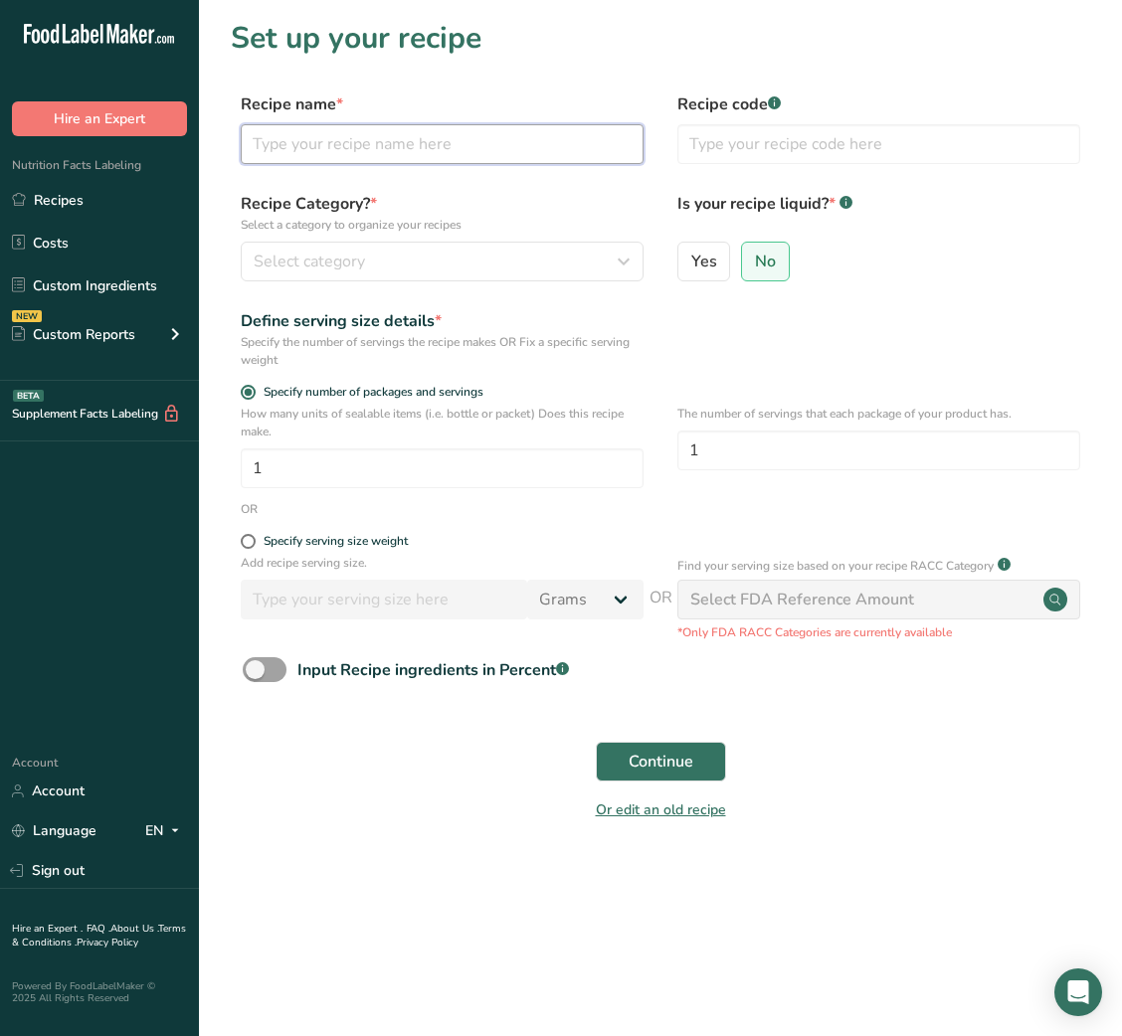
click at [571, 161] on input "text" at bounding box center [442, 144] width 403 height 40
paste input "Grilled Chicken & Avocado Quinoa Bowl"
type input "Grilled Chicken & Avocado Quinoa Bowl"
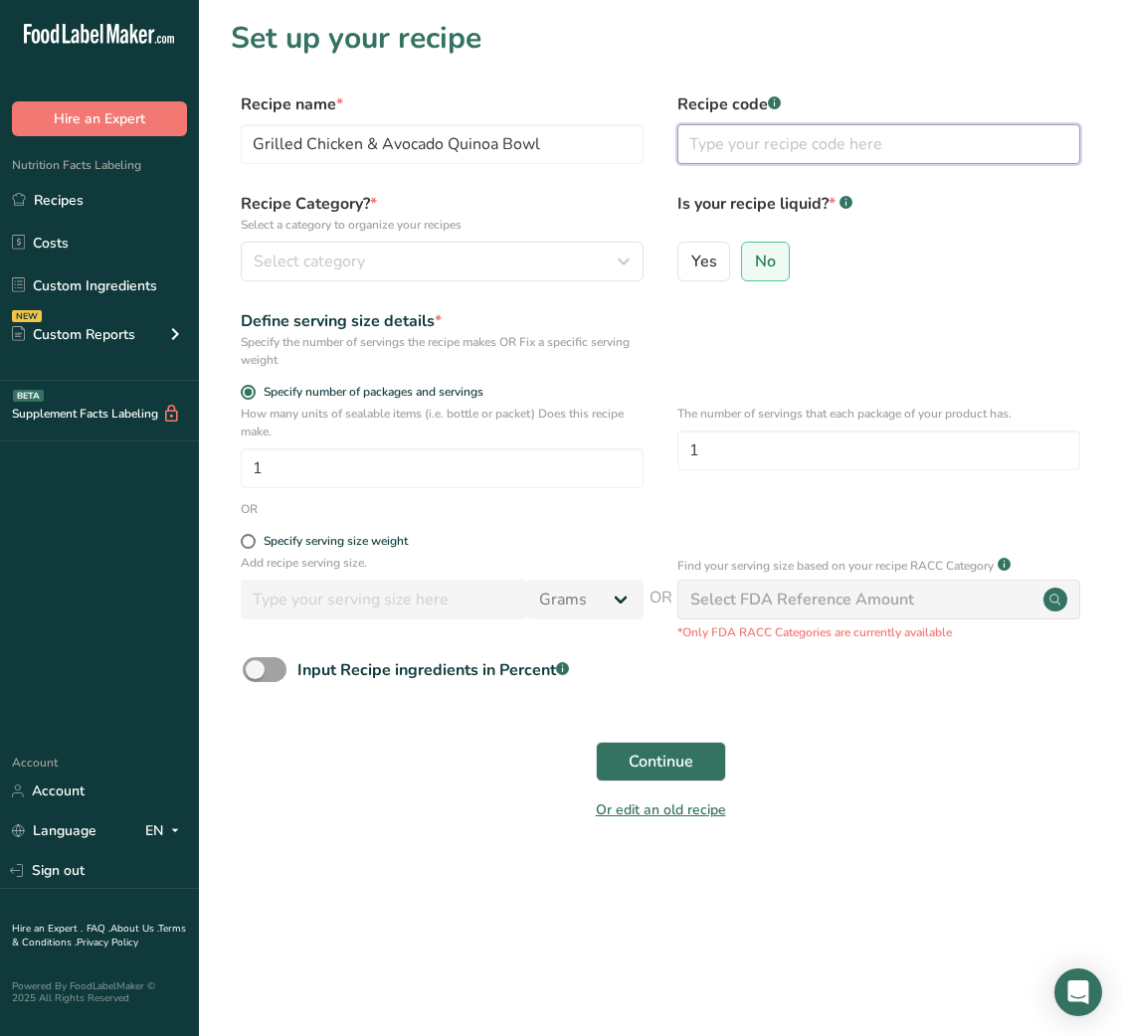
click at [779, 131] on input "text" at bounding box center [878, 144] width 403 height 40
type input "NUTRI"
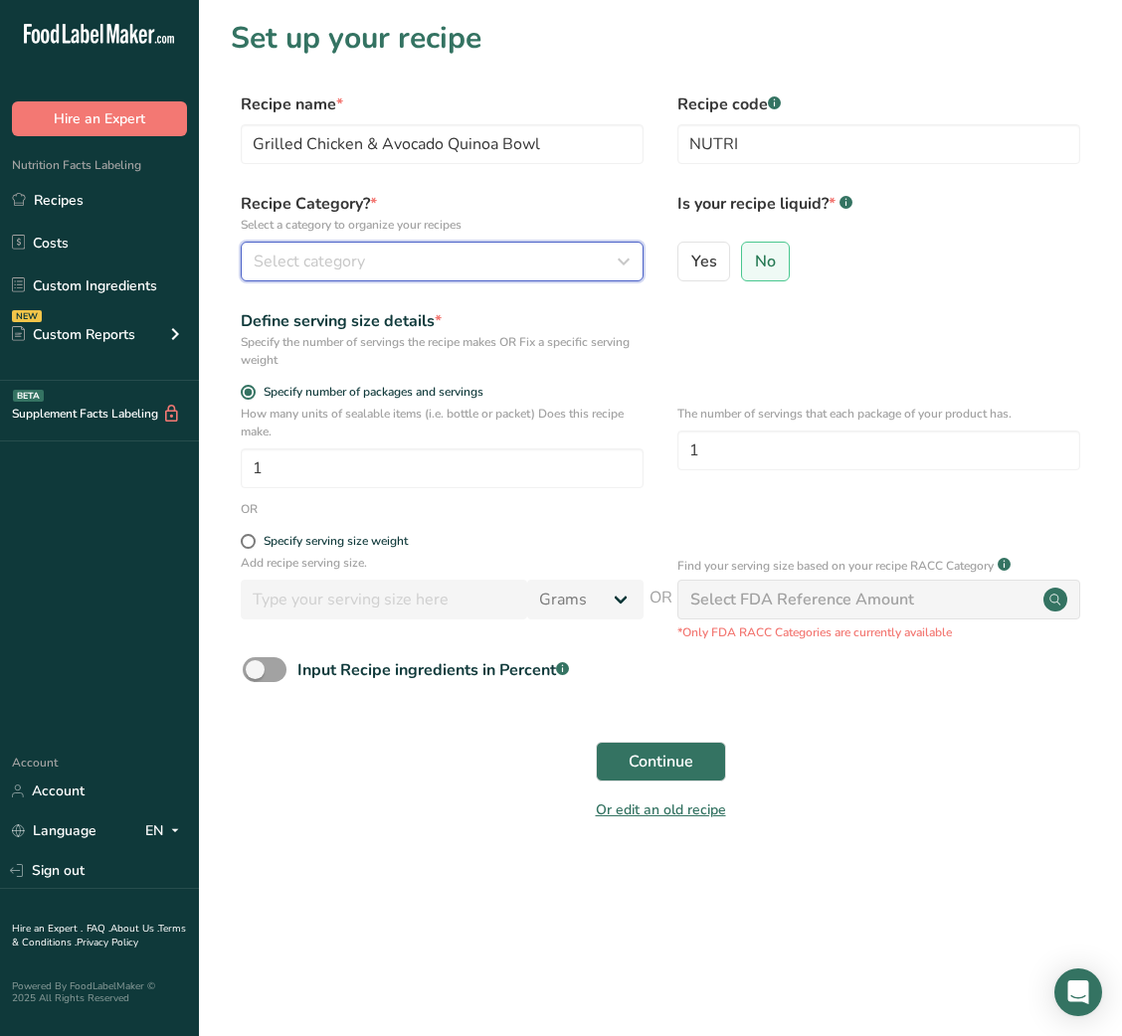
click at [550, 262] on div "Select category" at bounding box center [436, 262] width 365 height 24
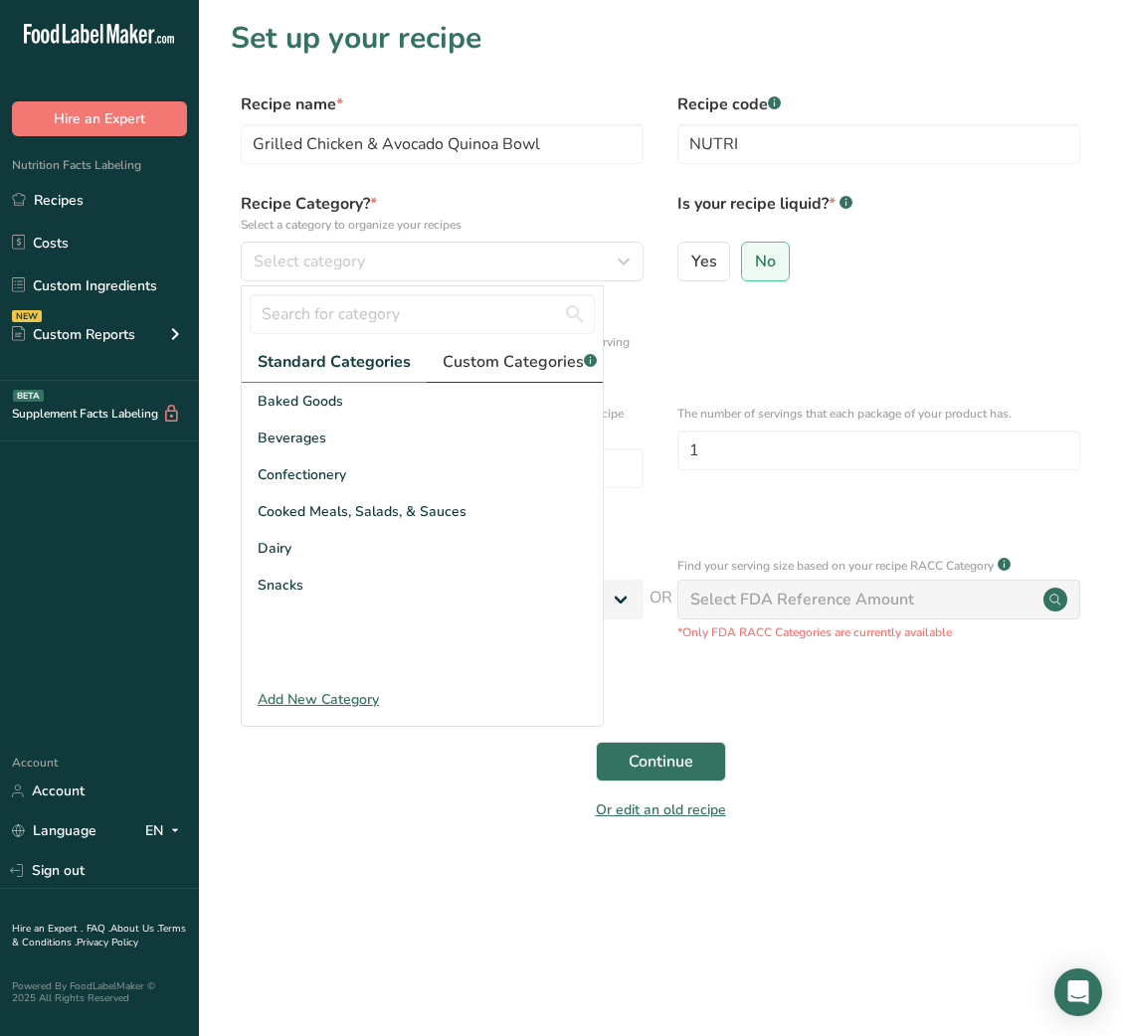
click at [500, 356] on span "Custom Categories .a-a{fill:#347362;}.b-a{fill:#fff;}" at bounding box center [520, 362] width 154 height 24
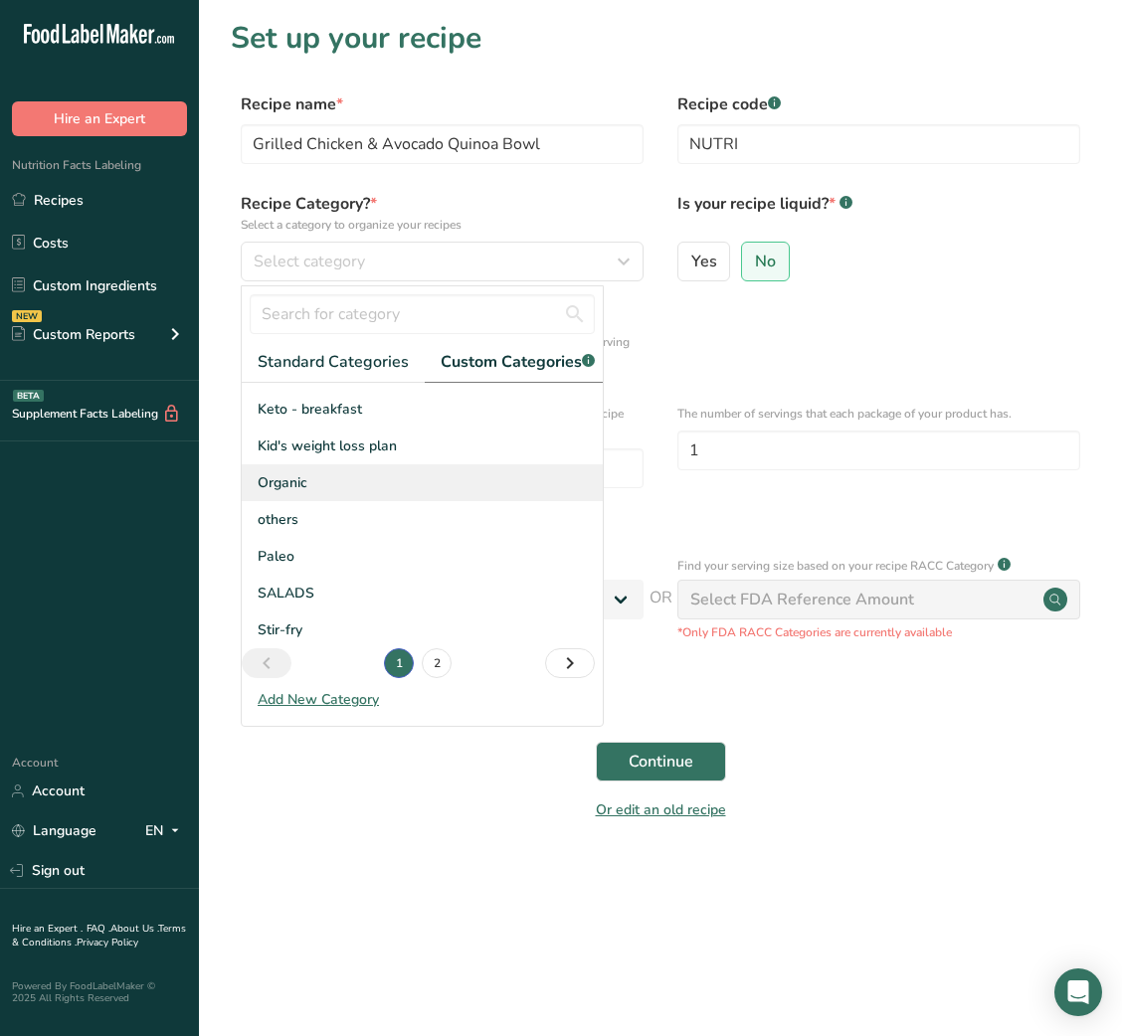
scroll to position [290, 0]
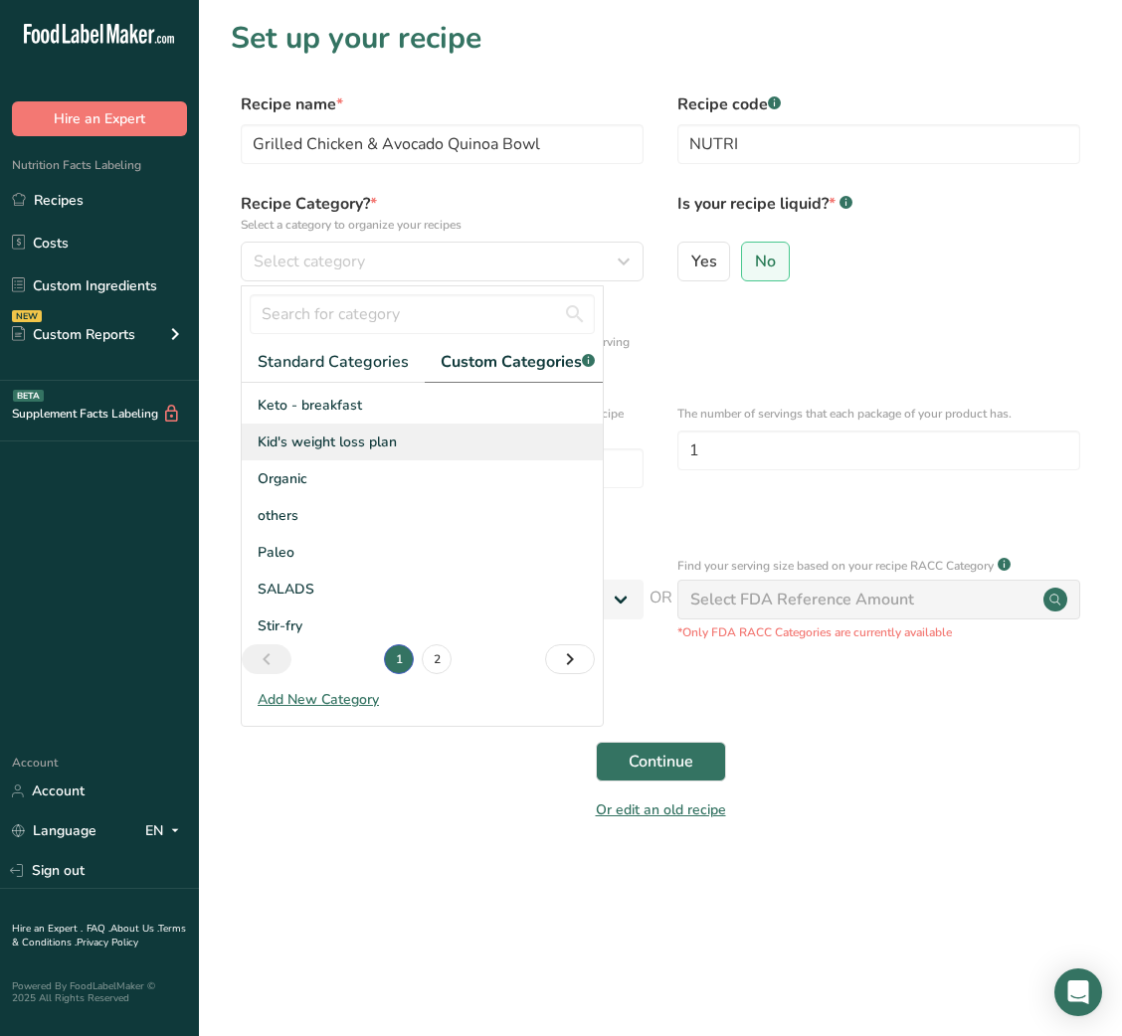
click at [371, 453] on span "Kid's weight loss plan" at bounding box center [327, 442] width 139 height 21
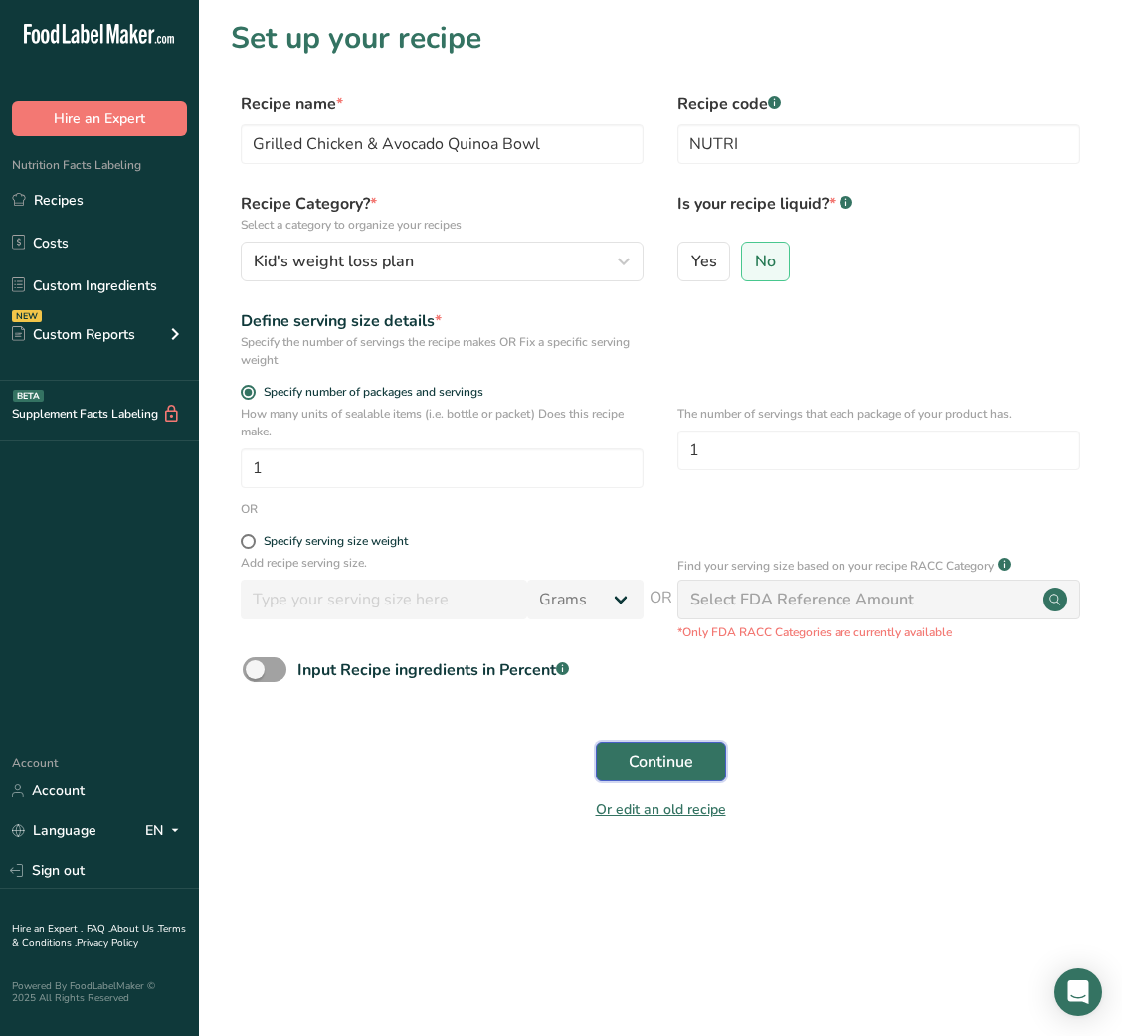
click at [685, 751] on button "Continue" at bounding box center [661, 762] width 130 height 40
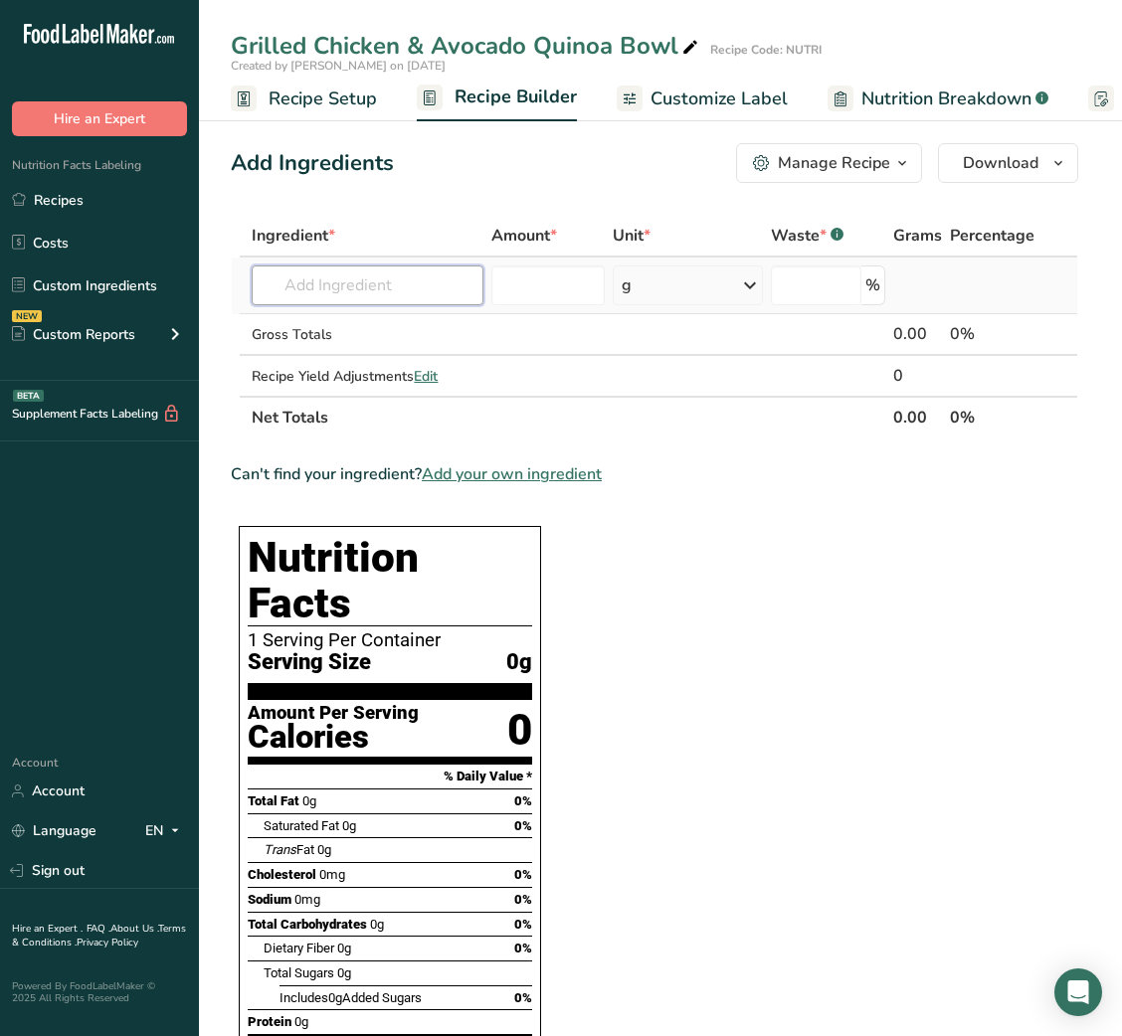
click at [377, 289] on input "text" at bounding box center [368, 286] width 232 height 40
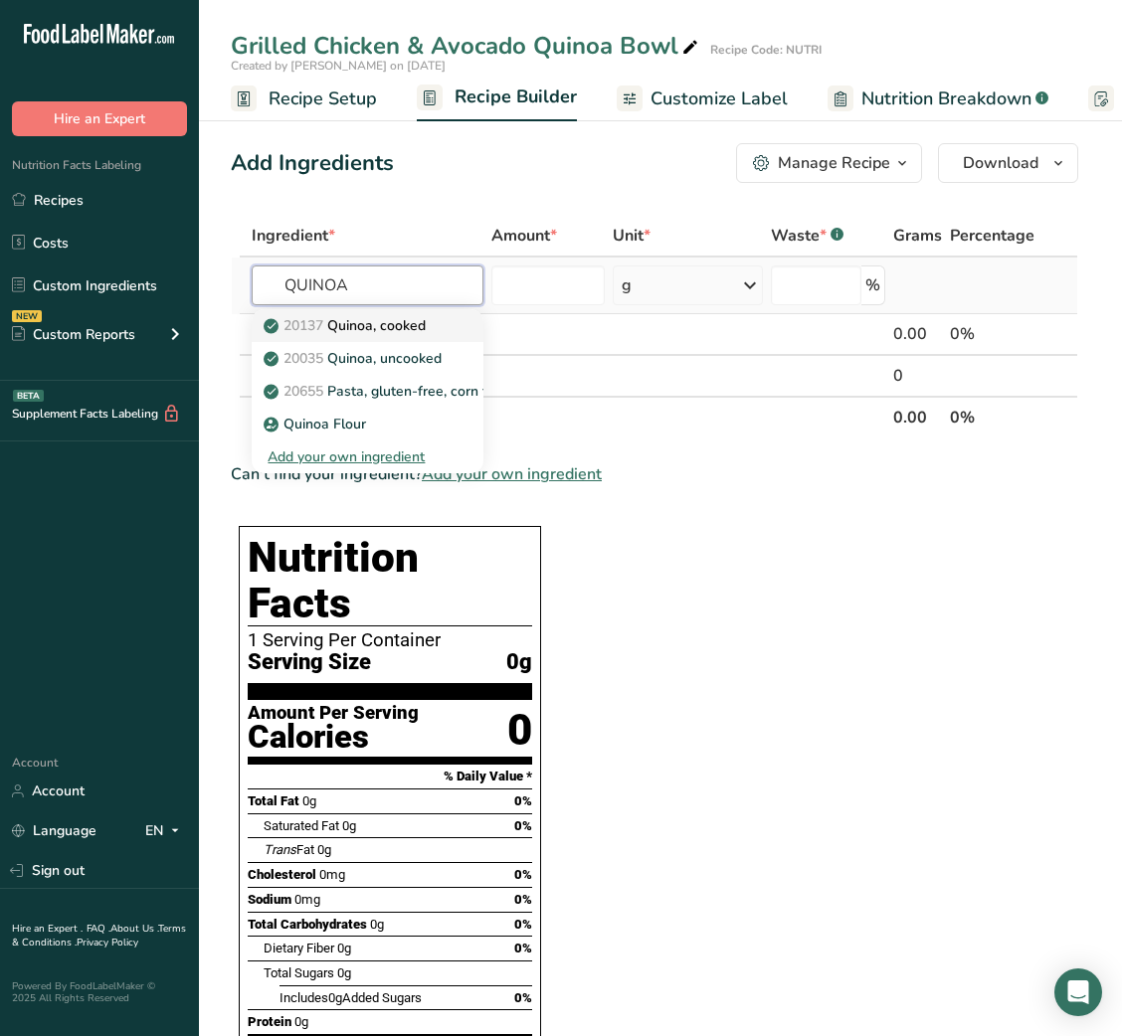
type input "QUINOA"
click at [384, 321] on p "20137 Quinoa, cooked" at bounding box center [347, 325] width 158 height 21
type input "Quinoa, cooked"
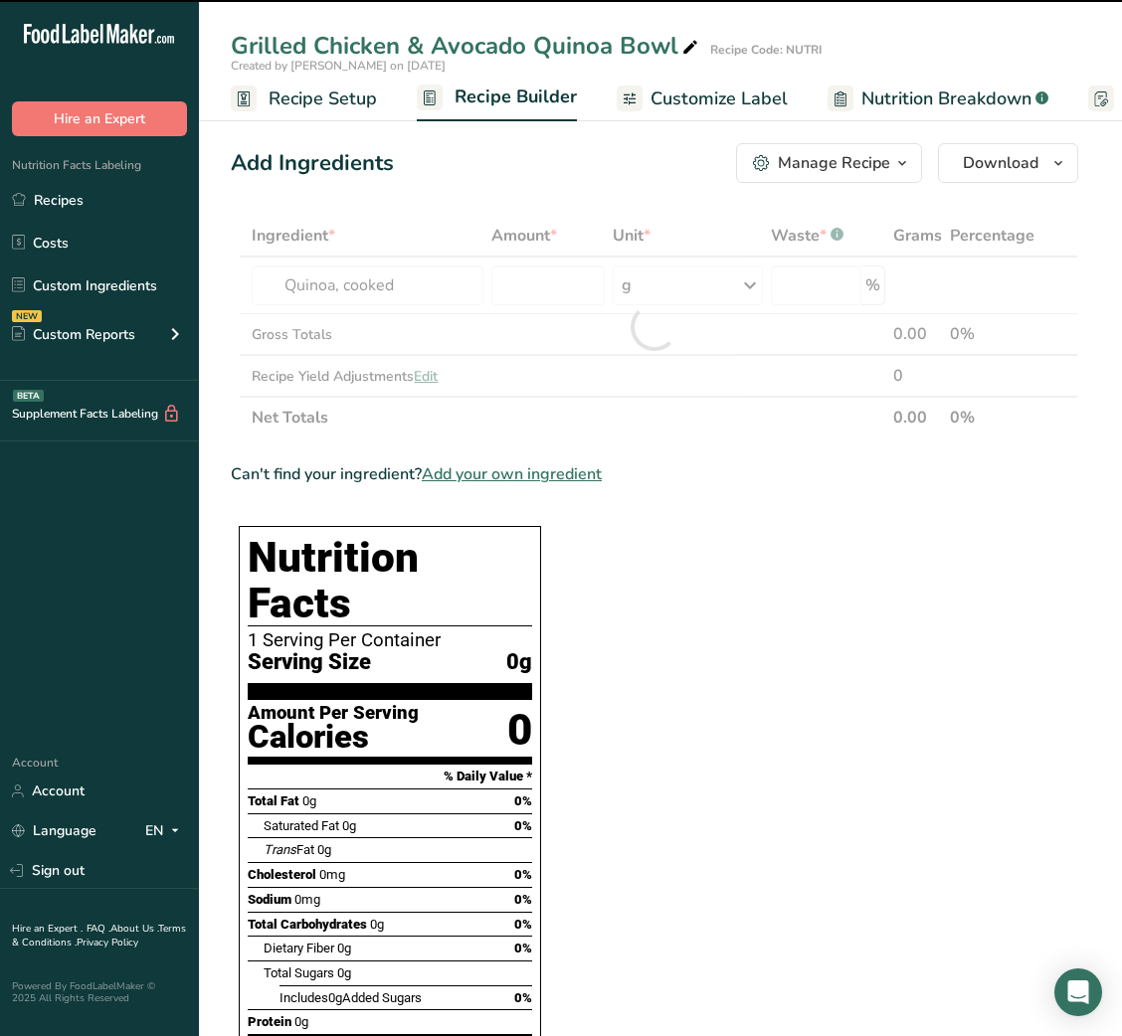
type input "0"
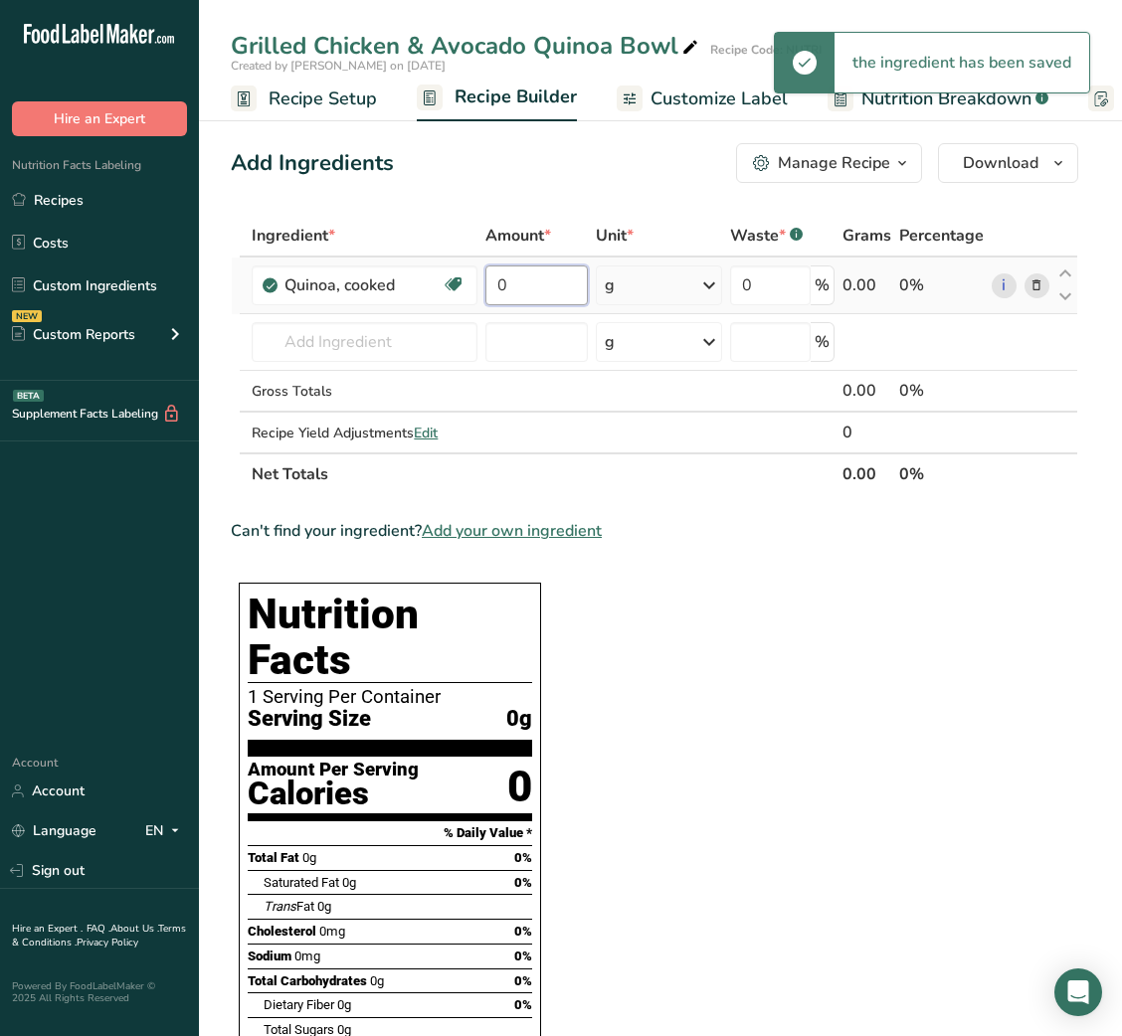
click at [503, 292] on input "0" at bounding box center [536, 286] width 102 height 40
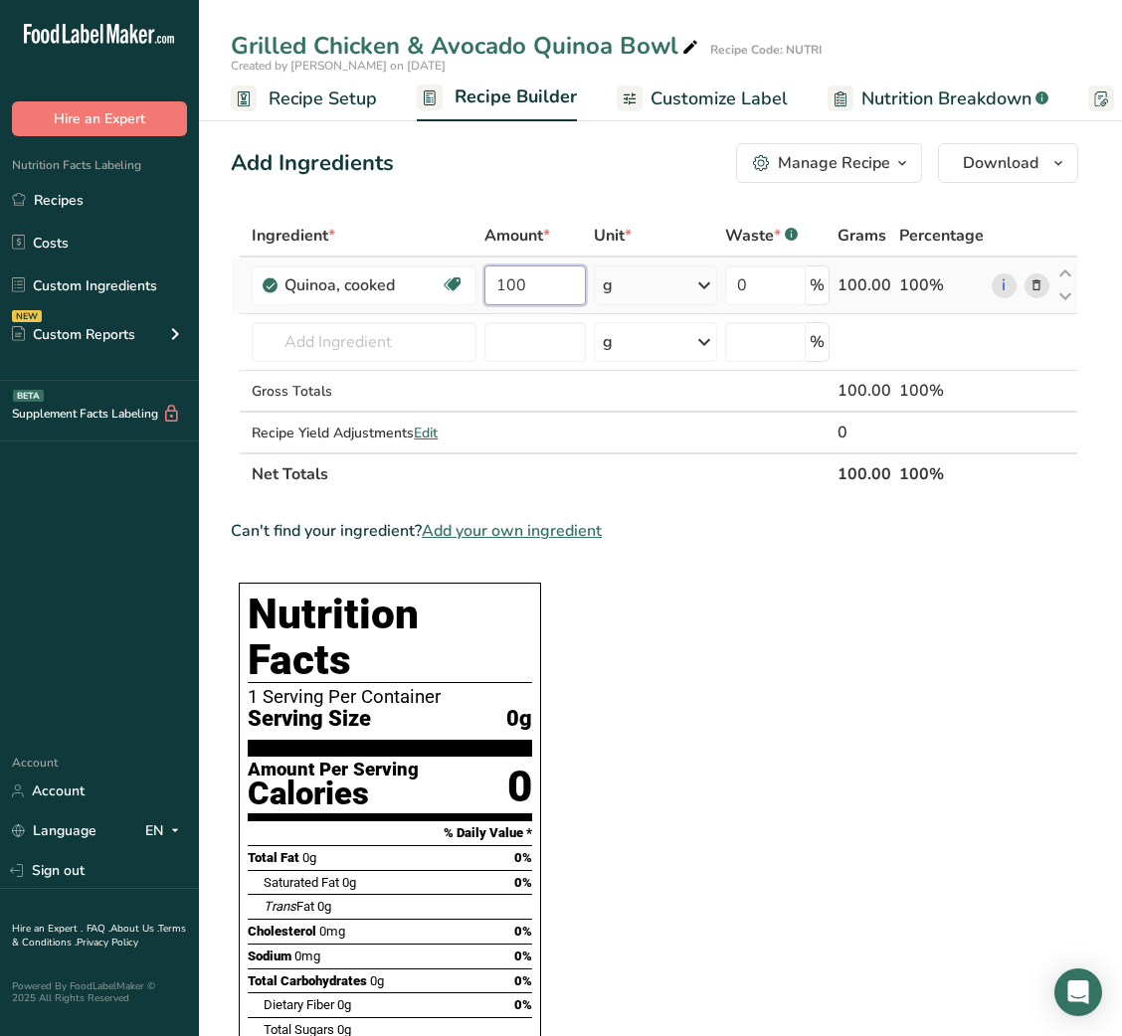
type input "100"
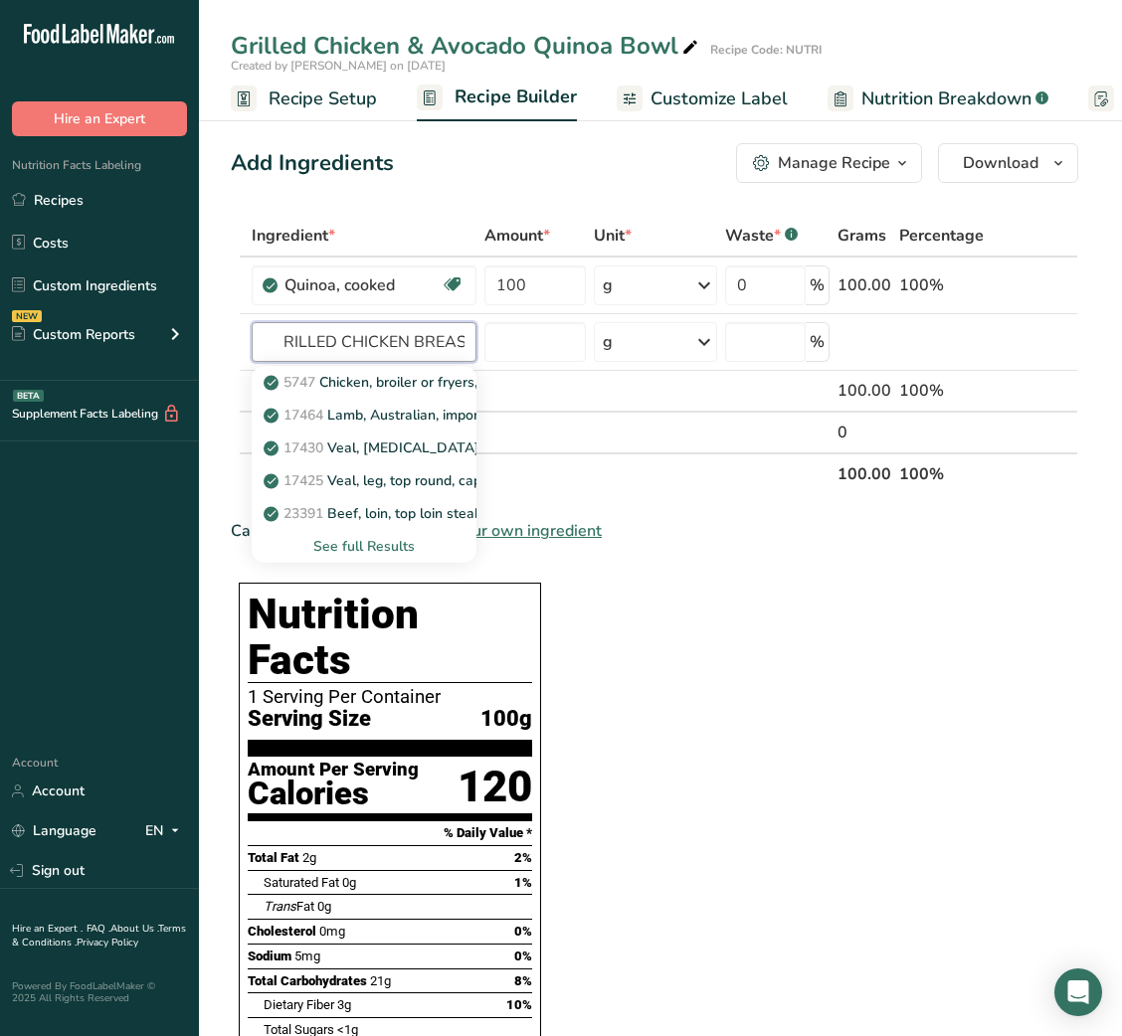
scroll to position [0, 22]
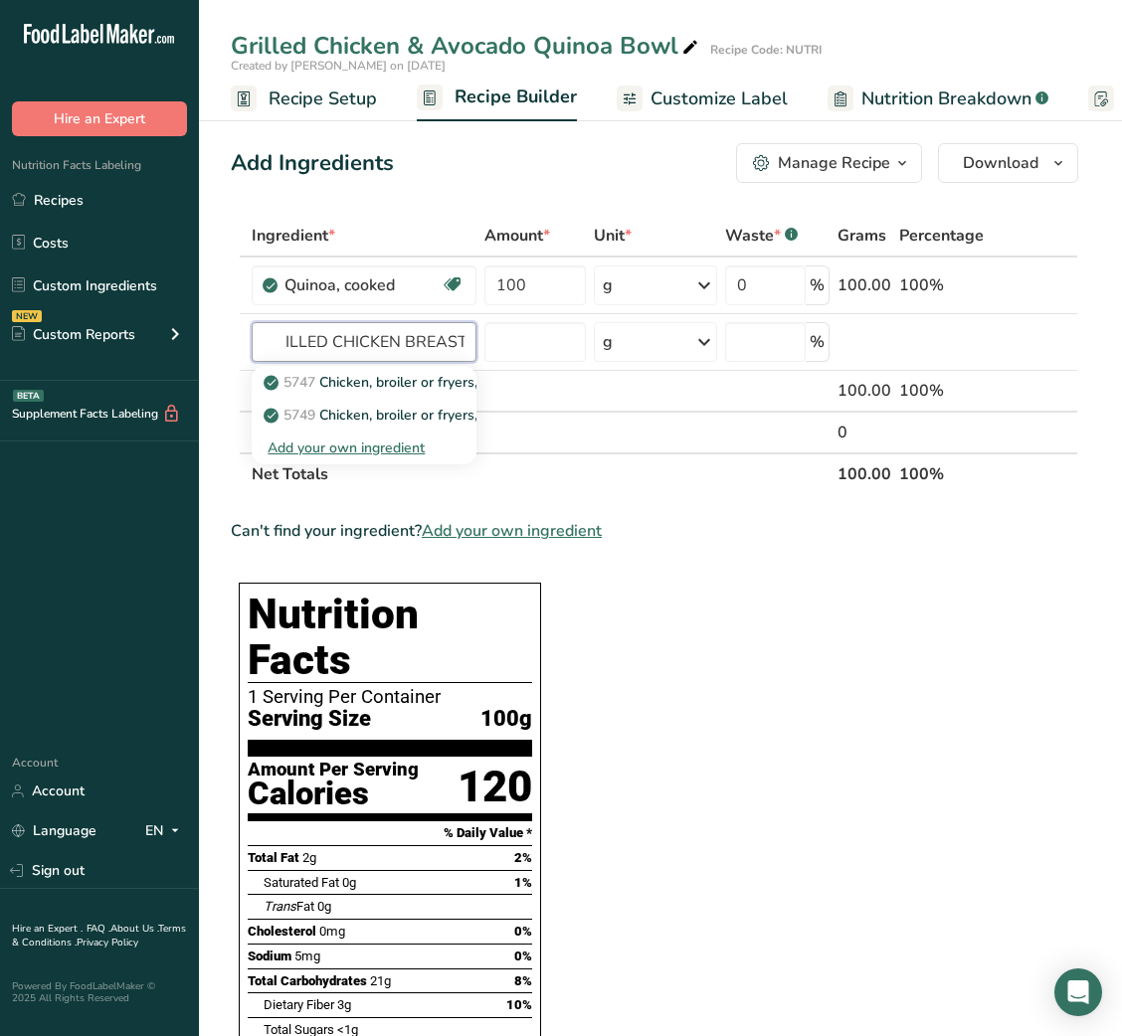
type input "GRILLED CHICKEN BREAST"
click at [410, 415] on p "5749 Chicken, broiler or fryers, breast, skinless, boneless, meat only, with ad…" at bounding box center [607, 415] width 679 height 21
type input "Chicken, broiler or fryers, breast, skinless, boneless, meat only, with added s…"
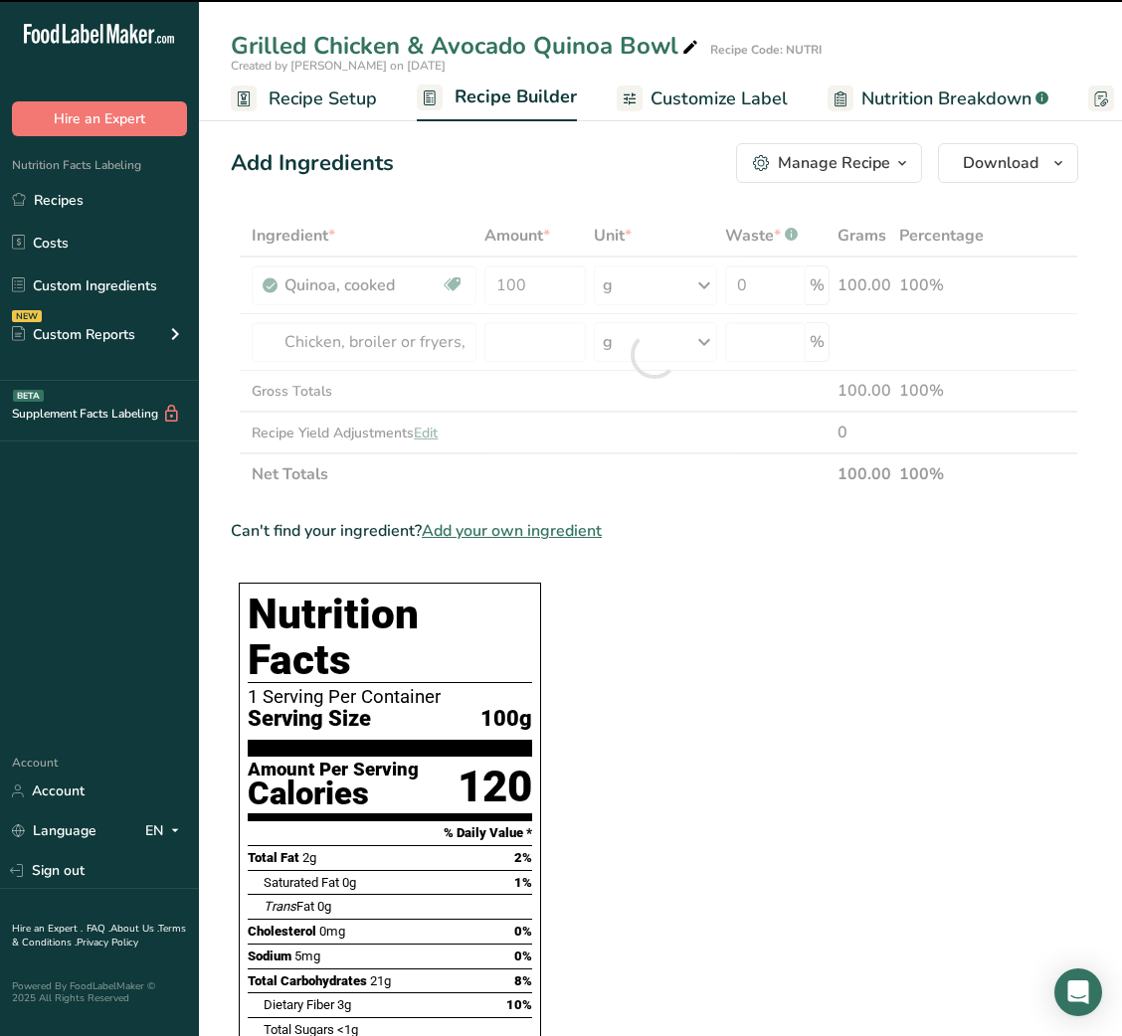
type input "0"
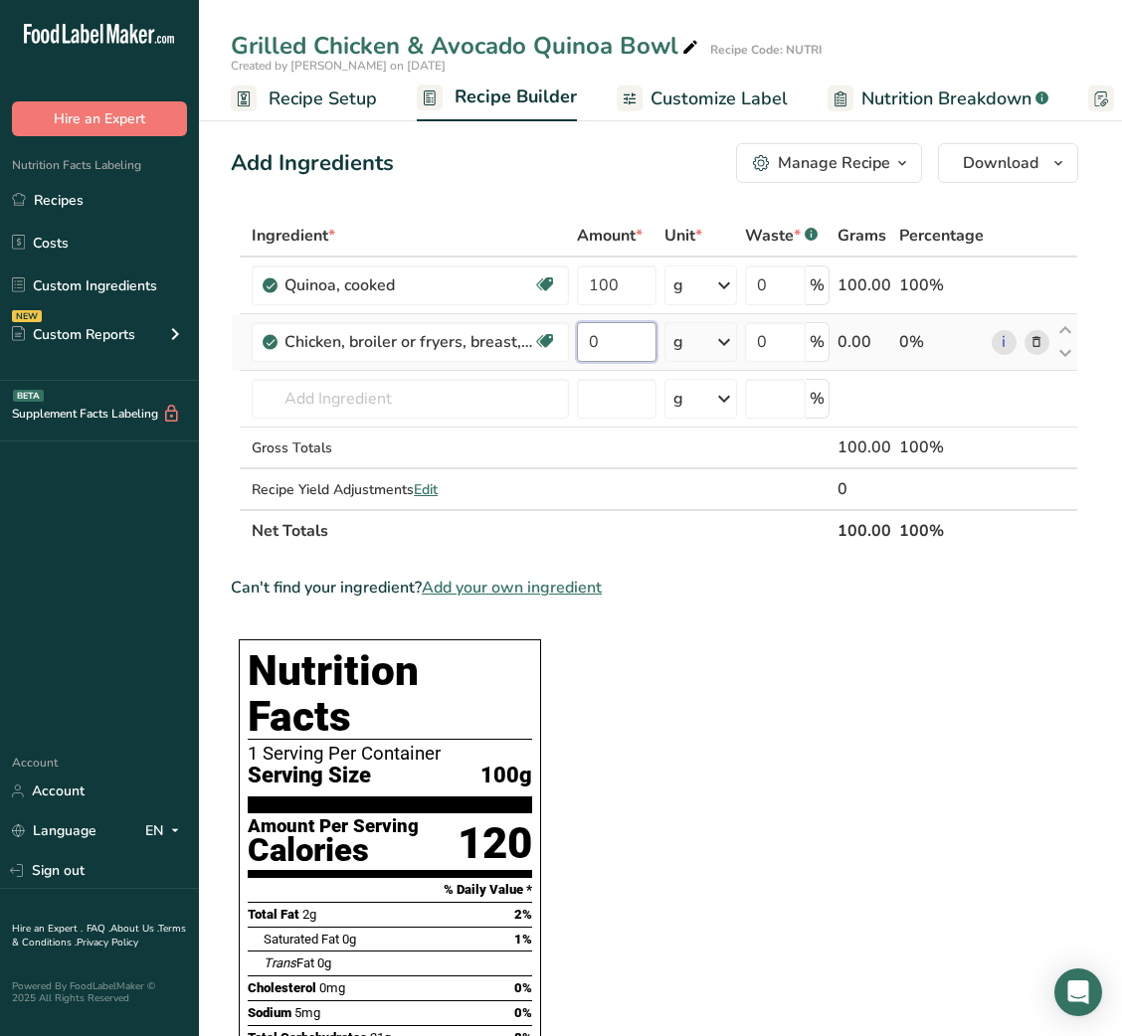
click at [583, 340] on input "0" at bounding box center [616, 342] width 79 height 40
click at [598, 336] on input "0" at bounding box center [616, 342] width 79 height 40
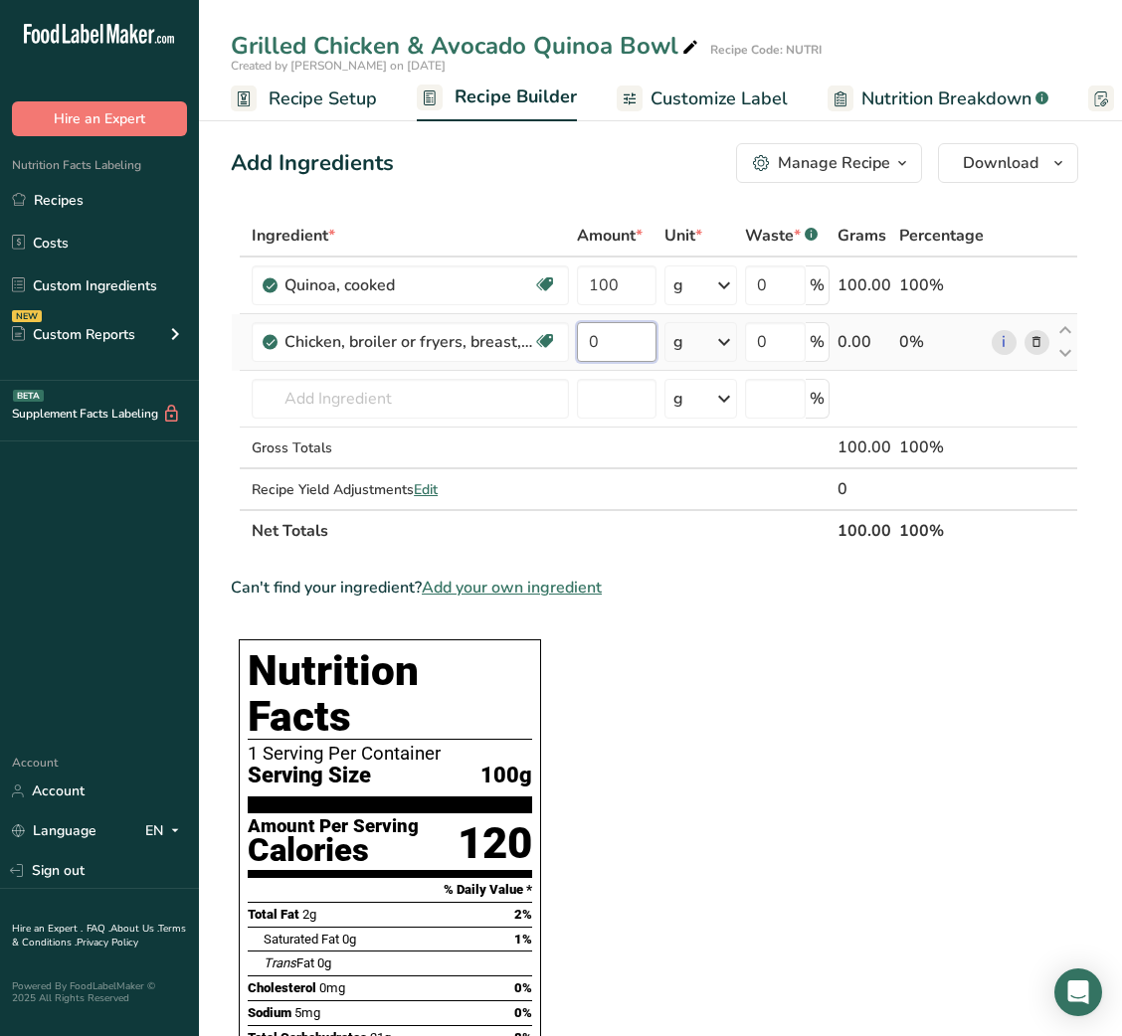
click at [598, 336] on input "0" at bounding box center [616, 342] width 79 height 40
type input "100"
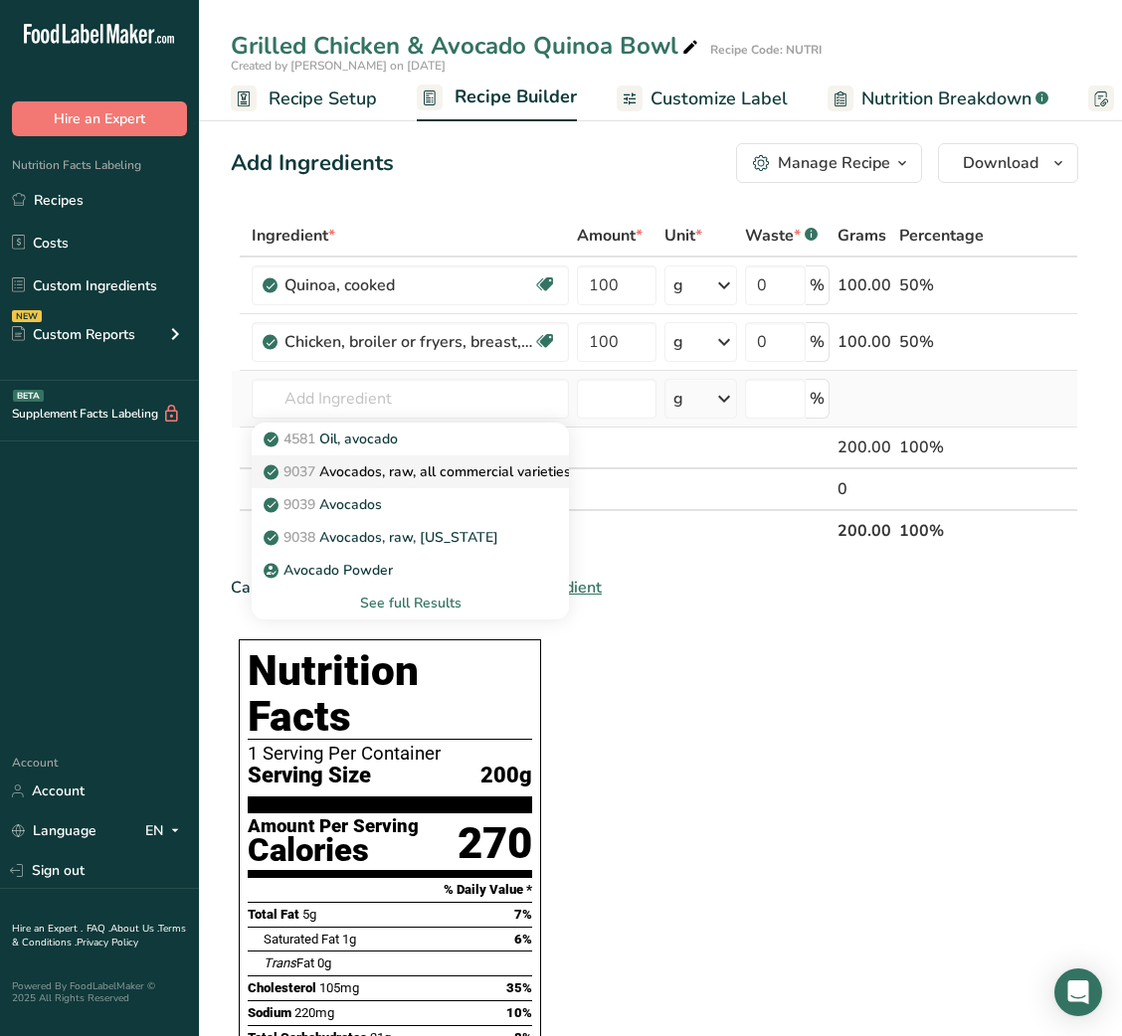
click at [444, 470] on p "9037 Avocados, raw, all commercial varieties" at bounding box center [419, 471] width 303 height 21
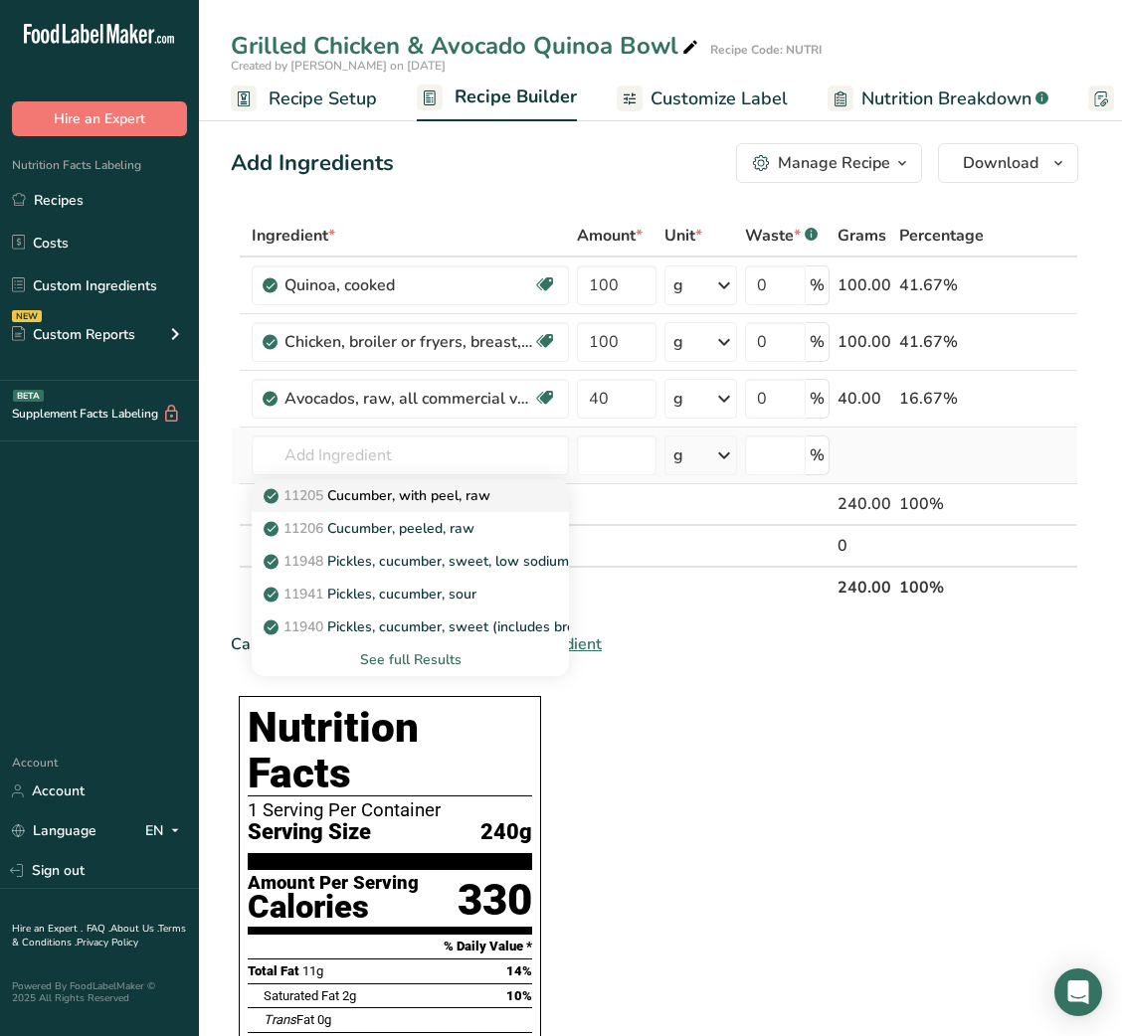
click at [371, 488] on p "11205 Cucumber, with peel, raw" at bounding box center [379, 495] width 223 height 21
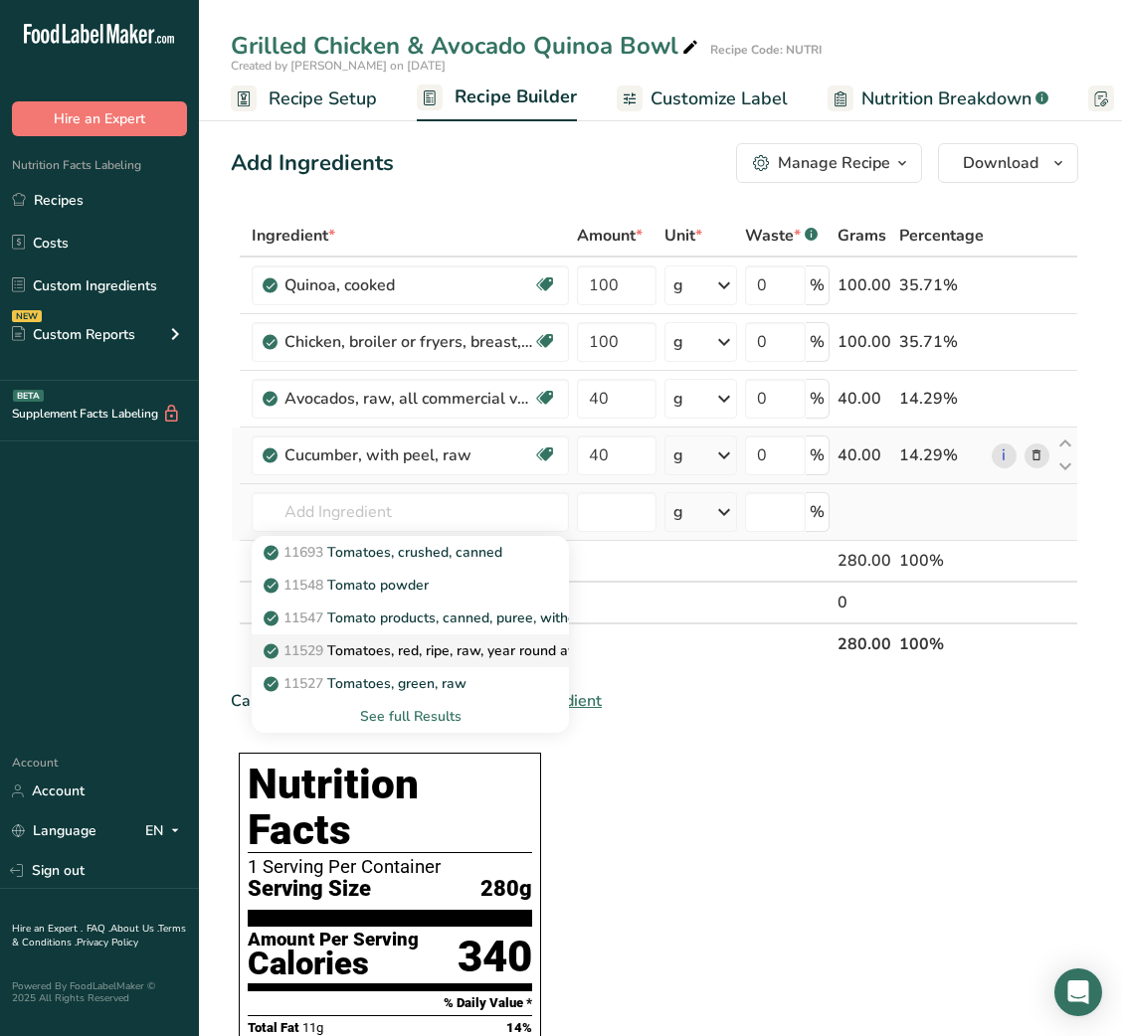
click at [427, 643] on p "11529 Tomatoes, red, ripe, raw, year round average" at bounding box center [440, 650] width 344 height 21
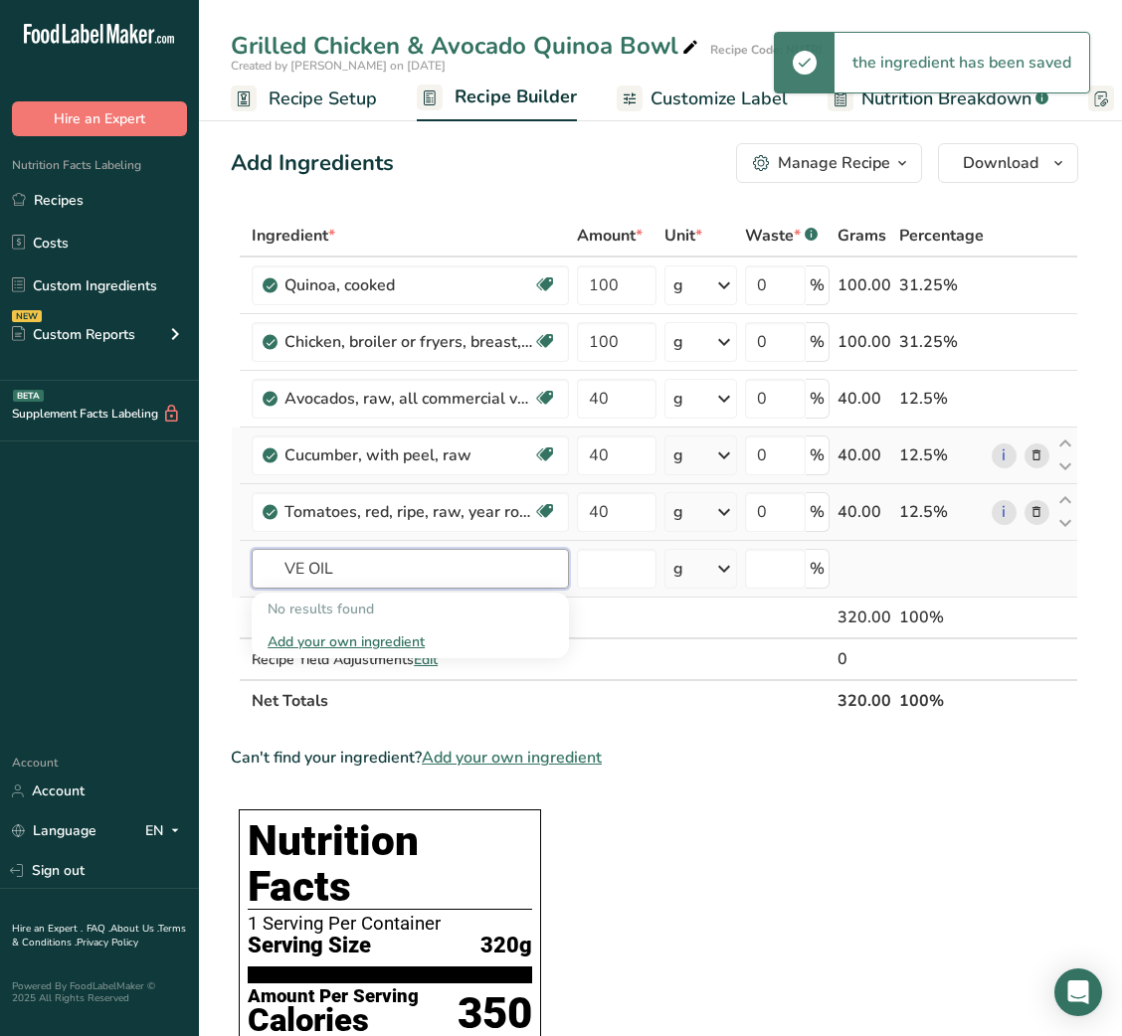
click at [281, 570] on input "VE OIL" at bounding box center [410, 569] width 317 height 40
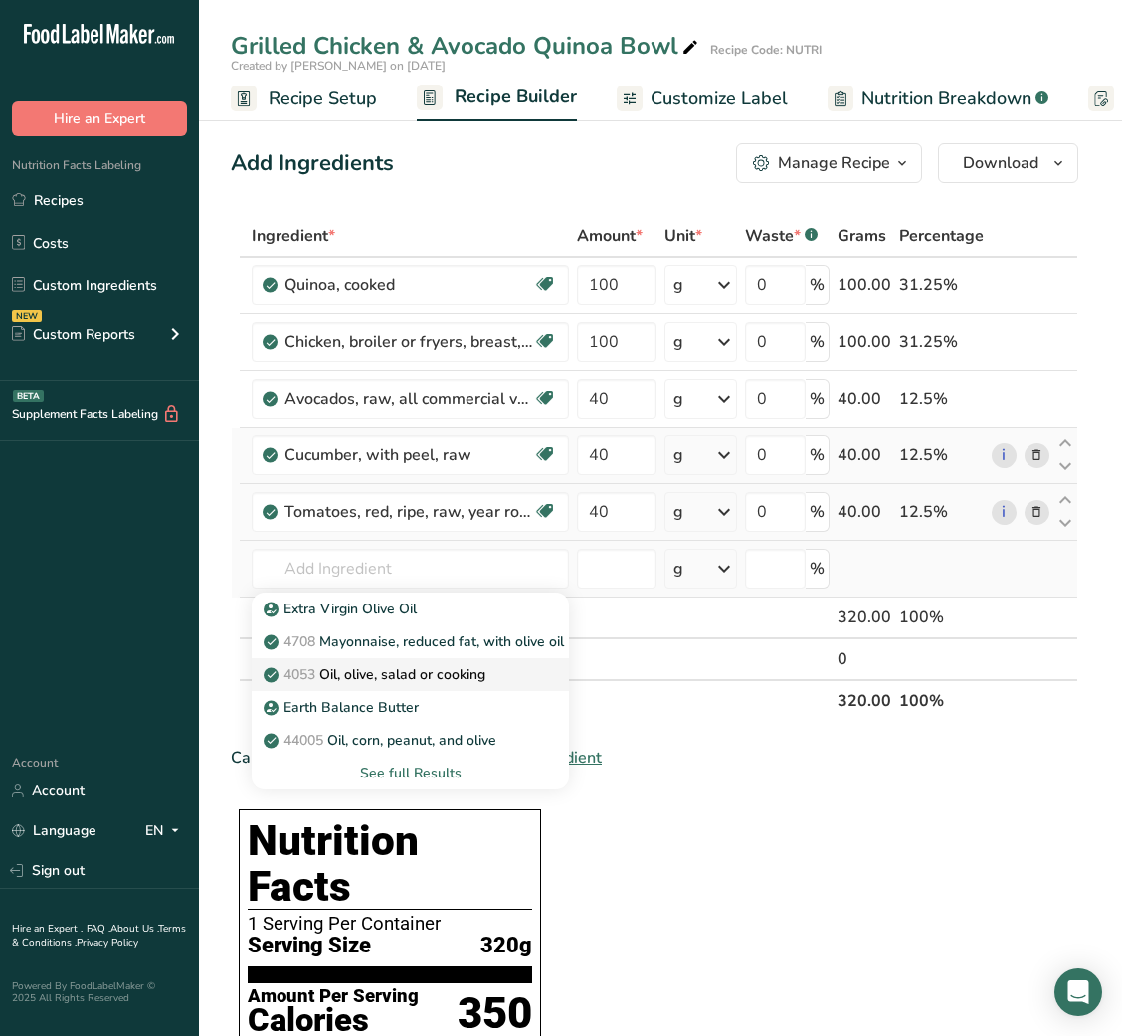
click at [475, 667] on p "4053 Oil, olive, salad or cooking" at bounding box center [377, 674] width 218 height 21
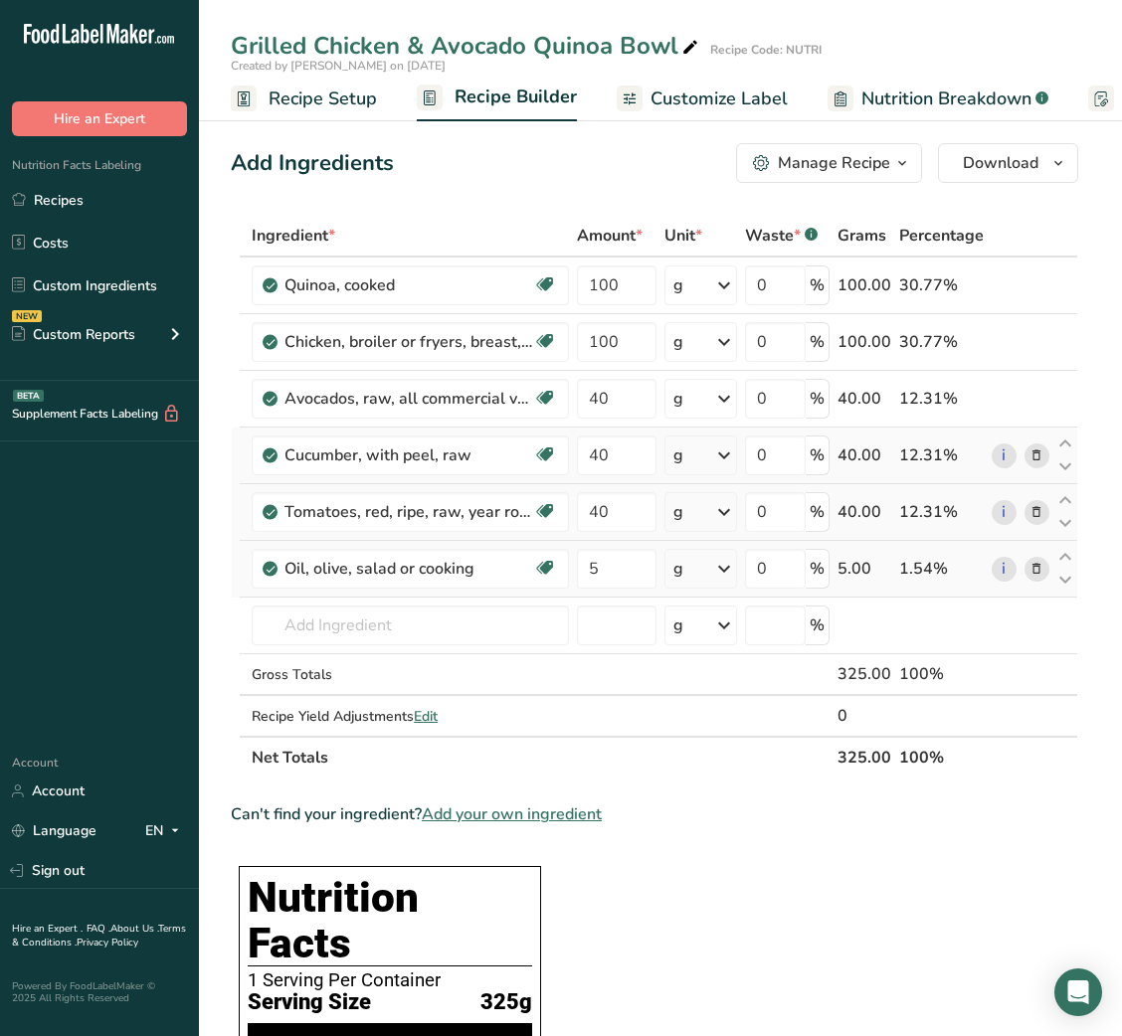
click at [664, 97] on span "Customize Label" at bounding box center [718, 99] width 137 height 27
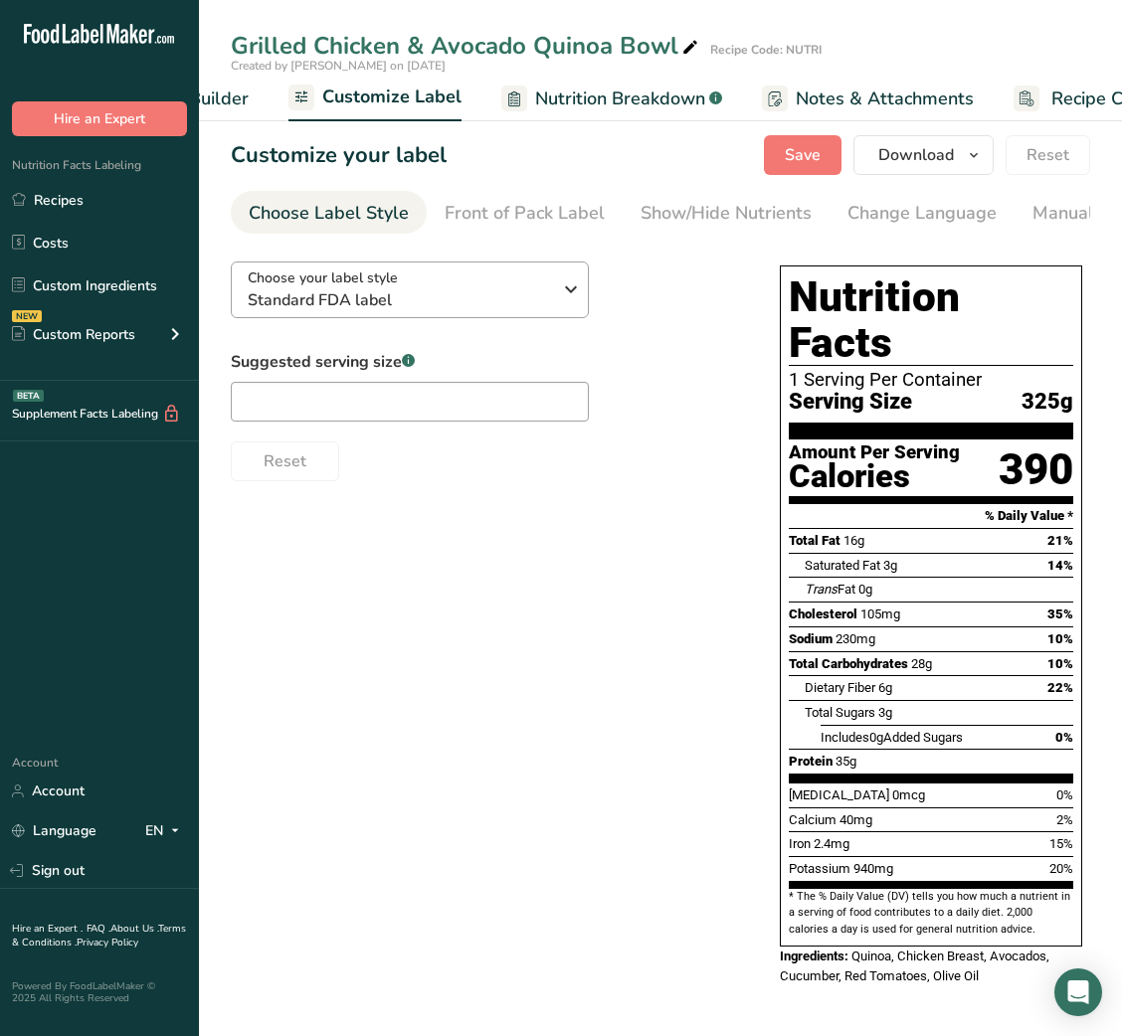
scroll to position [0, 387]
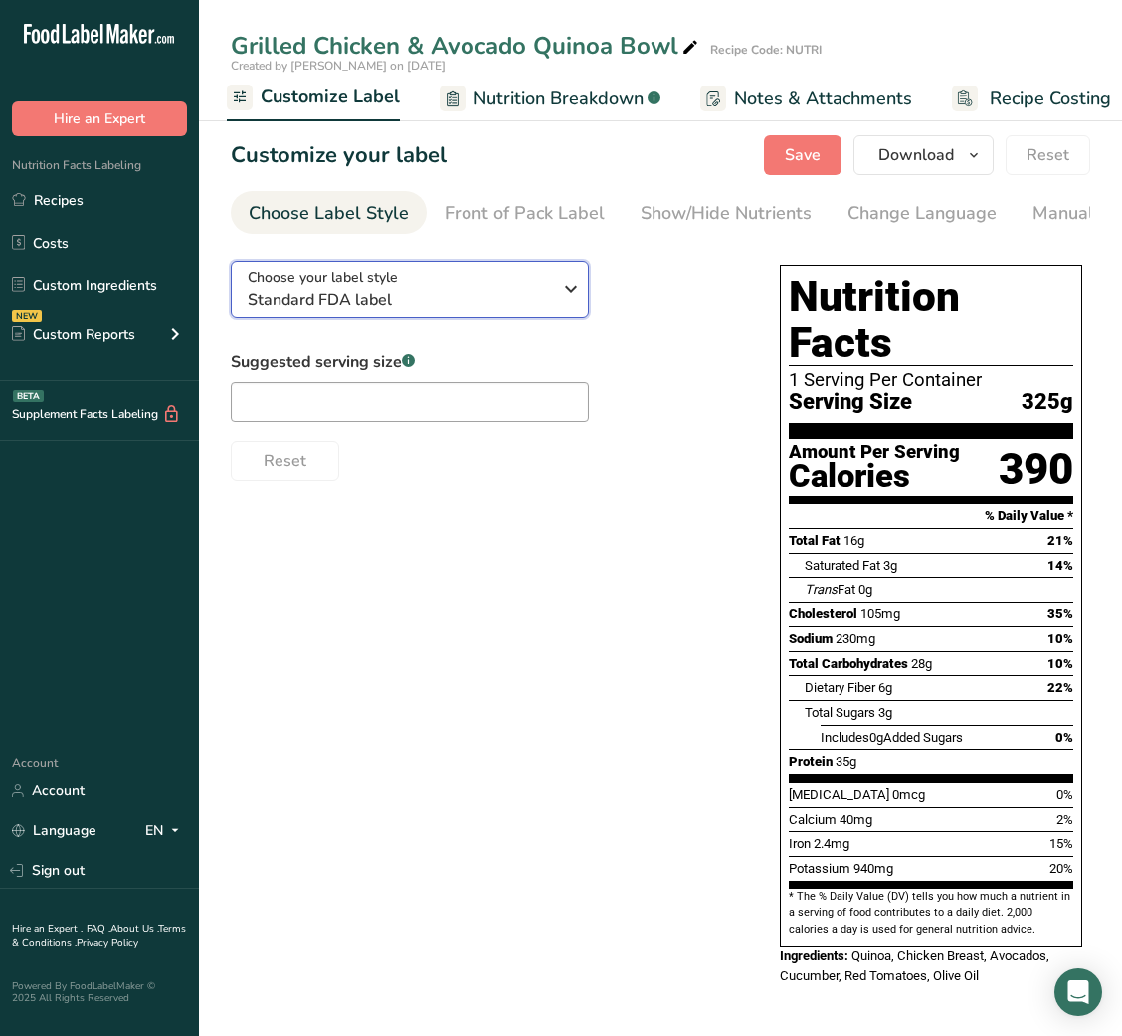
click at [434, 297] on span "Standard FDA label" at bounding box center [399, 300] width 303 height 24
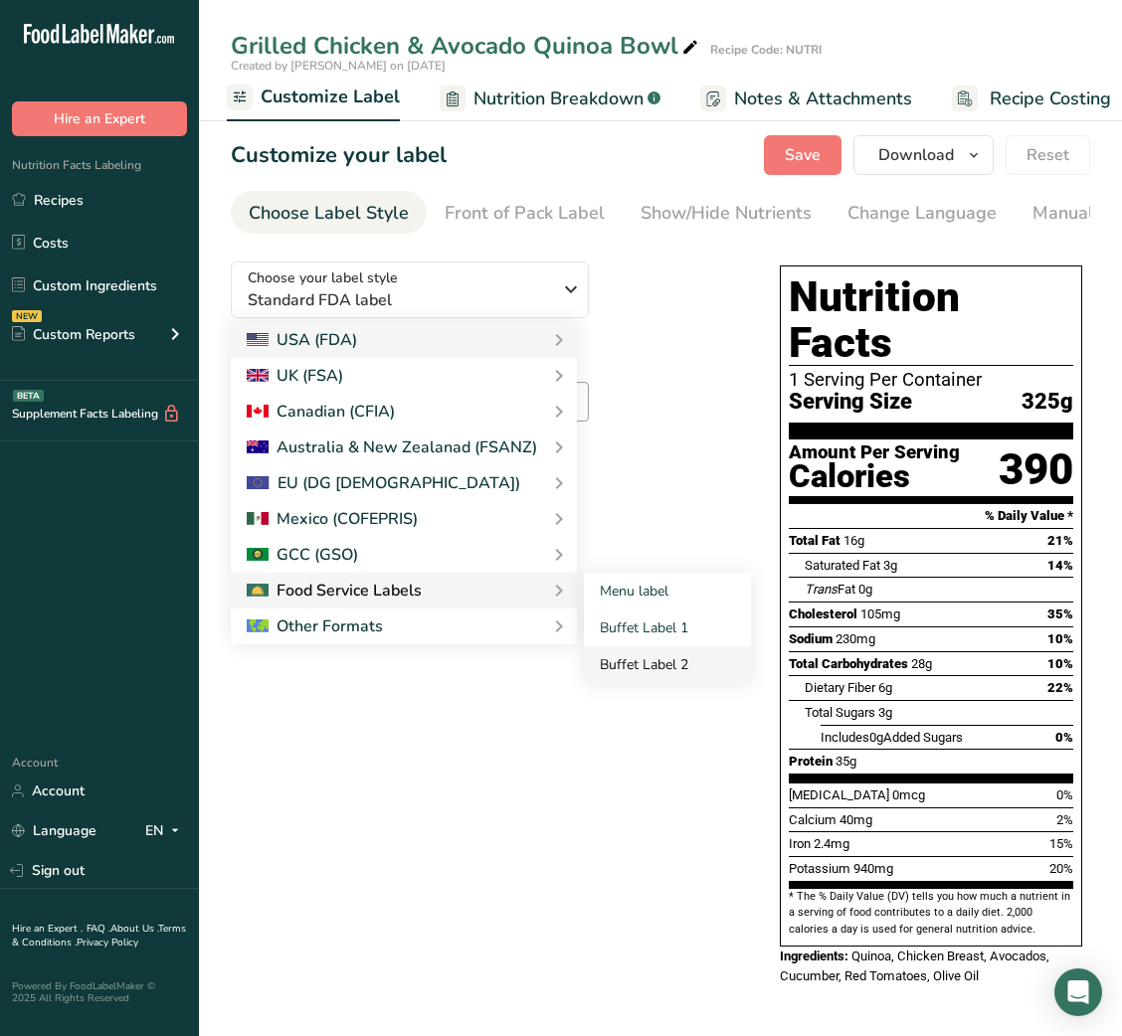
click at [688, 658] on link "Buffet Label 2" at bounding box center [667, 664] width 167 height 37
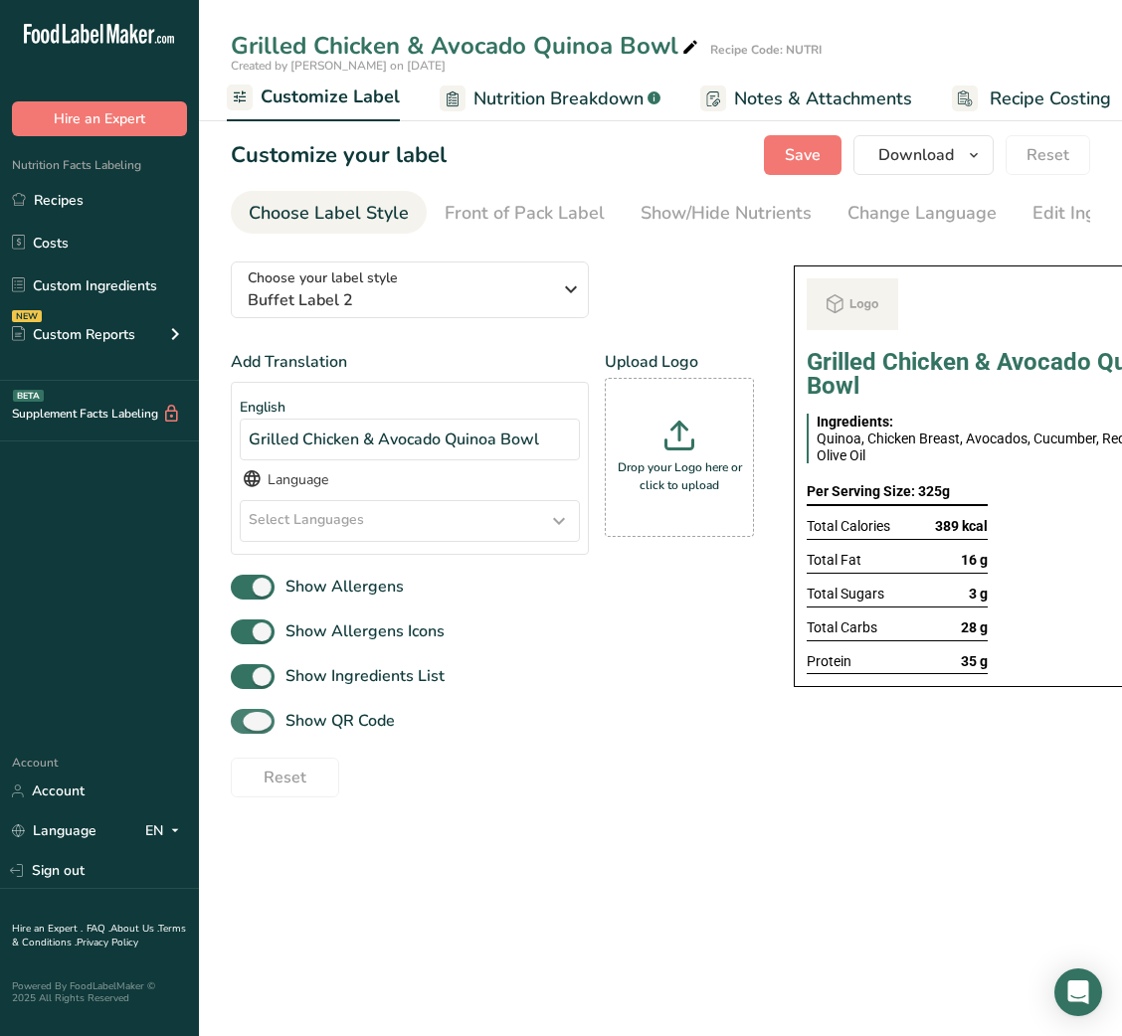
click at [355, 730] on span "Show QR Code" at bounding box center [334, 721] width 120 height 24
click at [244, 728] on input "Show QR Code" at bounding box center [237, 721] width 13 height 13
click at [737, 221] on div "Show/Hide Nutrients" at bounding box center [725, 213] width 171 height 27
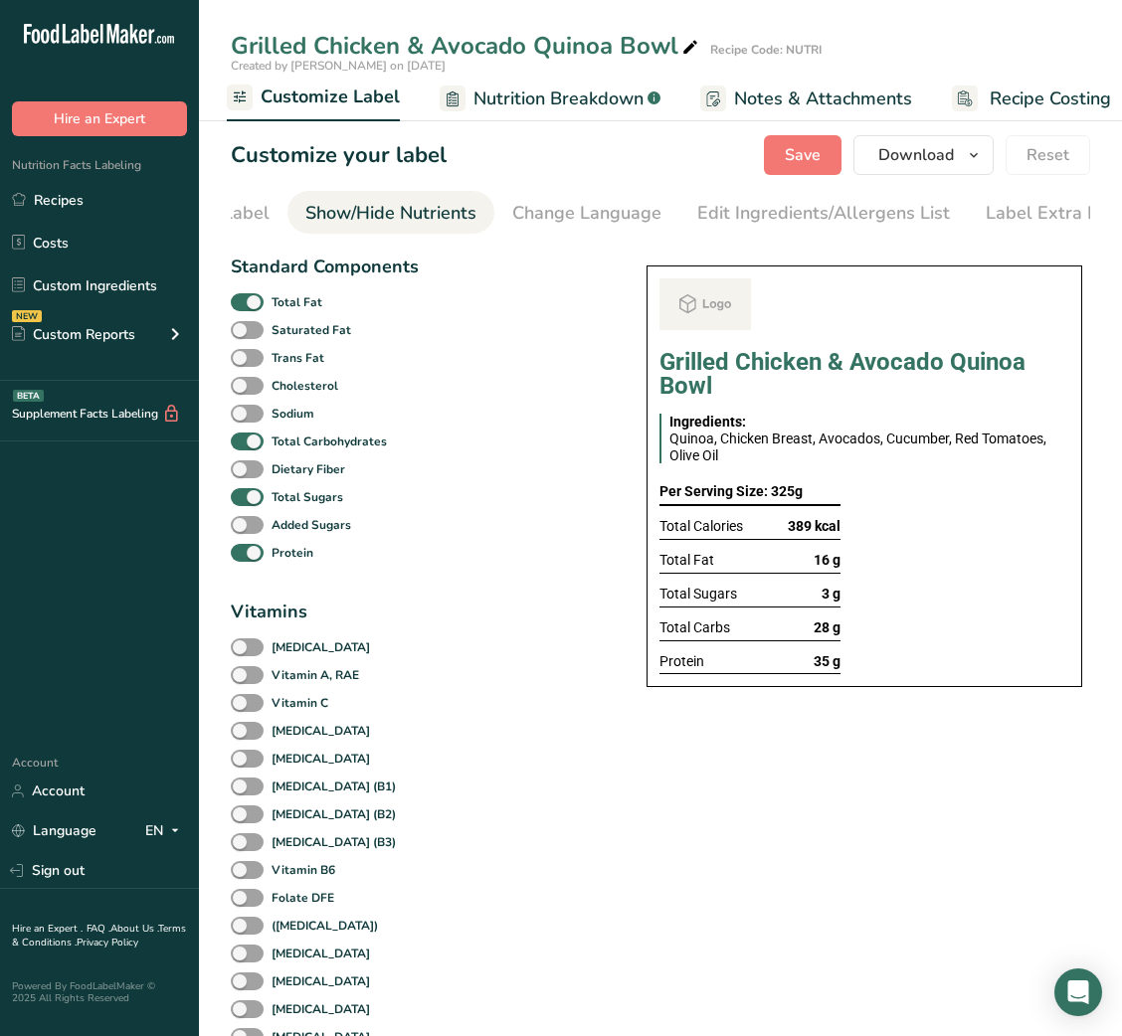
scroll to position [0, 363]
click at [272, 316] on div "Total Fat" at bounding box center [324, 302] width 187 height 28
click at [243, 309] on span at bounding box center [247, 302] width 33 height 19
click at [243, 308] on input "Total Fat" at bounding box center [237, 301] width 13 height 13
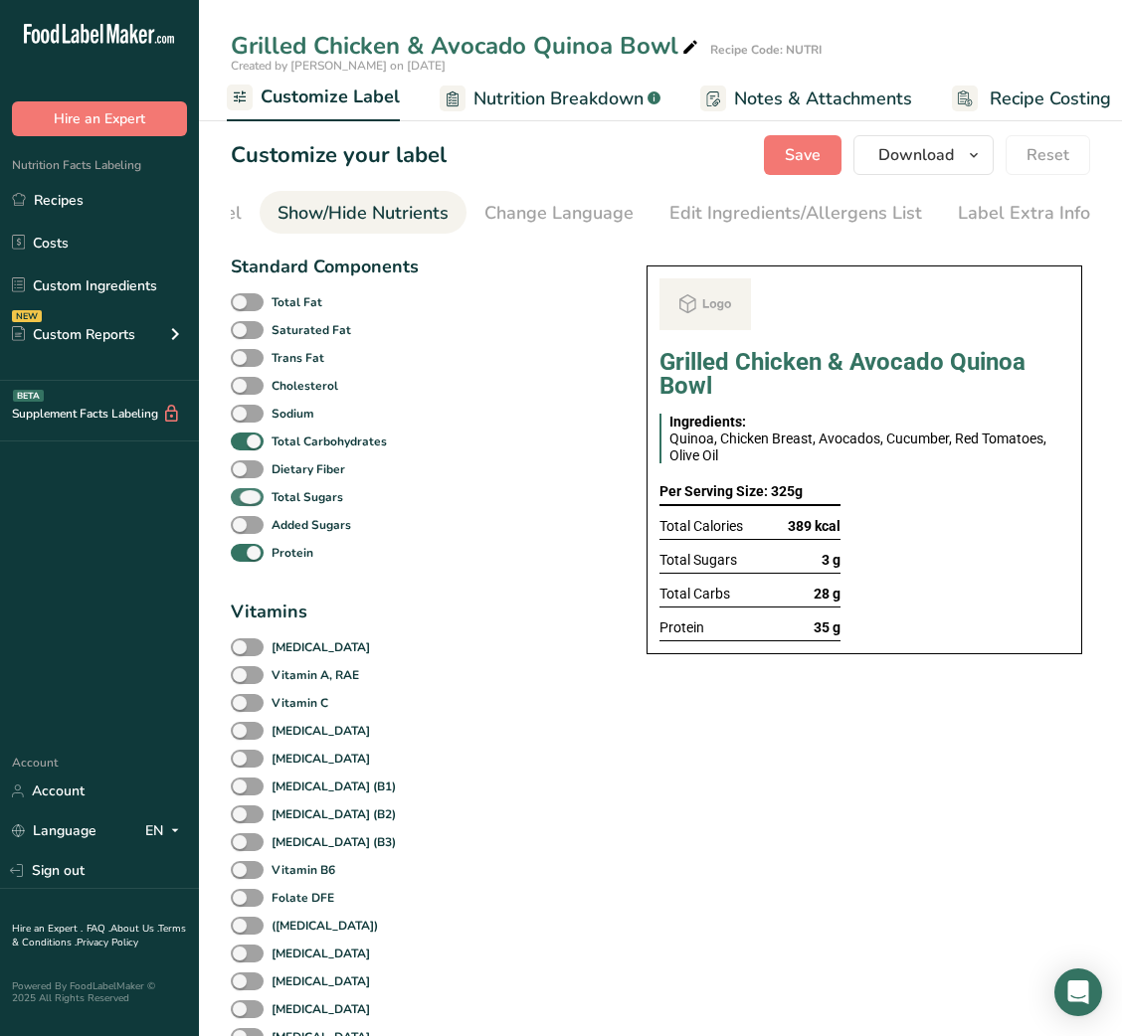
click at [260, 504] on span at bounding box center [247, 497] width 33 height 19
click at [244, 503] on input "Total Sugars" at bounding box center [237, 496] width 13 height 13
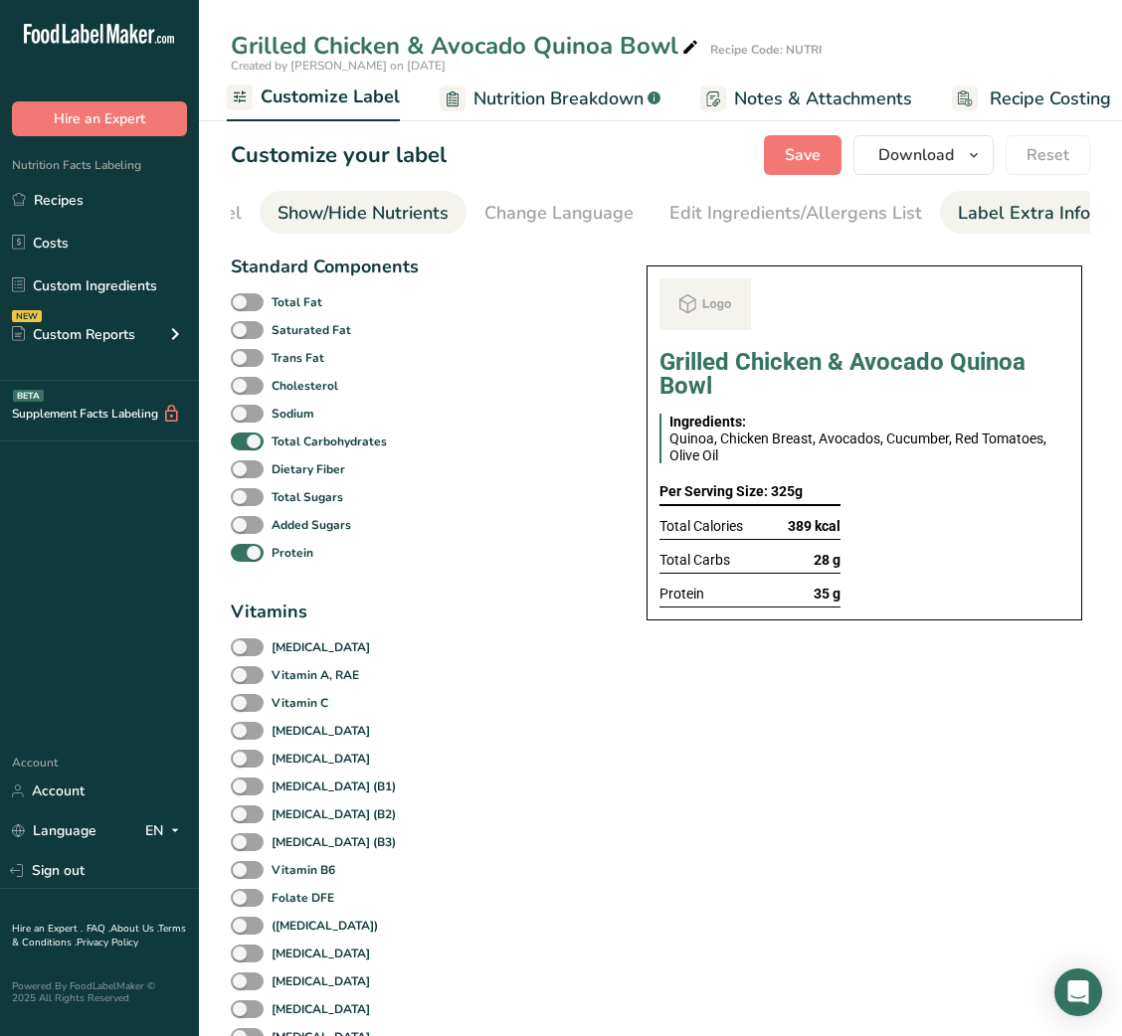
click at [1005, 221] on div "Label Extra Info" at bounding box center [1024, 213] width 132 height 27
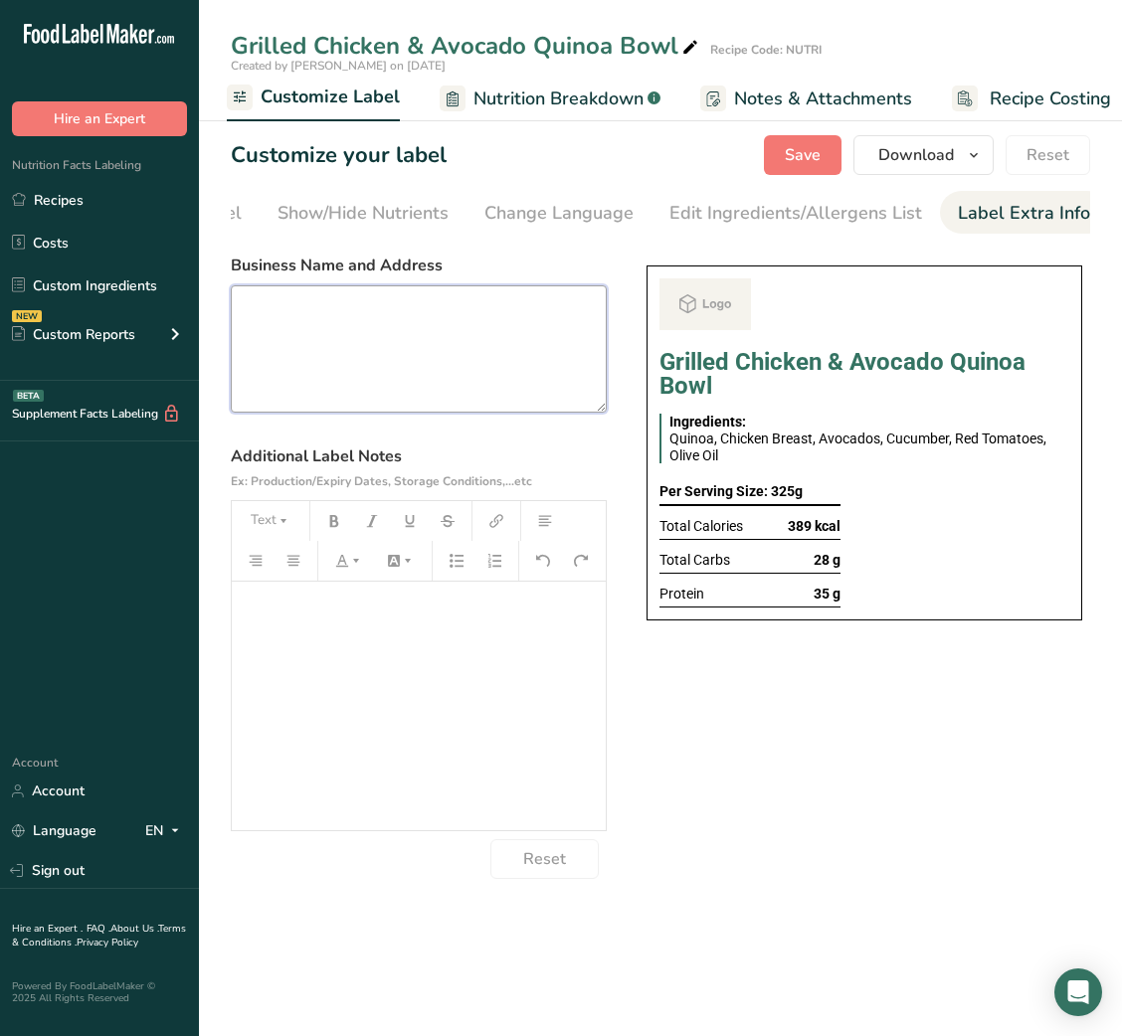
click at [510, 357] on textarea at bounding box center [419, 348] width 376 height 127
paste textarea "DINNER Use By: [DATE] Storage: Keep refrigerated below 5 °C Heating: Reheat tho…"
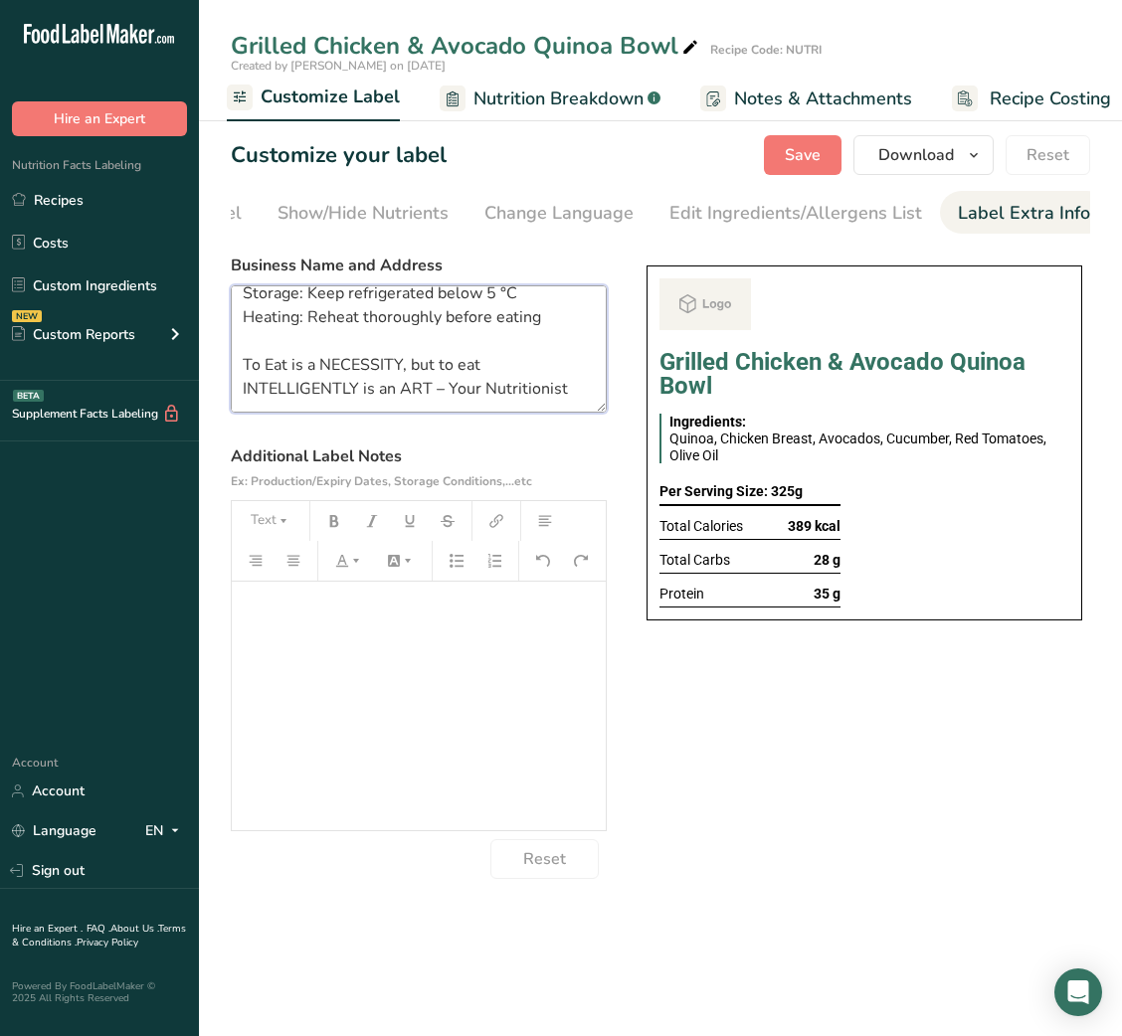
drag, startPoint x: 237, startPoint y: 345, endPoint x: 432, endPoint y: 364, distance: 195.8
click at [432, 364] on textarea "DINNER Use By: [DATE] Storage: Keep refrigerated below 5 °C Heating: Reheat tho…" at bounding box center [419, 348] width 376 height 127
click at [386, 369] on textarea "DINNER Use By: [DATE] Storage: Keep refrigerated below 5 °C Heating: Reheat tho…" at bounding box center [419, 348] width 376 height 127
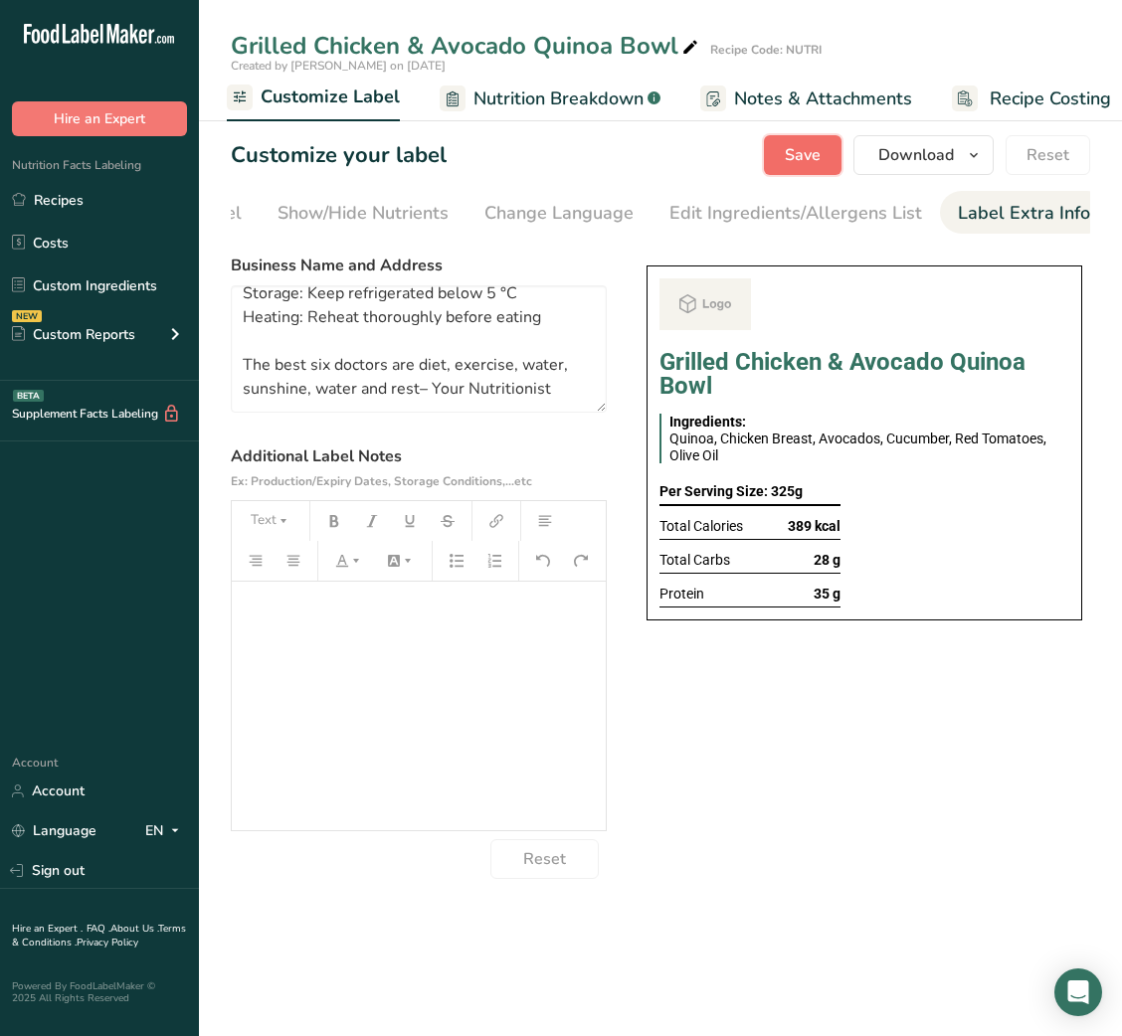
click at [808, 170] on button "Save" at bounding box center [803, 155] width 78 height 40
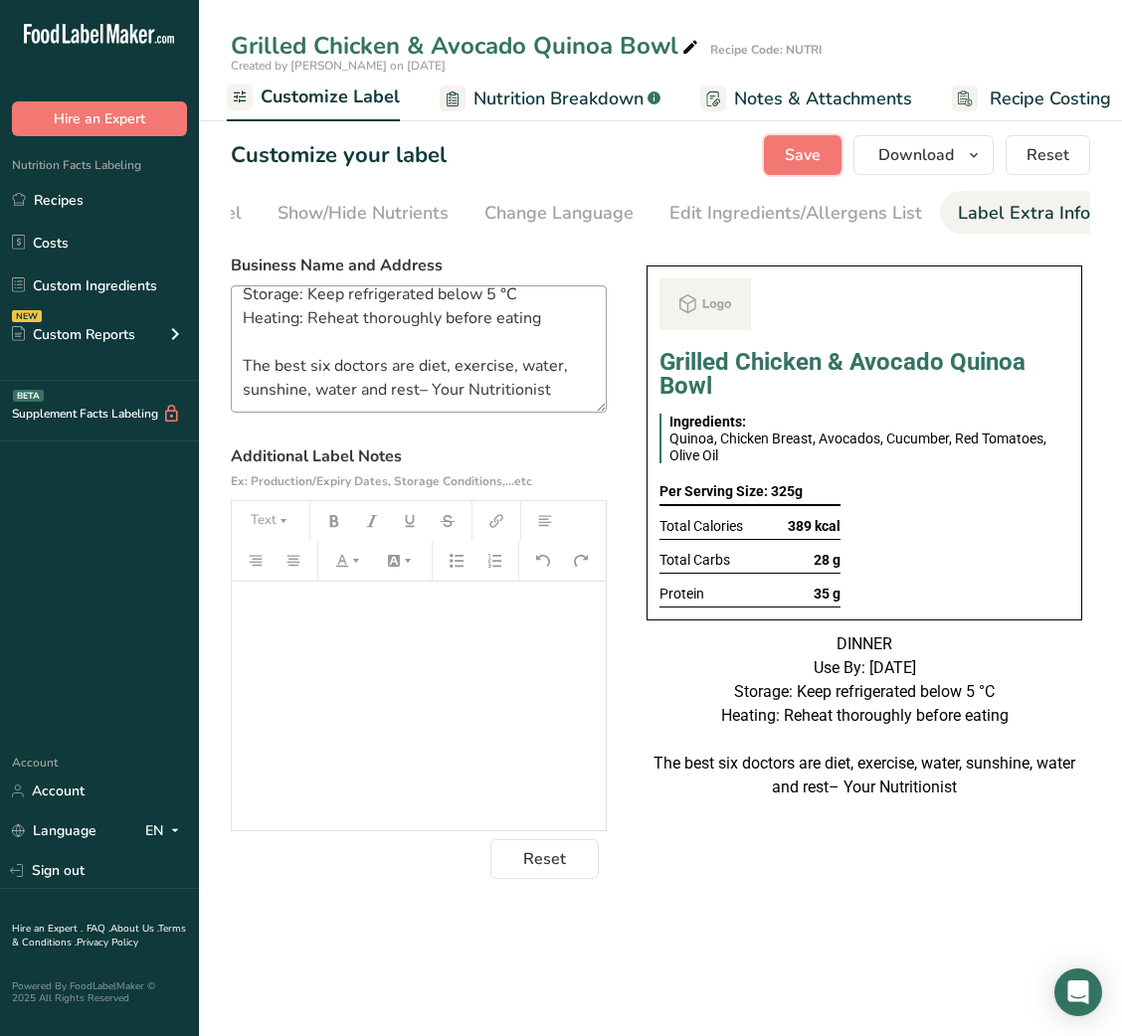
scroll to position [0, 0]
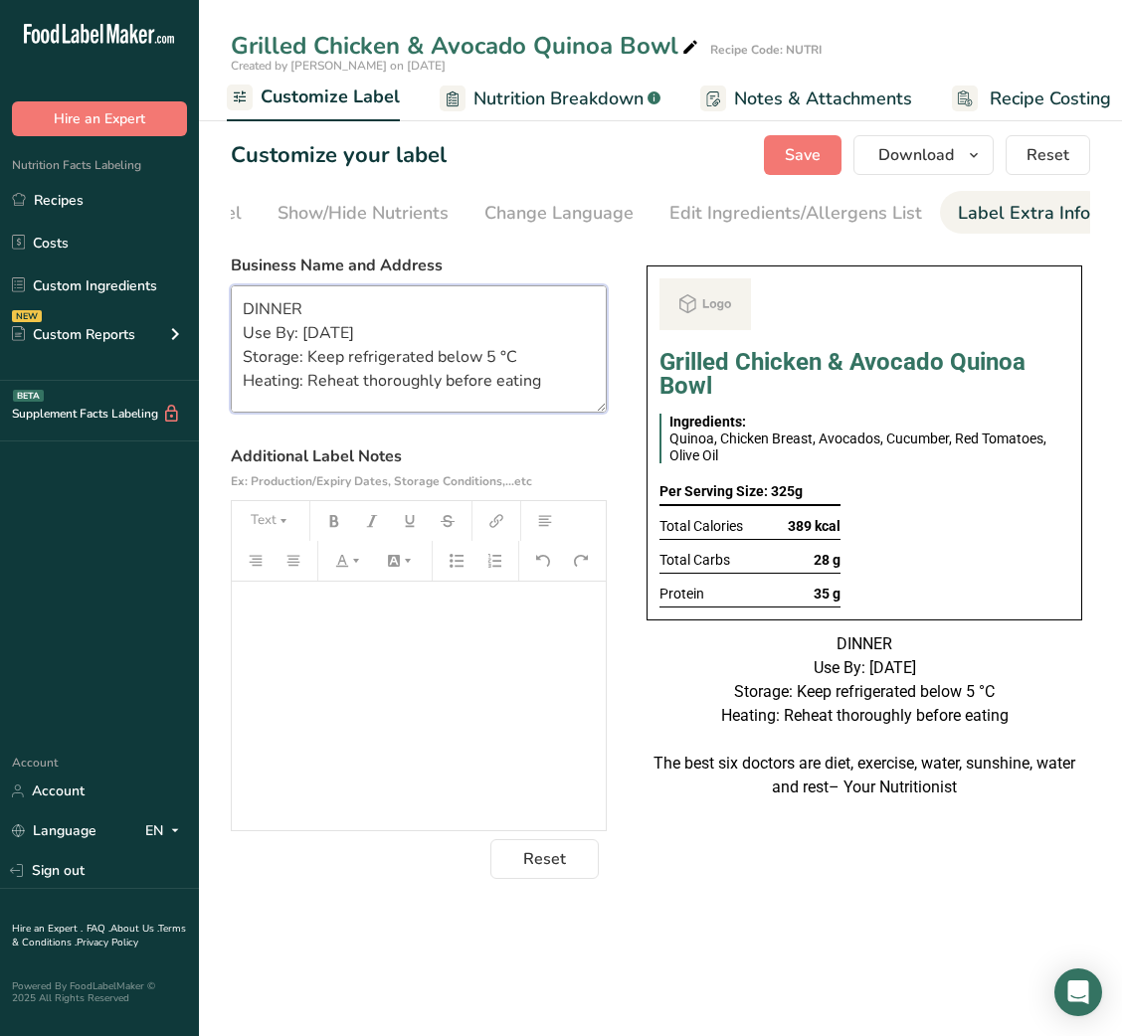
click at [289, 332] on textarea "DINNER Use By: [DATE] Storage: Keep refrigerated below 5 °C Heating: Reheat tho…" at bounding box center [419, 348] width 376 height 127
click at [256, 302] on textarea "DINNER Use By: [DATE] Storage: Keep refrigerated below 5 °C Heating: Reheat tho…" at bounding box center [419, 348] width 376 height 127
click at [813, 165] on span "Save" at bounding box center [803, 155] width 36 height 24
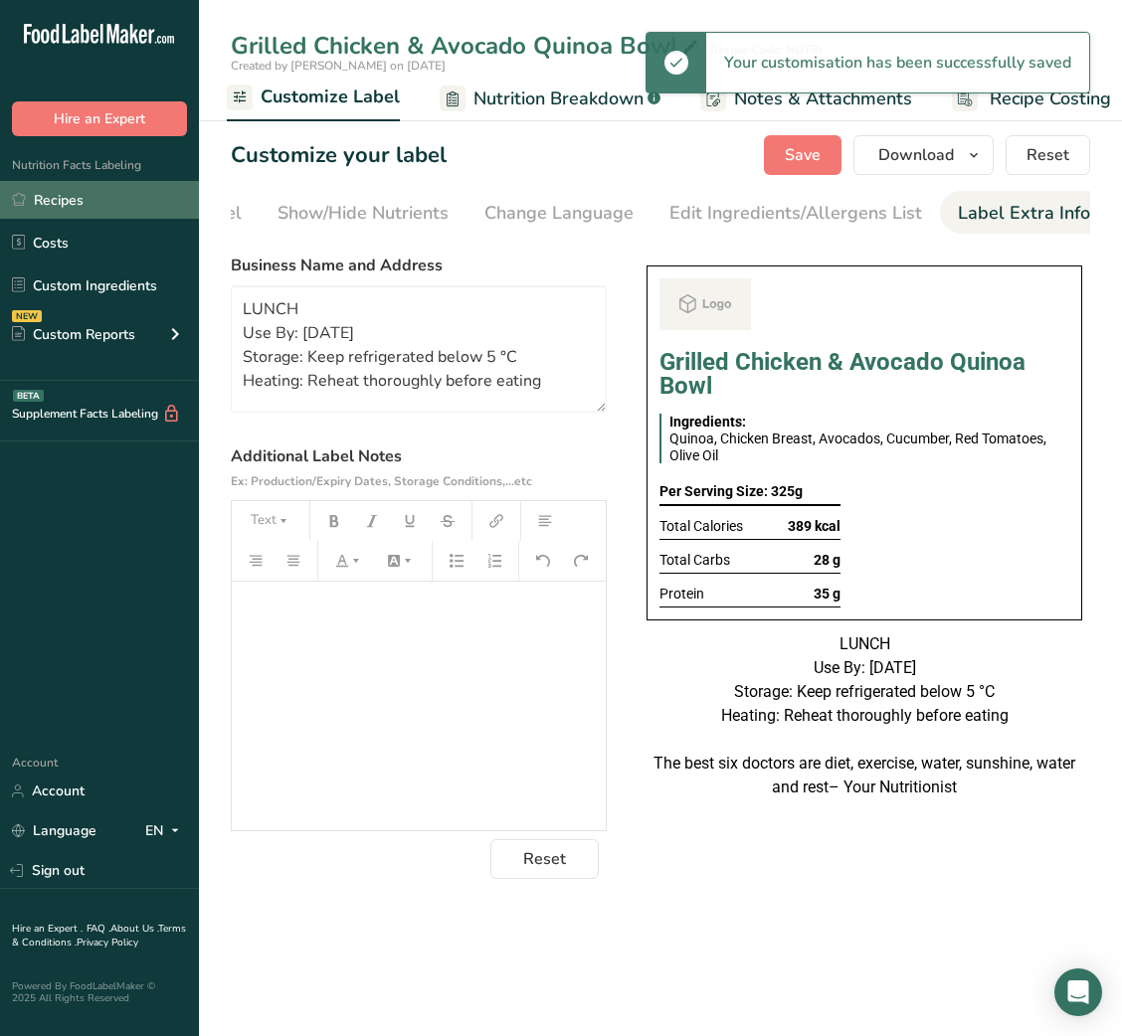
click at [128, 211] on link "Recipes" at bounding box center [99, 200] width 199 height 38
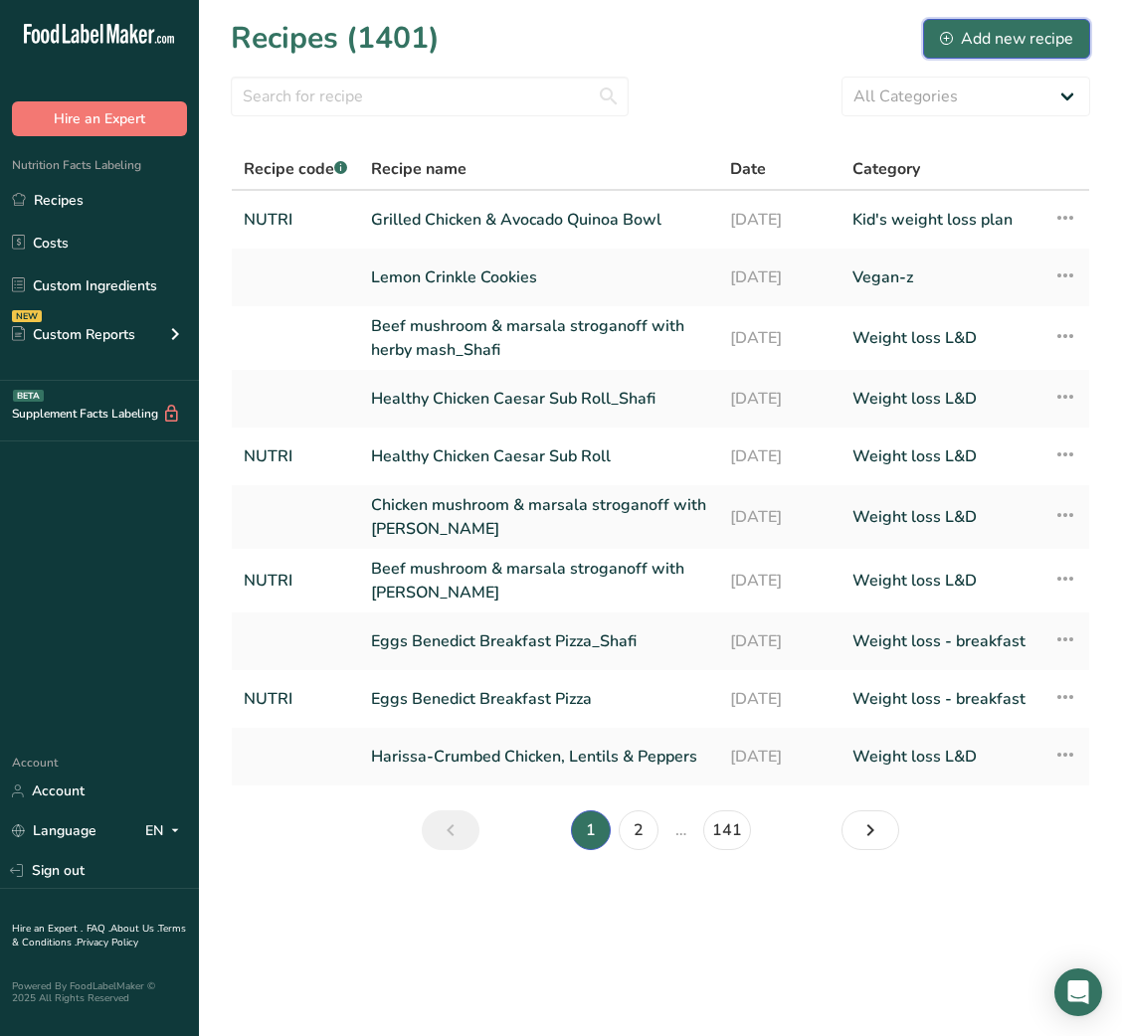
click at [959, 34] on div "Add new recipe" at bounding box center [1006, 39] width 133 height 24
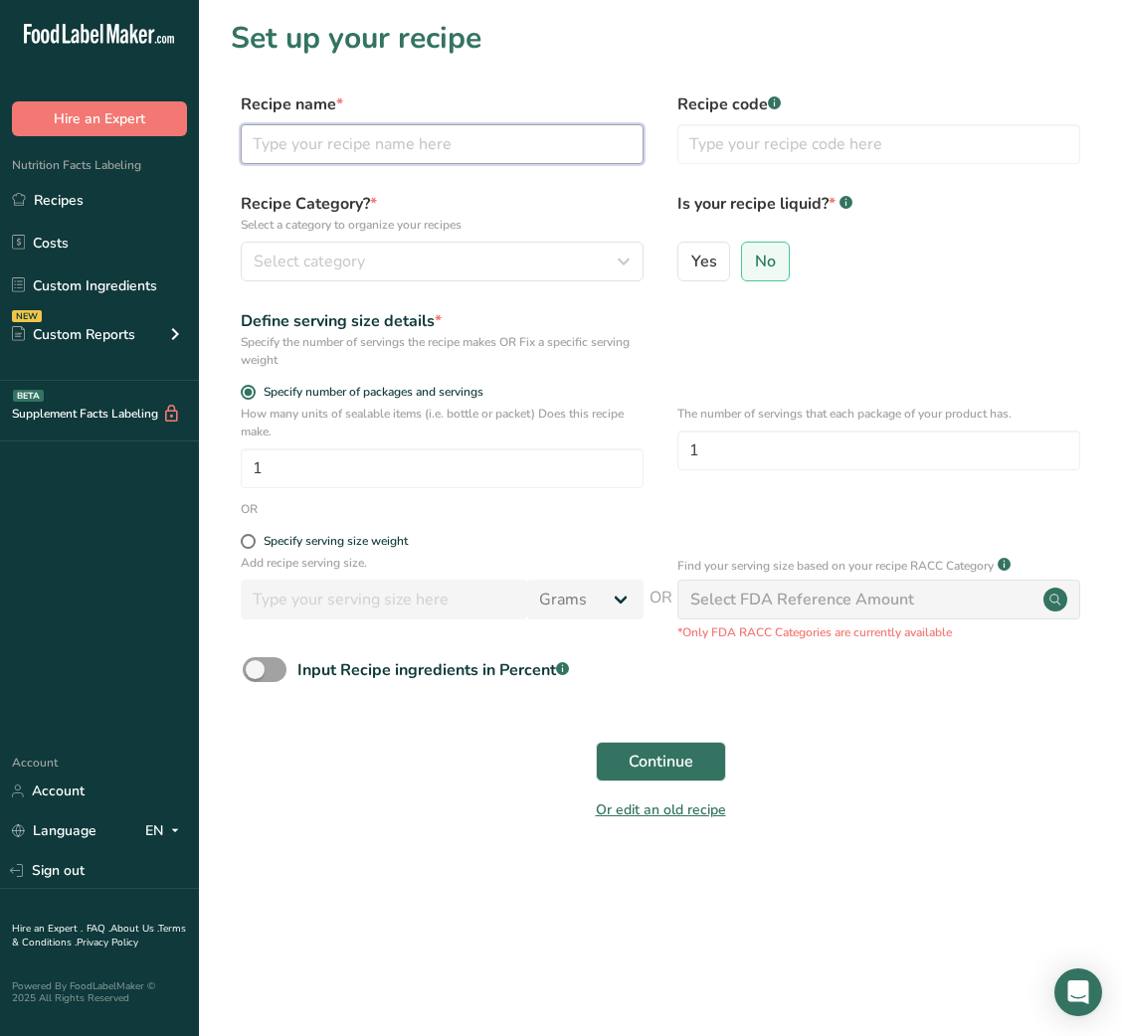
click at [474, 152] on input "text" at bounding box center [442, 144] width 403 height 40
paste input "Mediterranean Lentil Soup + Whole Grain Bread + Small Portion Chicken"
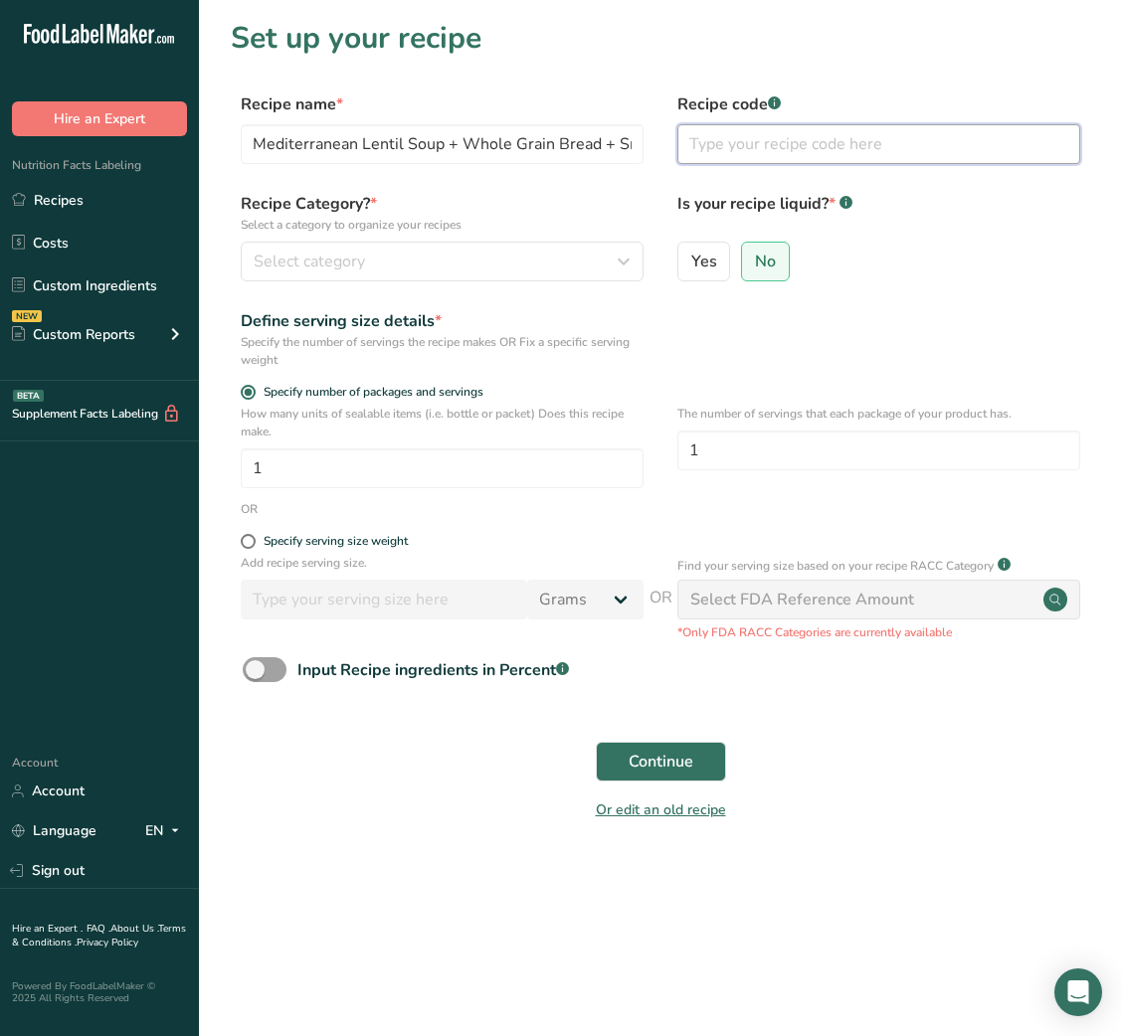
click at [780, 149] on input "text" at bounding box center [878, 144] width 403 height 40
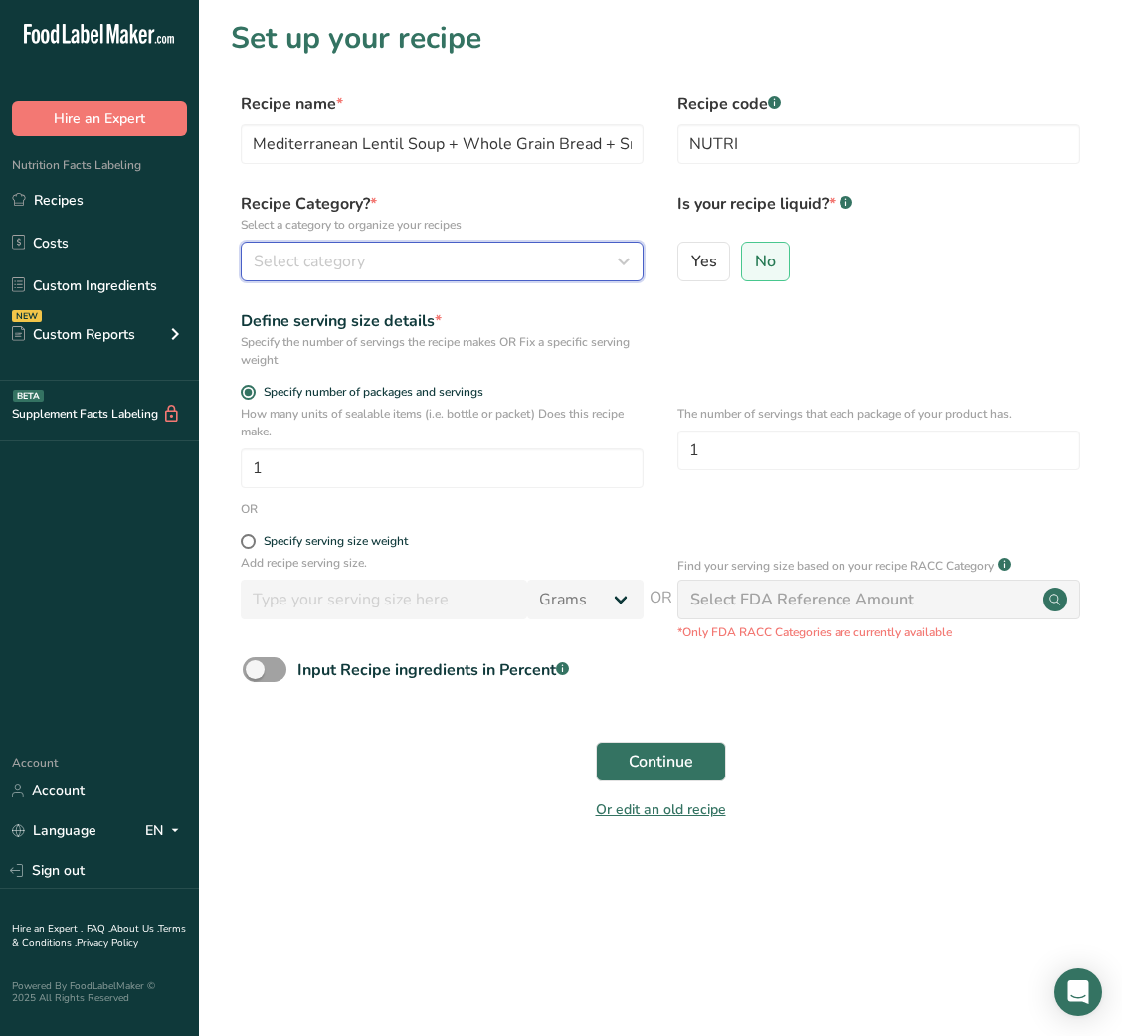
click at [602, 268] on div "Select category" at bounding box center [436, 262] width 365 height 24
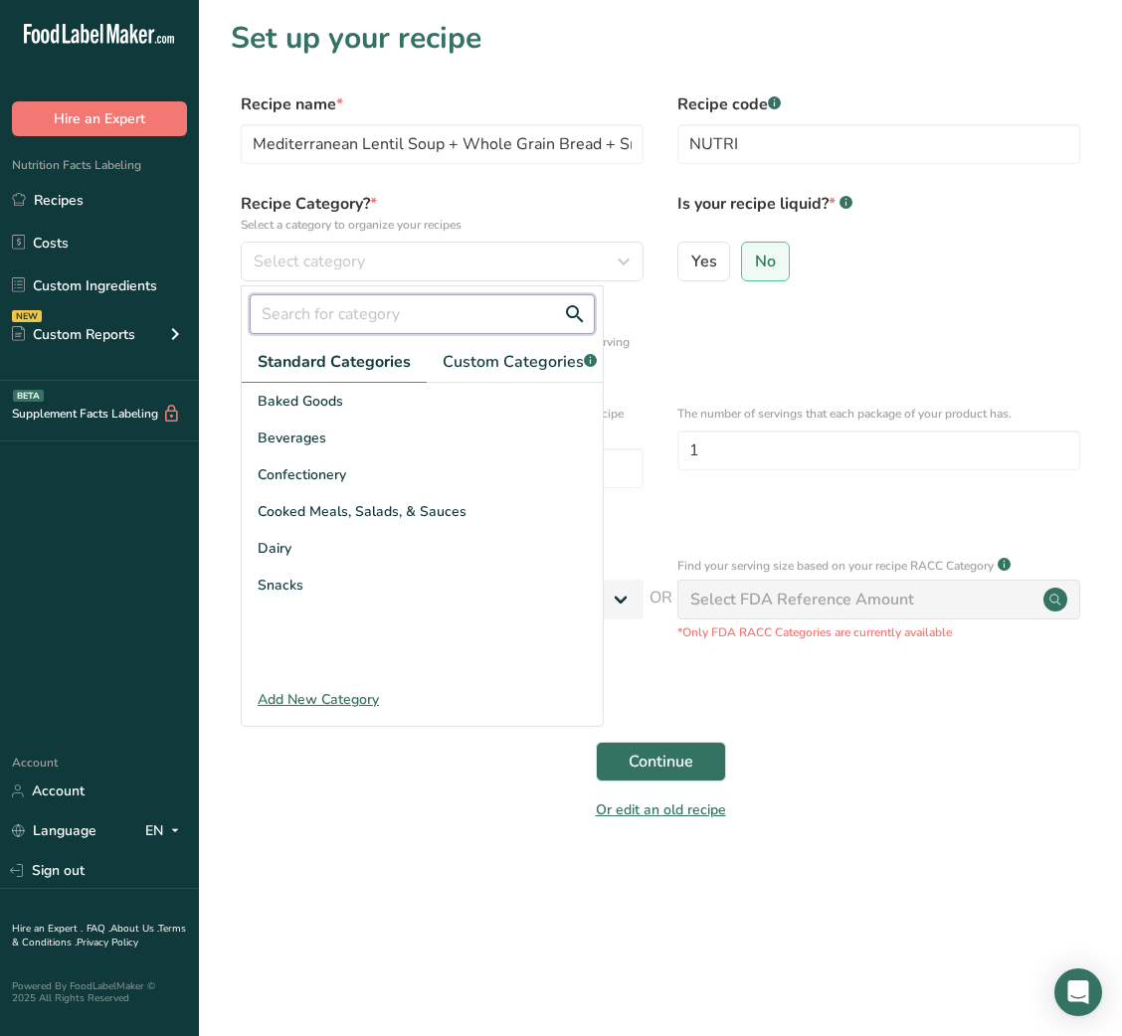
click at [429, 316] on input "text" at bounding box center [422, 314] width 345 height 40
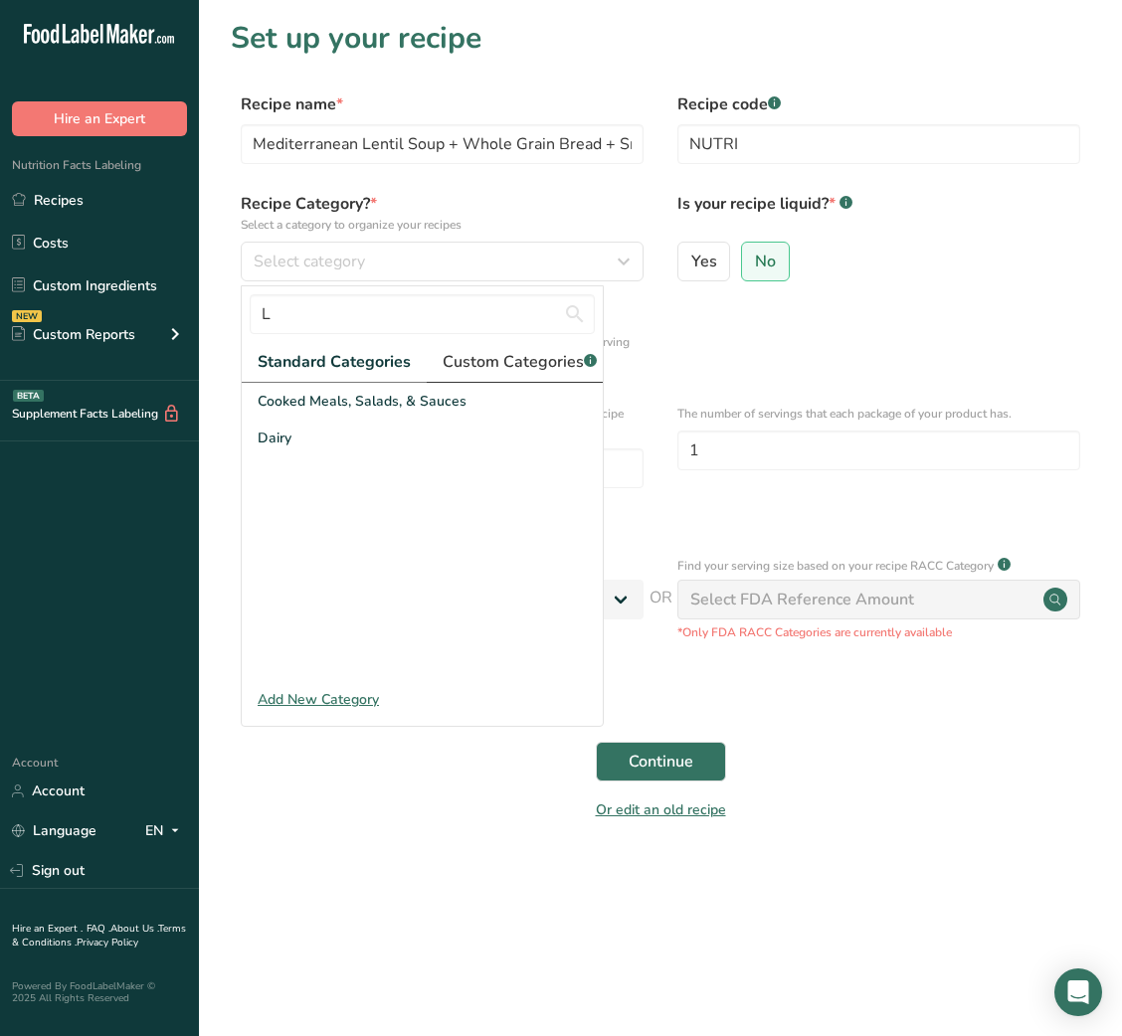
click at [546, 352] on span "Custom Categories .a-a{fill:#347362;}.b-a{fill:#fff;}" at bounding box center [520, 362] width 154 height 24
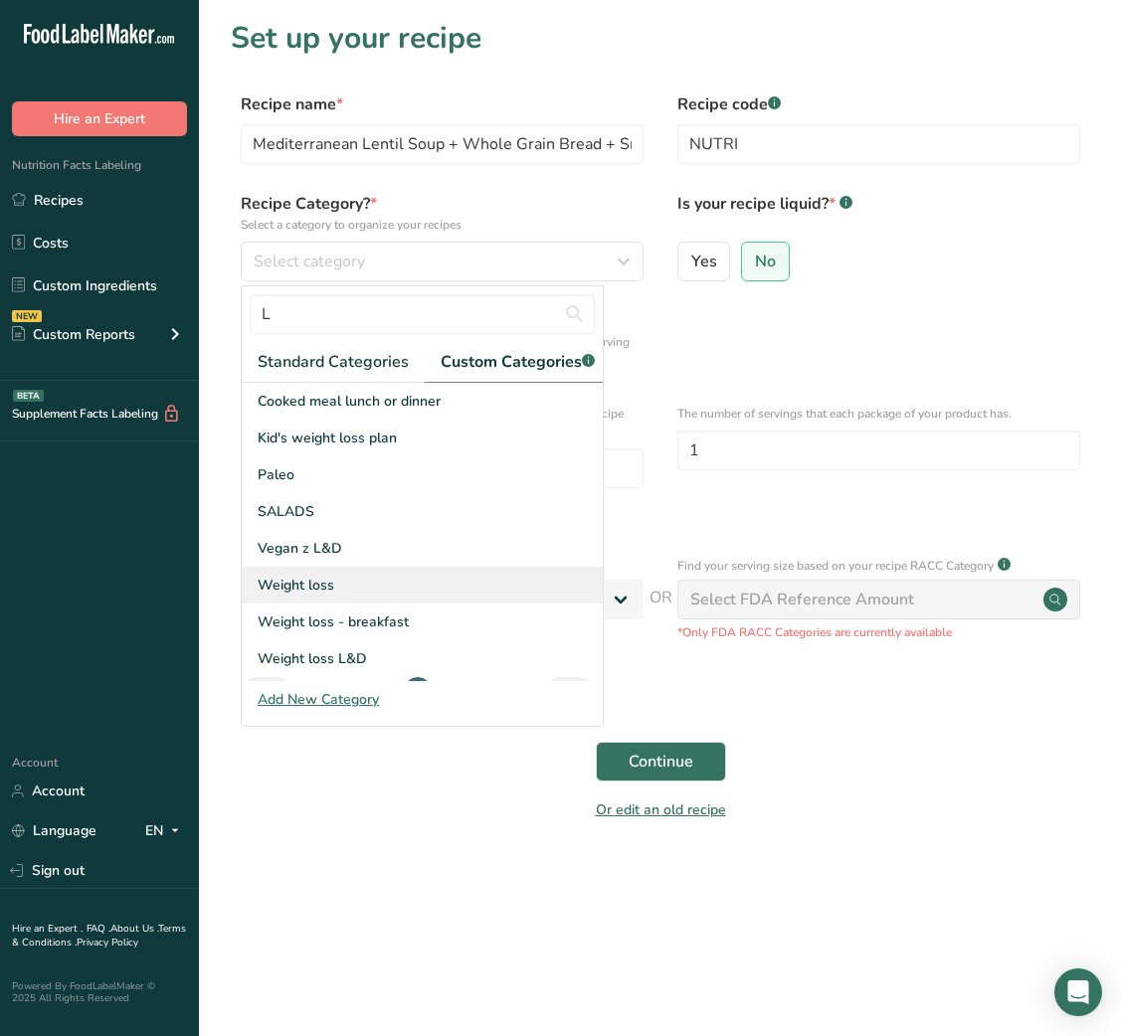
scroll to position [33, 0]
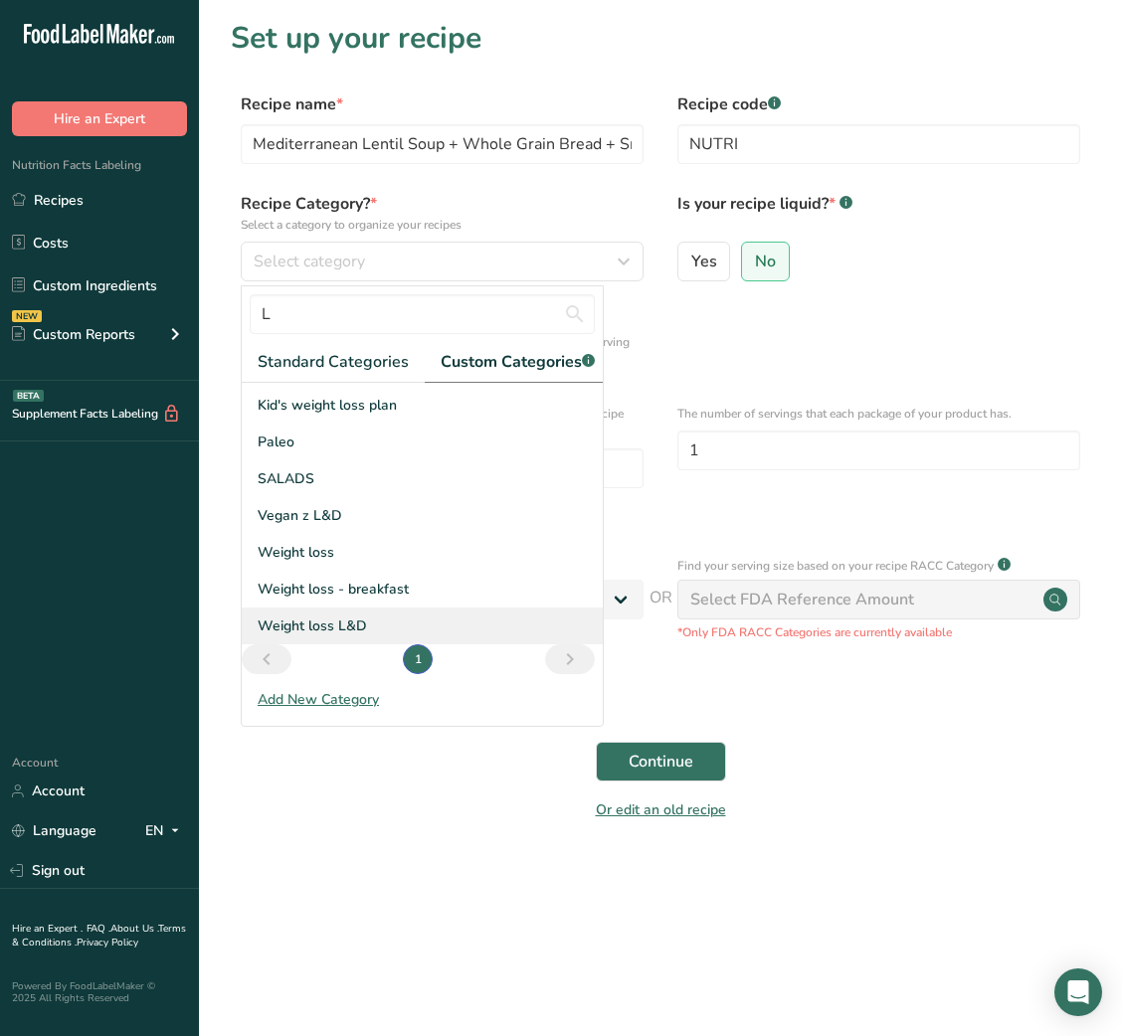
click at [341, 636] on span "Weight loss L&D" at bounding box center [312, 626] width 109 height 21
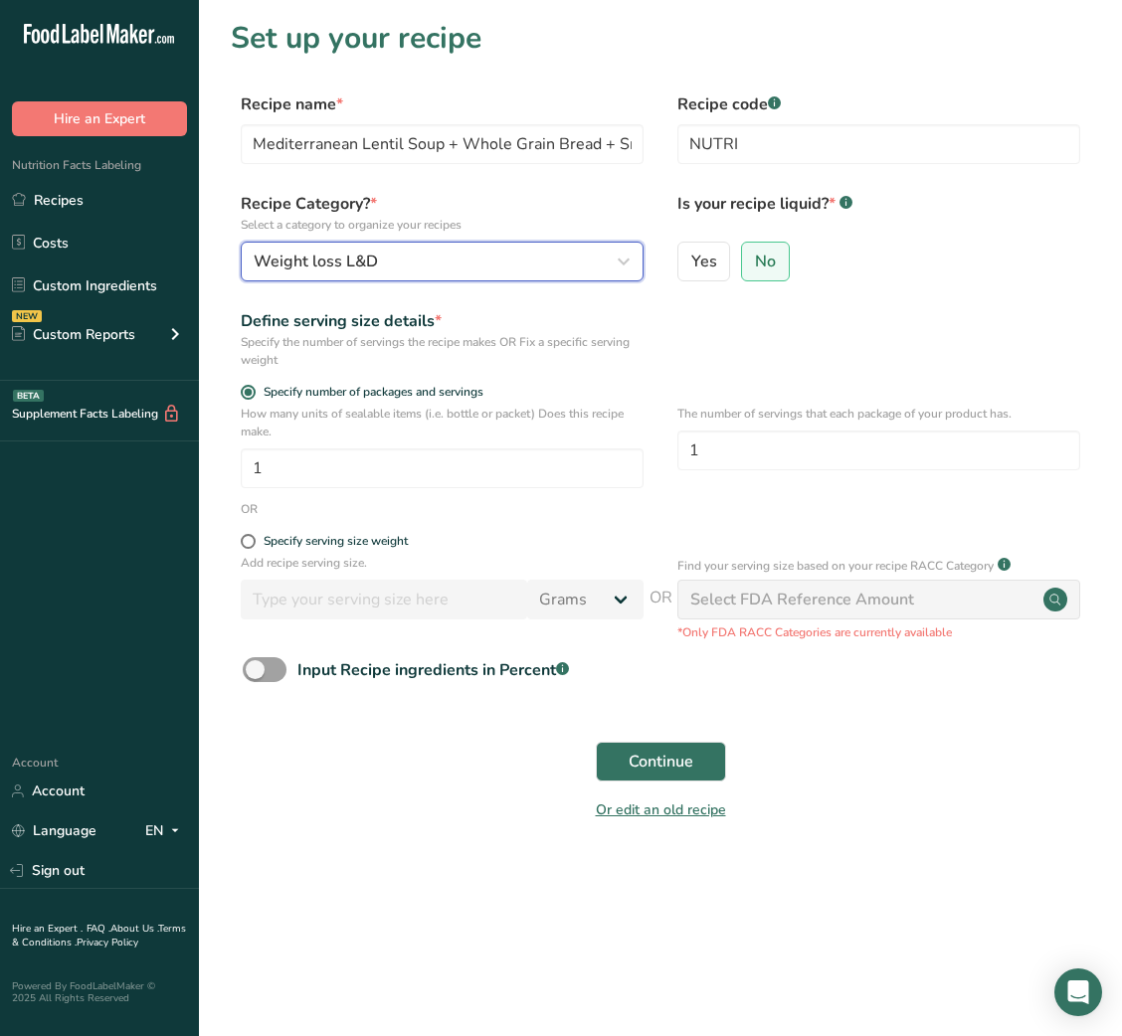
click at [604, 259] on div "Weight loss L&D" at bounding box center [436, 262] width 365 height 24
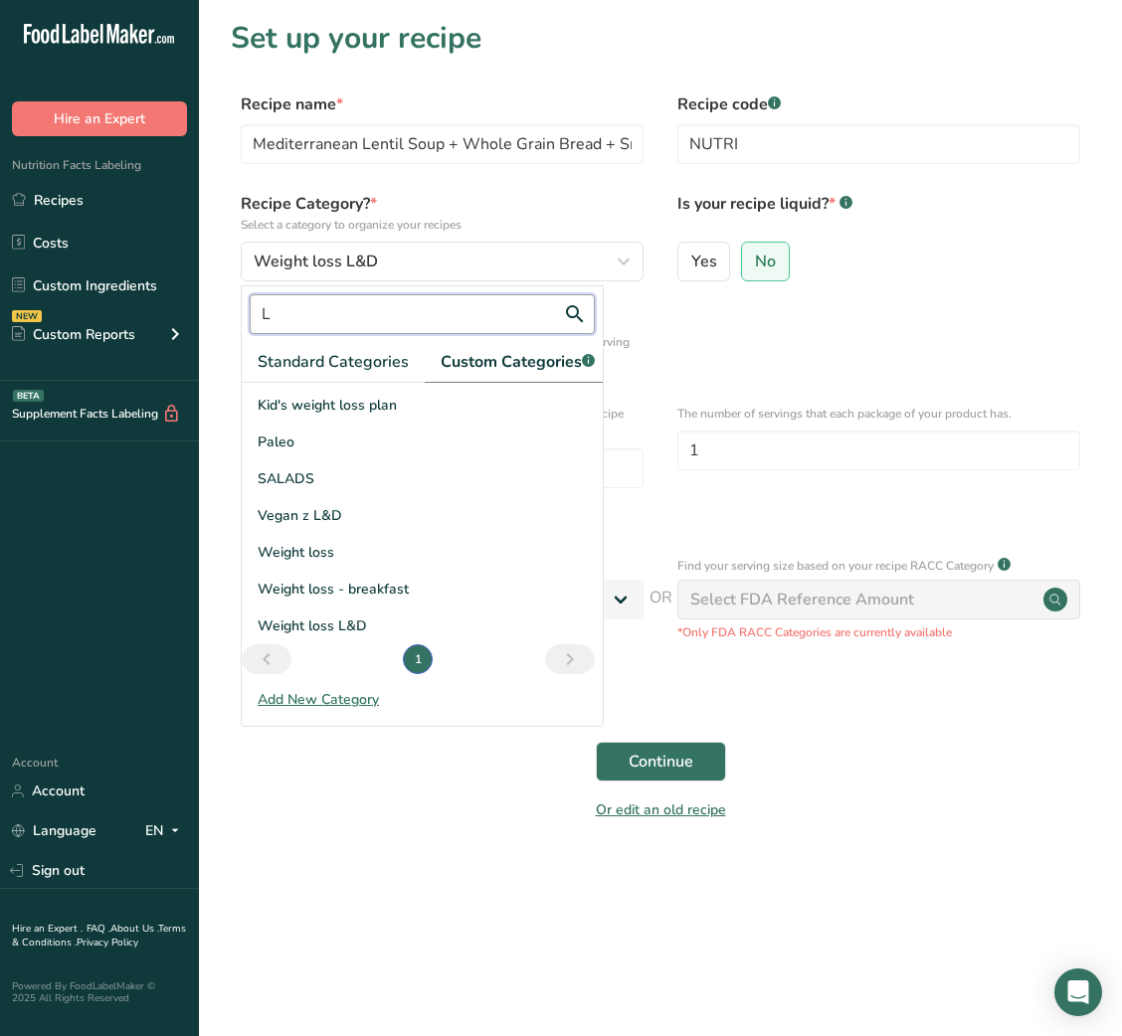
click at [492, 322] on input "L" at bounding box center [422, 314] width 345 height 40
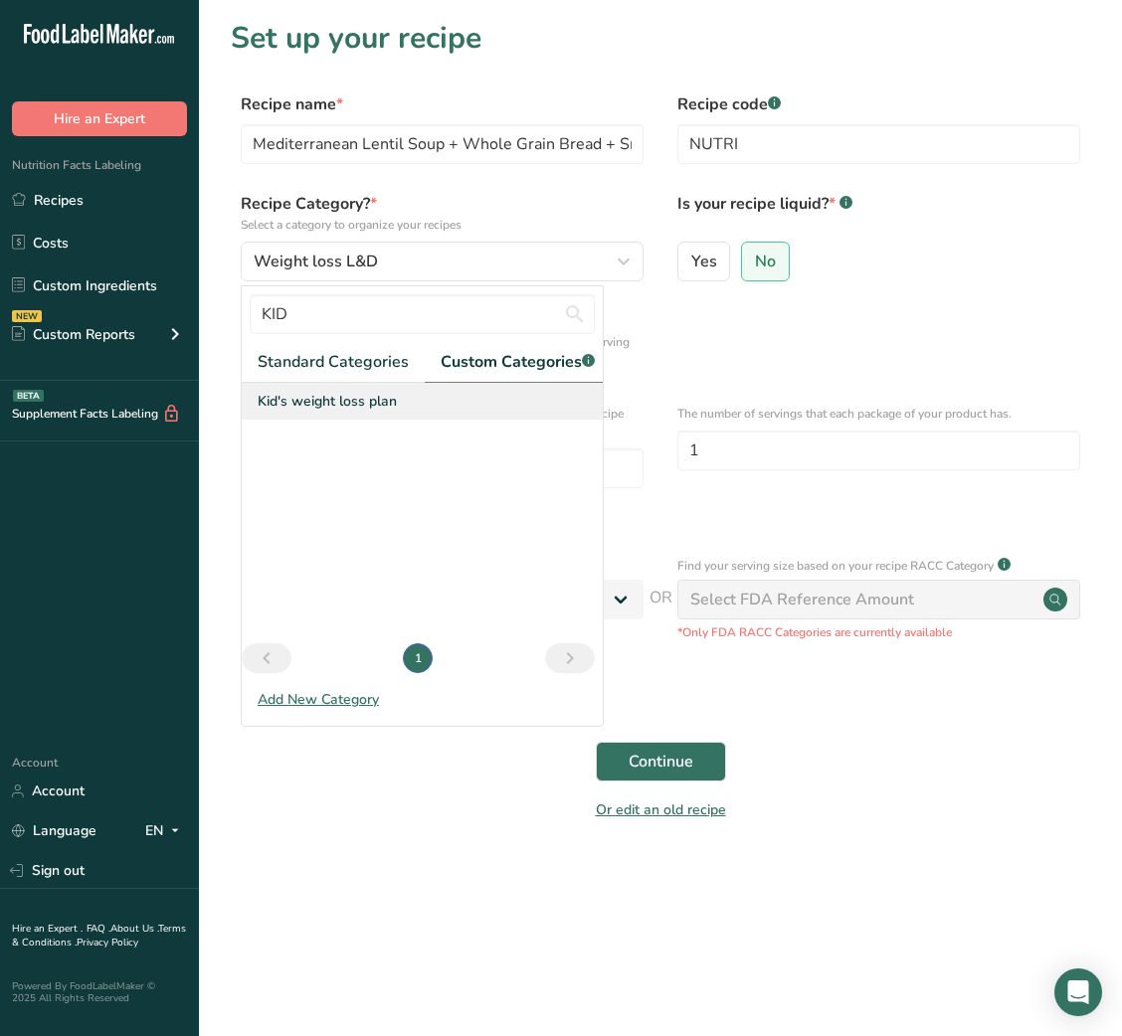
click at [393, 412] on span "Kid's weight loss plan" at bounding box center [327, 401] width 139 height 21
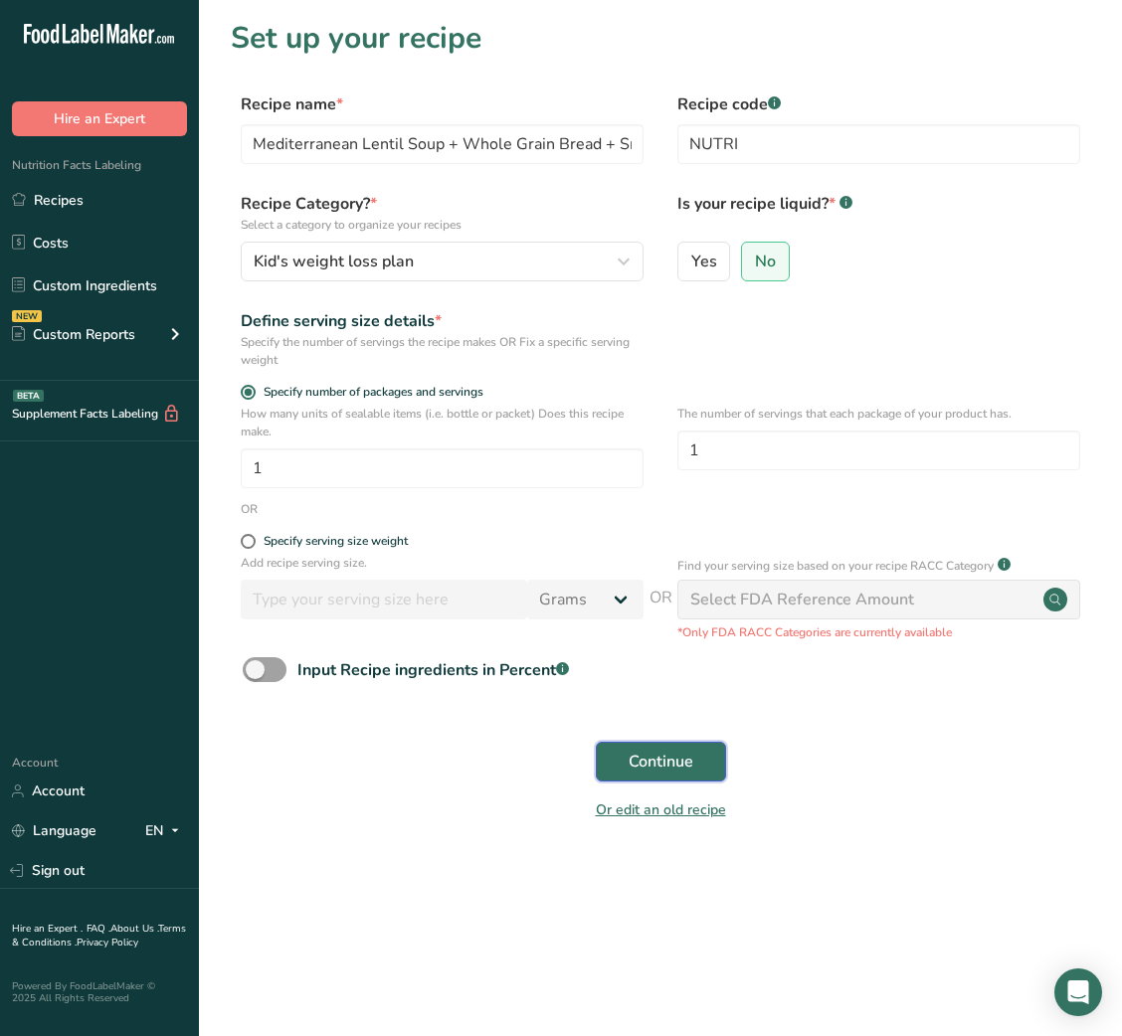
click at [663, 754] on span "Continue" at bounding box center [661, 762] width 65 height 24
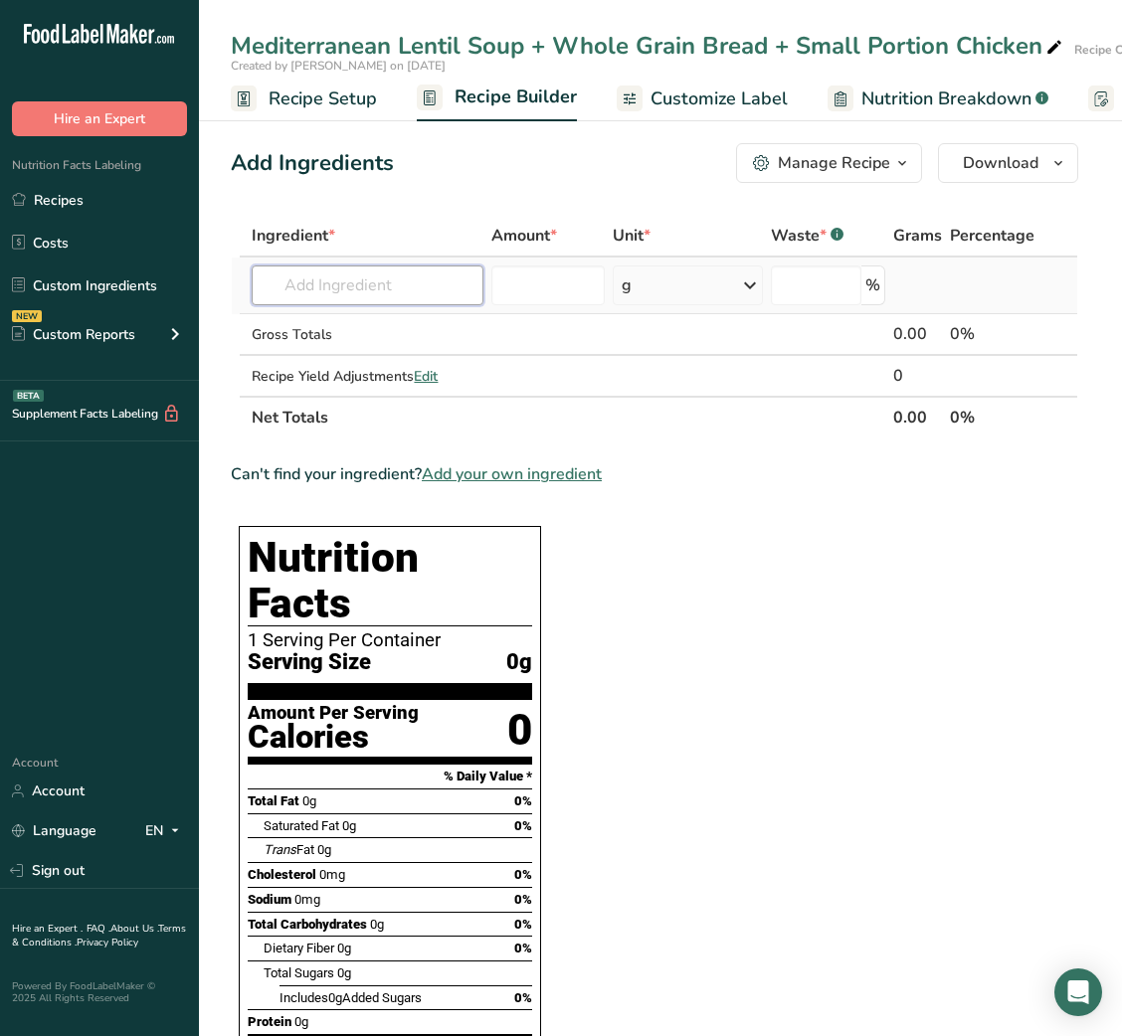
click at [332, 292] on input "text" at bounding box center [368, 286] width 232 height 40
click at [385, 321] on p "16144 Lentils, pink or red, raw" at bounding box center [372, 325] width 209 height 21
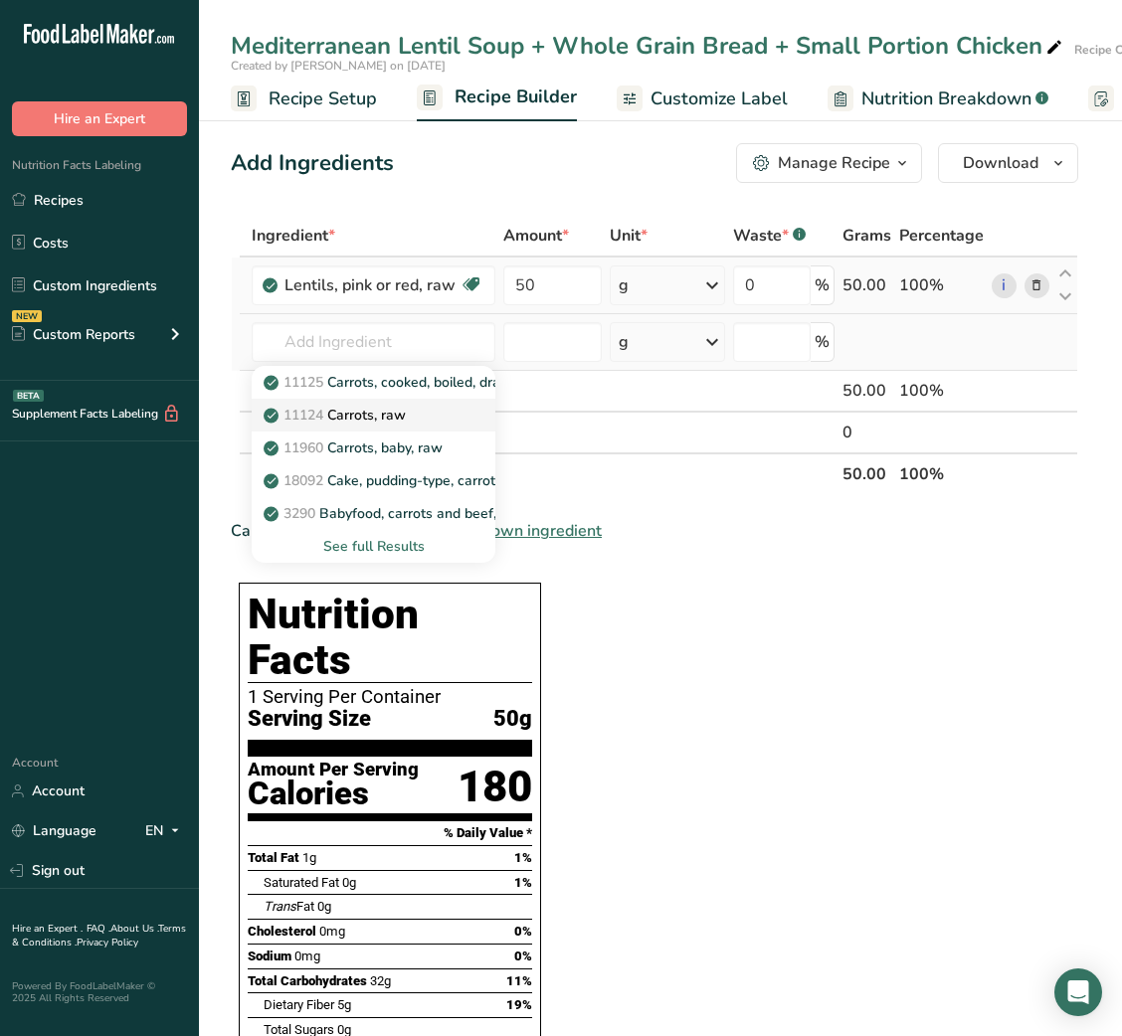
click at [387, 405] on p "11124 [GEOGRAPHIC_DATA], raw" at bounding box center [337, 415] width 138 height 21
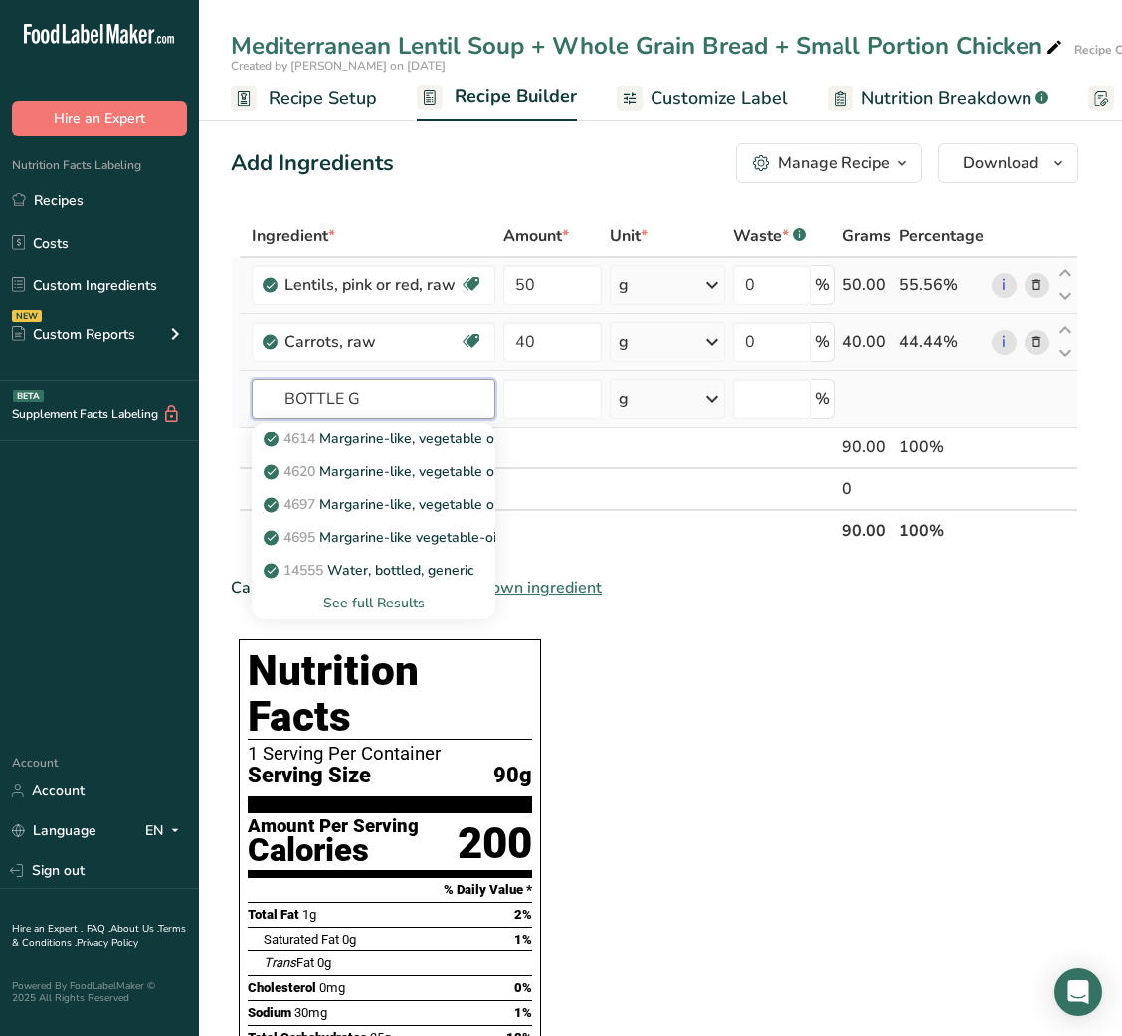
click at [319, 396] on input "BOTTLE G" at bounding box center [374, 399] width 244 height 40
click at [319, 396] on input "G" at bounding box center [374, 399] width 244 height 40
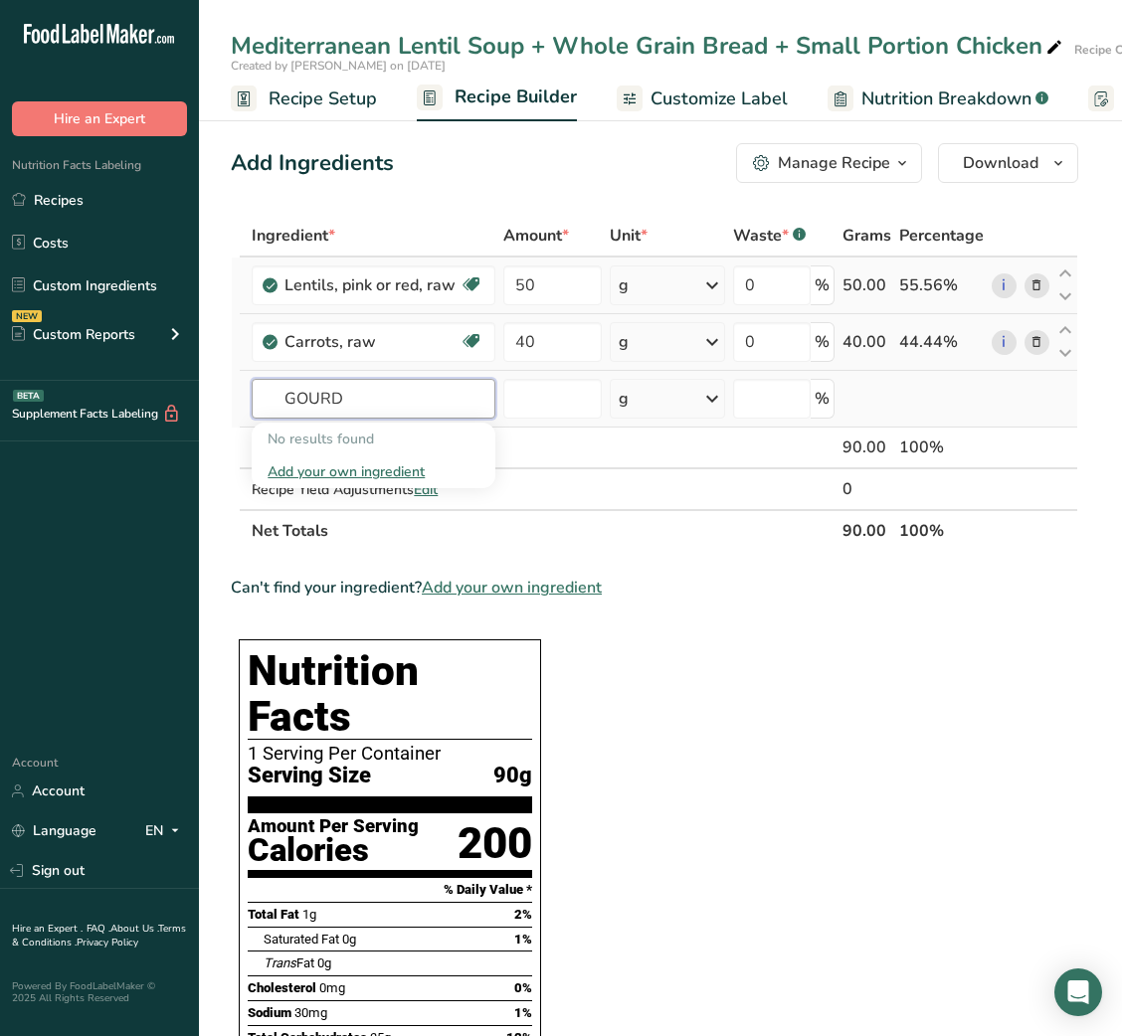
click at [319, 396] on input "GOURD" at bounding box center [374, 399] width 244 height 40
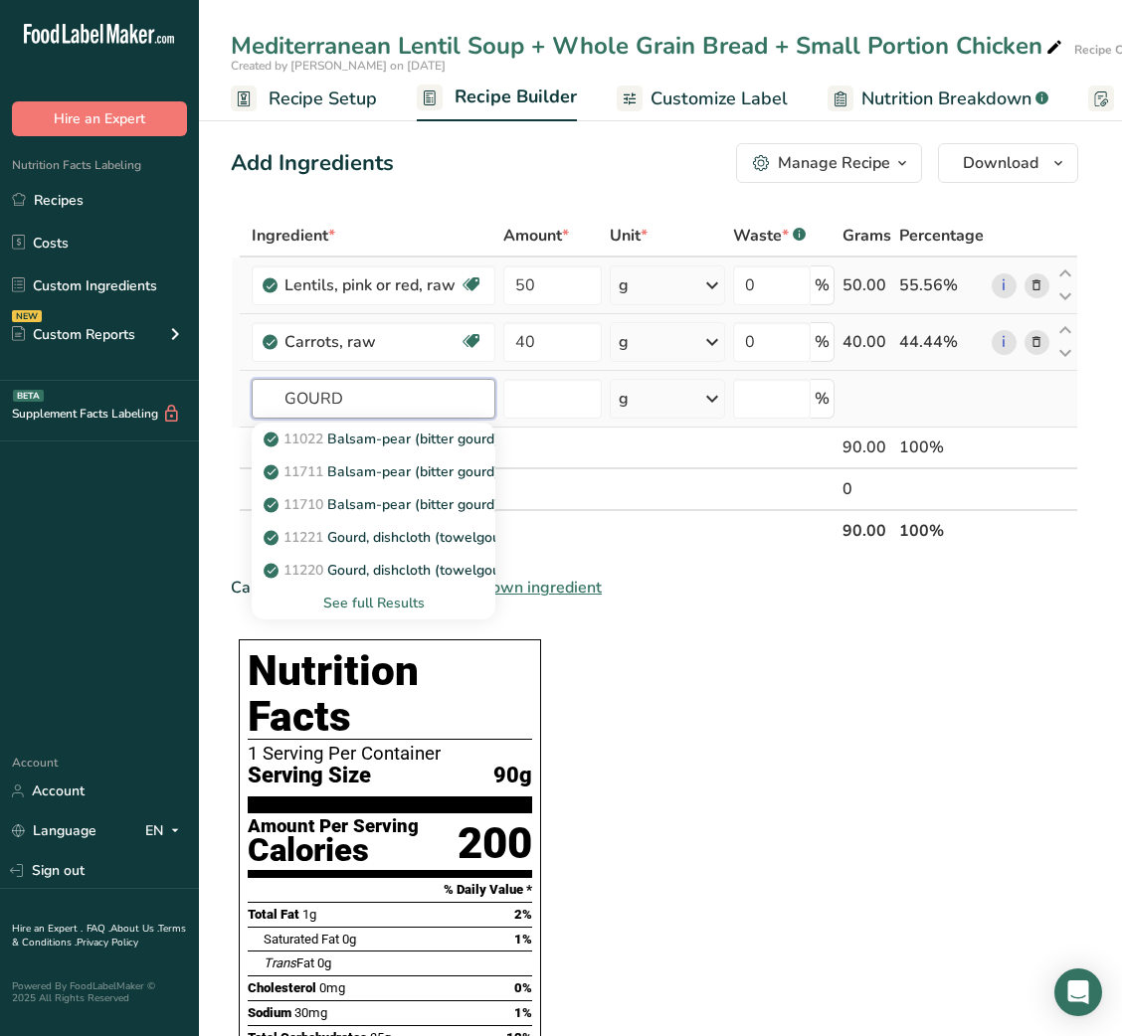
click at [319, 396] on input "GOURD" at bounding box center [374, 399] width 244 height 40
click at [402, 555] on link "11282 Onions, raw" at bounding box center [374, 570] width 244 height 33
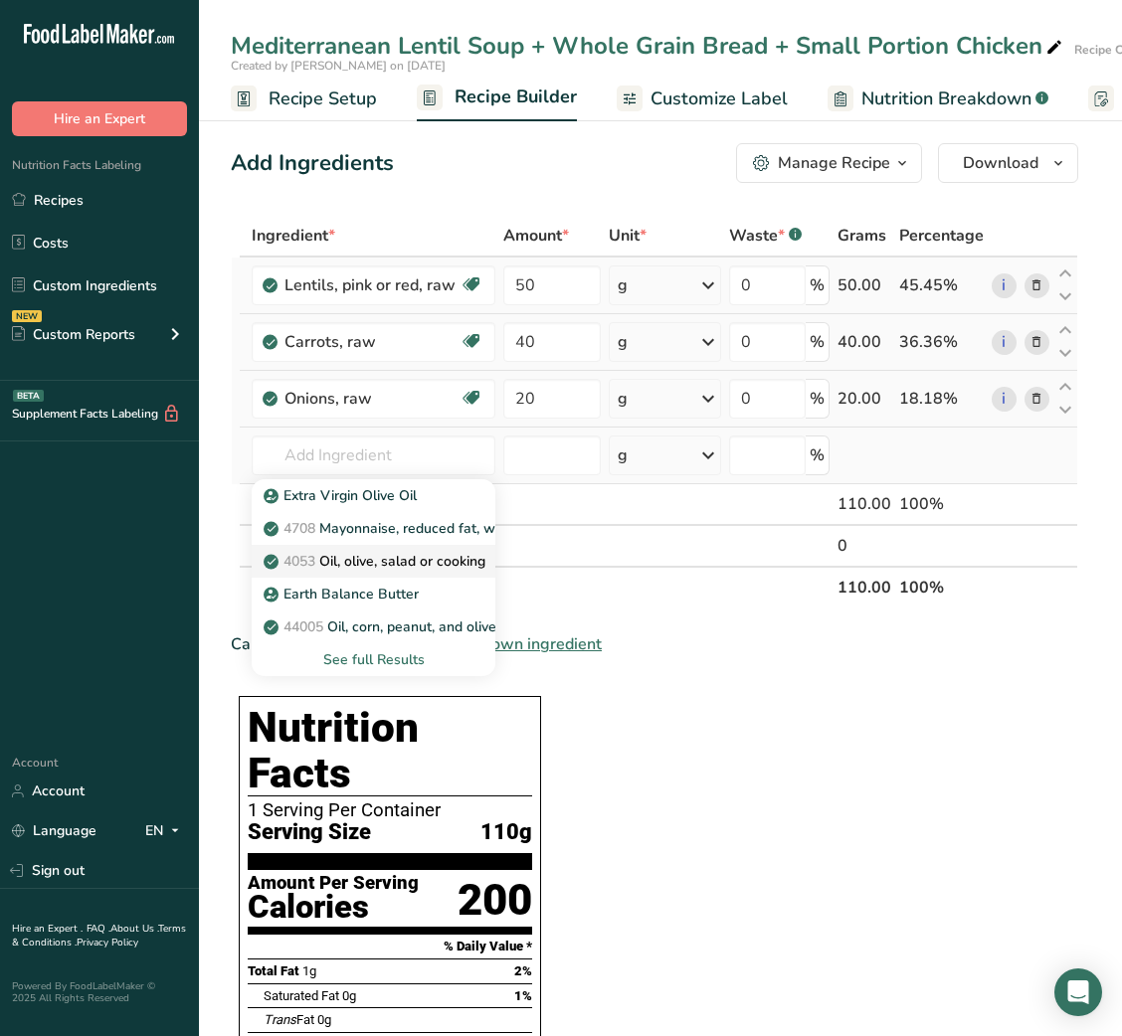
click at [380, 566] on p "4053 Oil, olive, salad or cooking" at bounding box center [377, 561] width 218 height 21
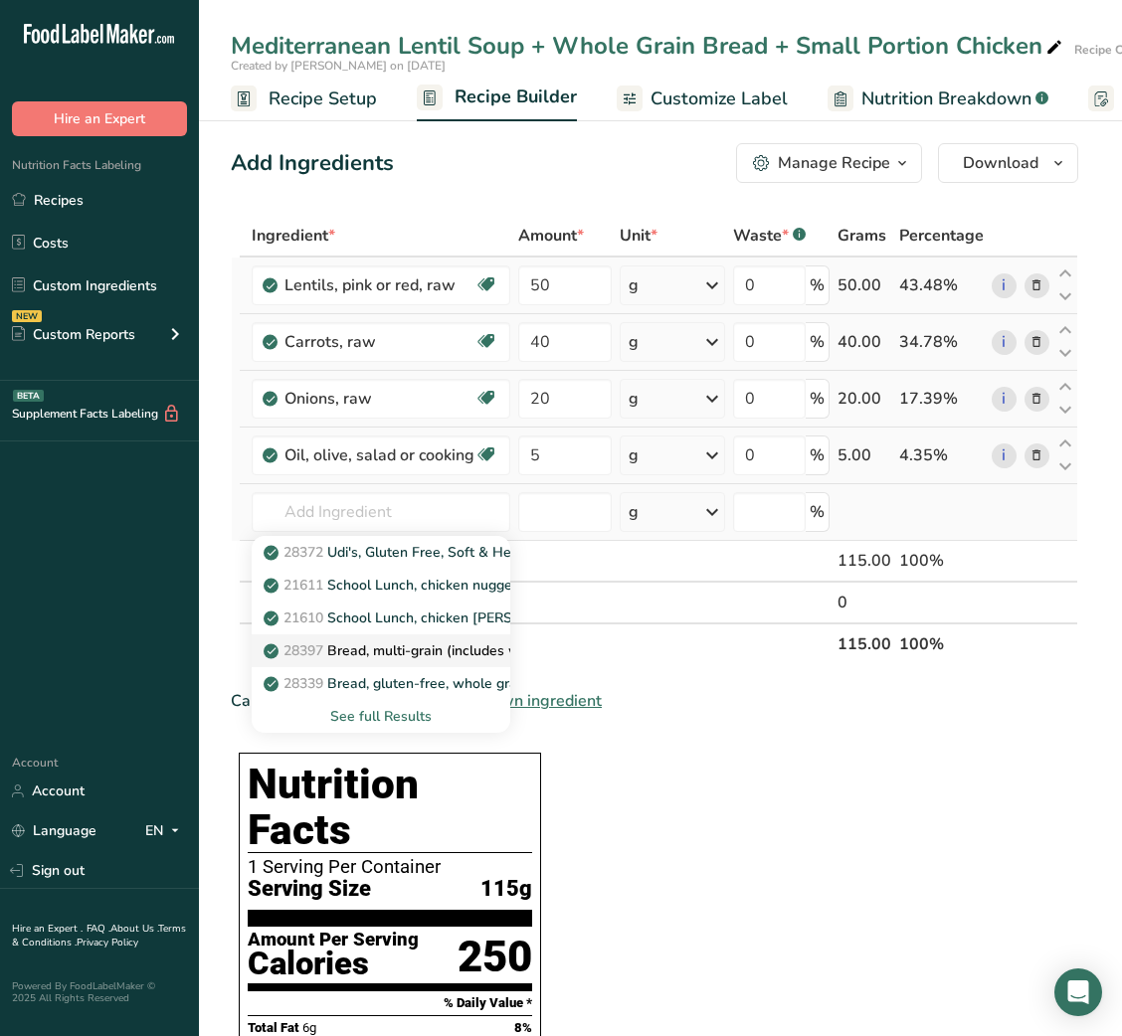
click at [405, 654] on p "28397 Bread, multi-grain (includes whole-grain)" at bounding box center [429, 650] width 323 height 21
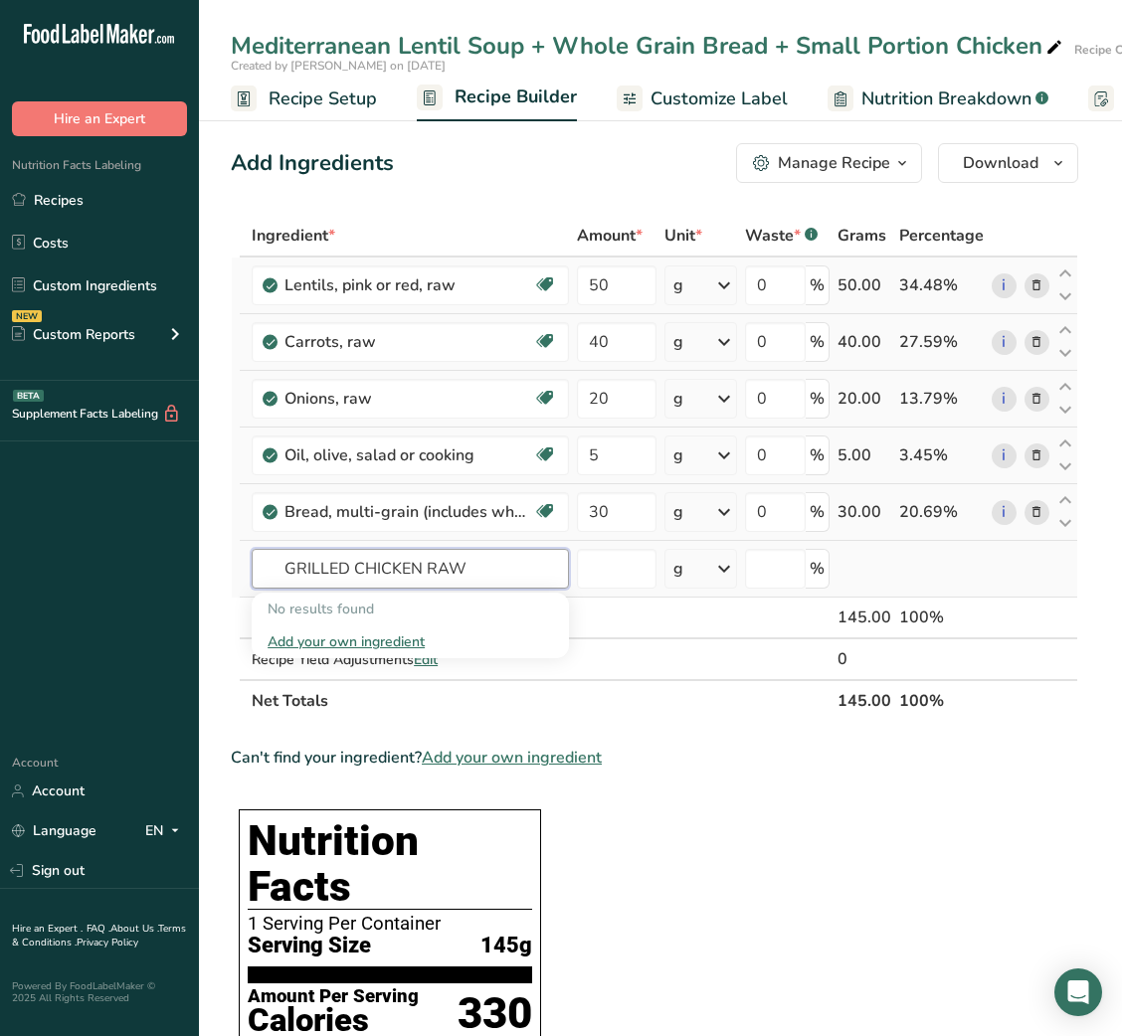
click at [443, 572] on input "GRILLED CHICKEN RAW" at bounding box center [410, 569] width 317 height 40
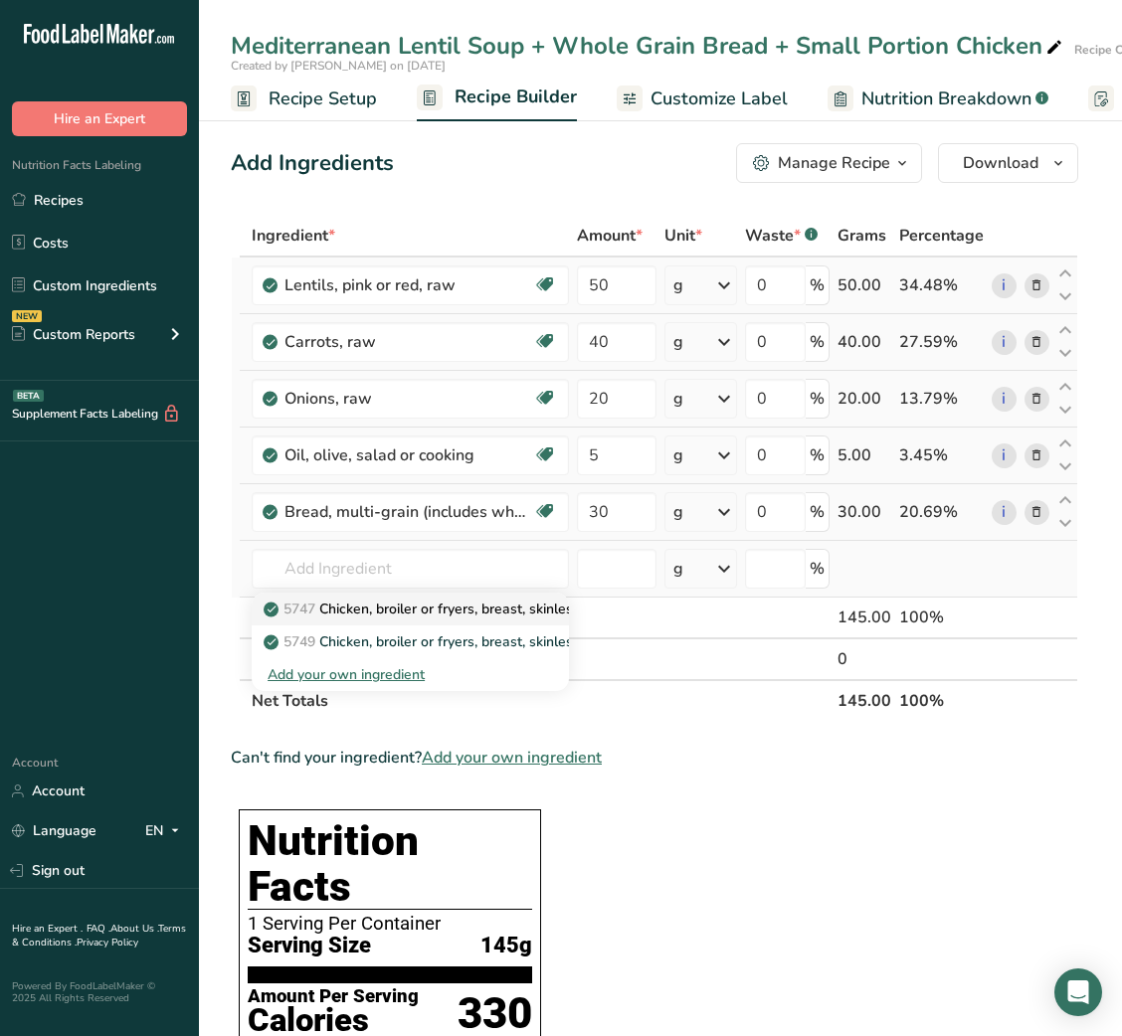
click at [456, 605] on p "5747 Chicken, broiler or fryers, breast, skinless, boneless, meat only, cooked,…" at bounding box center [541, 609] width 546 height 21
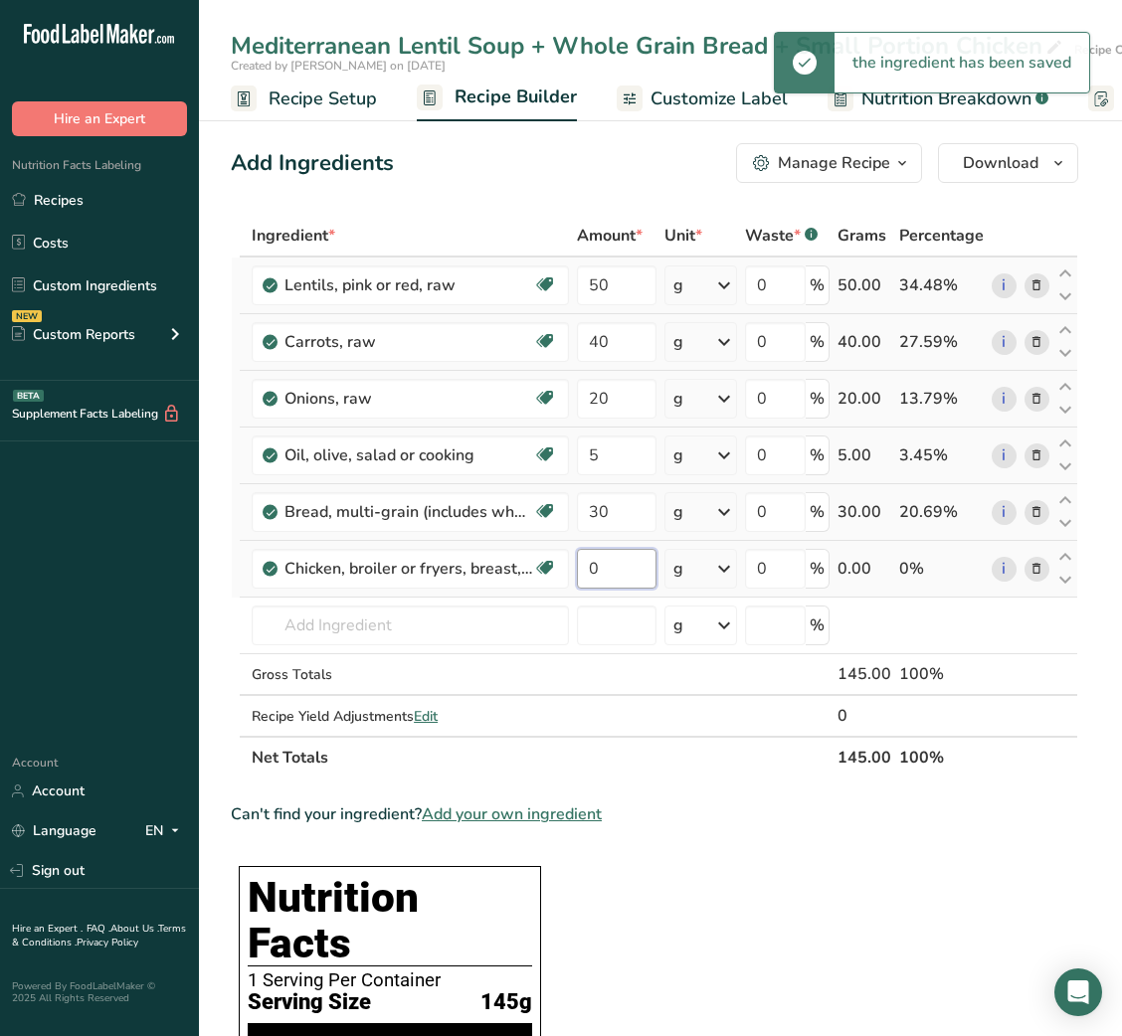
click at [595, 573] on input "0" at bounding box center [616, 569] width 79 height 40
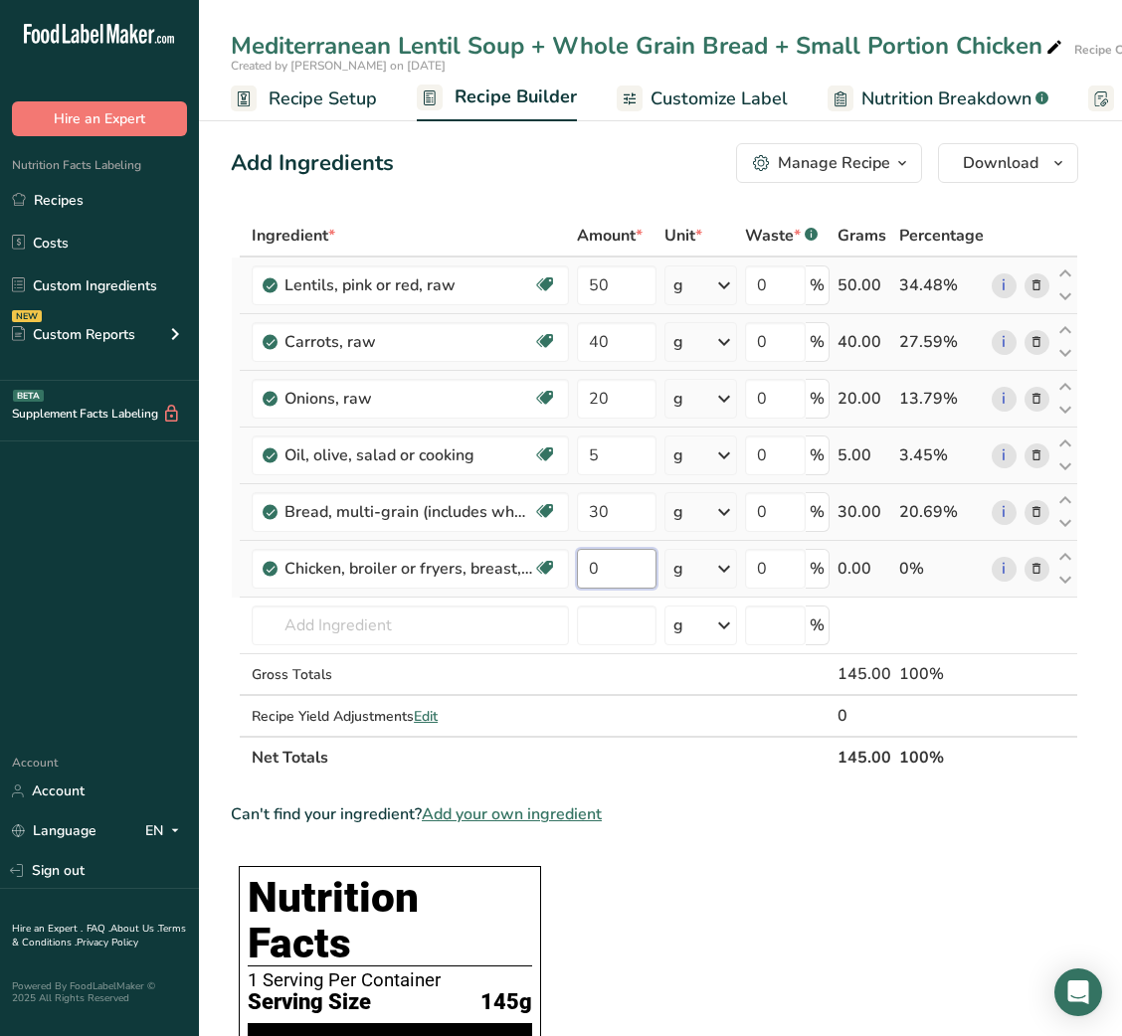
click at [595, 573] on input "0" at bounding box center [616, 569] width 79 height 40
click at [682, 112] on span "Customize Label" at bounding box center [718, 99] width 137 height 27
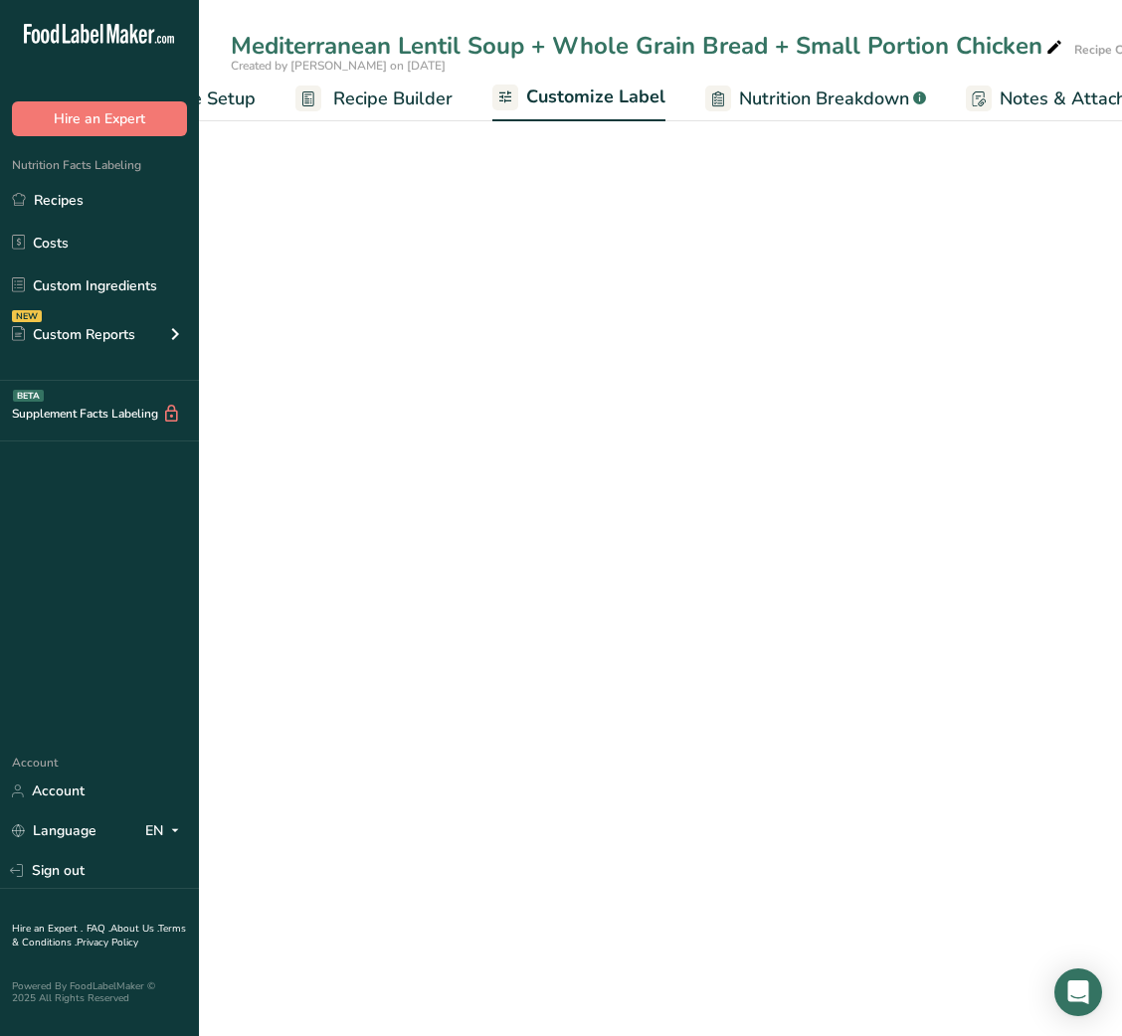
scroll to position [0, 387]
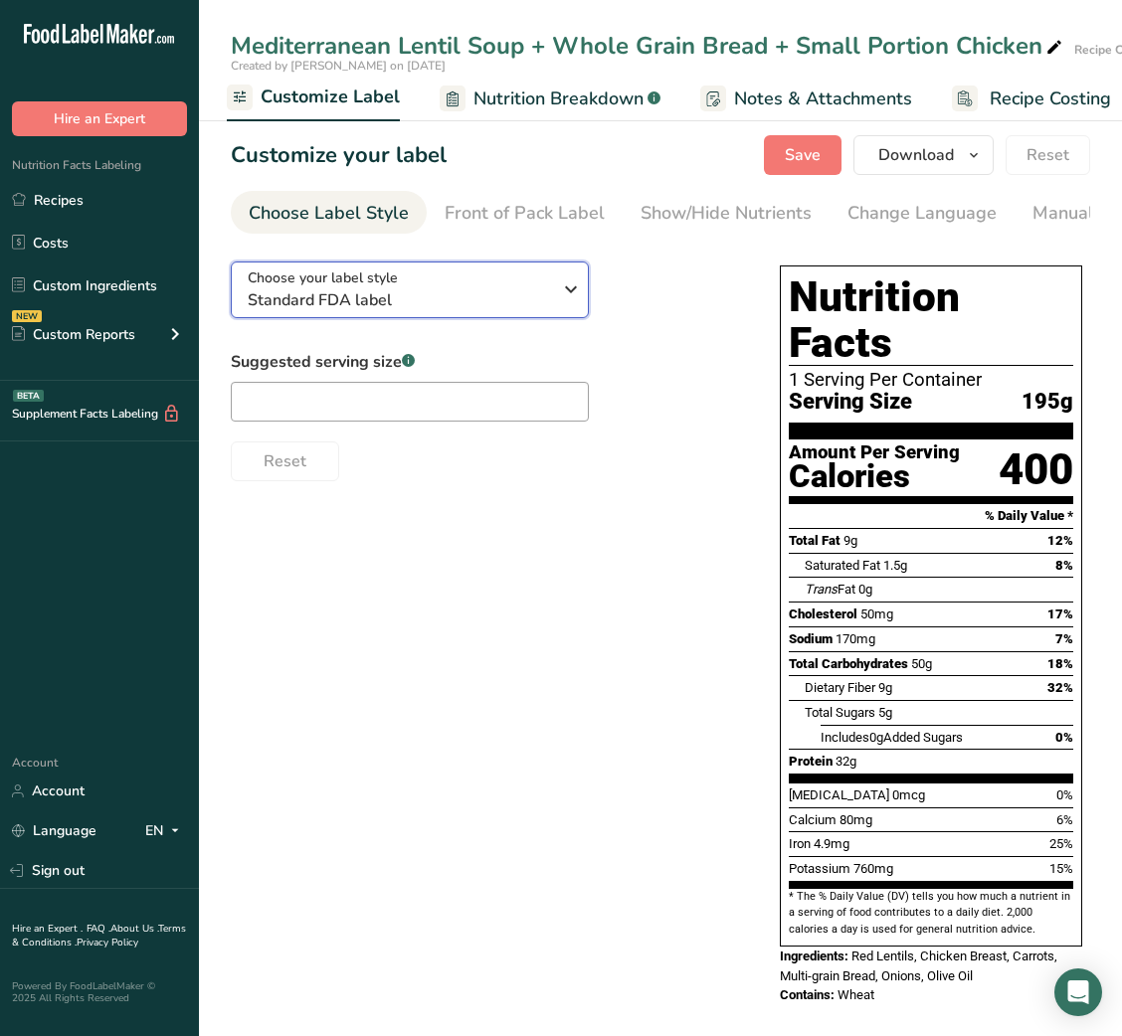
click at [453, 285] on div "Choose your label style Standard FDA label" at bounding box center [399, 290] width 303 height 45
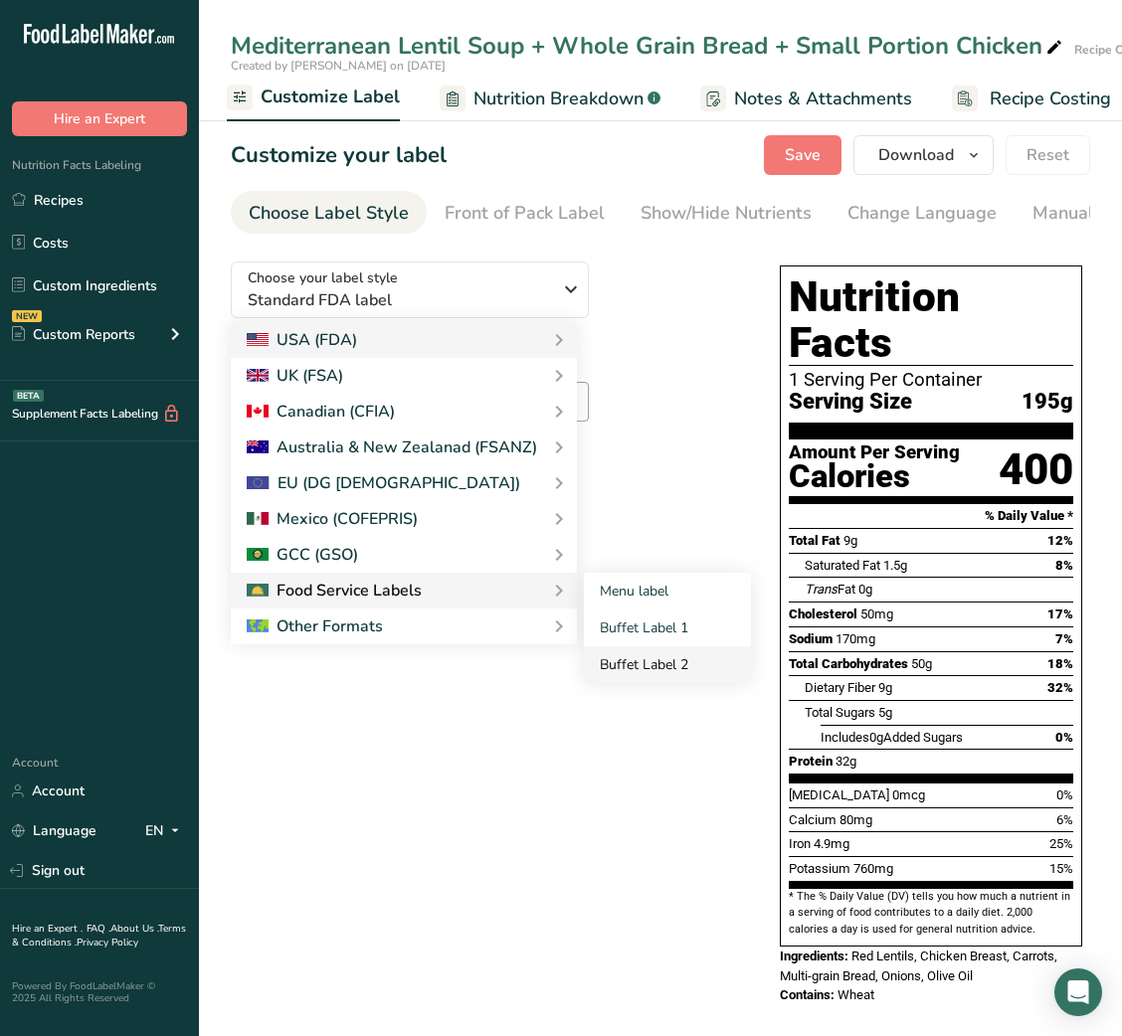
click at [616, 672] on link "Buffet Label 2" at bounding box center [667, 664] width 167 height 37
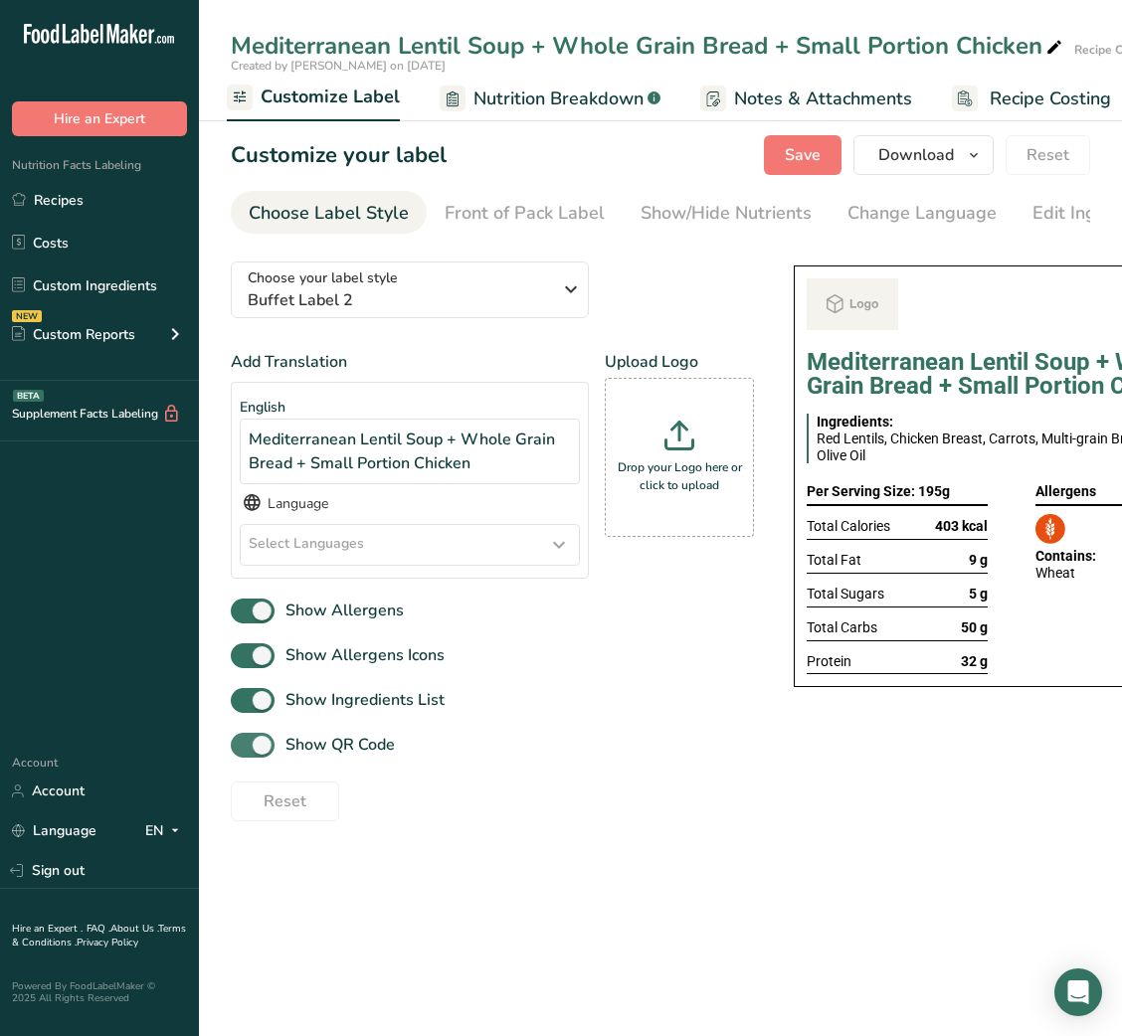
click at [366, 751] on span "Show QR Code" at bounding box center [334, 745] width 120 height 24
click at [244, 751] on input "Show QR Code" at bounding box center [237, 745] width 13 height 13
click at [779, 220] on div "Show/Hide Nutrients" at bounding box center [725, 213] width 171 height 27
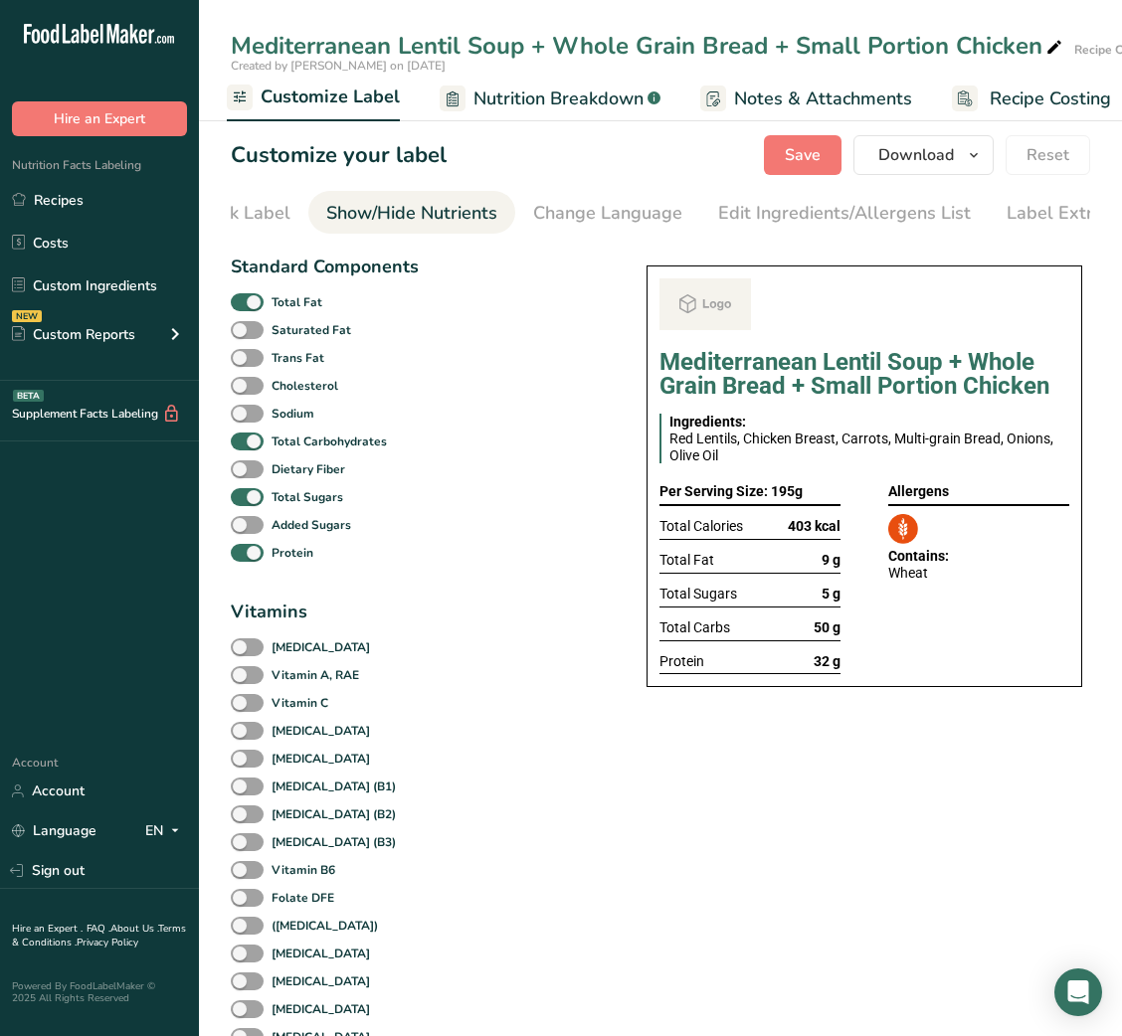
scroll to position [0, 363]
click at [272, 304] on b "Total Fat" at bounding box center [297, 302] width 51 height 18
click at [244, 304] on input "Total Fat" at bounding box center [237, 301] width 13 height 13
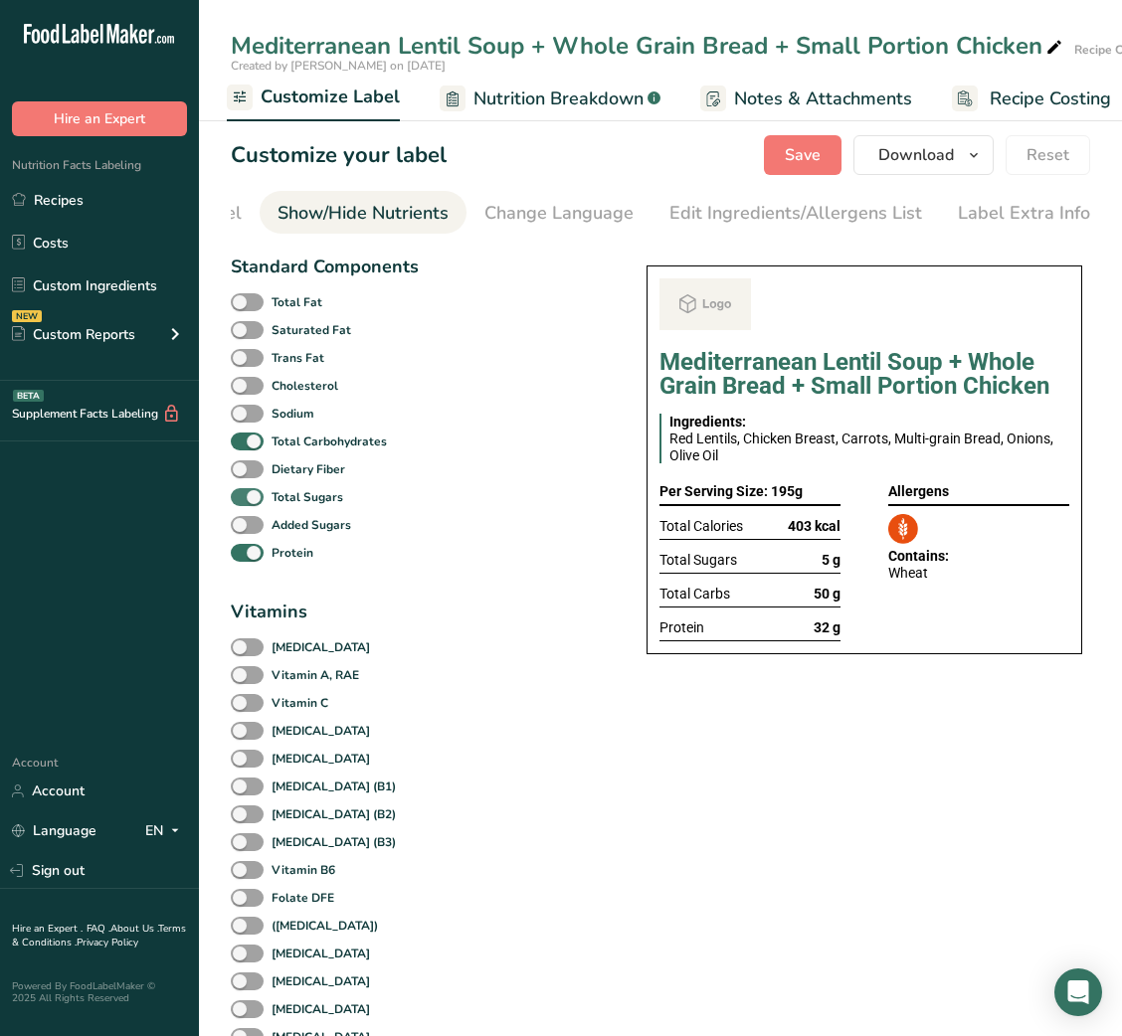
click at [297, 506] on b "Total Sugars" at bounding box center [308, 497] width 72 height 18
click at [244, 503] on input "Total Sugars" at bounding box center [237, 496] width 13 height 13
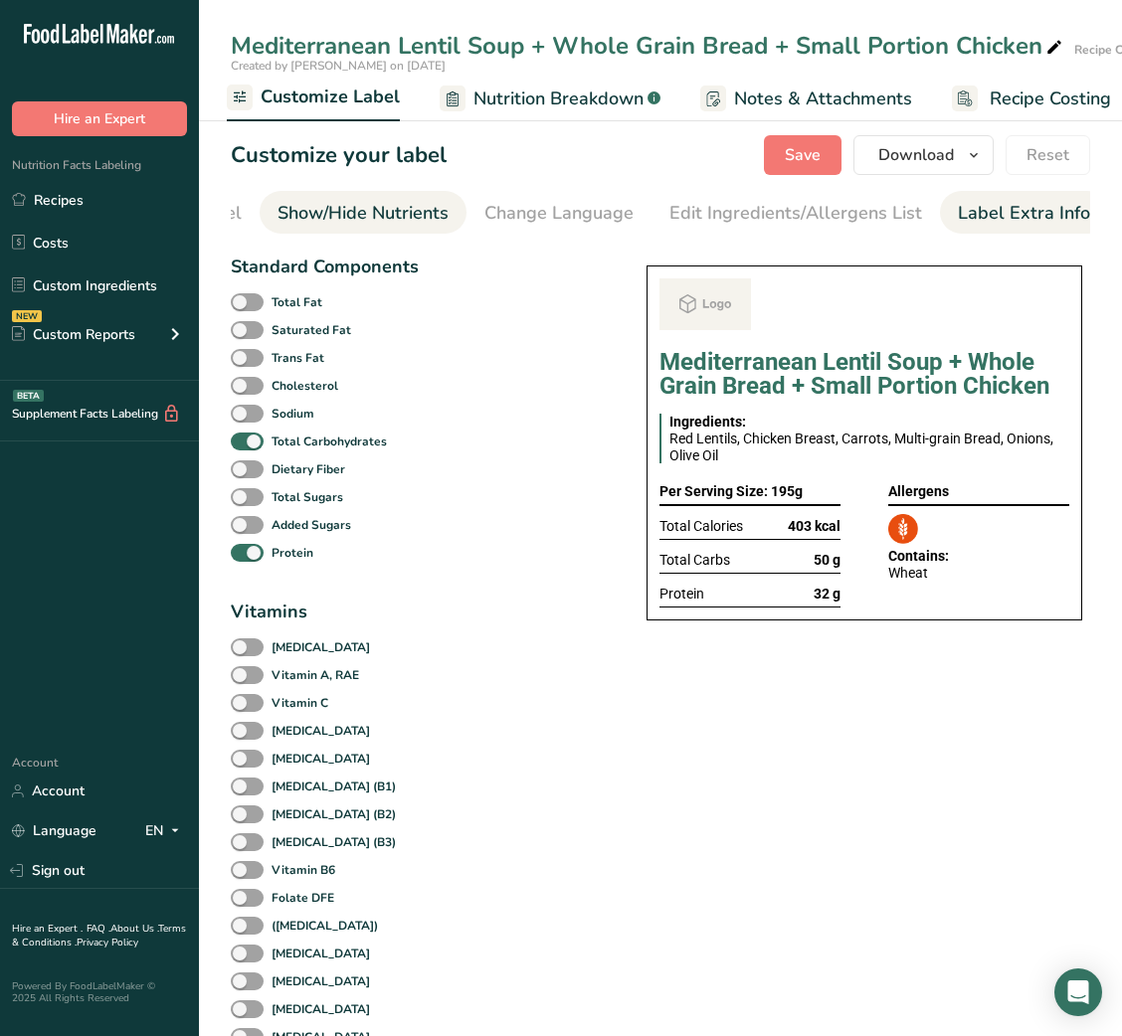
click at [990, 206] on div "Label Extra Info" at bounding box center [1024, 213] width 132 height 27
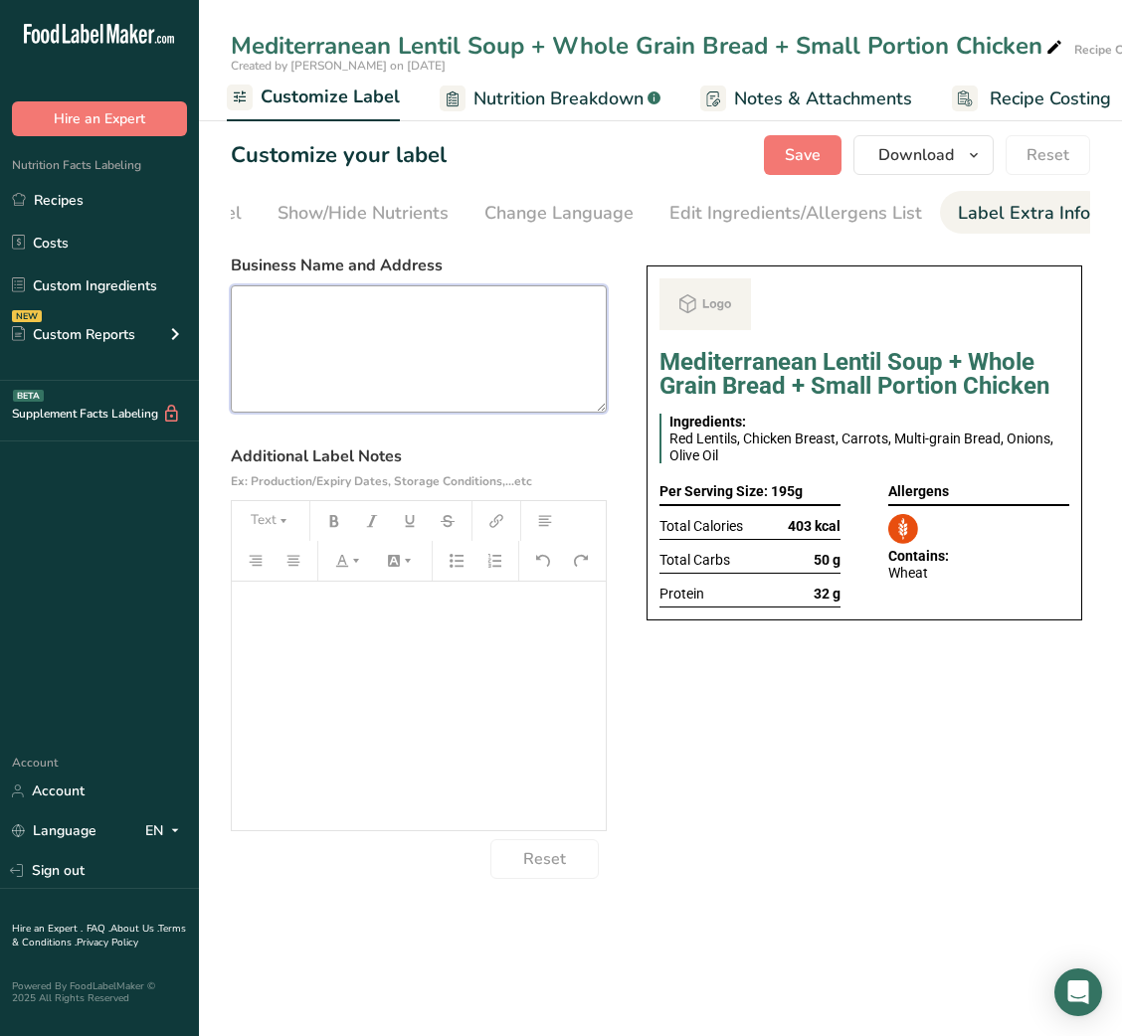
click at [518, 339] on textarea at bounding box center [419, 348] width 376 height 127
paste textarea "Mediterranean Lentil Soup + Whole Grain Bread + Small Portion Chicken"
click at [463, 352] on textarea at bounding box center [419, 348] width 376 height 127
paste textarea "DINNER Use By: [DATE] Storage: Keep refrigerated below 5 °C Heating: Reheat tho…"
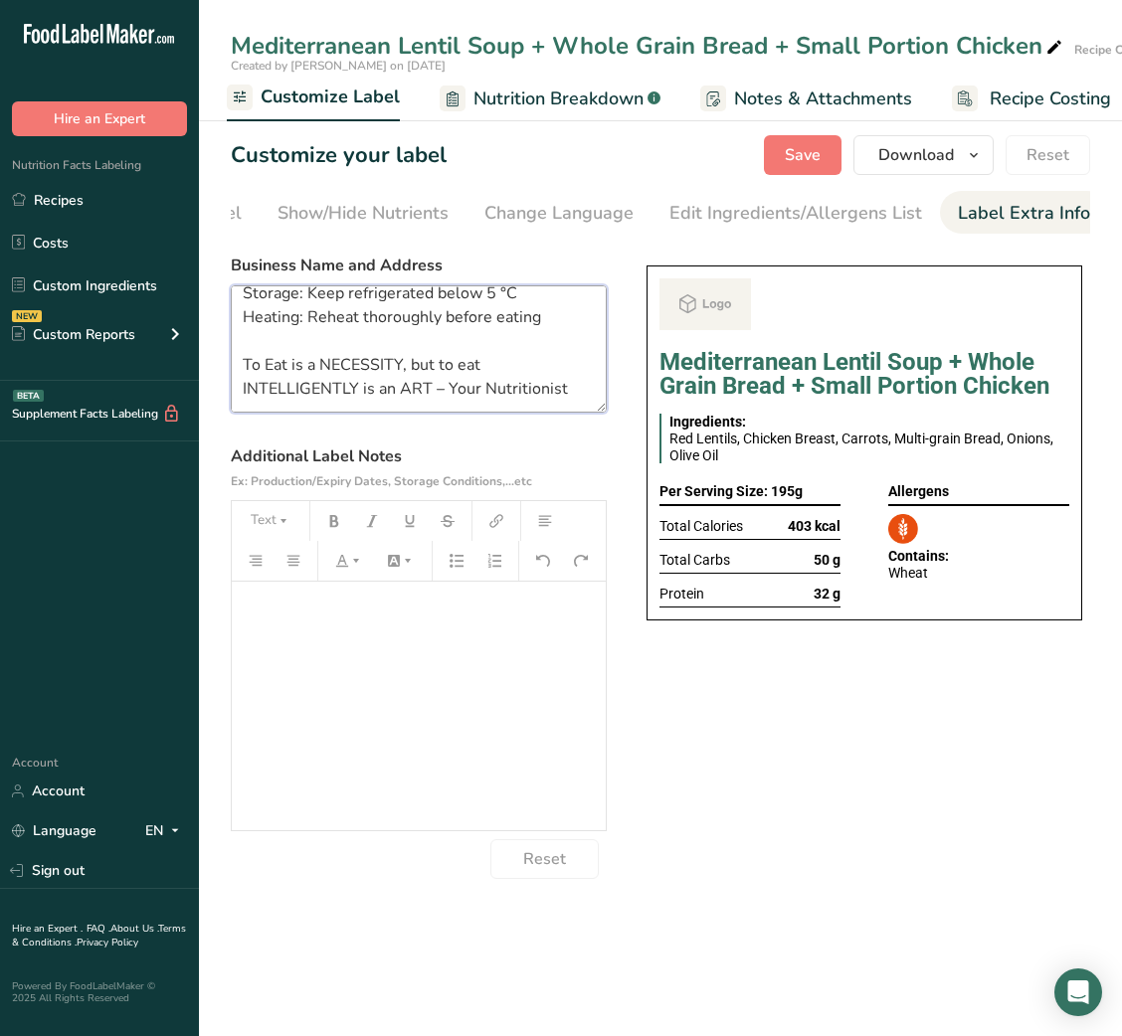
scroll to position [87, 0]
drag, startPoint x: 237, startPoint y: 340, endPoint x: 646, endPoint y: 453, distance: 424.9
click at [646, 453] on div "Choose your label style Buffet Label 2 USA (FDA) Standard FDA label Tabular FDA…" at bounding box center [660, 563] width 859 height 634
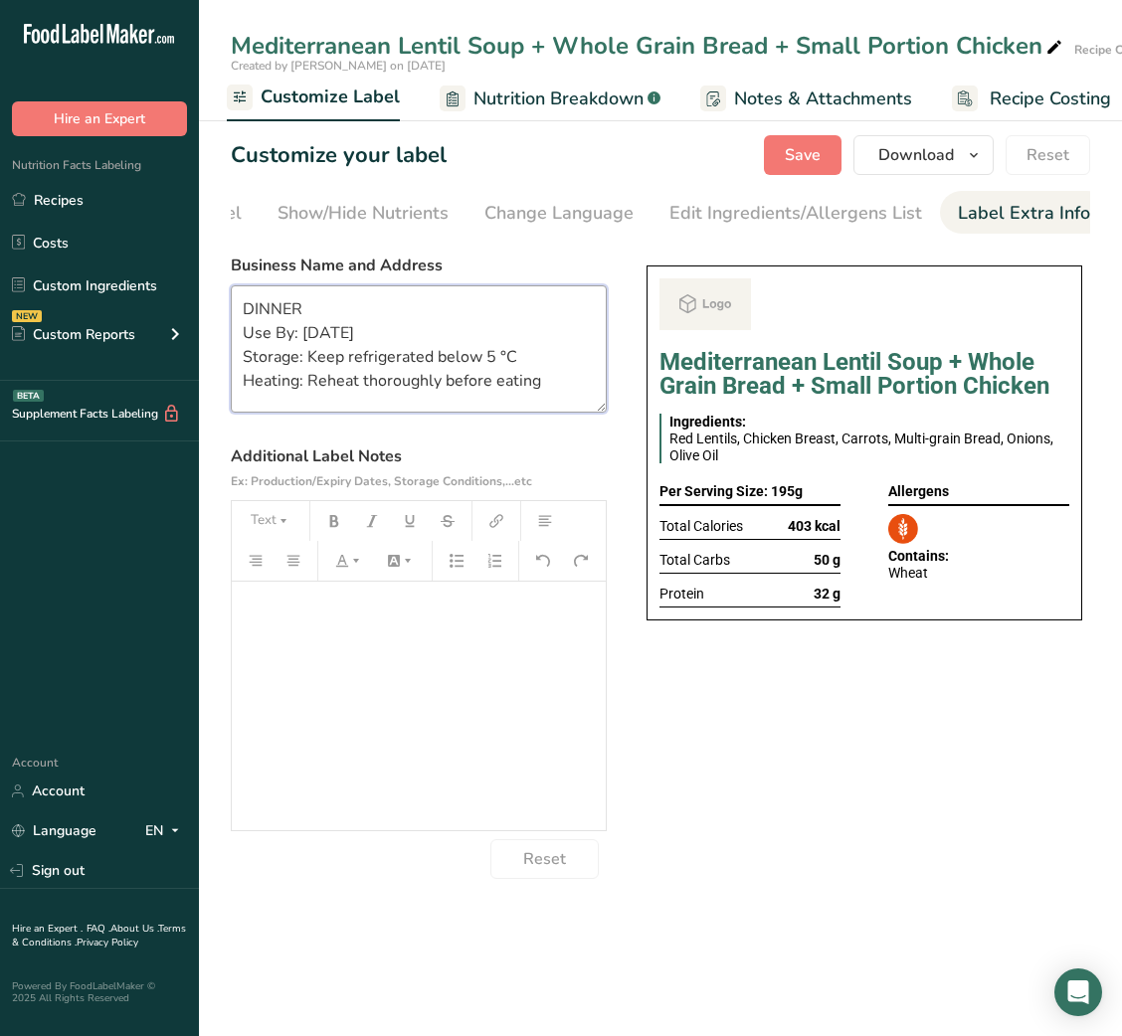
scroll to position [0, 0]
click at [802, 170] on button "Save" at bounding box center [803, 155] width 78 height 40
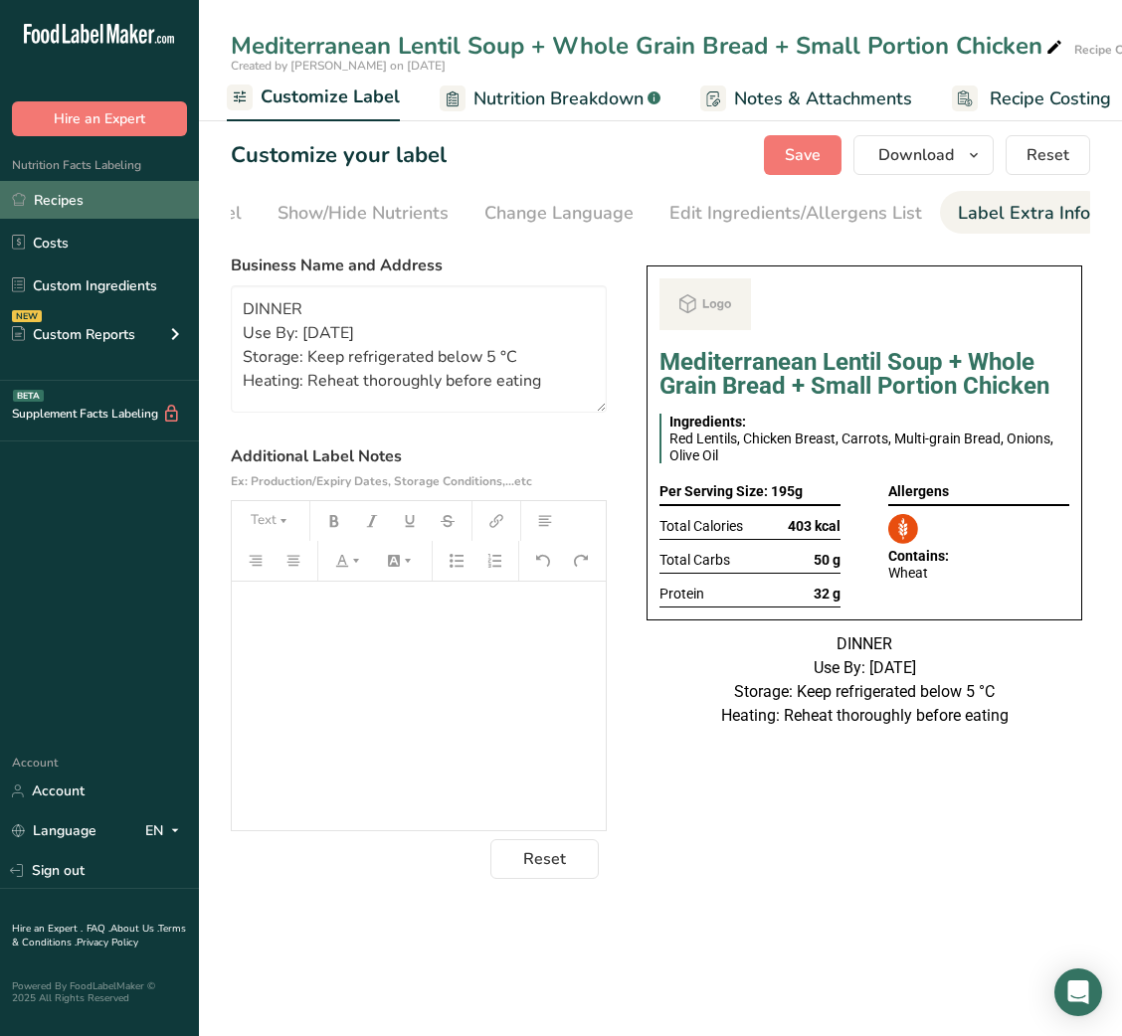
click at [97, 206] on link "Recipes" at bounding box center [99, 200] width 199 height 38
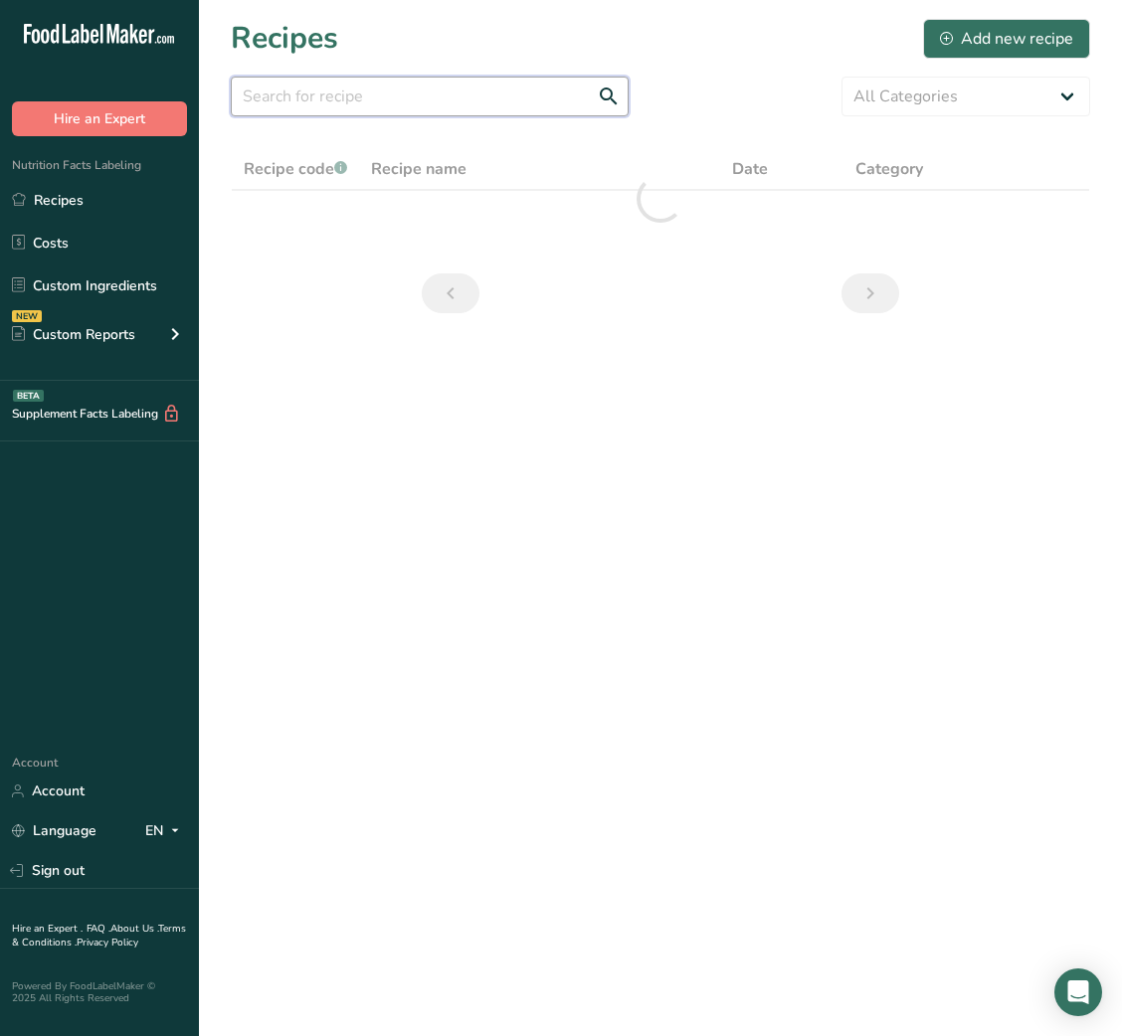
click at [458, 99] on input "text" at bounding box center [430, 97] width 398 height 40
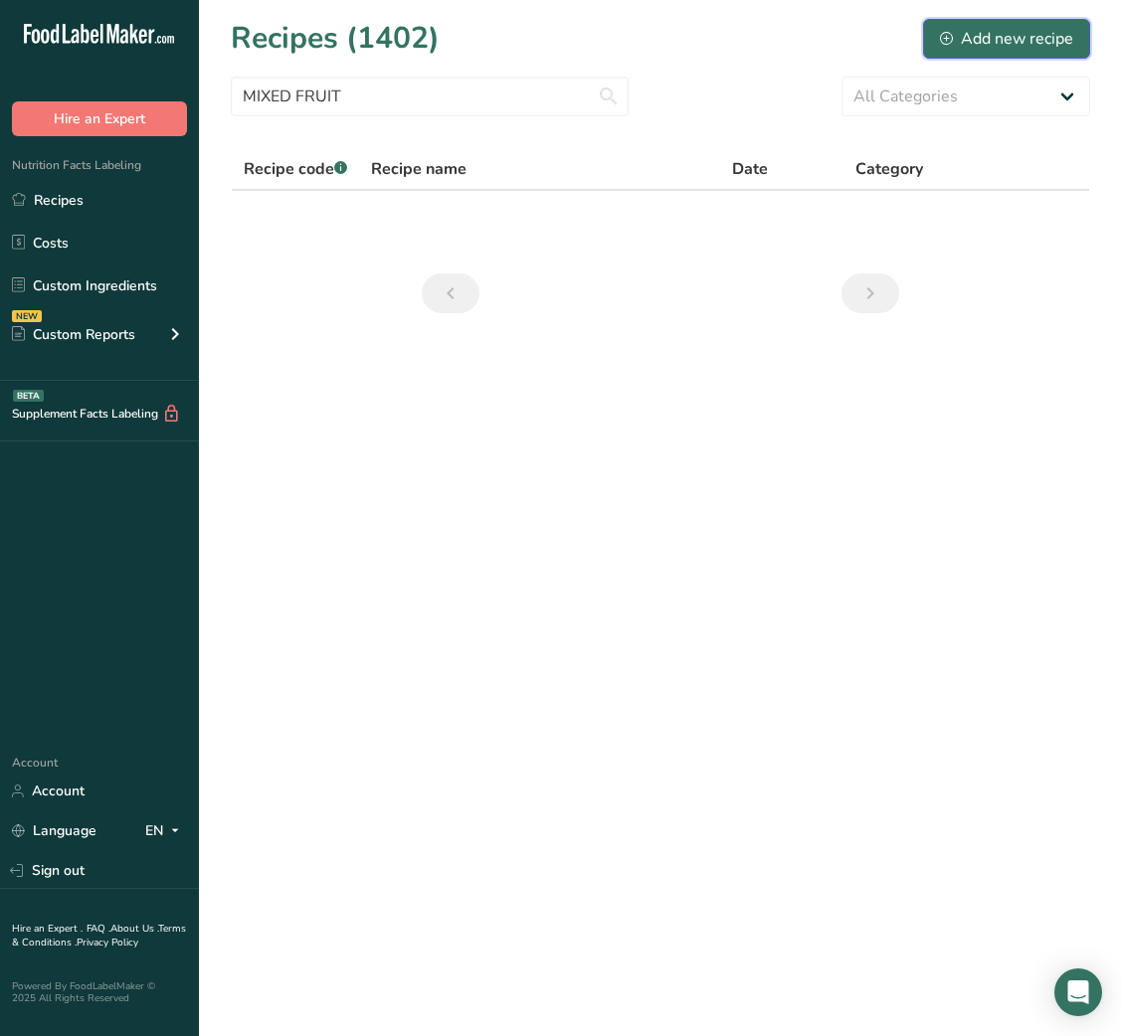
click at [976, 28] on div "Add new recipe" at bounding box center [1006, 39] width 133 height 24
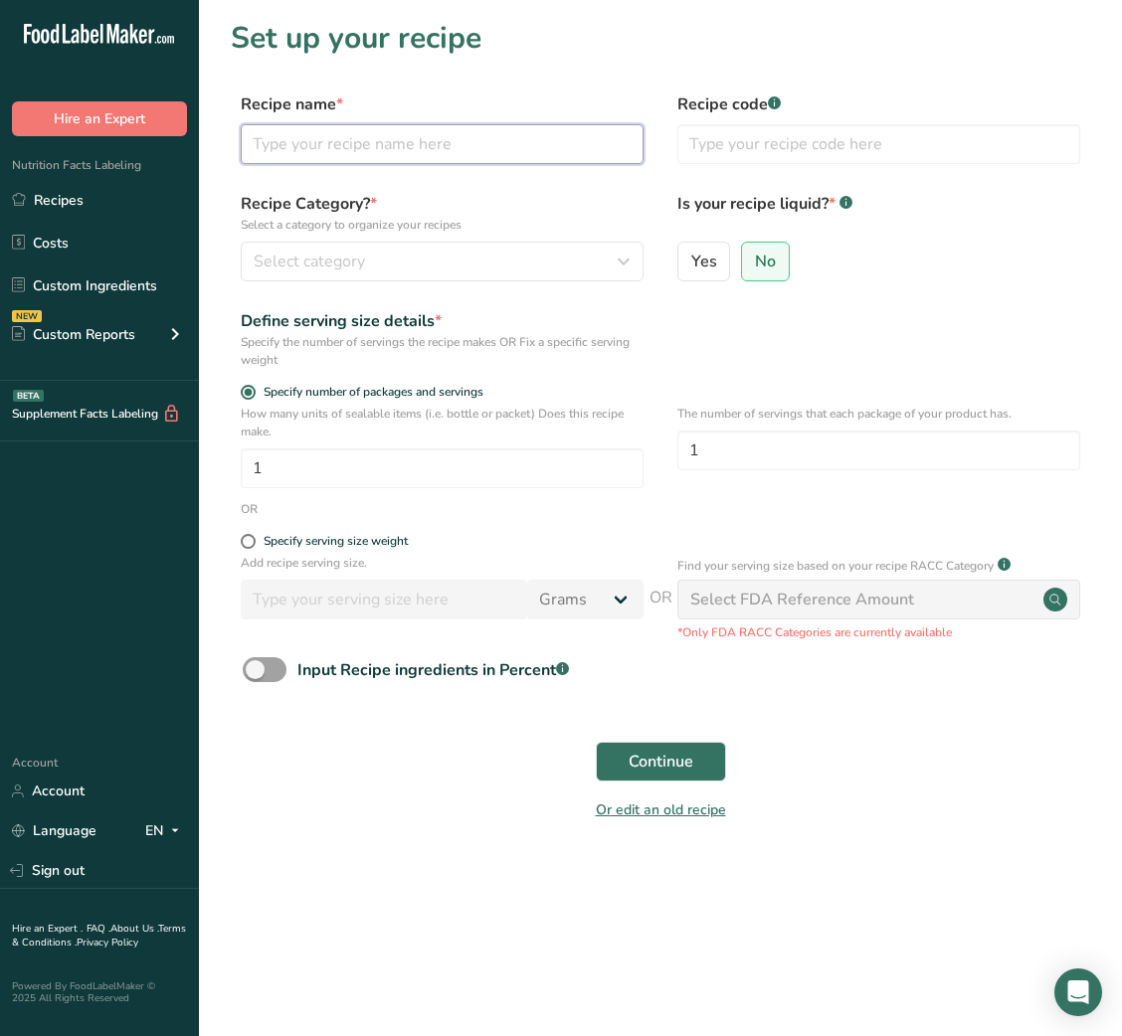
click at [336, 146] on input "text" at bounding box center [442, 144] width 403 height 40
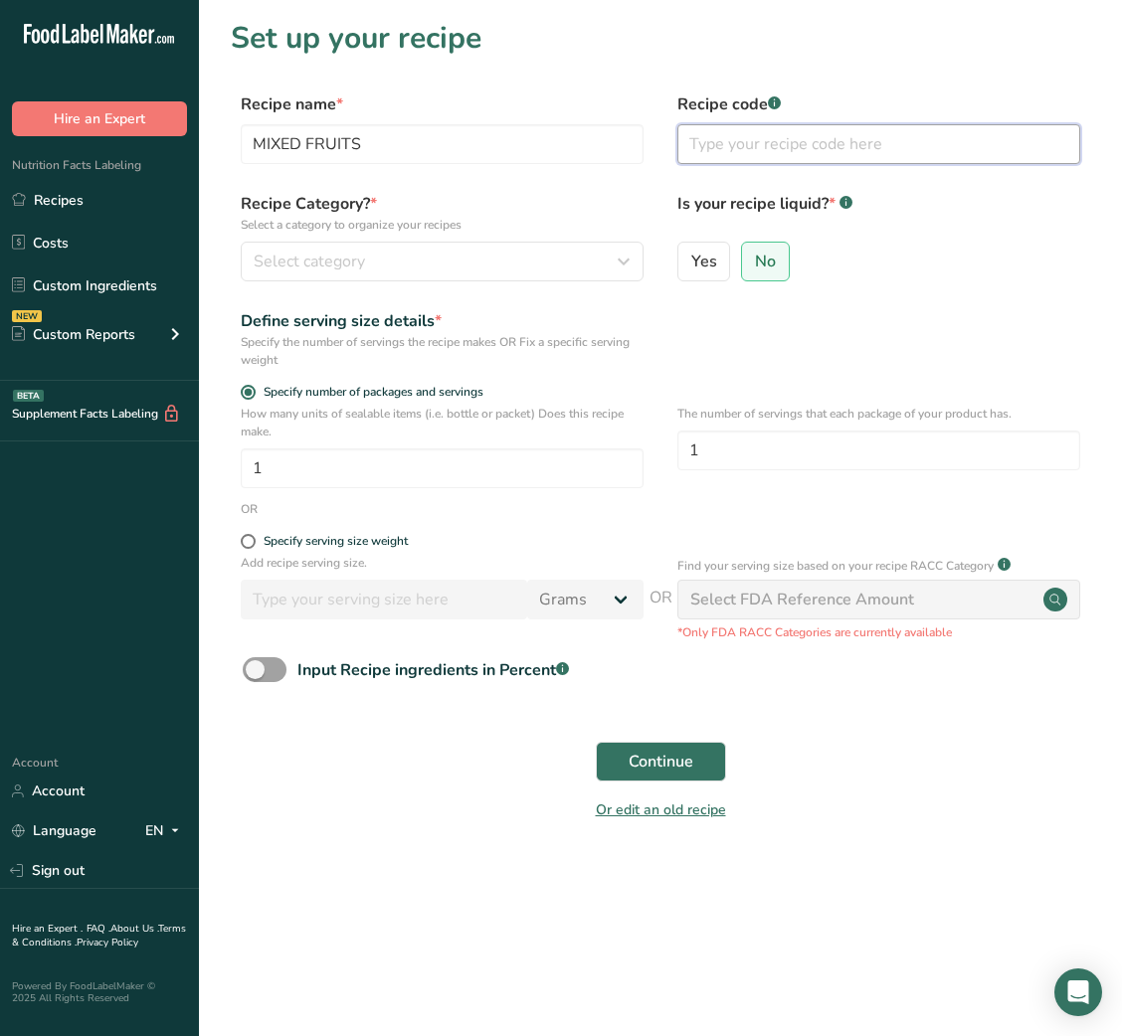
click at [732, 147] on input "text" at bounding box center [878, 144] width 403 height 40
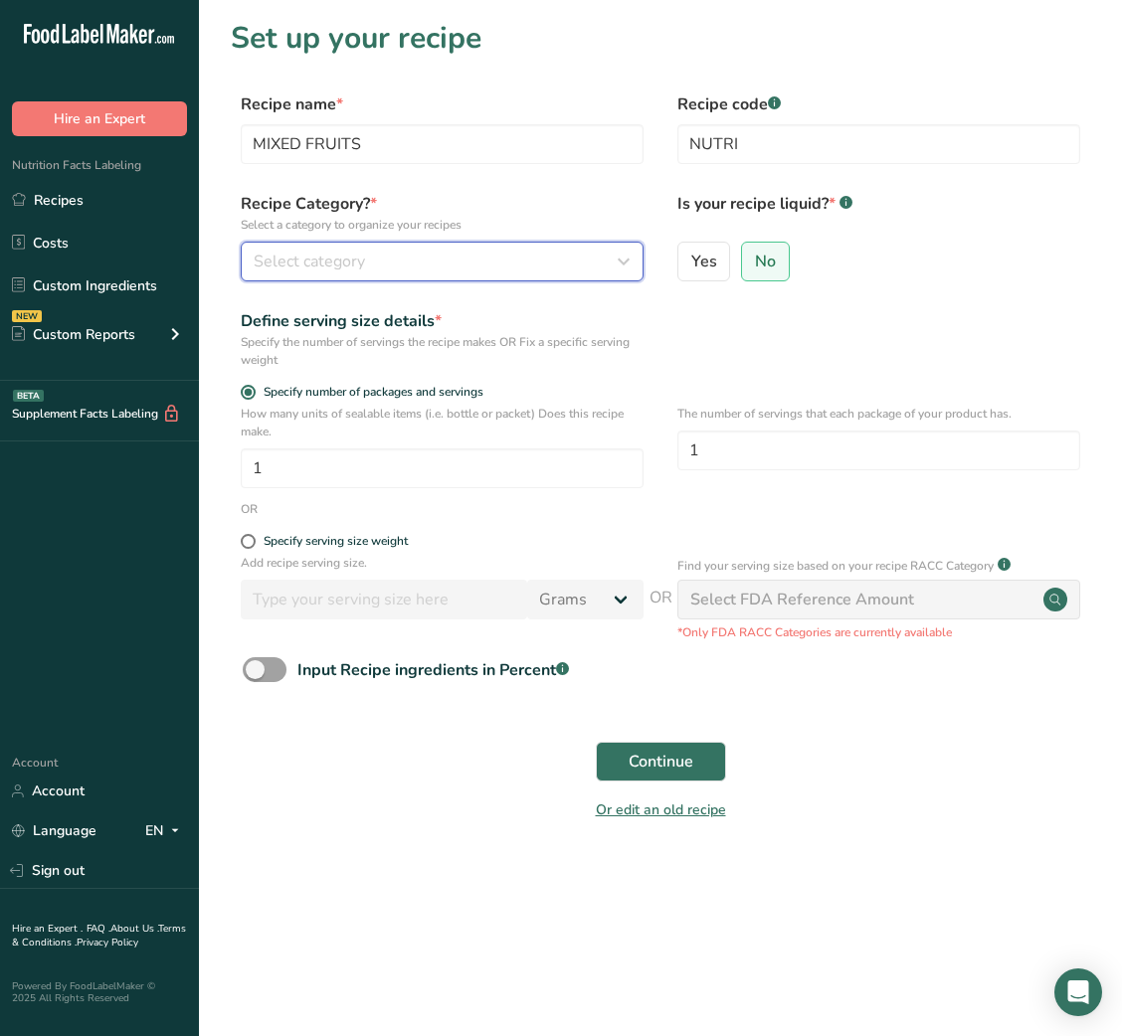
click at [550, 268] on div "Select category" at bounding box center [436, 262] width 365 height 24
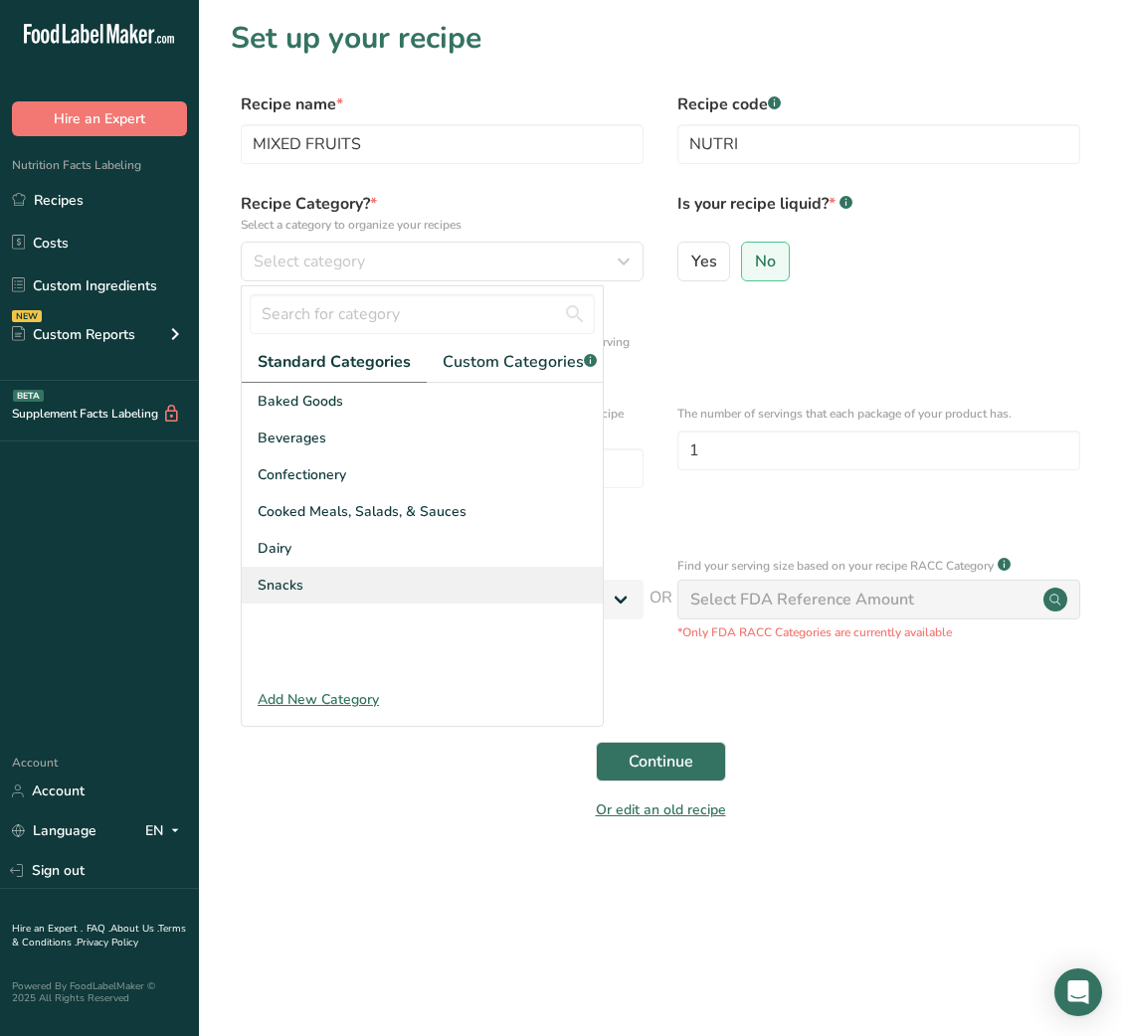
click at [312, 604] on div "Snacks" at bounding box center [422, 585] width 361 height 37
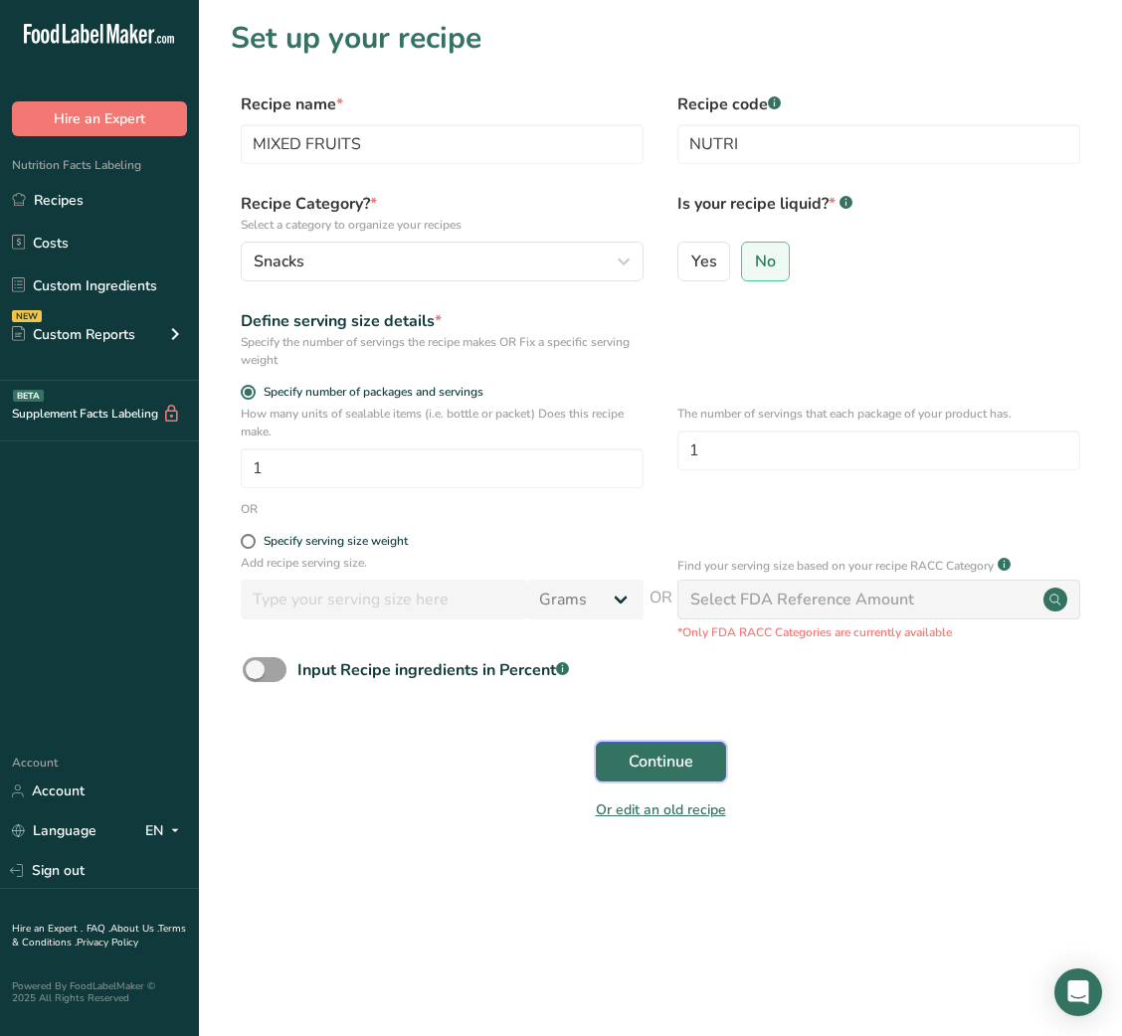
click at [665, 756] on span "Continue" at bounding box center [661, 762] width 65 height 24
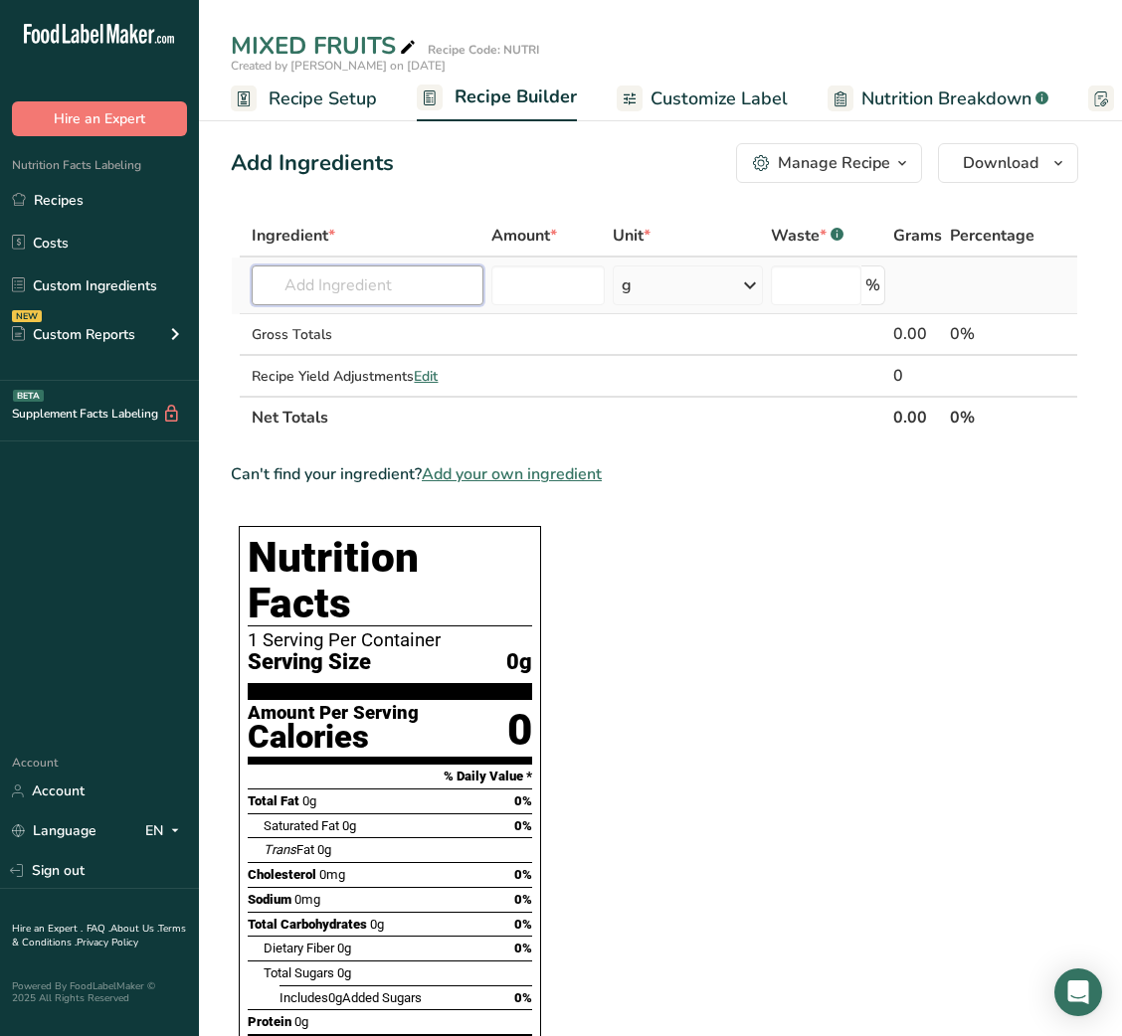
click at [299, 284] on input "text" at bounding box center [368, 286] width 232 height 40
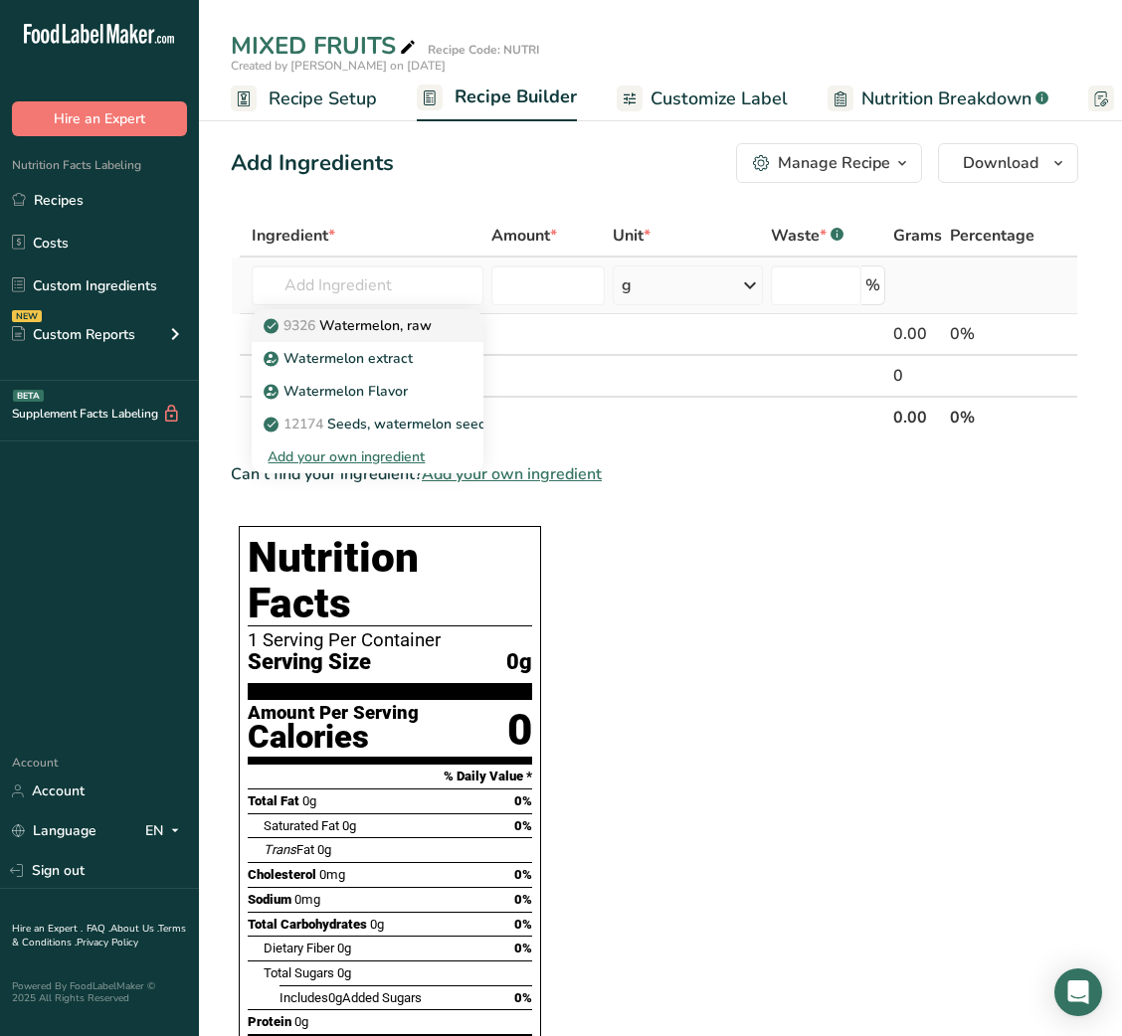
click at [349, 318] on p "9326 Watermelon, raw" at bounding box center [350, 325] width 164 height 21
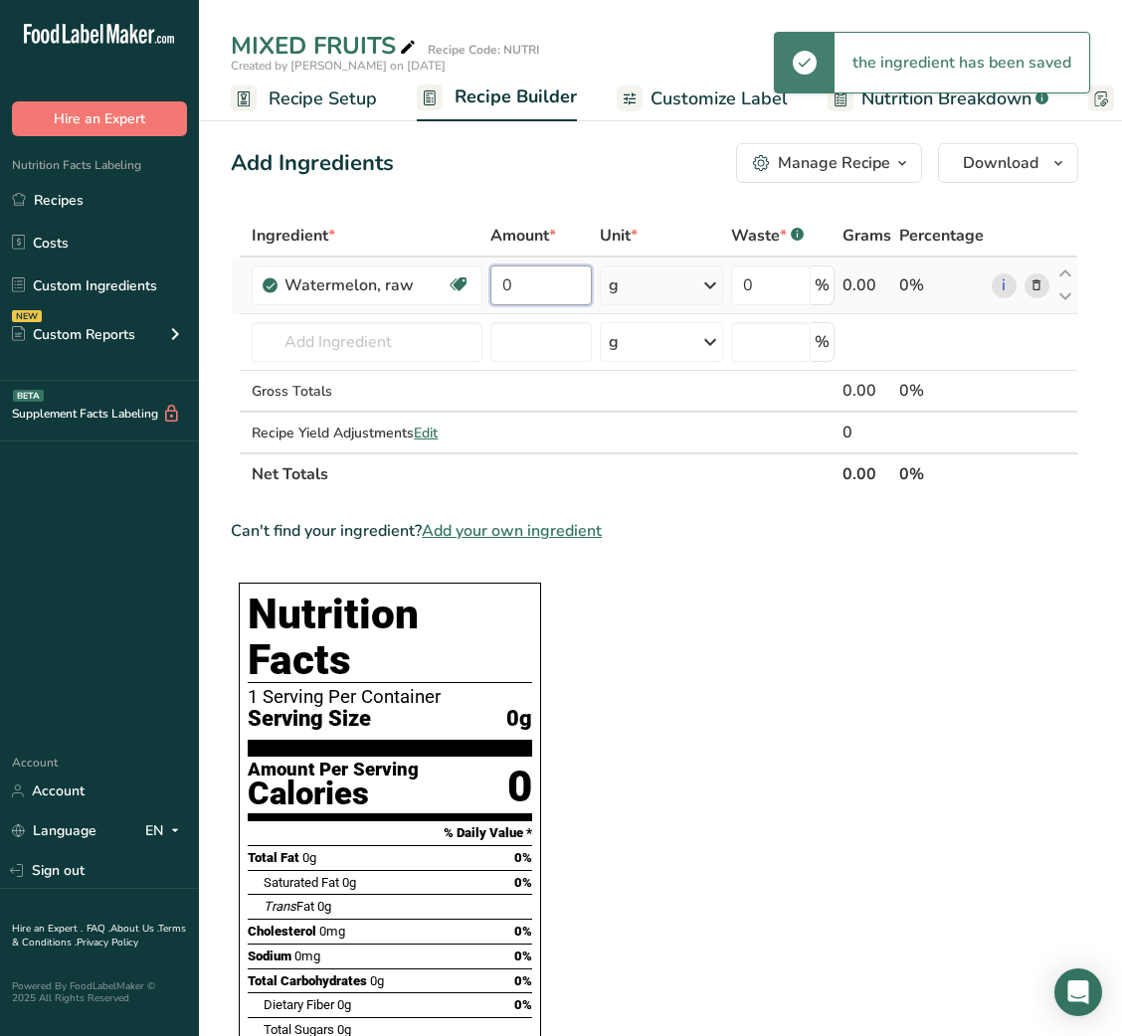
click at [497, 274] on input "0" at bounding box center [540, 286] width 101 height 40
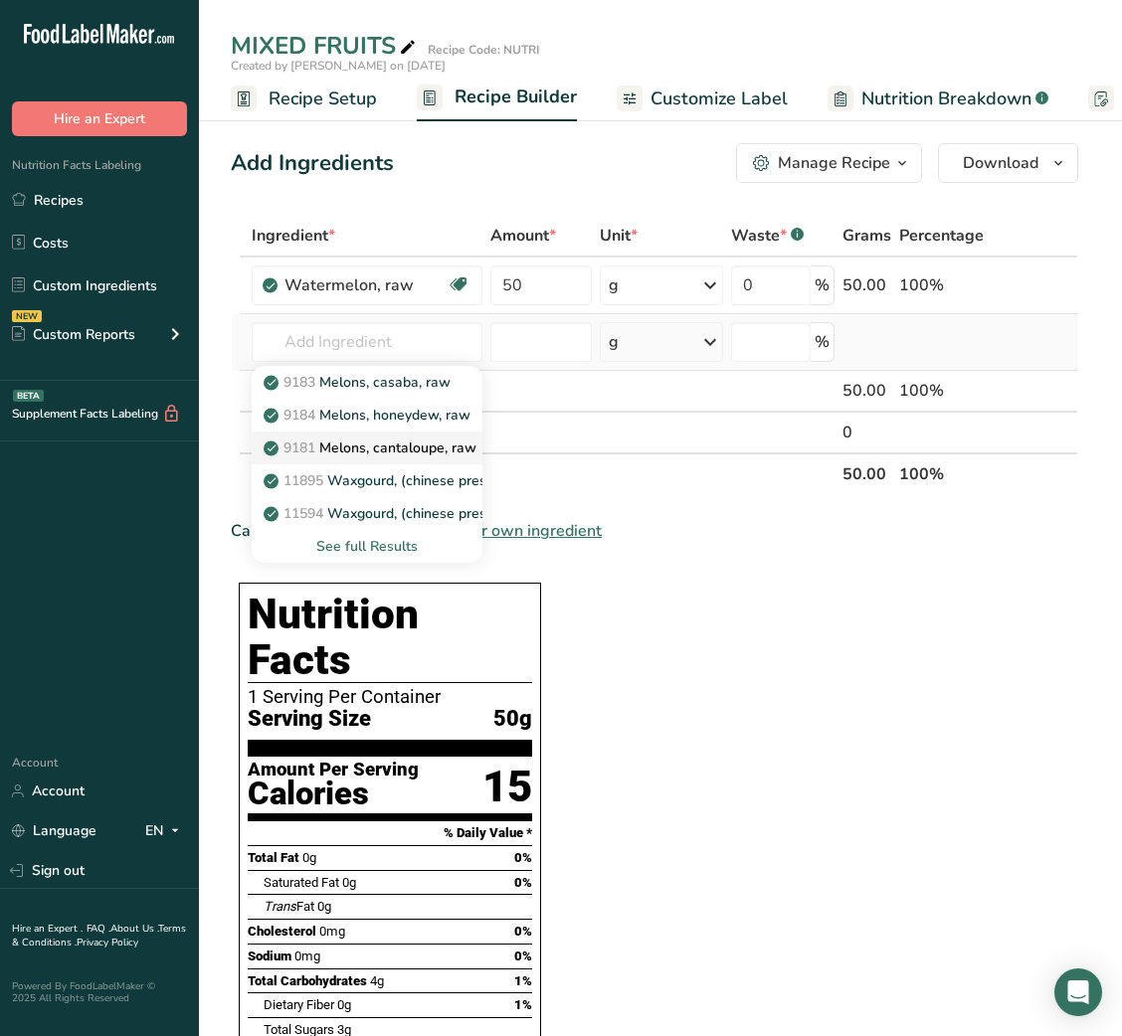
click at [398, 440] on p "9181 [GEOGRAPHIC_DATA], cantaloupe, raw" at bounding box center [372, 448] width 209 height 21
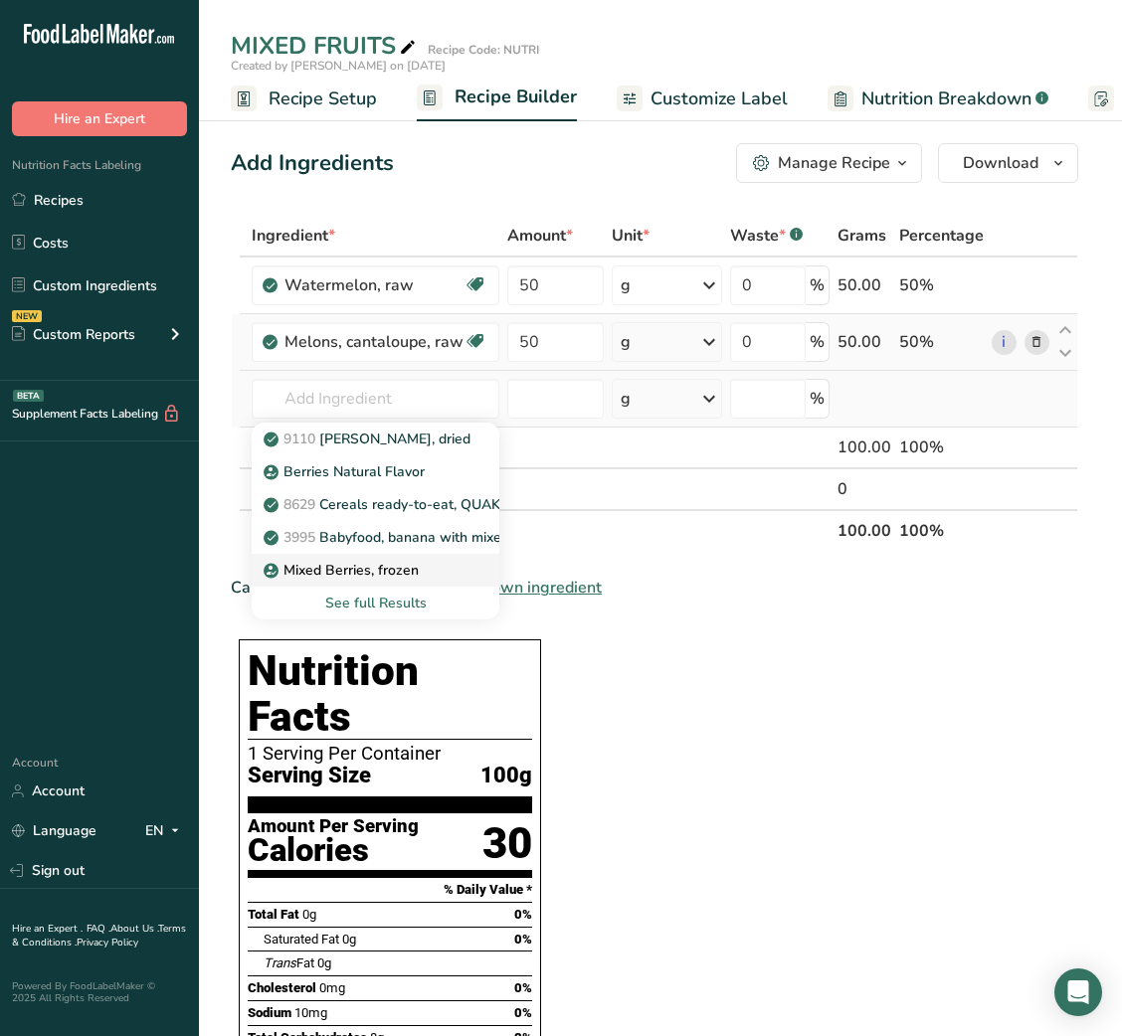
click at [385, 563] on p "Mixed Berries, frozen" at bounding box center [343, 570] width 151 height 21
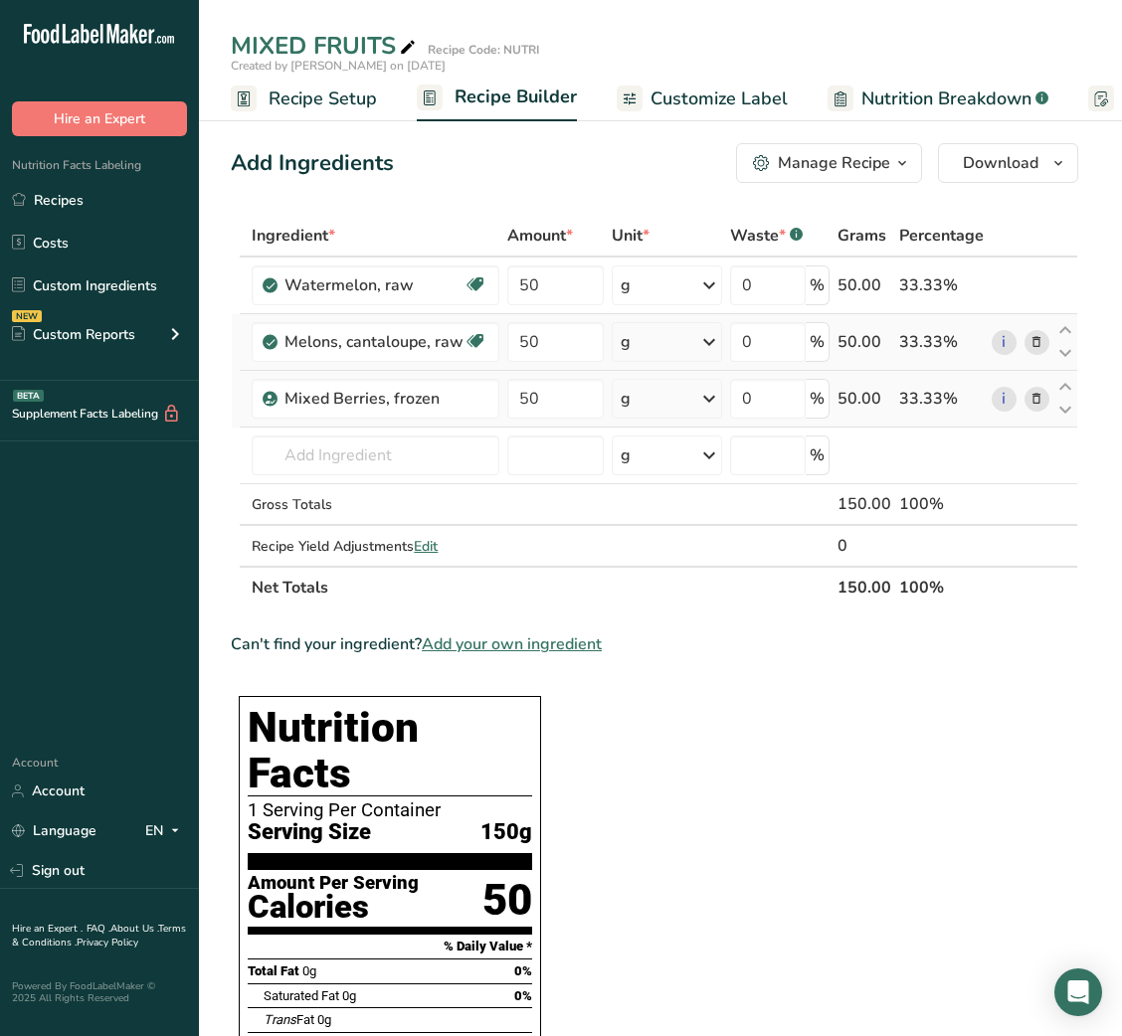
click at [677, 99] on span "Customize Label" at bounding box center [718, 99] width 137 height 27
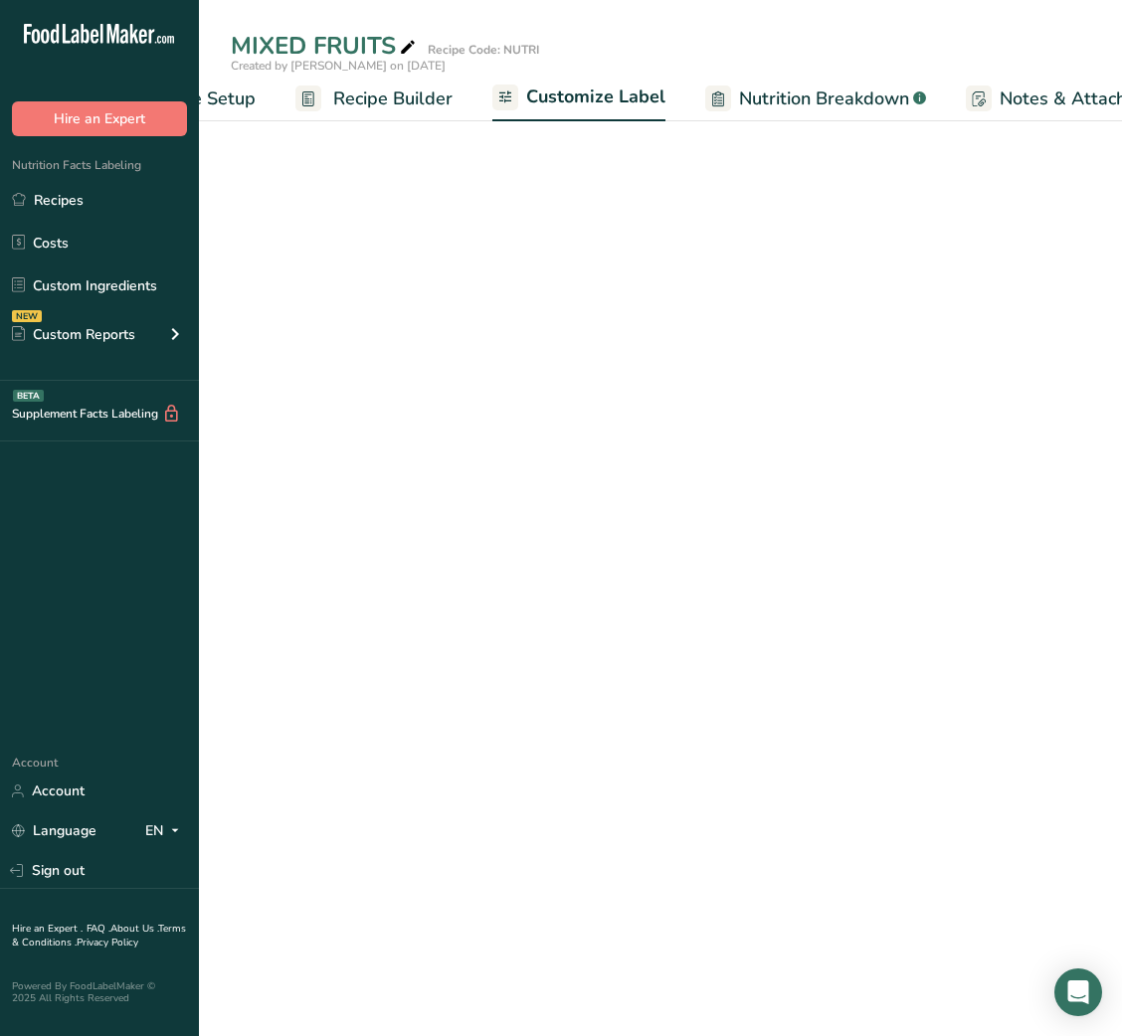
scroll to position [0, 387]
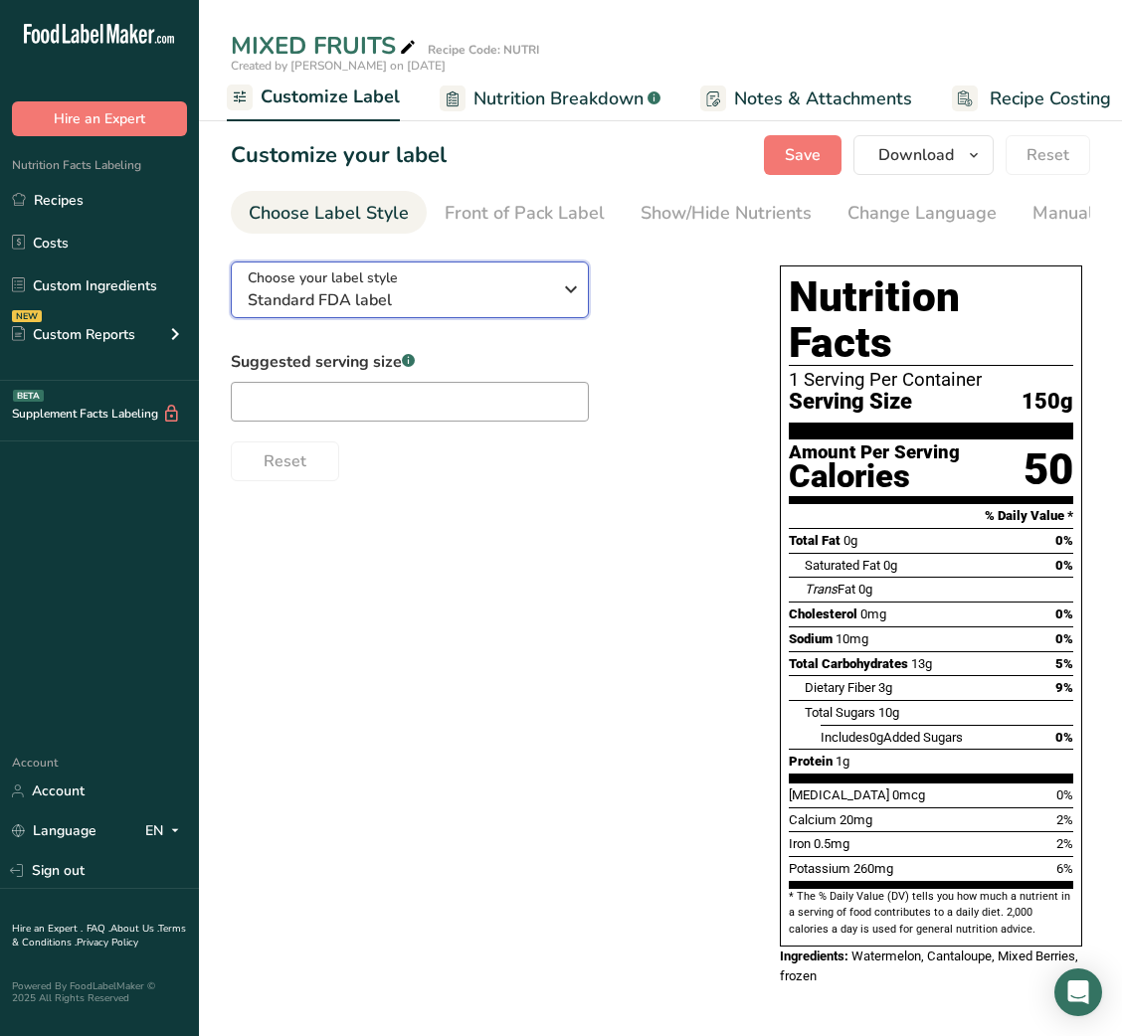
click at [467, 292] on span "Standard FDA label" at bounding box center [399, 300] width 303 height 24
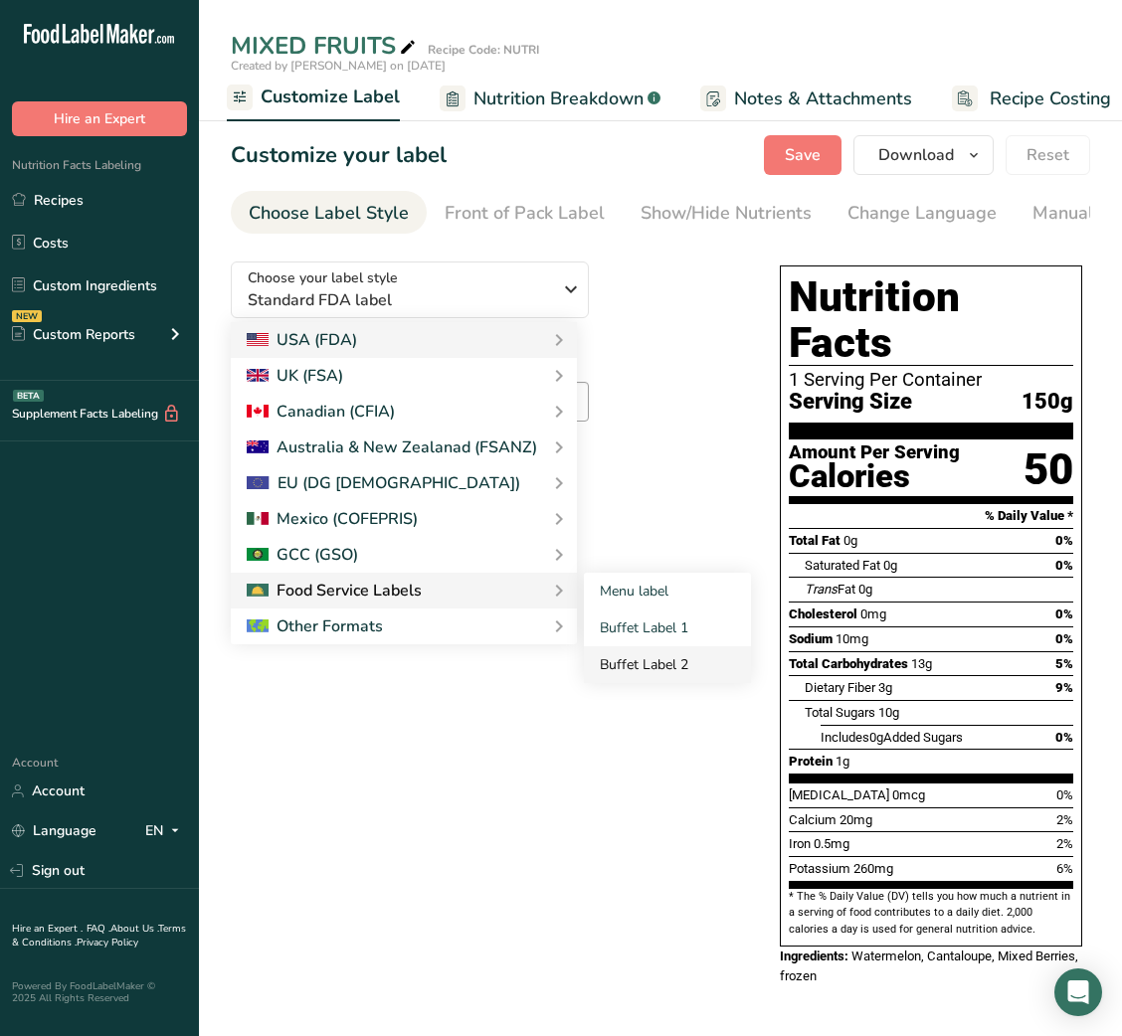
click at [670, 656] on link "Buffet Label 2" at bounding box center [667, 664] width 167 height 37
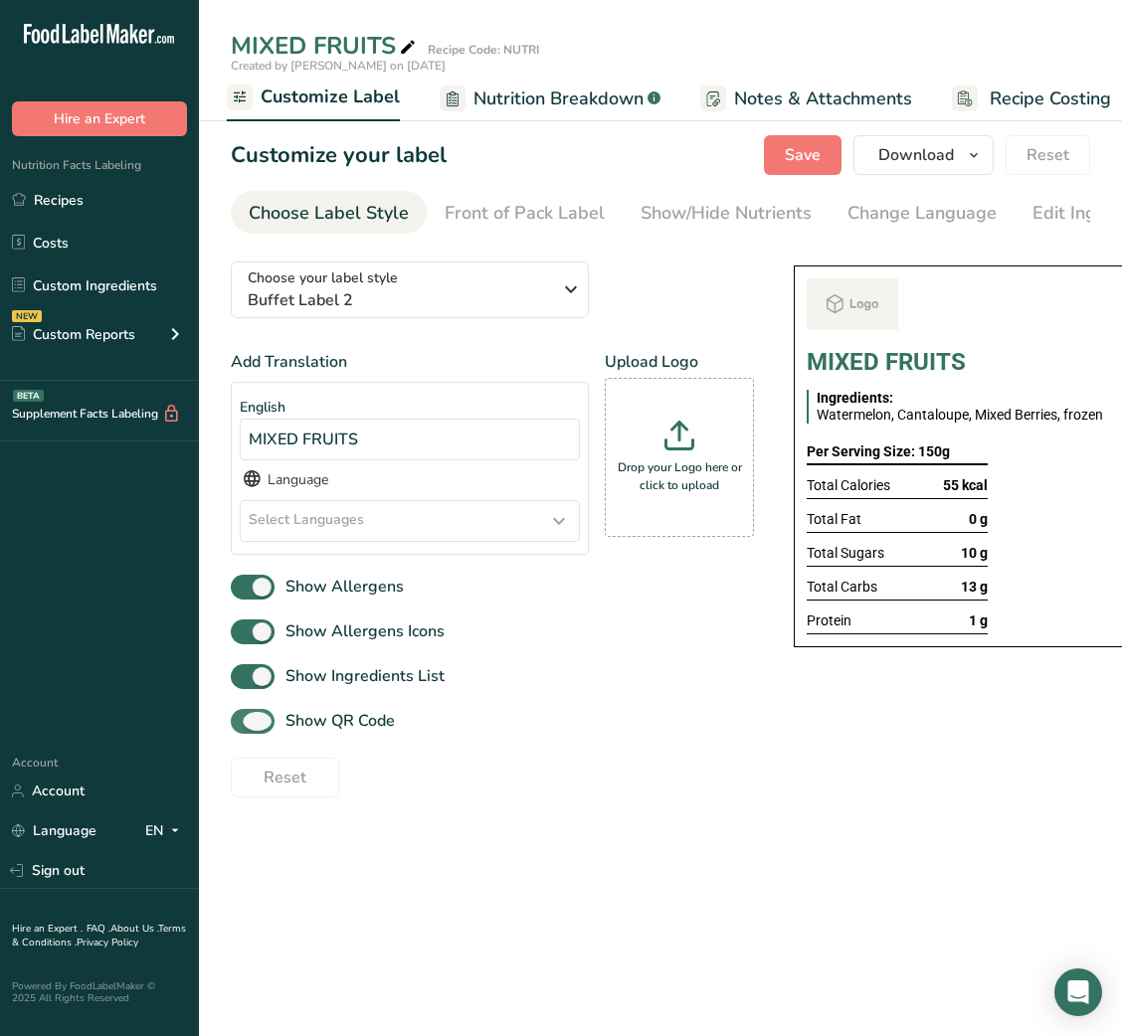
click at [337, 733] on span "Show QR Code" at bounding box center [334, 721] width 120 height 24
click at [244, 728] on input "Show QR Code" at bounding box center [237, 721] width 13 height 13
click at [719, 227] on link "Show/Hide Nutrients" at bounding box center [725, 213] width 171 height 45
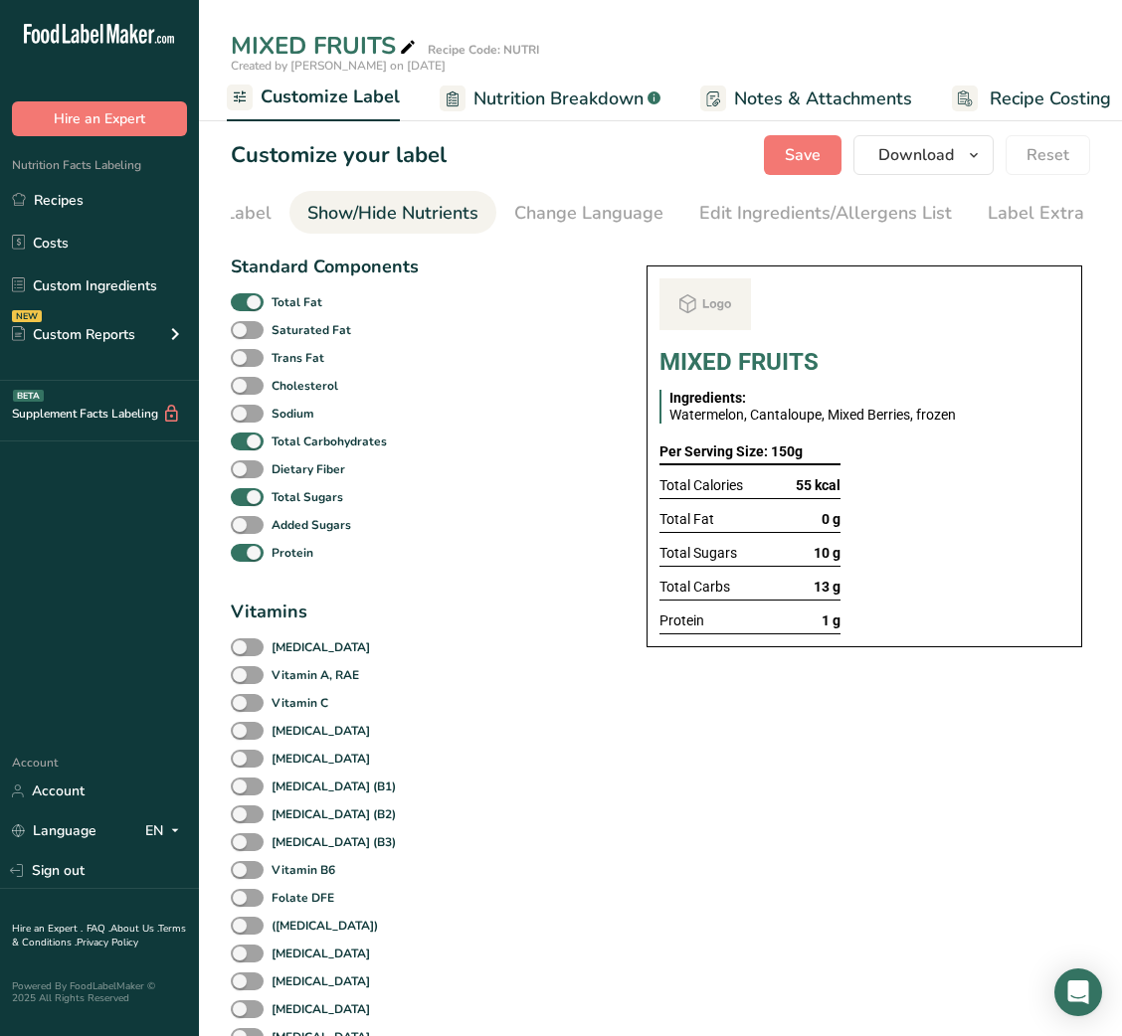
scroll to position [0, 363]
click at [256, 308] on span at bounding box center [247, 302] width 33 height 19
click at [244, 308] on input "Total Fat" at bounding box center [237, 301] width 13 height 13
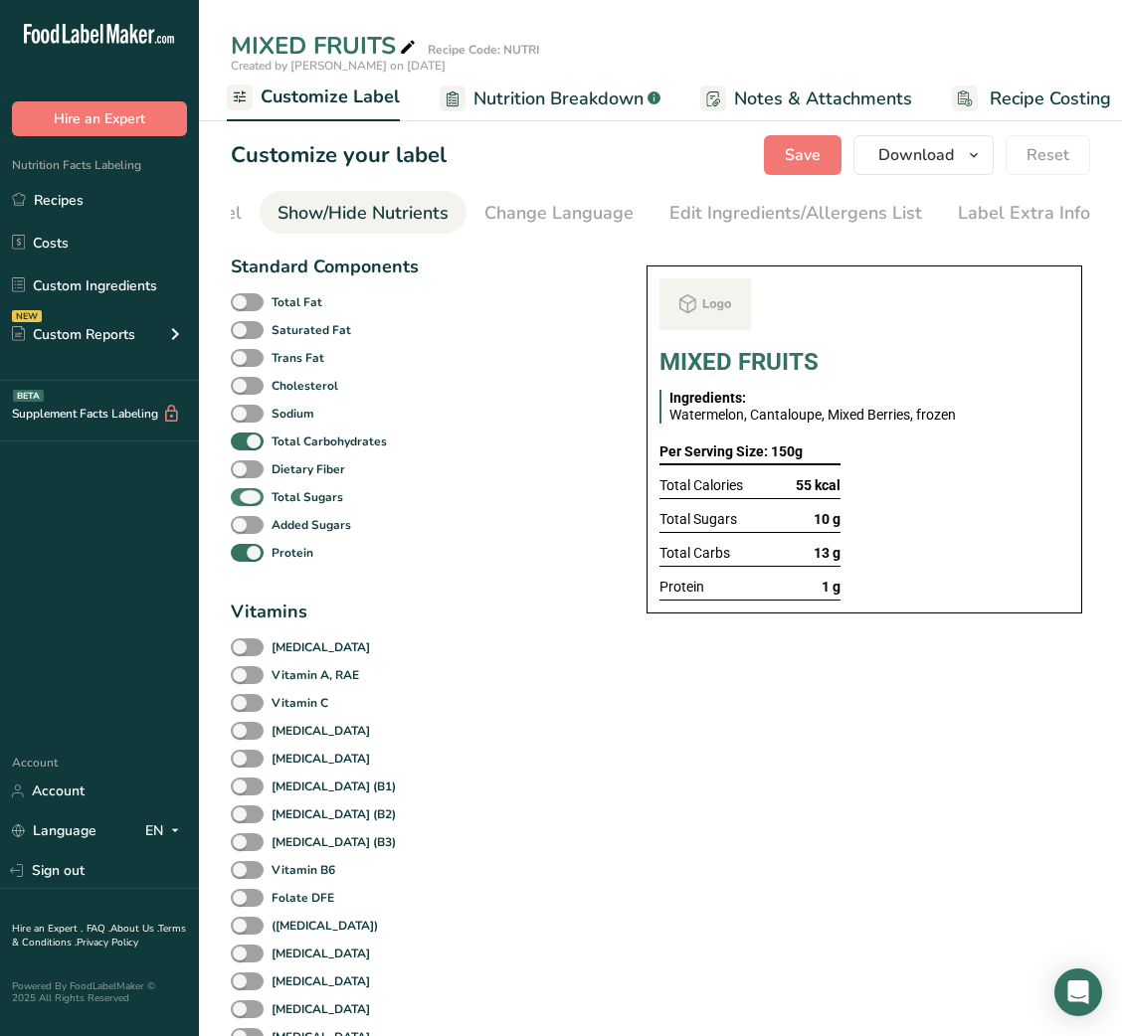
click at [267, 506] on span "Total Sugars" at bounding box center [304, 497] width 80 height 18
click at [244, 503] on input "Total Sugars" at bounding box center [237, 496] width 13 height 13
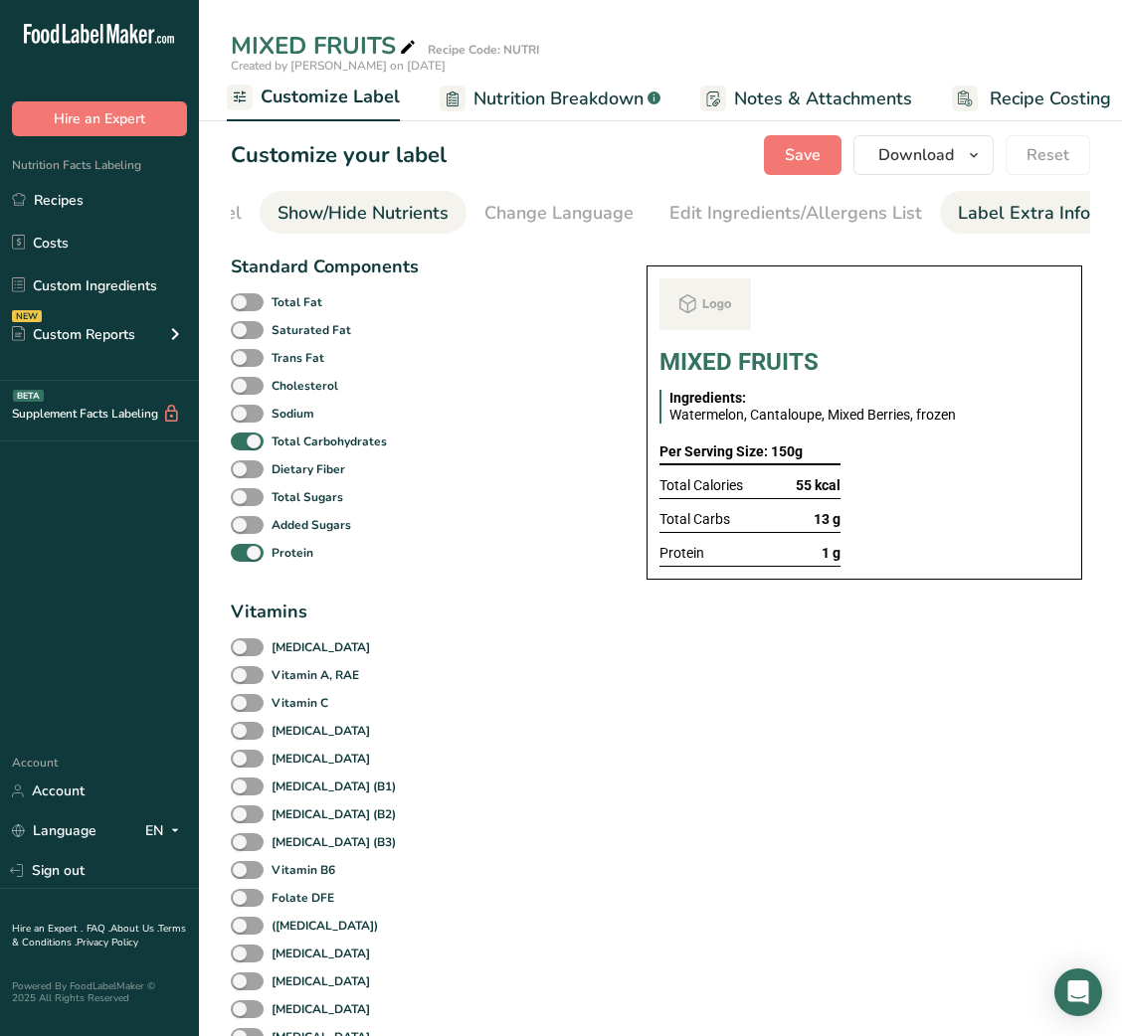
click at [1047, 217] on div "Label Extra Info" at bounding box center [1024, 213] width 132 height 27
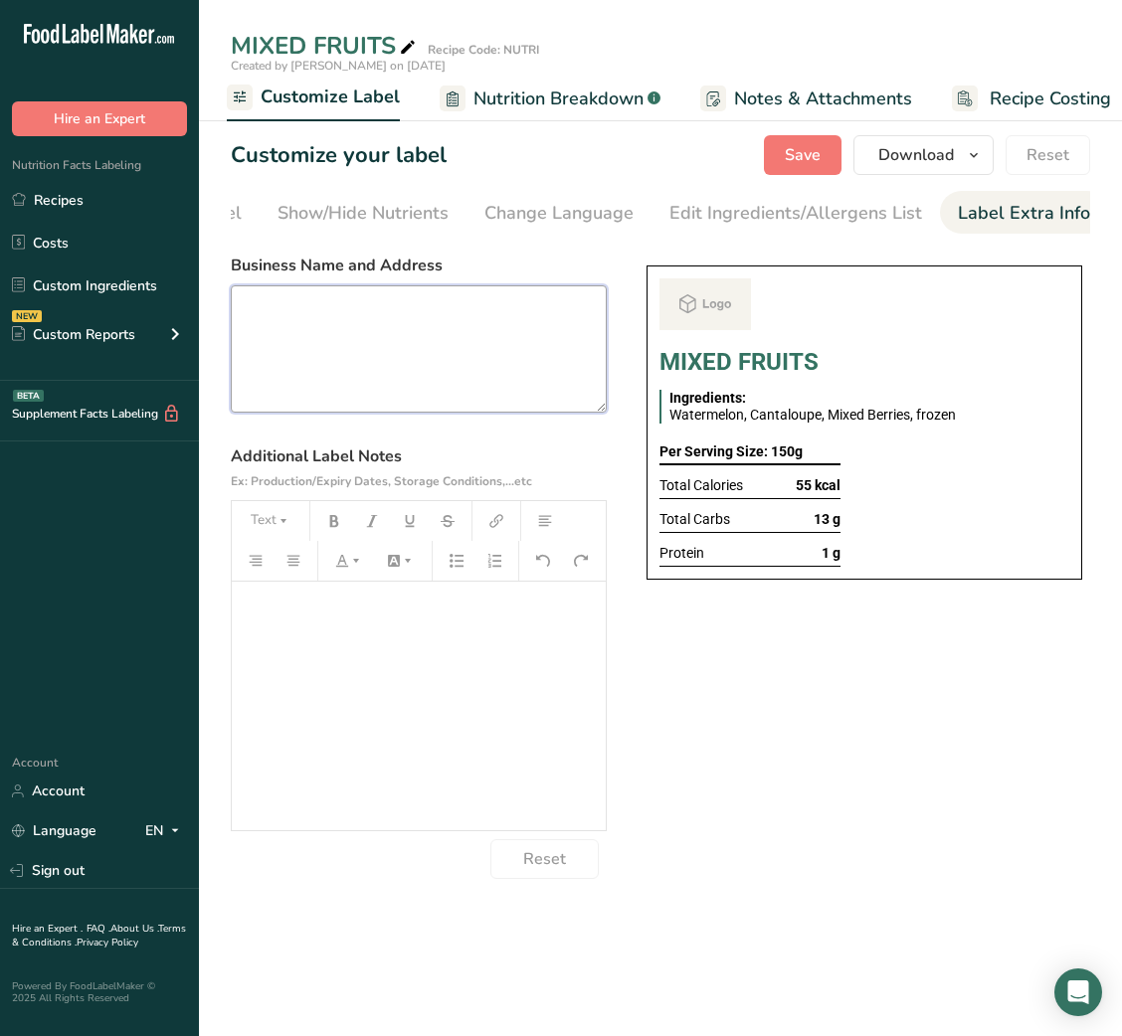
click at [464, 363] on textarea at bounding box center [419, 348] width 376 height 127
paste textarea "DINNER Use By: [DATE] Storage: Keep refrigerated below 5 °C Heating: Reheat tho…"
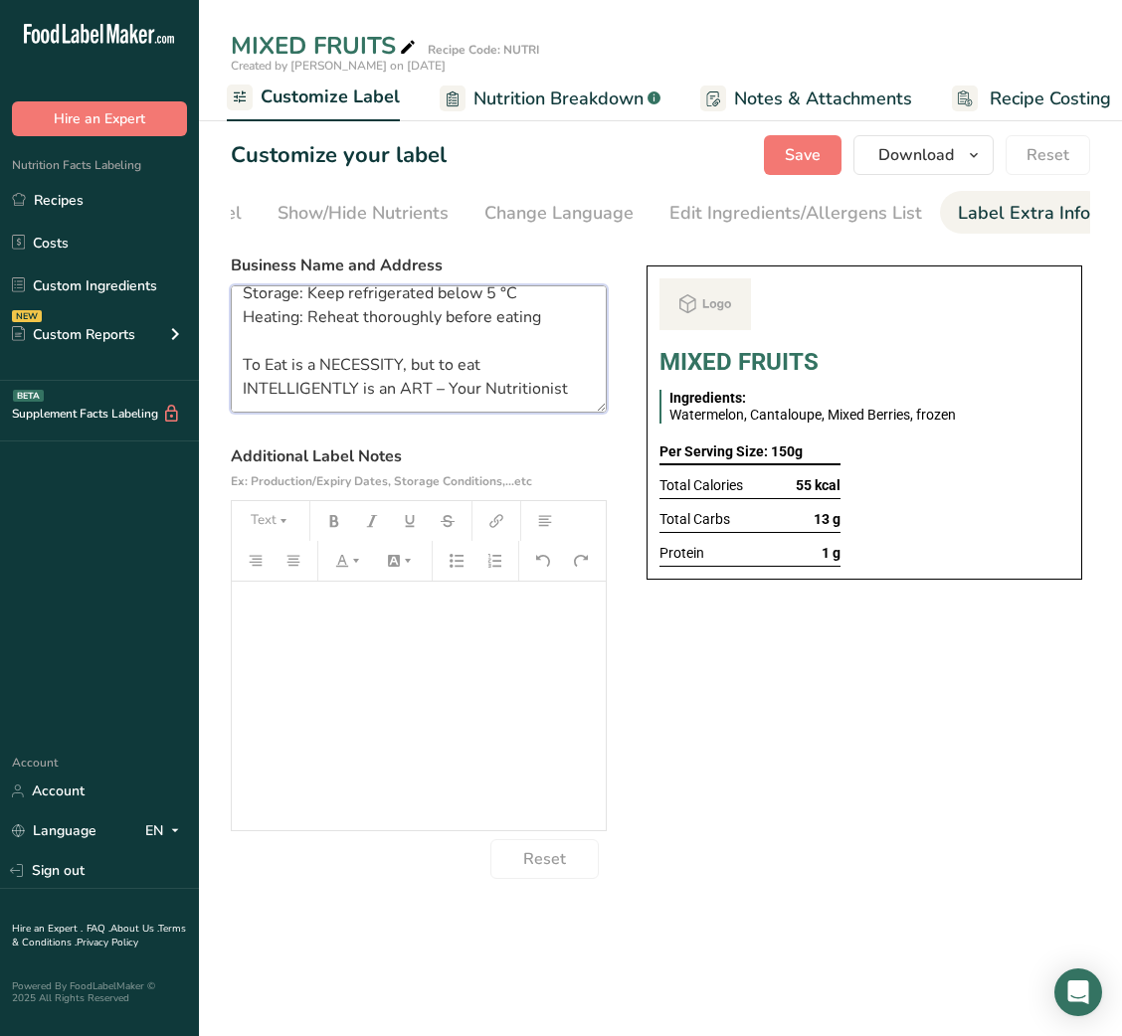
scroll to position [87, 0]
drag, startPoint x: 237, startPoint y: 315, endPoint x: 577, endPoint y: 417, distance: 354.9
click at [577, 413] on textarea "DINNER Use By: [DATE] Storage: Keep refrigerated below 5 °C Heating: Reheat tho…" at bounding box center [419, 348] width 376 height 127
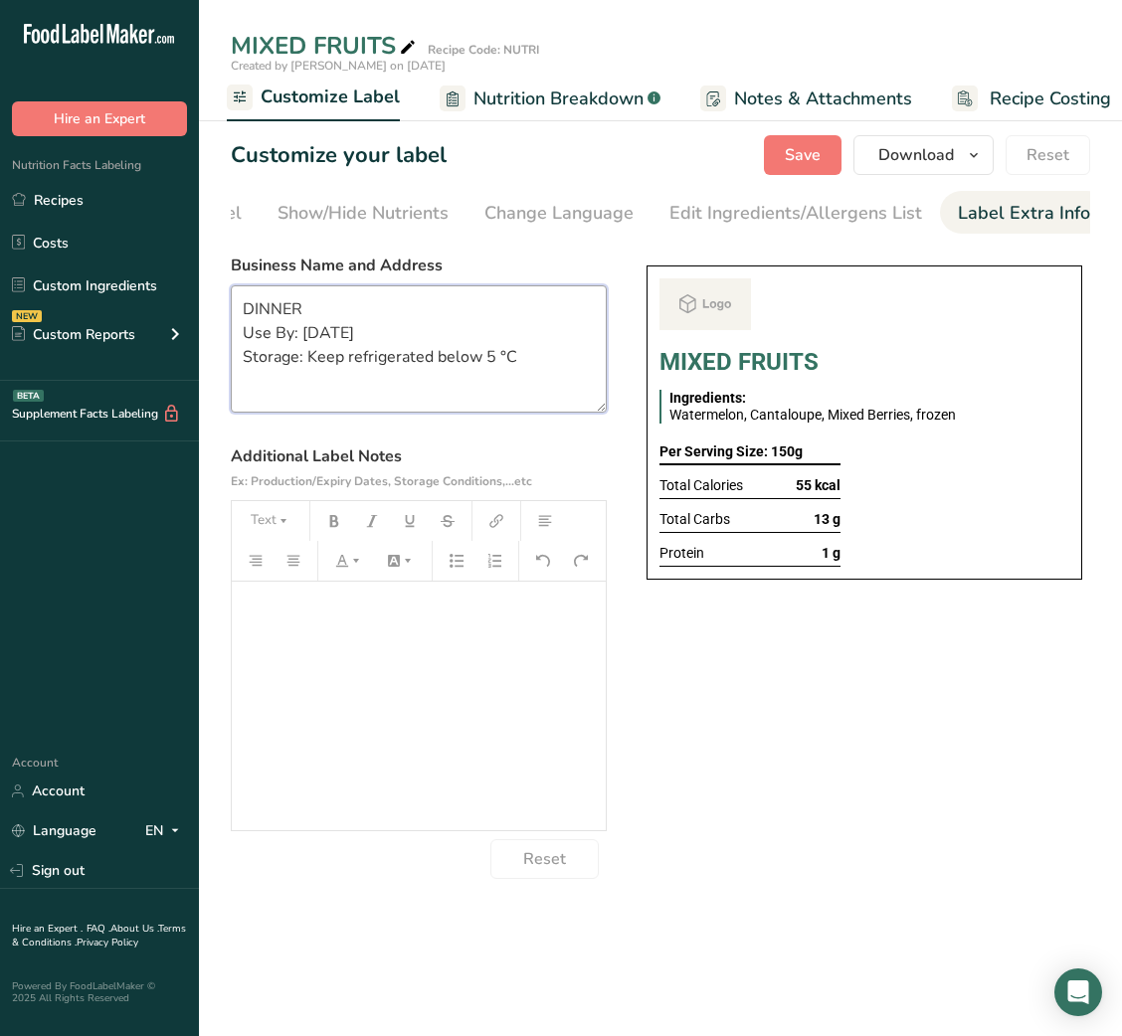
scroll to position [0, 0]
click at [266, 314] on textarea "DINNER Use By: [DATE] Storage: Keep refrigerated below 5 °C" at bounding box center [419, 348] width 376 height 127
click at [795, 155] on span "Save" at bounding box center [803, 155] width 36 height 24
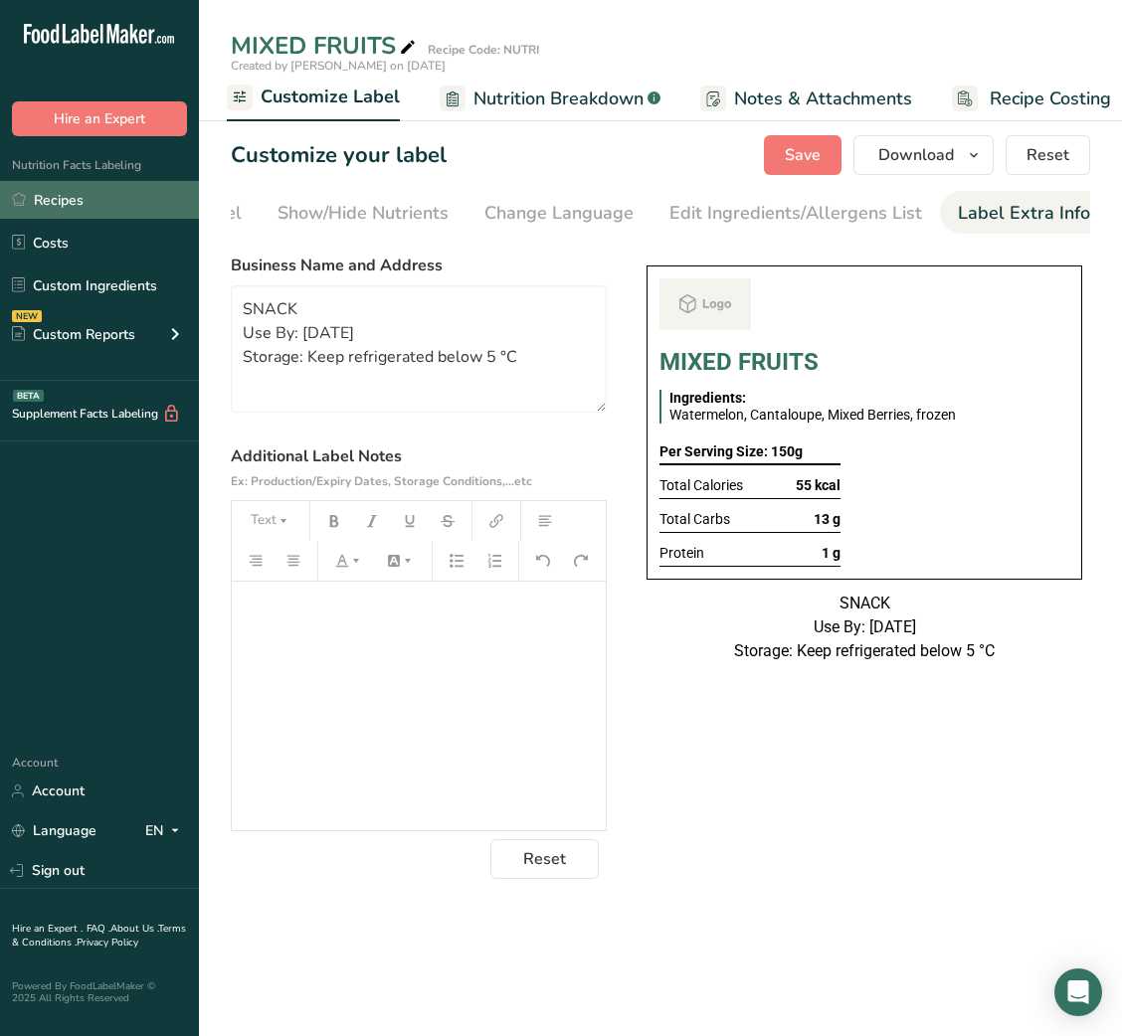
click at [91, 197] on link "Recipes" at bounding box center [99, 200] width 199 height 38
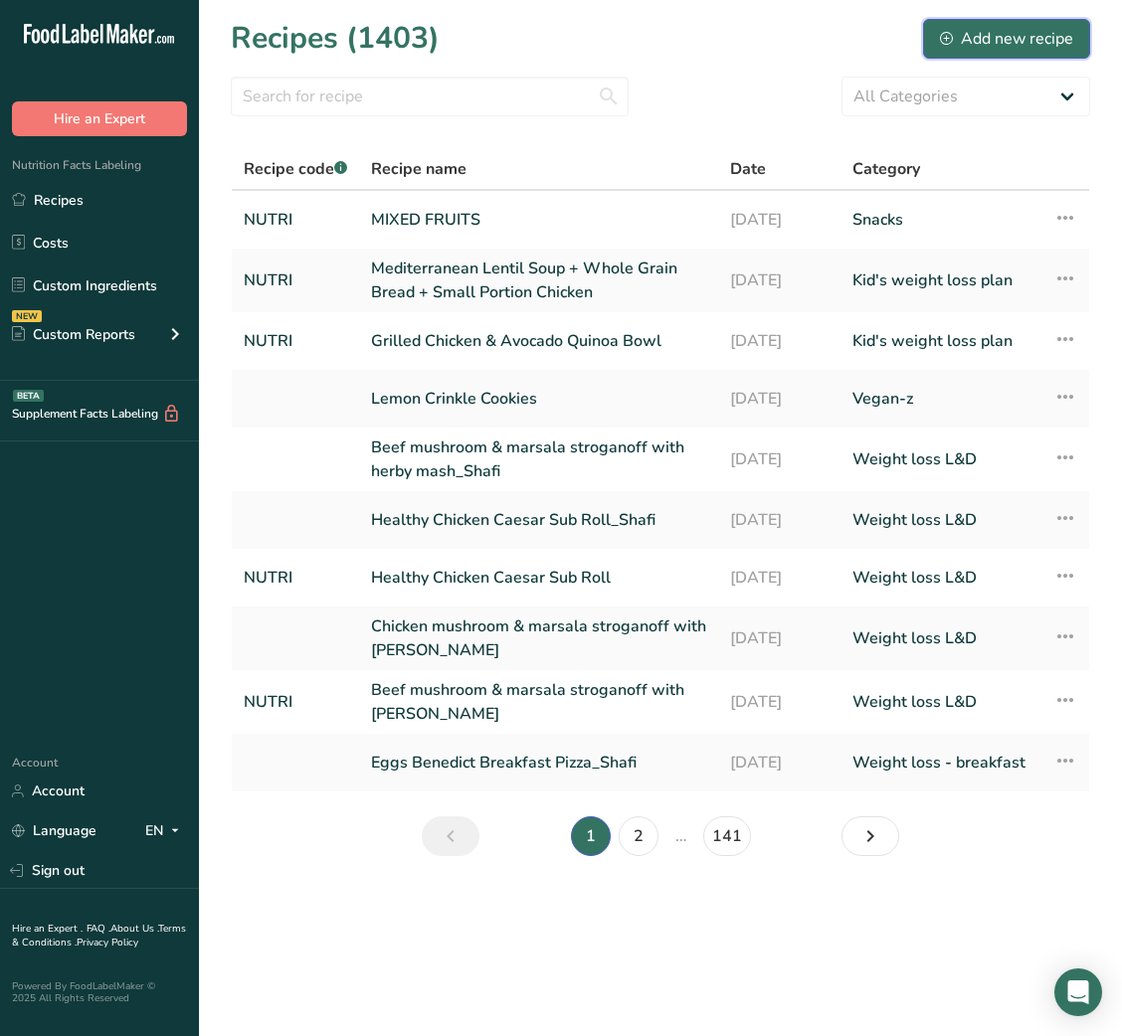
click at [956, 19] on button "Add new recipe" at bounding box center [1006, 39] width 167 height 40
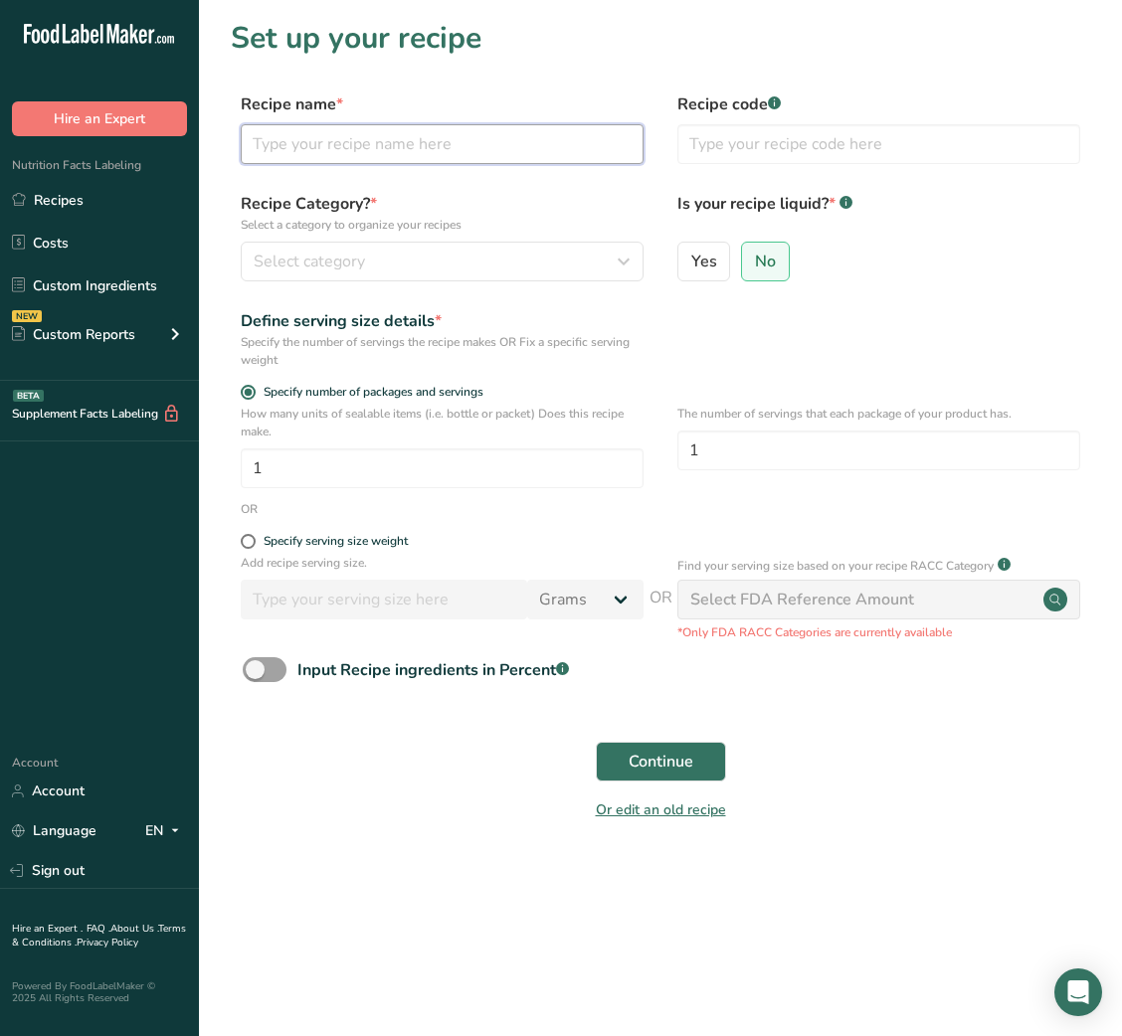
click at [578, 137] on input "text" at bounding box center [442, 144] width 403 height 40
paste input "Buckwheat Waffles with Fresh Fruit"
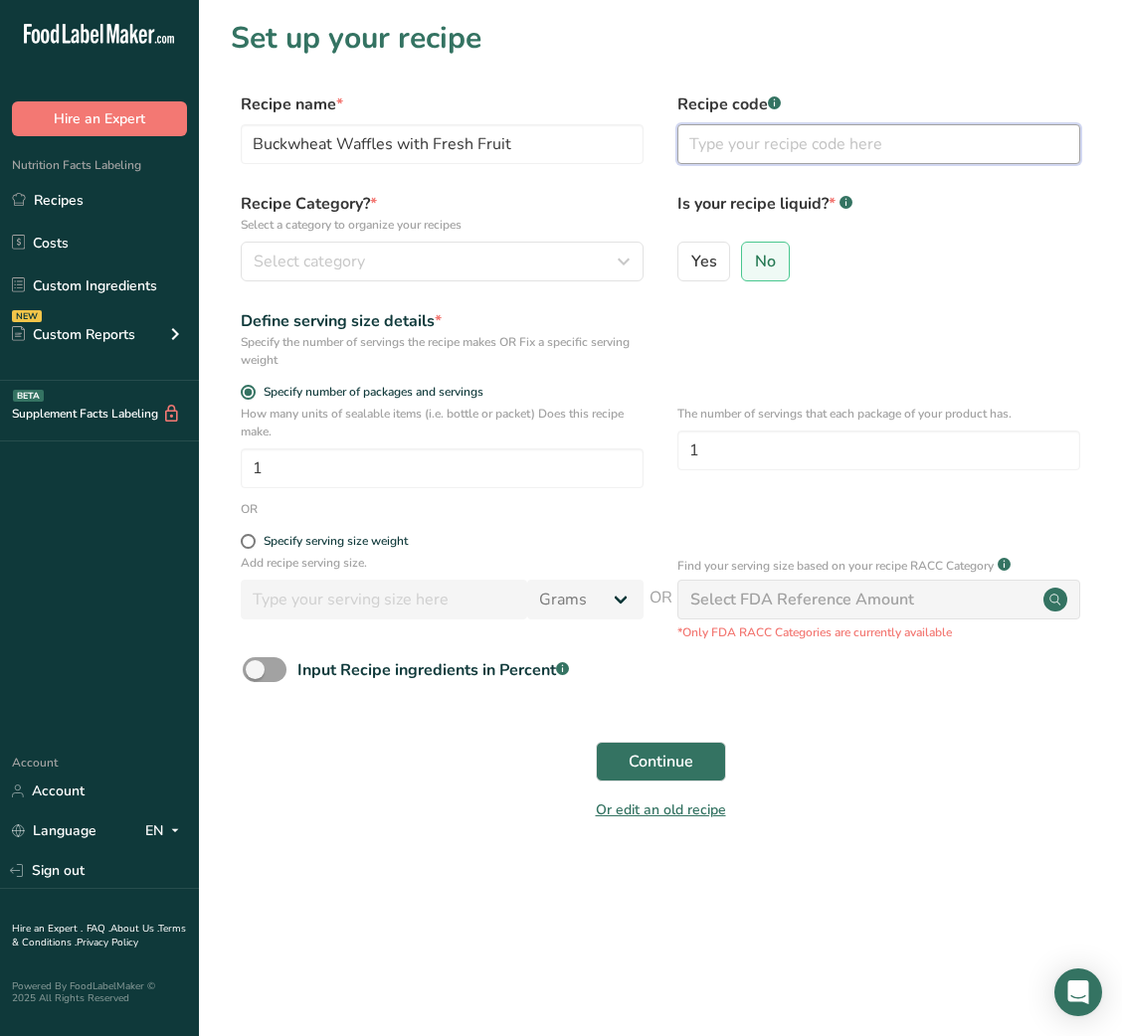
click at [790, 146] on input "text" at bounding box center [878, 144] width 403 height 40
click at [516, 285] on div "Recipe Category? * Select a category to organize your recipes Select category S…" at bounding box center [660, 242] width 859 height 101
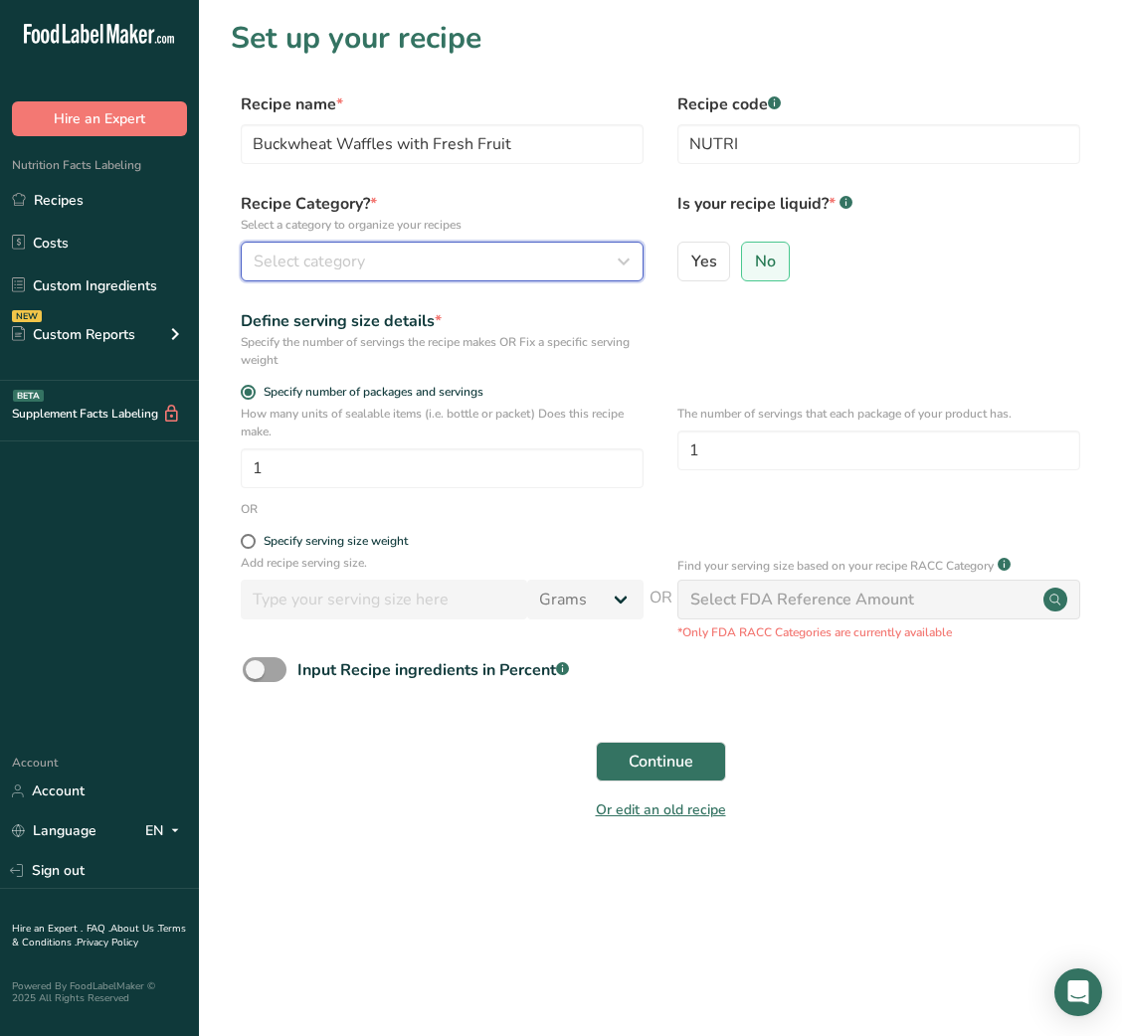
click at [552, 260] on div "Select category" at bounding box center [436, 262] width 365 height 24
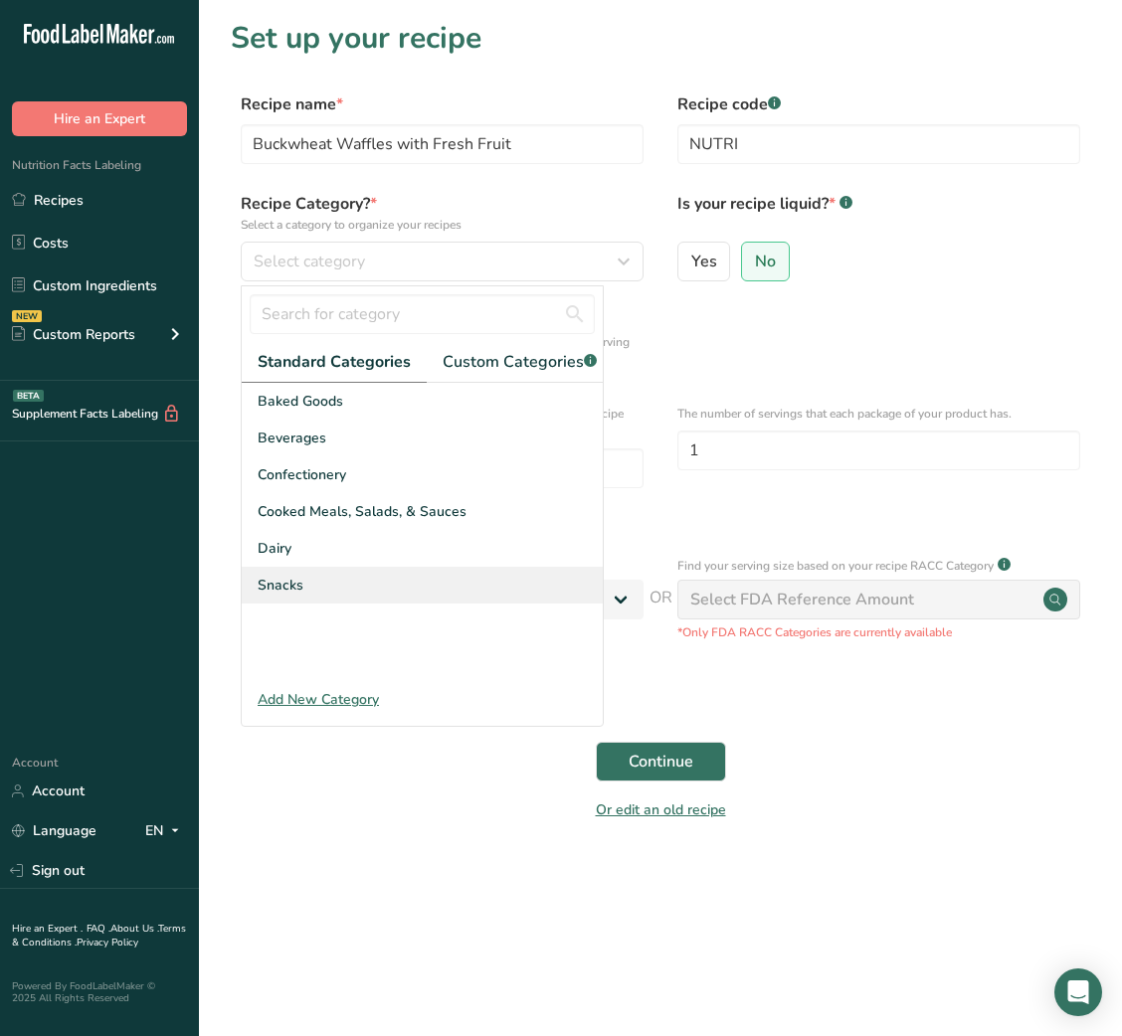
click at [359, 601] on div "Snacks" at bounding box center [422, 585] width 361 height 37
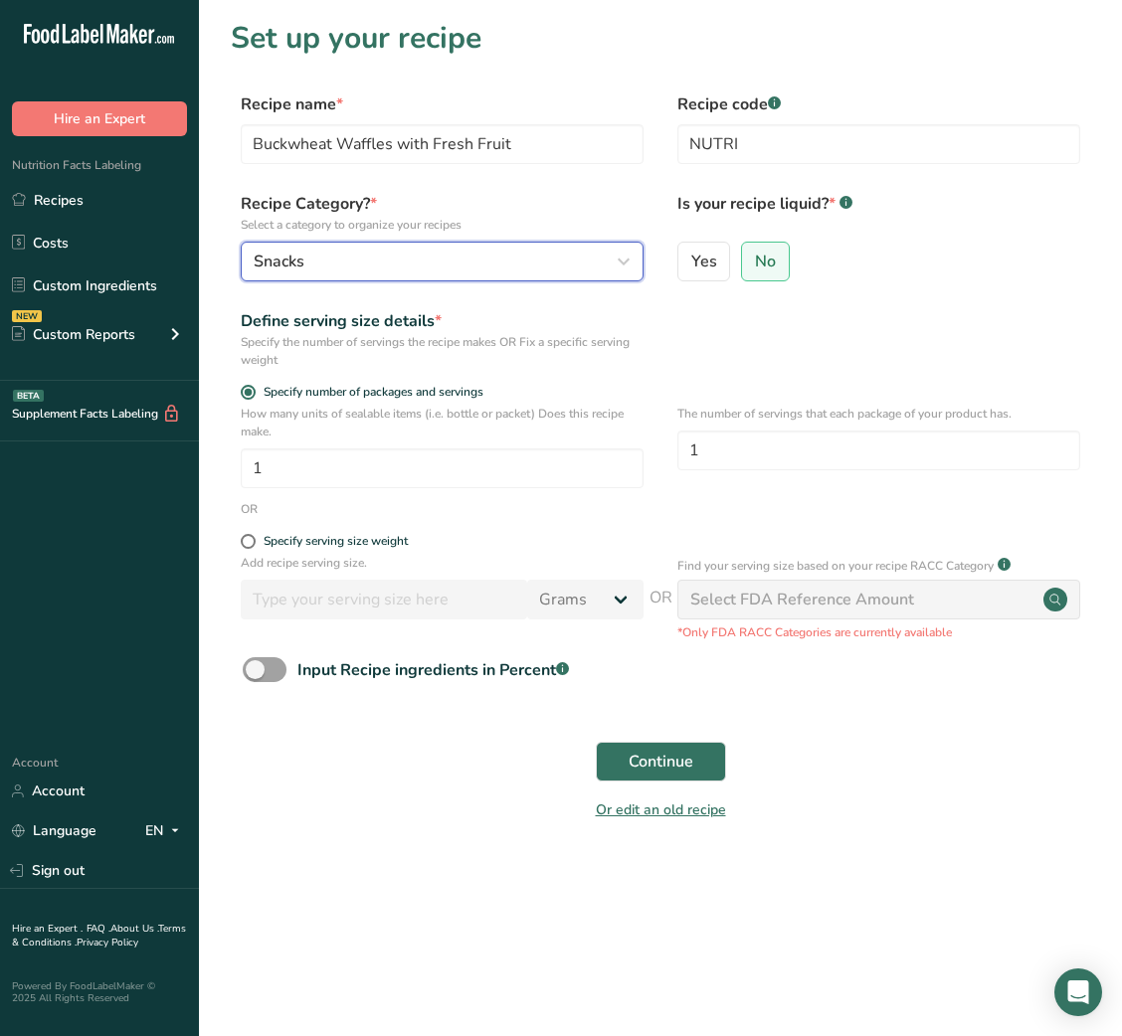
click at [559, 242] on button "Snacks" at bounding box center [442, 262] width 403 height 40
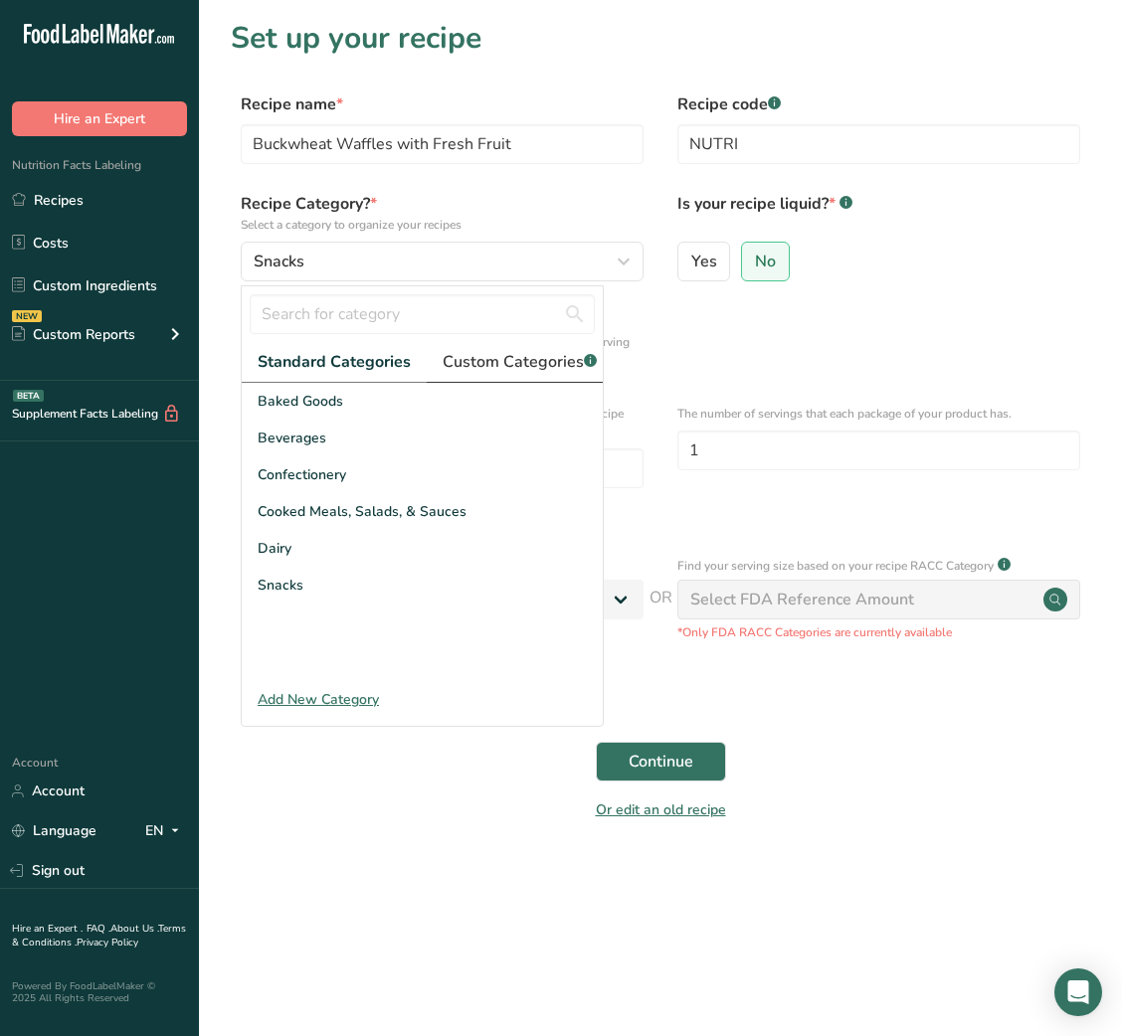
click at [516, 356] on span "Custom Categories .a-a{fill:#347362;}.b-a{fill:#fff;}" at bounding box center [520, 362] width 154 height 24
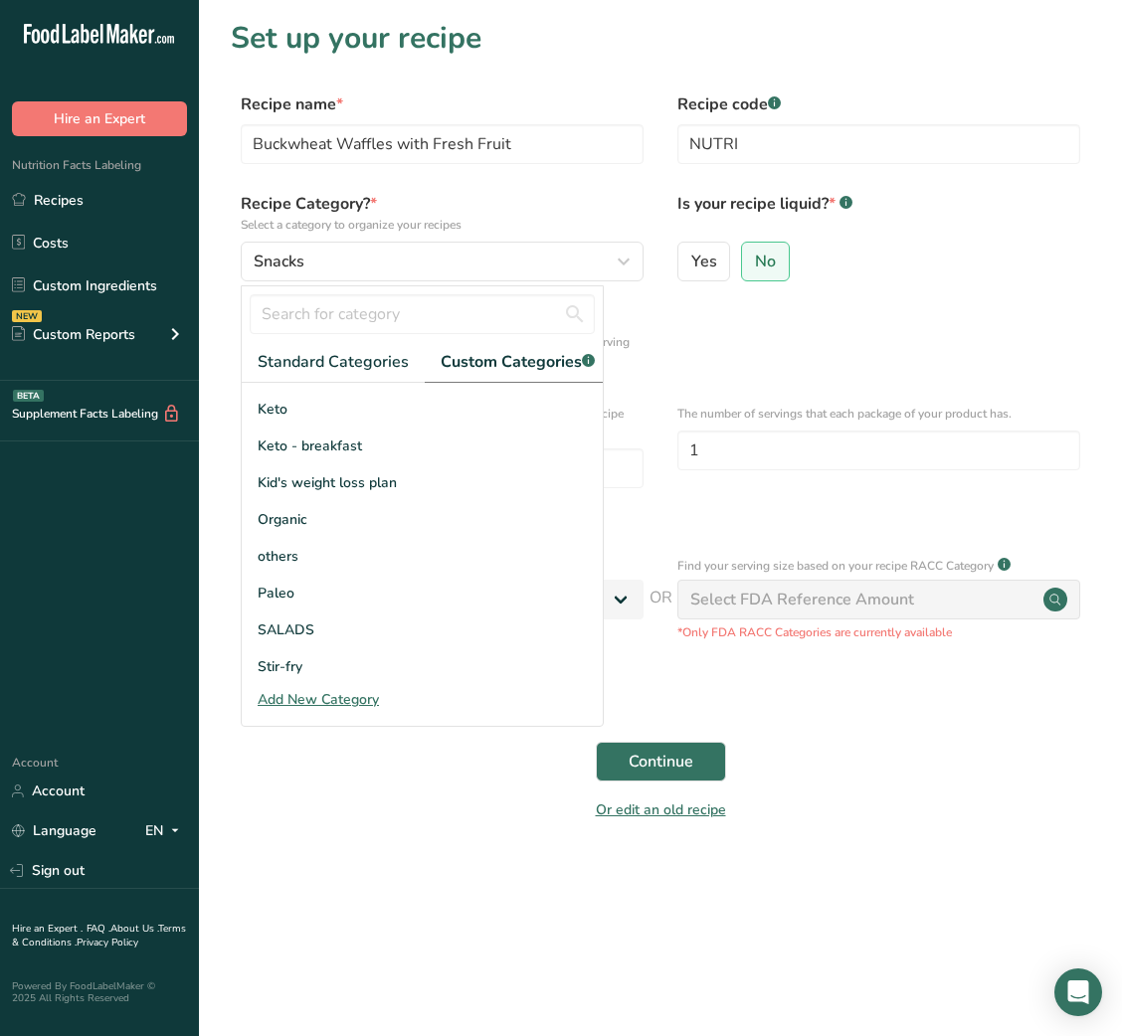
scroll to position [290, 0]
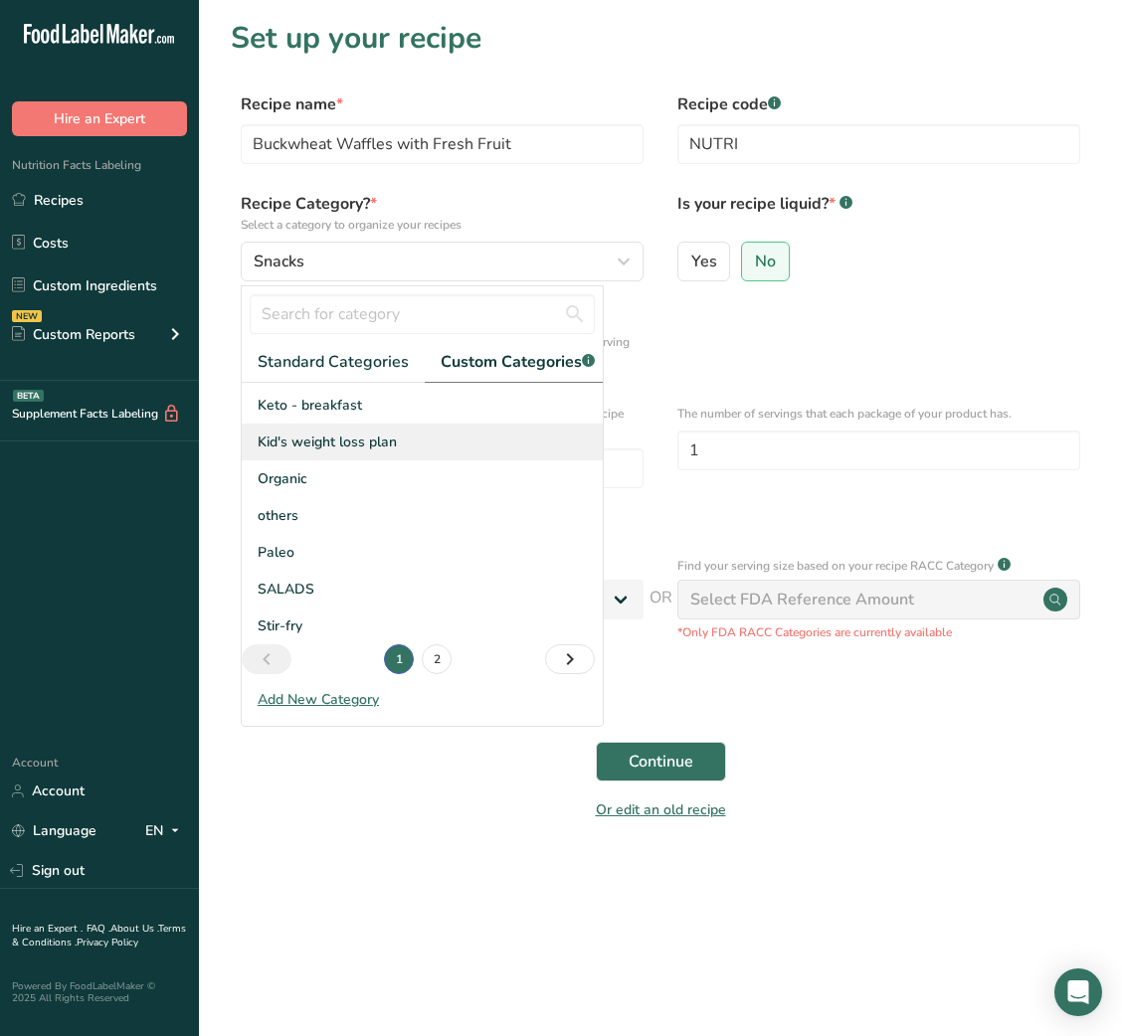
click at [396, 453] on span "Kid's weight loss plan" at bounding box center [327, 442] width 139 height 21
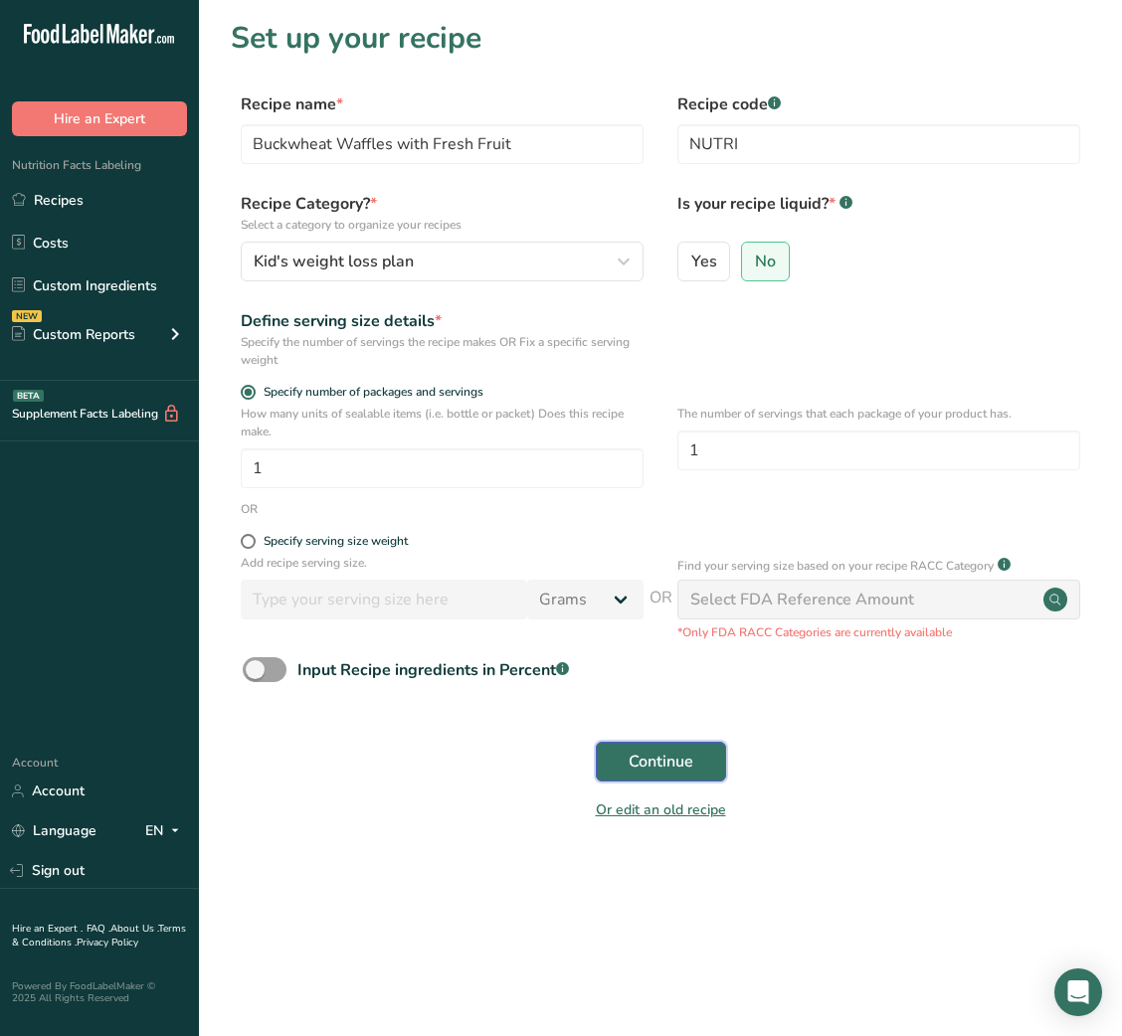
click at [616, 760] on button "Continue" at bounding box center [661, 762] width 130 height 40
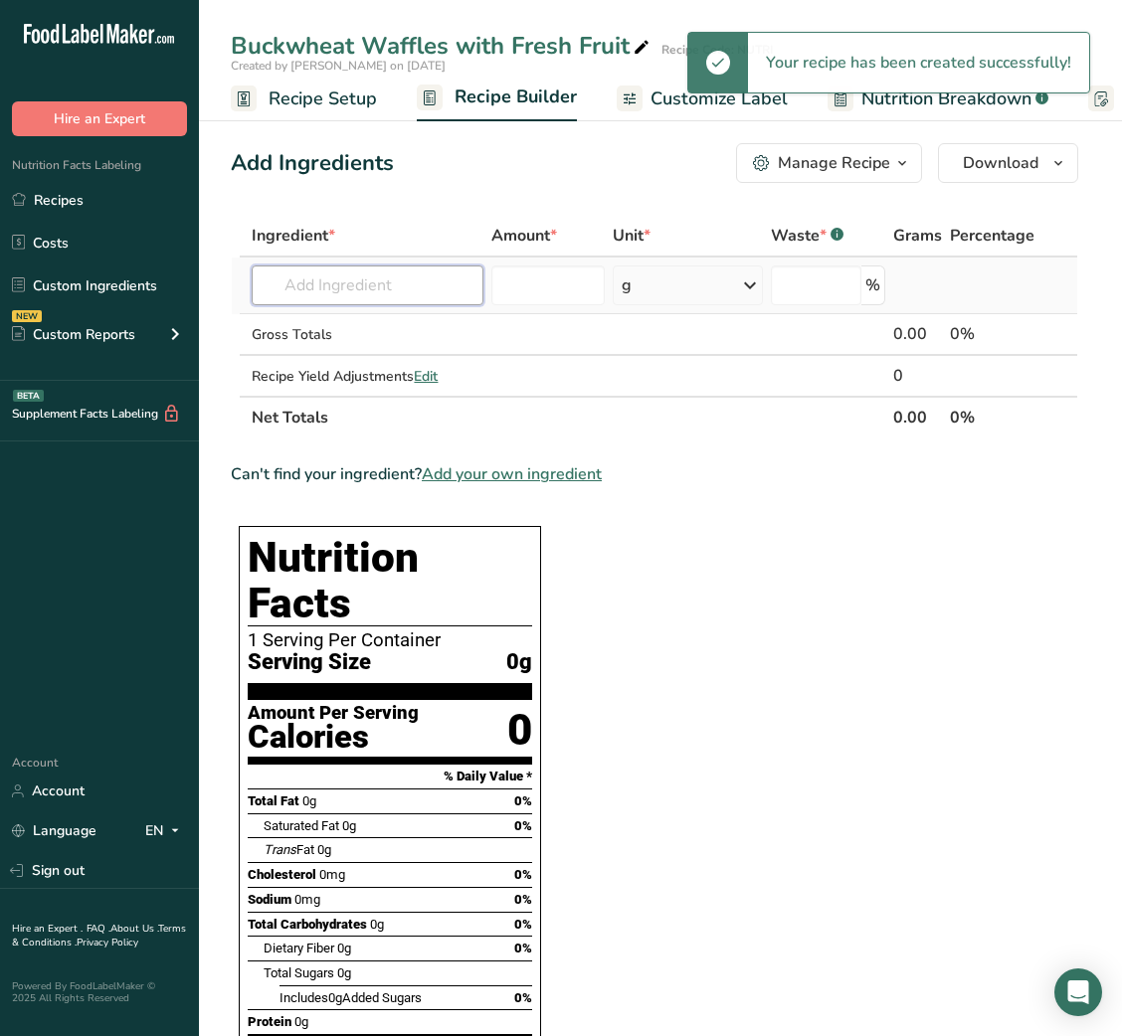
click at [422, 283] on input "text" at bounding box center [368, 286] width 232 height 40
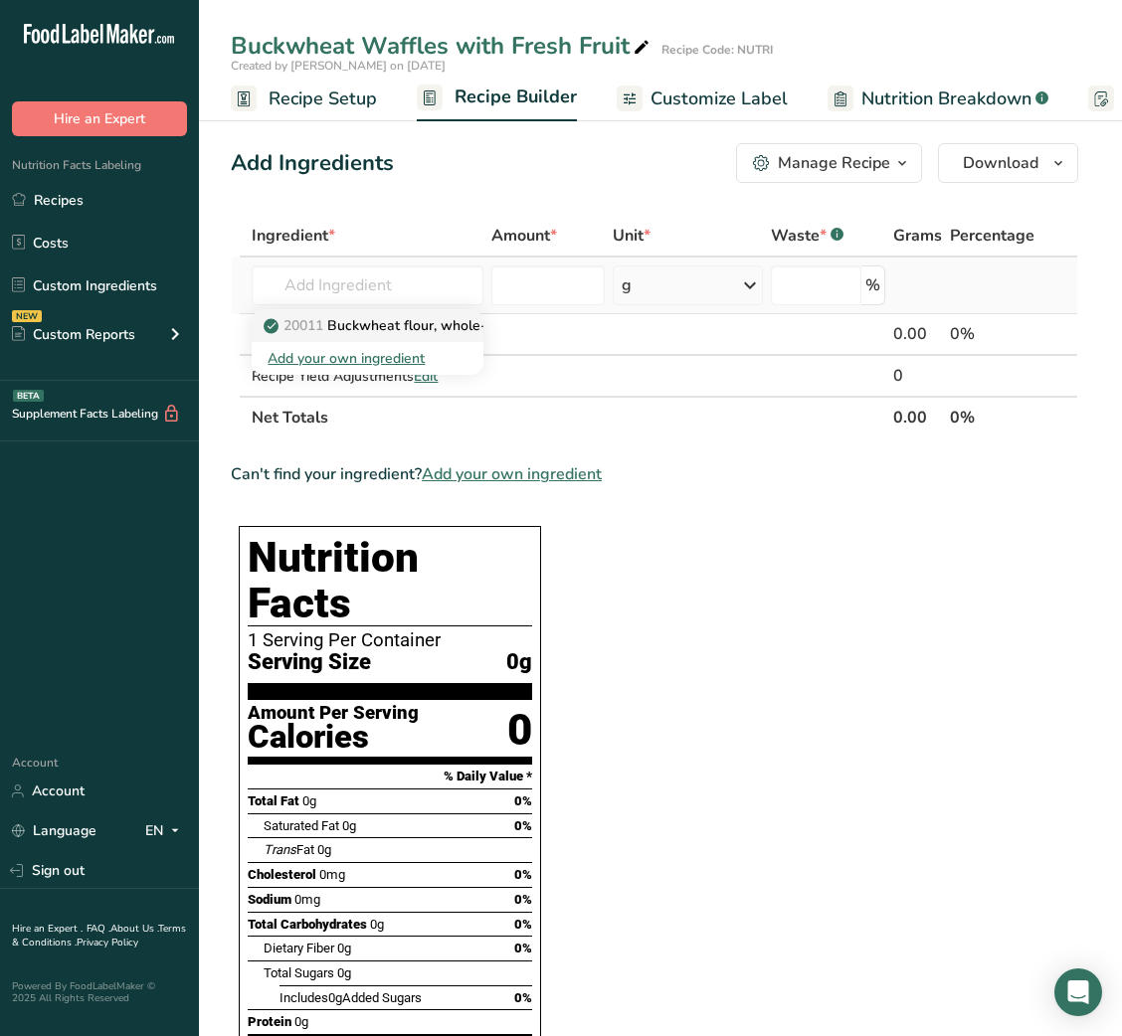
click at [410, 316] on p "20011 Buckwheat flour, whole-[PERSON_NAME]" at bounding box center [433, 325] width 331 height 21
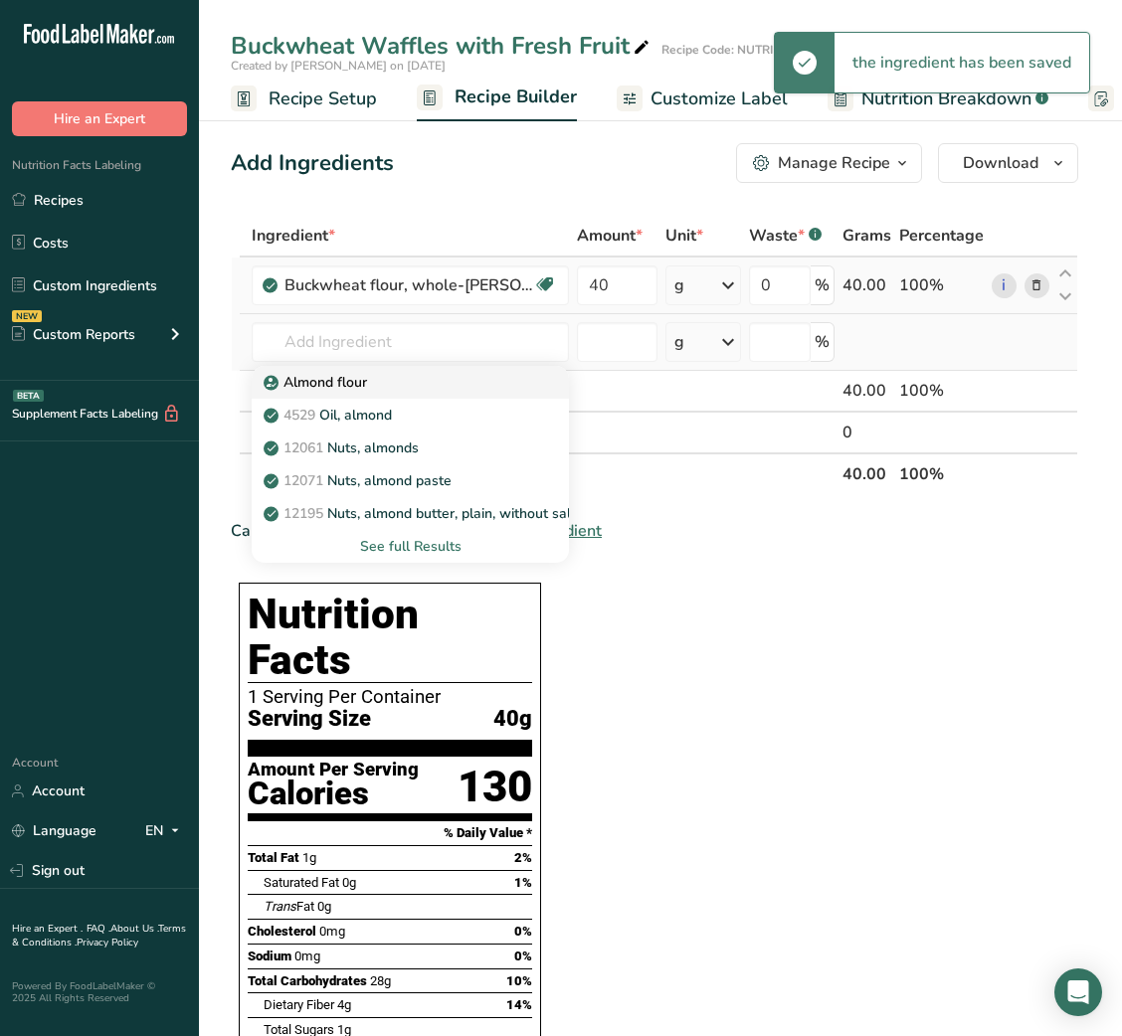
click at [343, 375] on p "Almond flour" at bounding box center [317, 382] width 99 height 21
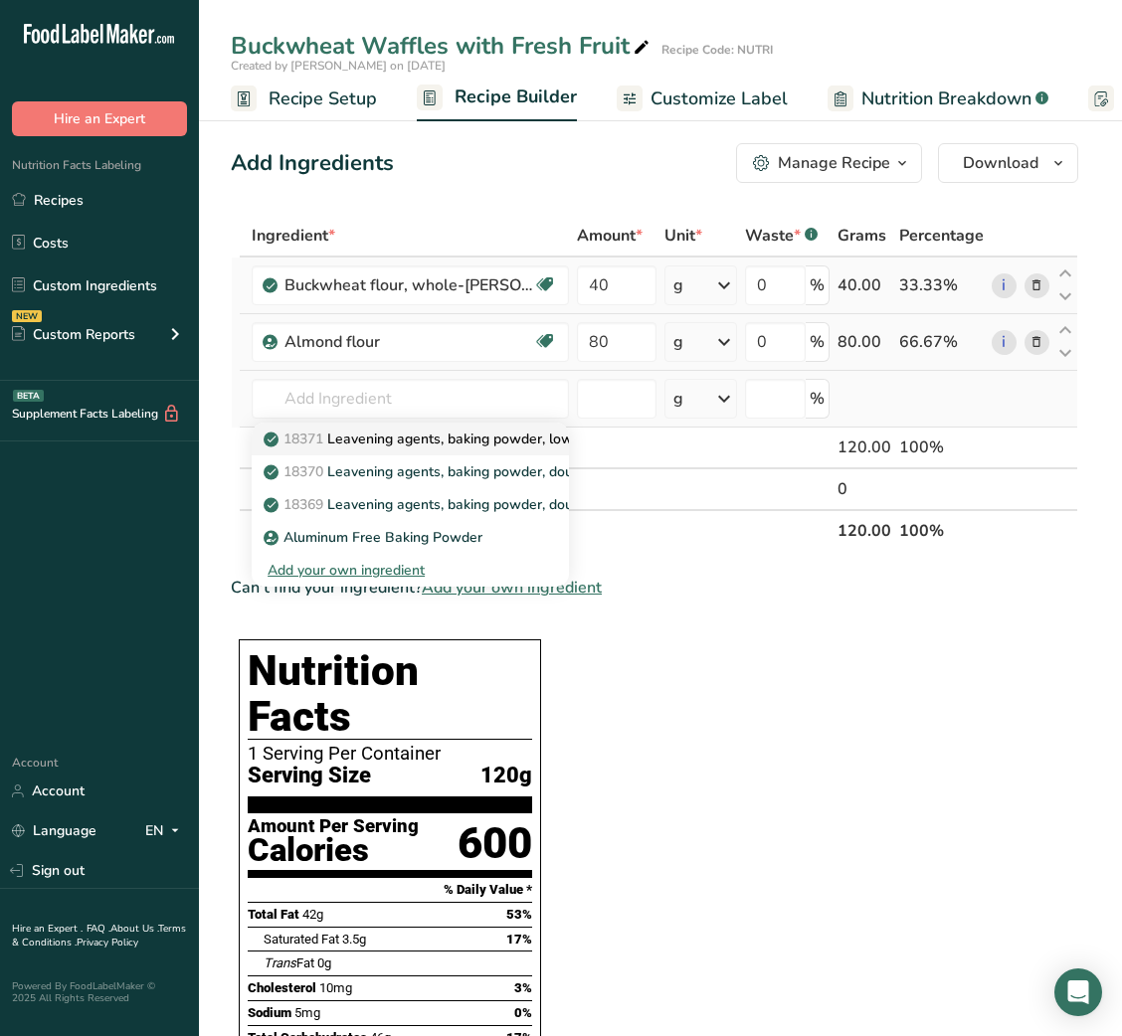
click at [417, 447] on p "18371 Leavening agents, baking powder, low-sodium" at bounding box center [446, 439] width 357 height 21
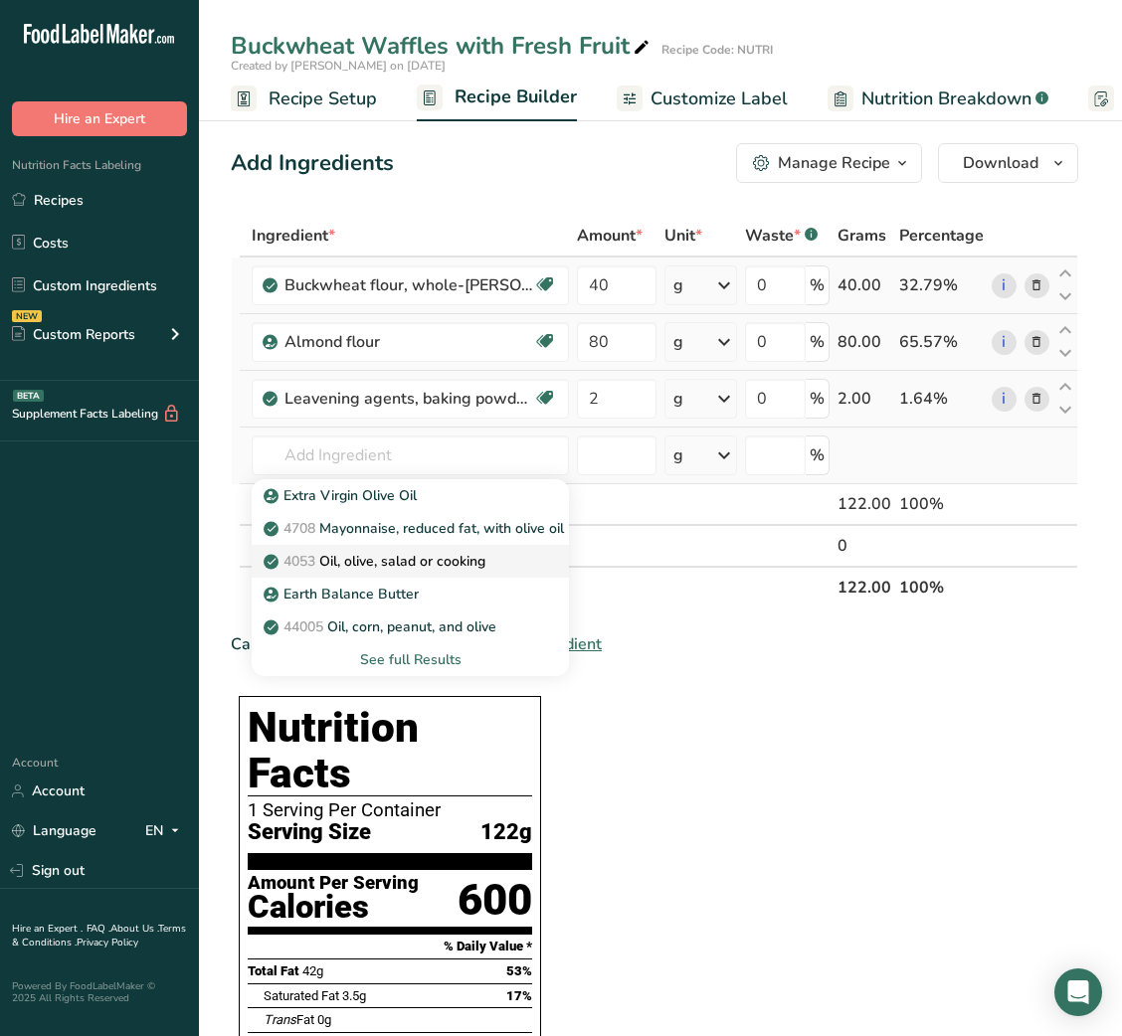
click at [444, 559] on p "4053 Oil, olive, salad or cooking" at bounding box center [377, 561] width 218 height 21
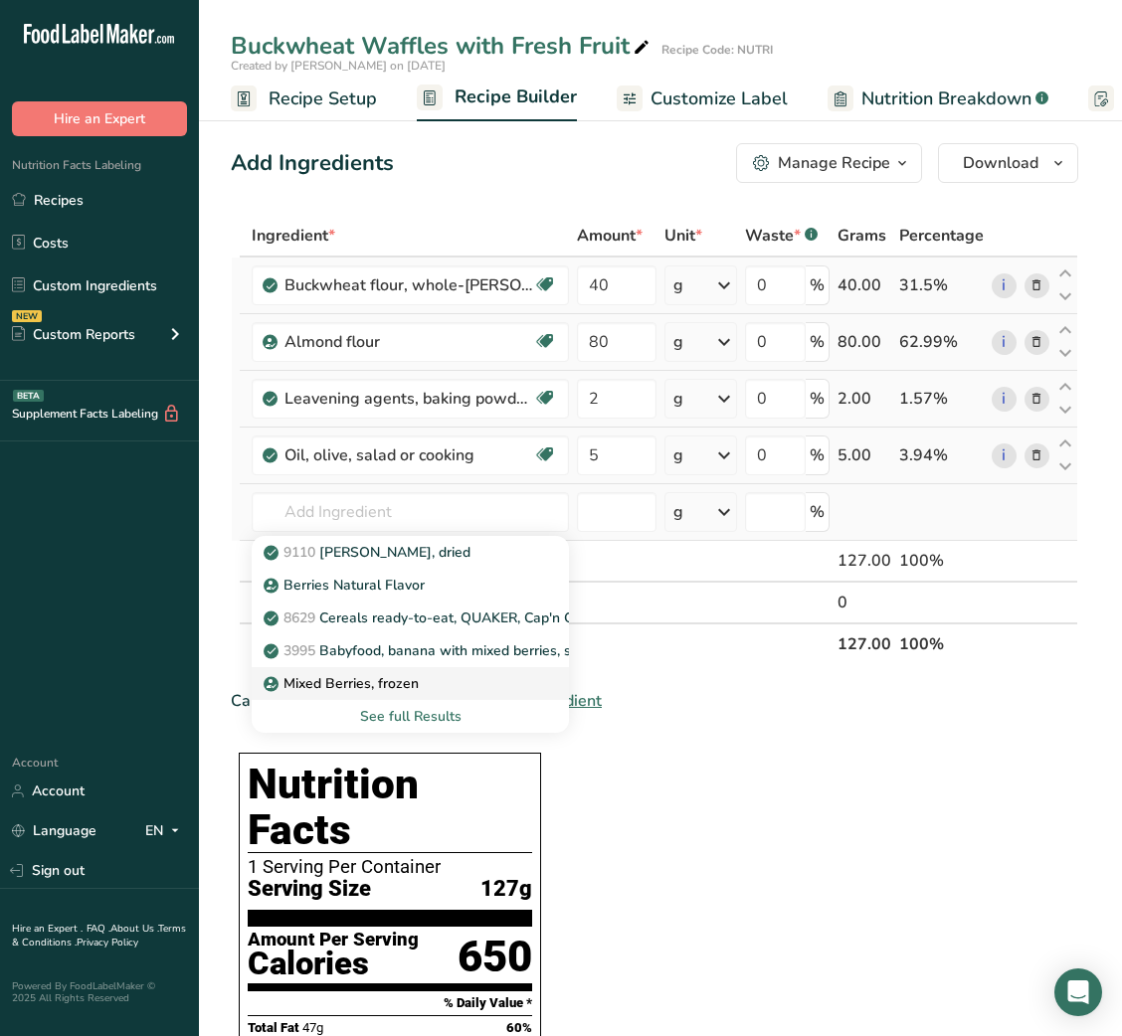
click at [371, 673] on p "Mixed Berries, frozen" at bounding box center [343, 683] width 151 height 21
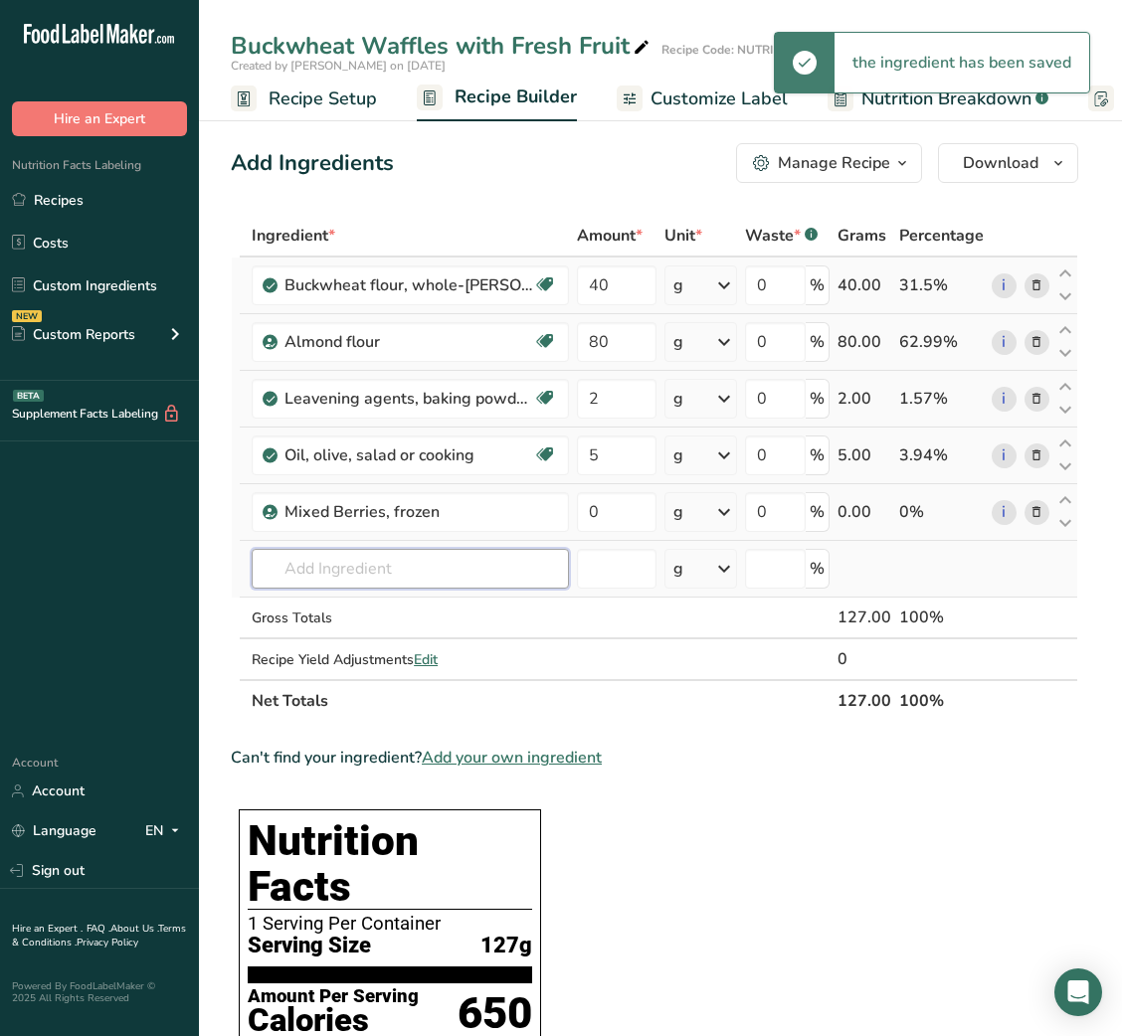
click at [455, 569] on input "text" at bounding box center [410, 569] width 317 height 40
click at [582, 512] on input "0" at bounding box center [616, 512] width 79 height 40
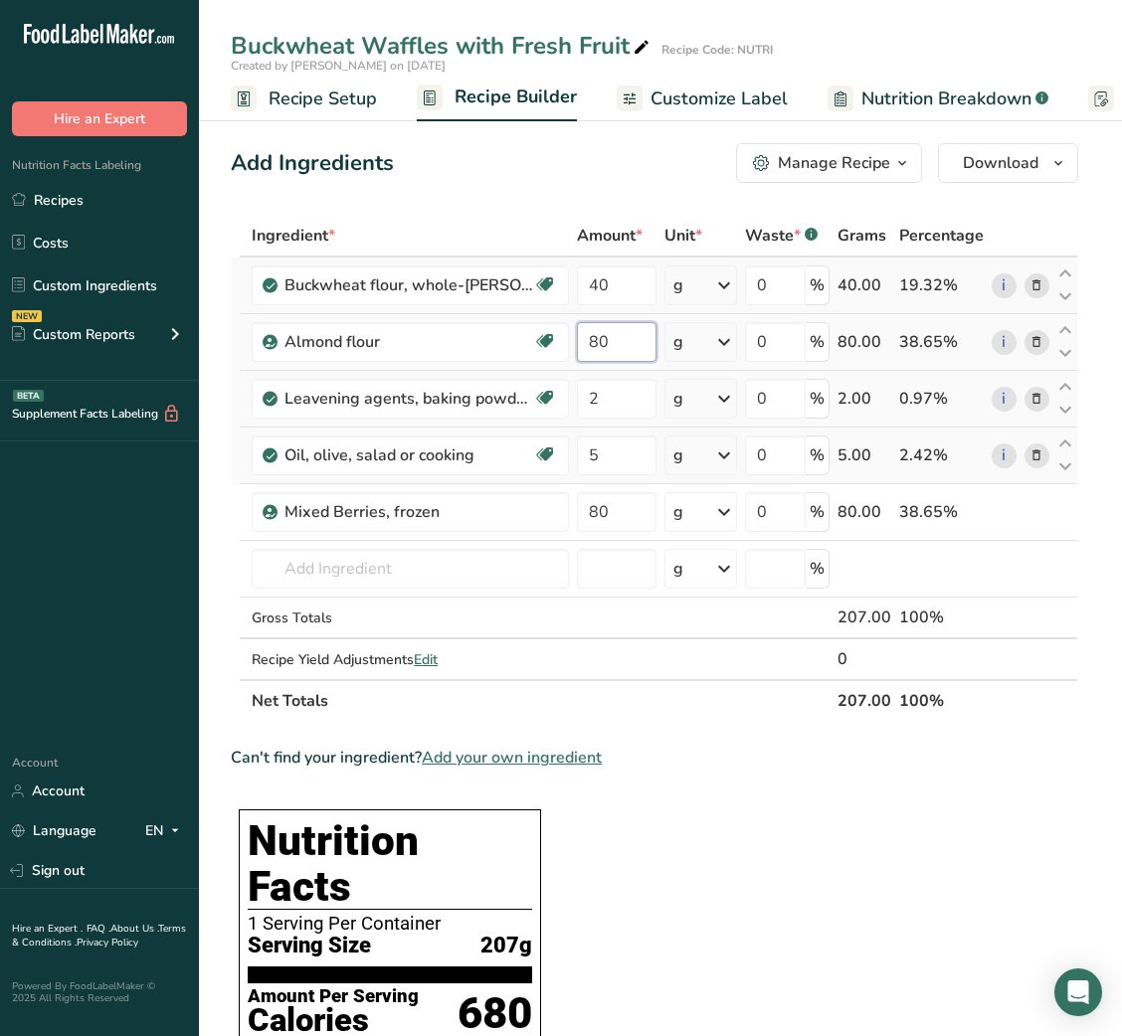
click at [596, 330] on input "80" at bounding box center [616, 342] width 79 height 40
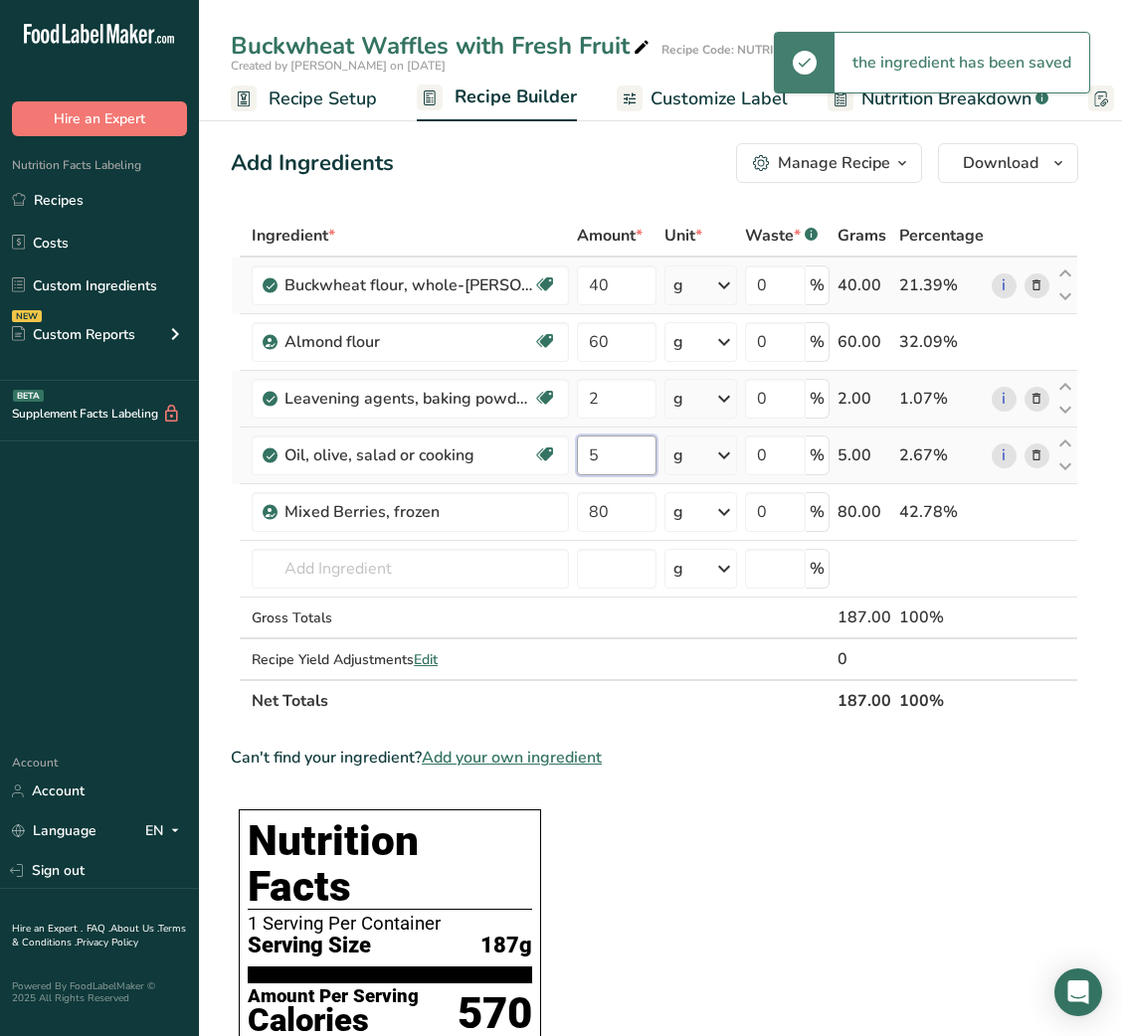
click at [594, 452] on input "5" at bounding box center [616, 456] width 79 height 40
click at [677, 99] on span "Customize Label" at bounding box center [718, 99] width 137 height 27
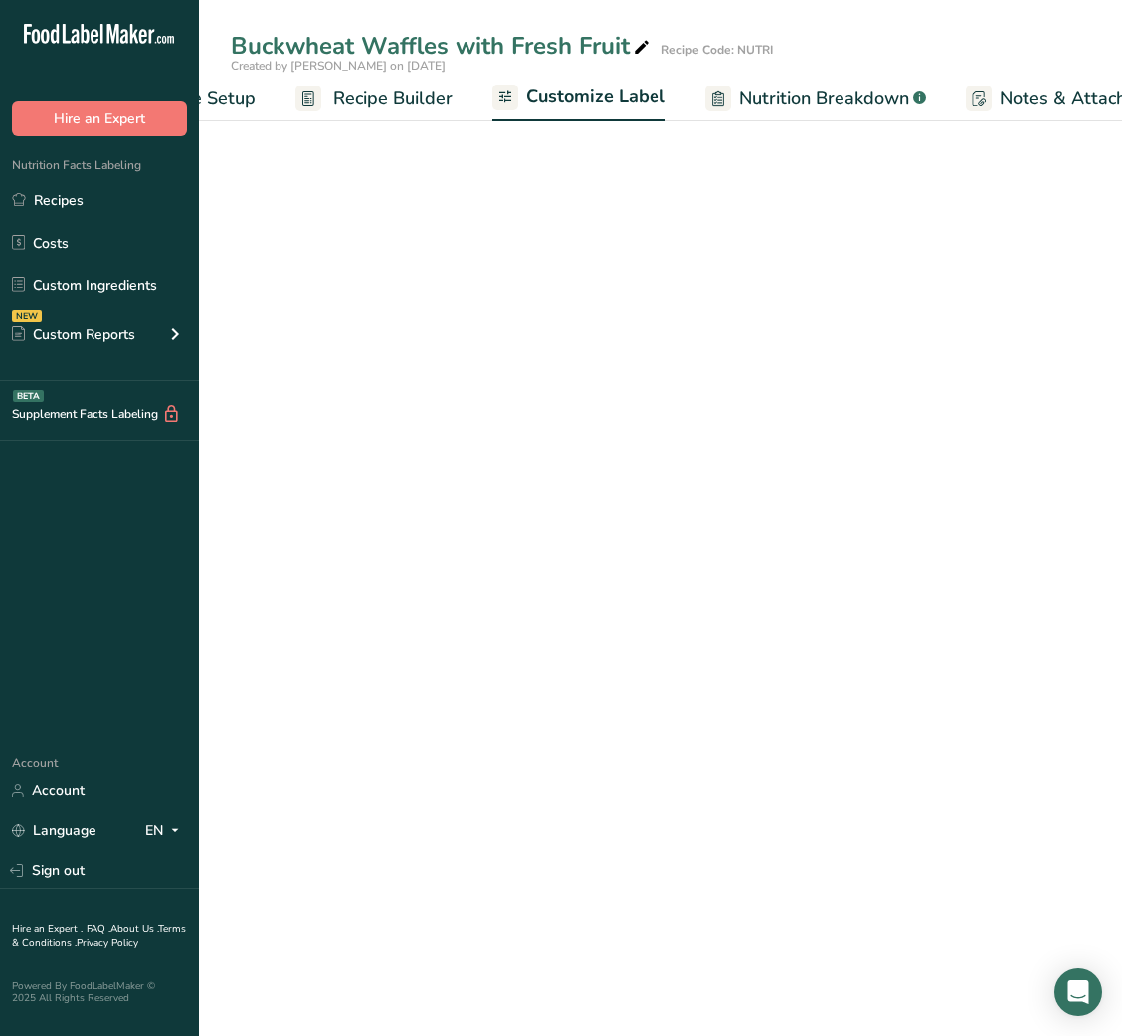
scroll to position [0, 387]
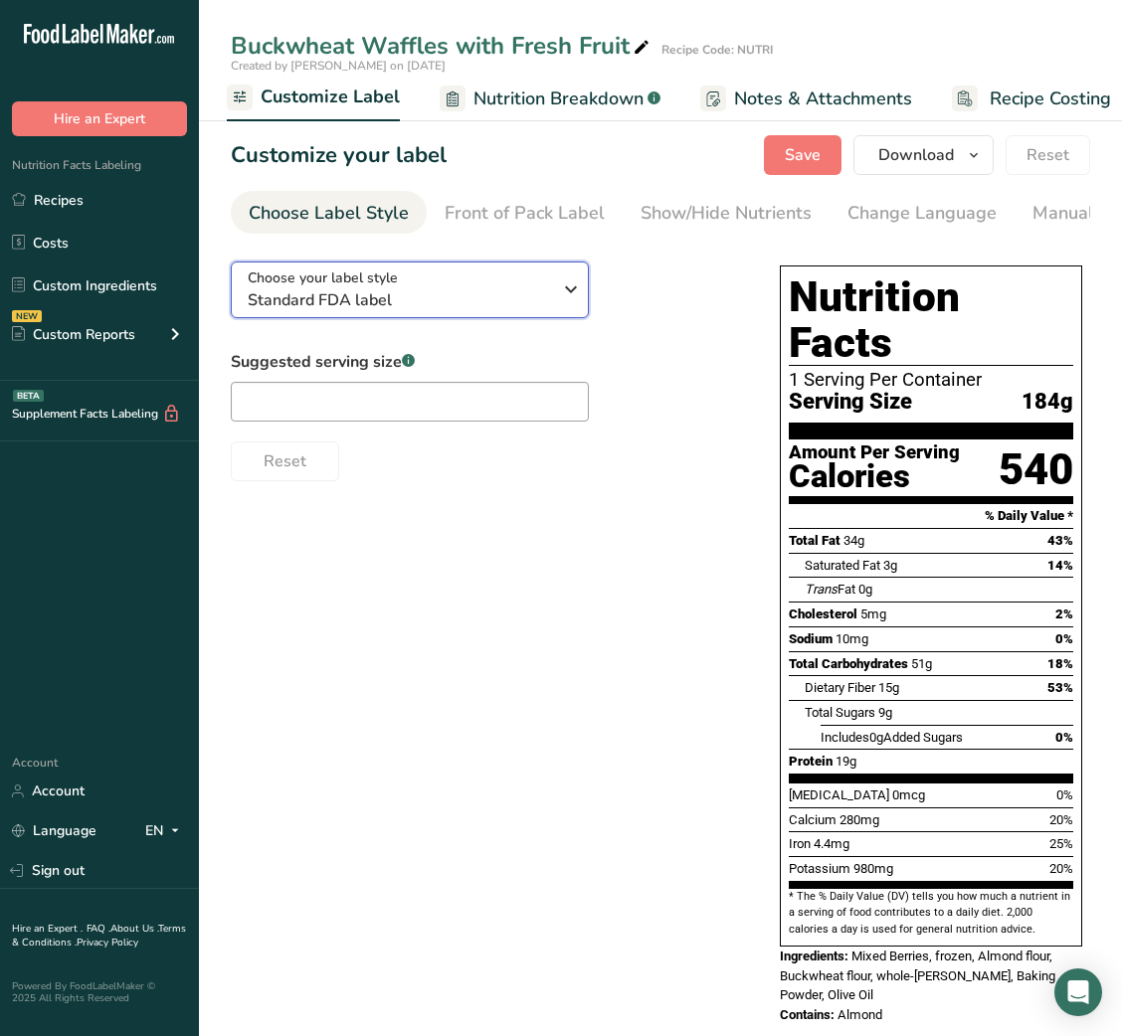
click at [558, 271] on button "Choose your label style Standard FDA label" at bounding box center [410, 290] width 358 height 57
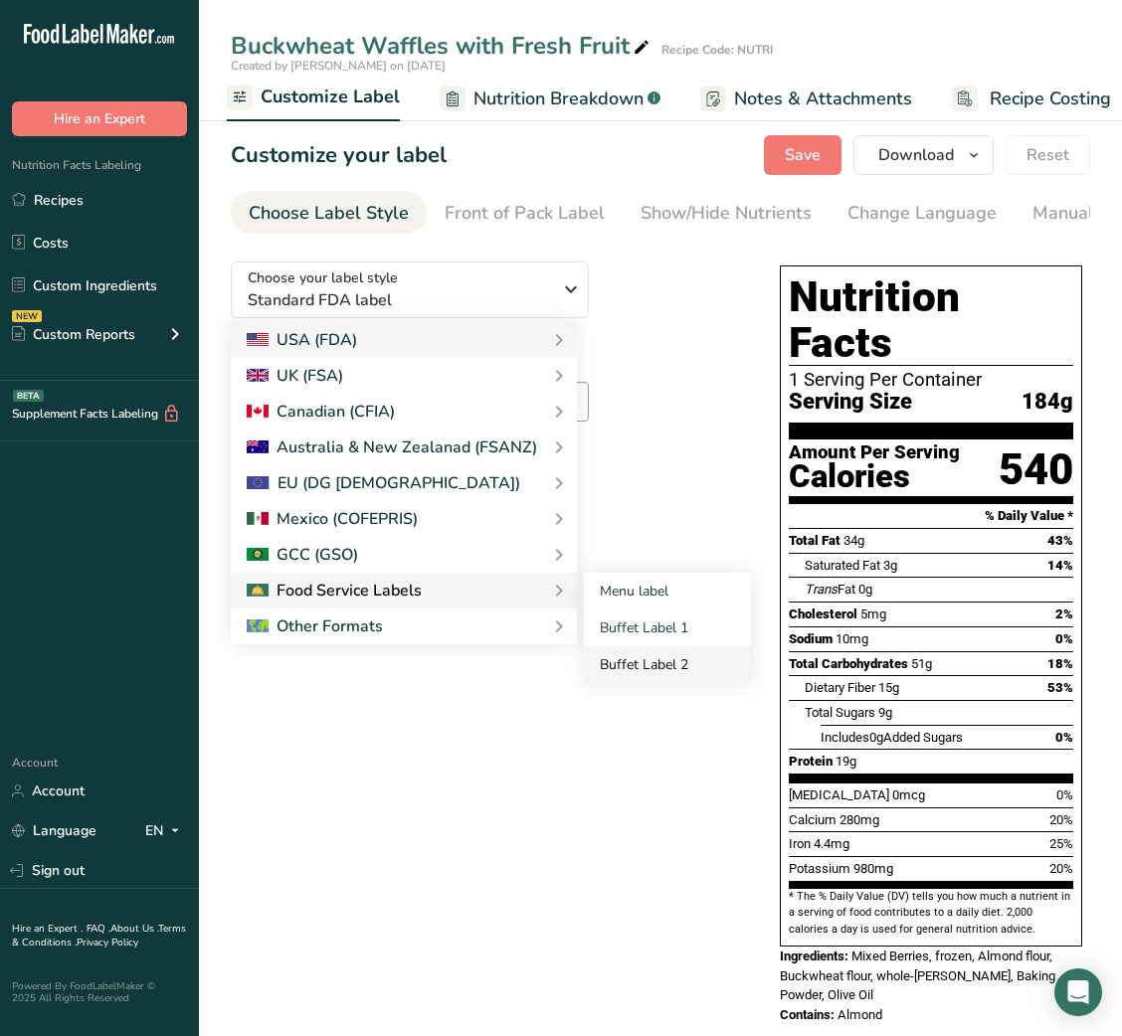
click at [681, 659] on link "Buffet Label 2" at bounding box center [667, 664] width 167 height 37
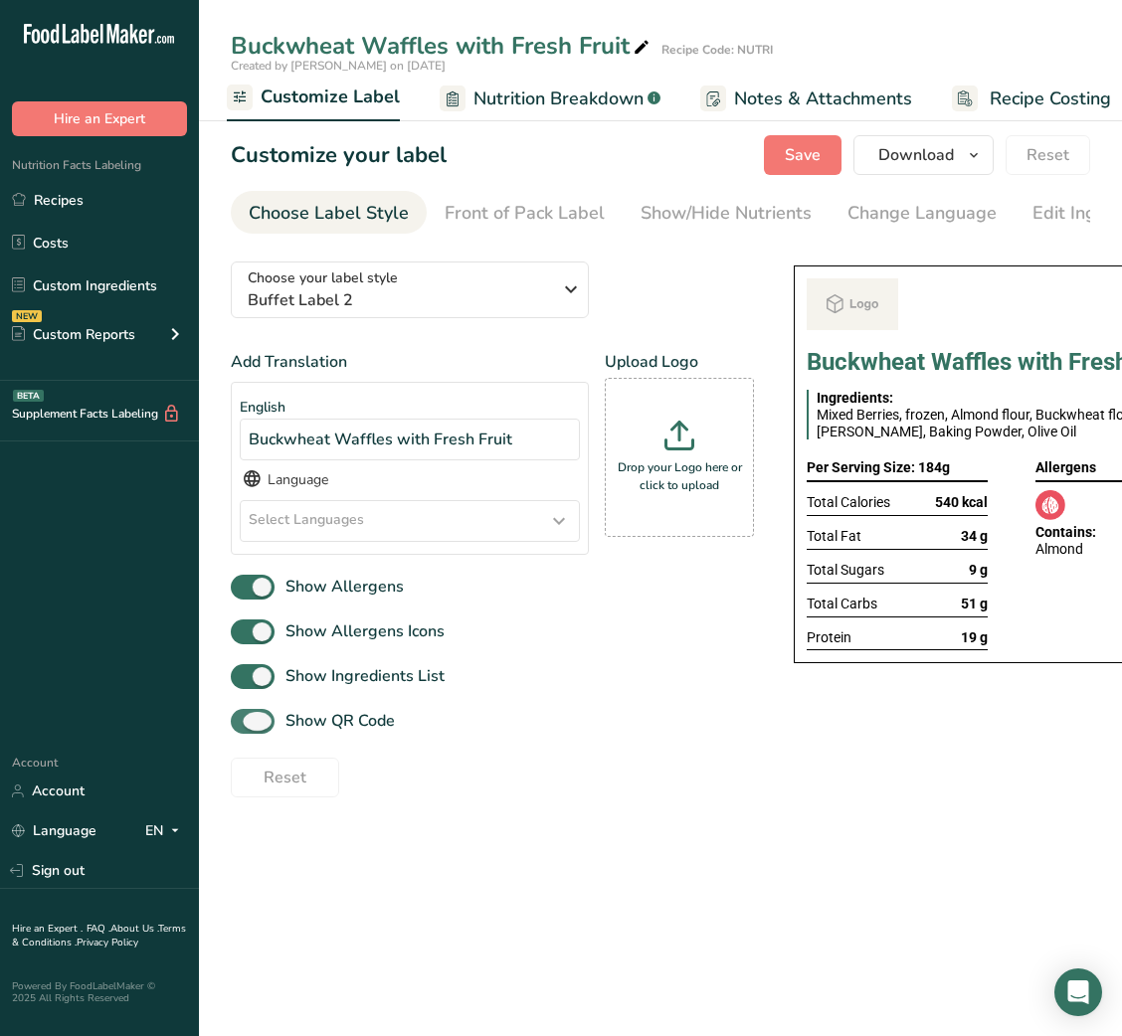
click at [353, 722] on span "Show QR Code" at bounding box center [334, 721] width 120 height 24
click at [244, 722] on input "Show QR Code" at bounding box center [237, 721] width 13 height 13
click at [727, 221] on div "Show/Hide Nutrients" at bounding box center [725, 213] width 171 height 27
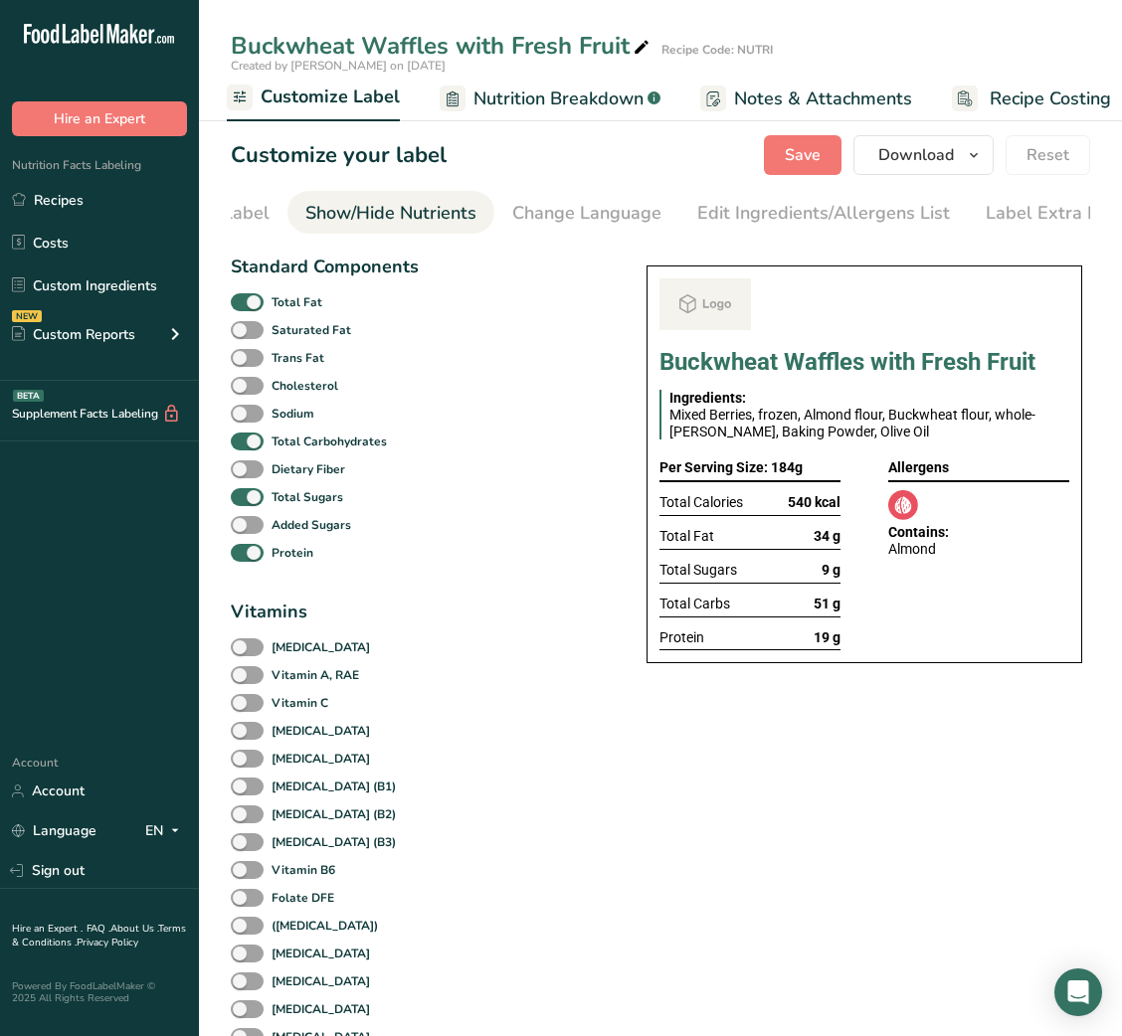
scroll to position [0, 363]
click at [296, 311] on b "Total Fat" at bounding box center [297, 302] width 51 height 18
click at [244, 308] on input "Total Fat" at bounding box center [237, 301] width 13 height 13
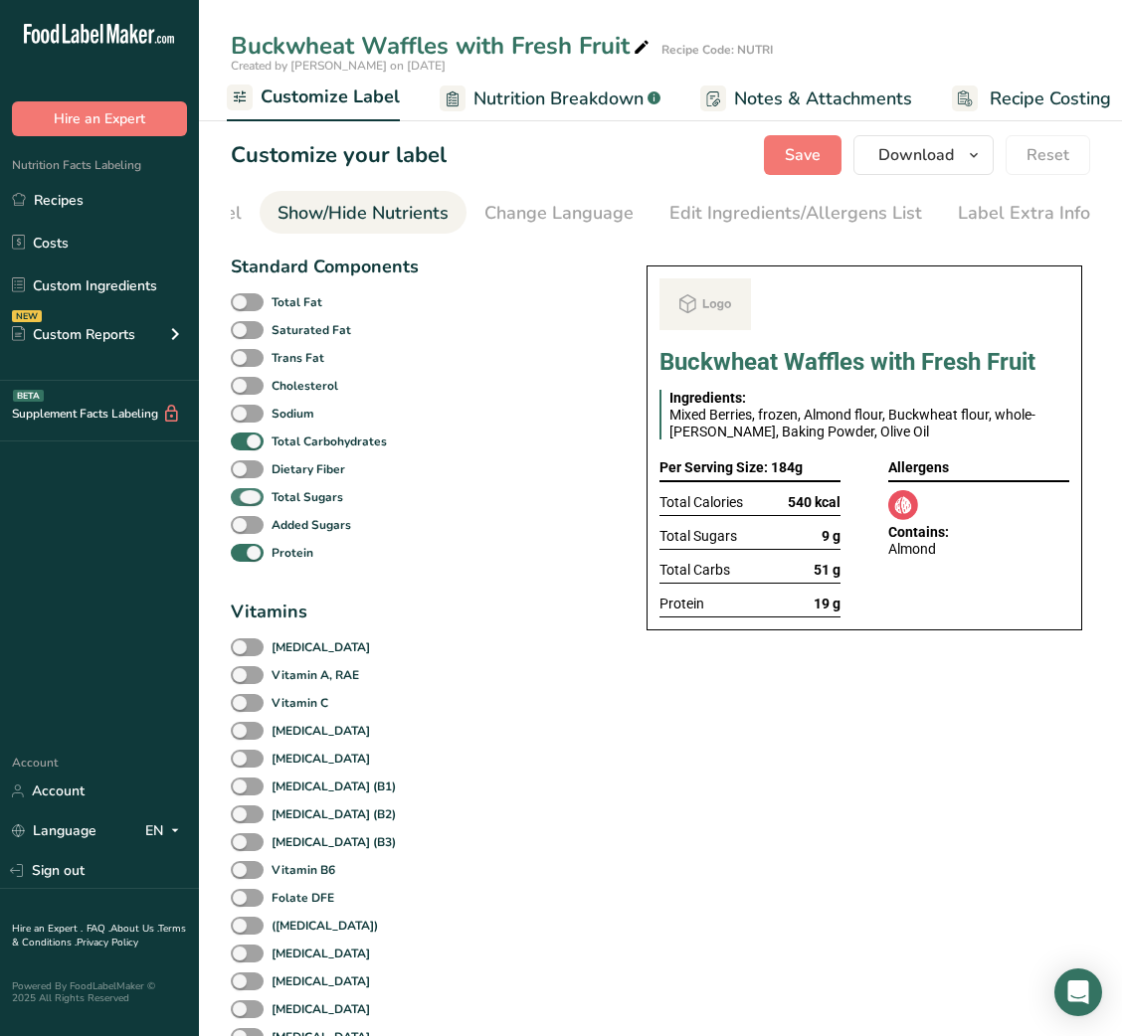
click at [259, 507] on span at bounding box center [247, 497] width 33 height 19
click at [244, 503] on input "Total Sugars" at bounding box center [237, 496] width 13 height 13
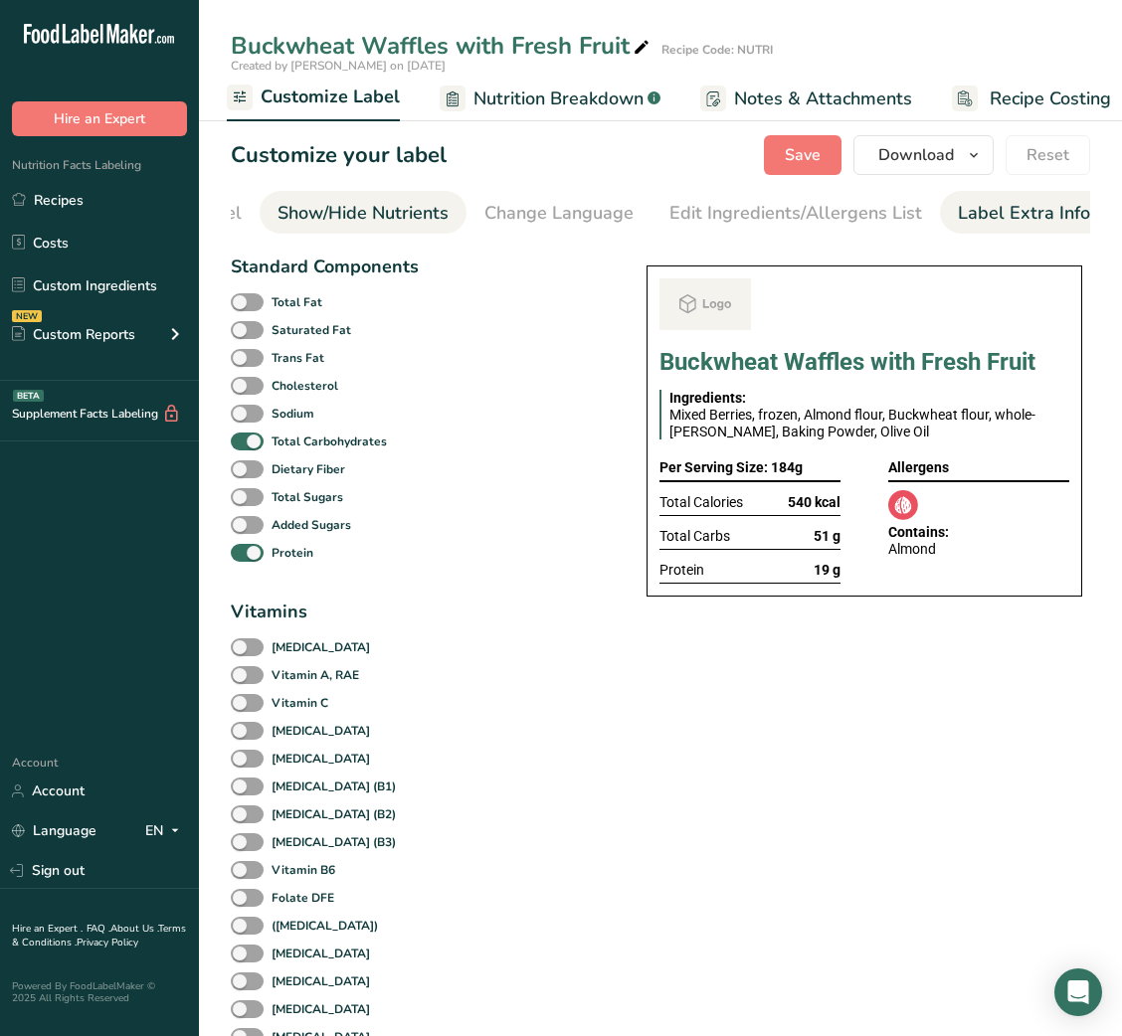
click at [1035, 200] on div "Label Extra Info" at bounding box center [1024, 213] width 132 height 27
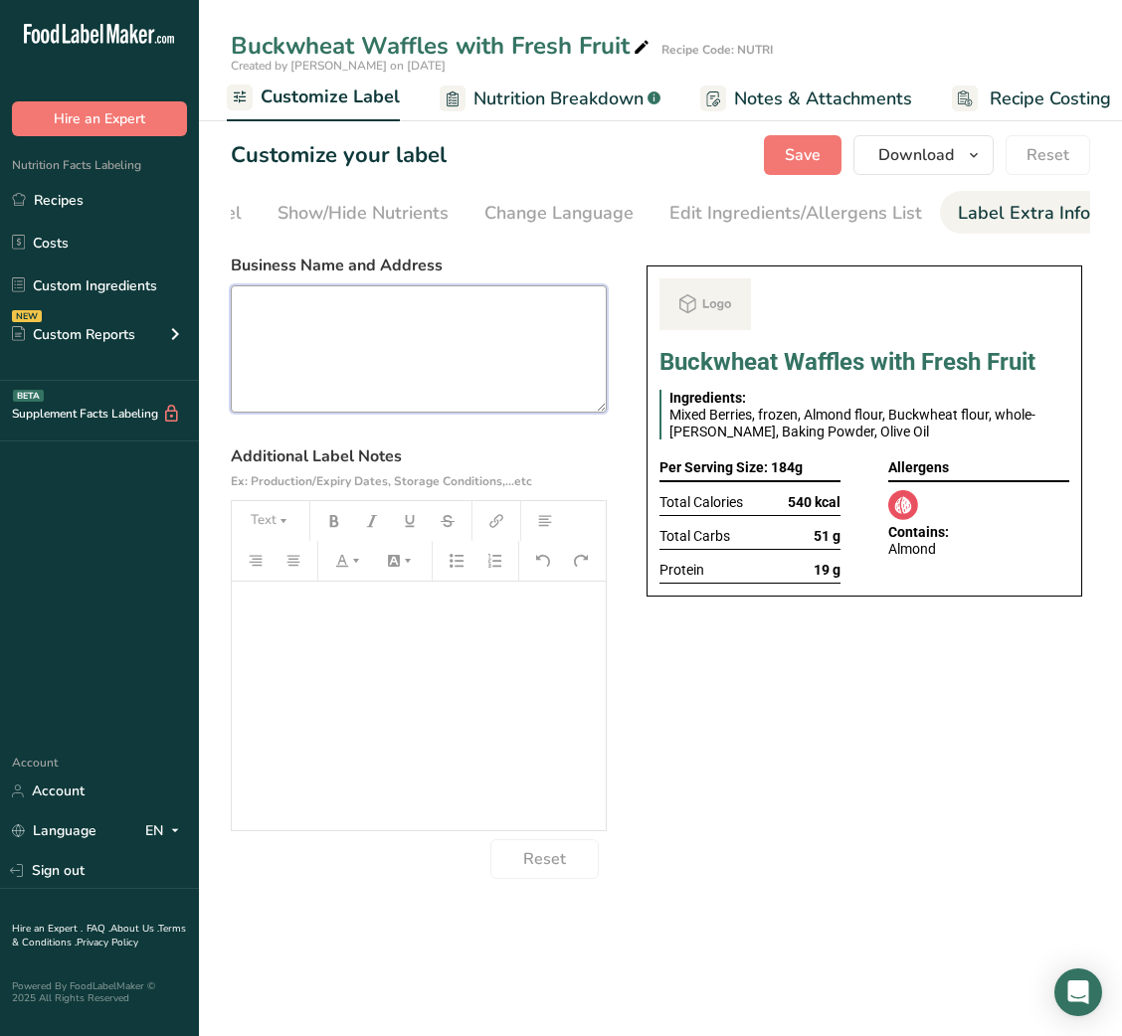
click at [300, 339] on textarea at bounding box center [419, 348] width 376 height 127
paste textarea "Buckwheat Waffles with Fresh Fruit"
click at [521, 344] on textarea at bounding box center [419, 348] width 376 height 127
paste textarea "DINNER Use By: [DATE] Storage: Keep refrigerated below 5 °C Heating: Reheat tho…"
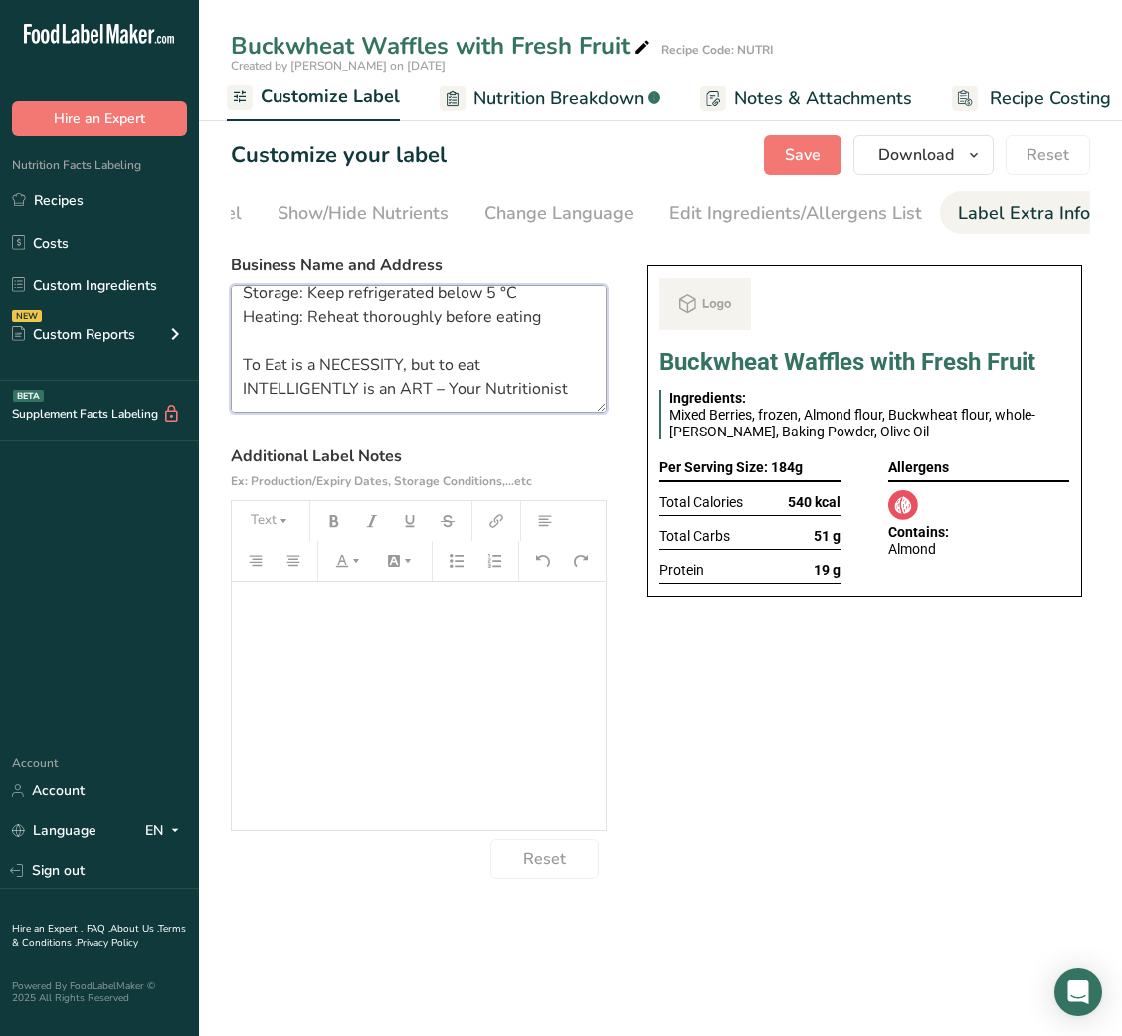
drag, startPoint x: 243, startPoint y: 326, endPoint x: 568, endPoint y: 457, distance: 350.7
click at [568, 457] on section "Business Name and Address DINNER Use By: [DATE] Storage: Keep refrigerated belo…" at bounding box center [419, 567] width 376 height 626
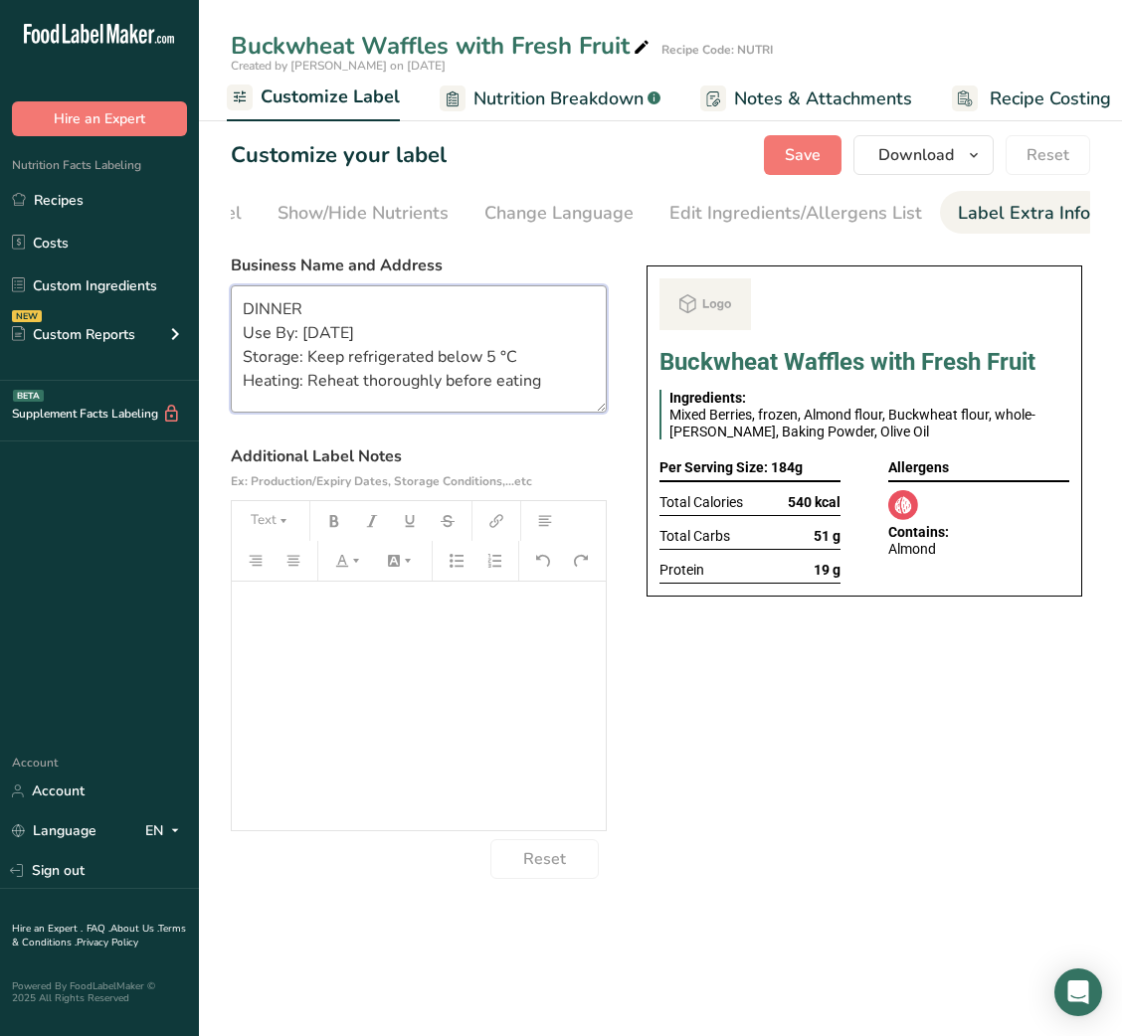
scroll to position [0, 0]
click at [275, 313] on textarea "DINNER Use By: [DATE] Storage: Keep refrigerated below 5 °C Heating: Reheat tho…" at bounding box center [419, 348] width 376 height 127
click at [805, 158] on span "Save" at bounding box center [803, 155] width 36 height 24
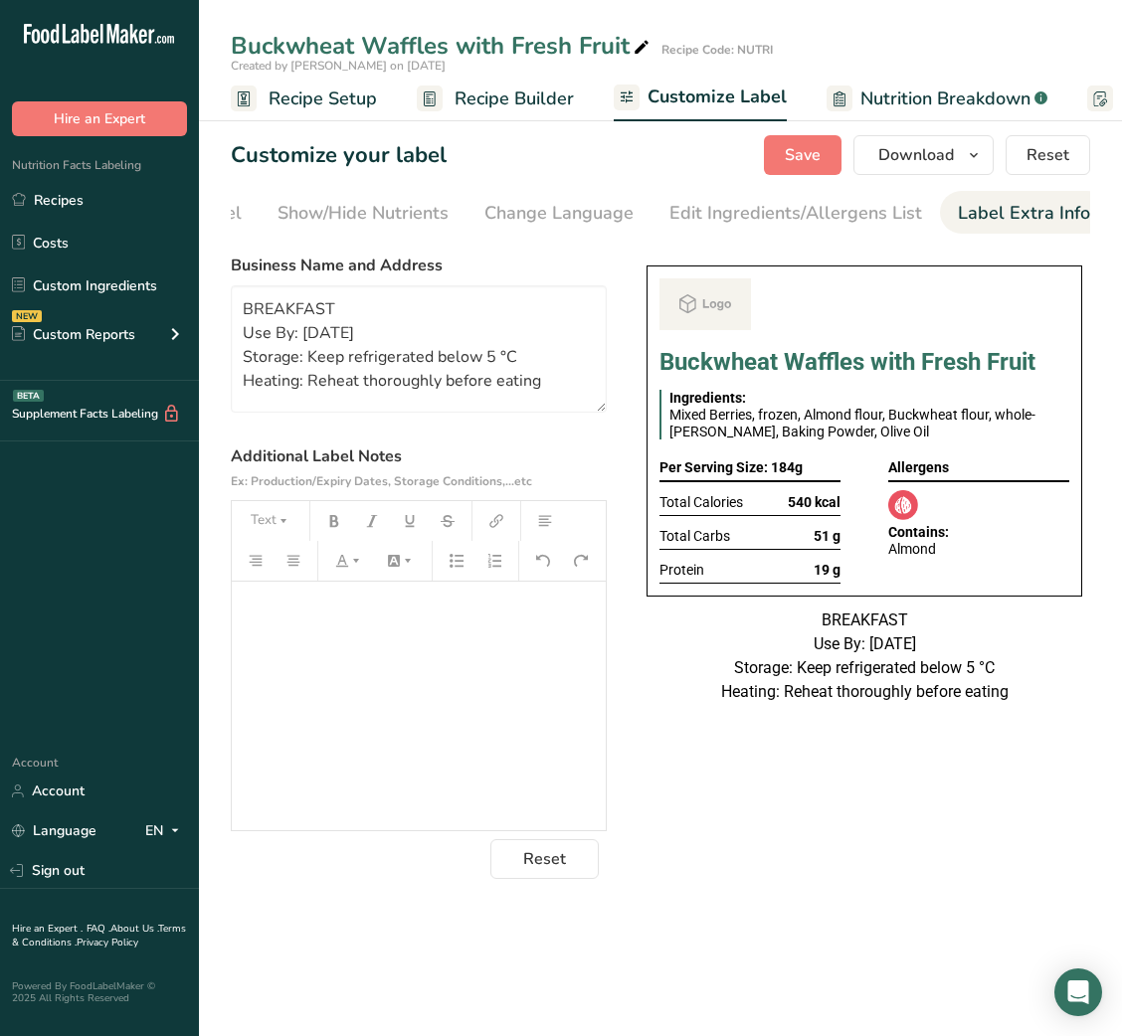
click at [526, 106] on span "Recipe Builder" at bounding box center [513, 99] width 119 height 27
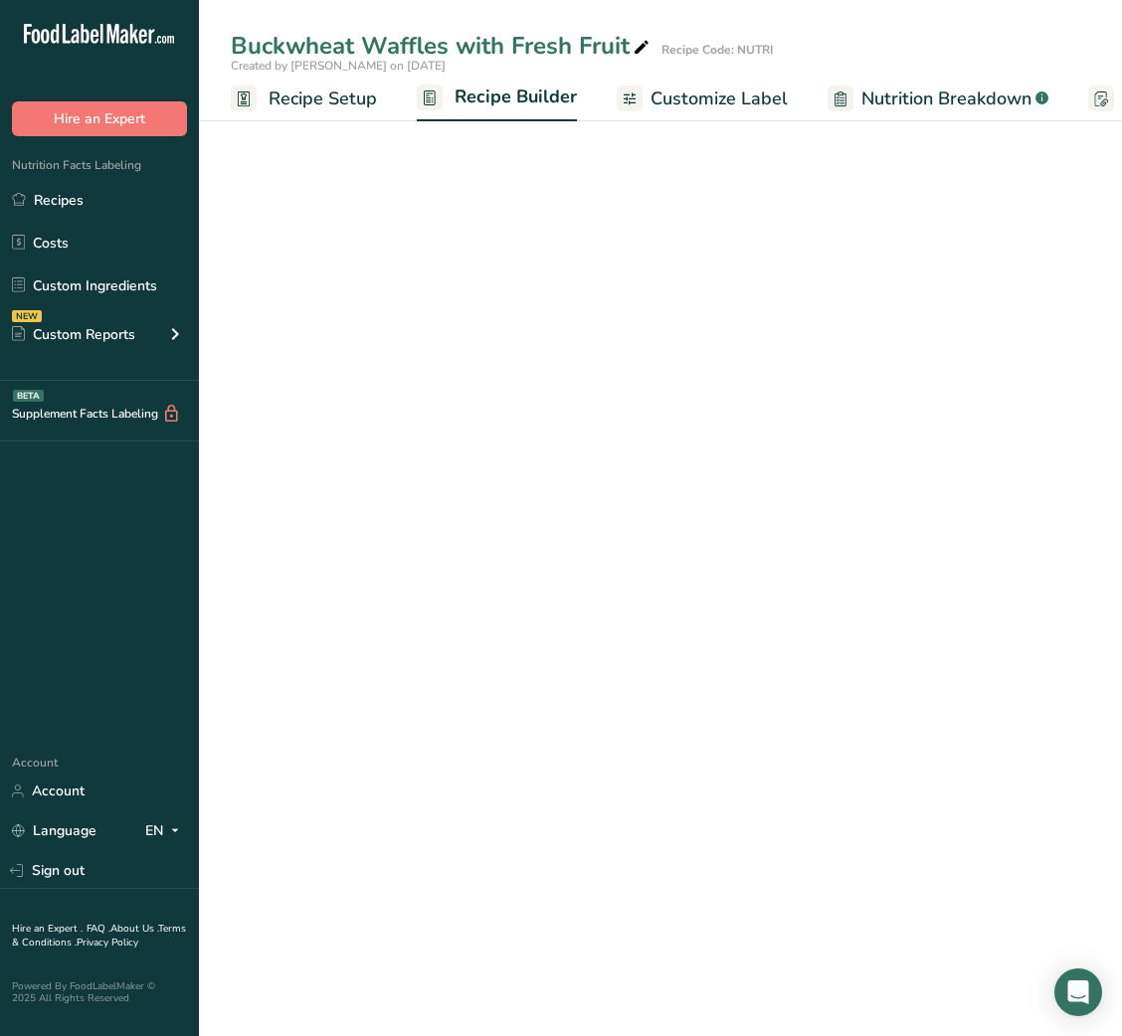
scroll to position [0, 192]
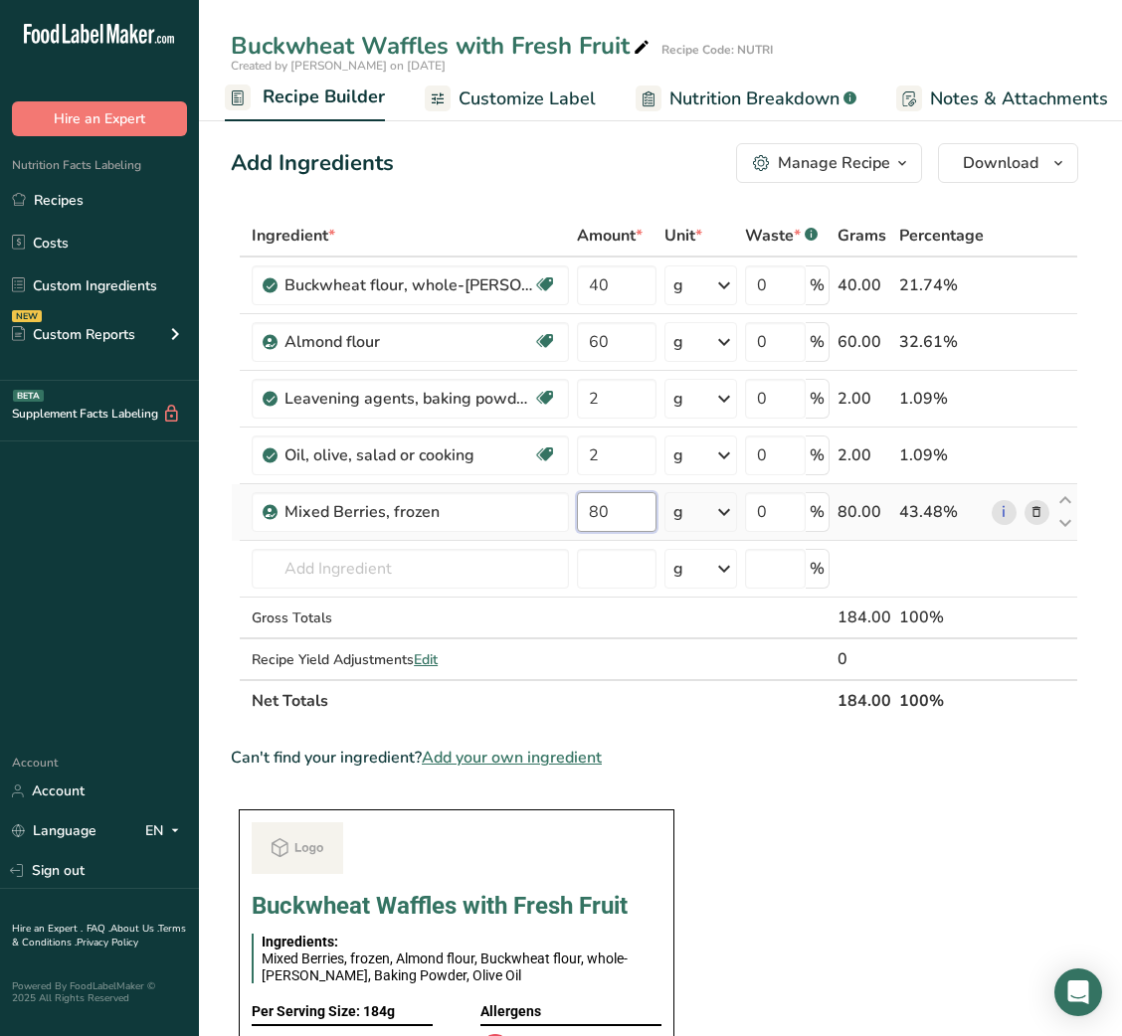
click at [616, 522] on input "80" at bounding box center [616, 512] width 79 height 40
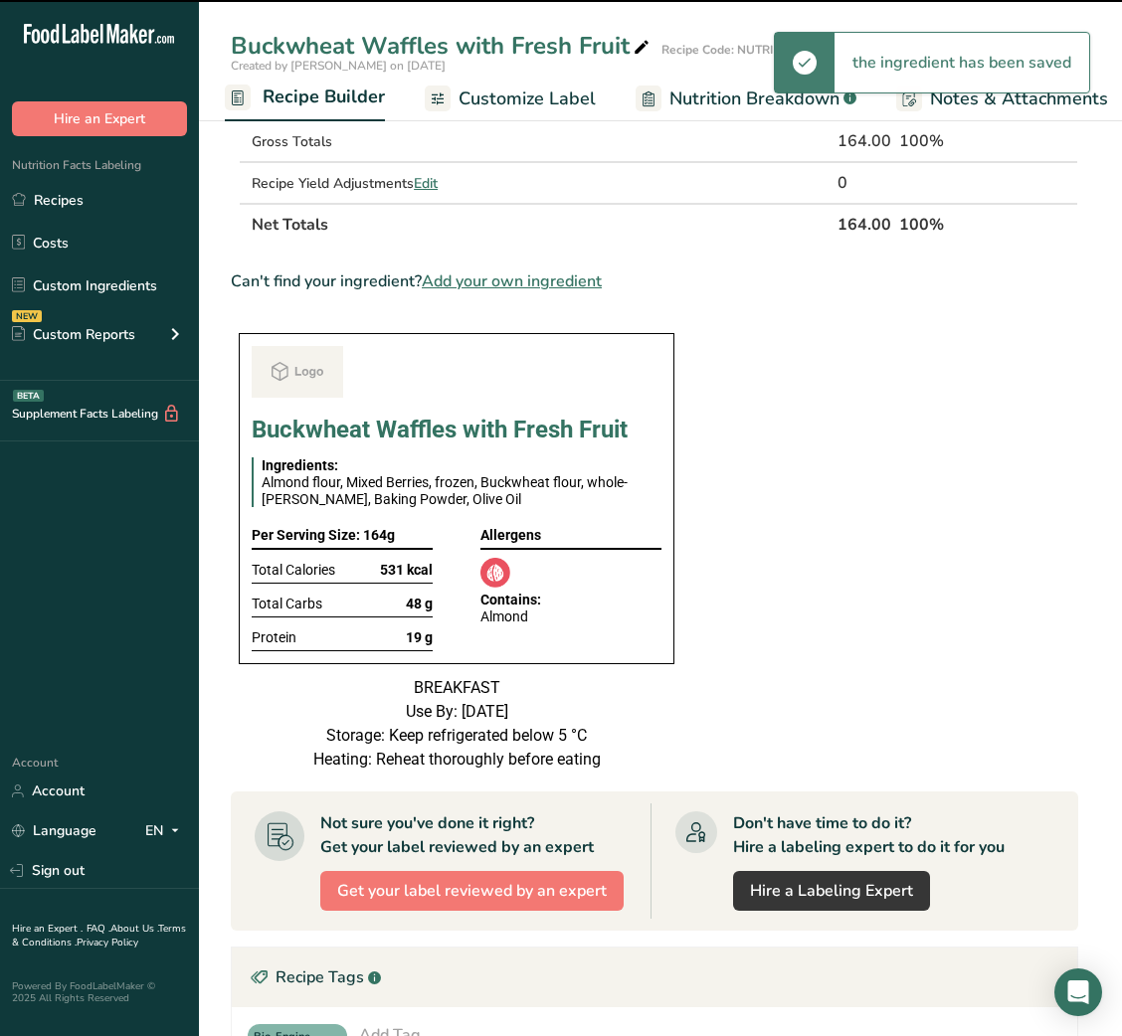
scroll to position [0, 0]
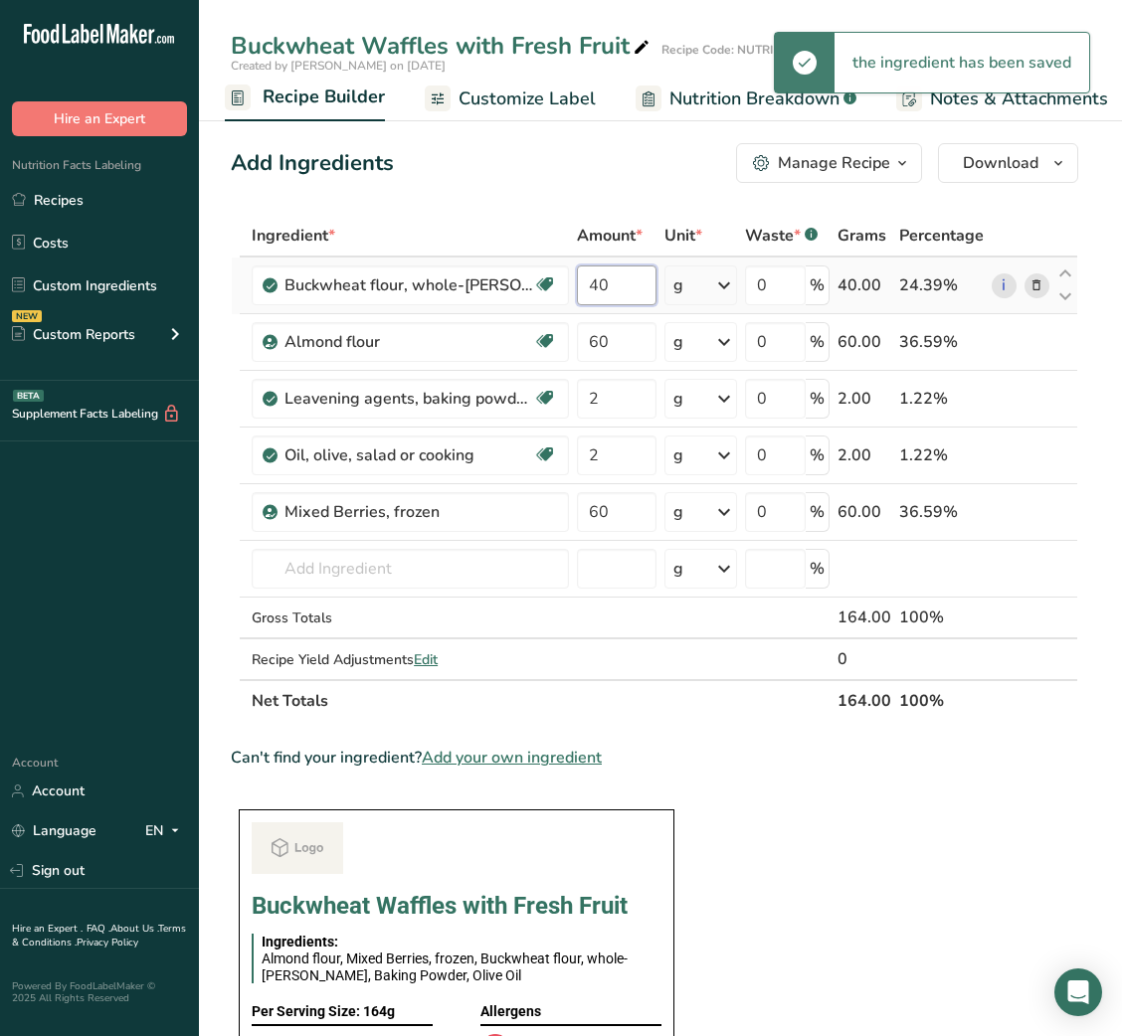
click at [599, 283] on input "40" at bounding box center [616, 286] width 79 height 40
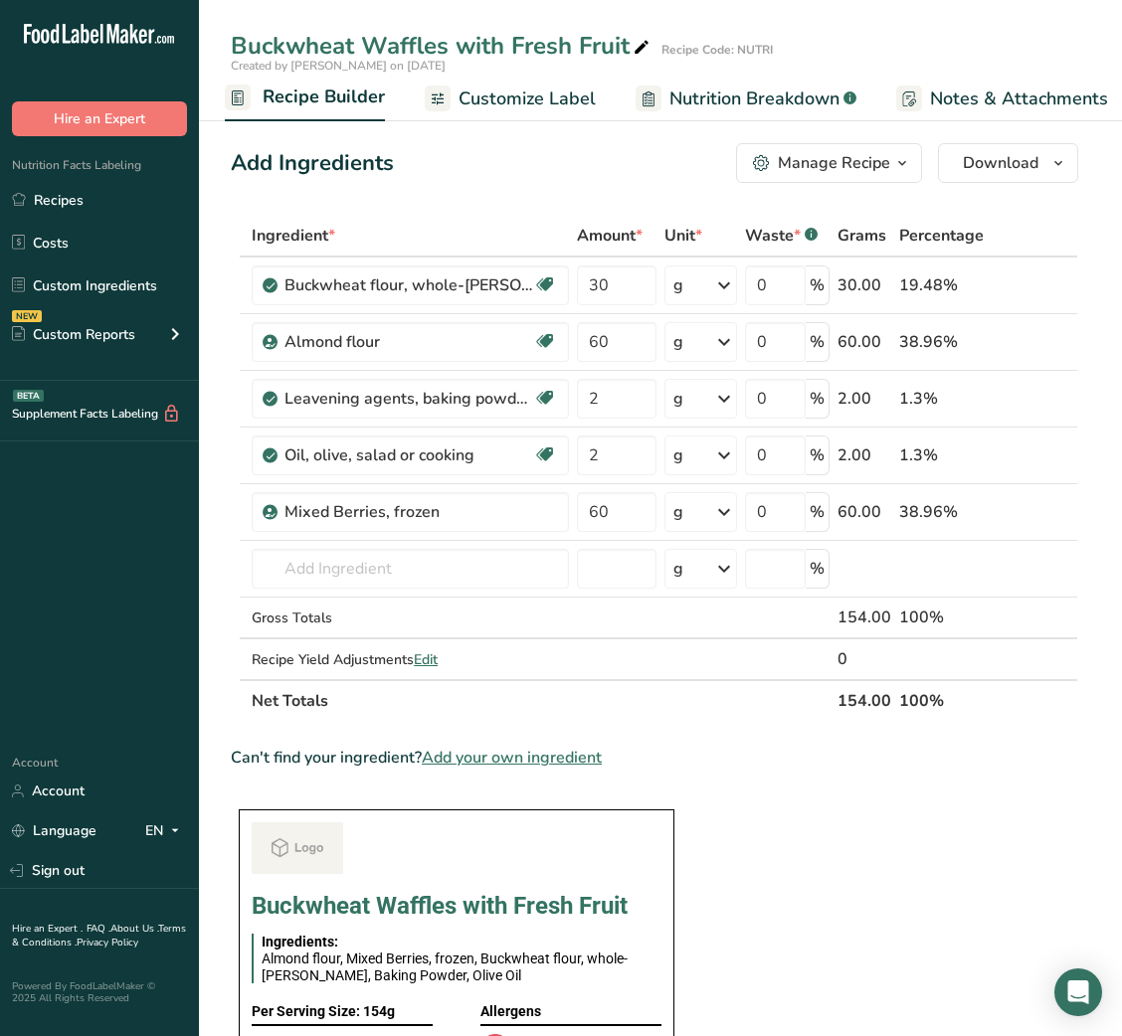
click at [738, 90] on span "Nutrition Breakdown" at bounding box center [754, 99] width 170 height 27
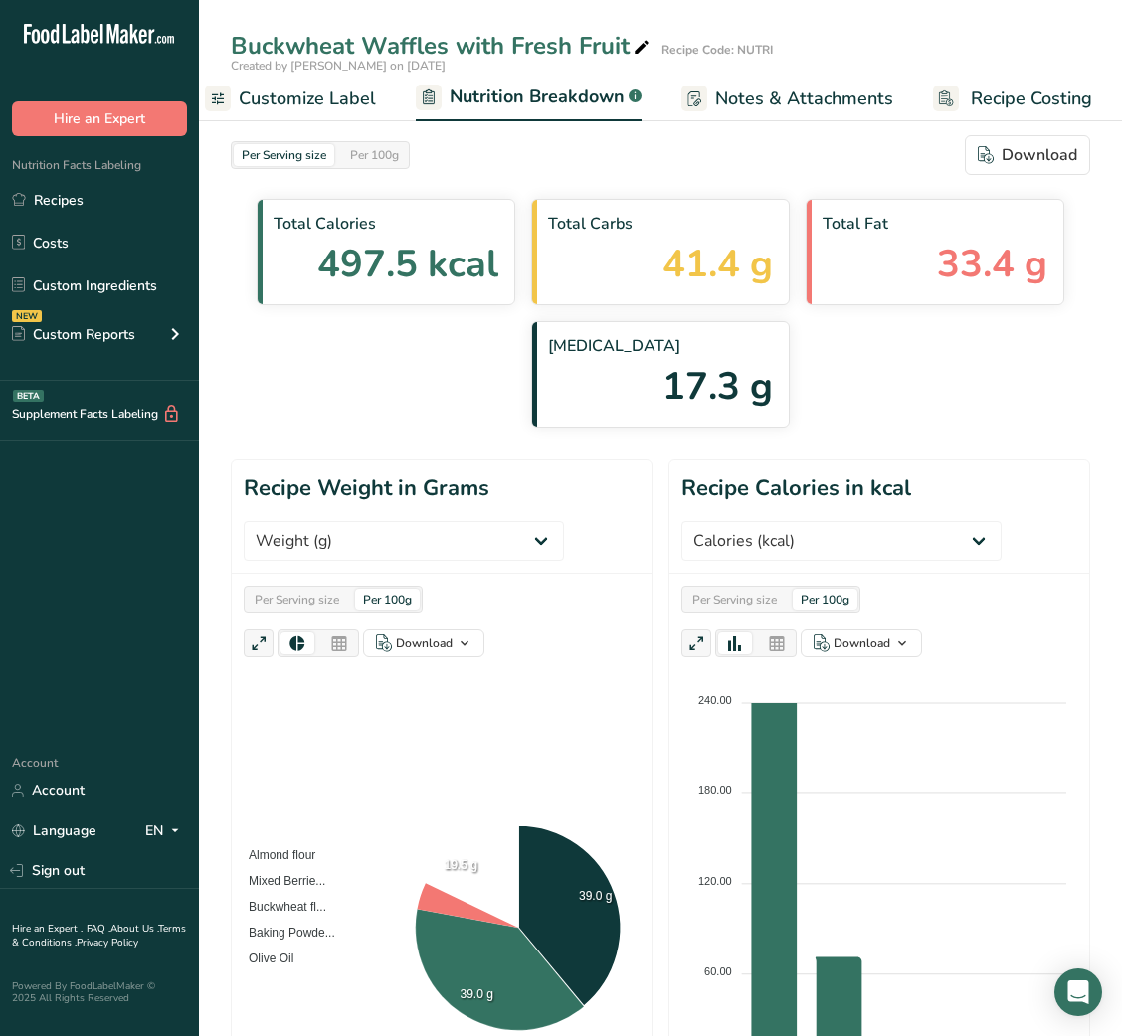
click at [336, 90] on span "Customize Label" at bounding box center [307, 99] width 137 height 27
